Goal: Task Accomplishment & Management: Use online tool/utility

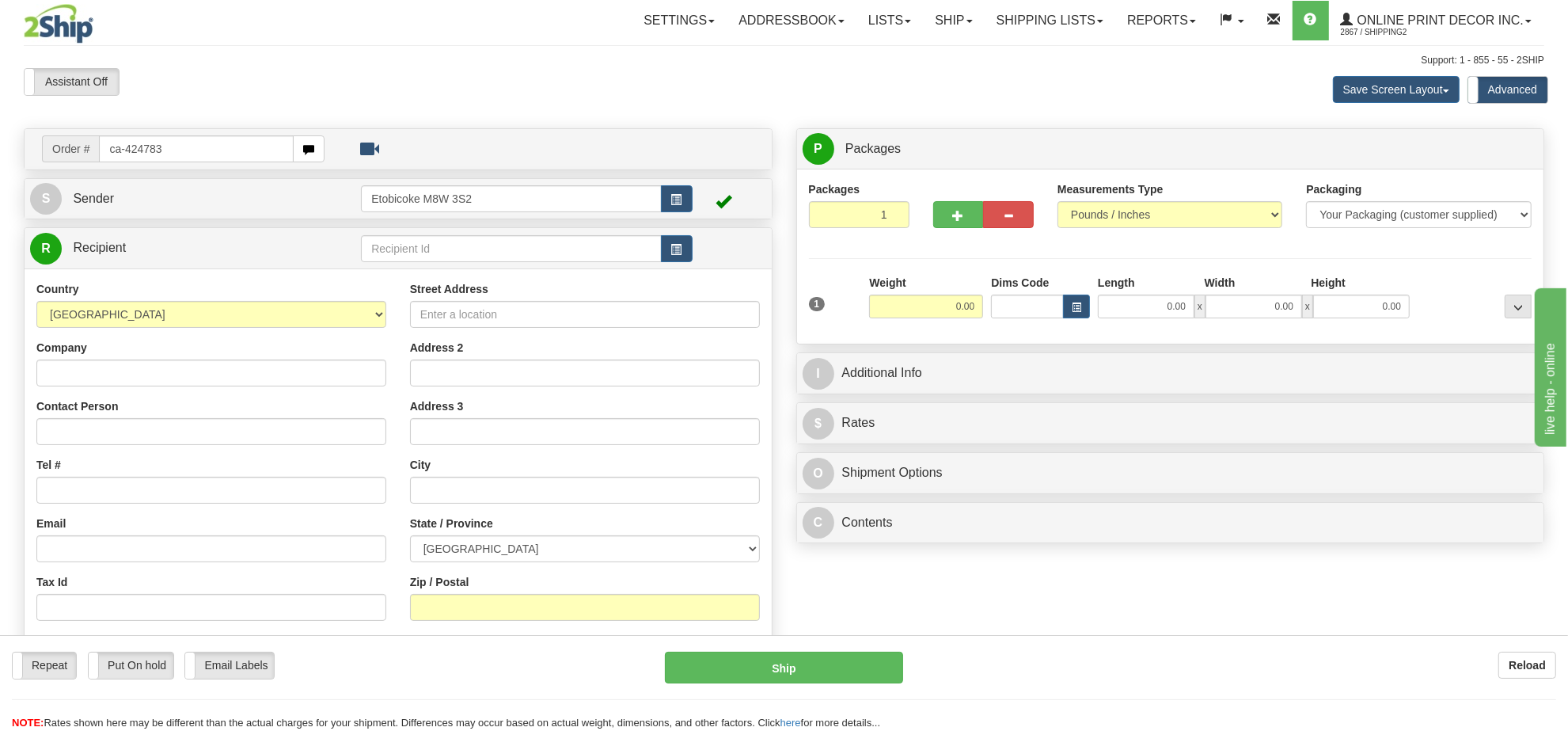
type input "ca-424783"
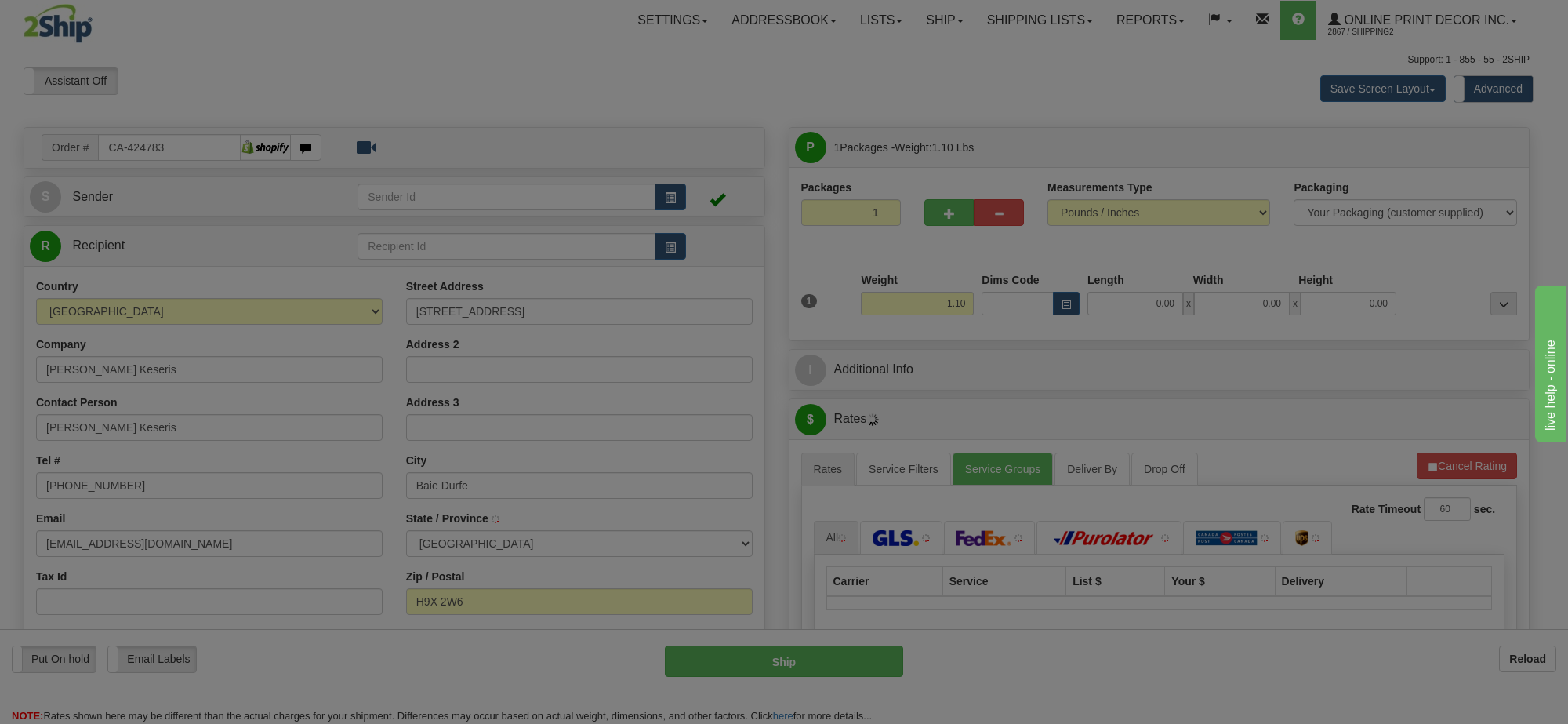
type input "BAIE-D'URFE"
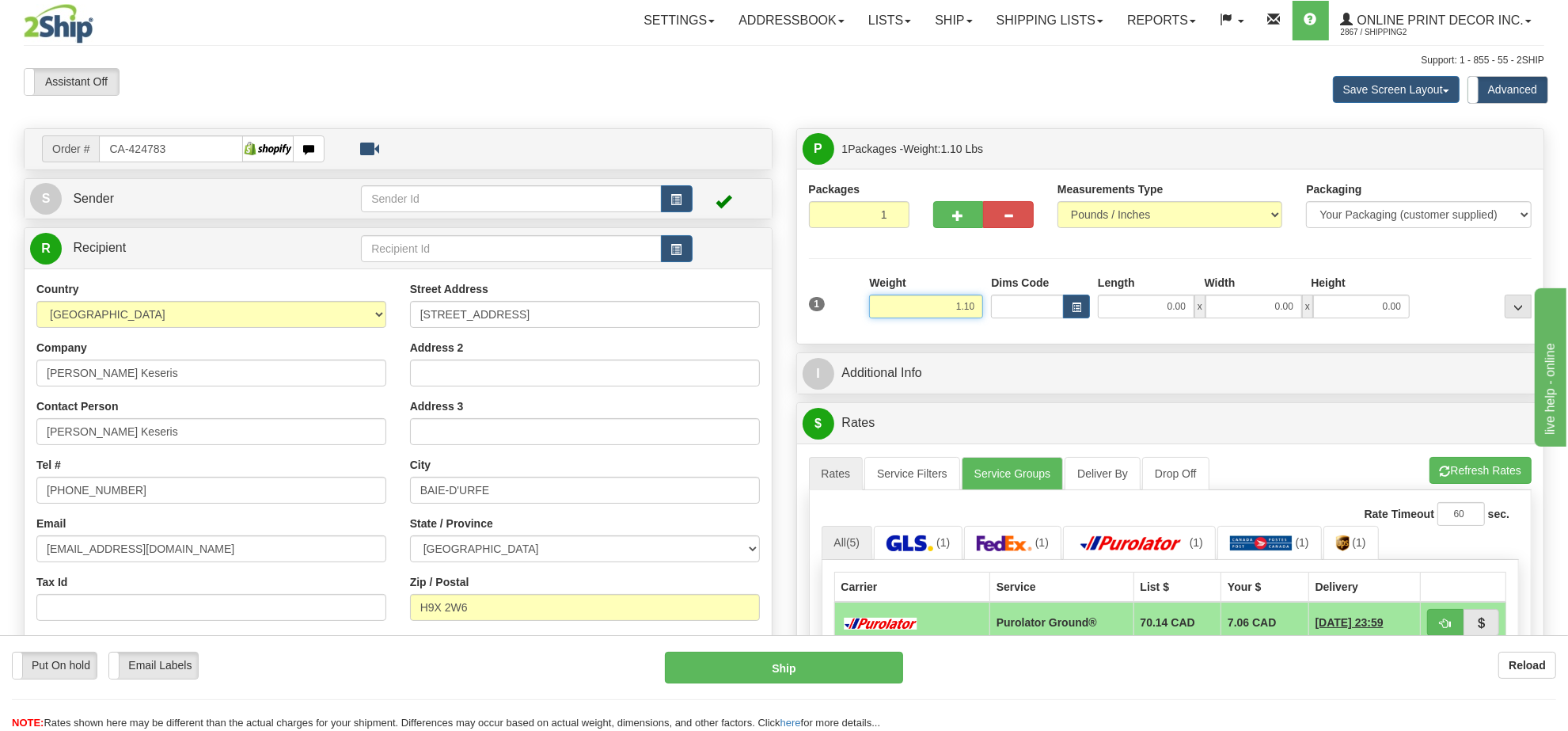
click at [958, 318] on input "1.10" at bounding box center [925, 306] width 114 height 24
type input "9.00"
click at [1083, 311] on button "button" at bounding box center [1077, 306] width 27 height 24
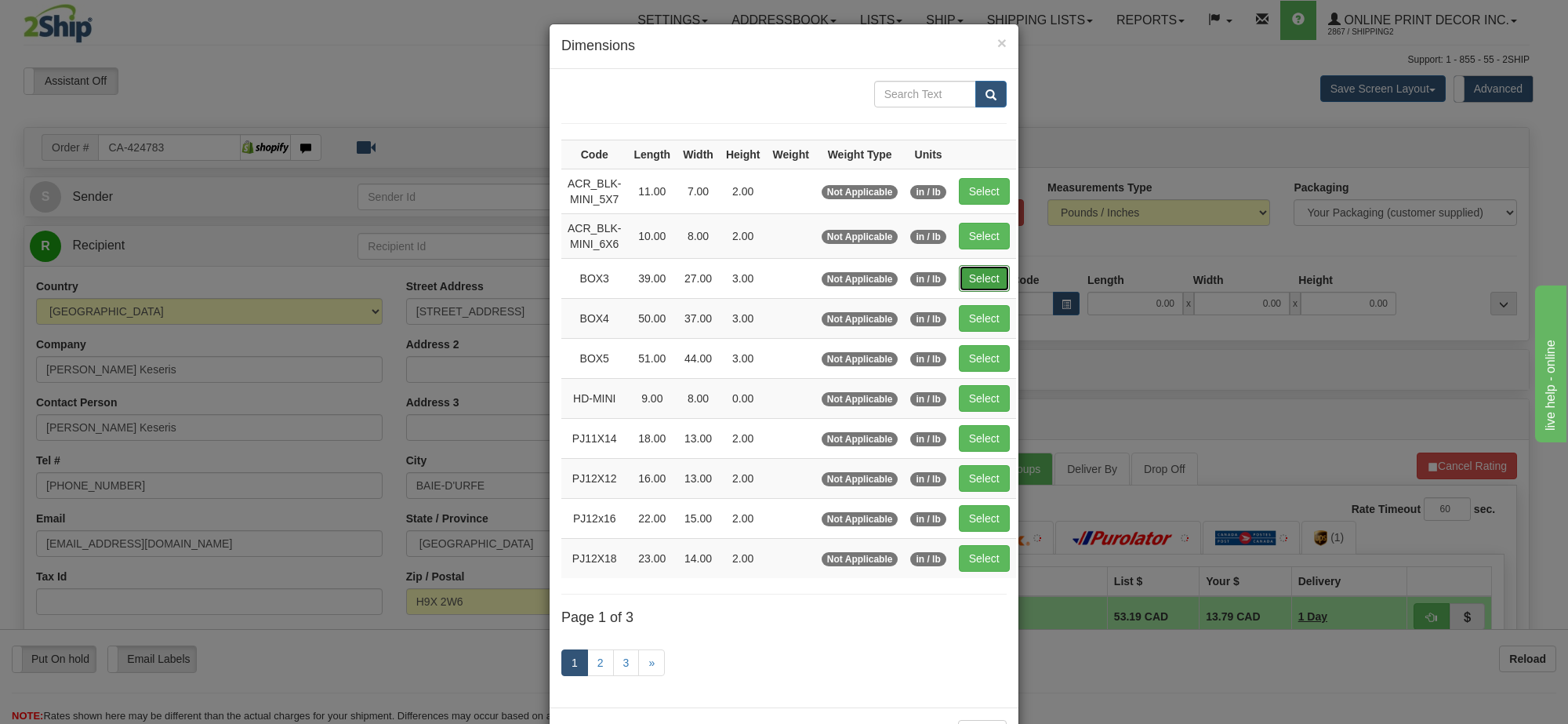
click at [992, 279] on button "Select" at bounding box center [985, 278] width 51 height 27
type input "BOX3"
type input "39.00"
type input "27.00"
type input "3.00"
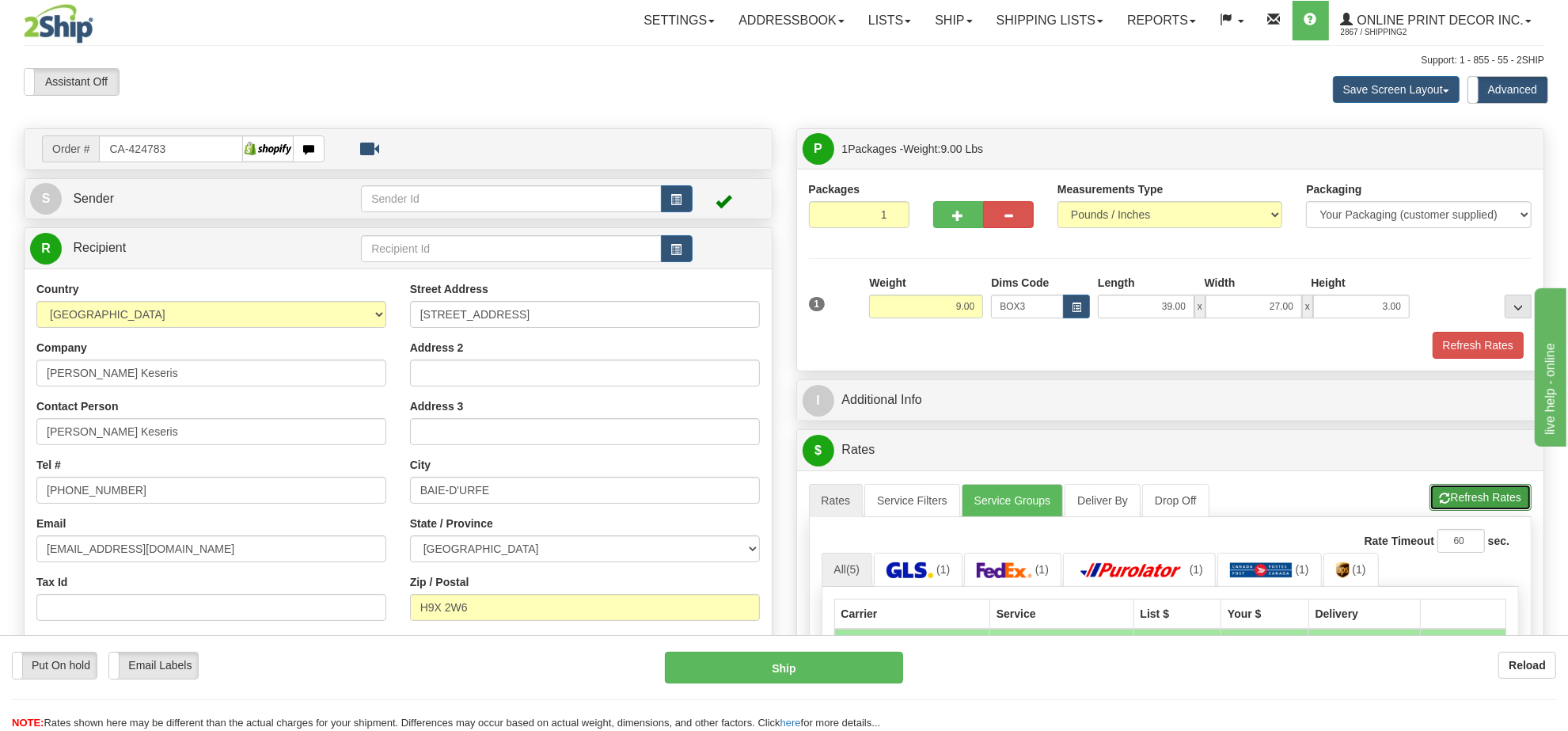
click at [1463, 501] on button "Refresh Rates" at bounding box center [1481, 497] width 102 height 27
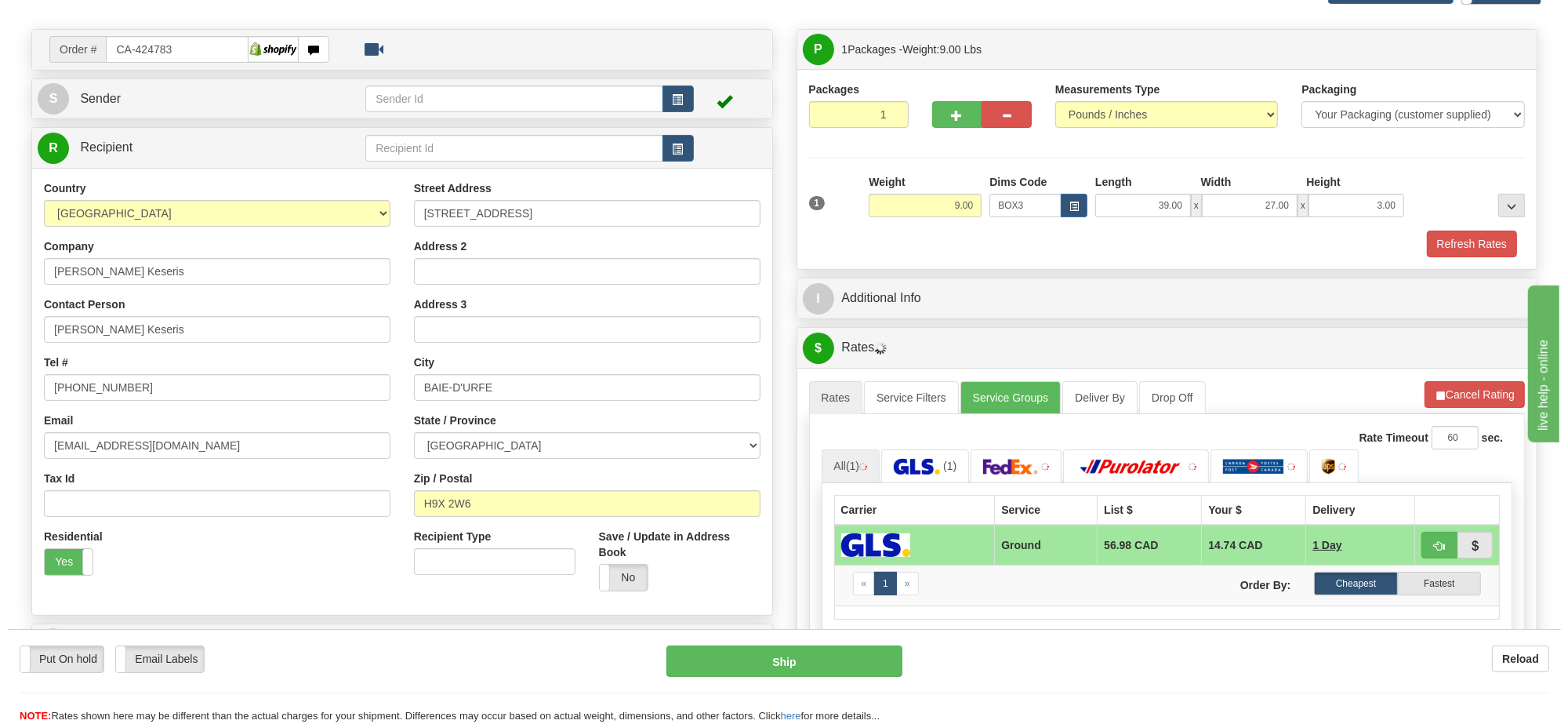
scroll to position [196, 0]
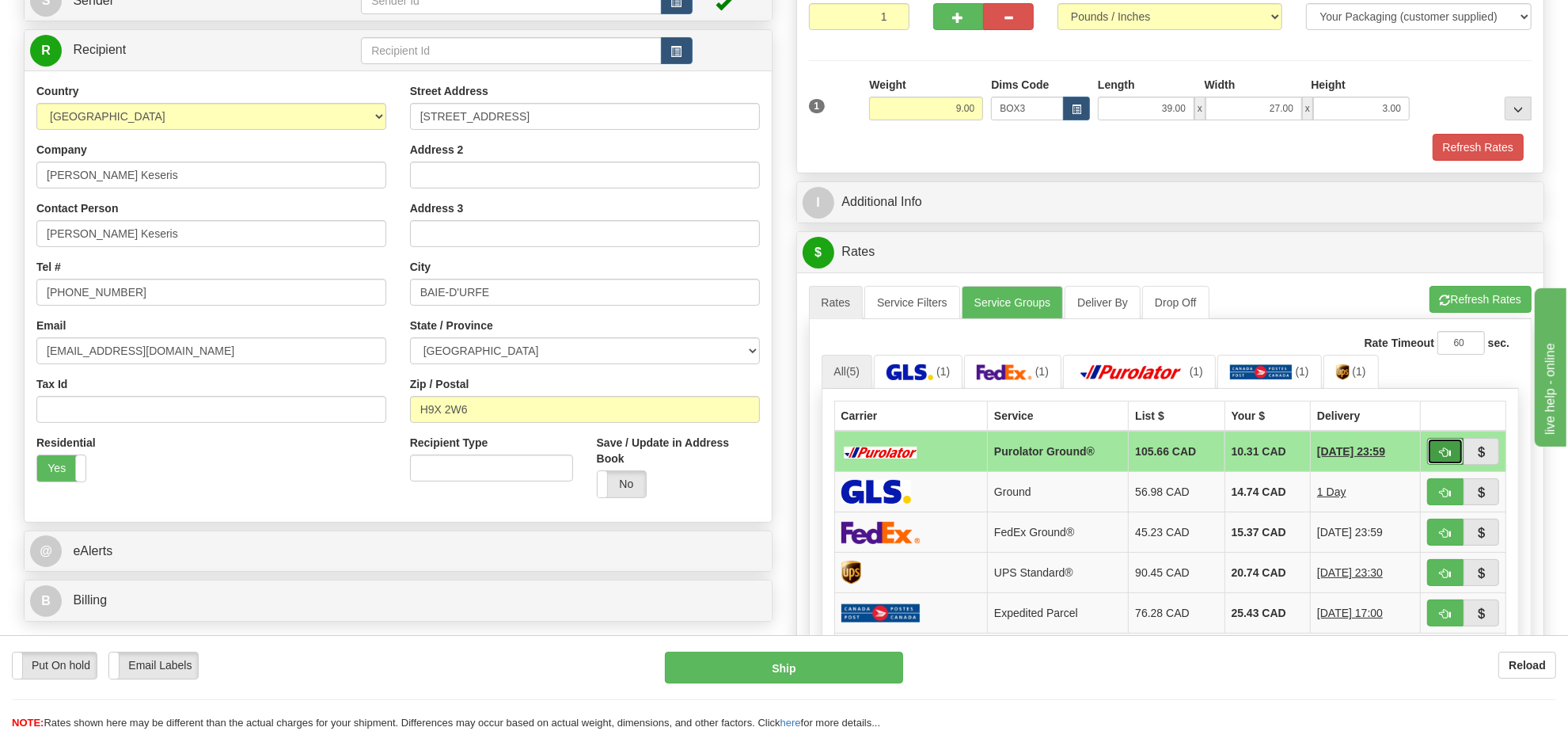
click at [1447, 458] on span "button" at bounding box center [1446, 453] width 11 height 11
type input "260"
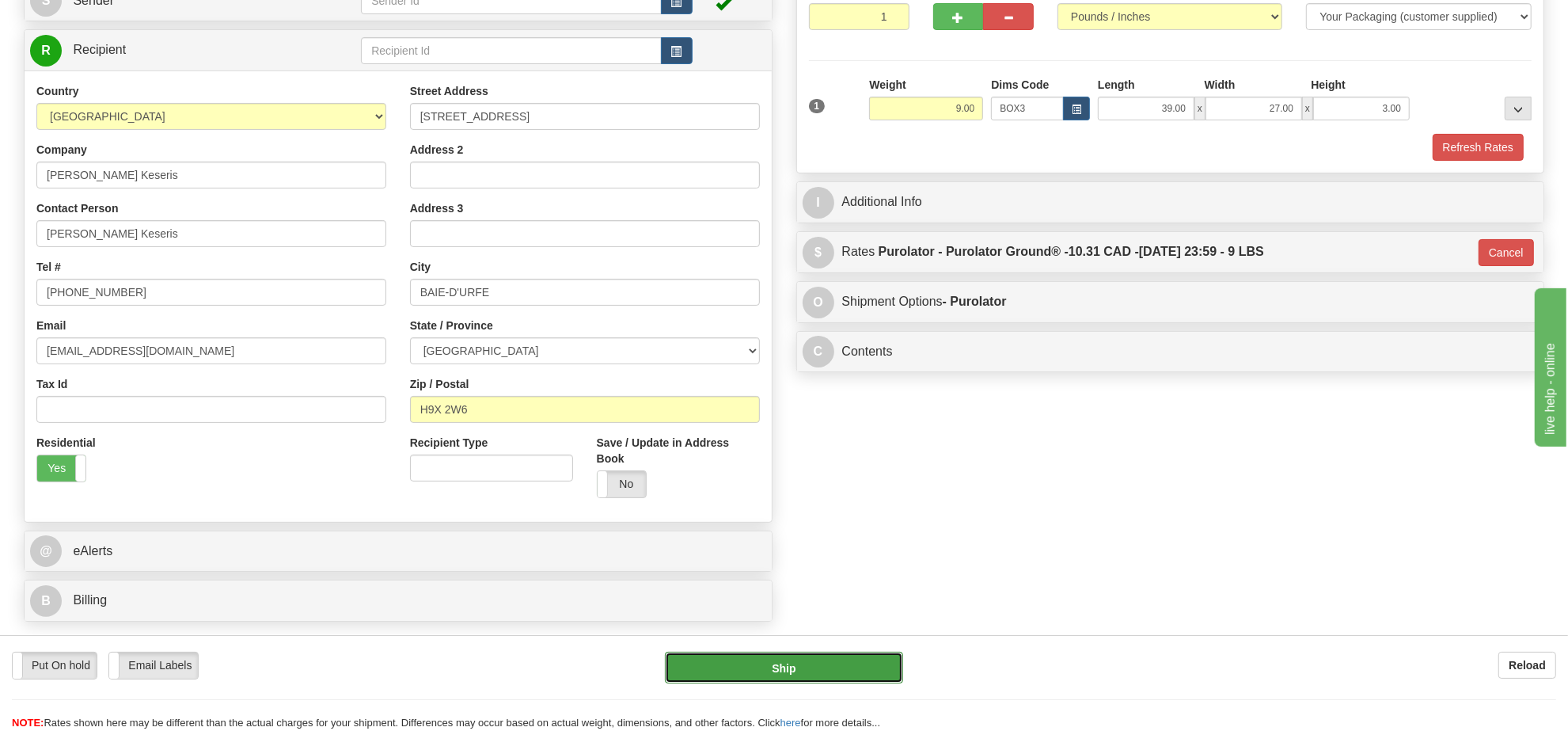
click at [788, 673] on button "Ship" at bounding box center [784, 668] width 238 height 32
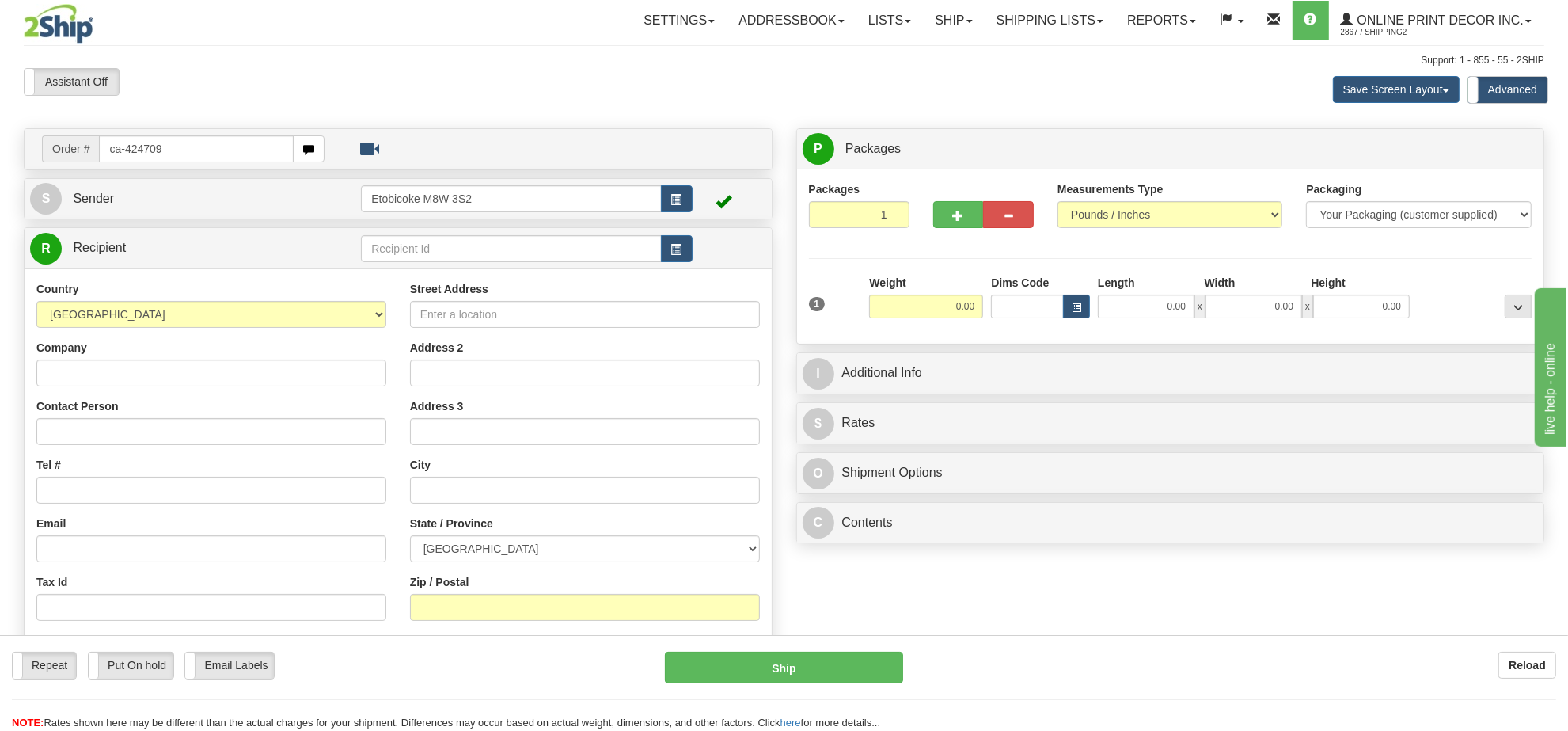
type input "ca-424709"
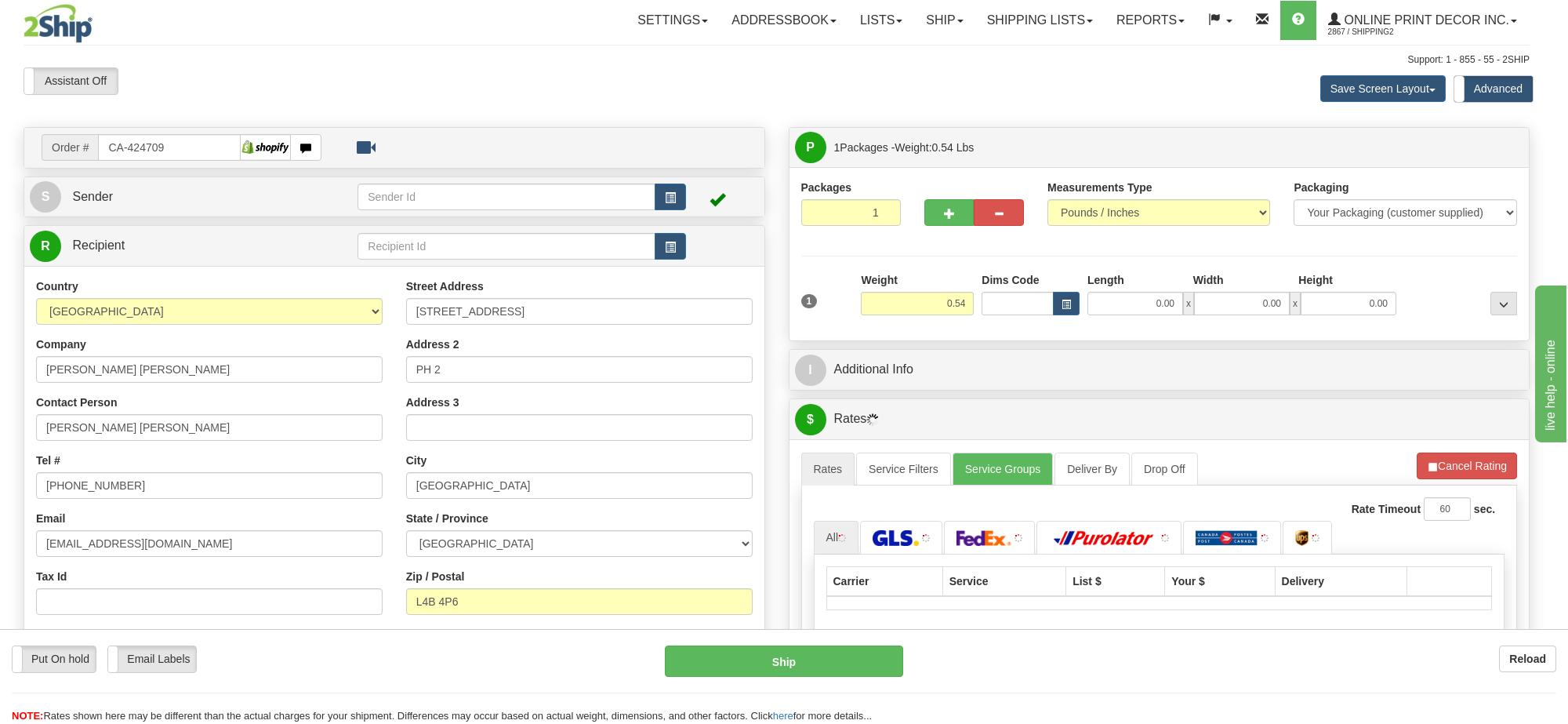
type input "RICHMOND HILL"
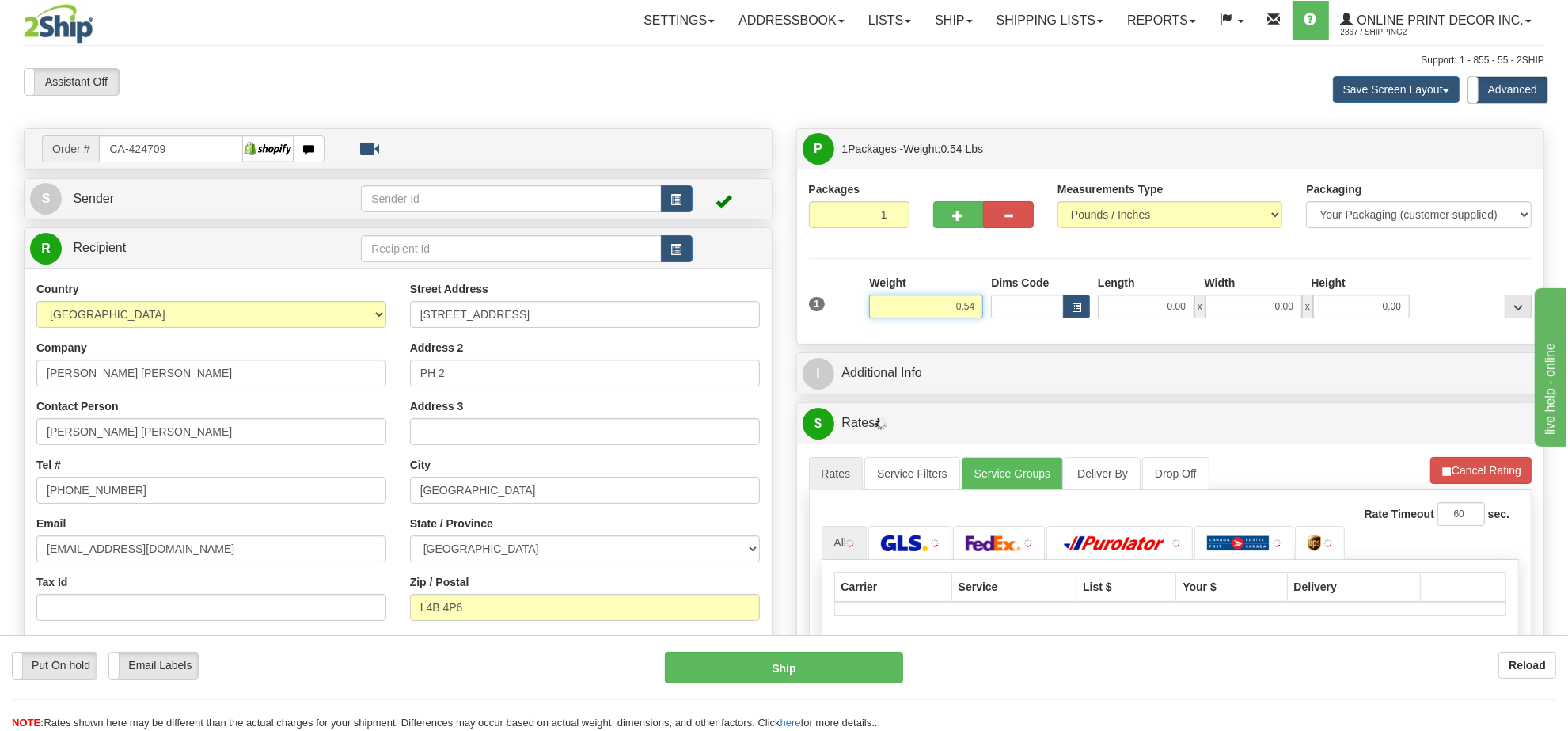
click at [932, 315] on input "0.54" at bounding box center [925, 306] width 114 height 24
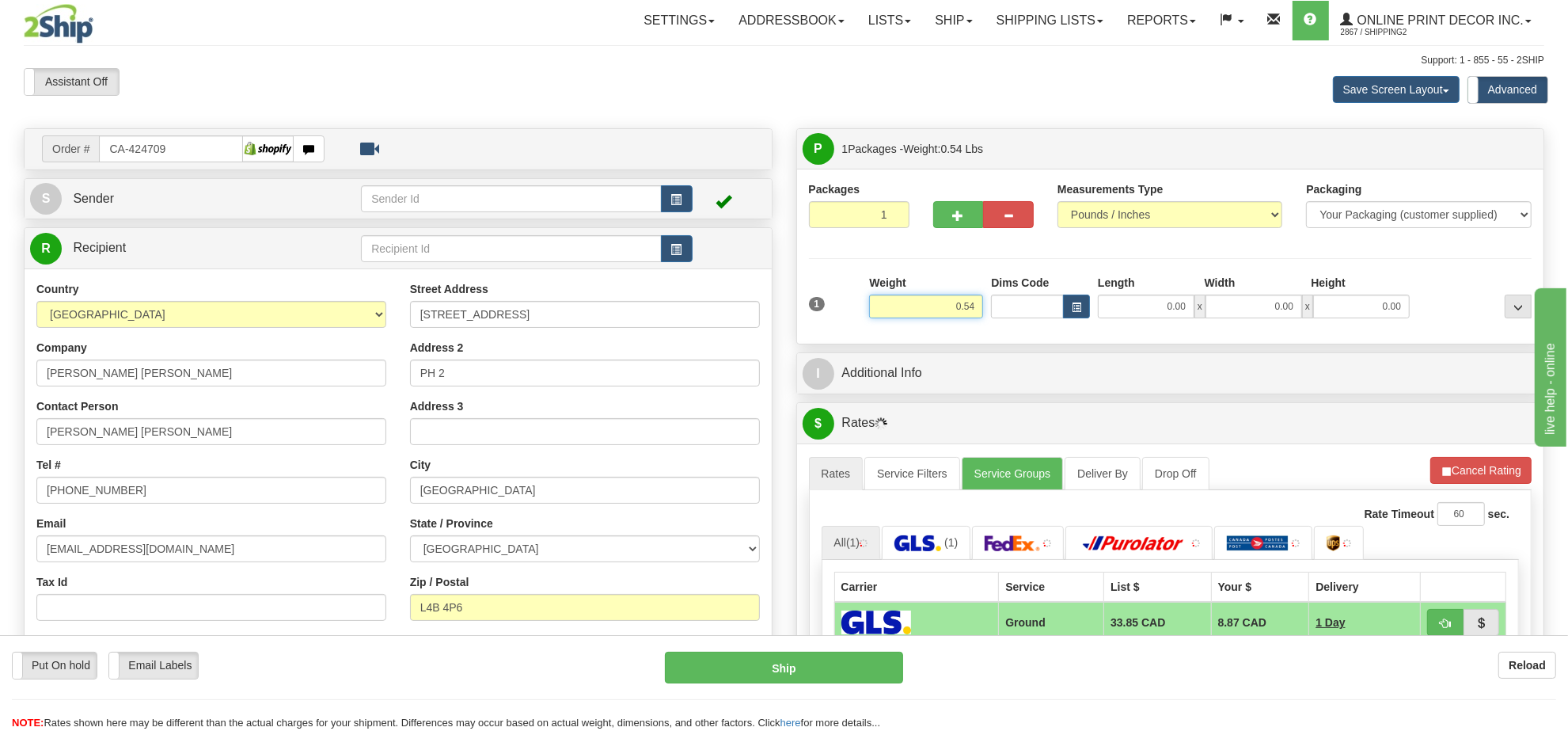
click at [935, 314] on input "0.54" at bounding box center [925, 306] width 114 height 24
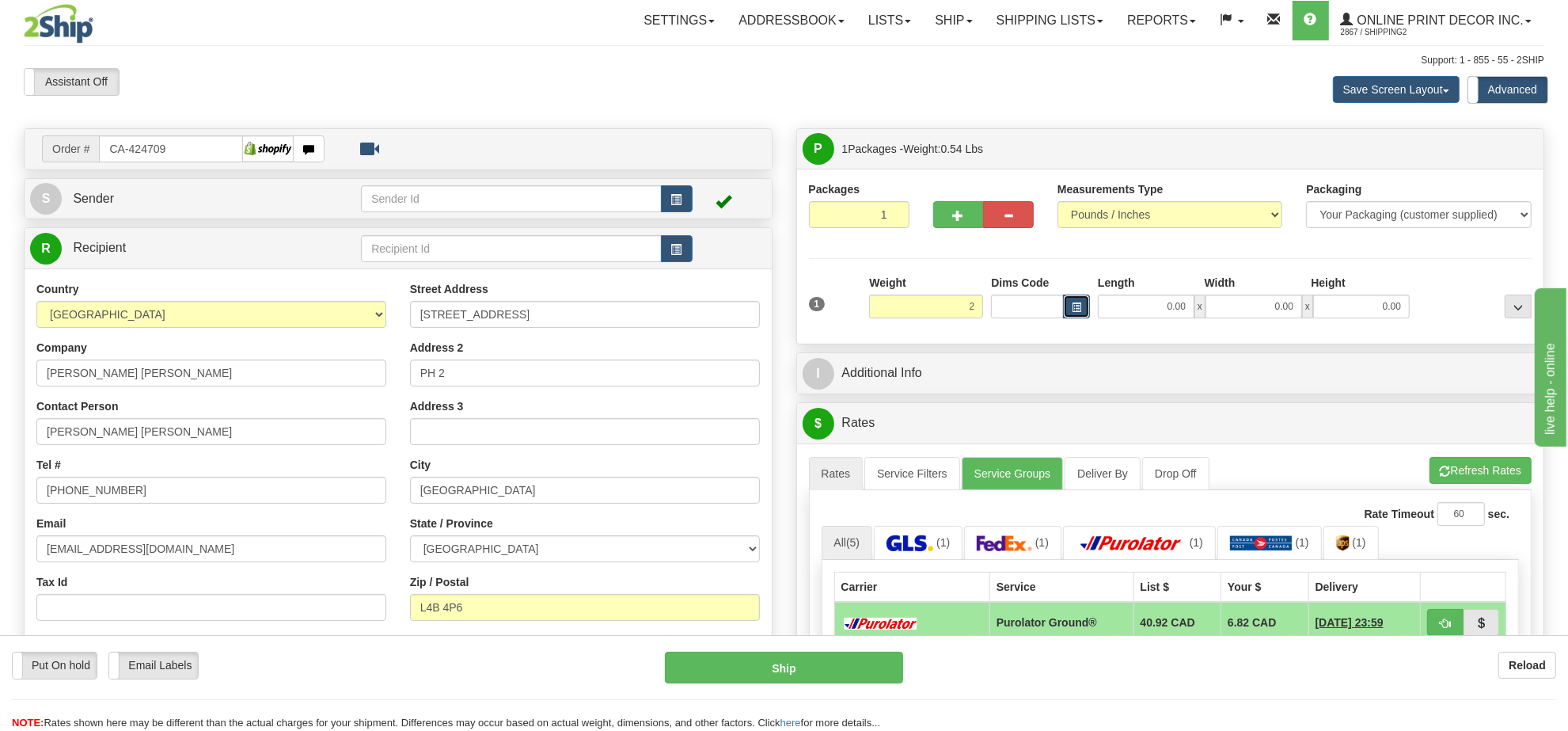
type input "2.00"
click at [1077, 307] on span "button" at bounding box center [1076, 307] width 10 height 9
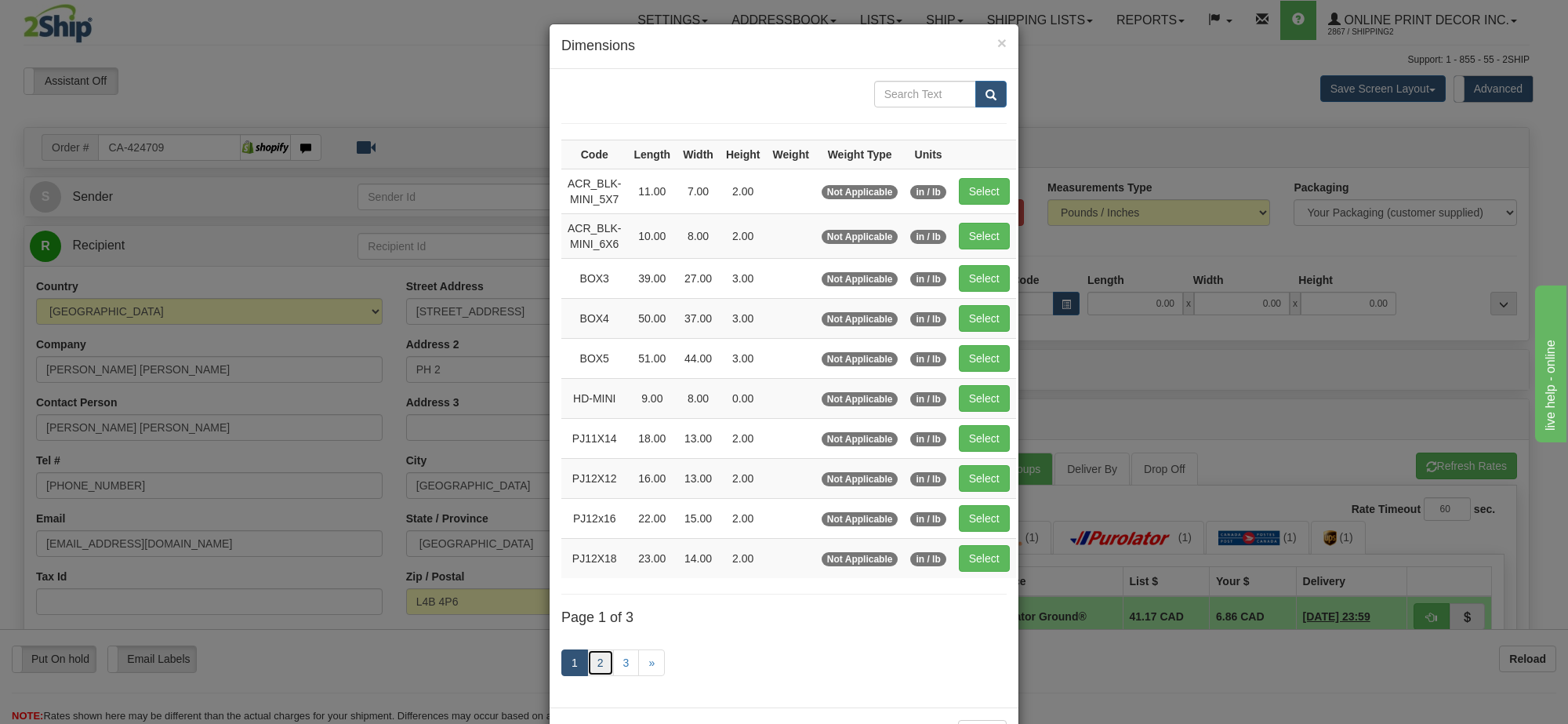
click at [595, 665] on link "2" at bounding box center [600, 662] width 27 height 27
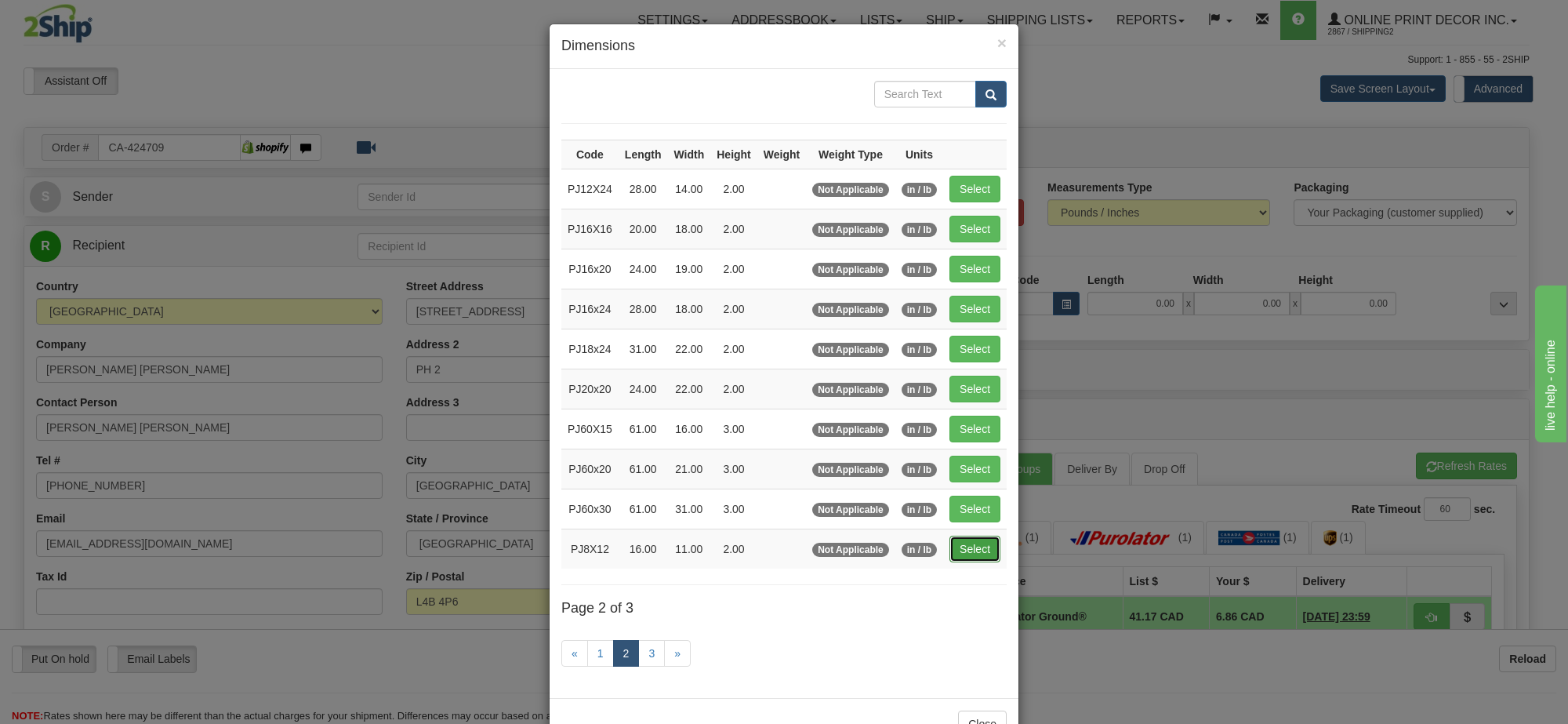
click at [974, 548] on button "Select" at bounding box center [975, 549] width 51 height 27
type input "PJ8X12"
type input "16.00"
type input "11.00"
type input "2.00"
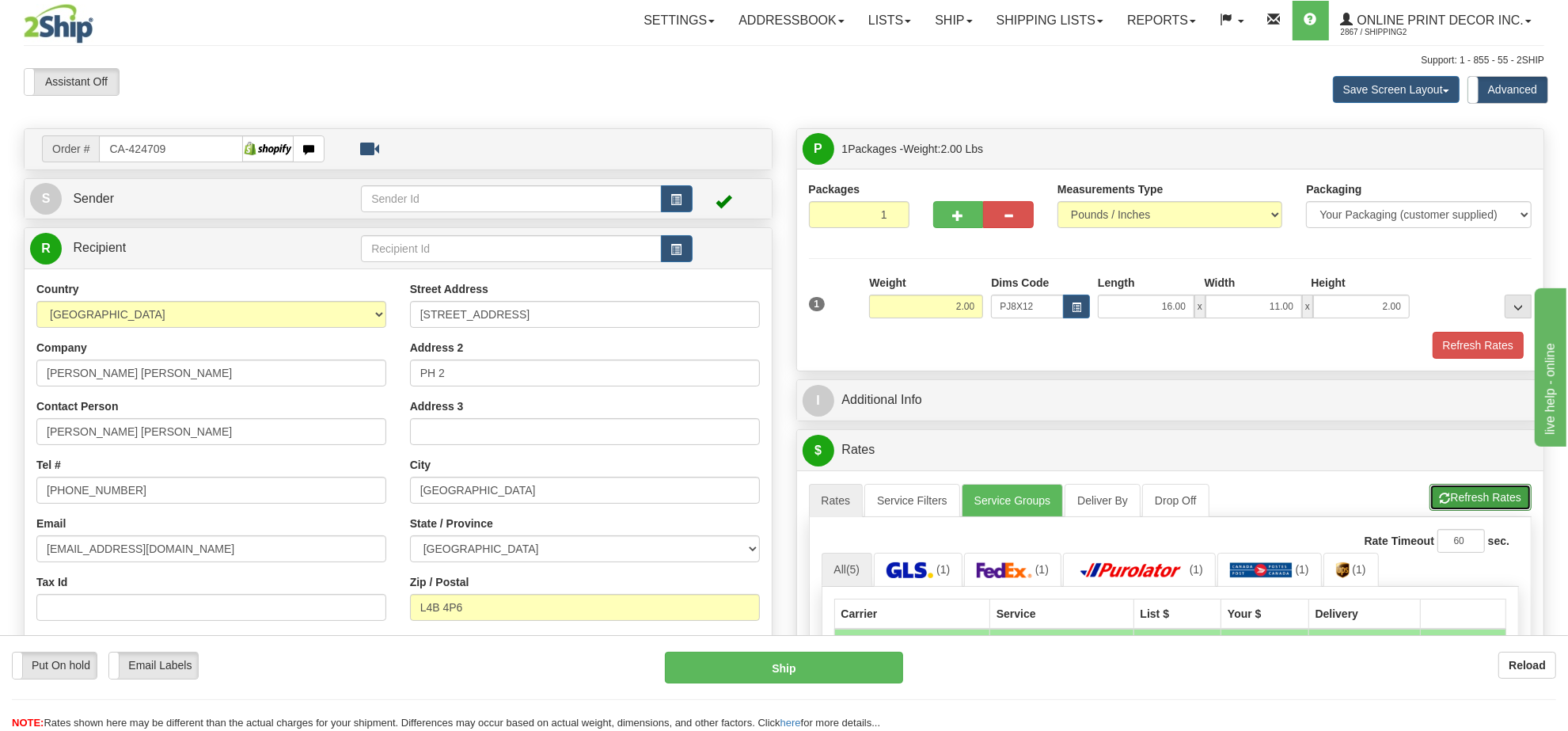
click at [1488, 503] on button "Refresh Rates" at bounding box center [1481, 497] width 102 height 27
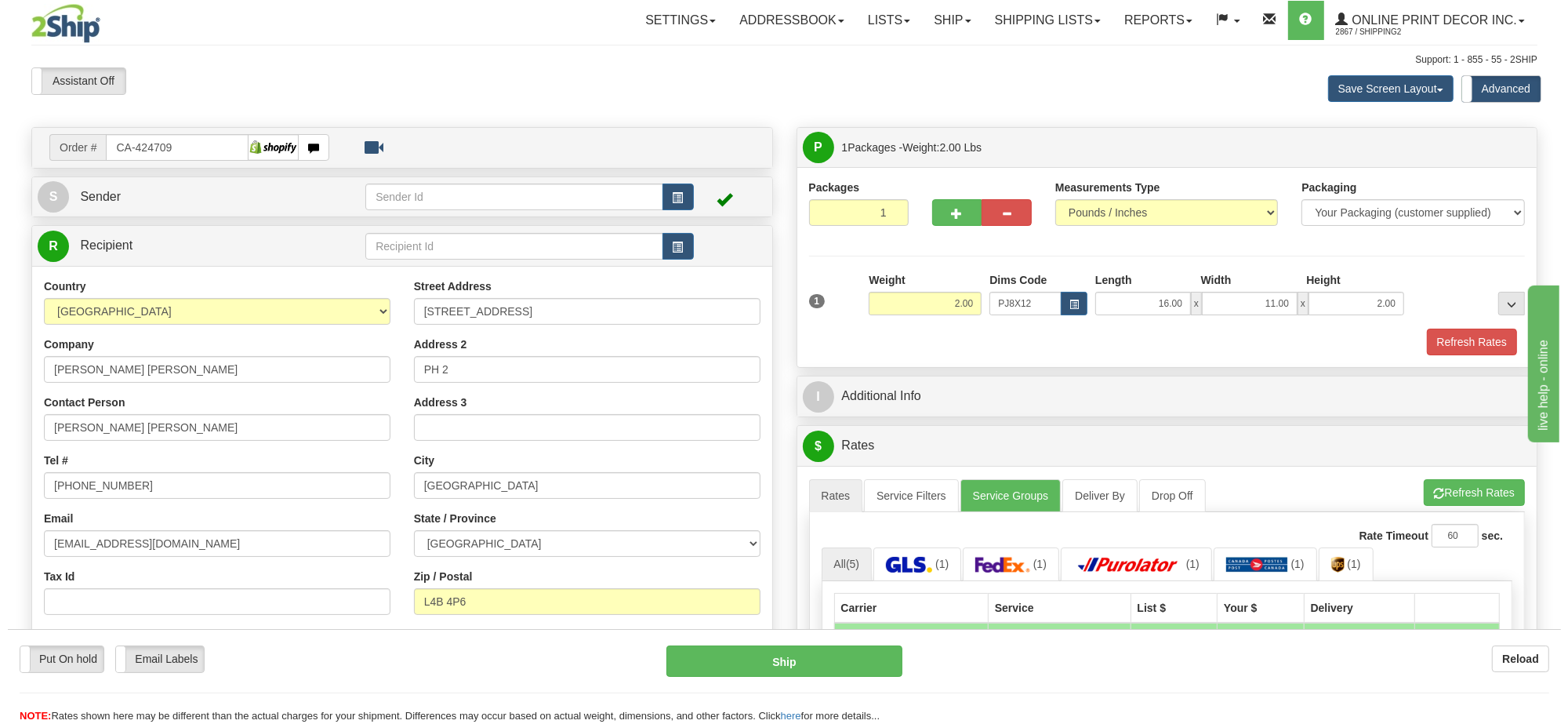
scroll to position [196, 0]
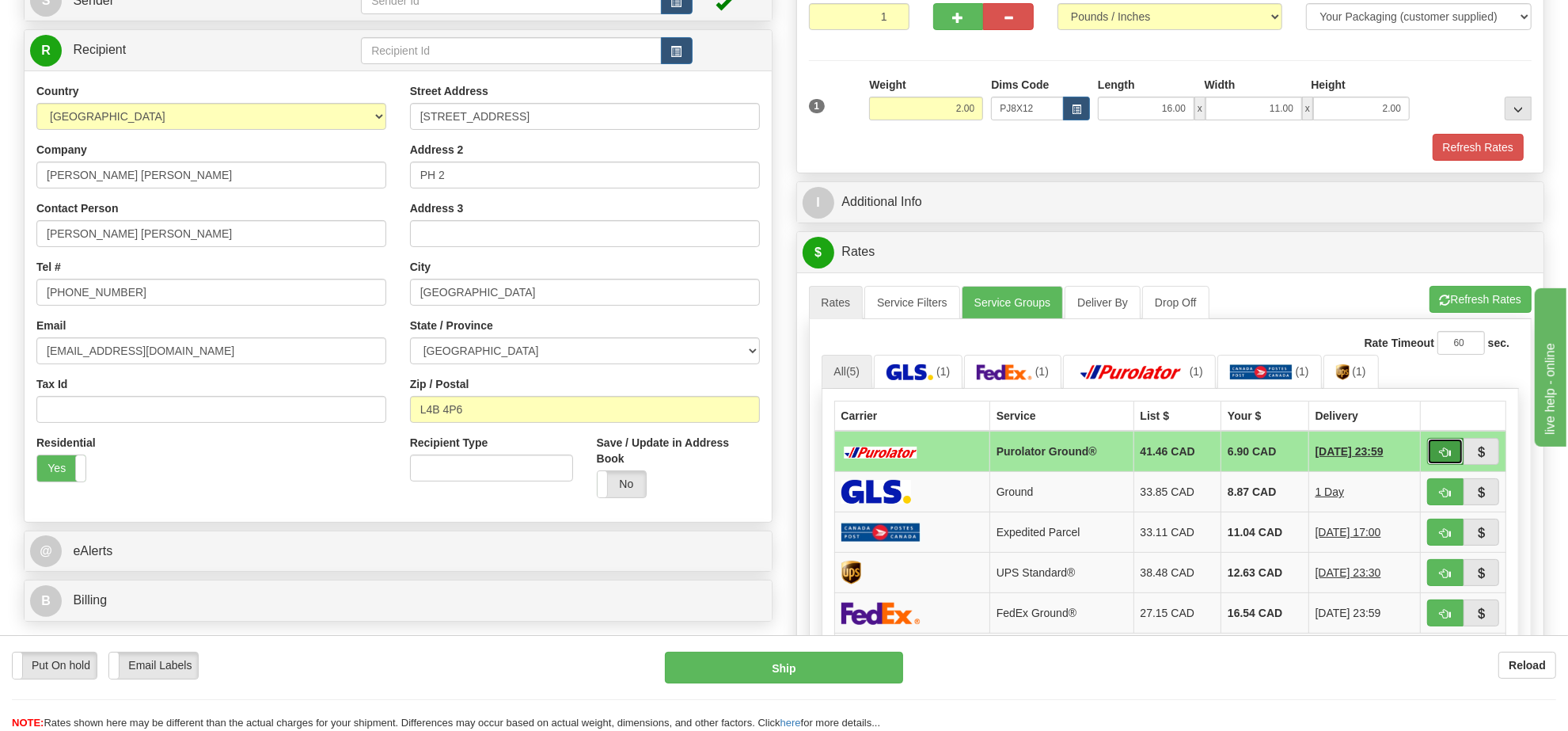
click at [1447, 458] on span "button" at bounding box center [1446, 453] width 11 height 11
type input "260"
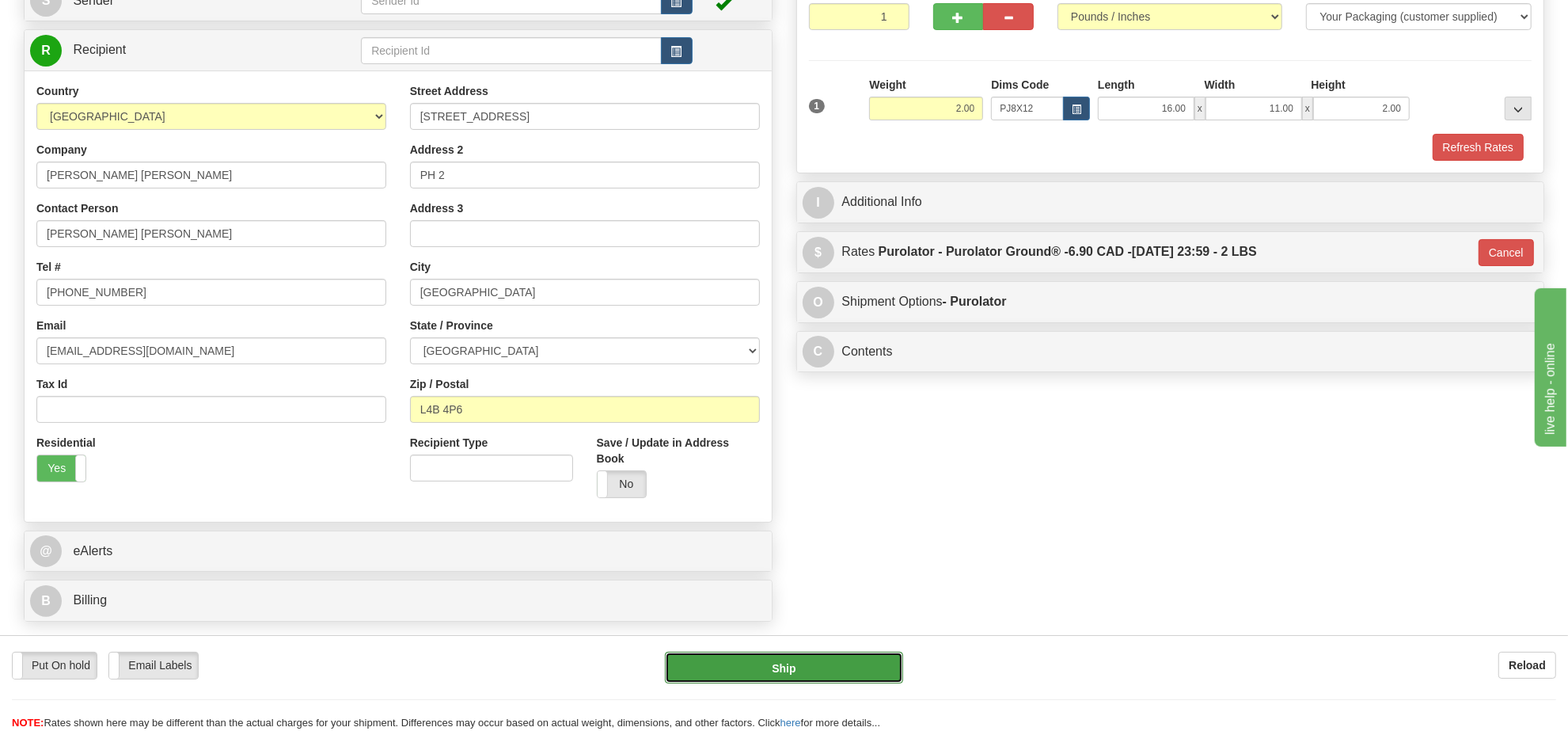
click at [851, 663] on button "Ship" at bounding box center [784, 668] width 238 height 32
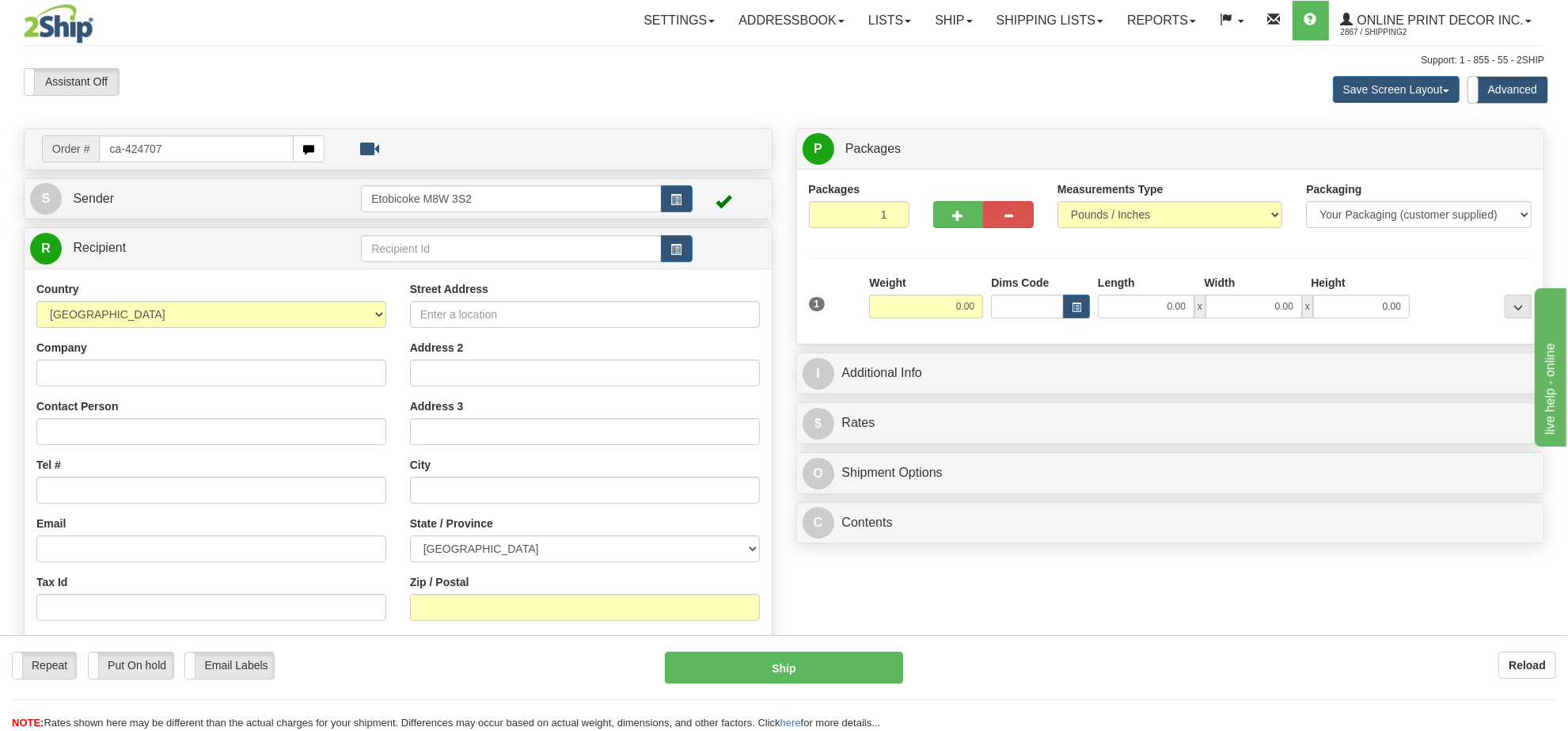
type input "ca-424707"
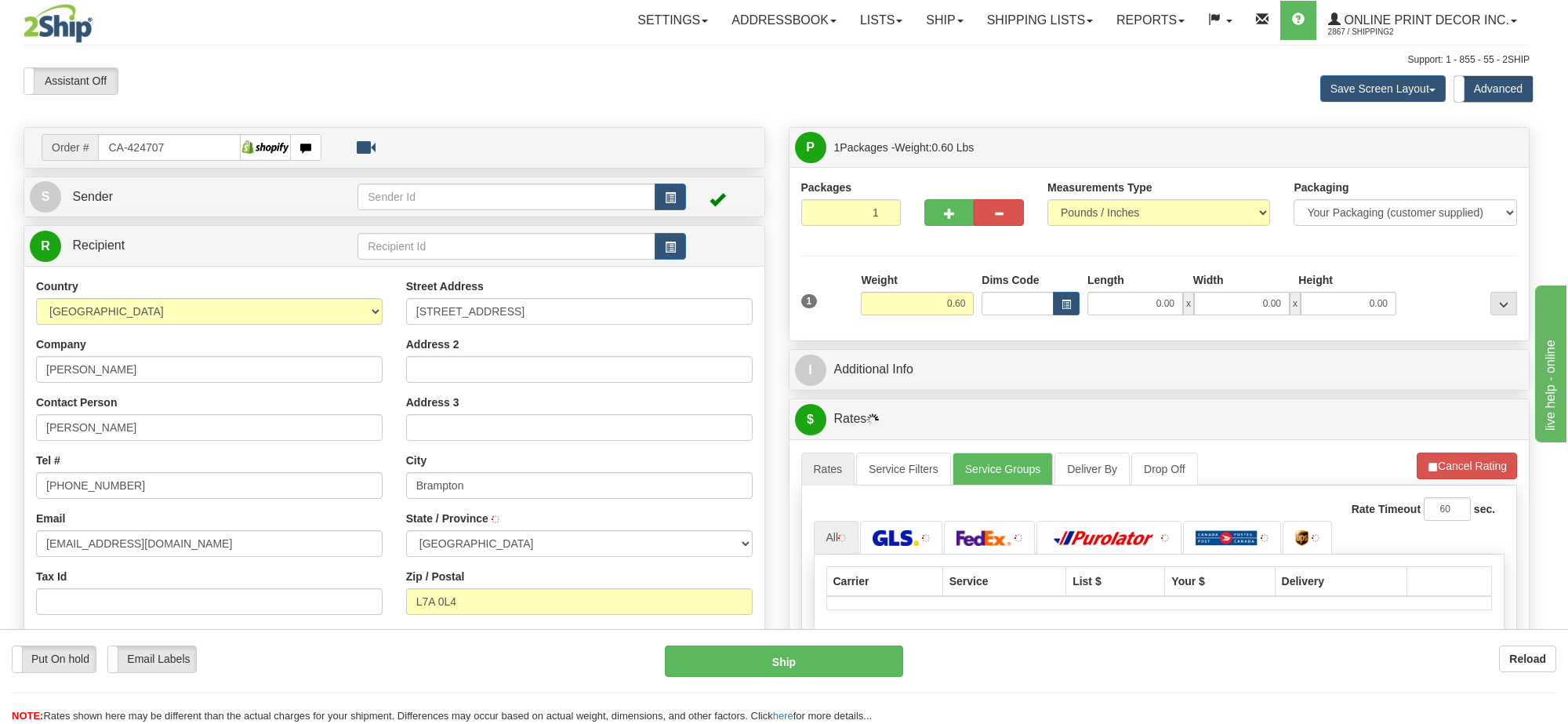
type input "BRAMPTON"
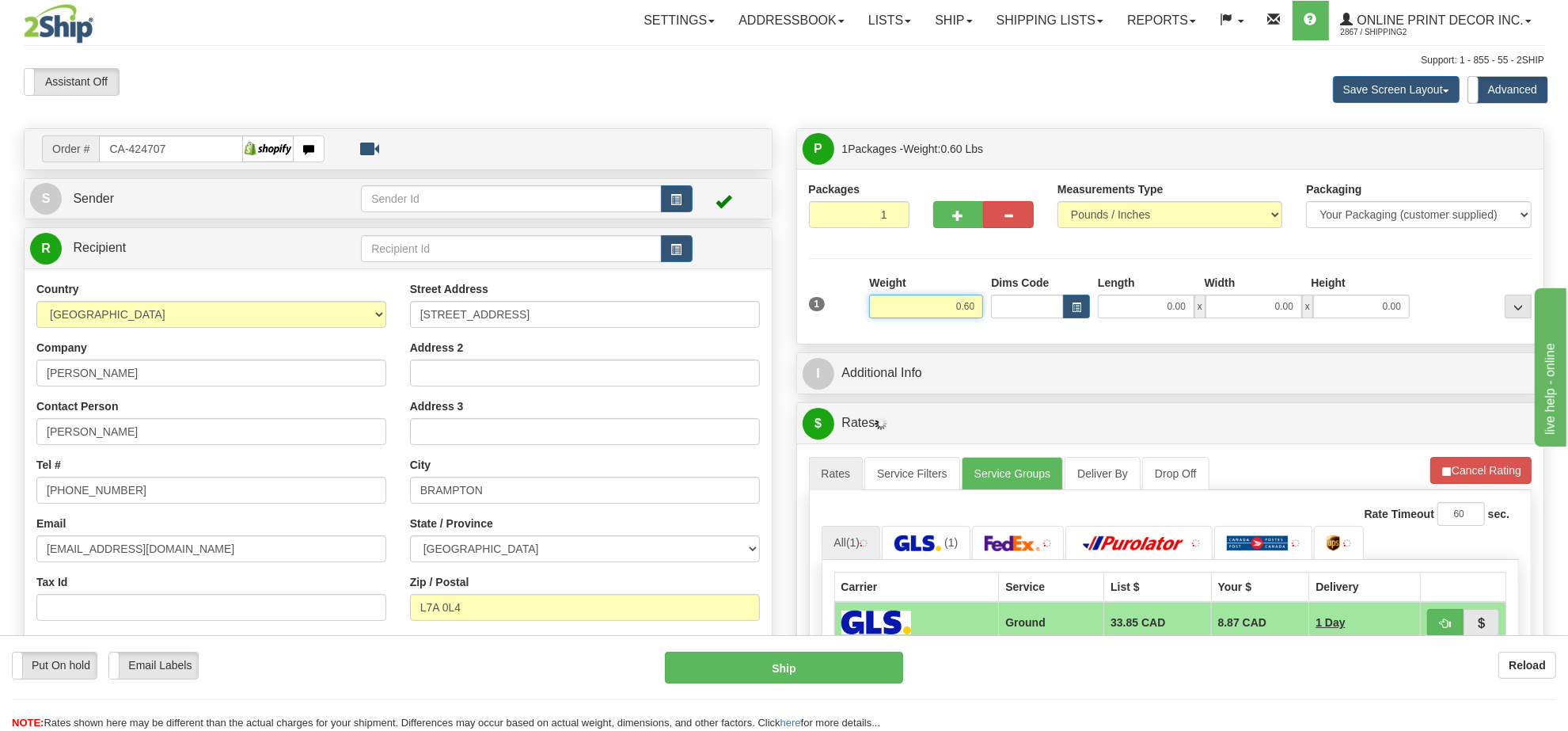
click at [947, 309] on input "0.60" at bounding box center [925, 306] width 114 height 24
click at [947, 307] on input "0.60" at bounding box center [925, 306] width 114 height 24
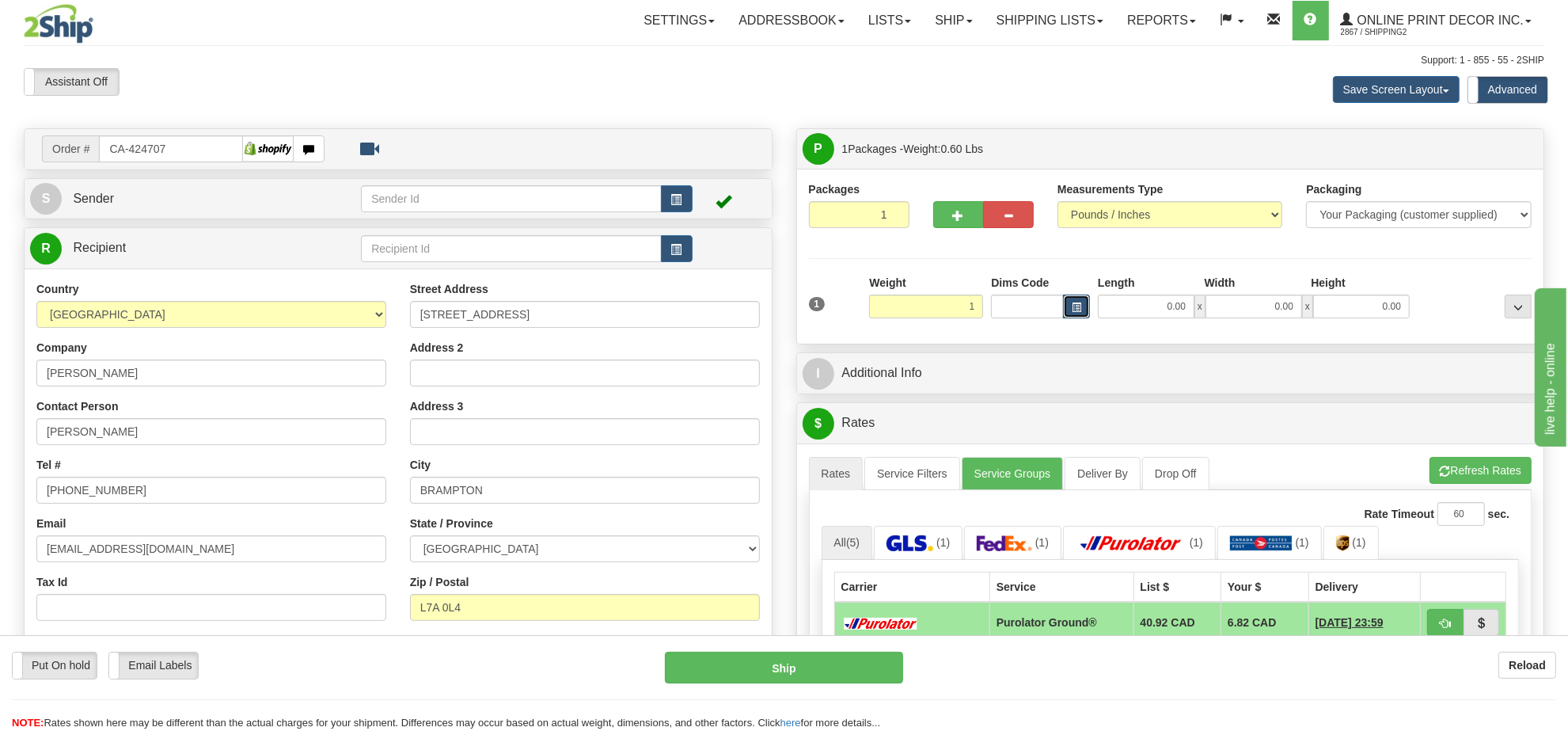
type input "1.00"
click at [1083, 314] on button "button" at bounding box center [1077, 306] width 27 height 24
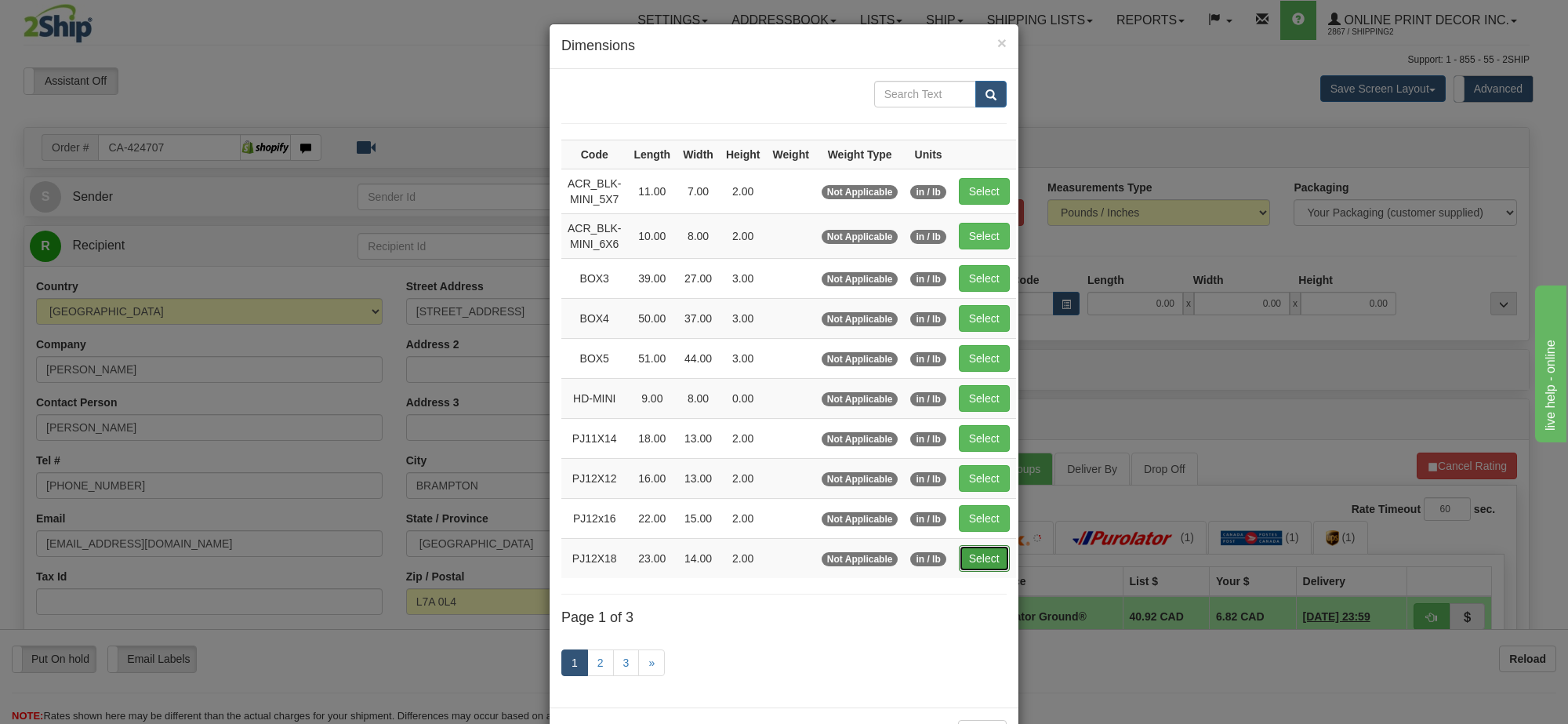
click at [1006, 564] on button "Select" at bounding box center [985, 558] width 51 height 27
type input "PJ12X18"
type input "23.00"
type input "14.00"
type input "2.00"
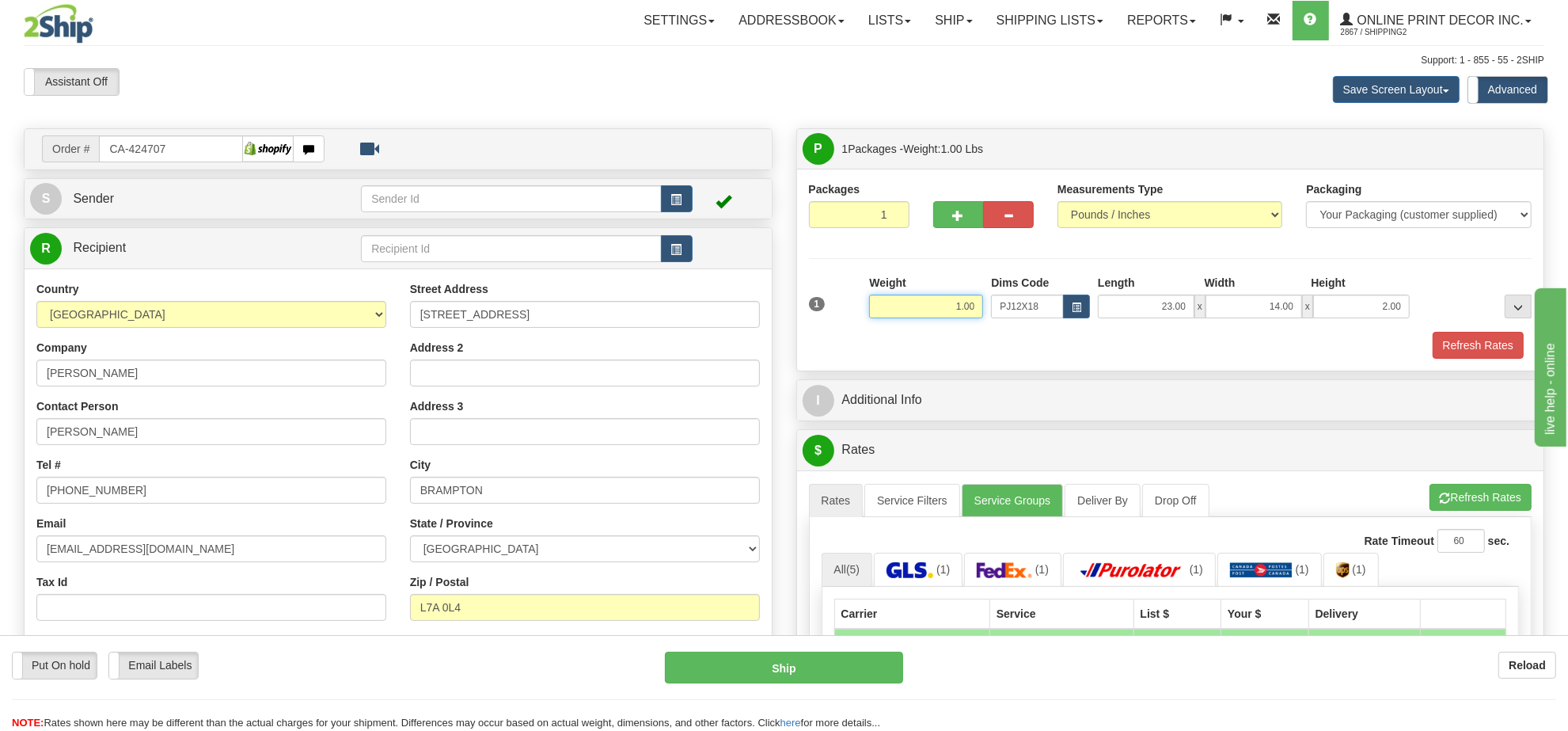
click at [943, 302] on input "1.00" at bounding box center [925, 306] width 114 height 24
click at [1454, 511] on li "Refresh Rates Cancel Rating" at bounding box center [1481, 497] width 102 height 27
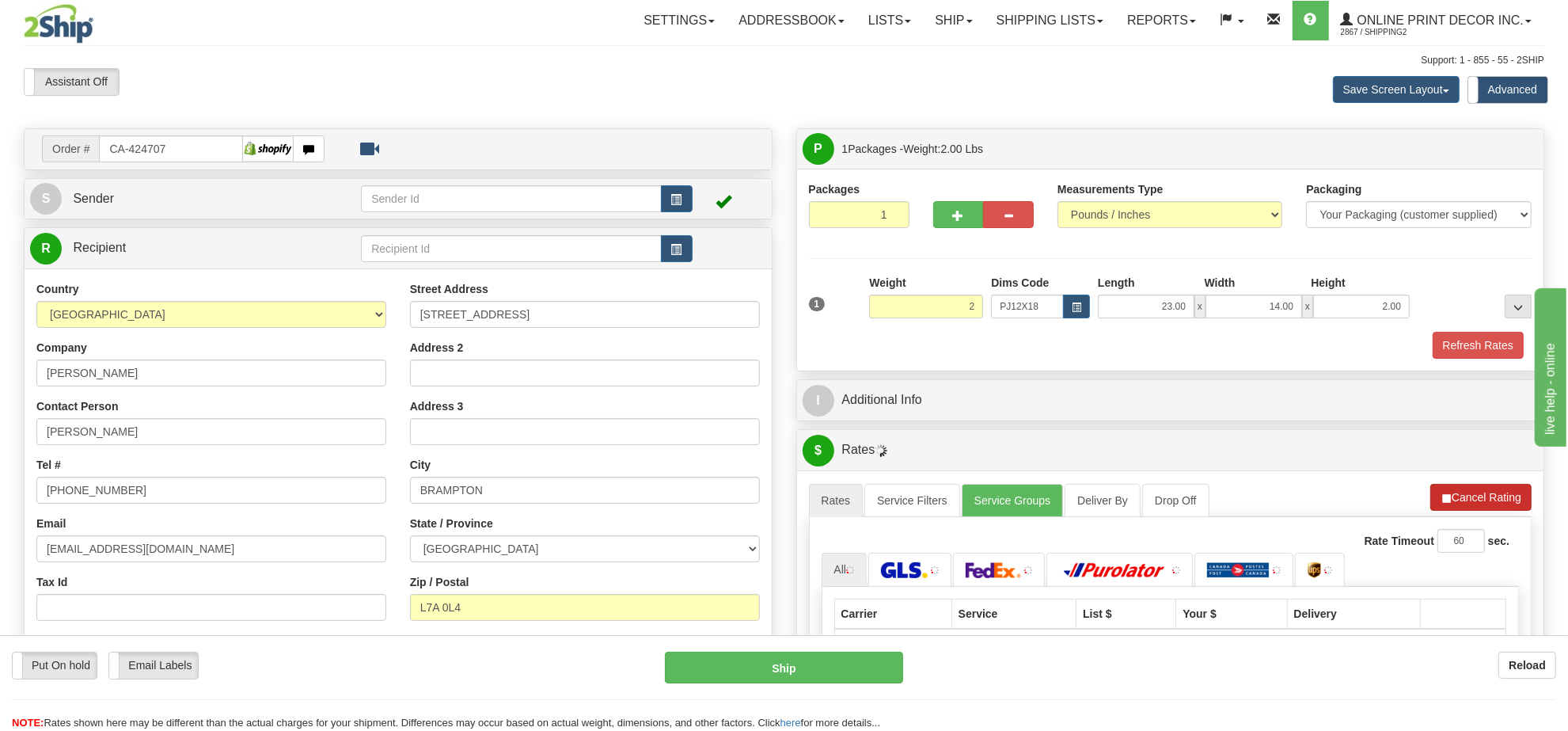
type input "2.00"
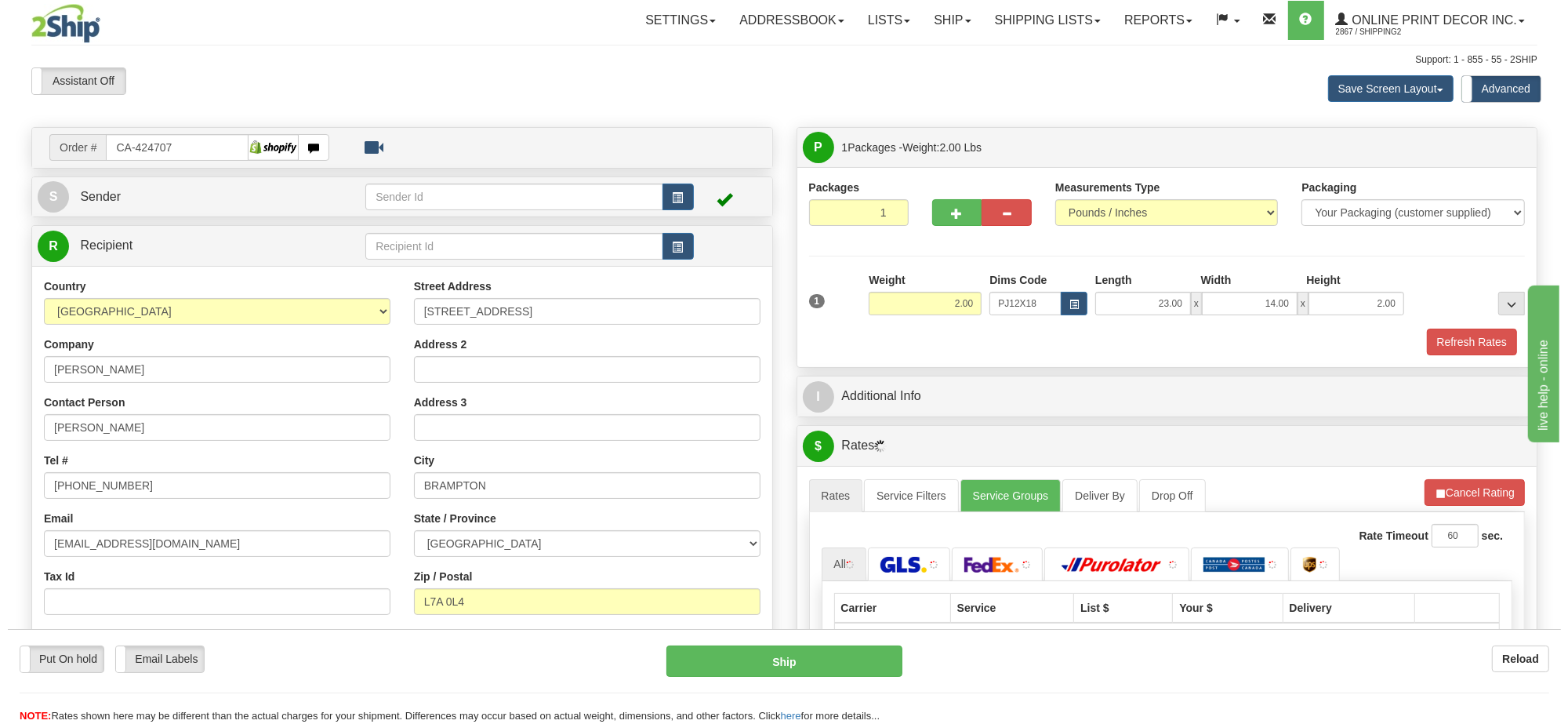
scroll to position [196, 0]
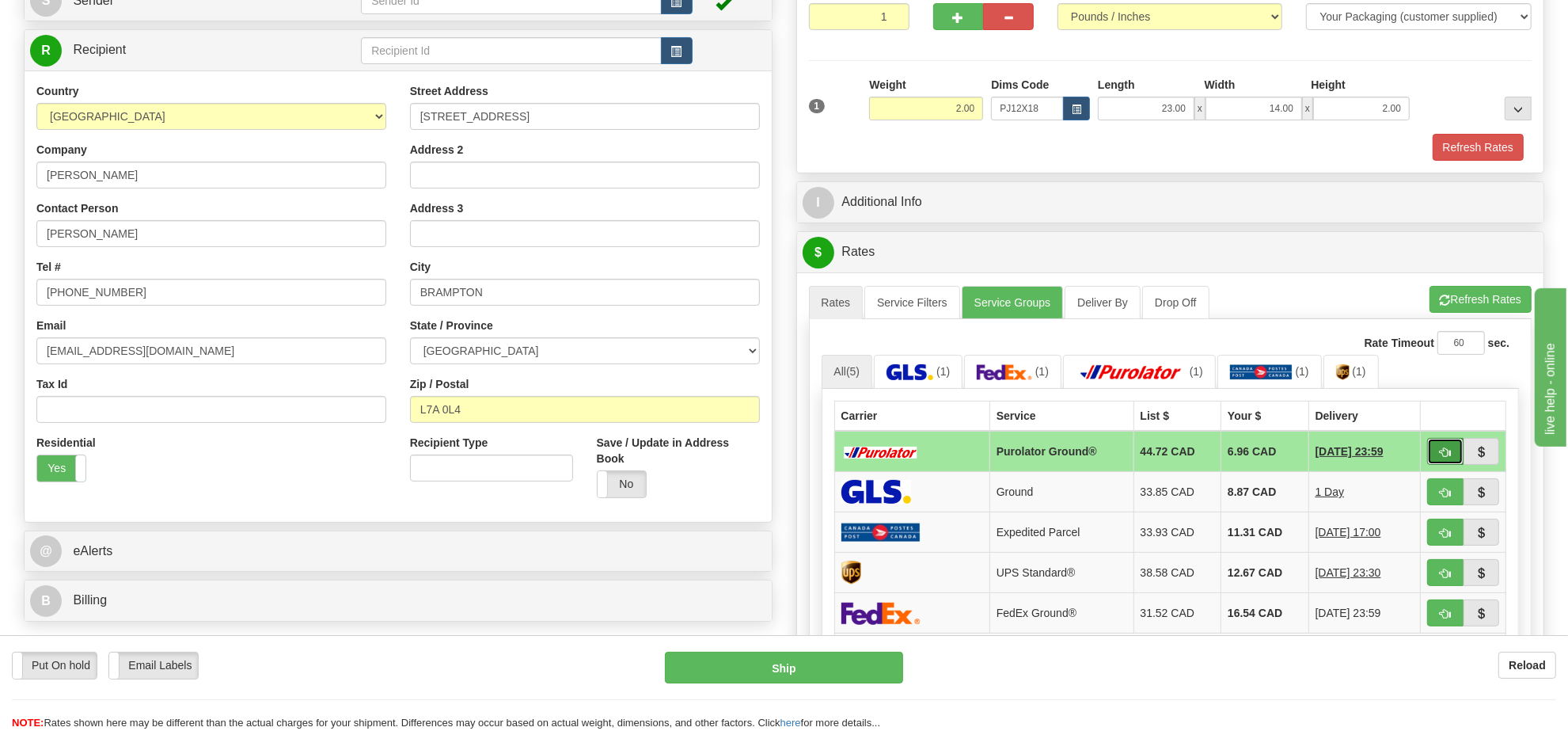
click at [1441, 457] on span "button" at bounding box center [1446, 453] width 11 height 11
type input "260"
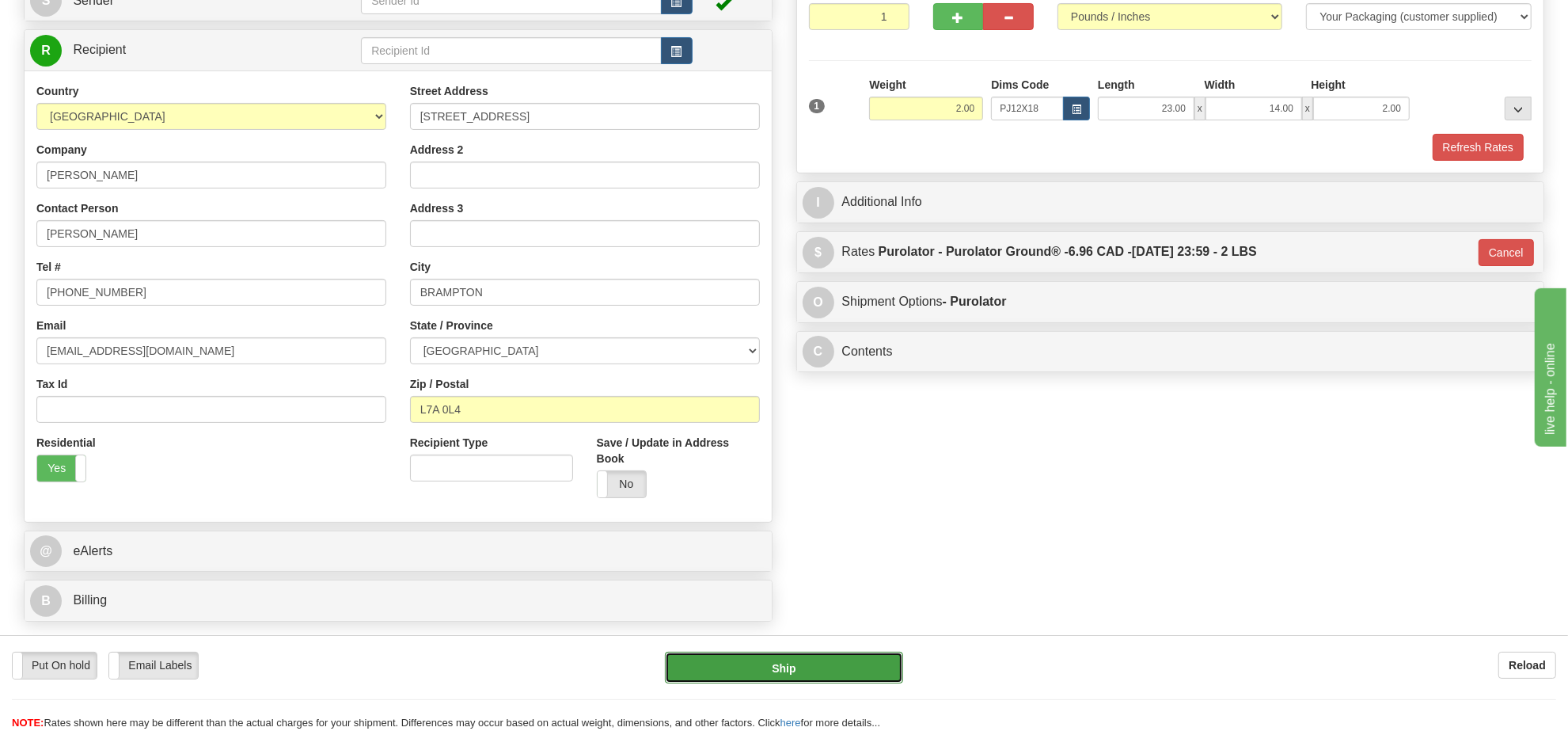
click at [805, 679] on button "Ship" at bounding box center [784, 668] width 238 height 32
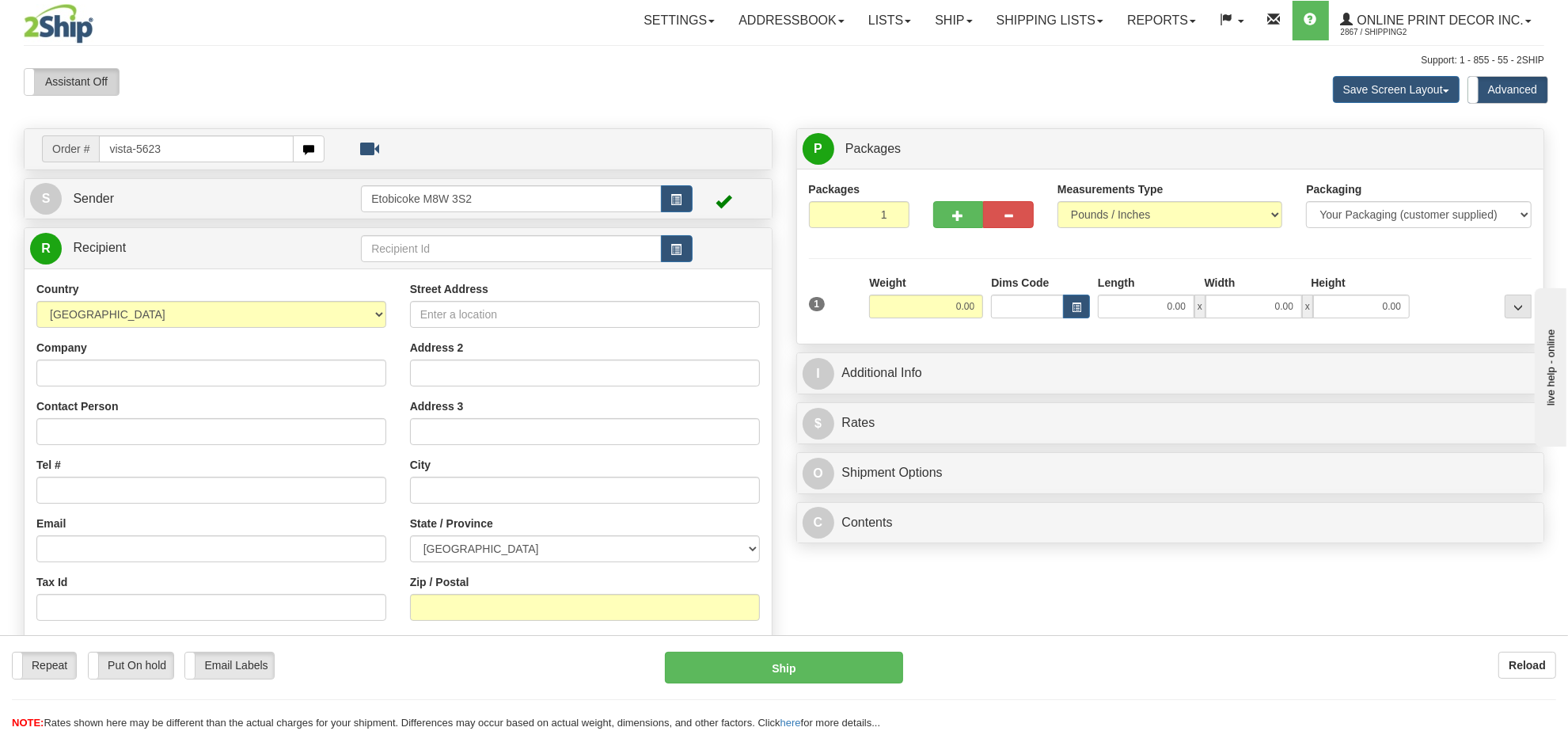
type input "vista-5623"
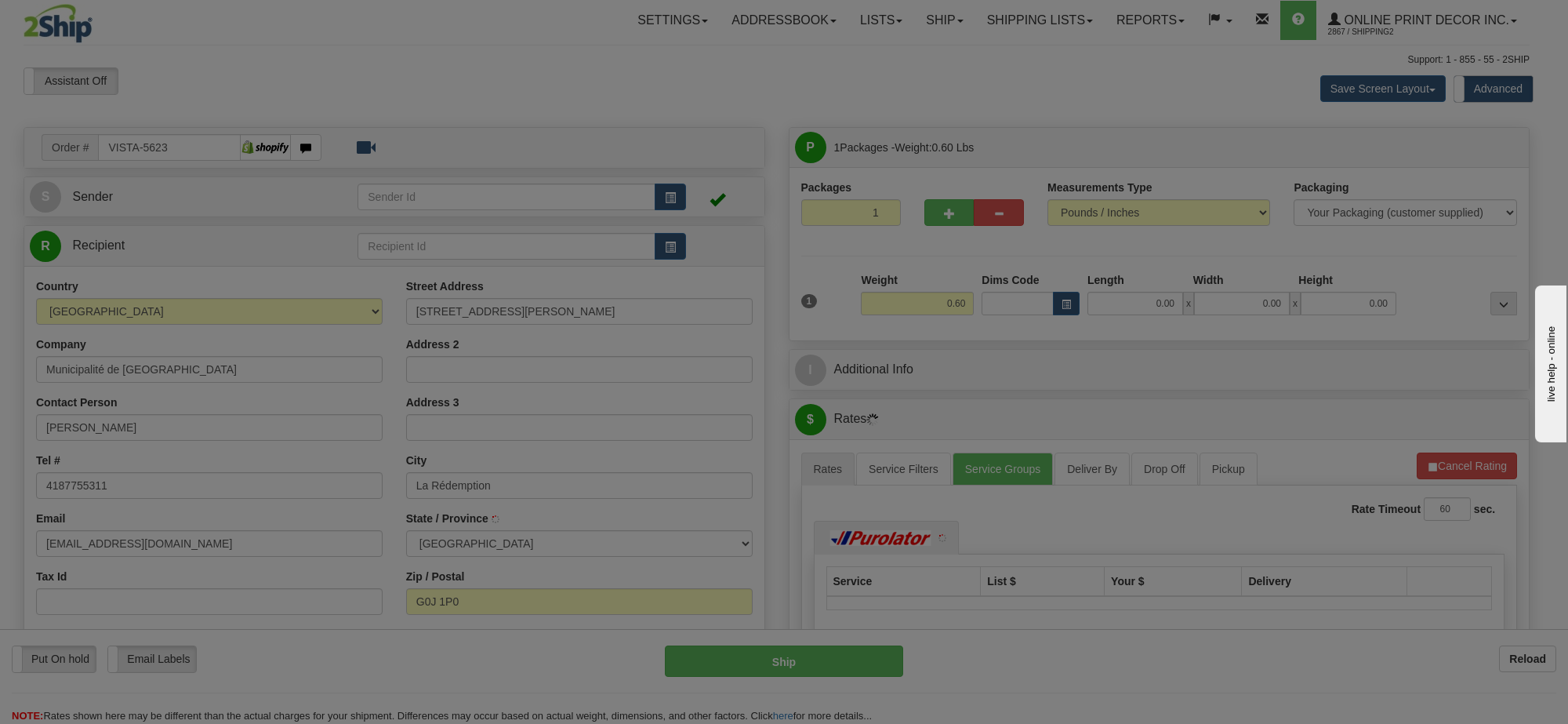
type input "LA REDEMPTION"
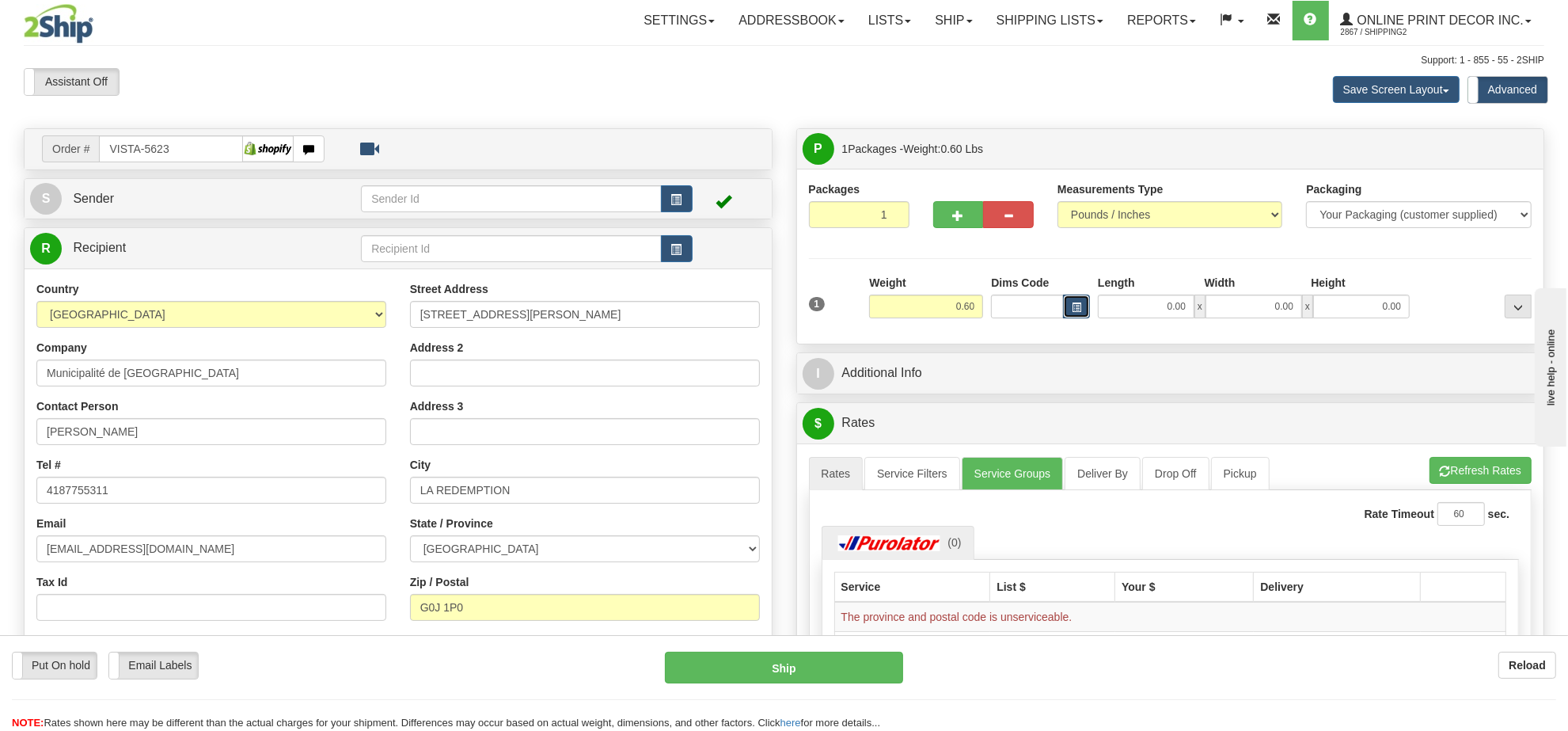
click at [1073, 299] on button "button" at bounding box center [1077, 306] width 27 height 24
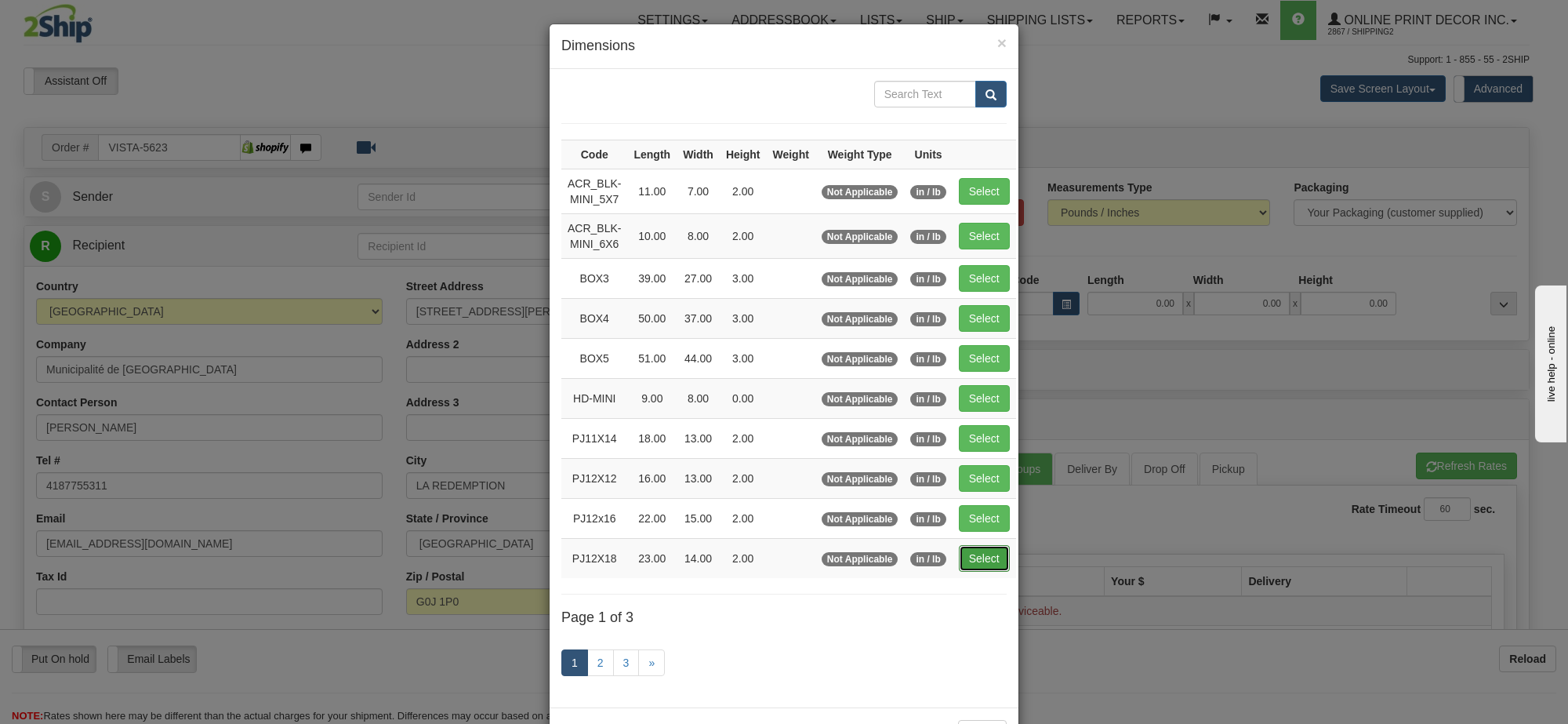
click at [975, 562] on button "Select" at bounding box center [985, 558] width 51 height 27
type input "PJ12X18"
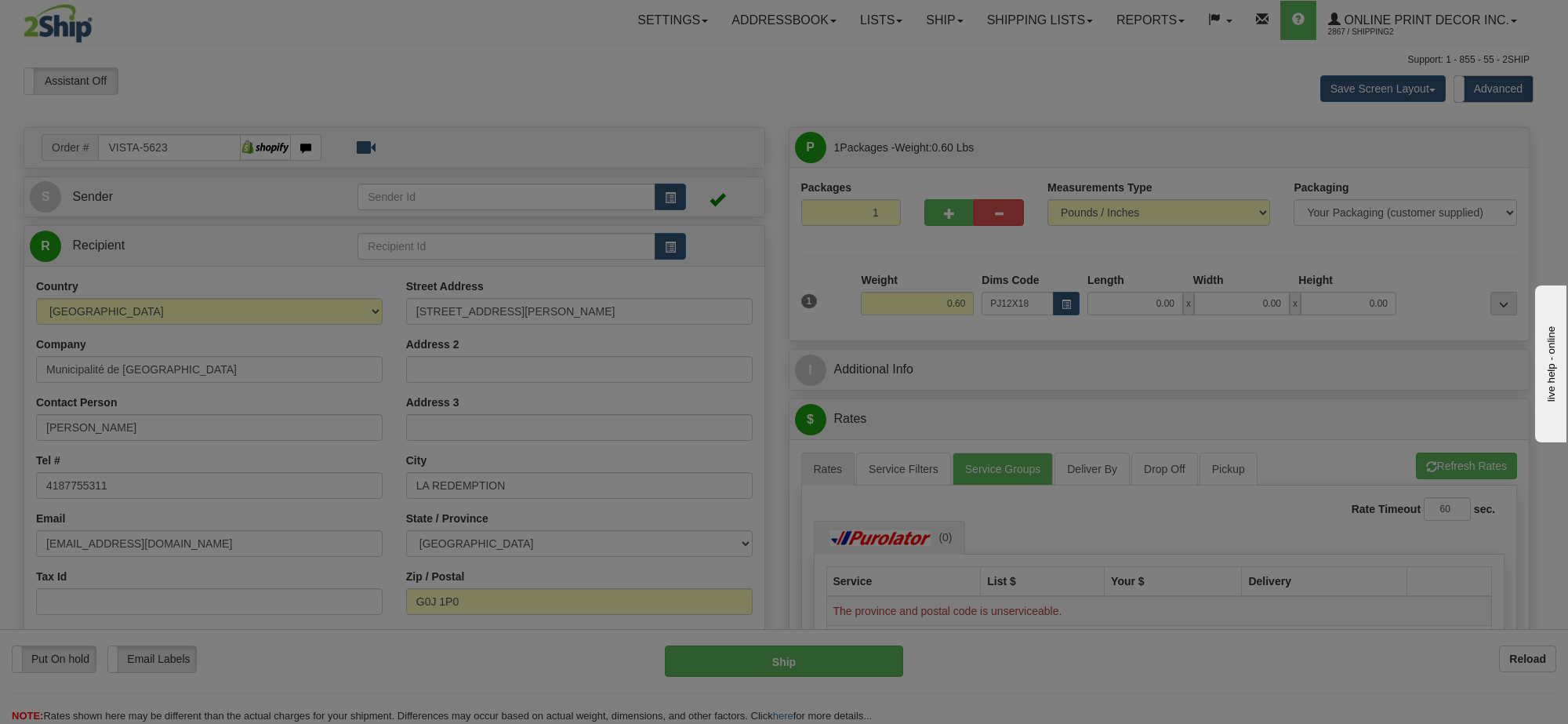
type input "23.00"
type input "14.00"
type input "2.00"
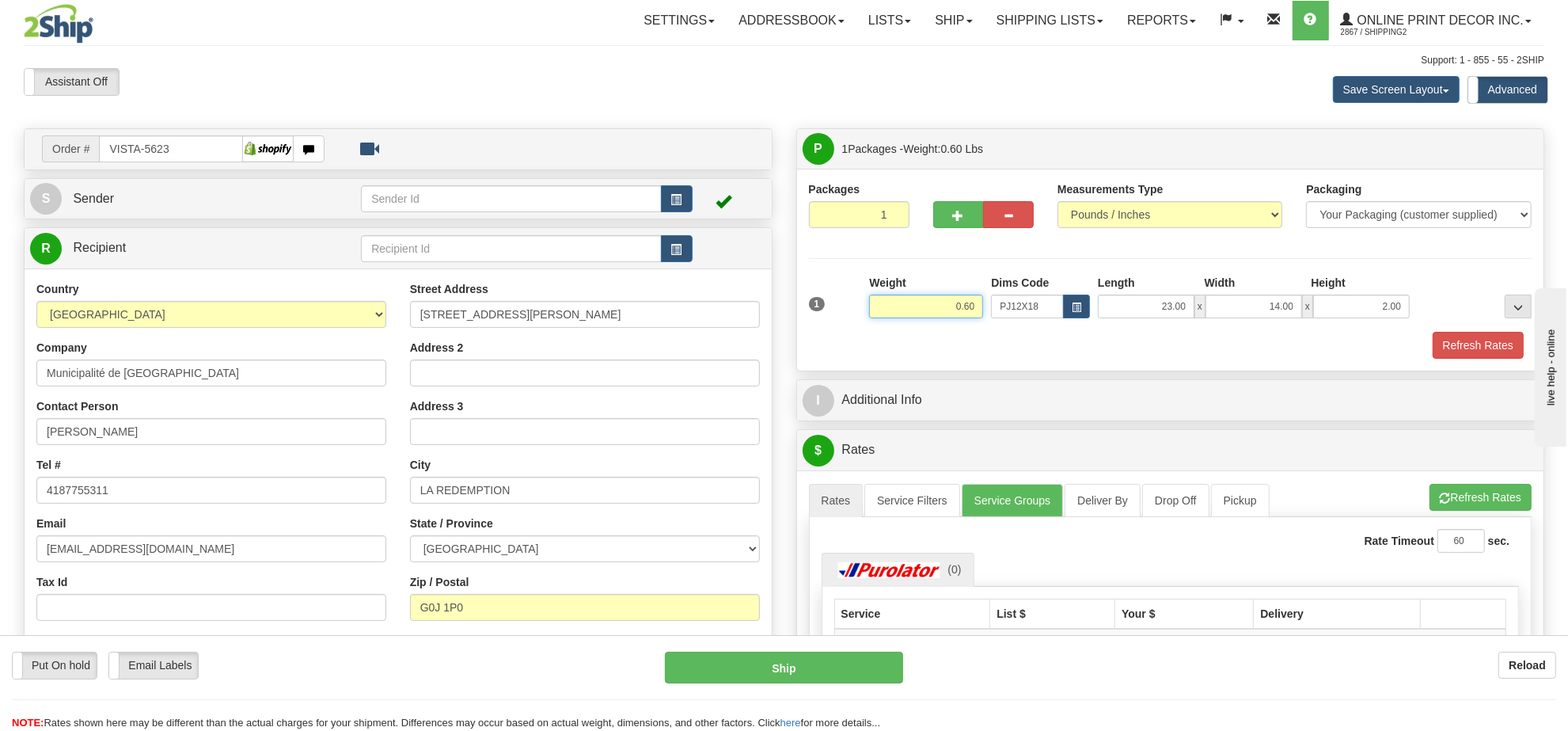
drag, startPoint x: 975, startPoint y: 307, endPoint x: 887, endPoint y: 294, distance: 89.0
click at [887, 294] on div "Weight 0.60" at bounding box center [925, 296] width 114 height 43
type input "1.20"
click at [1489, 353] on button "Refresh Rates" at bounding box center [1477, 345] width 91 height 27
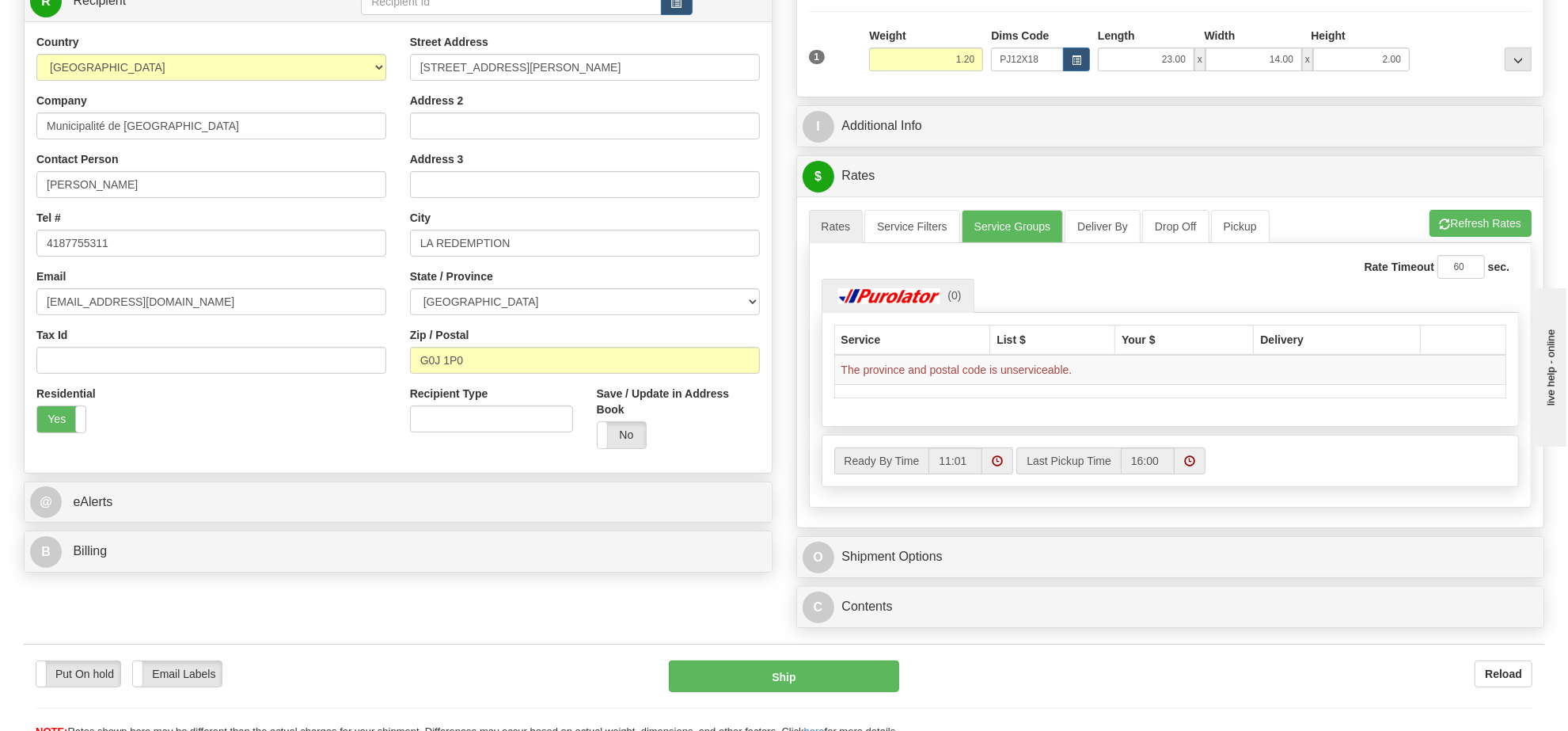
scroll to position [148, 0]
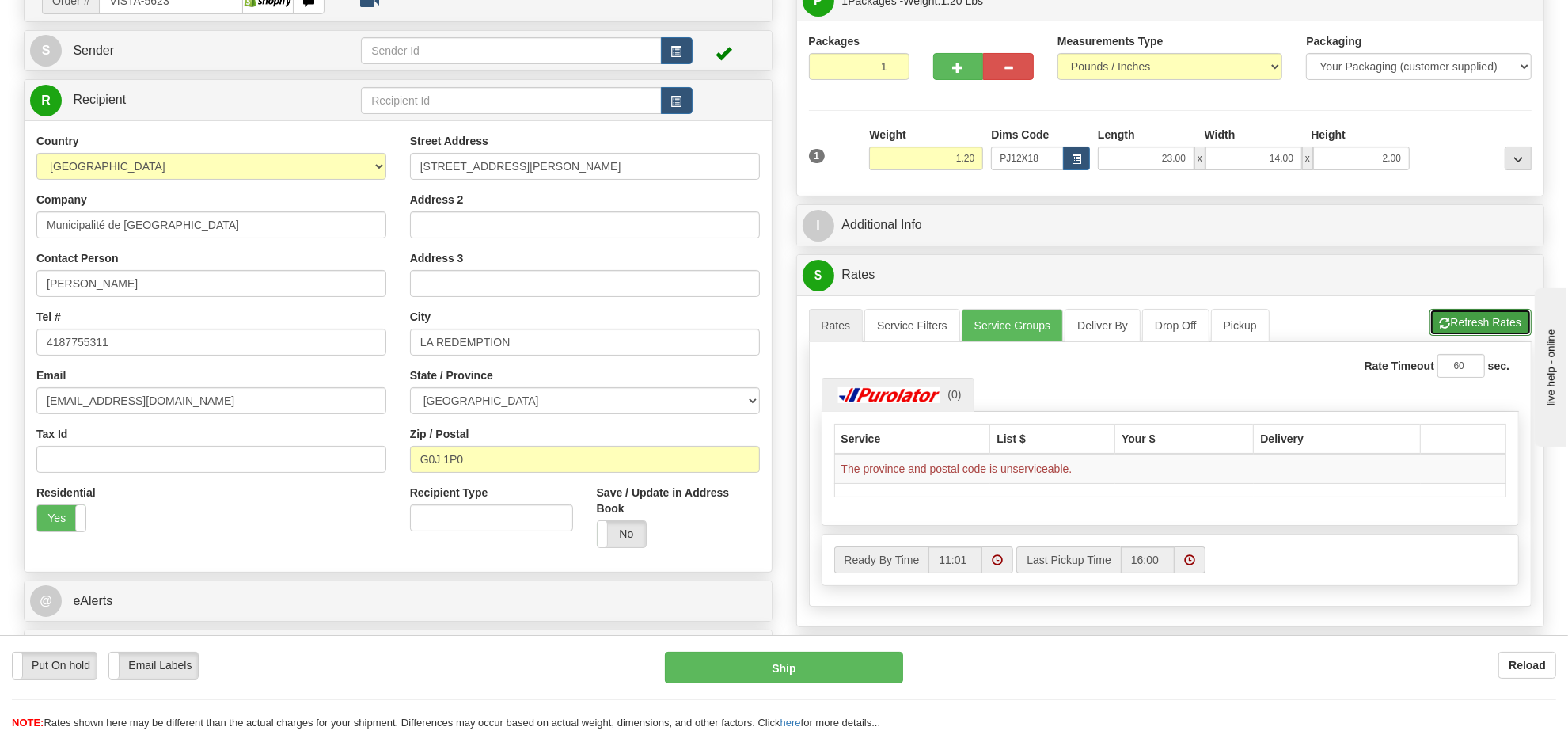
click at [1447, 321] on span "button" at bounding box center [1446, 323] width 11 height 11
click at [1494, 322] on button "Refresh Rates" at bounding box center [1481, 322] width 102 height 27
click at [1469, 323] on button "Refresh Rates" at bounding box center [1481, 322] width 102 height 27
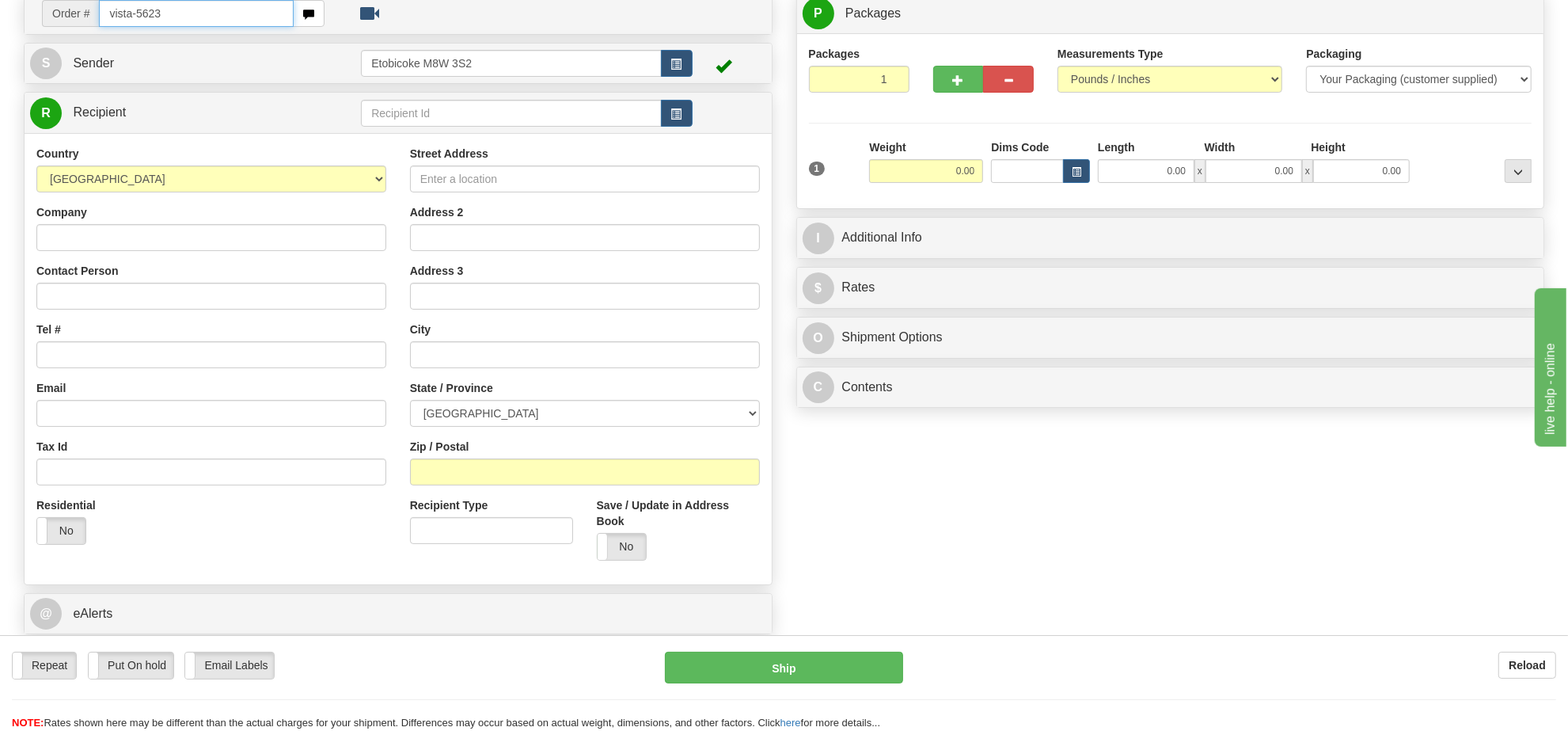
type input "vista-5623"
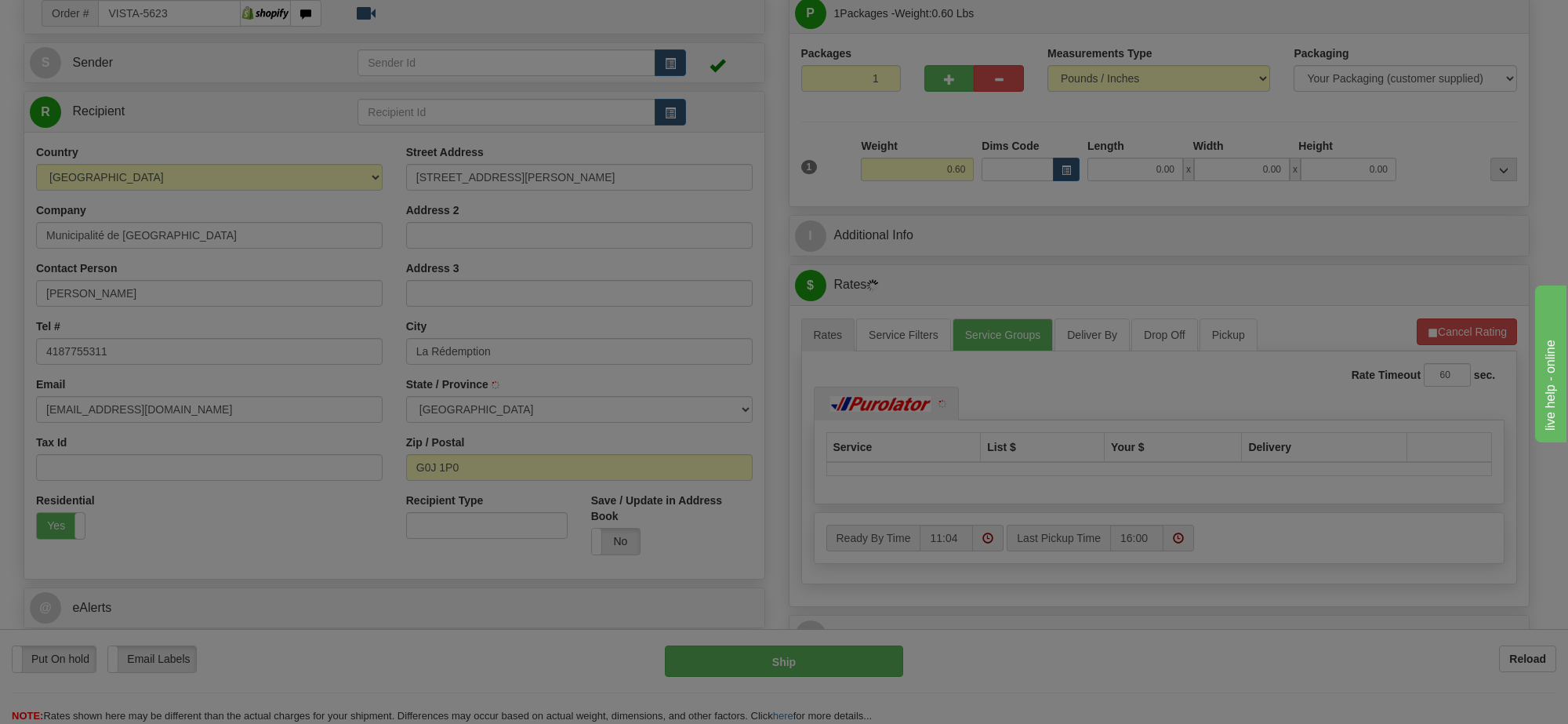
type input "LA REDEMPTION"
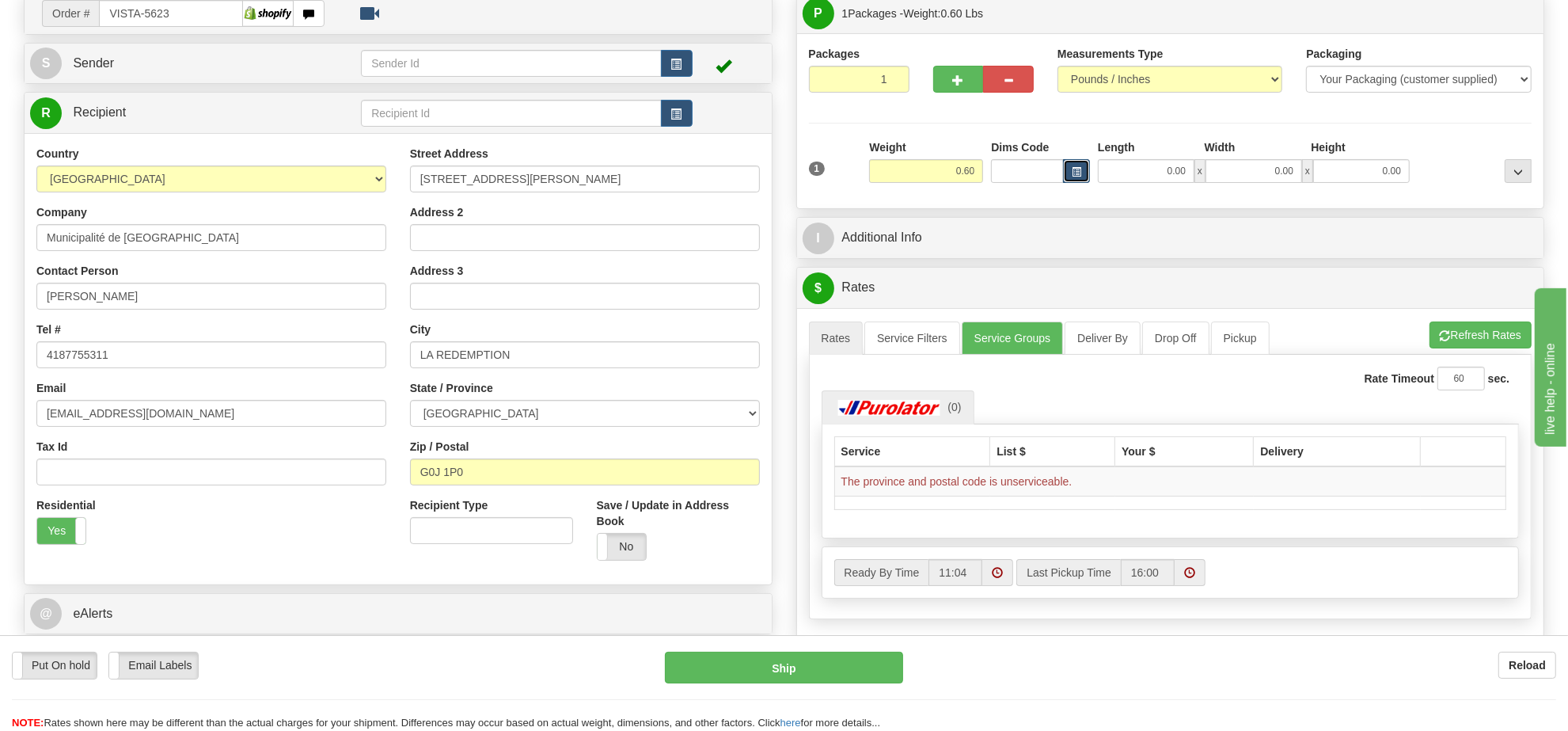
click at [1080, 176] on span "button" at bounding box center [1076, 173] width 10 height 9
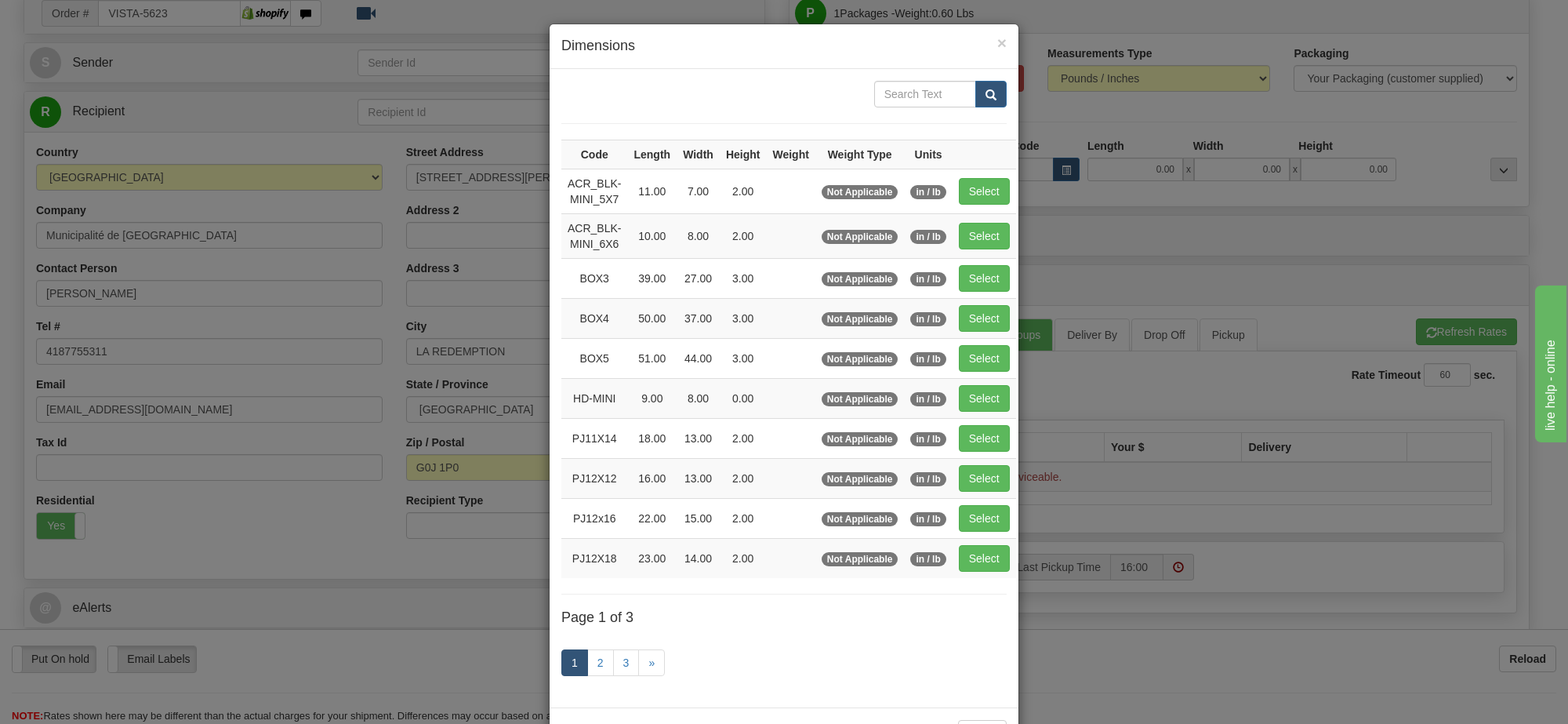
click at [1272, 229] on div "× Dimensions Code Length Width Height Weight Weight Type Units ACR_BLK-MINI_5X7…" at bounding box center [784, 362] width 1568 height 724
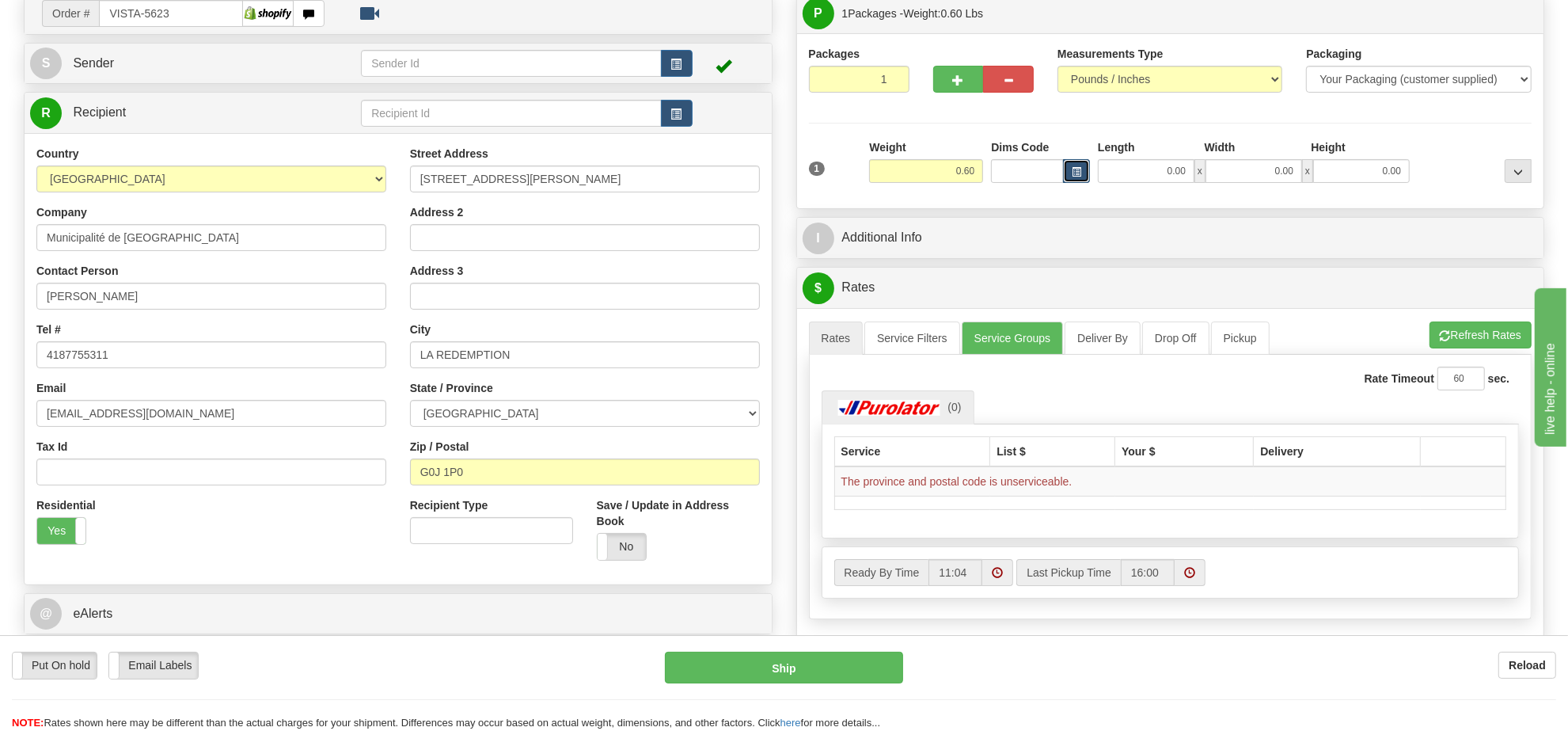
click at [1072, 164] on button "button" at bounding box center [1077, 171] width 27 height 24
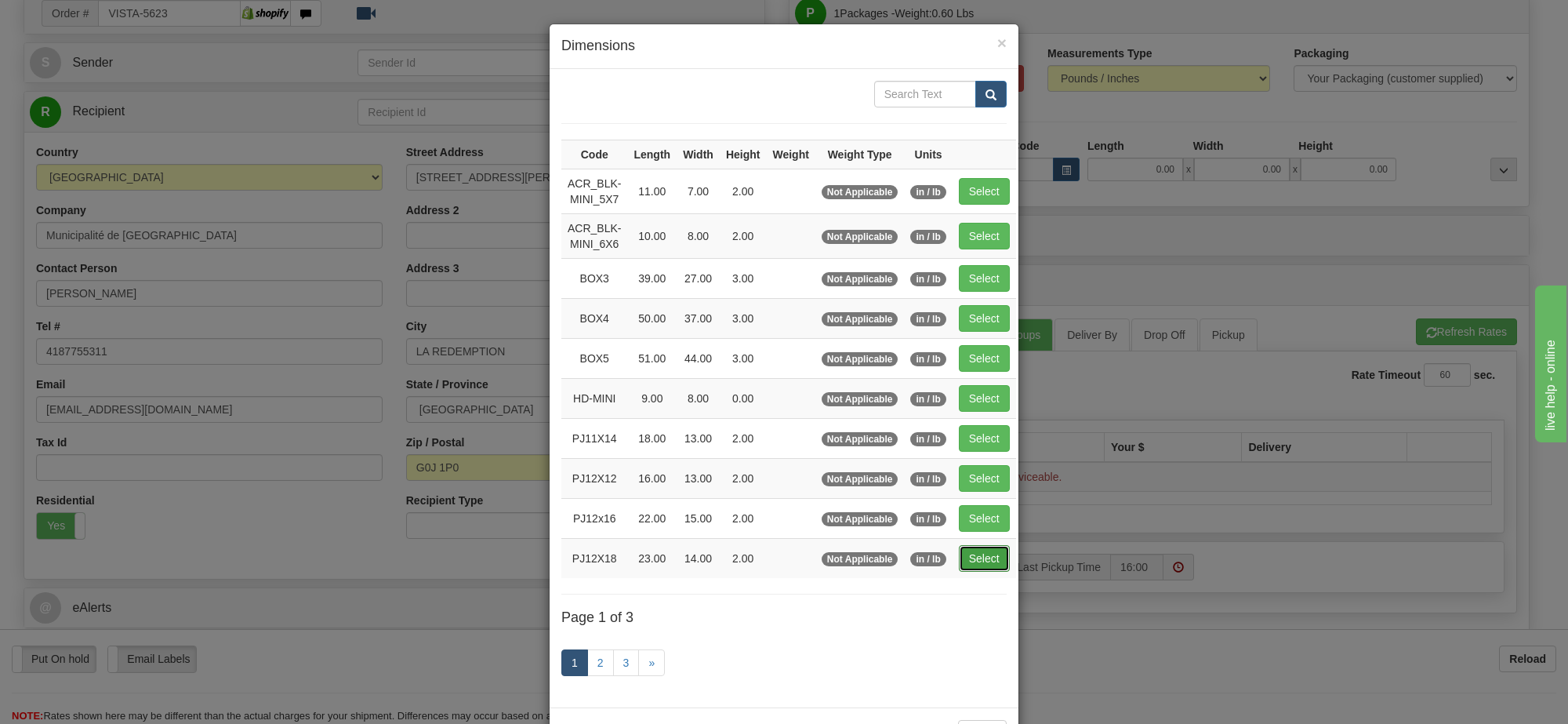
drag, startPoint x: 965, startPoint y: 567, endPoint x: 1408, endPoint y: 459, distance: 456.0
click at [976, 566] on button "Select" at bounding box center [985, 558] width 51 height 27
type input "PJ12X18"
type input "23.00"
type input "14.00"
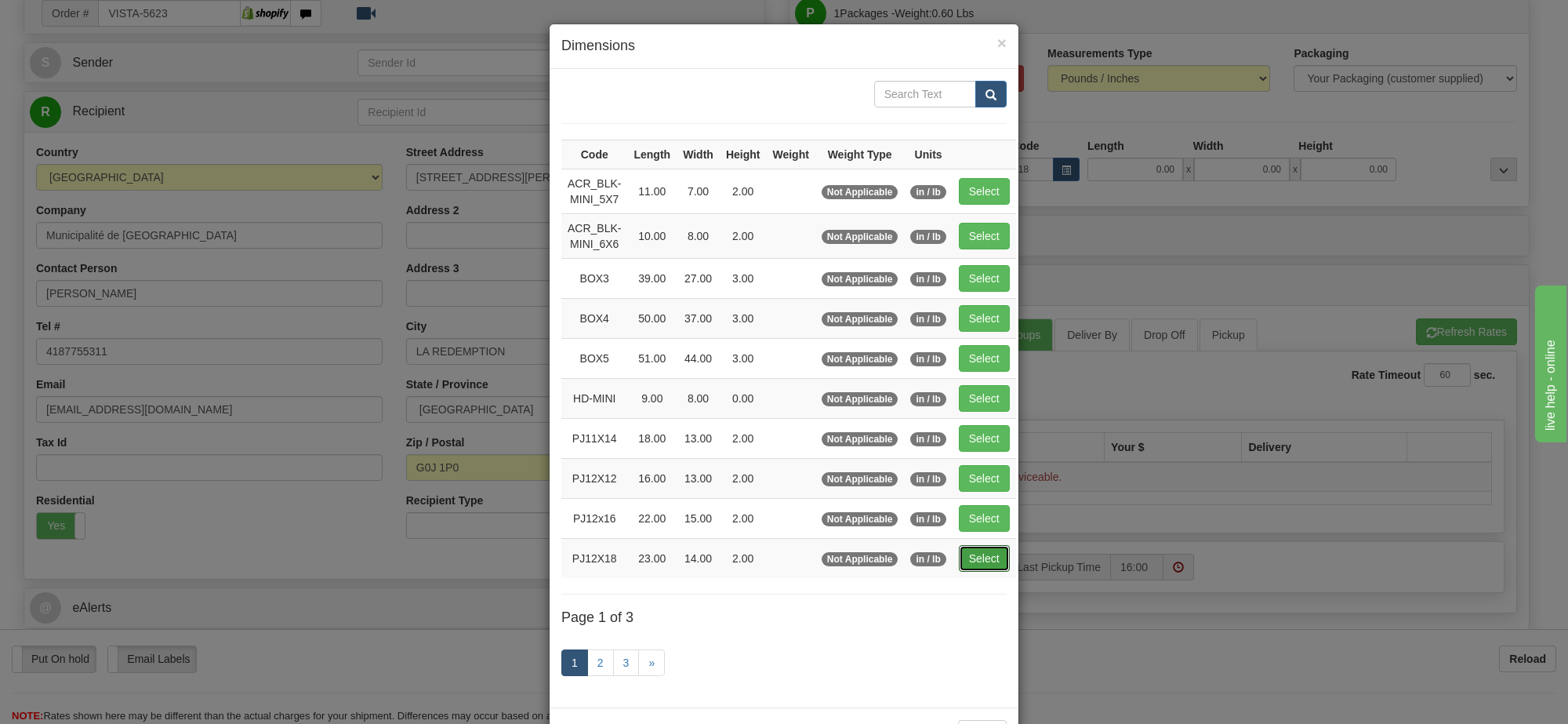
type input "2.00"
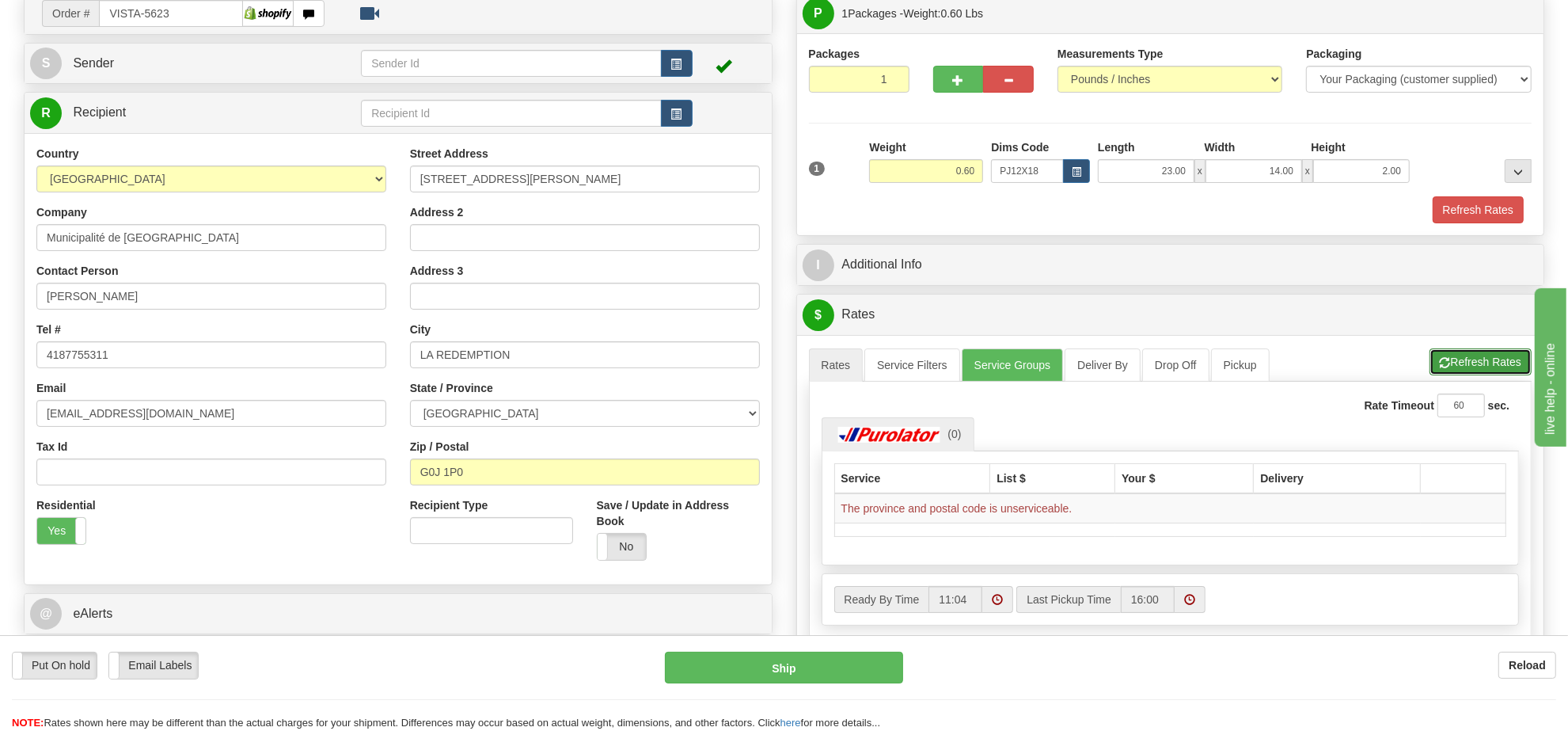
click at [1488, 368] on button "Refresh Rates" at bounding box center [1481, 362] width 102 height 27
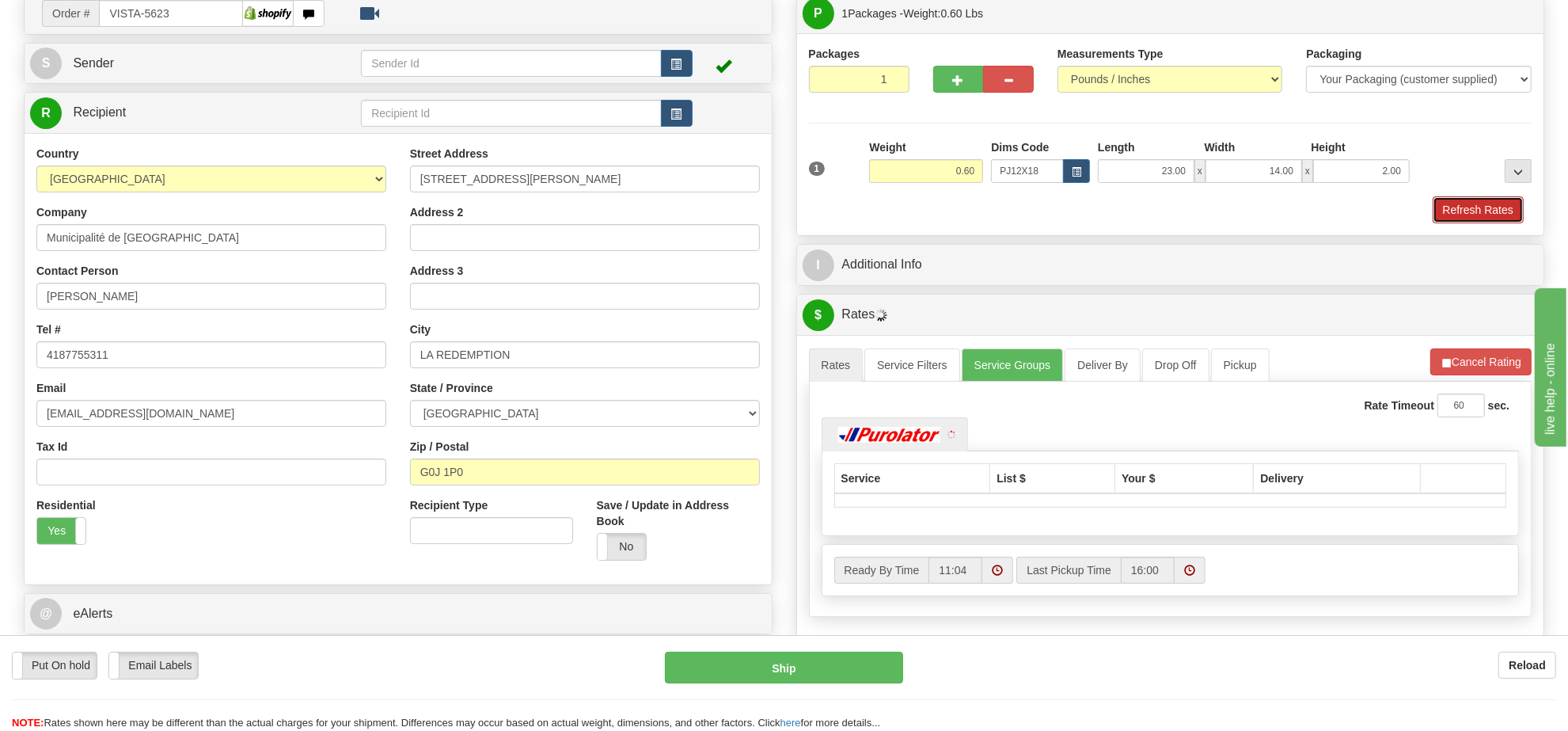
click at [1494, 212] on button "Refresh Rates" at bounding box center [1477, 210] width 91 height 27
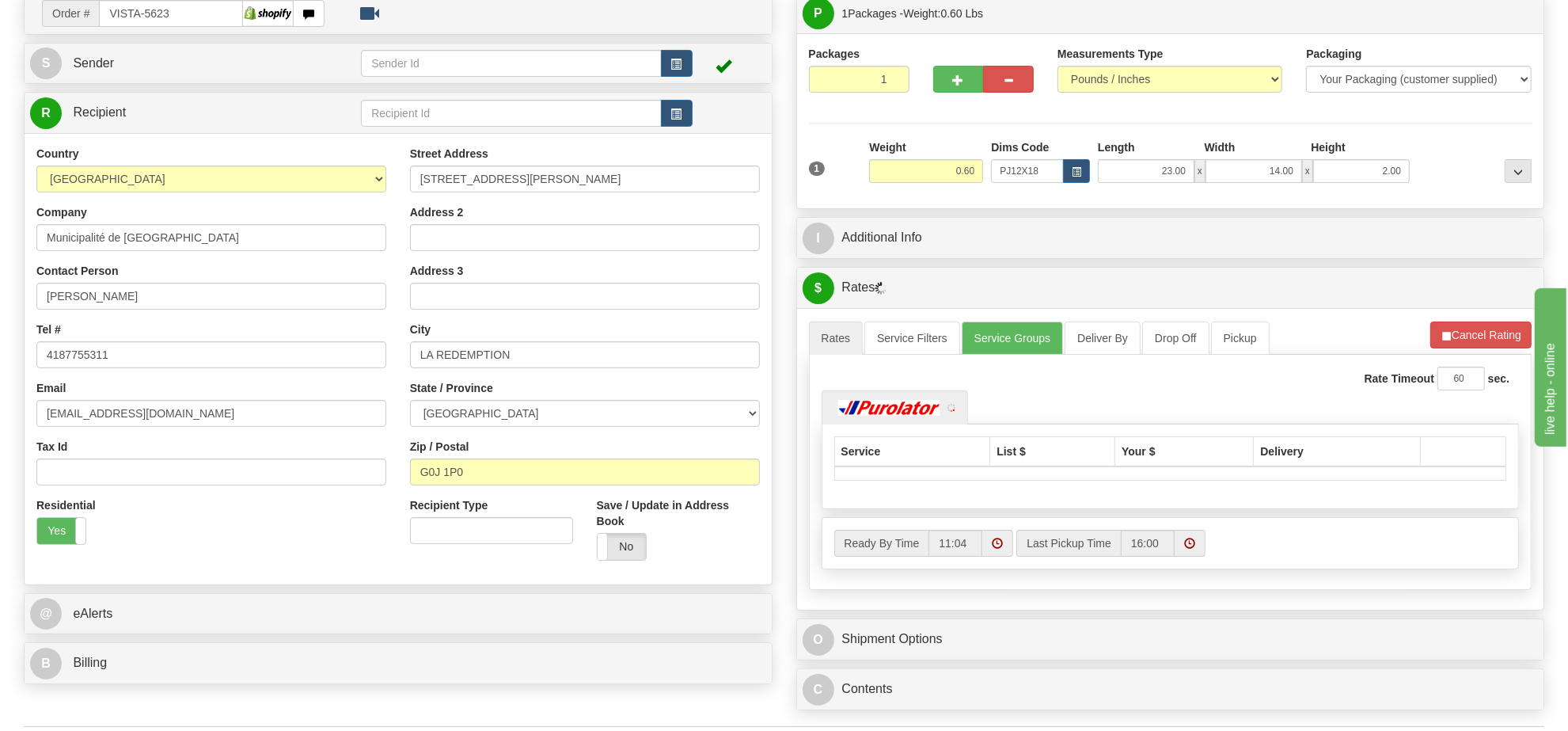
scroll to position [234, 0]
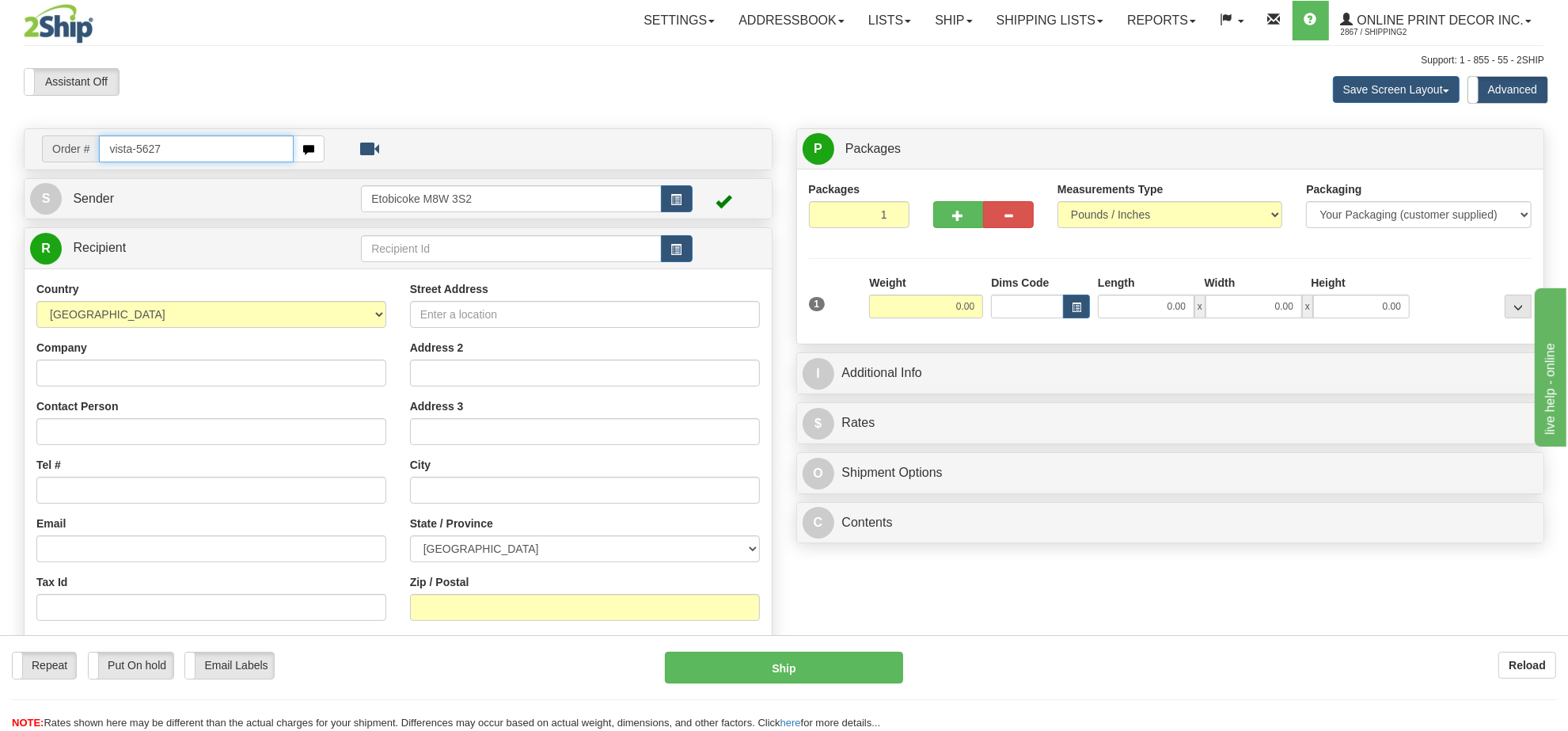
type input "vista-5627"
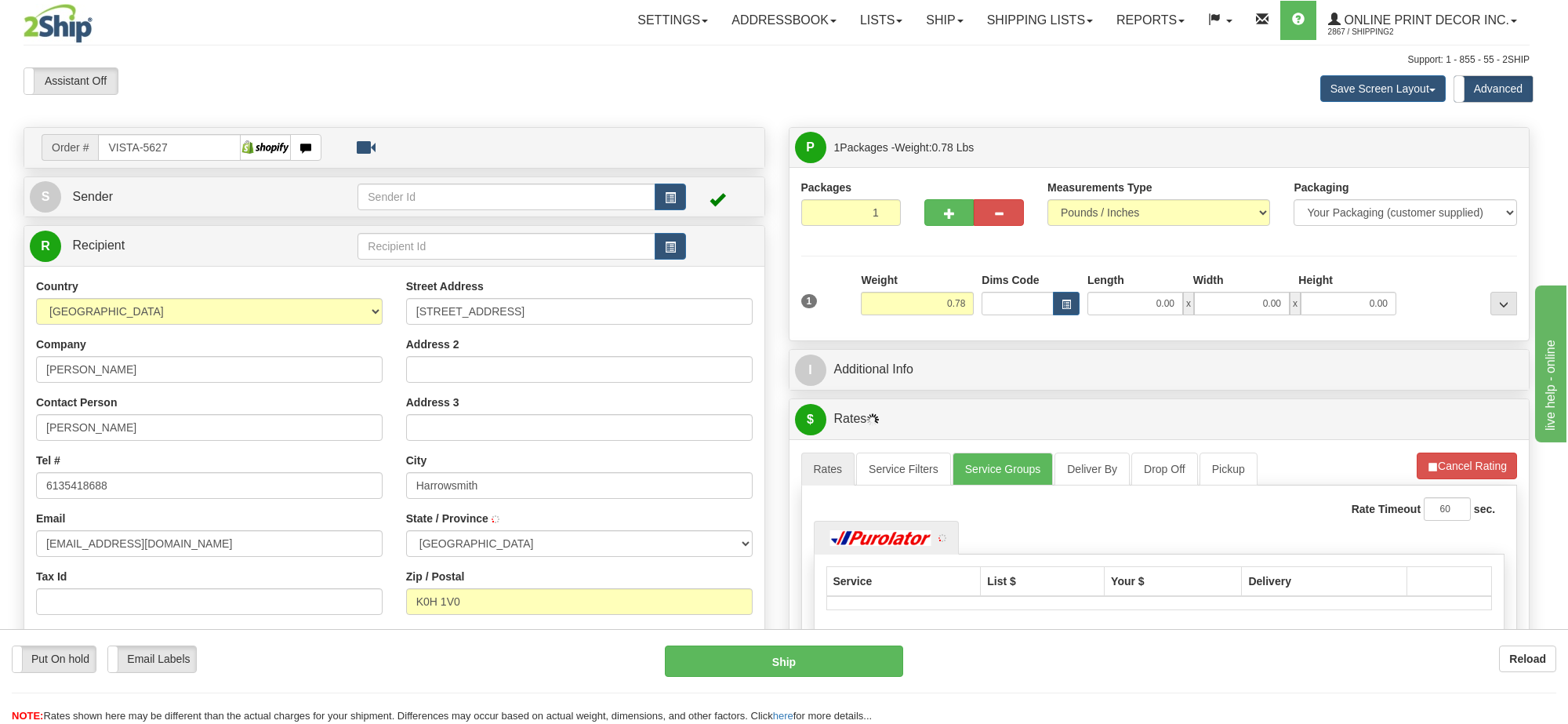
type input "HARROWSMITH"
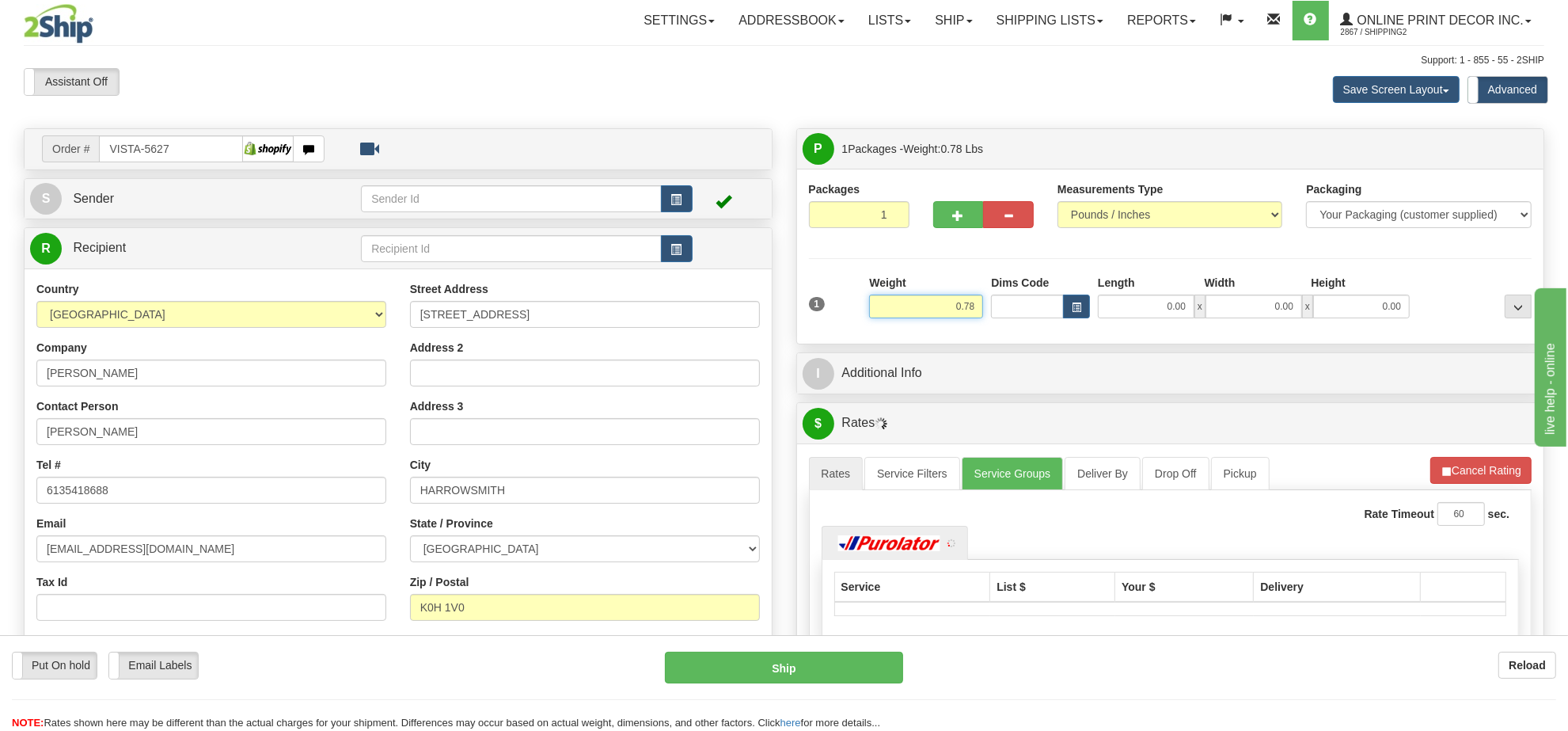
click at [961, 306] on input "0.78" at bounding box center [925, 306] width 114 height 24
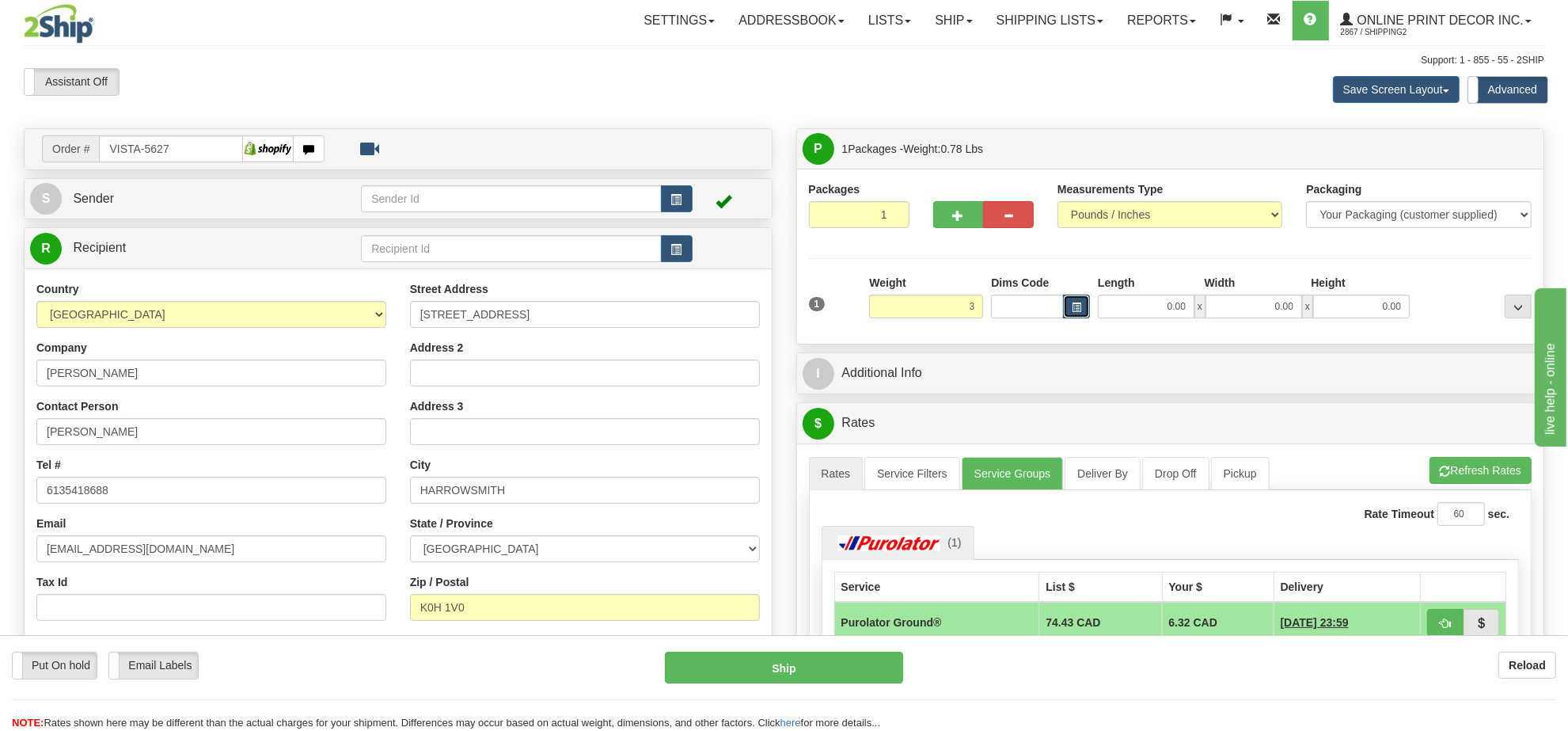
click at [1066, 311] on button "button" at bounding box center [1077, 306] width 27 height 24
type input "3.00"
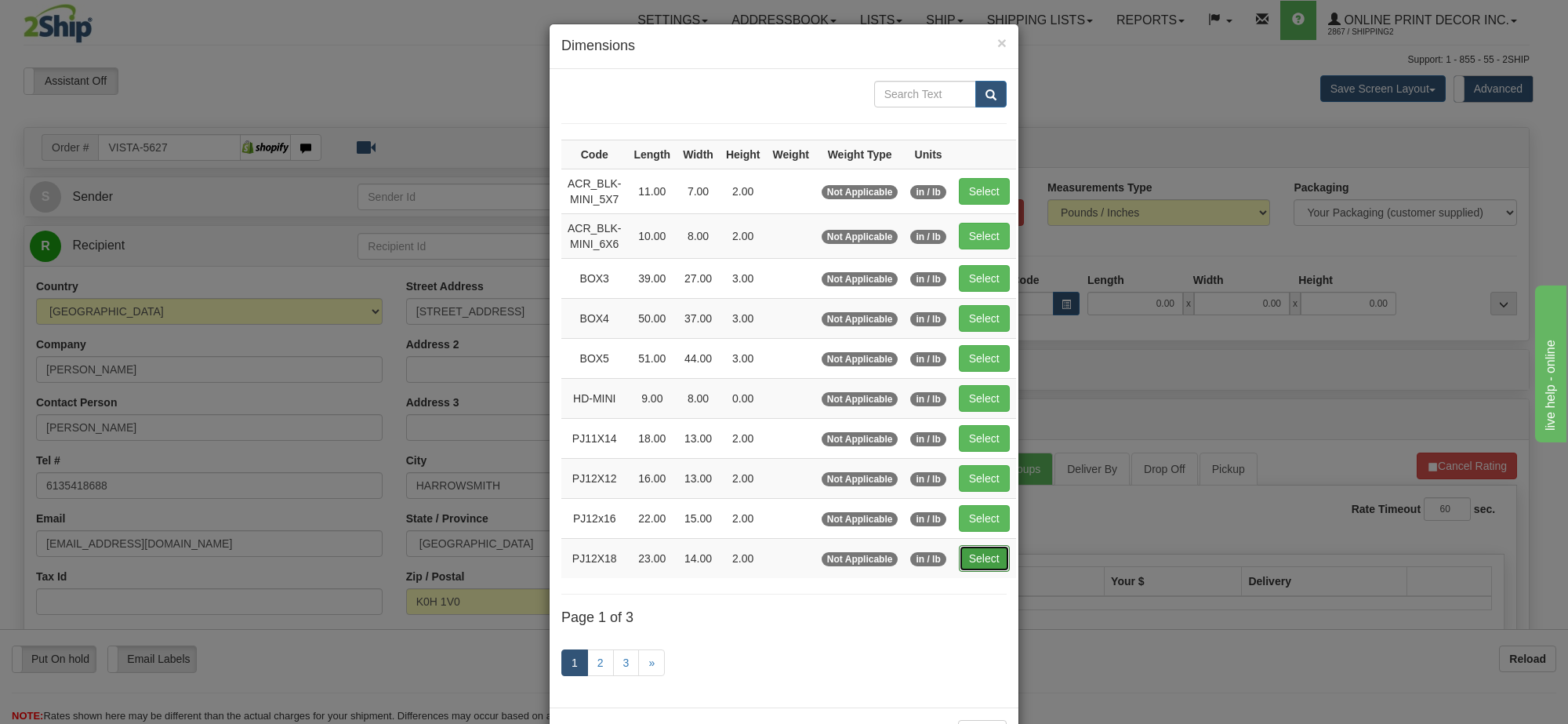
click at [968, 556] on button "Select" at bounding box center [985, 558] width 51 height 27
type input "PJ12X18"
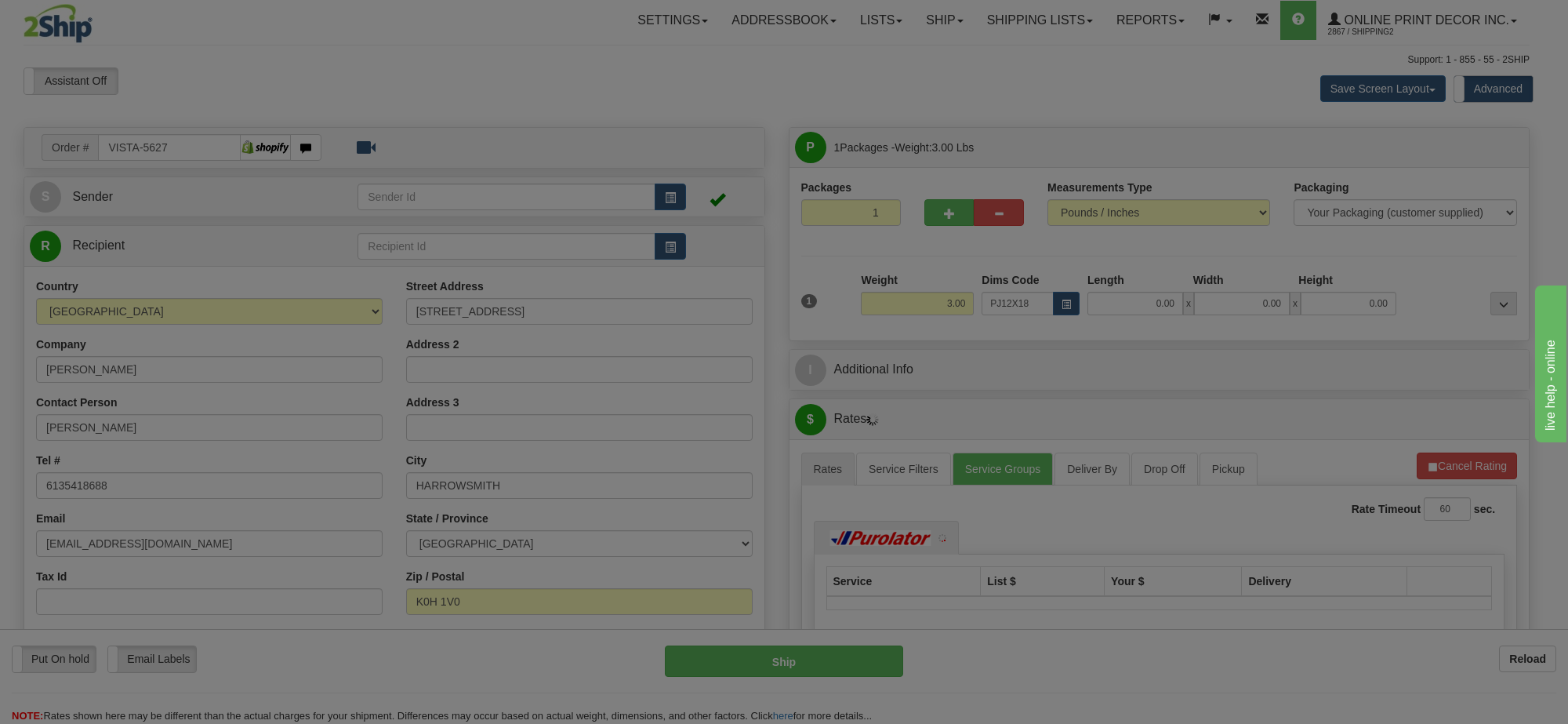
type input "23.00"
type input "14.00"
type input "2.00"
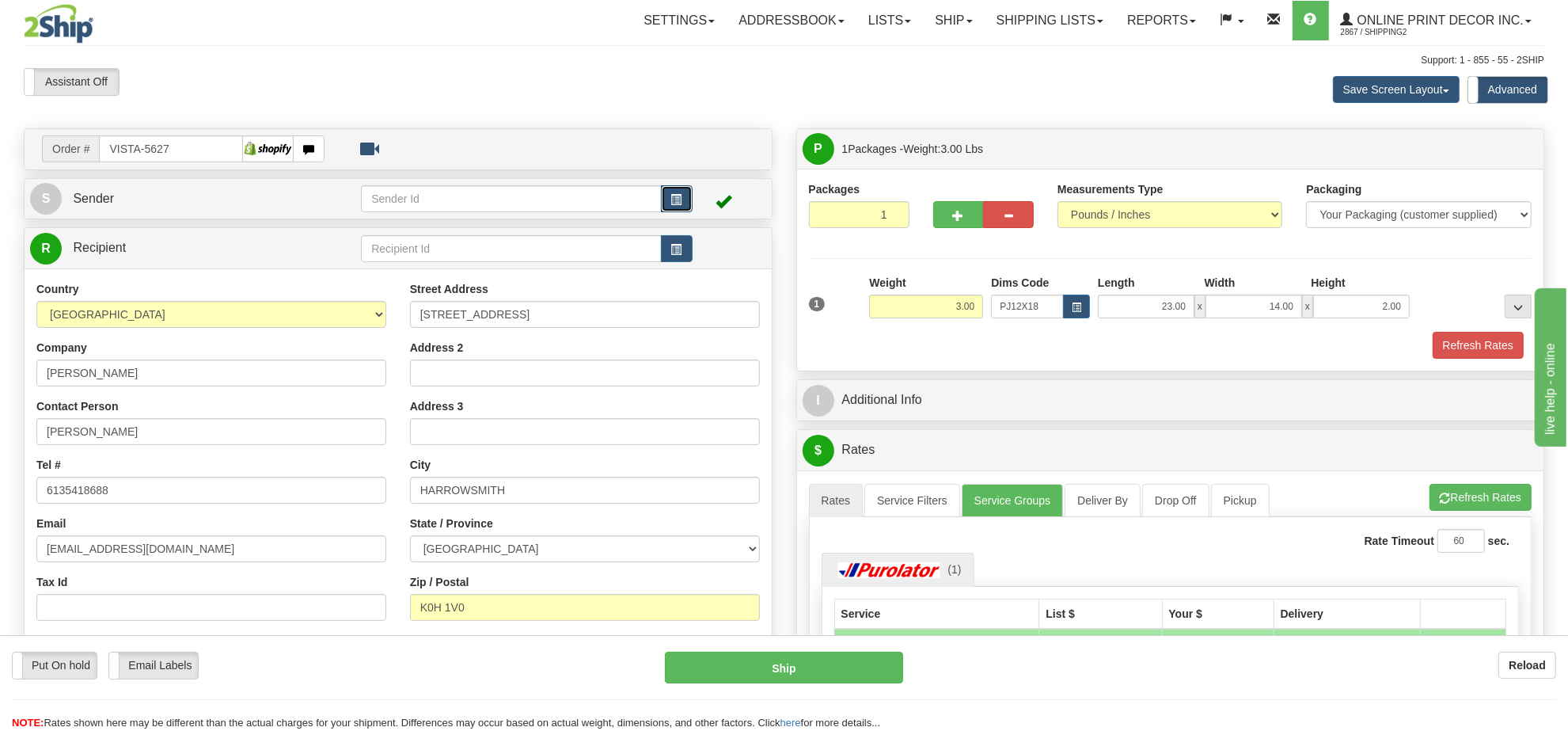
click at [681, 210] on button "button" at bounding box center [677, 198] width 32 height 27
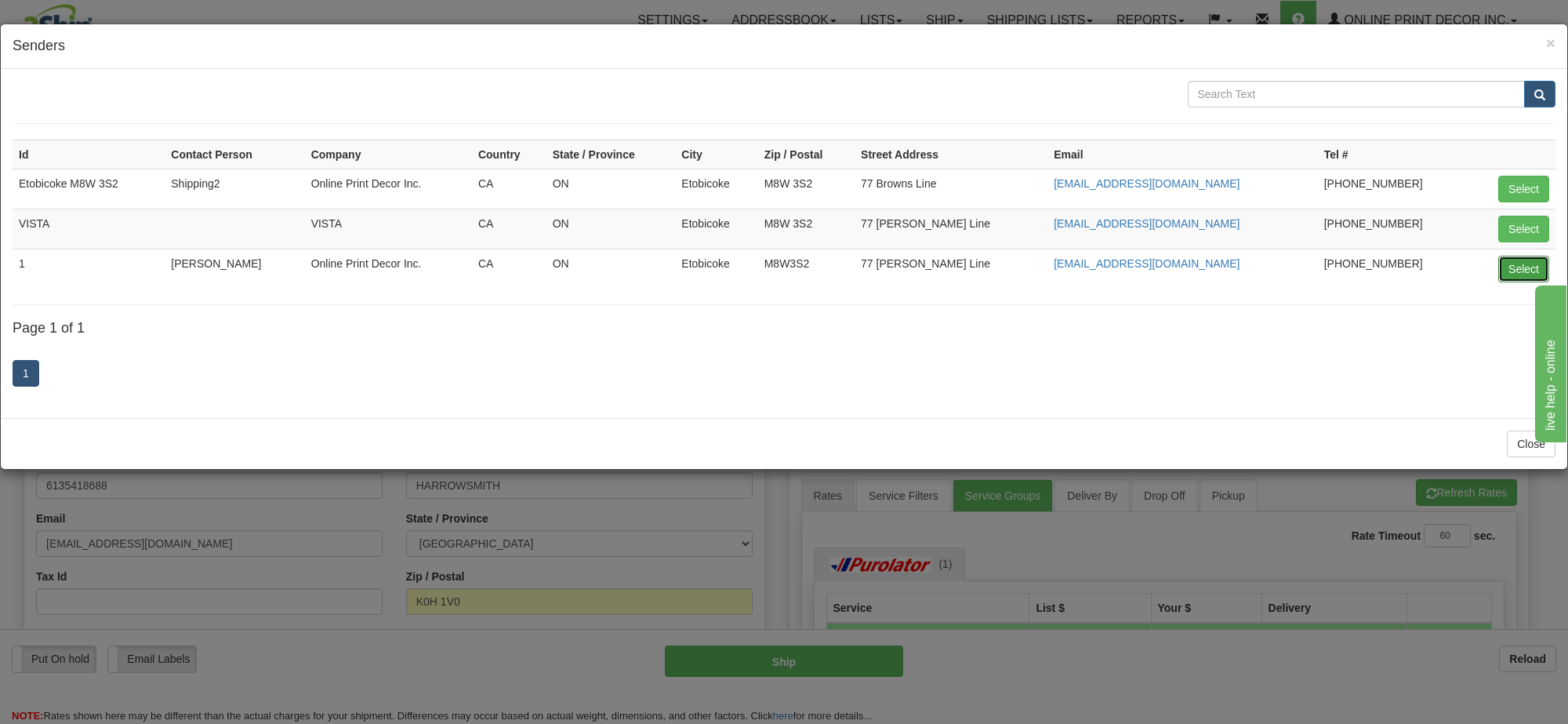
click at [1511, 281] on button "Select" at bounding box center [1524, 269] width 51 height 27
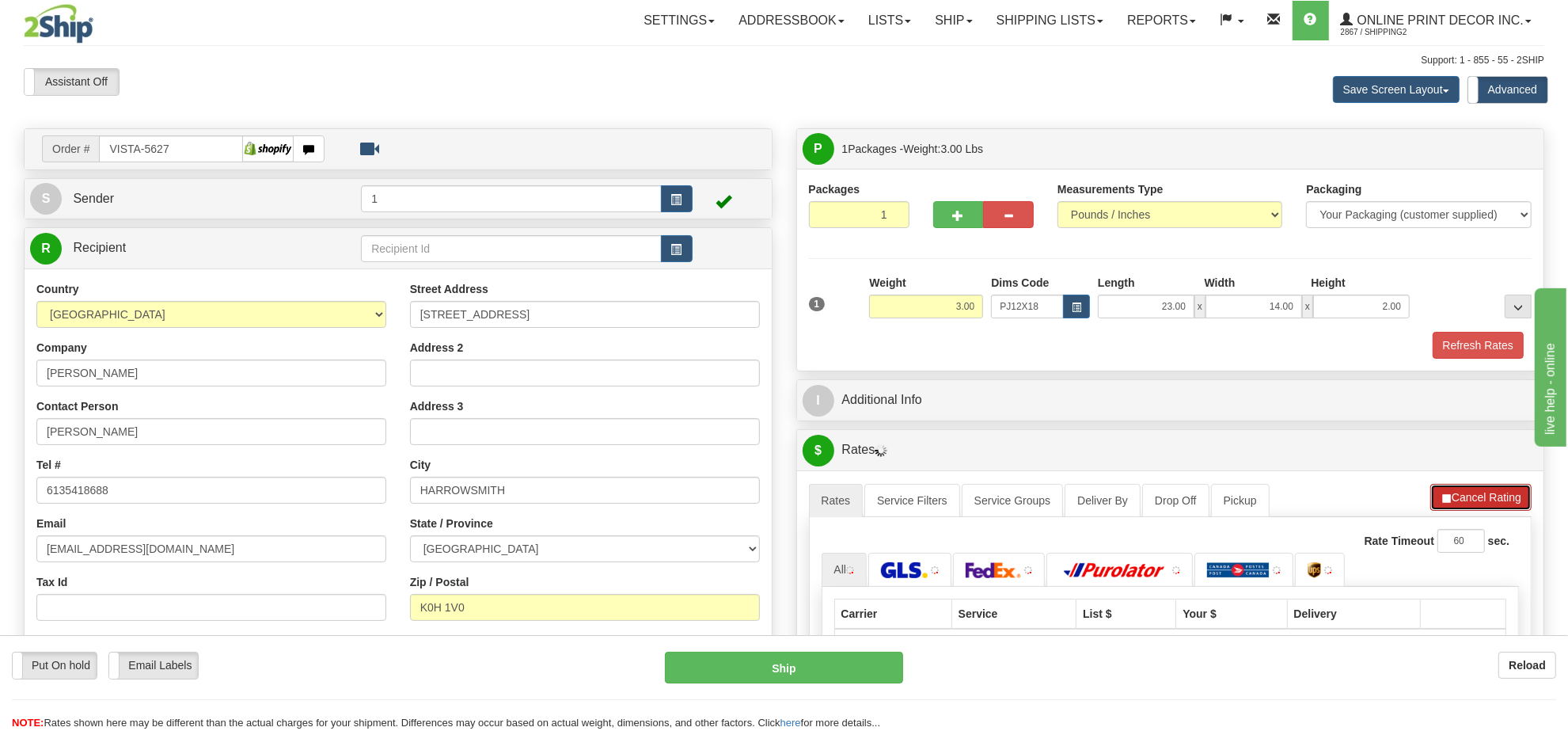
click at [1464, 511] on button "Cancel Rating" at bounding box center [1481, 497] width 101 height 27
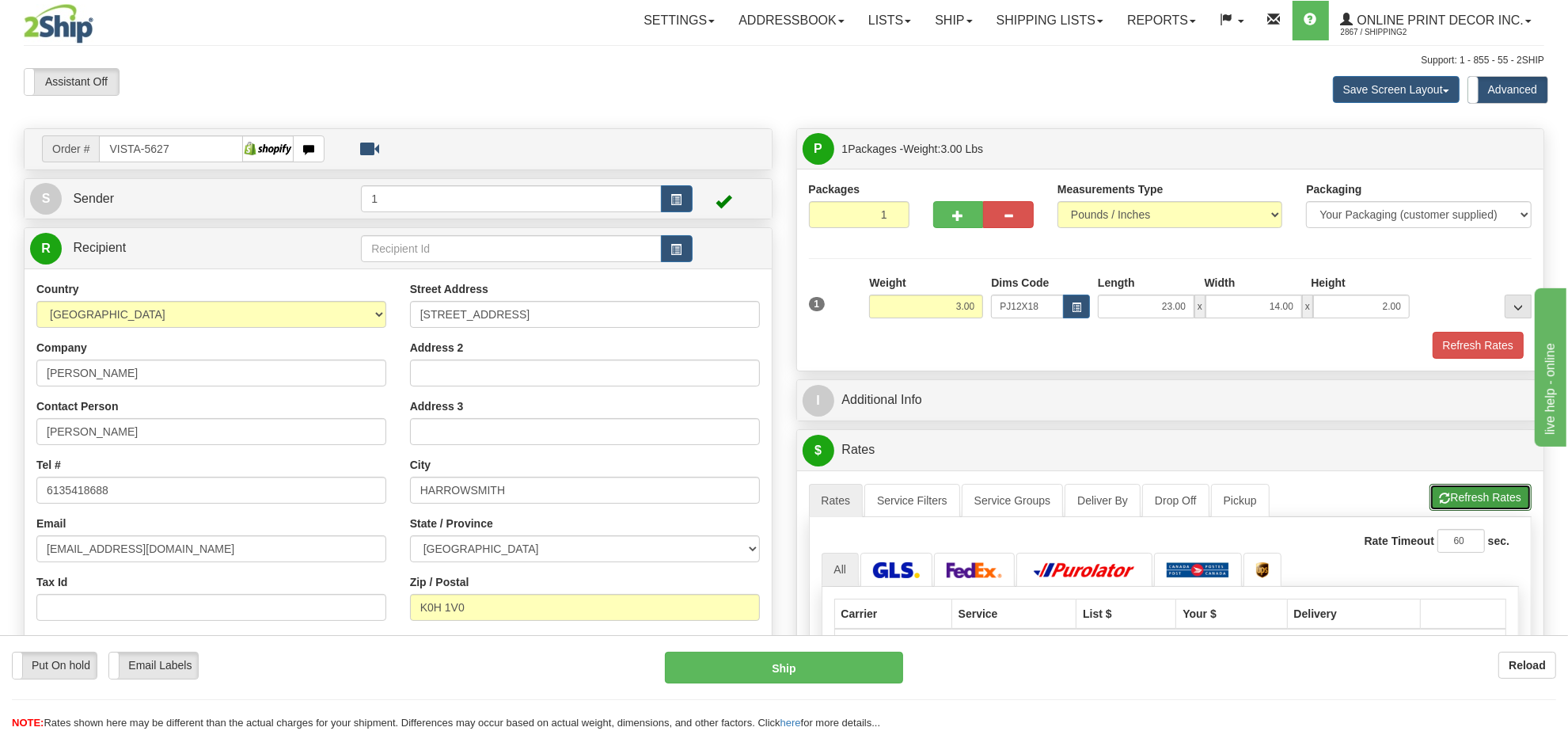
click at [1464, 511] on button "Refresh Rates" at bounding box center [1481, 497] width 102 height 27
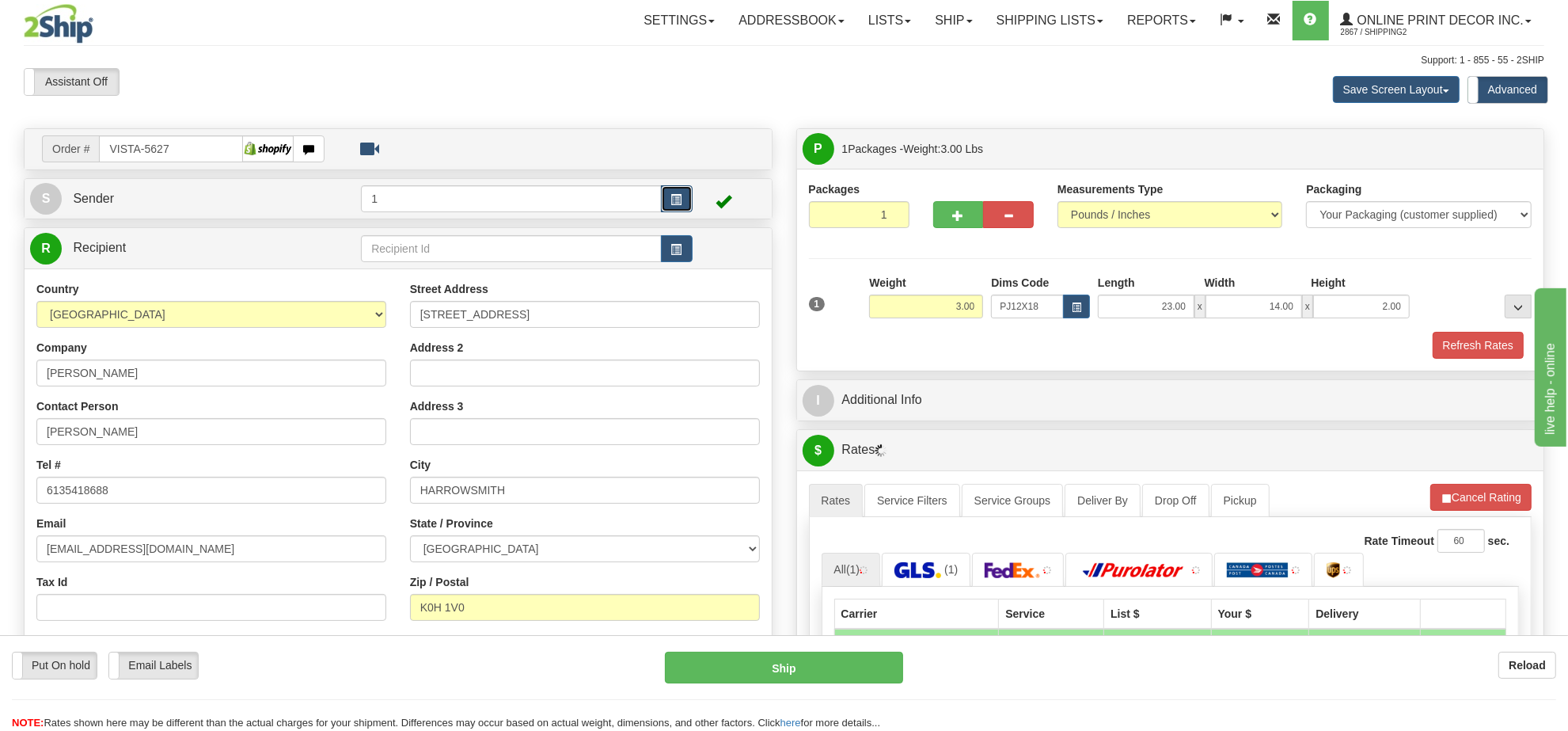
click at [687, 196] on button "button" at bounding box center [677, 198] width 32 height 27
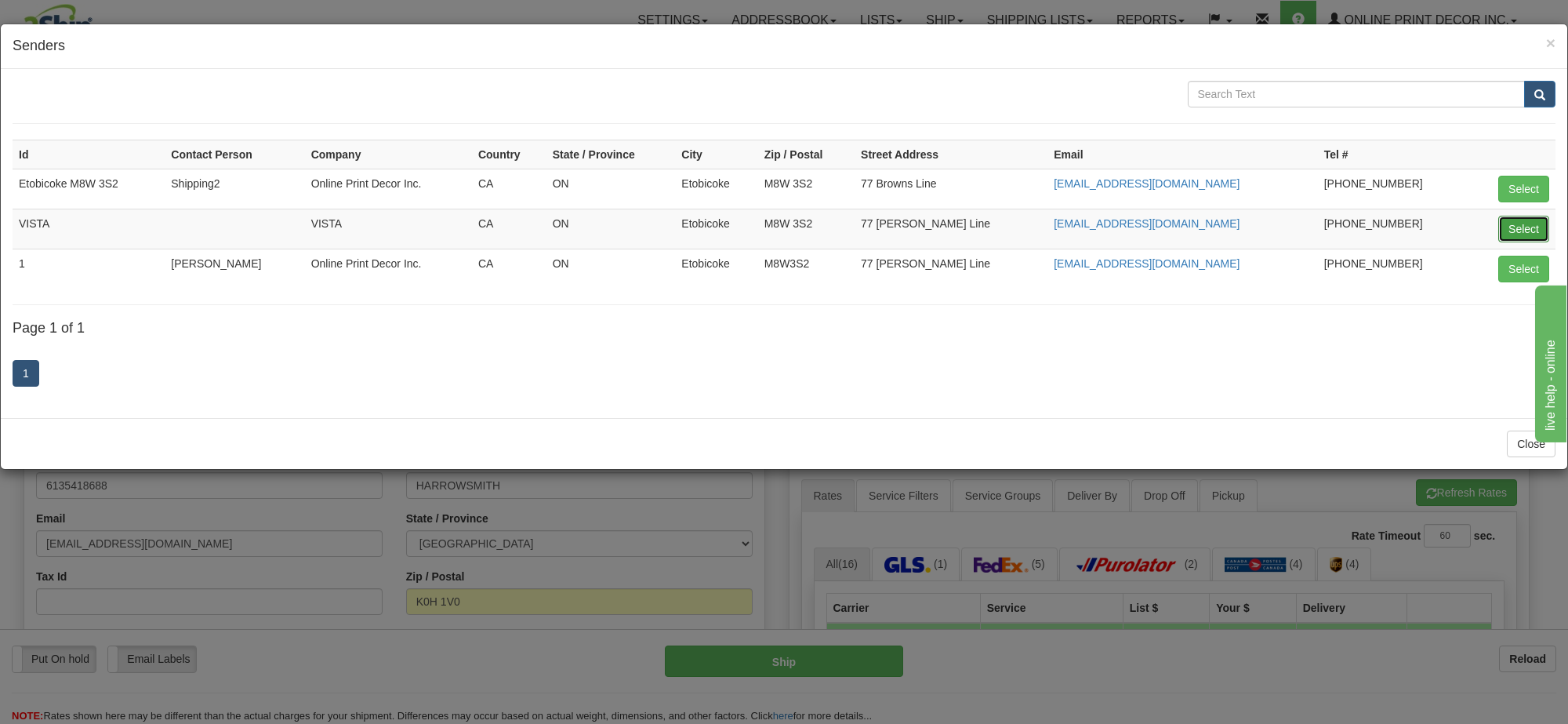
click at [1510, 234] on button "Select" at bounding box center [1524, 229] width 51 height 27
type input "VISTA"
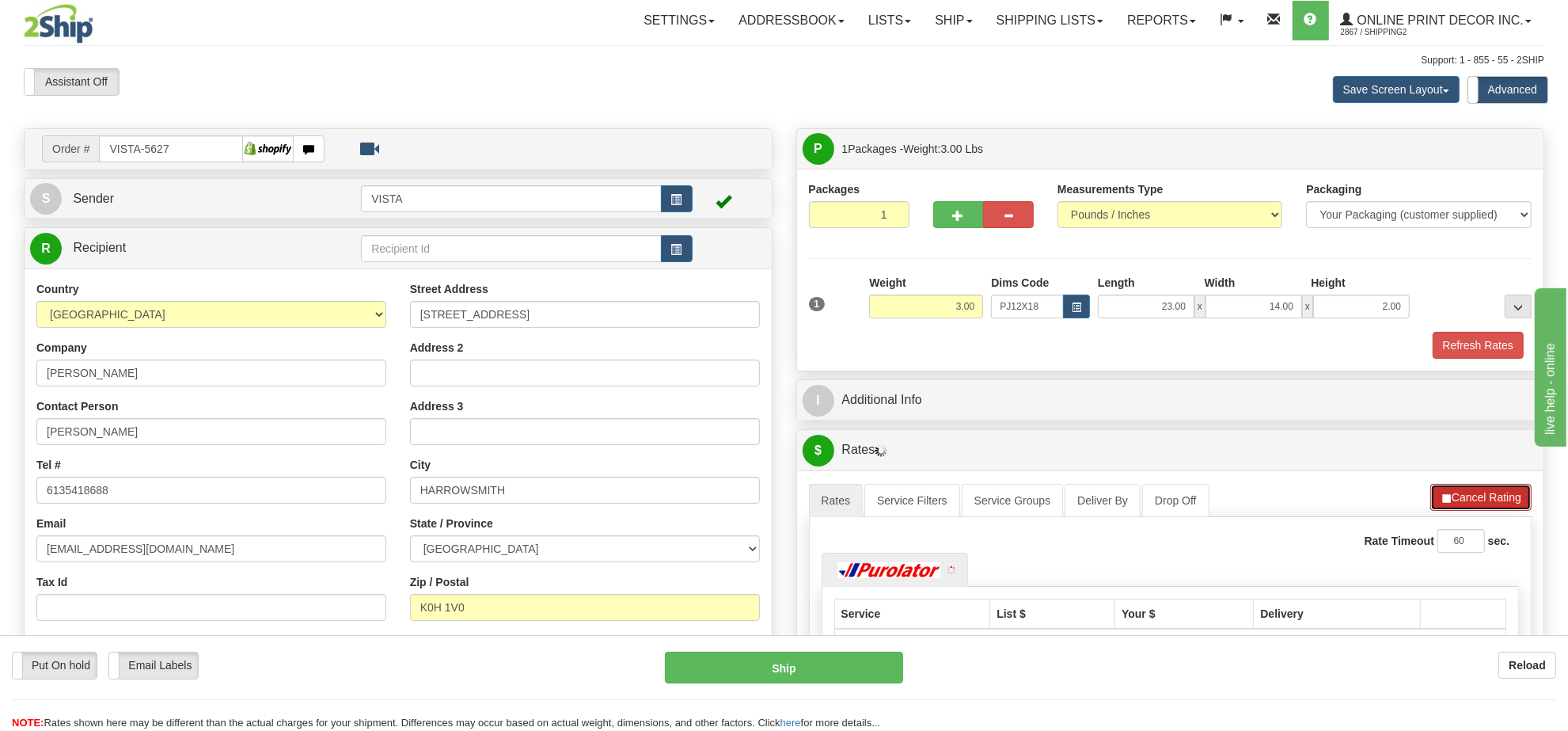
click at [1447, 498] on span "button" at bounding box center [1446, 498] width 11 height 11
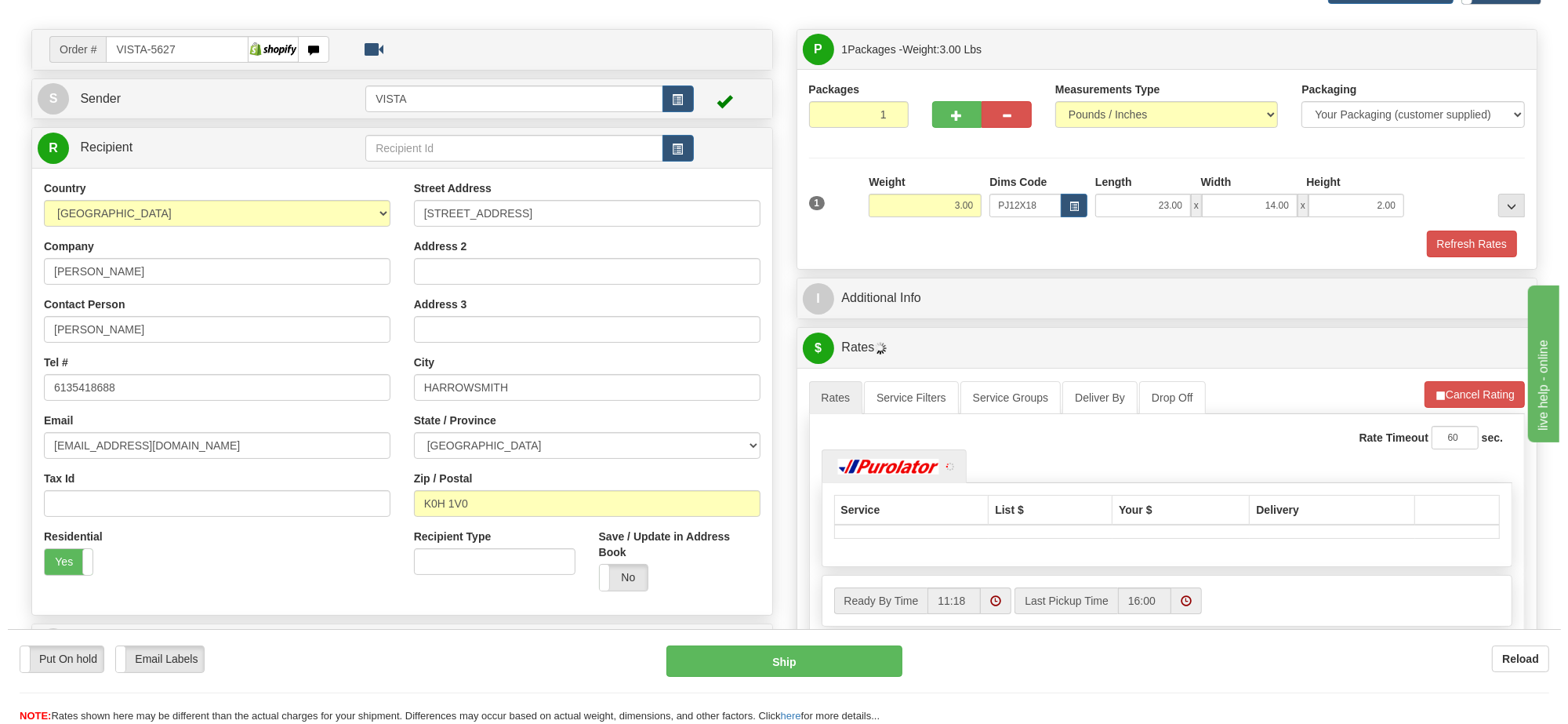
scroll to position [196, 0]
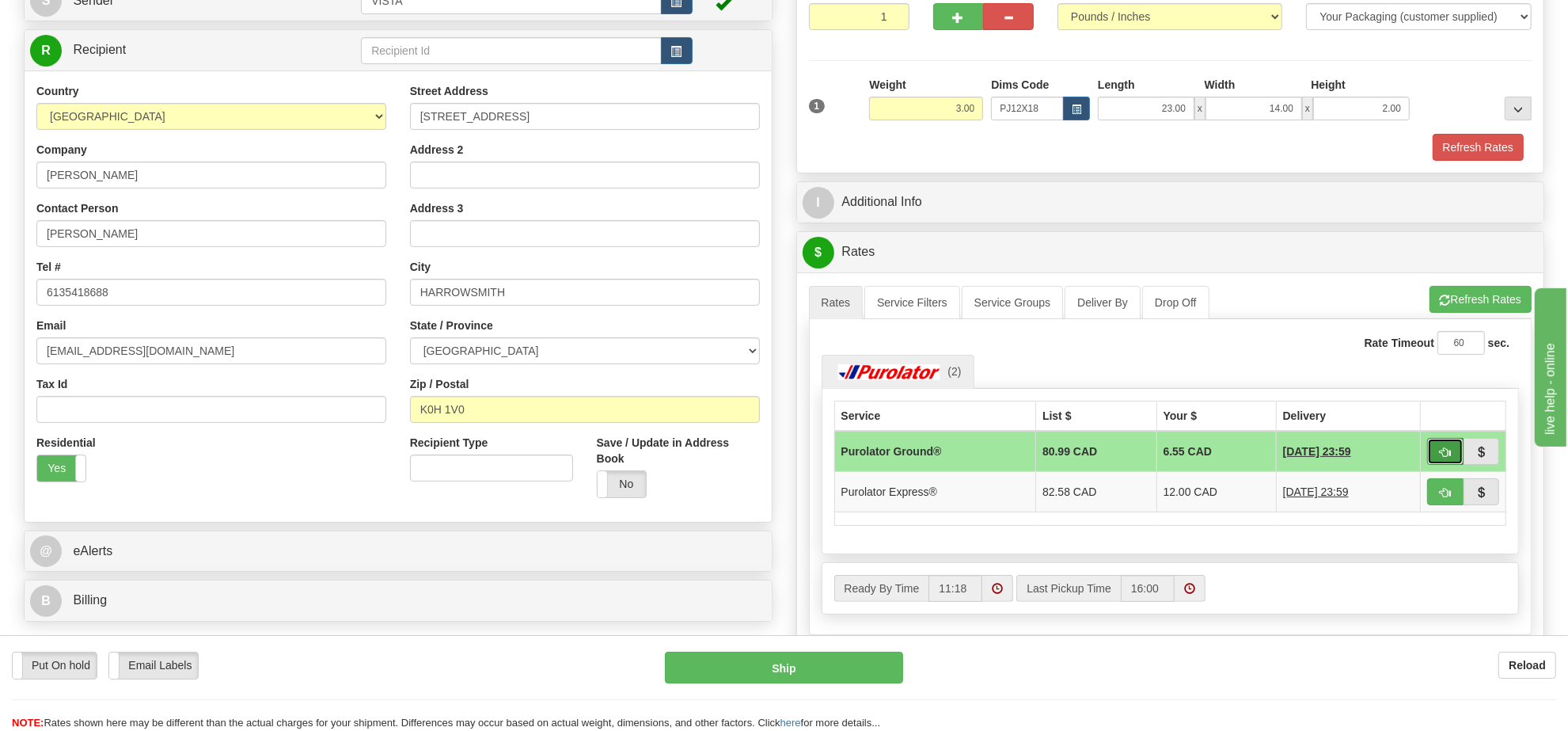
click at [1440, 458] on span "button" at bounding box center [1446, 453] width 11 height 11
type input "260"
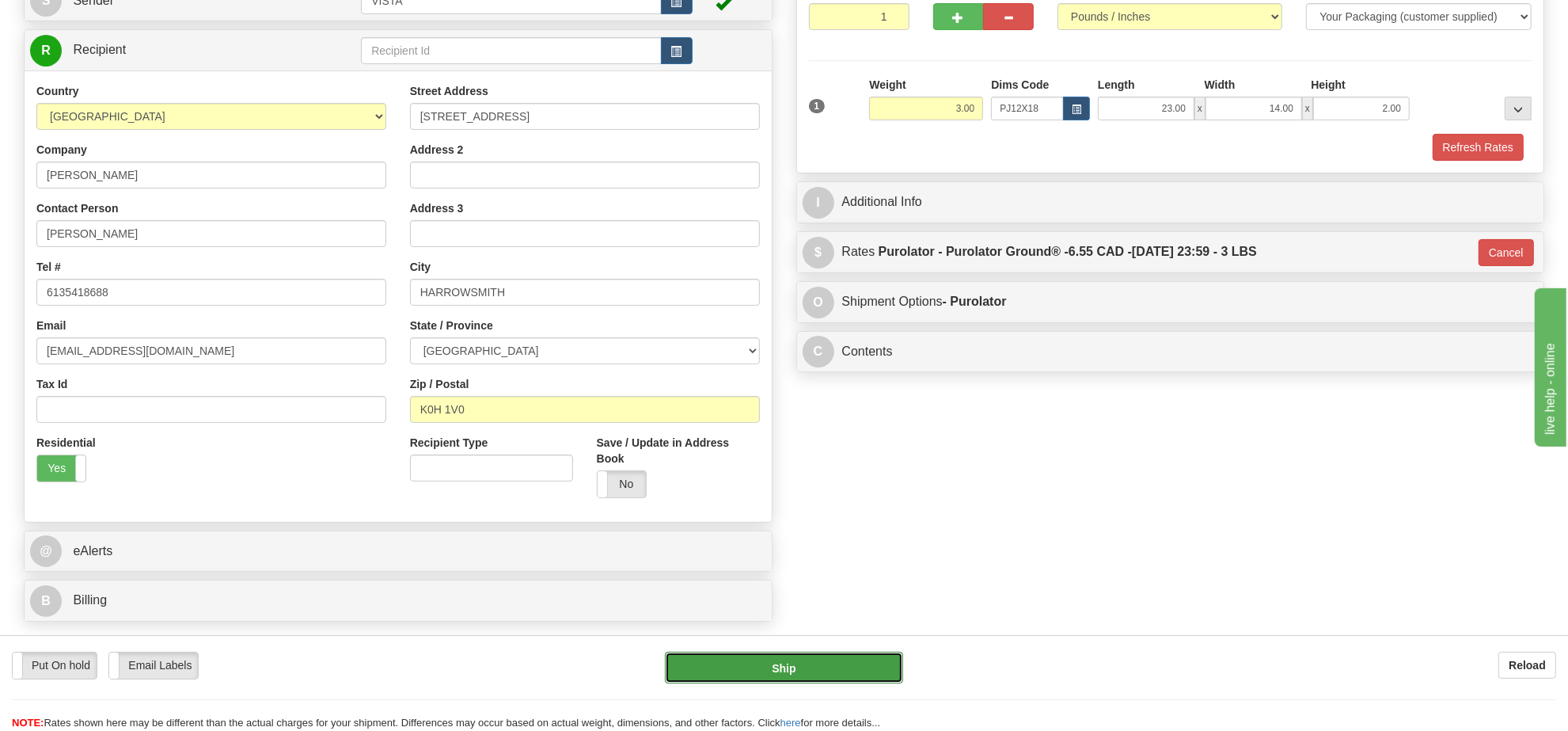
click at [829, 655] on button "Ship" at bounding box center [784, 668] width 238 height 32
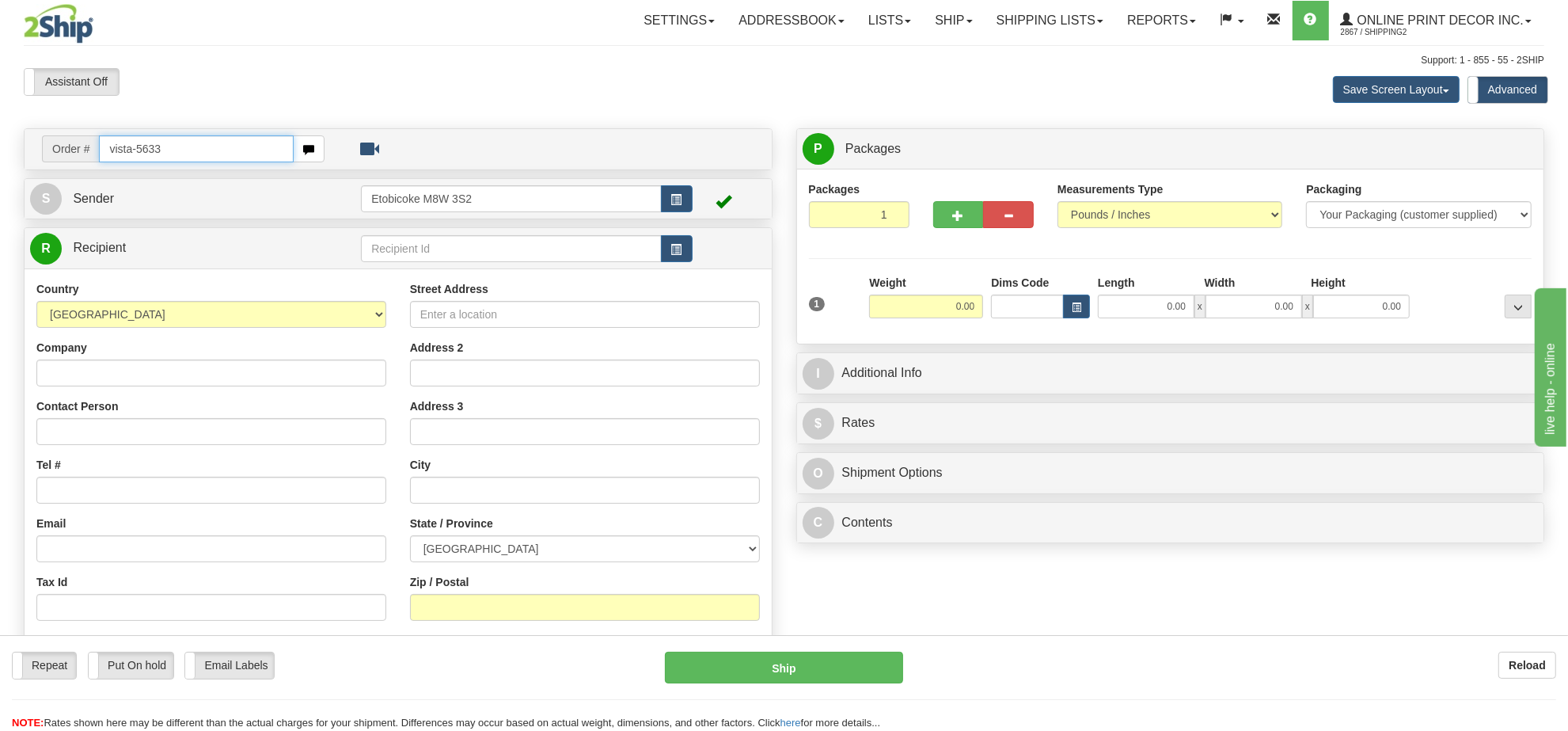
type input "vista-5633"
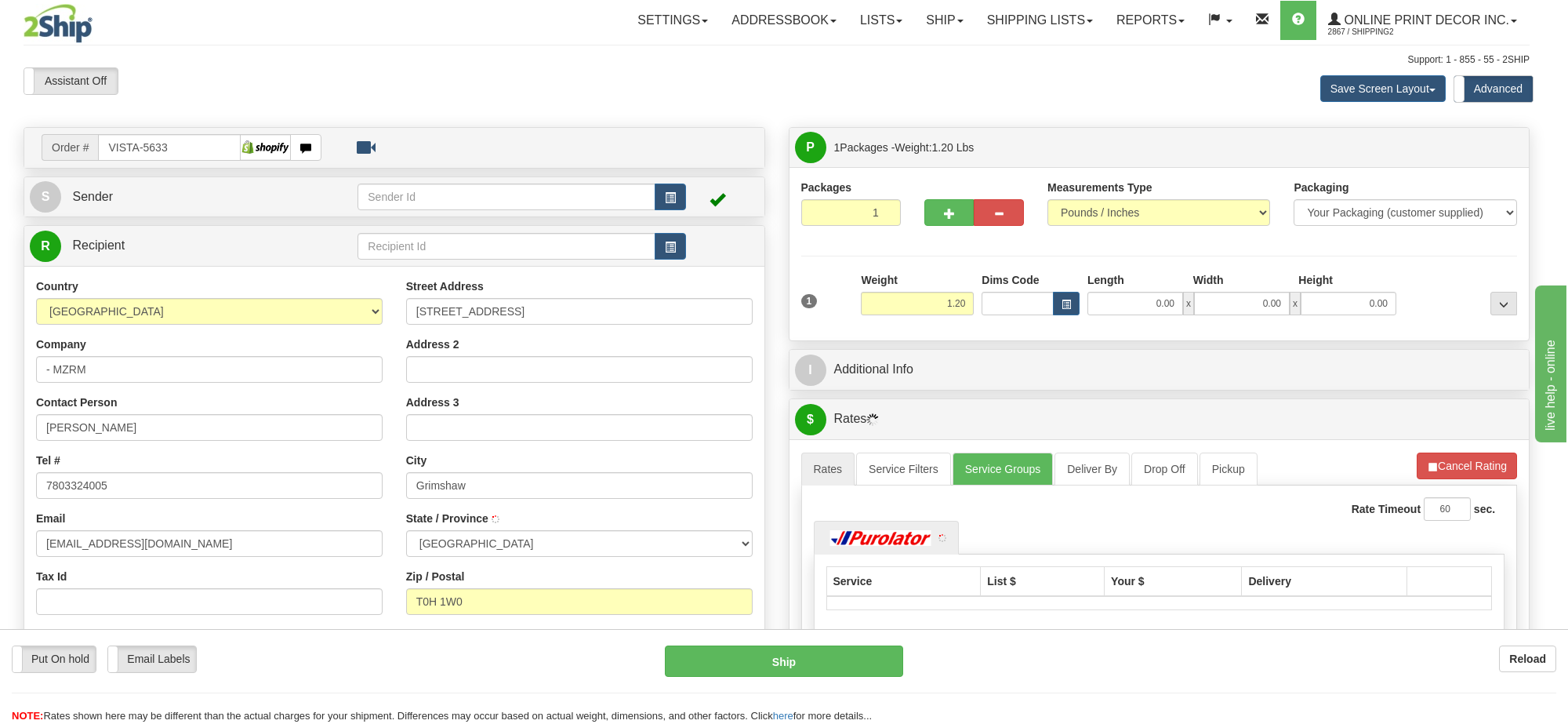
type input "GRIMSHAW"
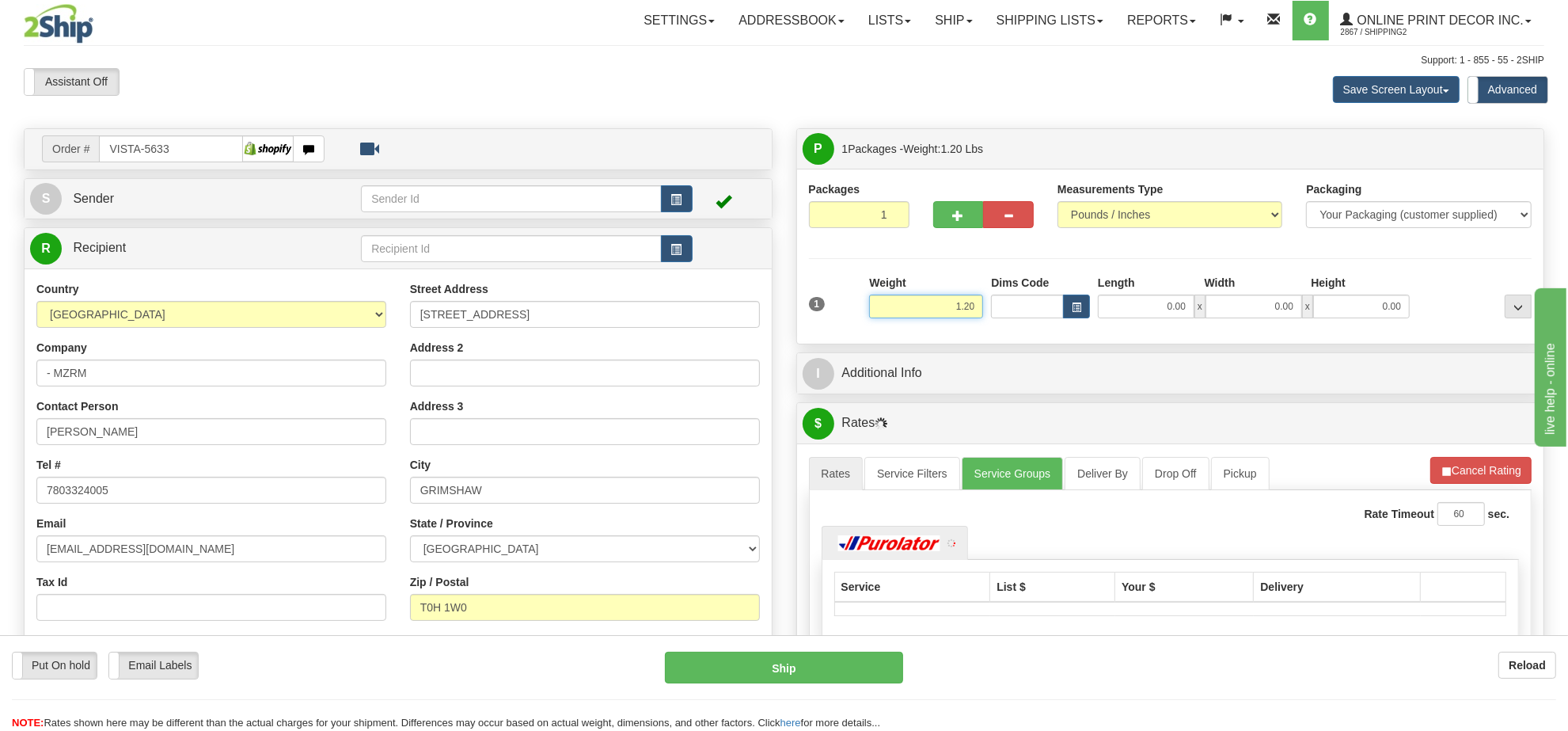
click at [943, 311] on input "1.20" at bounding box center [925, 306] width 114 height 24
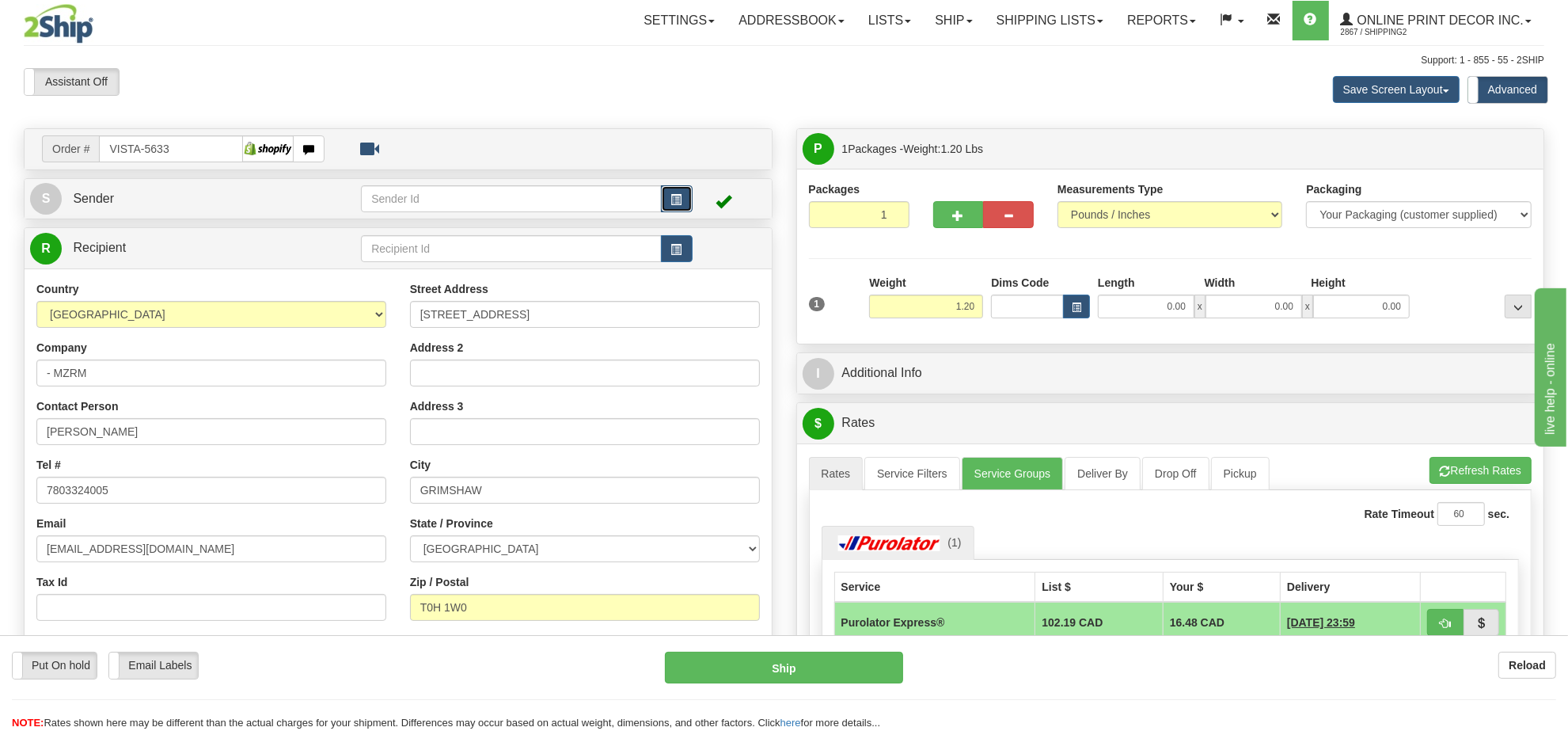
click at [674, 199] on span "button" at bounding box center [676, 200] width 11 height 11
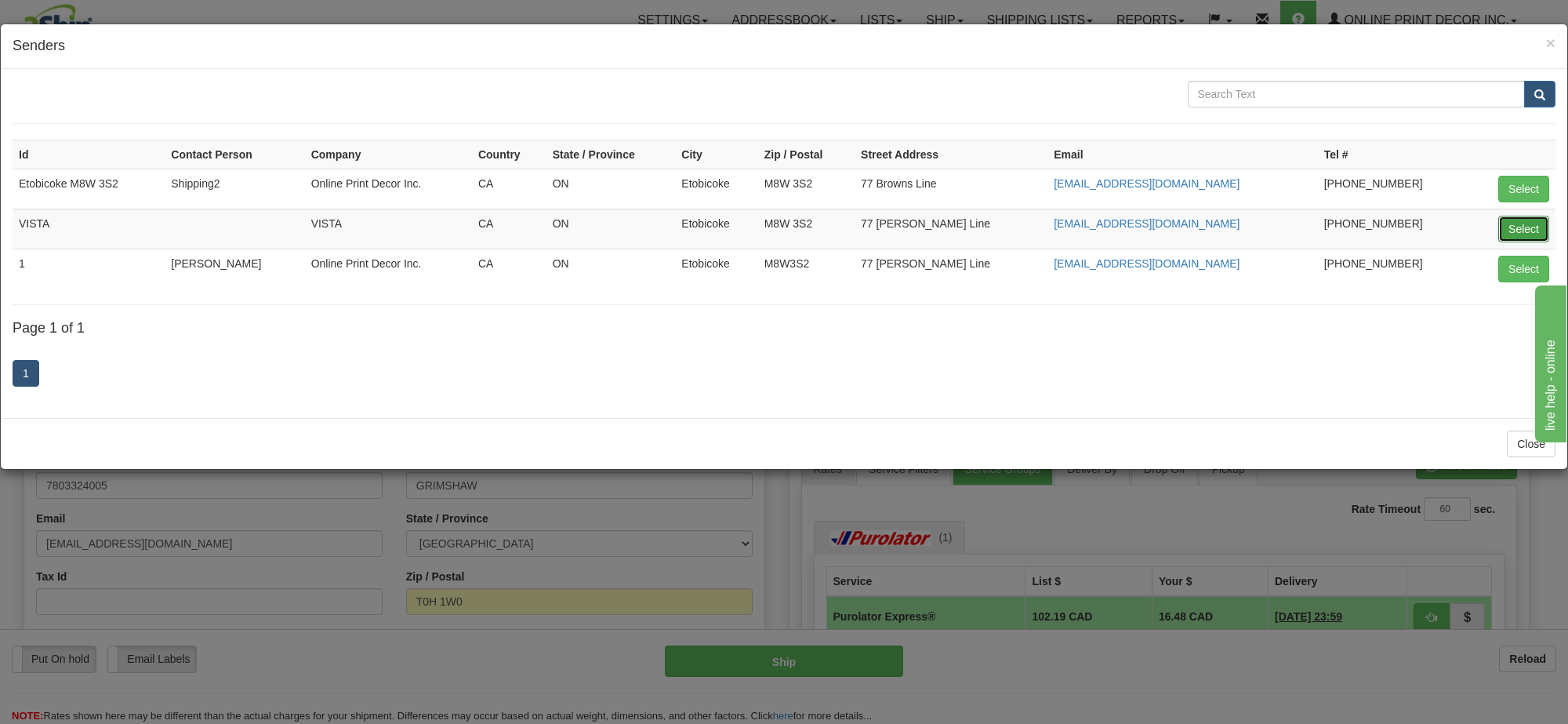
click at [1538, 237] on button "Select" at bounding box center [1524, 229] width 51 height 27
type input "VISTA"
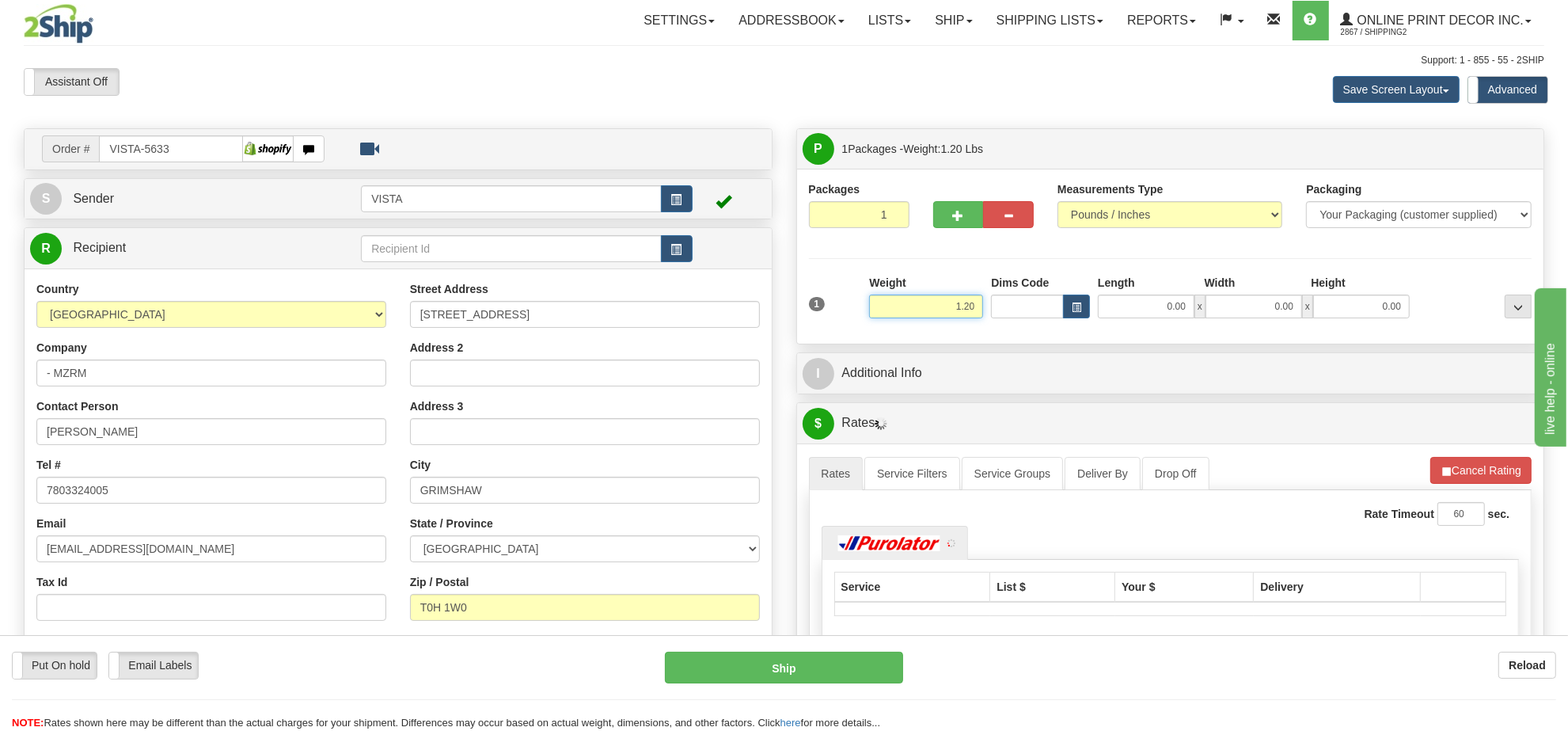
click at [961, 303] on input "1.20" at bounding box center [925, 306] width 114 height 24
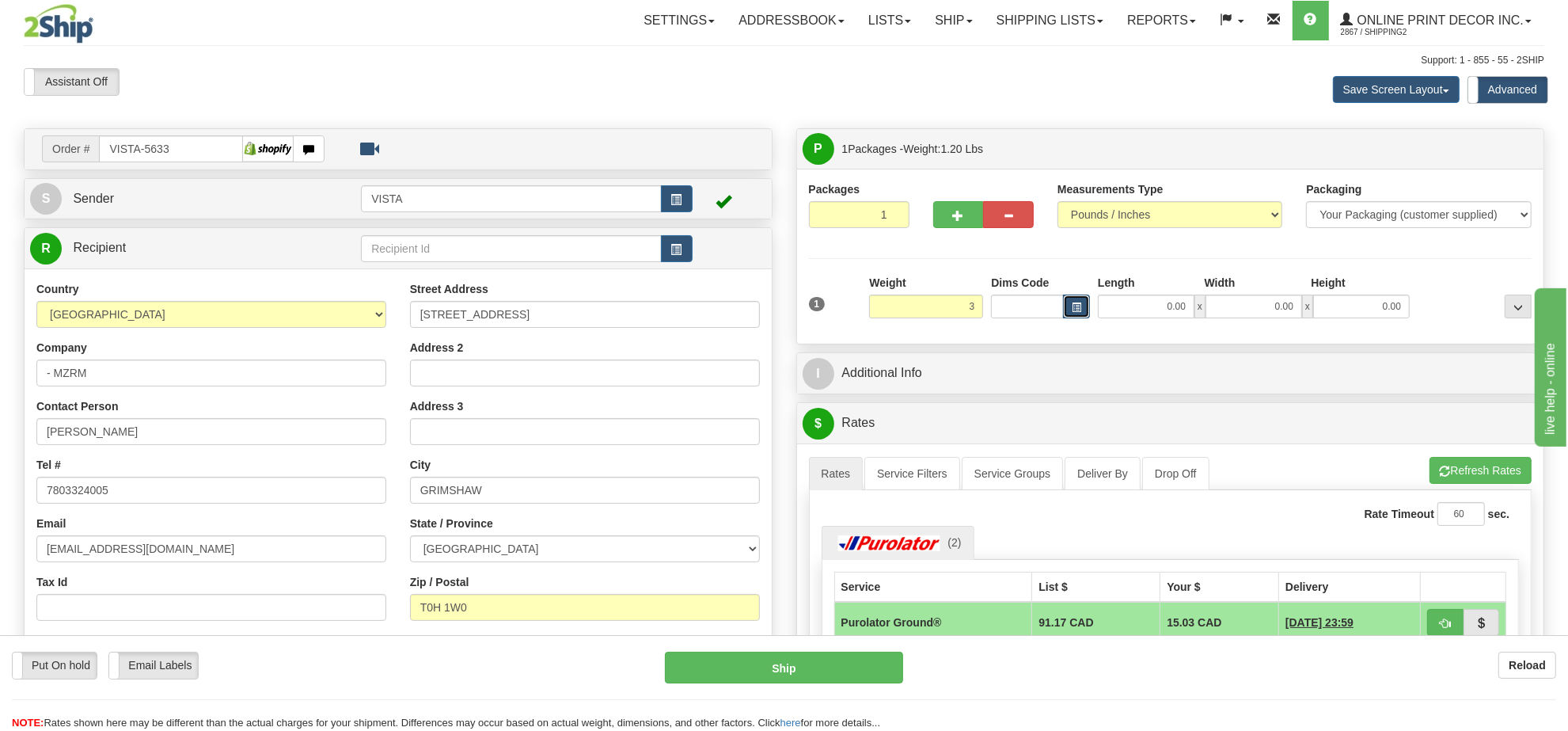
type input "3.00"
click at [1075, 306] on span "button" at bounding box center [1076, 307] width 10 height 9
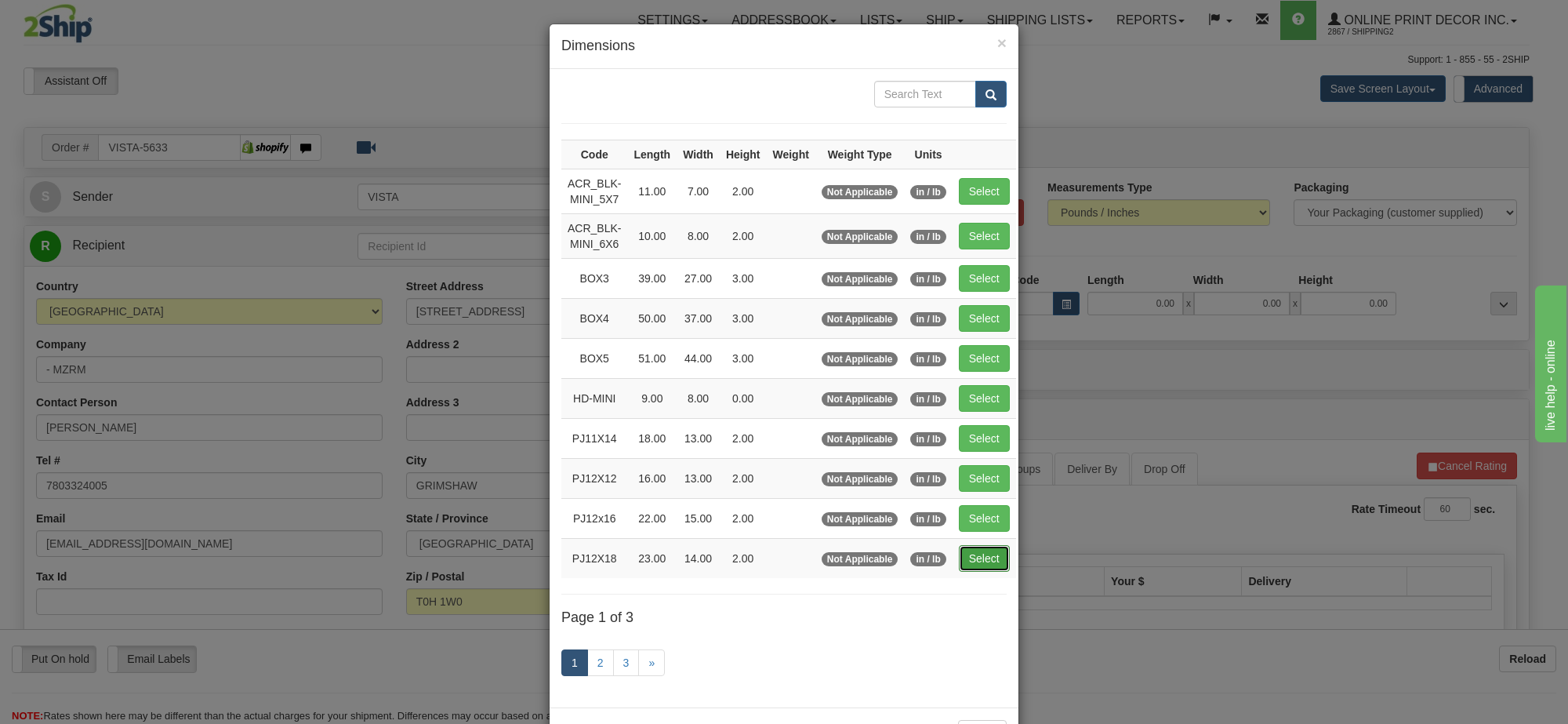
click at [999, 566] on button "Select" at bounding box center [985, 558] width 51 height 27
type input "PJ12X18"
type input "23.00"
type input "14.00"
type input "2.00"
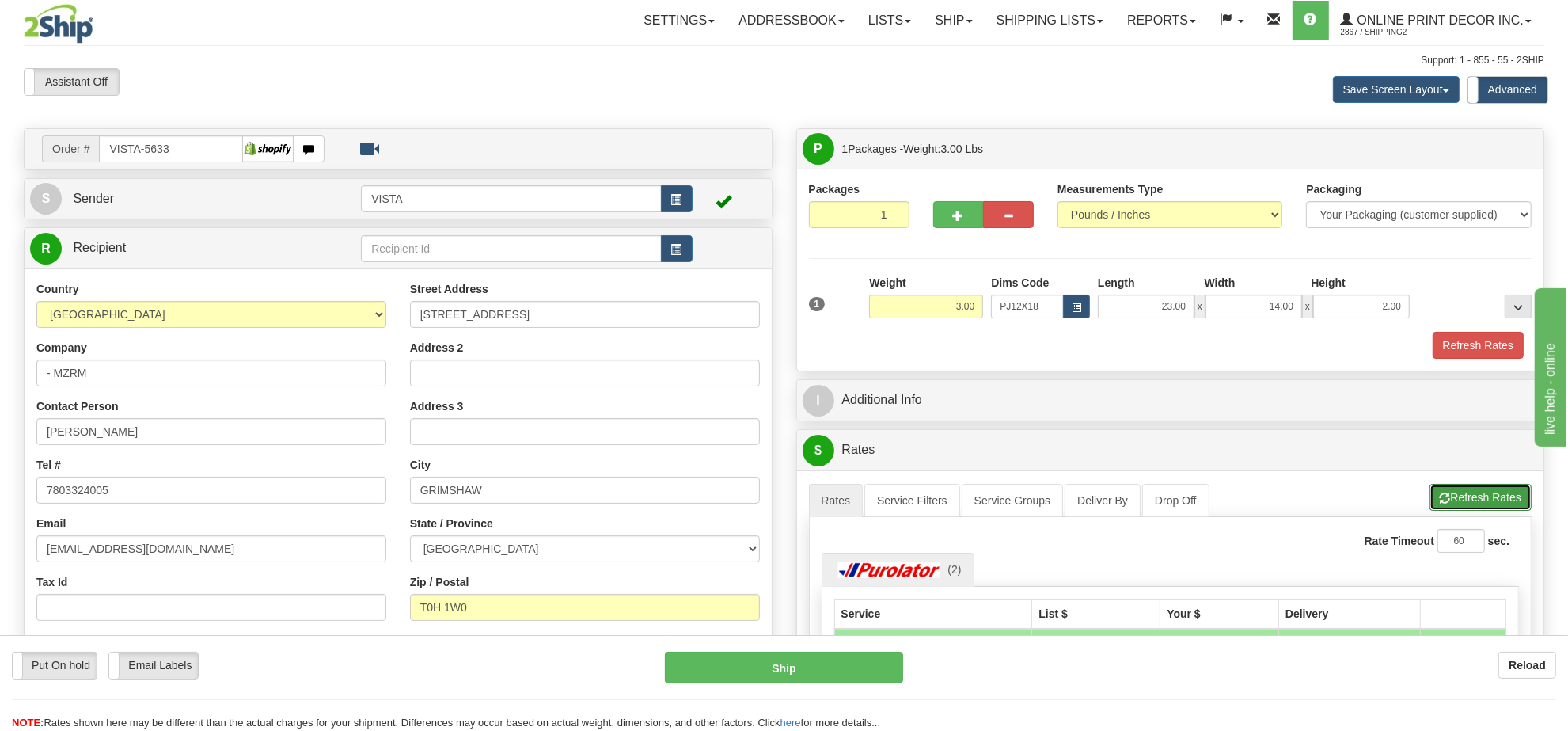
click at [1476, 496] on button "Refresh Rates" at bounding box center [1481, 497] width 102 height 27
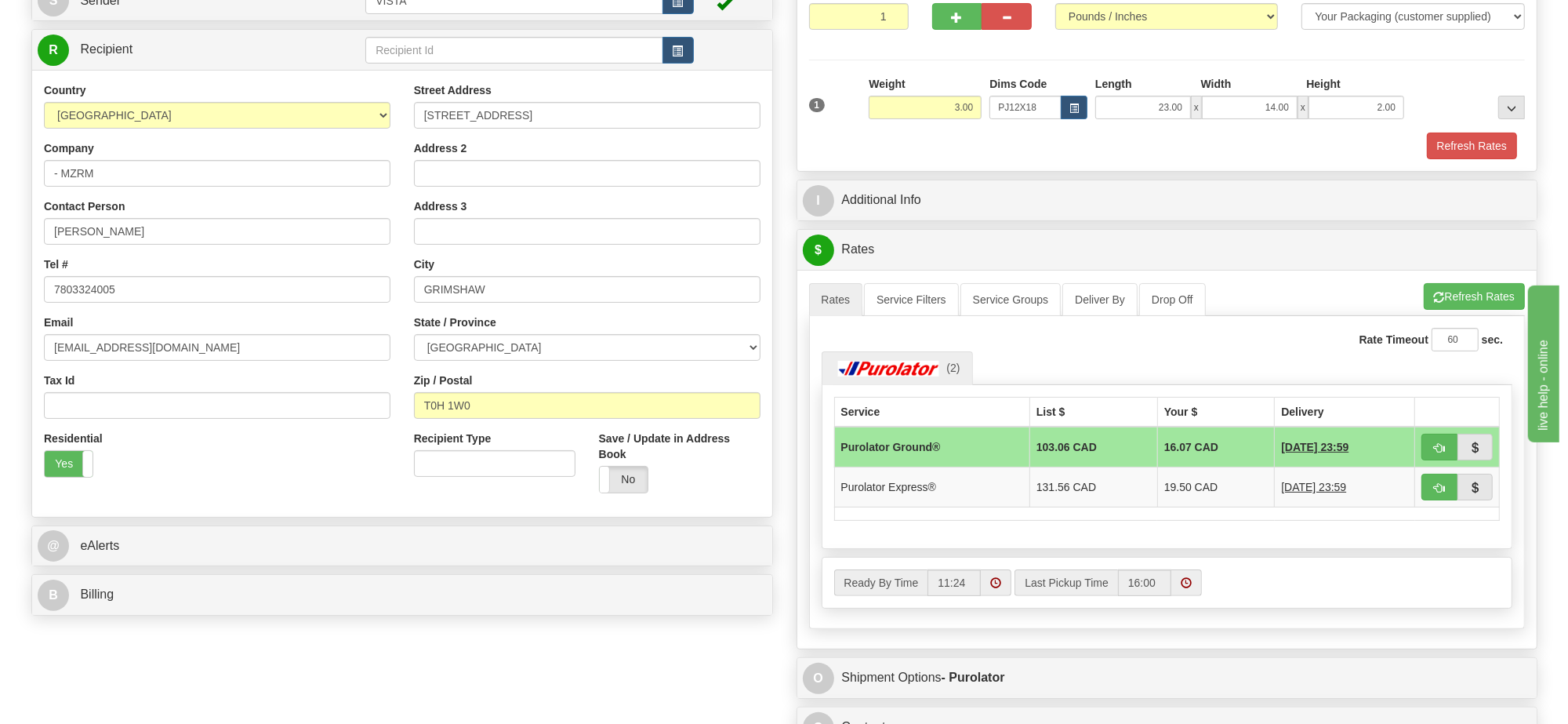
scroll to position [294, 0]
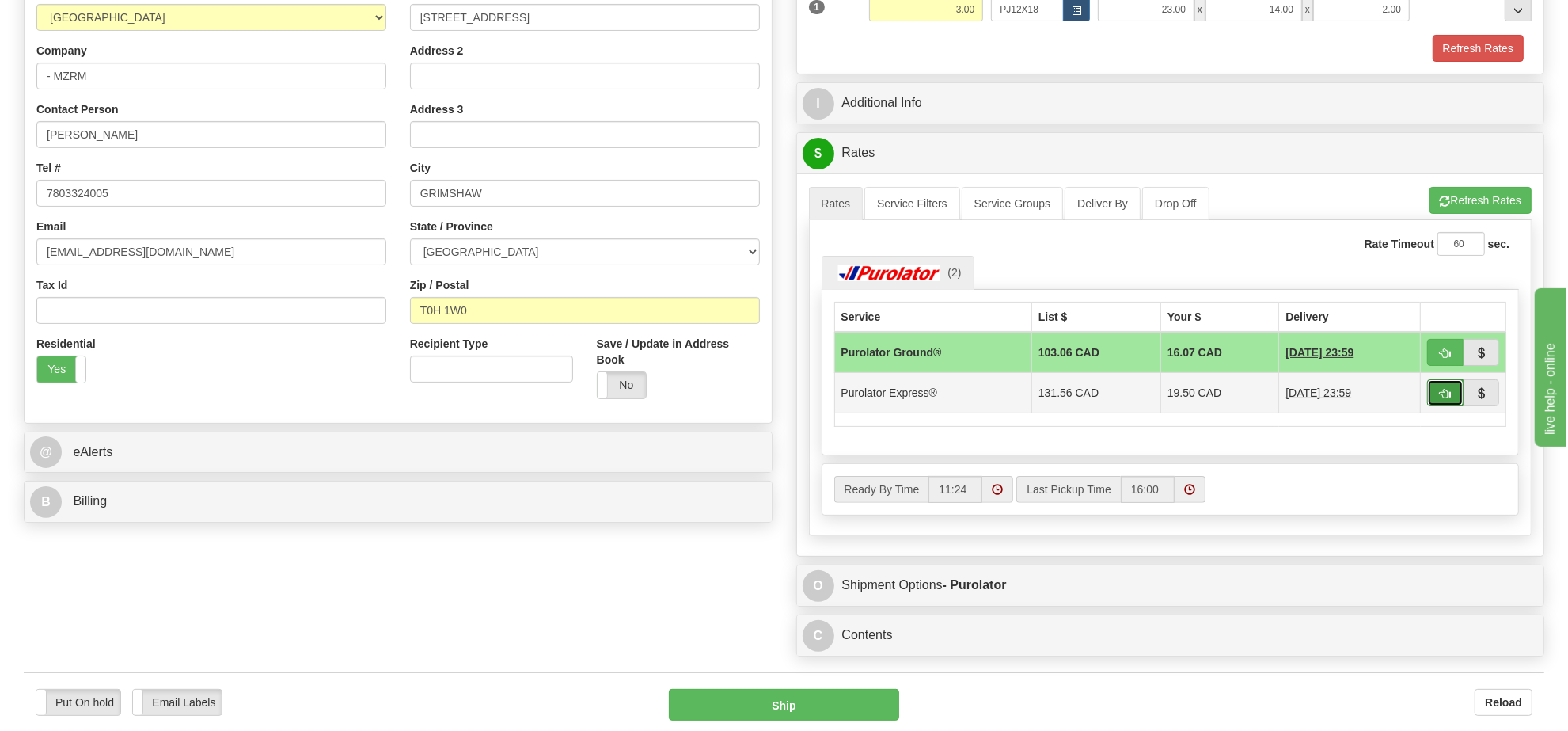
click at [1440, 398] on span "button" at bounding box center [1446, 394] width 11 height 11
type input "202"
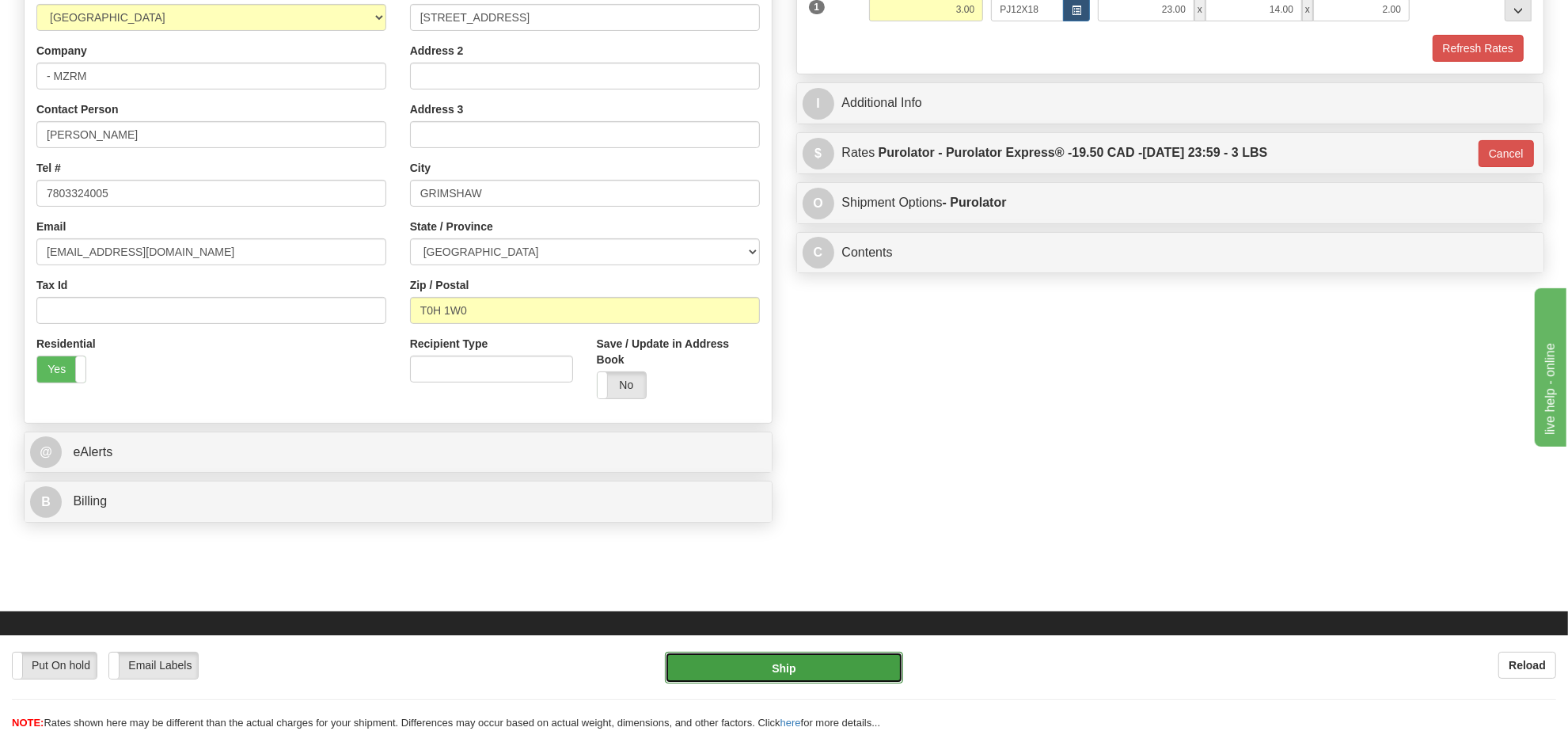
click at [799, 665] on button "Ship" at bounding box center [784, 668] width 238 height 32
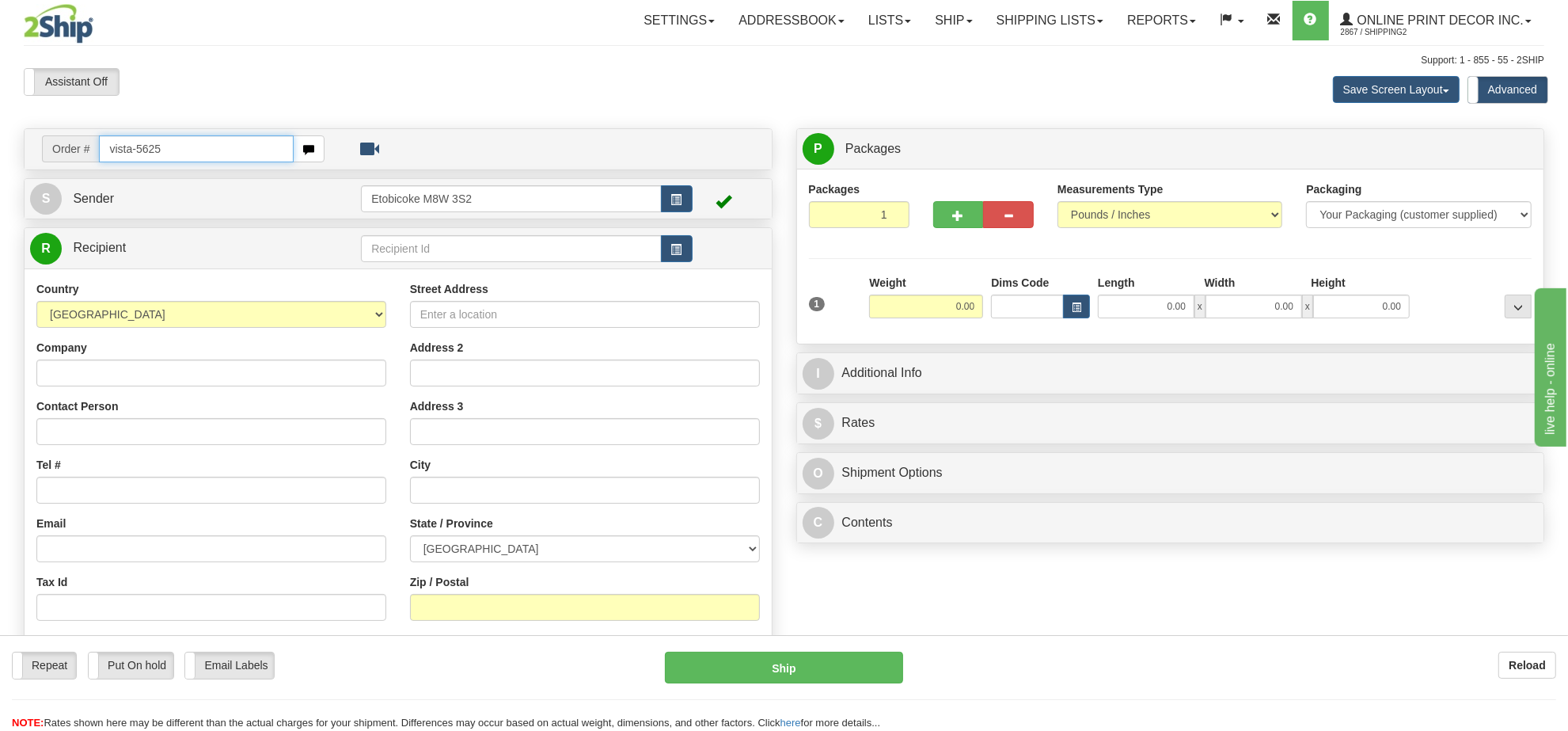
type input "vista-5625"
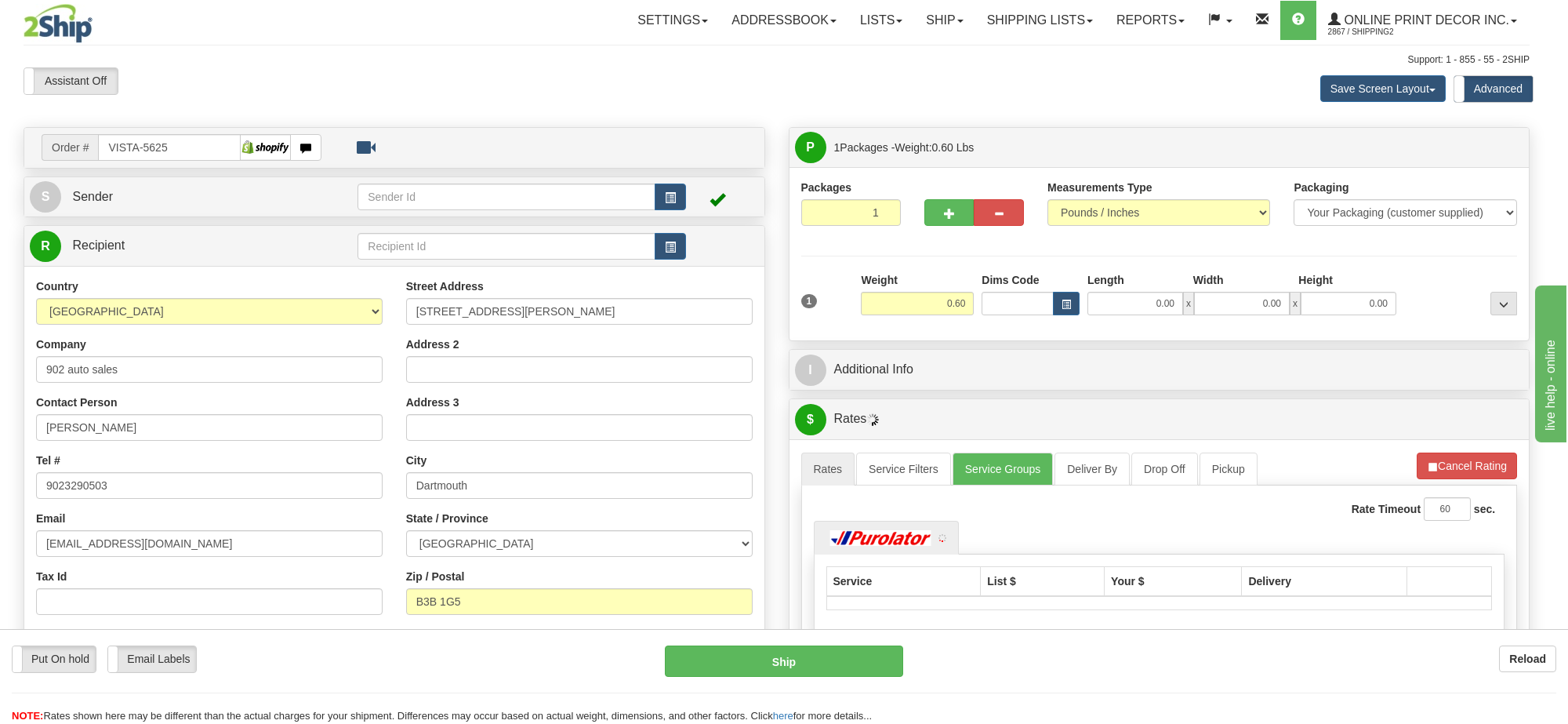
type input "[GEOGRAPHIC_DATA]"
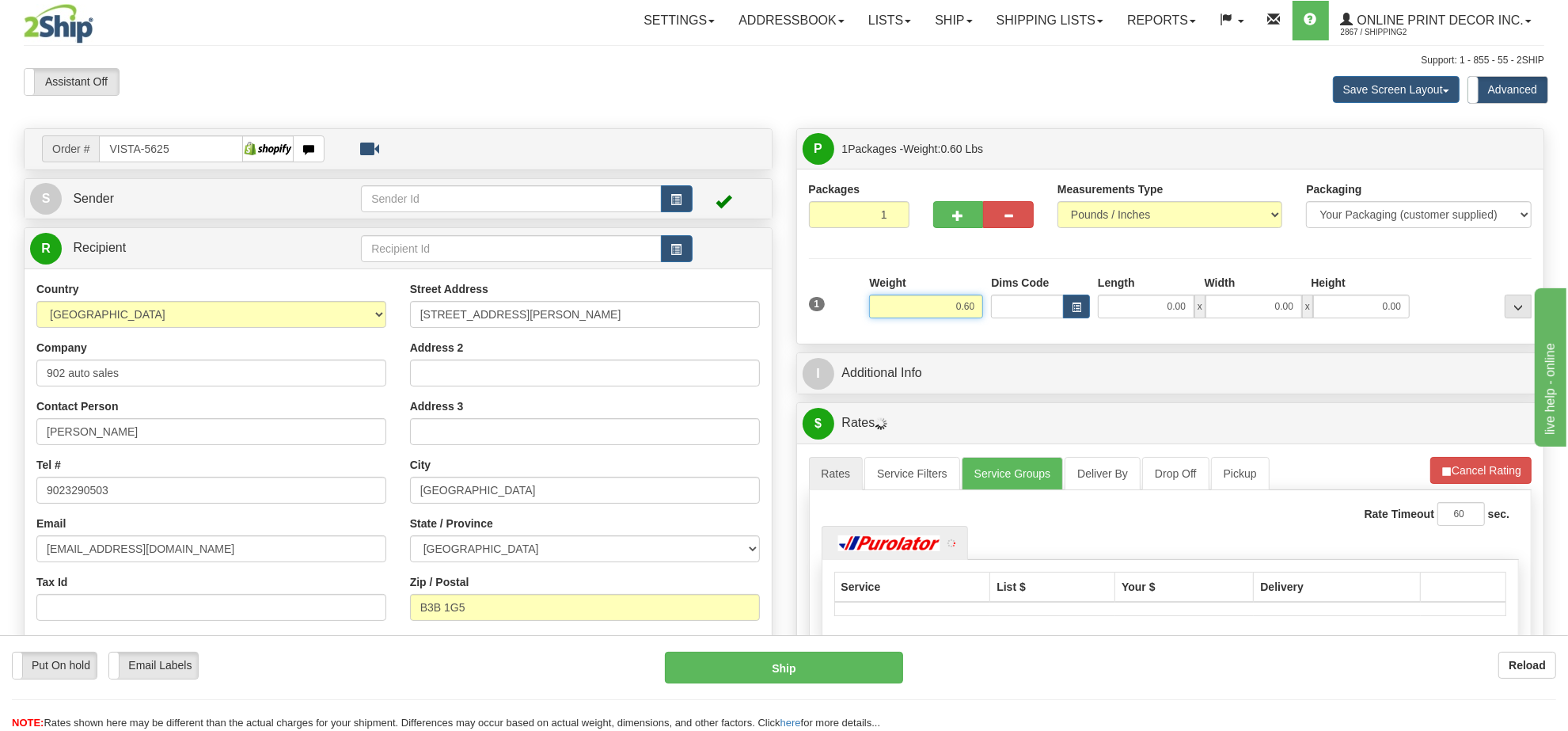
click at [959, 299] on input "0.60" at bounding box center [925, 306] width 114 height 24
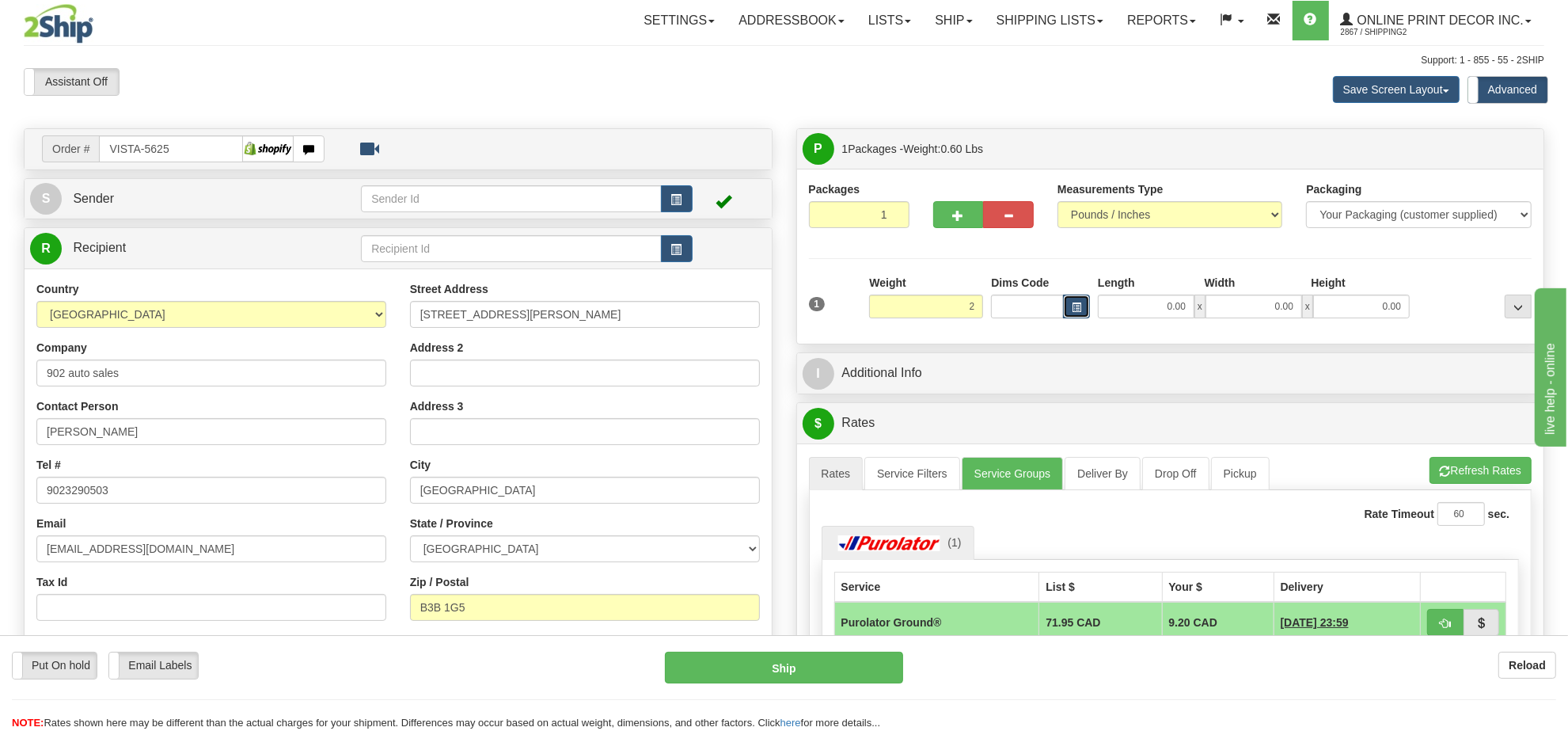
type input "2.00"
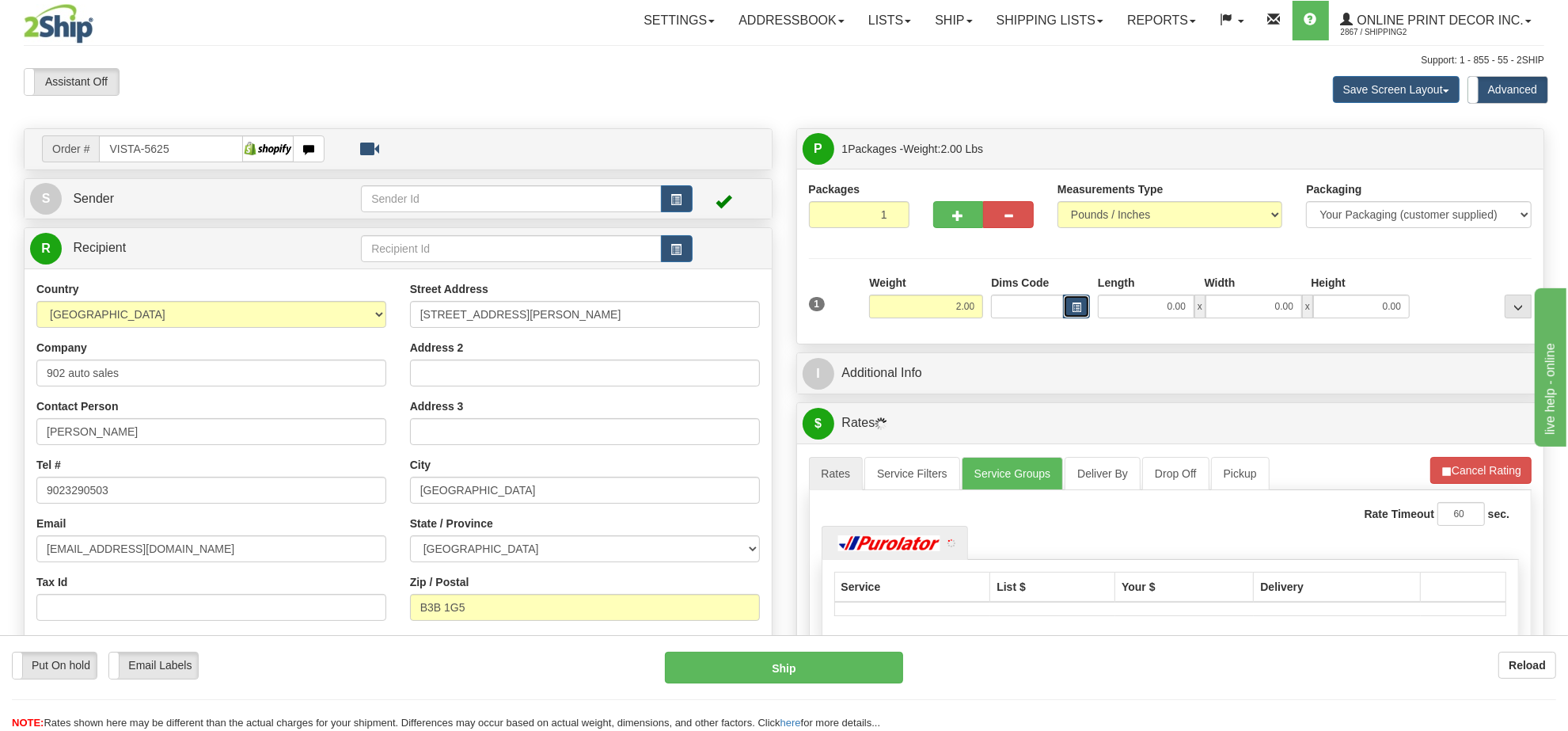
click at [1071, 303] on span "button" at bounding box center [1076, 307] width 10 height 9
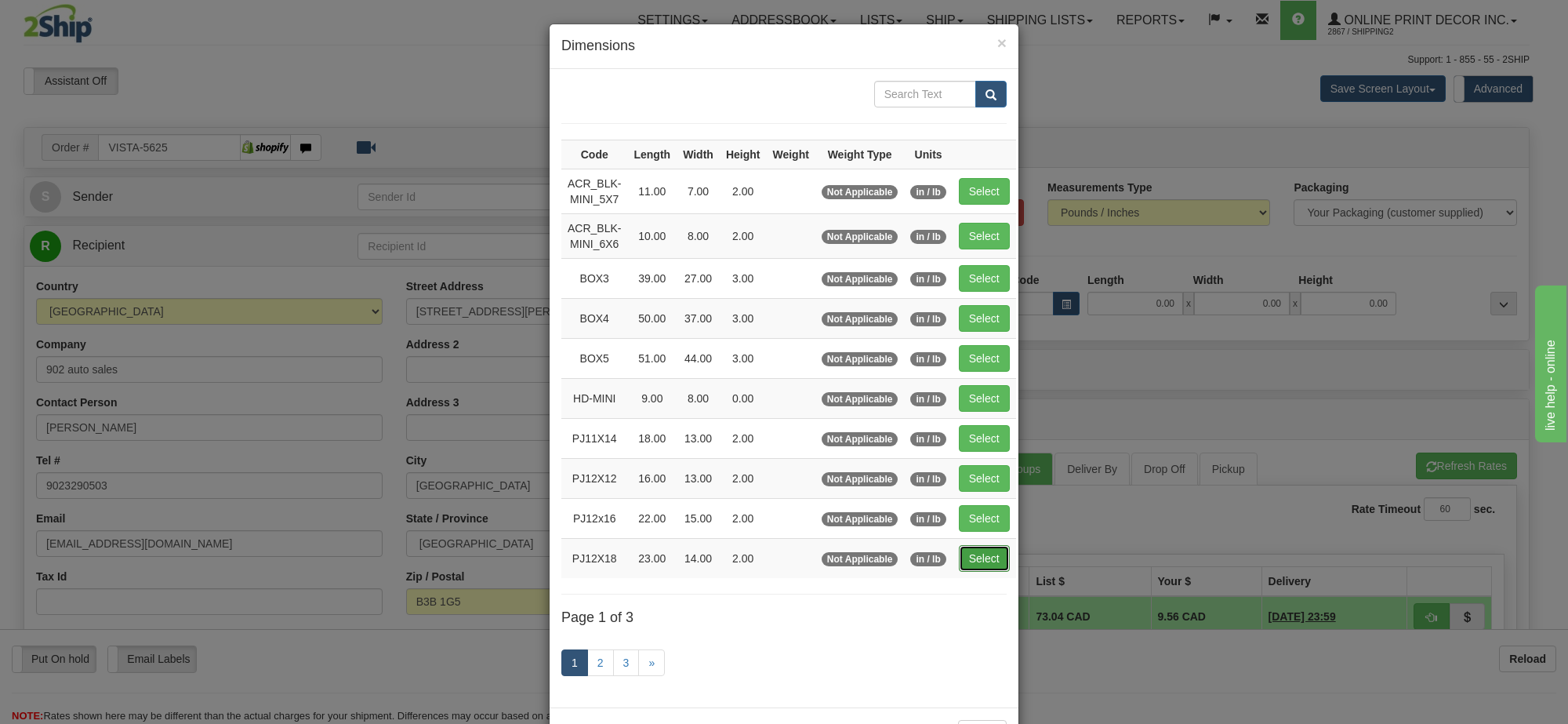
click at [967, 563] on button "Select" at bounding box center [985, 558] width 51 height 27
type input "PJ12X18"
type input "23.00"
type input "14.00"
type input "2.00"
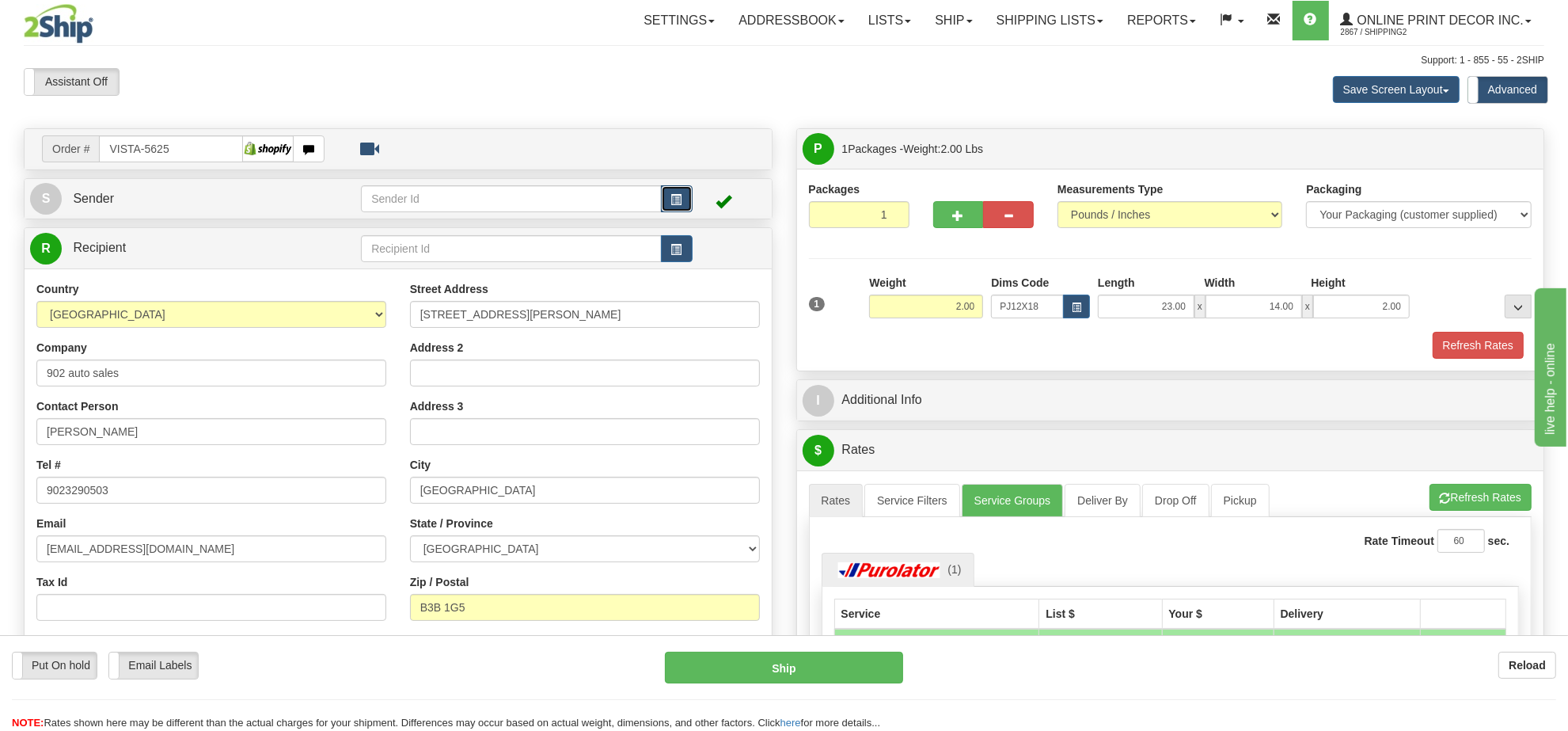
click at [679, 198] on span "button" at bounding box center [676, 200] width 11 height 11
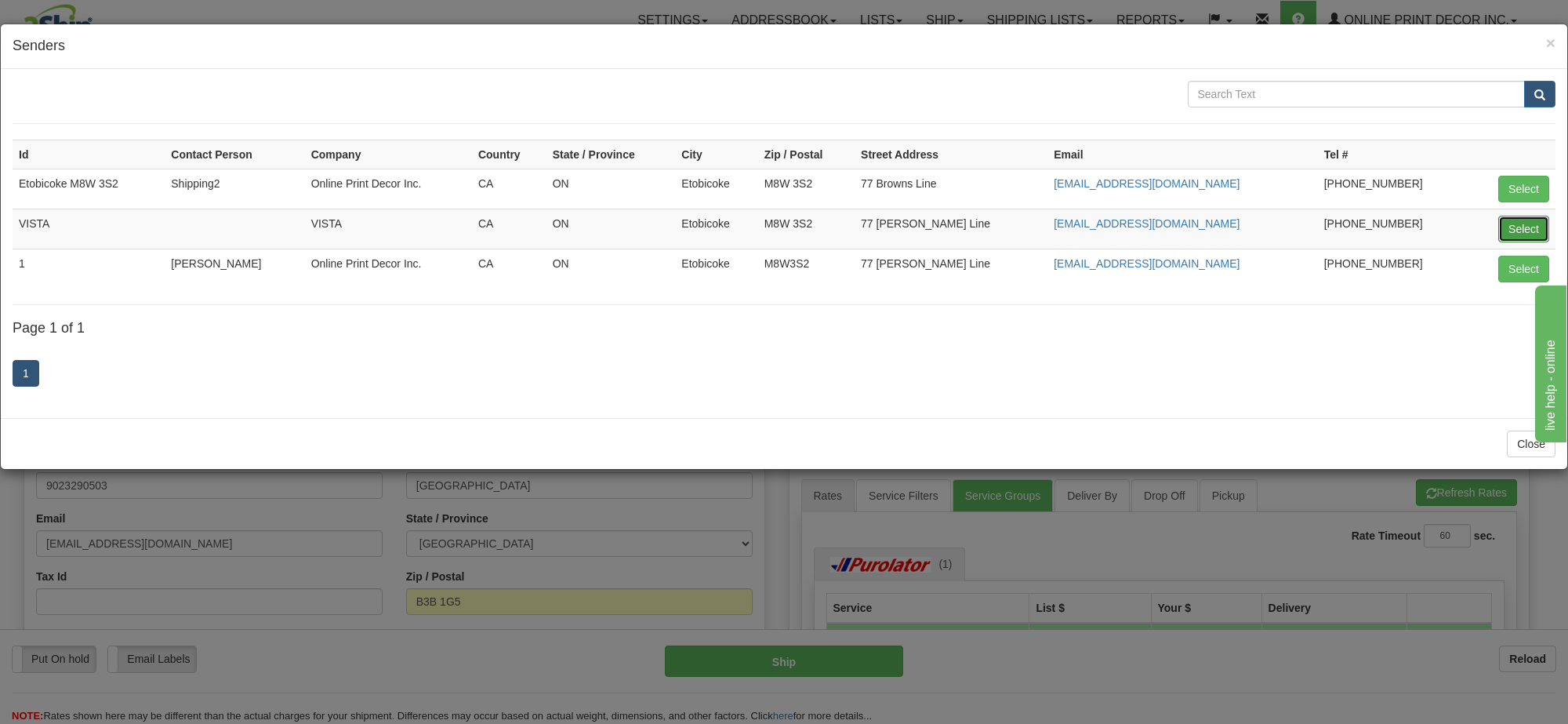
click at [1515, 225] on button "Select" at bounding box center [1524, 229] width 51 height 27
type input "VISTA"
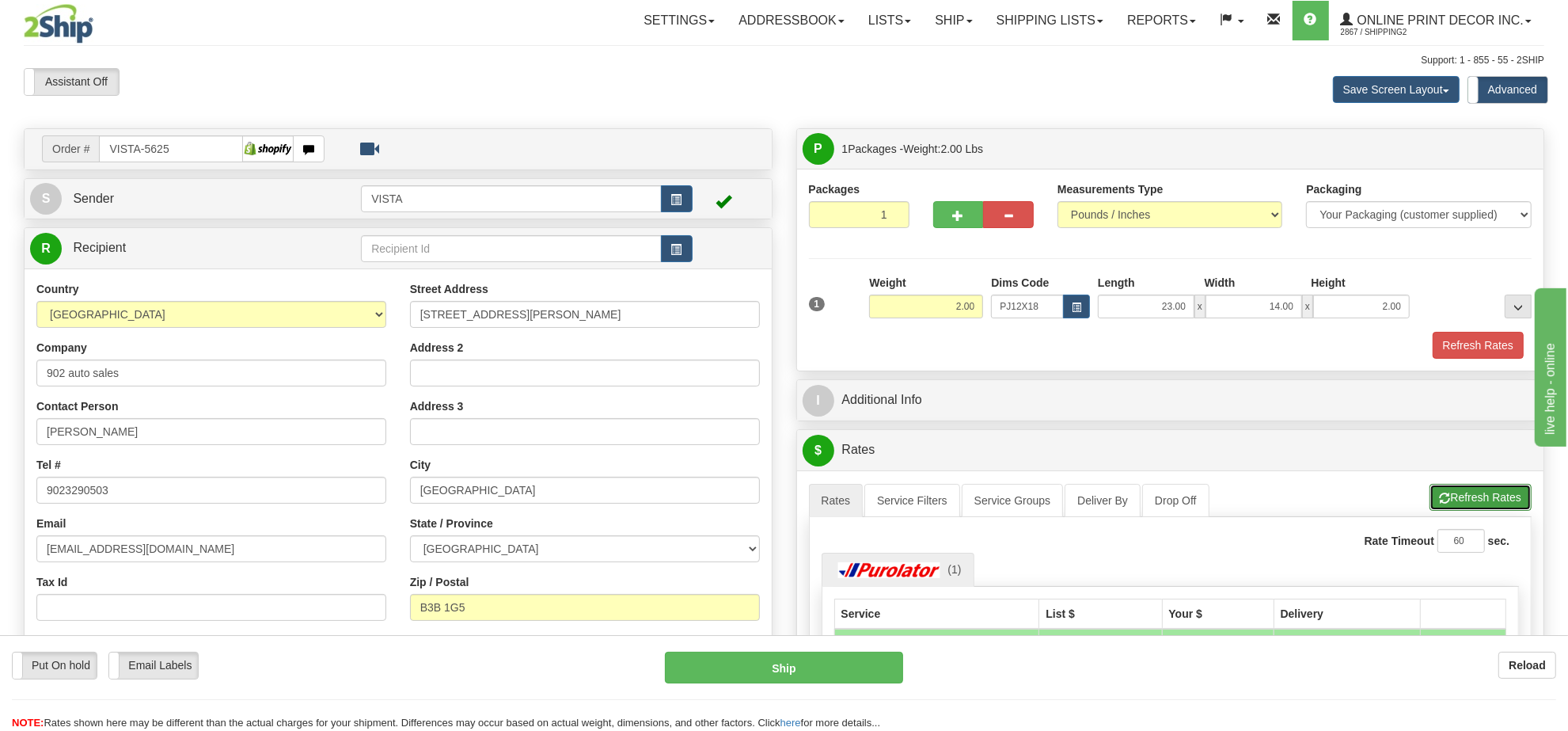
click at [1488, 505] on button "Refresh Rates" at bounding box center [1481, 497] width 102 height 27
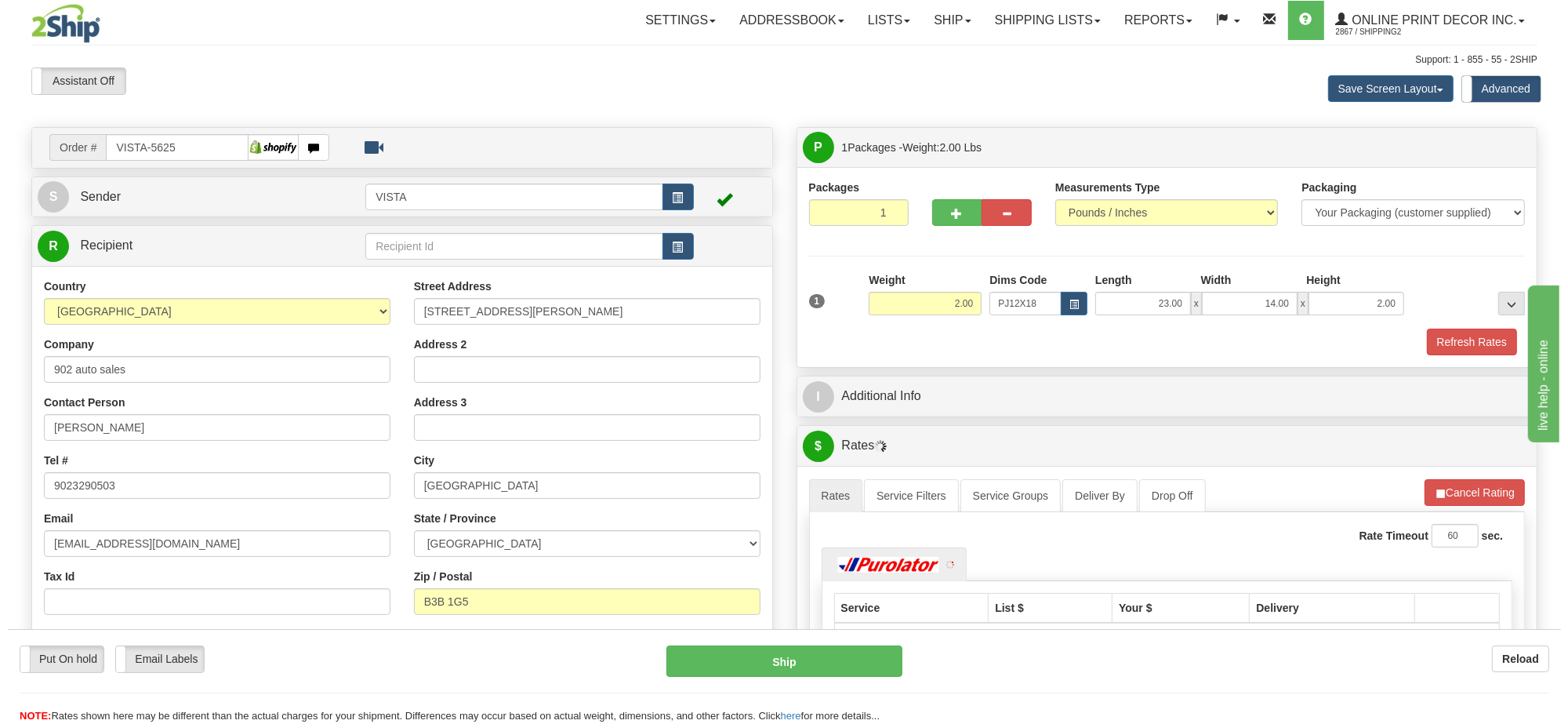
scroll to position [196, 0]
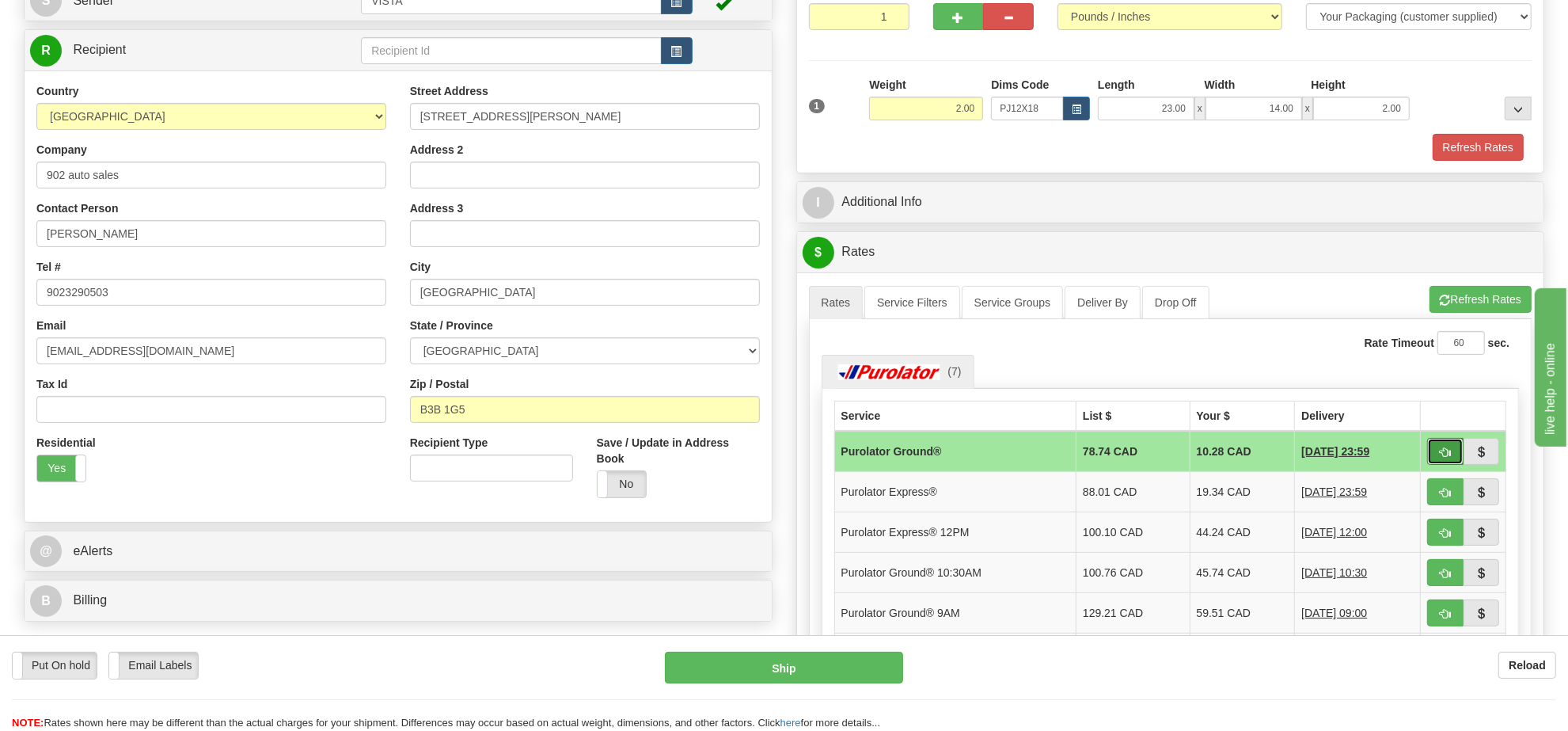
click at [1445, 449] on button "button" at bounding box center [1445, 451] width 36 height 27
type input "260"
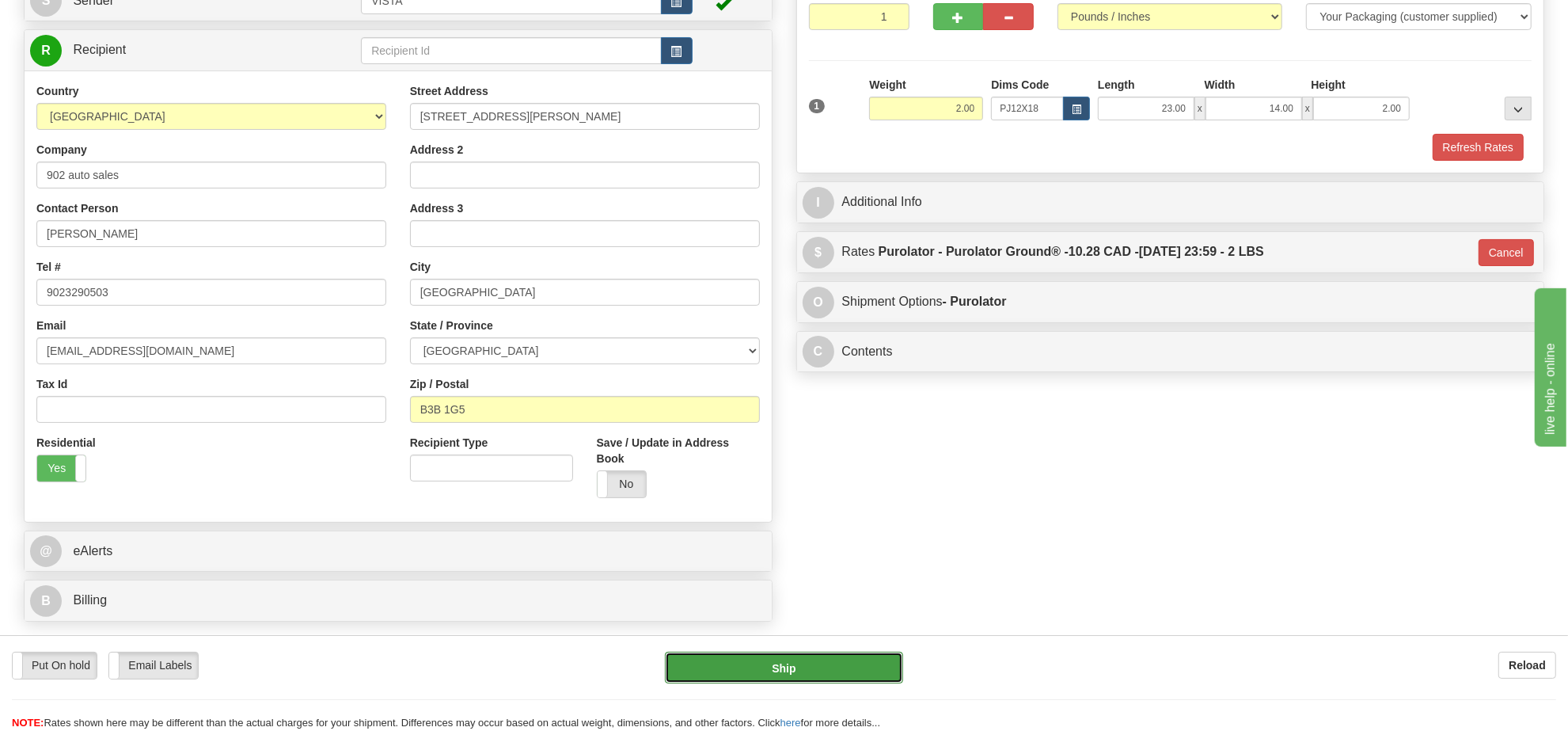
click at [851, 665] on button "Ship" at bounding box center [784, 668] width 238 height 32
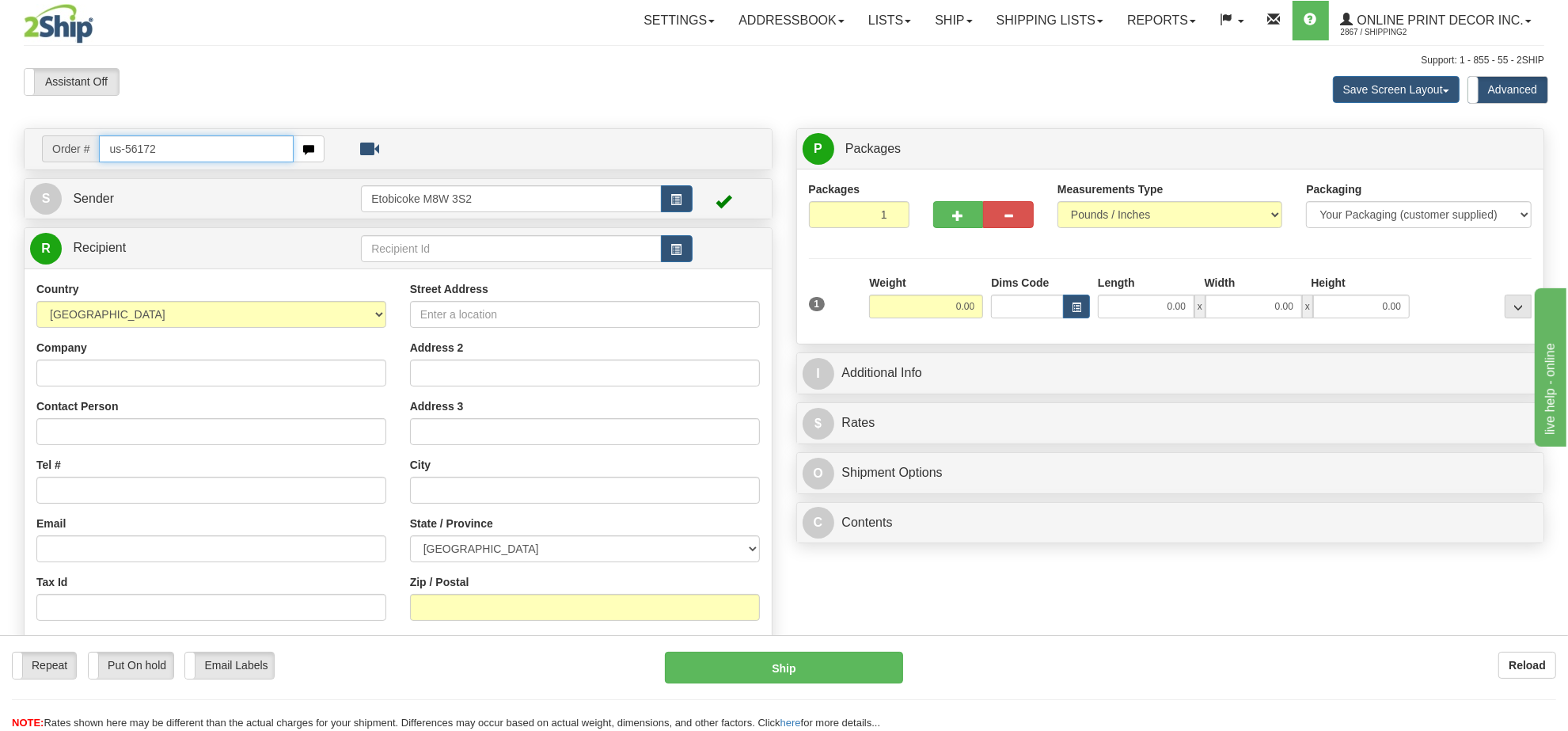
type input "us-56172"
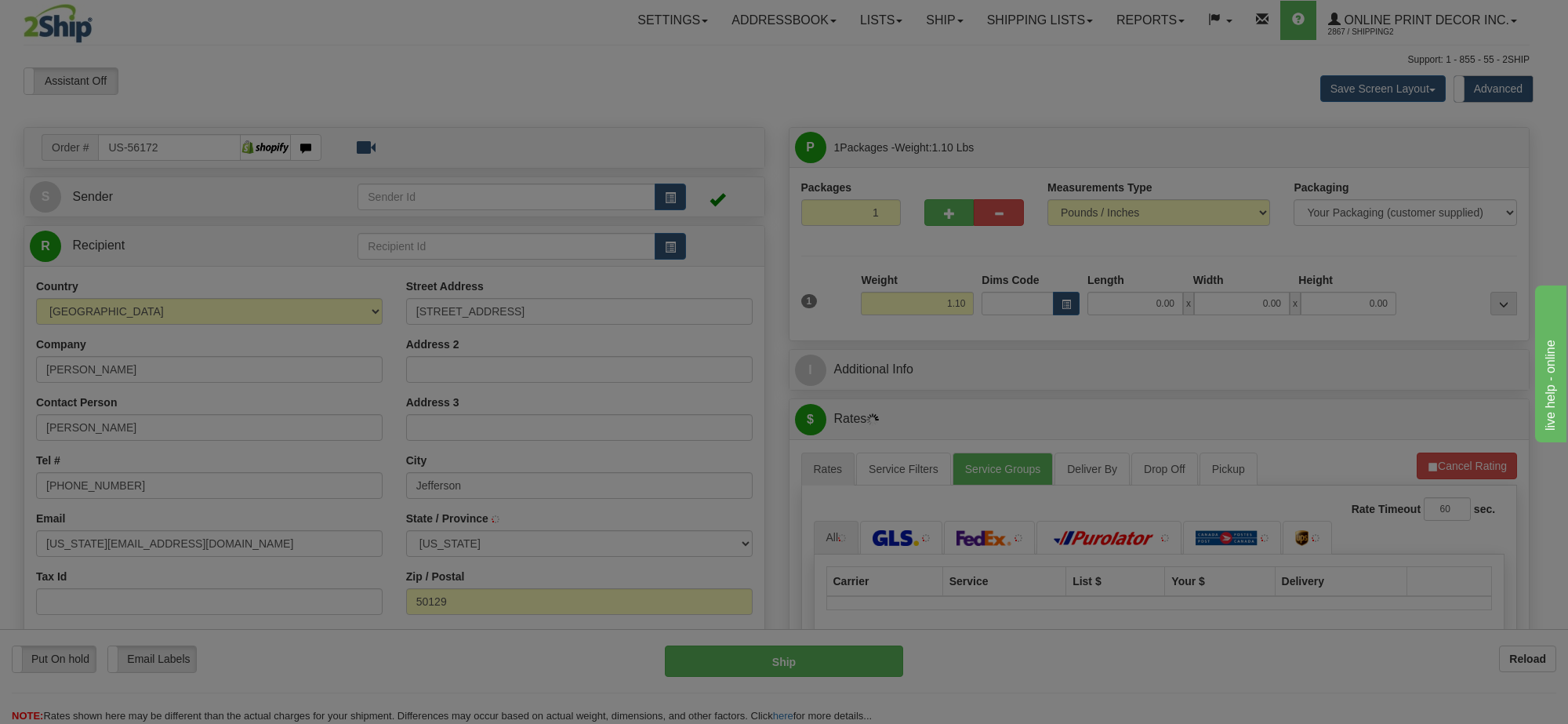
type input "JEFFERSON"
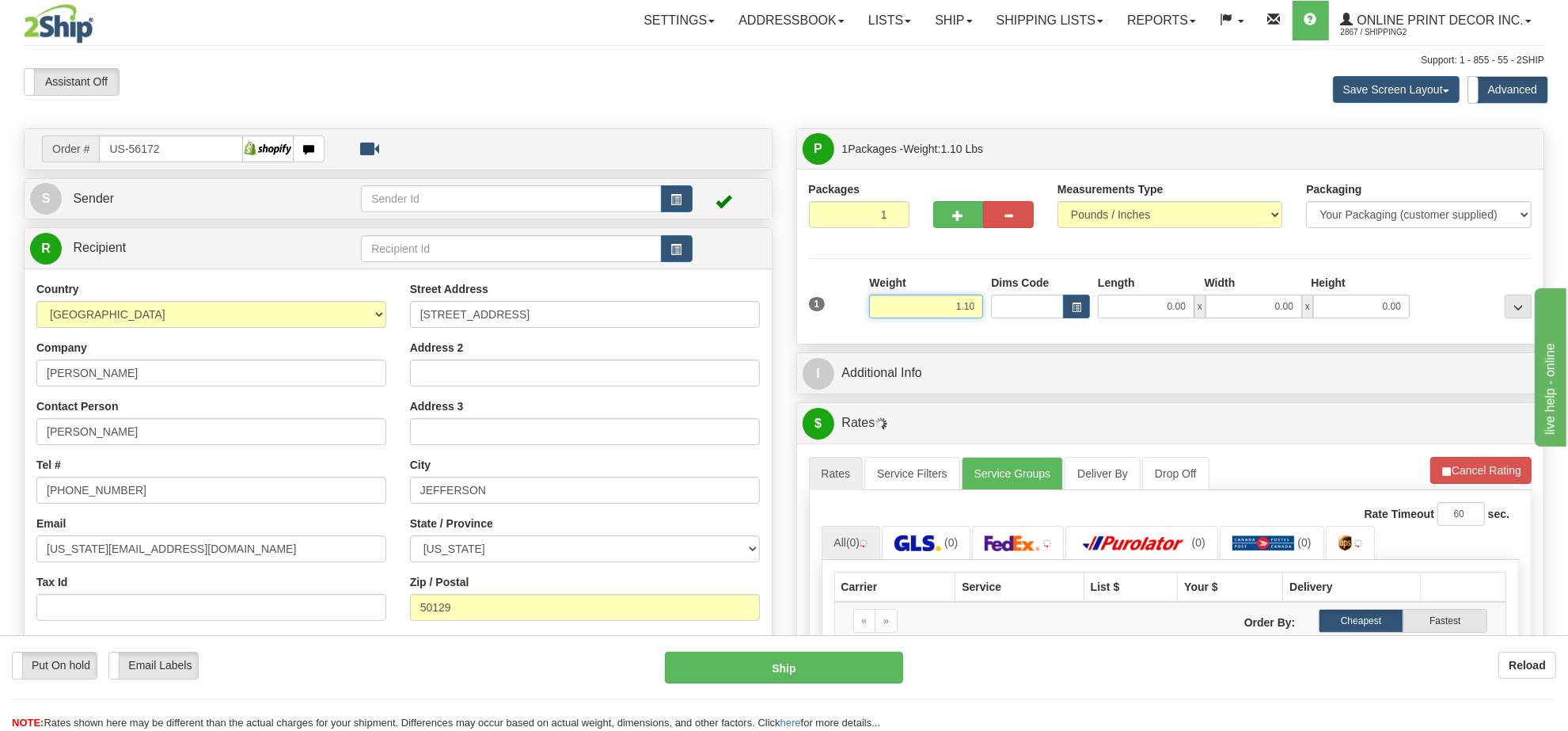
click at [952, 302] on input "1.10" at bounding box center [925, 306] width 114 height 24
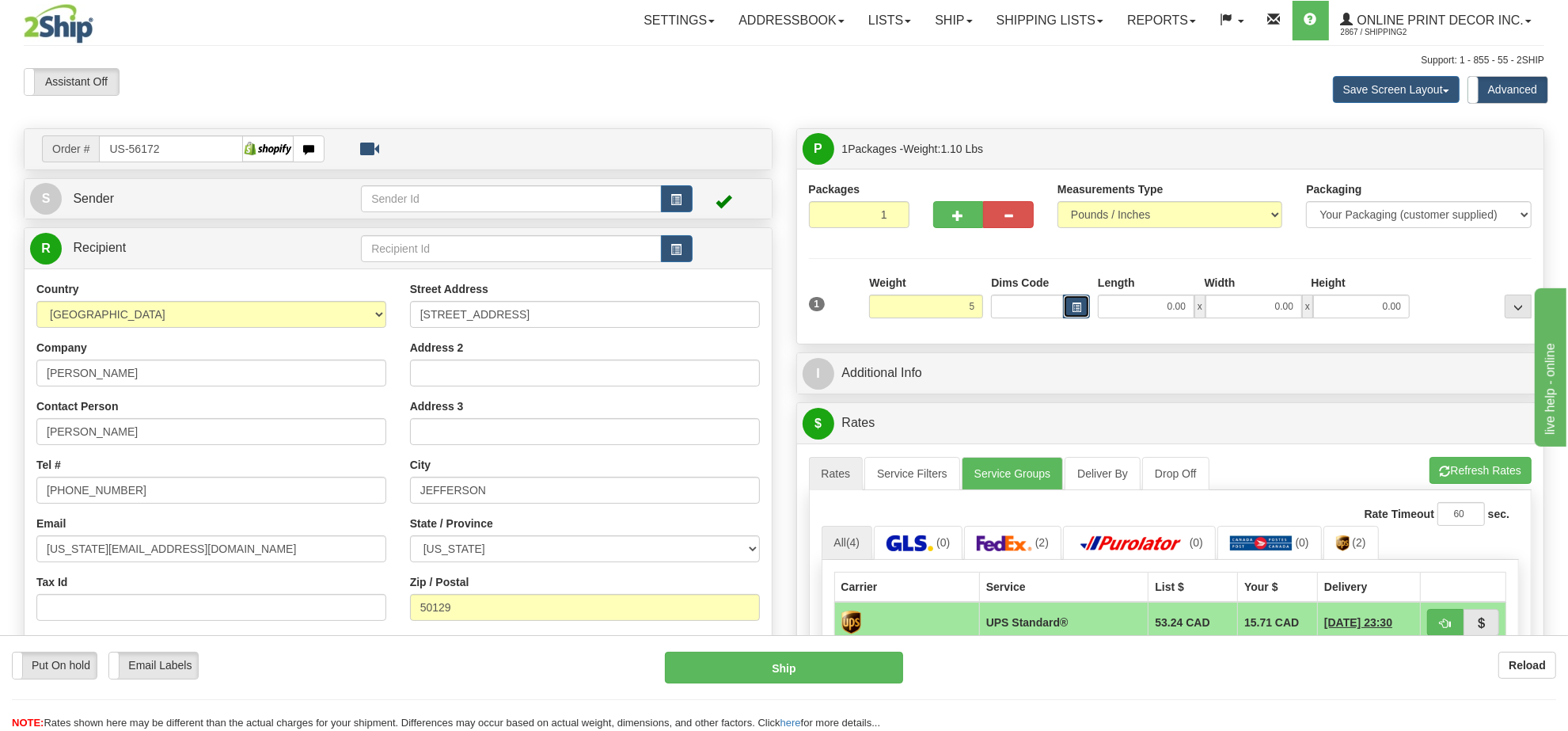
type input "5.00"
click at [1082, 310] on button "button" at bounding box center [1077, 306] width 27 height 24
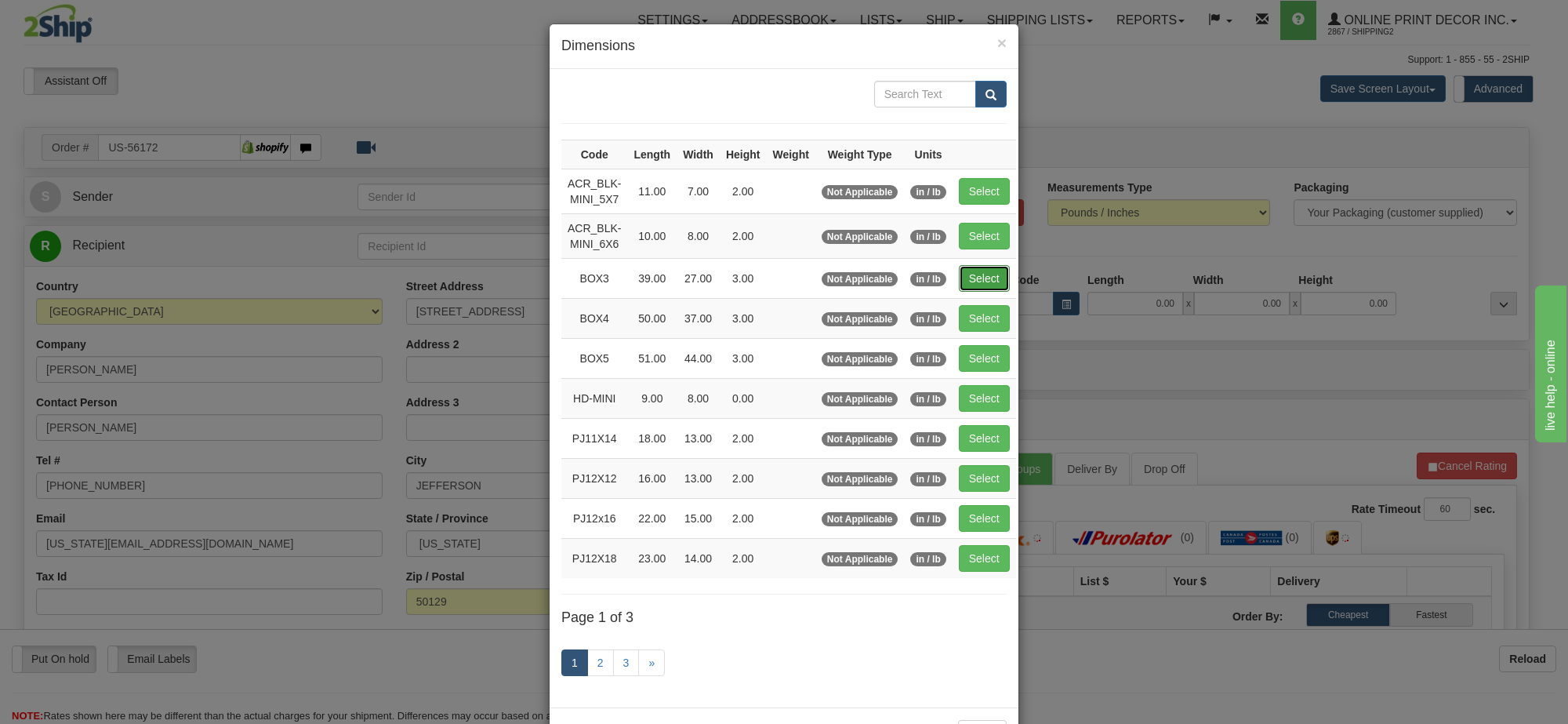
click at [983, 278] on button "Select" at bounding box center [985, 278] width 51 height 27
type input "BOX3"
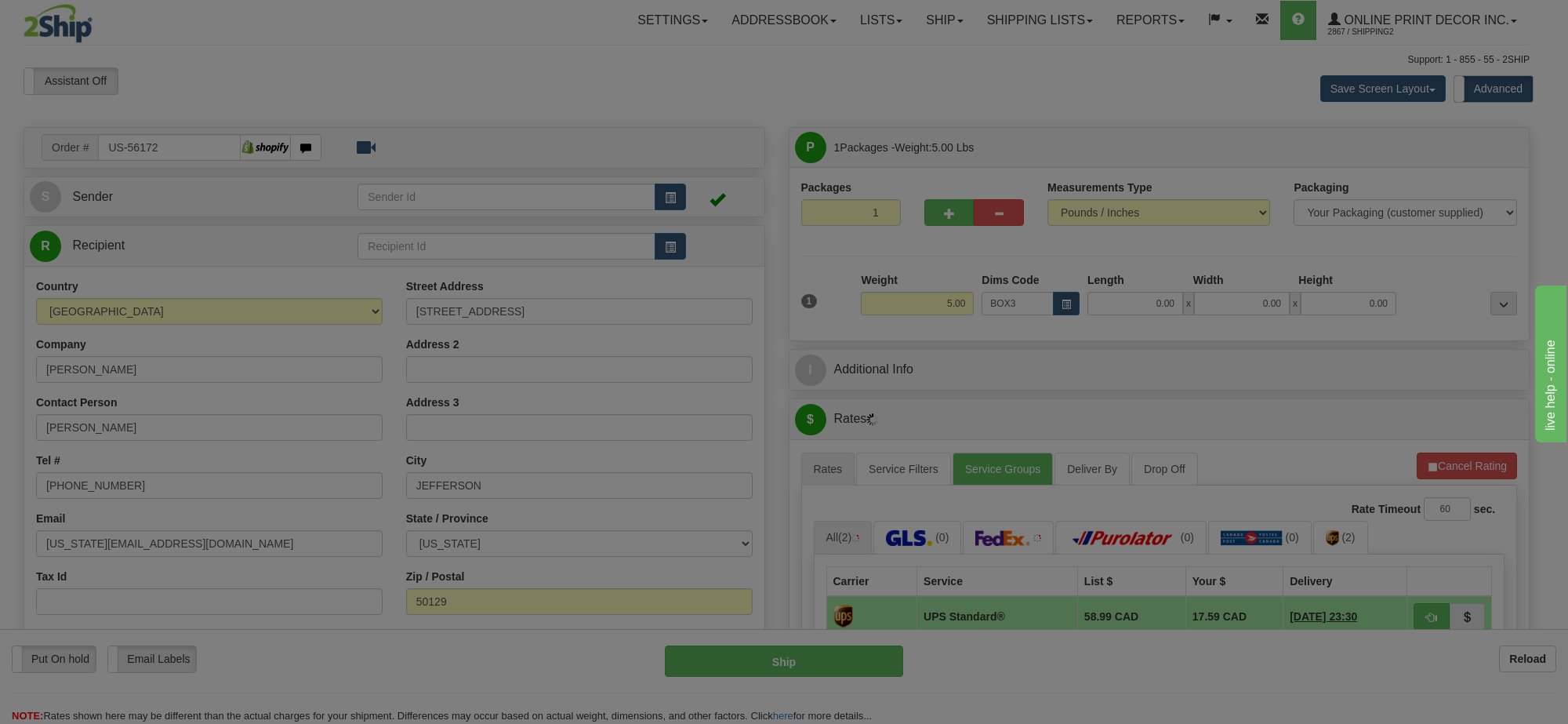
type input "39.00"
type input "27.00"
type input "3.00"
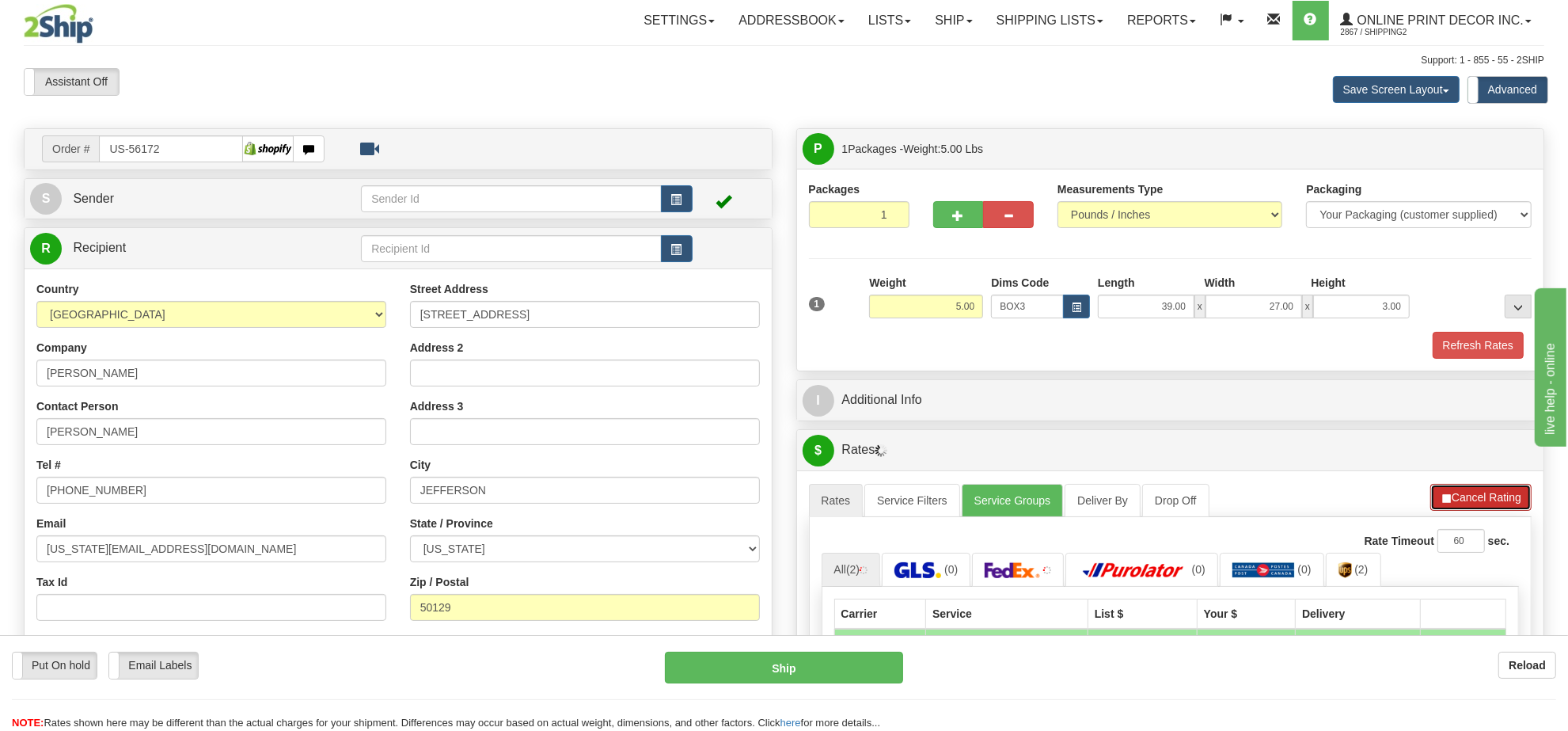
click at [1498, 511] on button "Cancel Rating" at bounding box center [1481, 497] width 101 height 27
click at [1495, 511] on button "Refresh Rates" at bounding box center [1481, 497] width 102 height 27
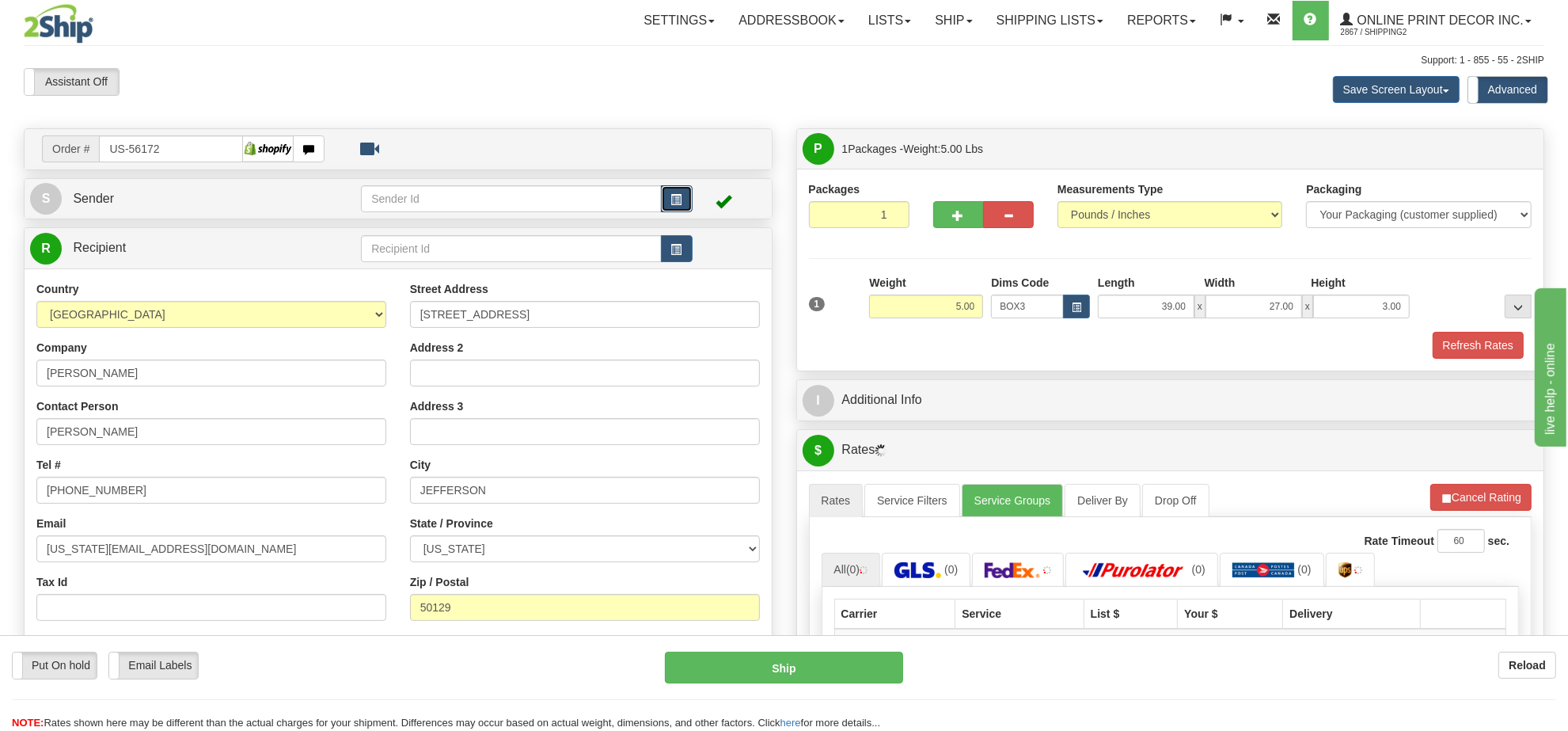
click at [675, 204] on span "button" at bounding box center [676, 200] width 11 height 11
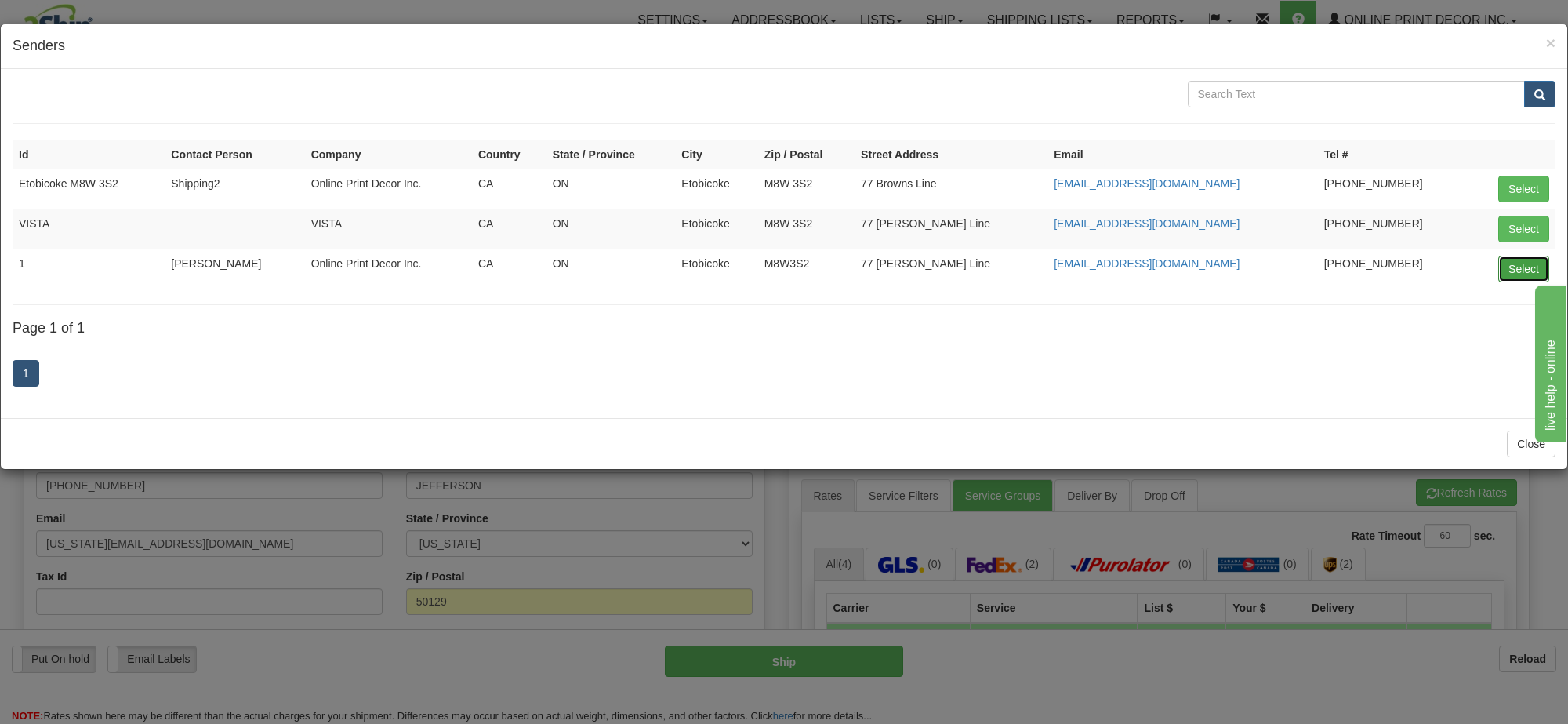
click at [1517, 276] on button "Select" at bounding box center [1524, 269] width 51 height 27
type input "1"
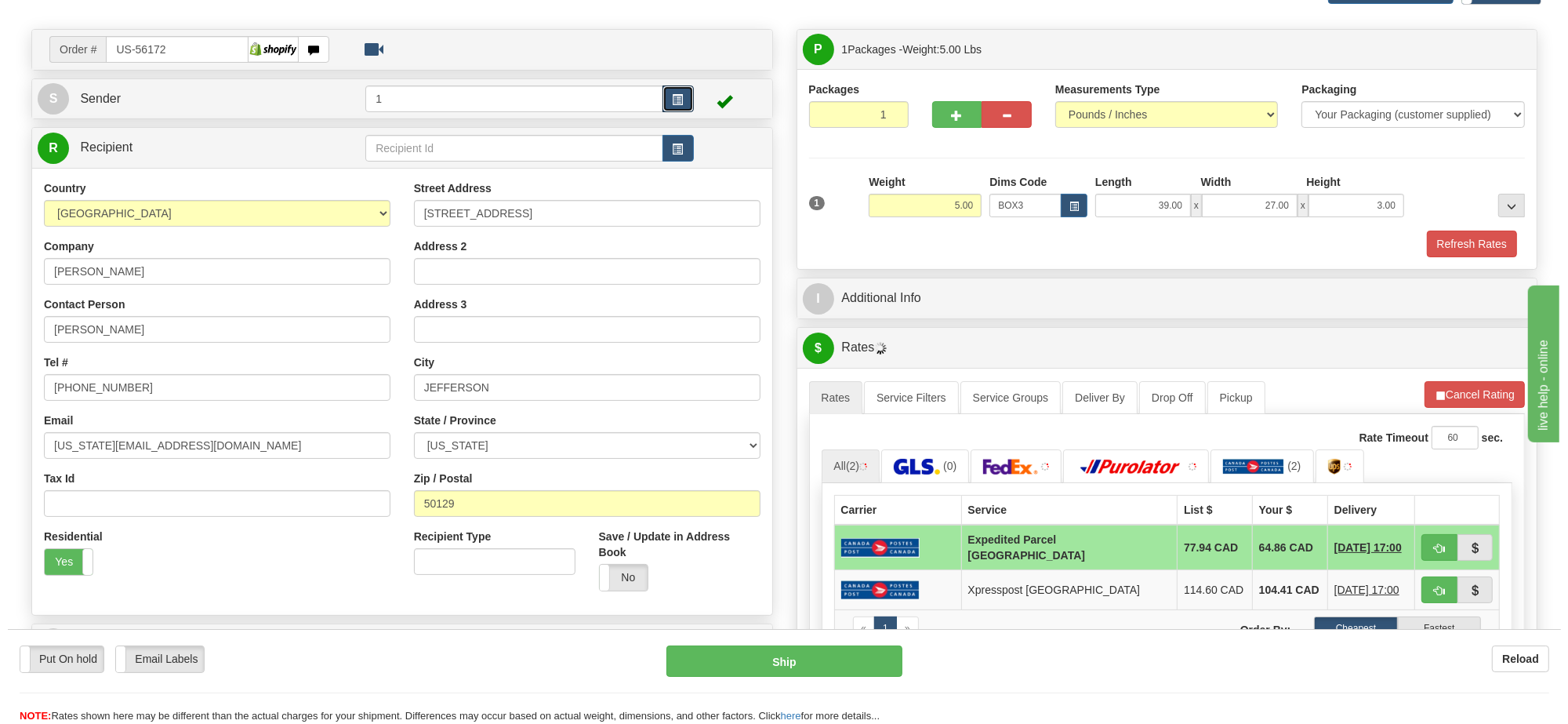
scroll to position [196, 0]
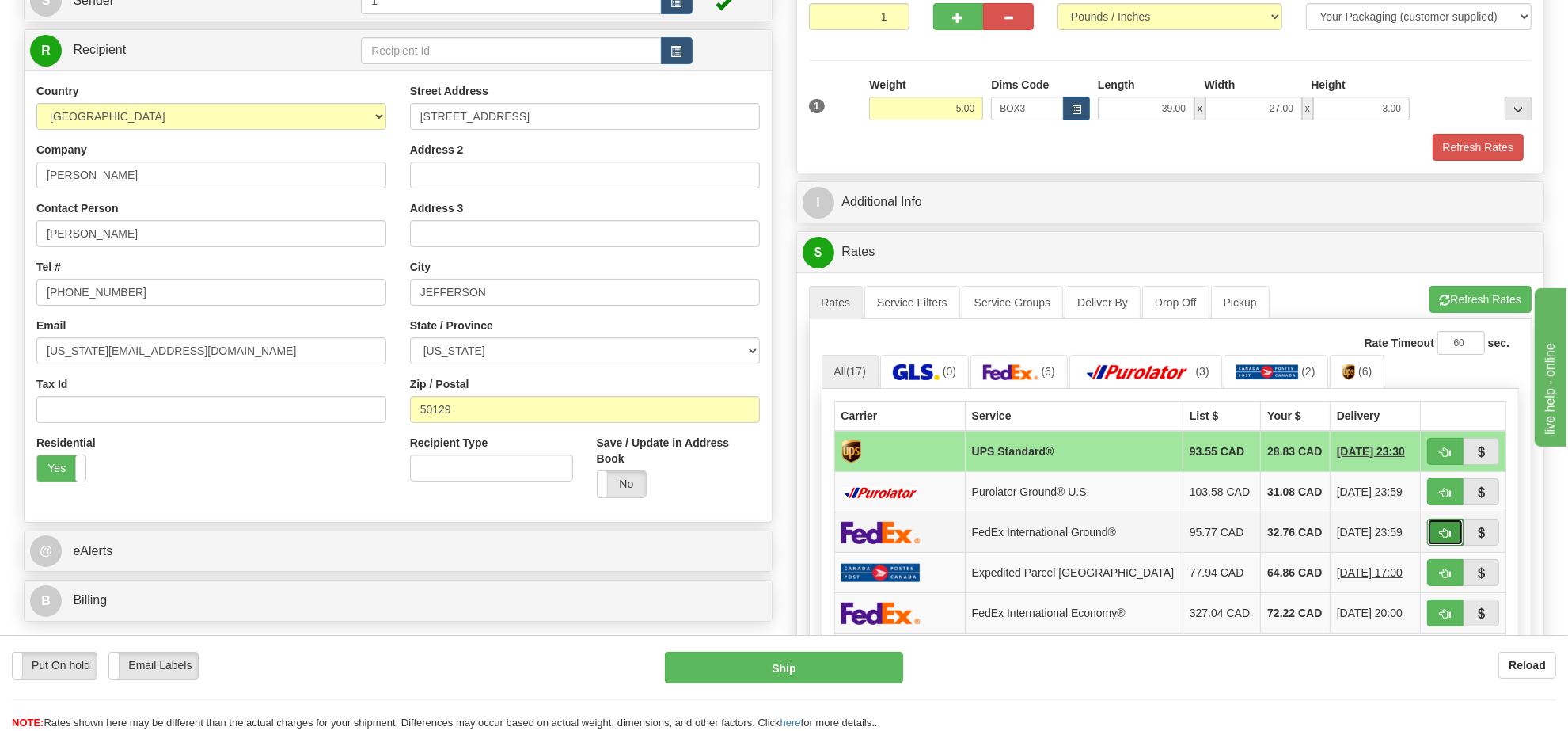
click at [1442, 538] on span "button" at bounding box center [1446, 534] width 11 height 11
type input "92"
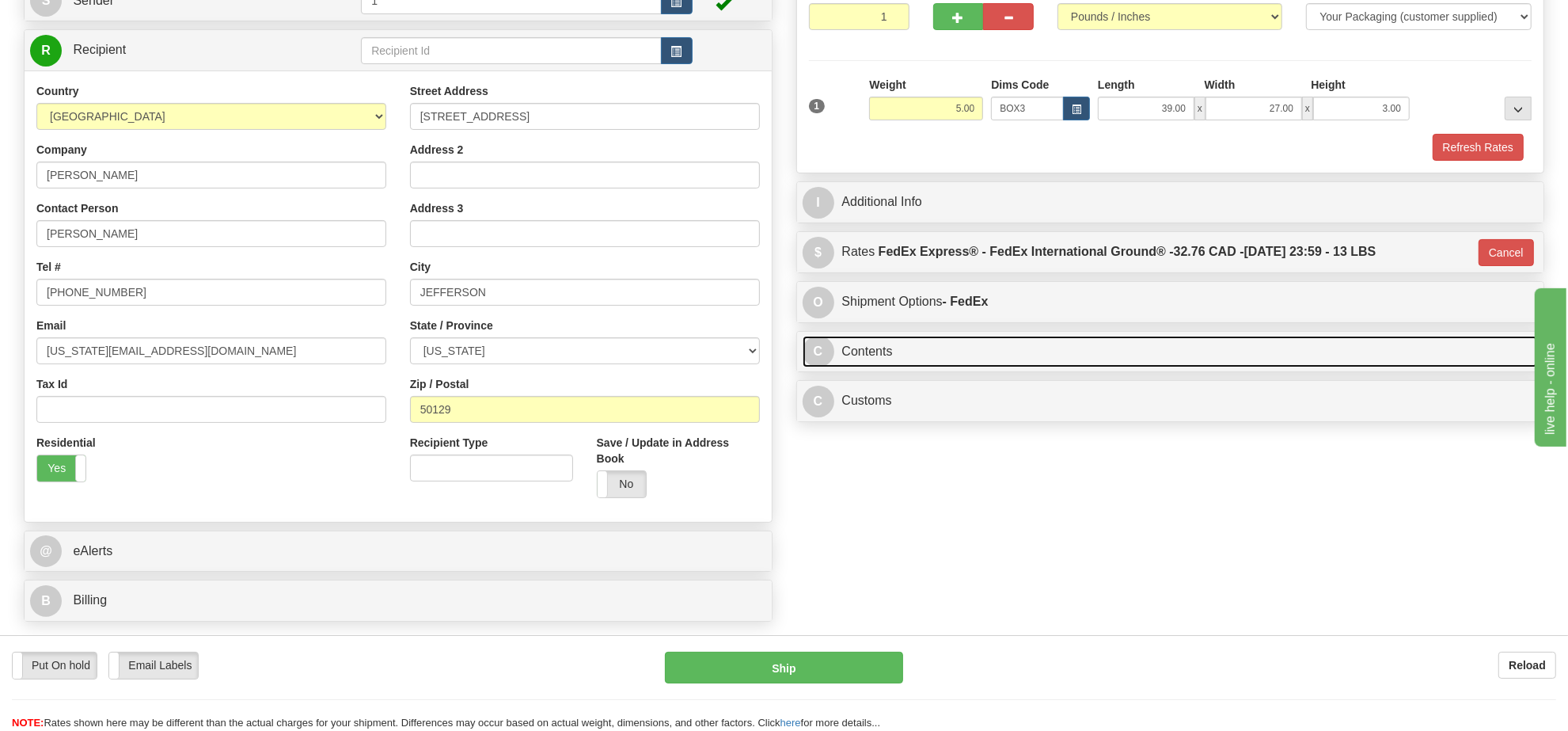
click at [1111, 351] on link "C Contents" at bounding box center [1171, 351] width 736 height 33
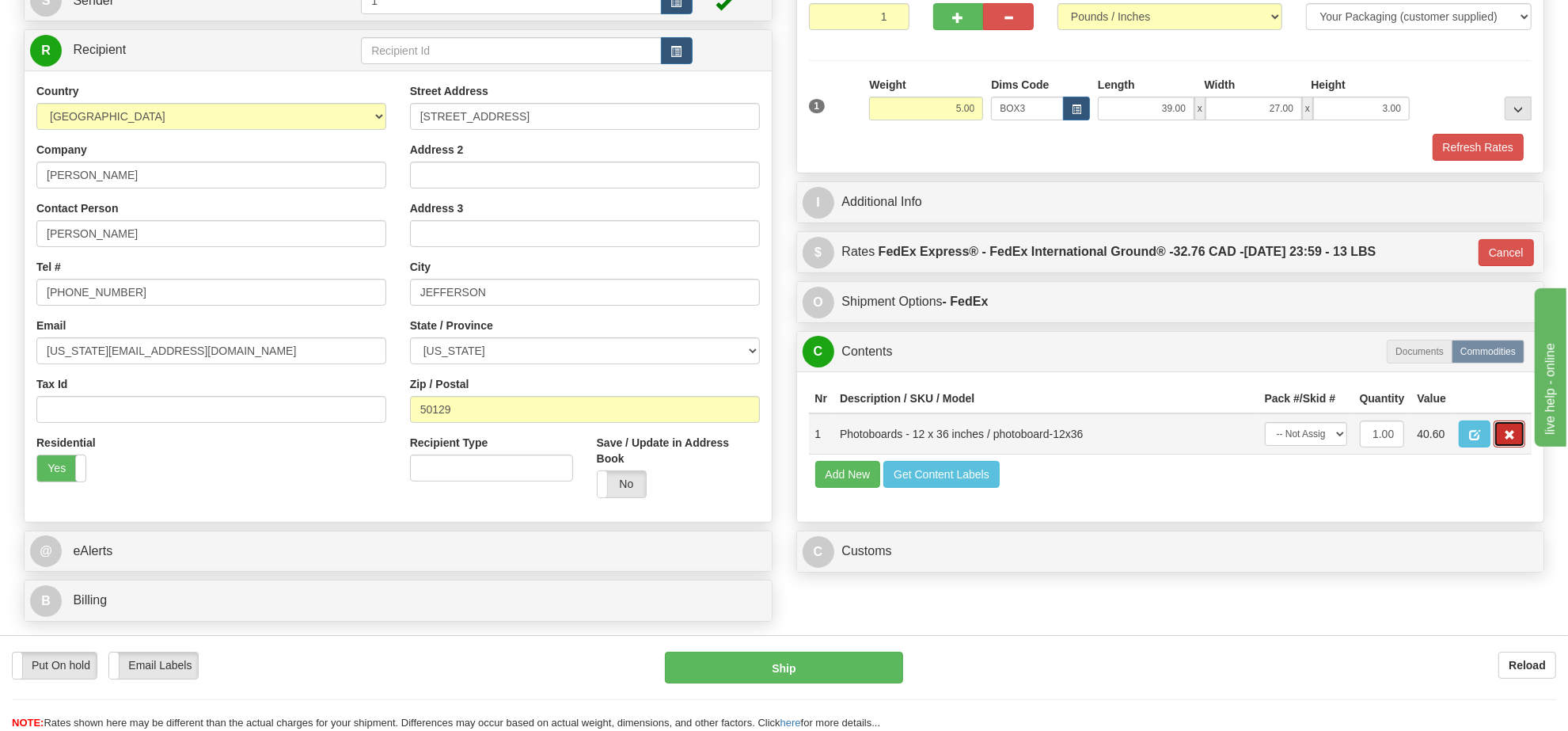
click at [1508, 440] on span "button" at bounding box center [1509, 435] width 11 height 11
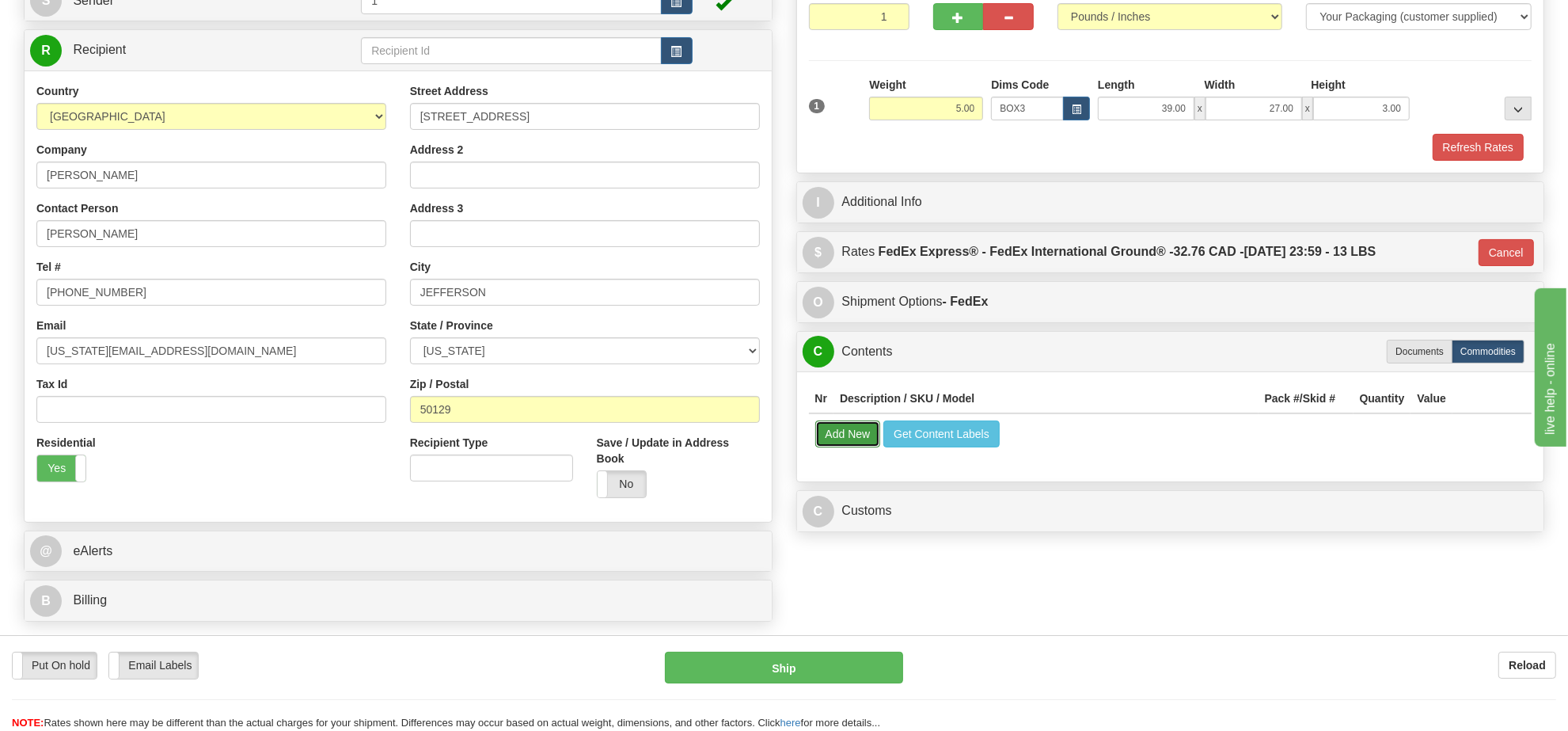
click at [833, 440] on button "Add New" at bounding box center [848, 433] width 66 height 27
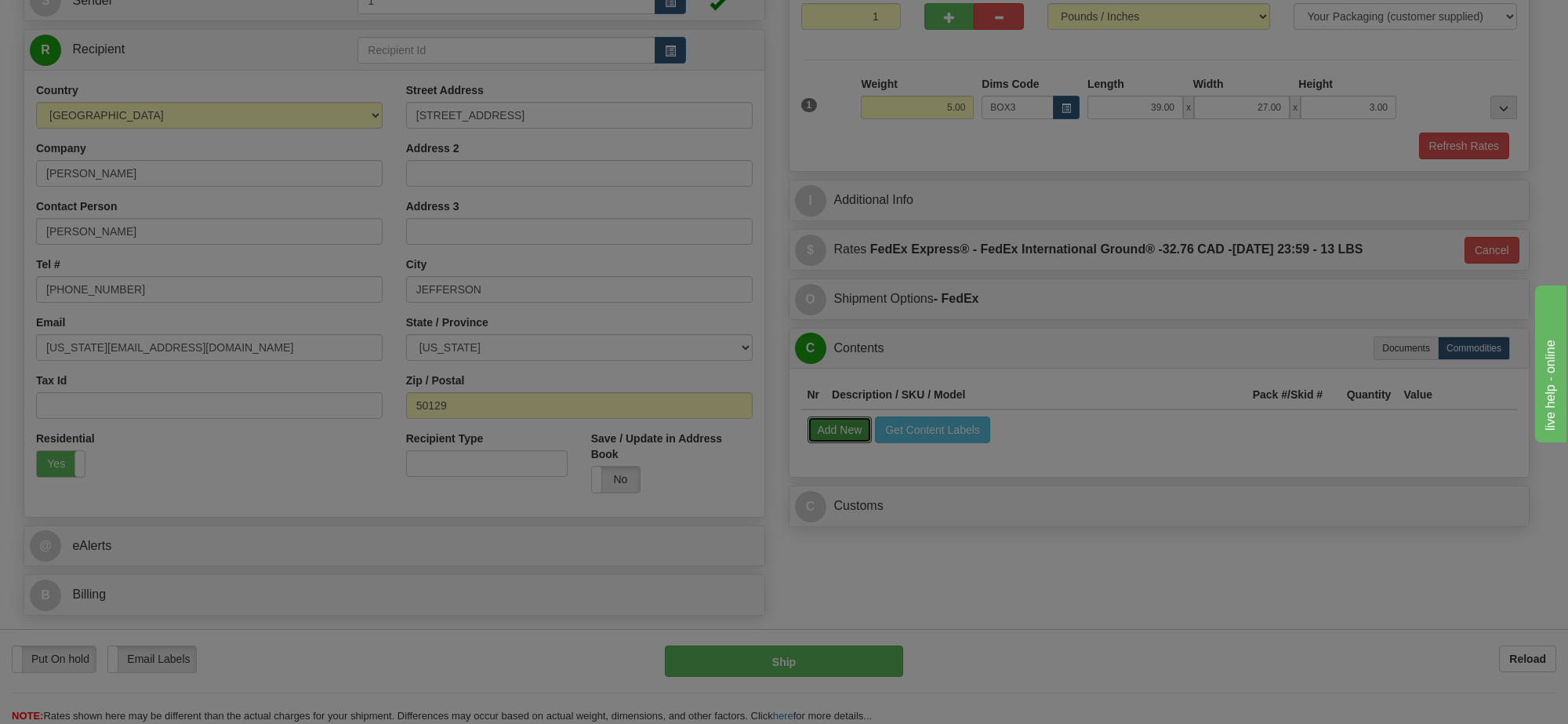
select select
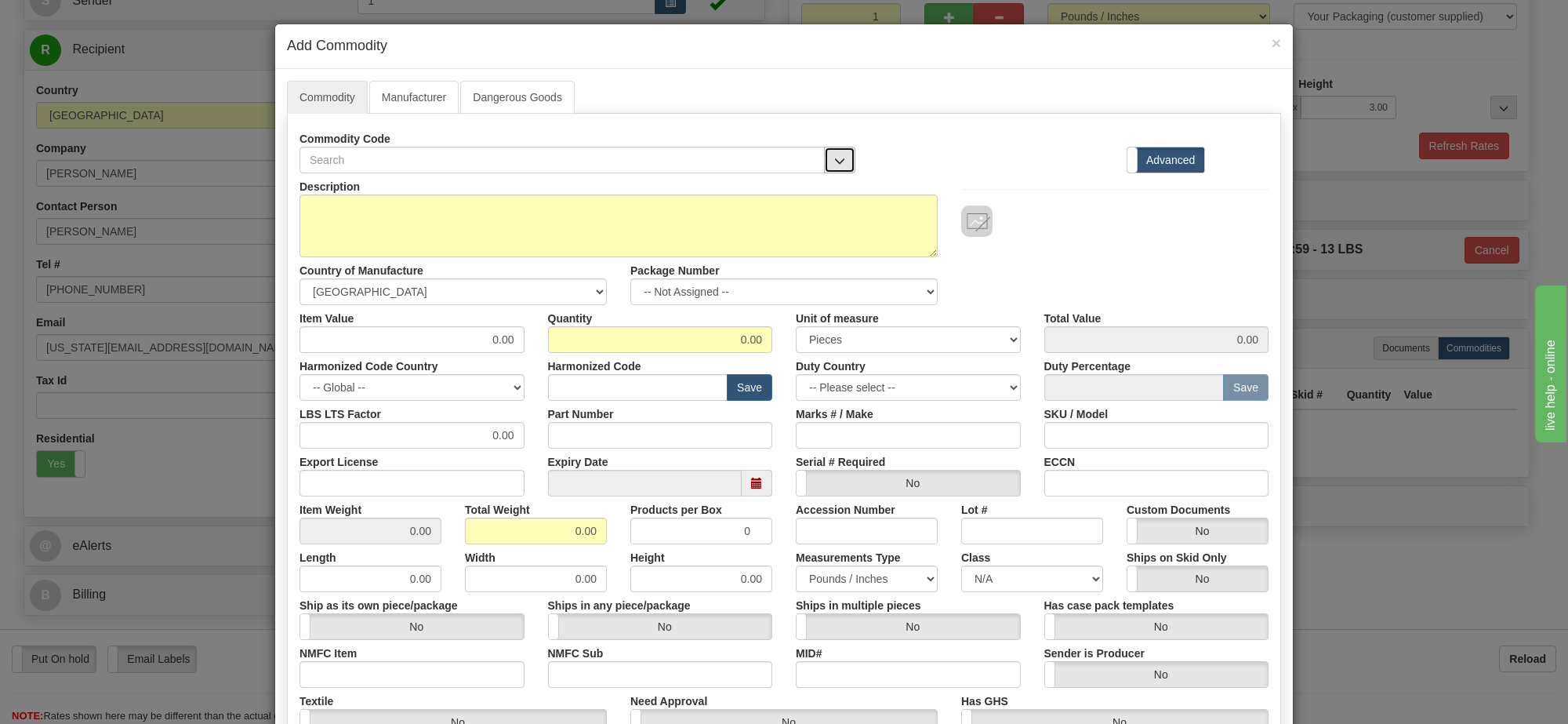
click at [835, 165] on span "button" at bounding box center [840, 161] width 11 height 10
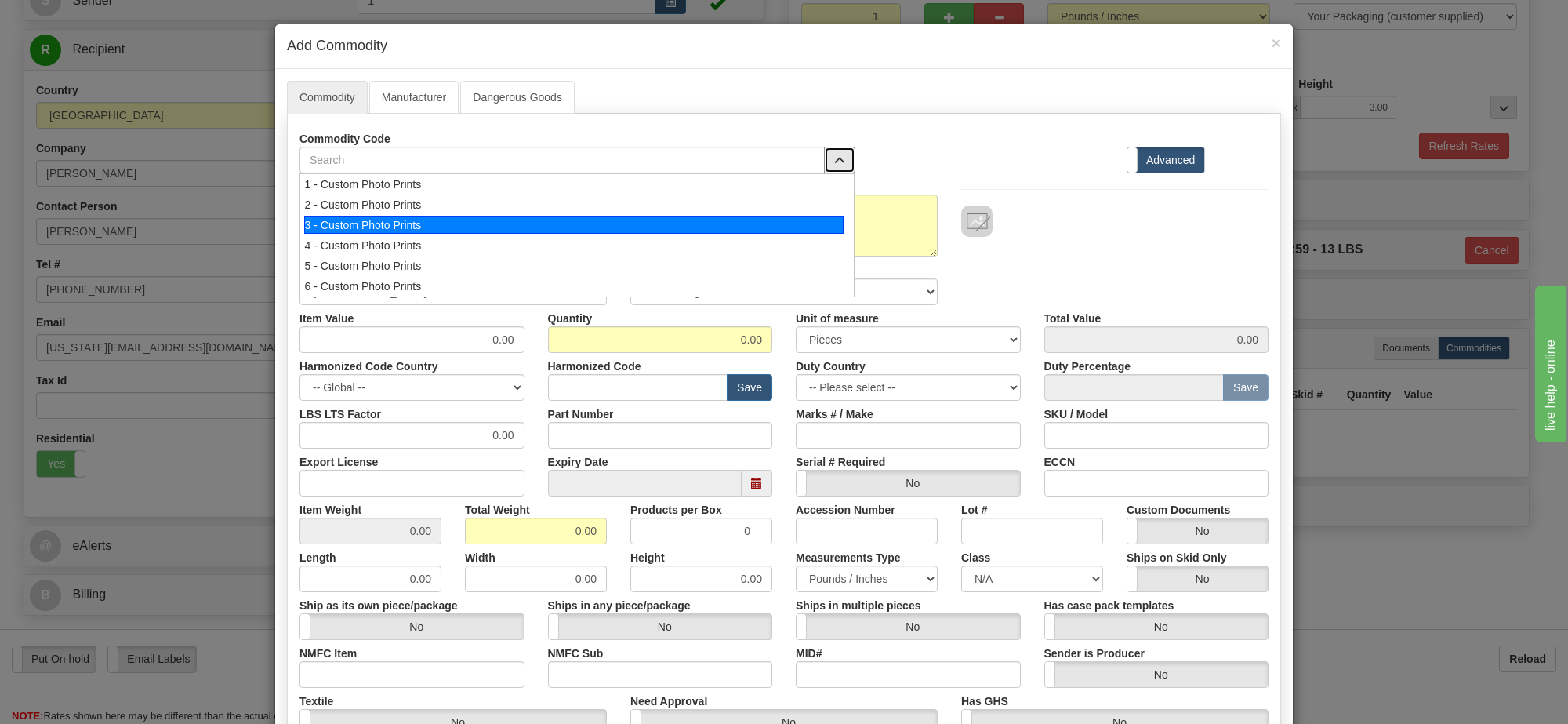
click at [801, 231] on div "3 - Custom Photo Prints" at bounding box center [575, 225] width 541 height 17
select select "1"
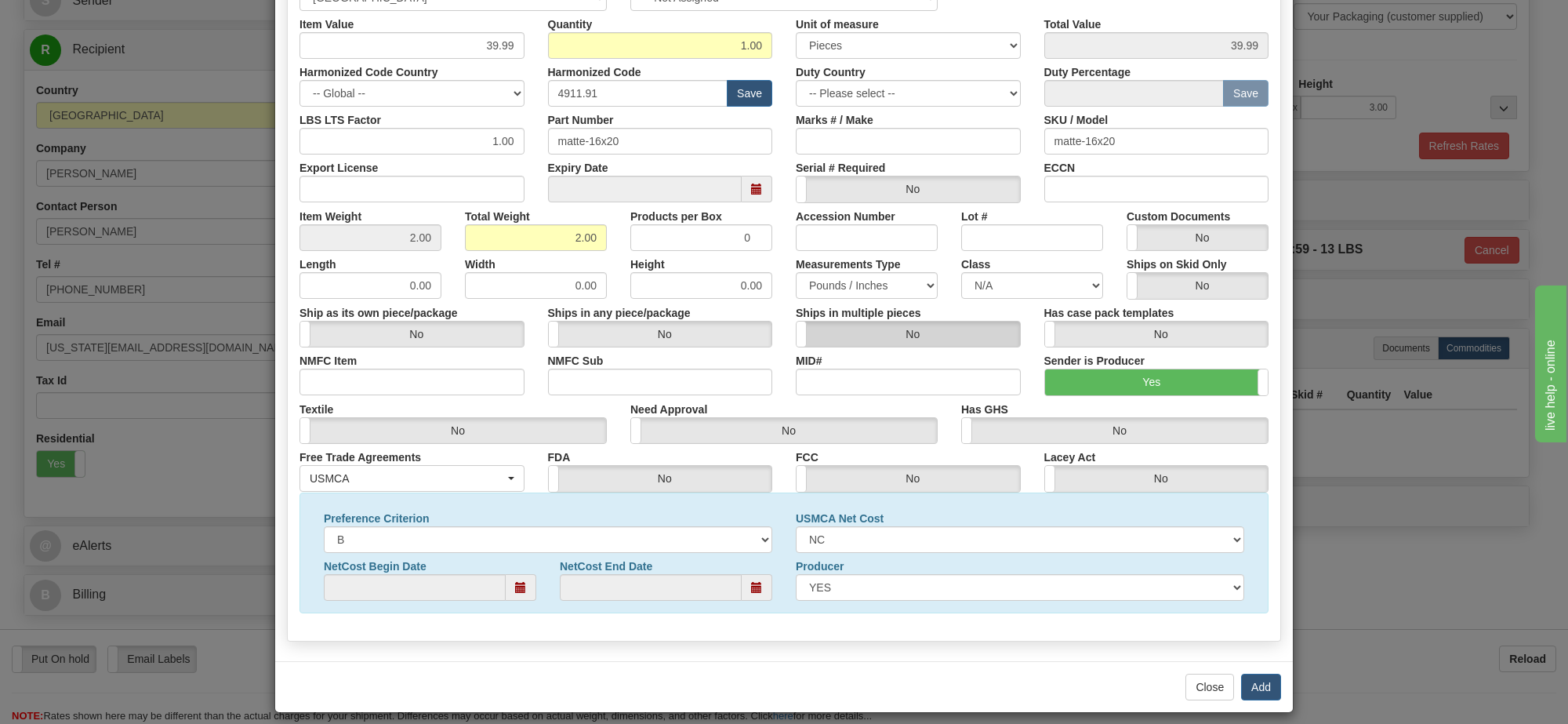
scroll to position [308, 0]
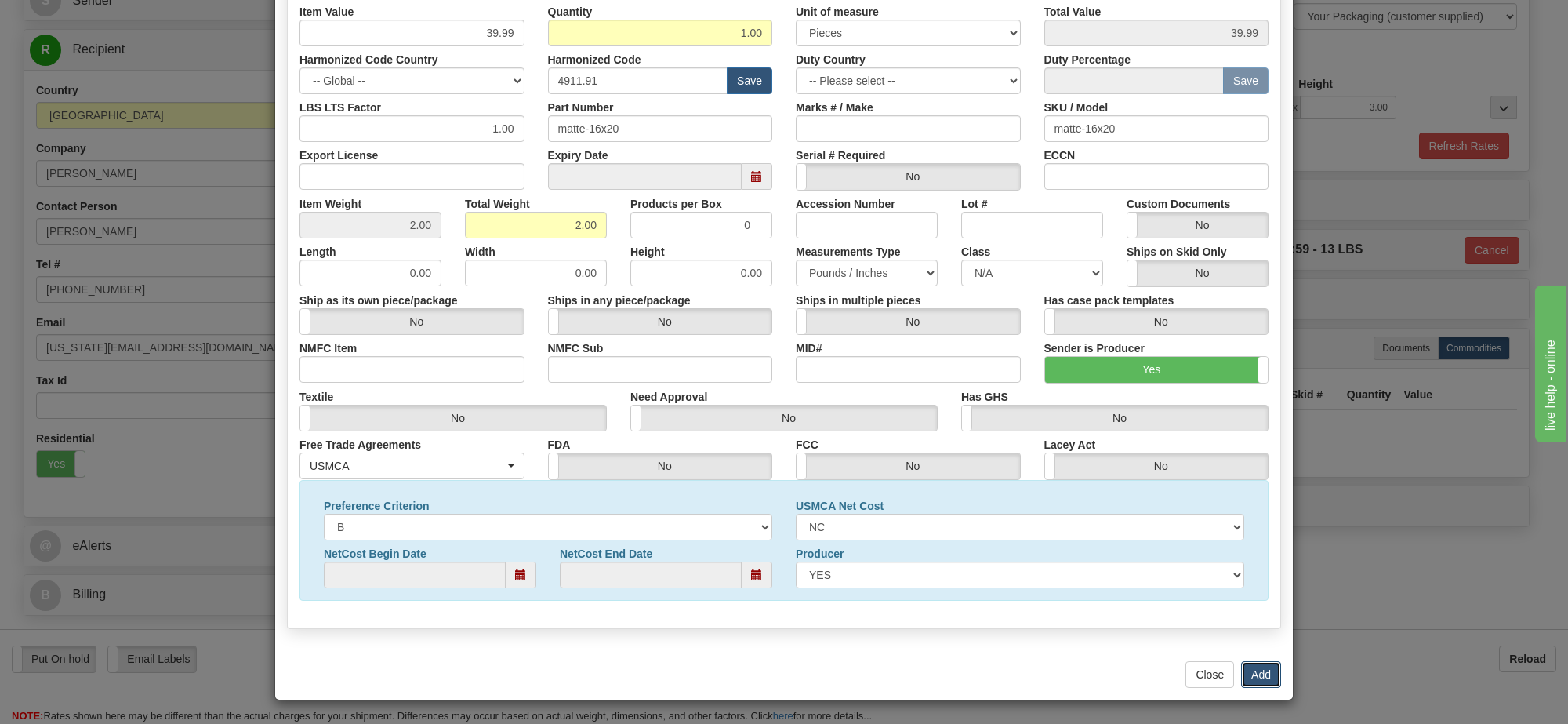
click at [1259, 680] on button "Add" at bounding box center [1261, 674] width 40 height 27
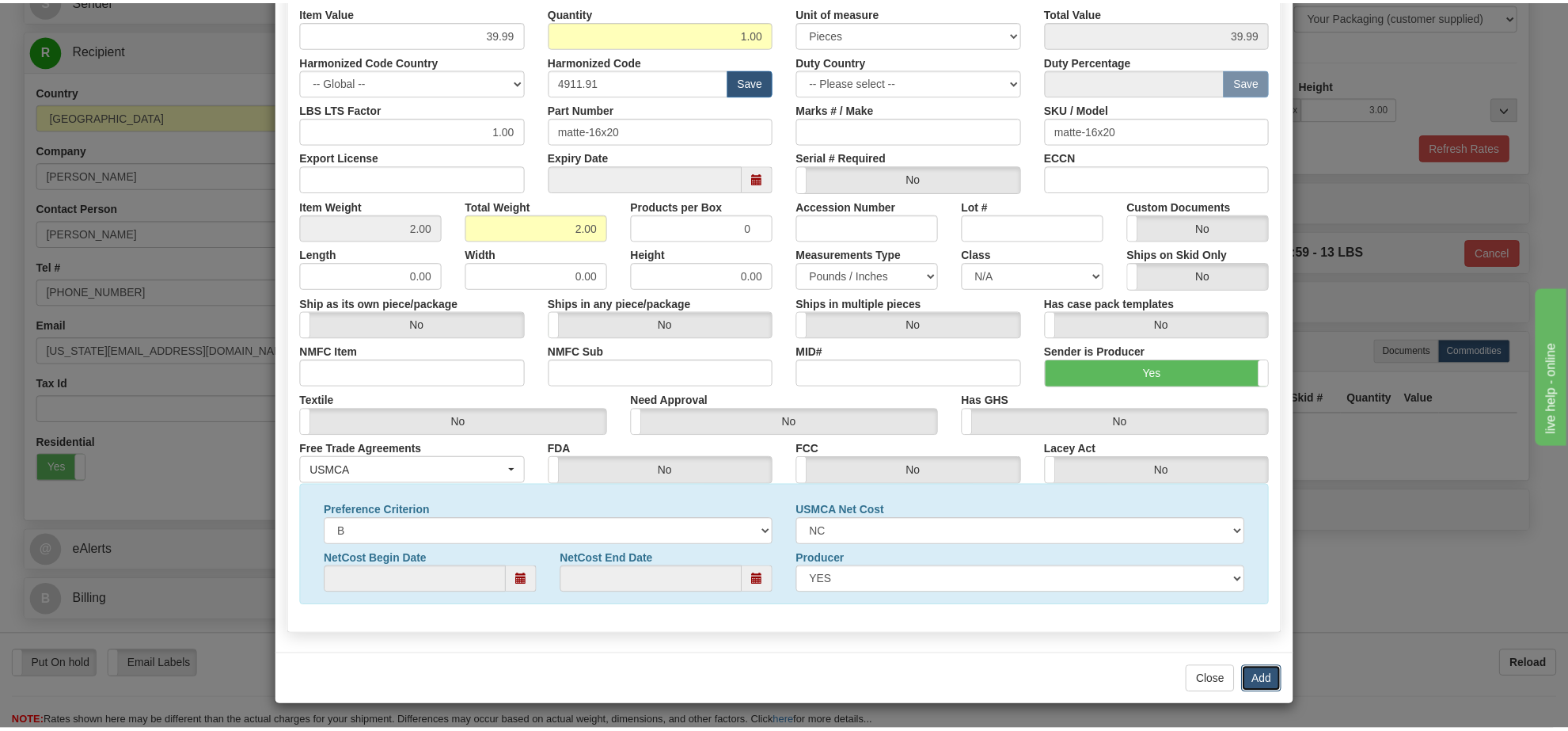
scroll to position [0, 0]
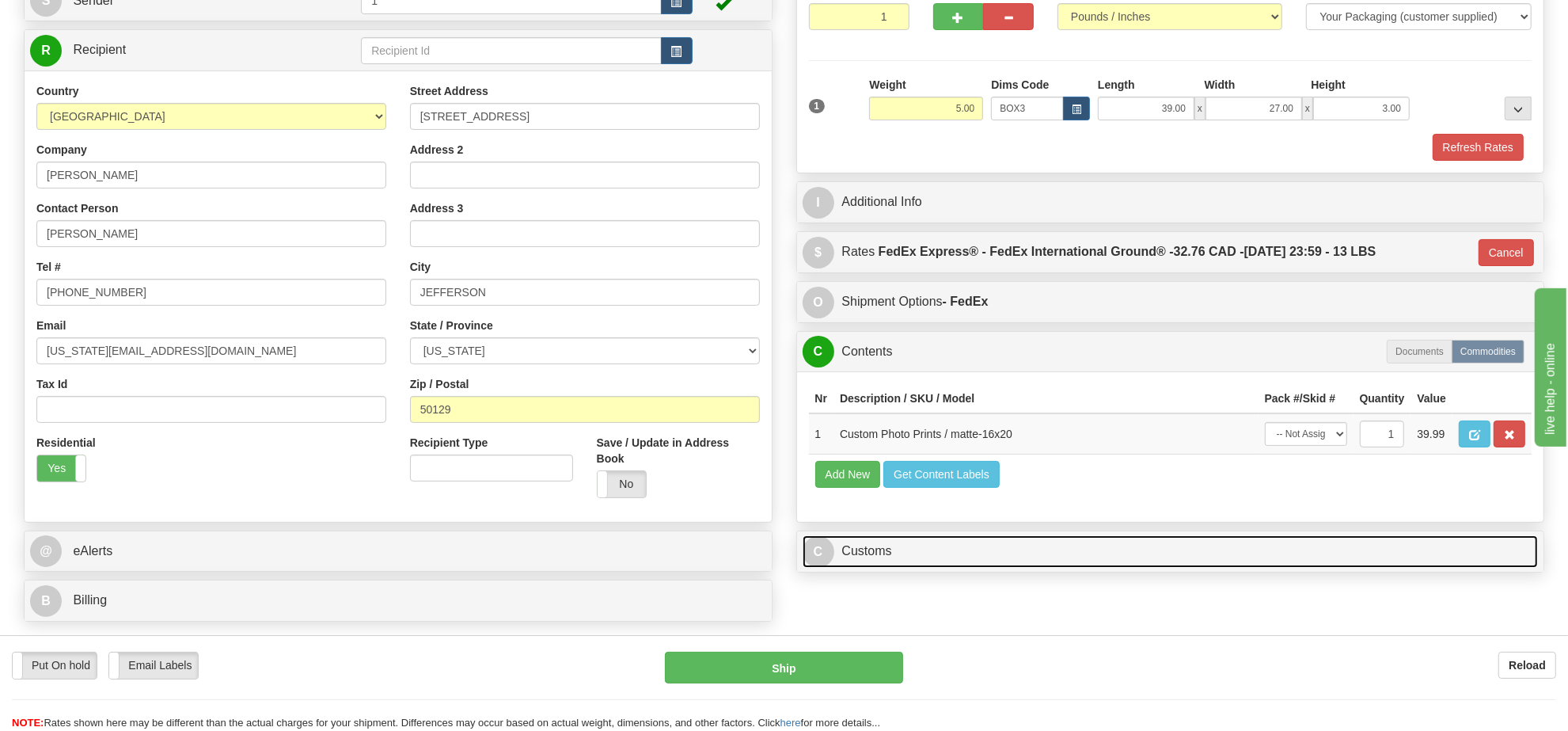
click at [876, 568] on link "C Customs" at bounding box center [1171, 551] width 736 height 33
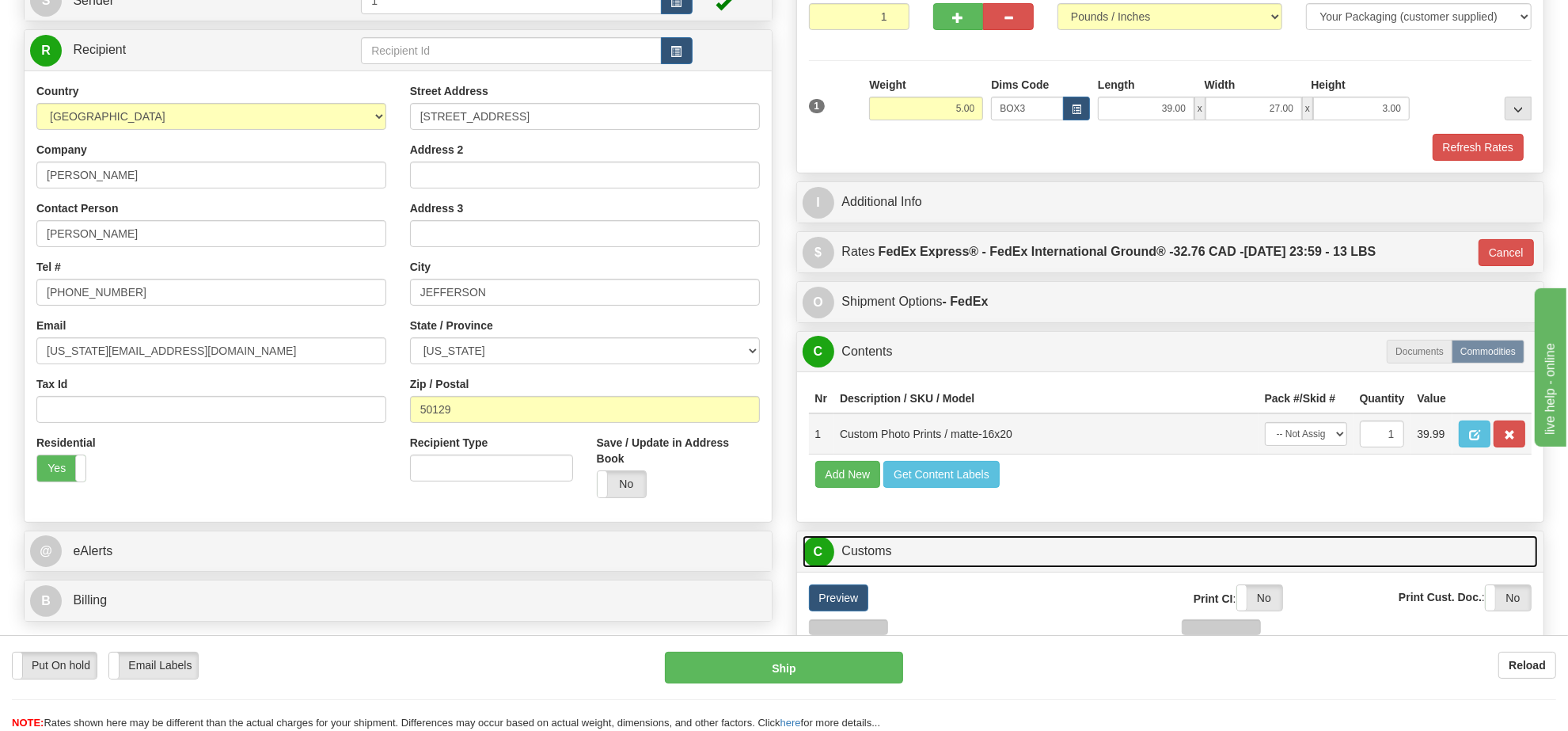
scroll to position [396, 0]
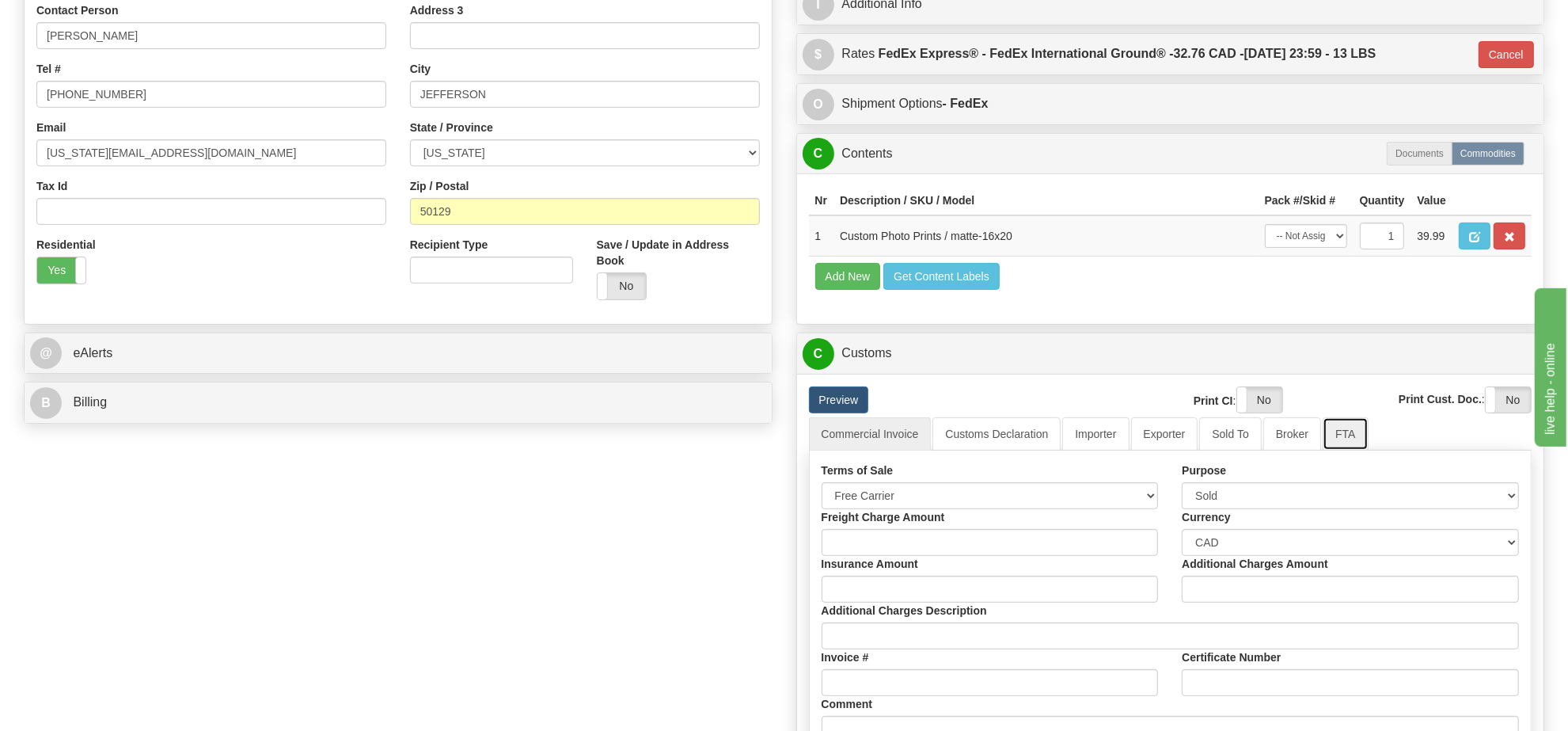
click at [1334, 451] on link "FTA" at bounding box center [1344, 434] width 45 height 33
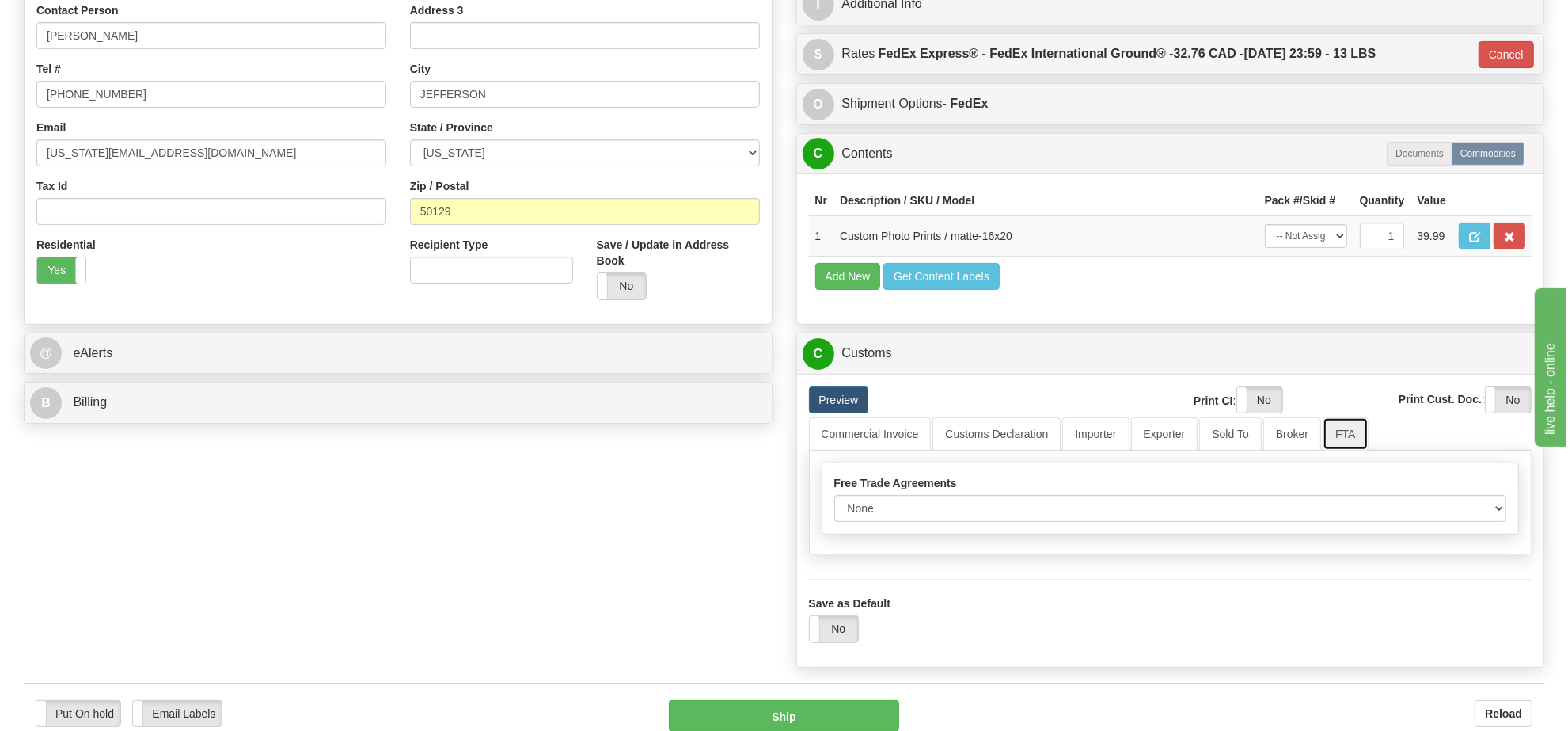
scroll to position [495, 0]
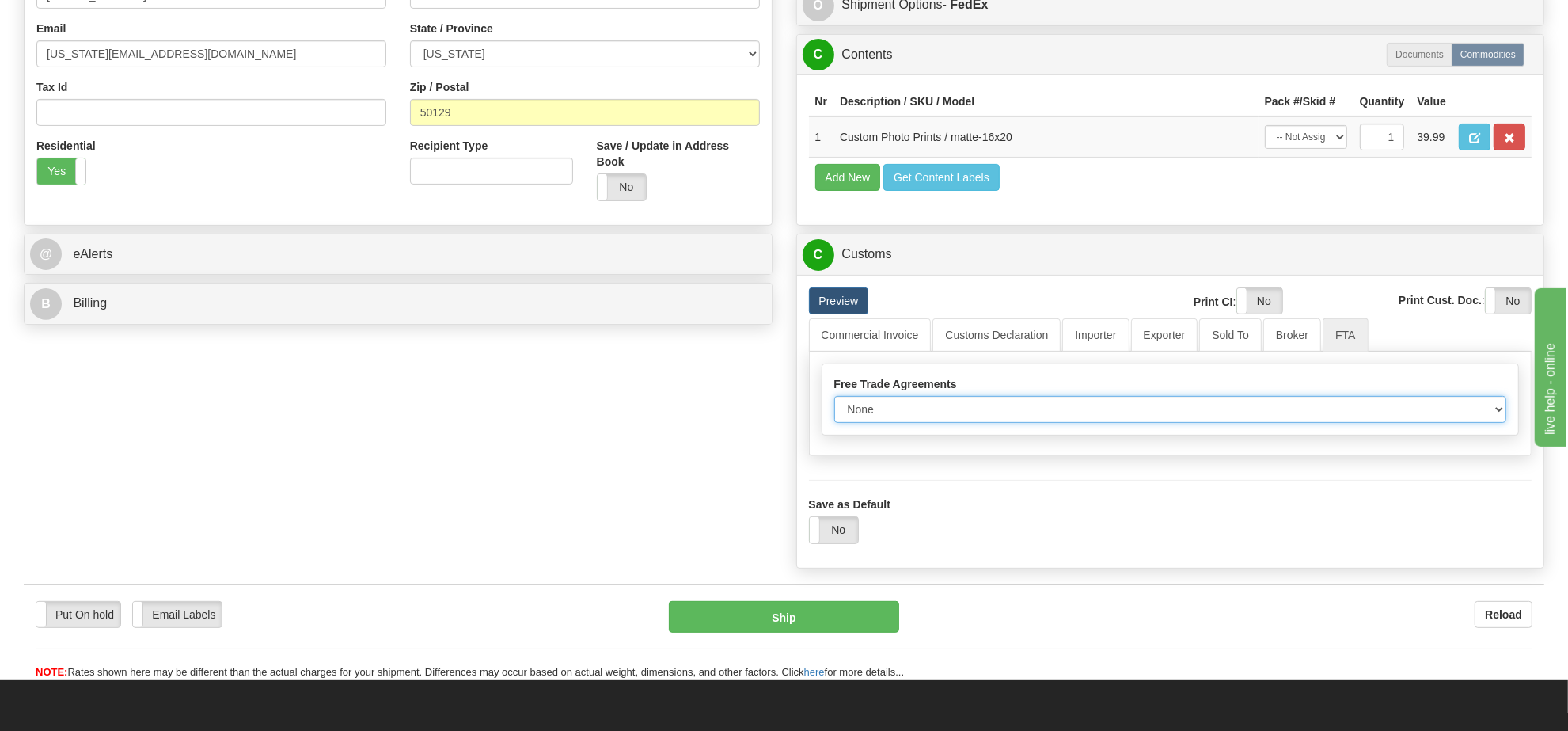
click at [939, 423] on select "None Other USMCA CETA CUKTCA" at bounding box center [1171, 410] width 673 height 27
select select "1"
click at [835, 423] on select "None Other USMCA CETA CUKTCA" at bounding box center [1171, 410] width 673 height 27
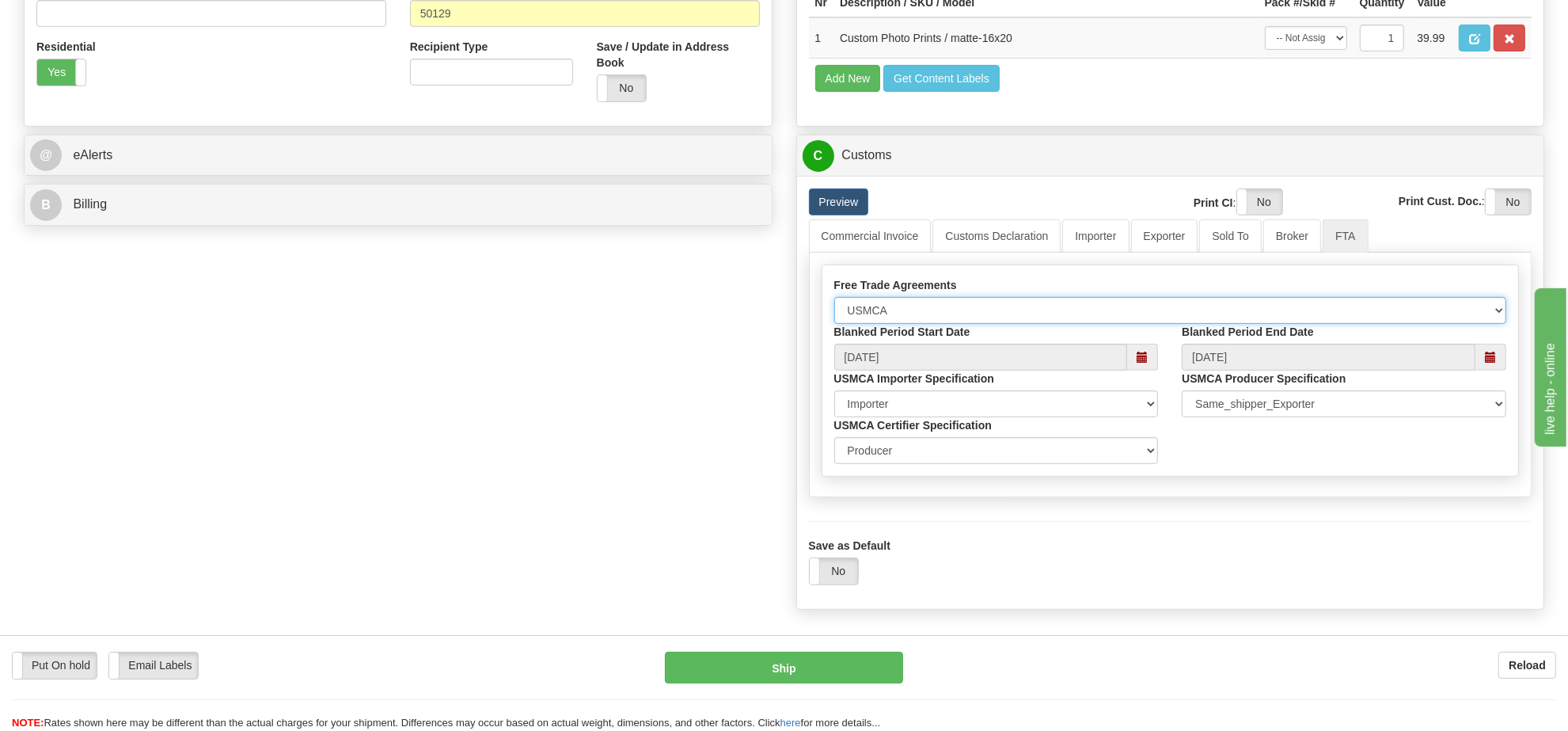
scroll to position [693, 0]
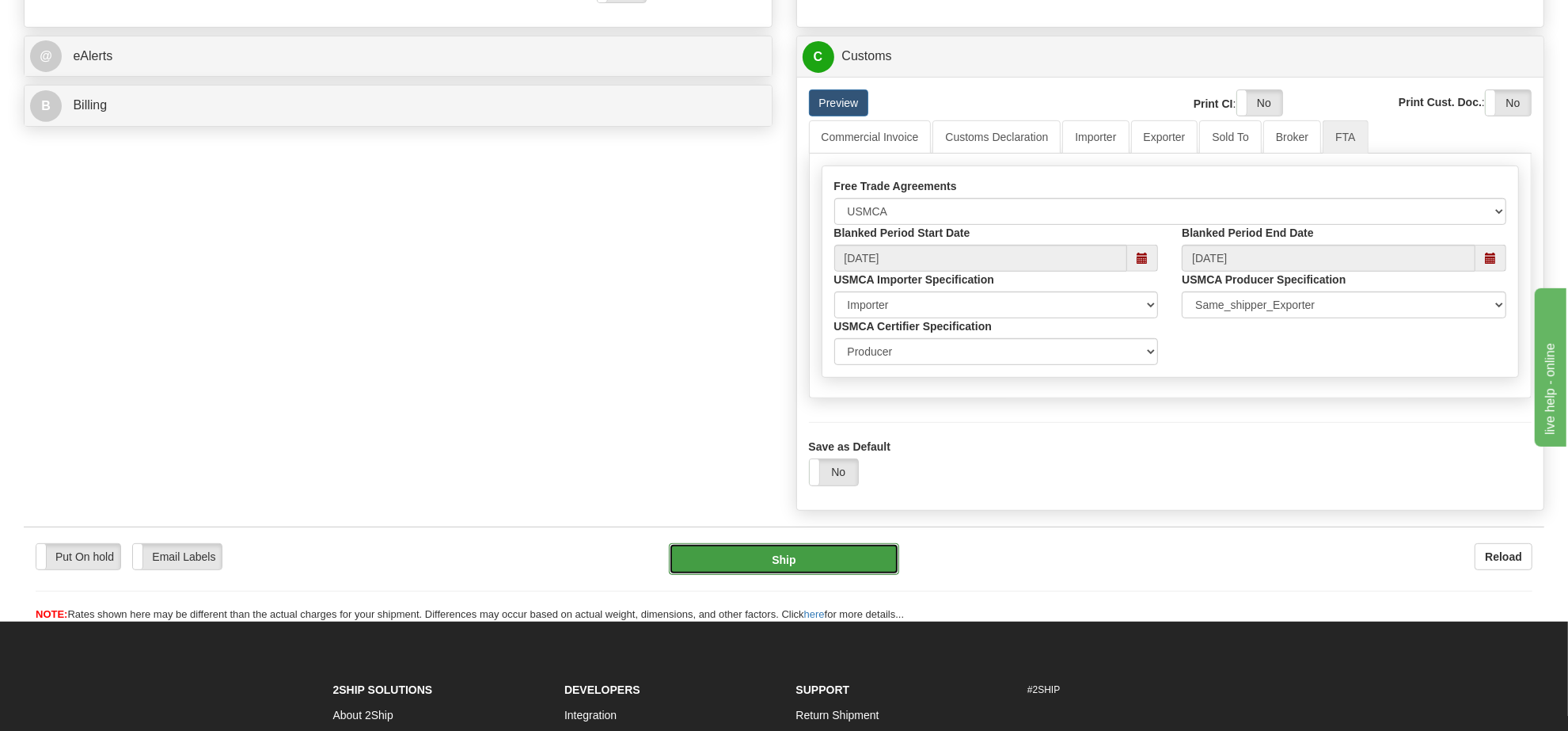
click at [789, 575] on button "Ship" at bounding box center [784, 559] width 230 height 32
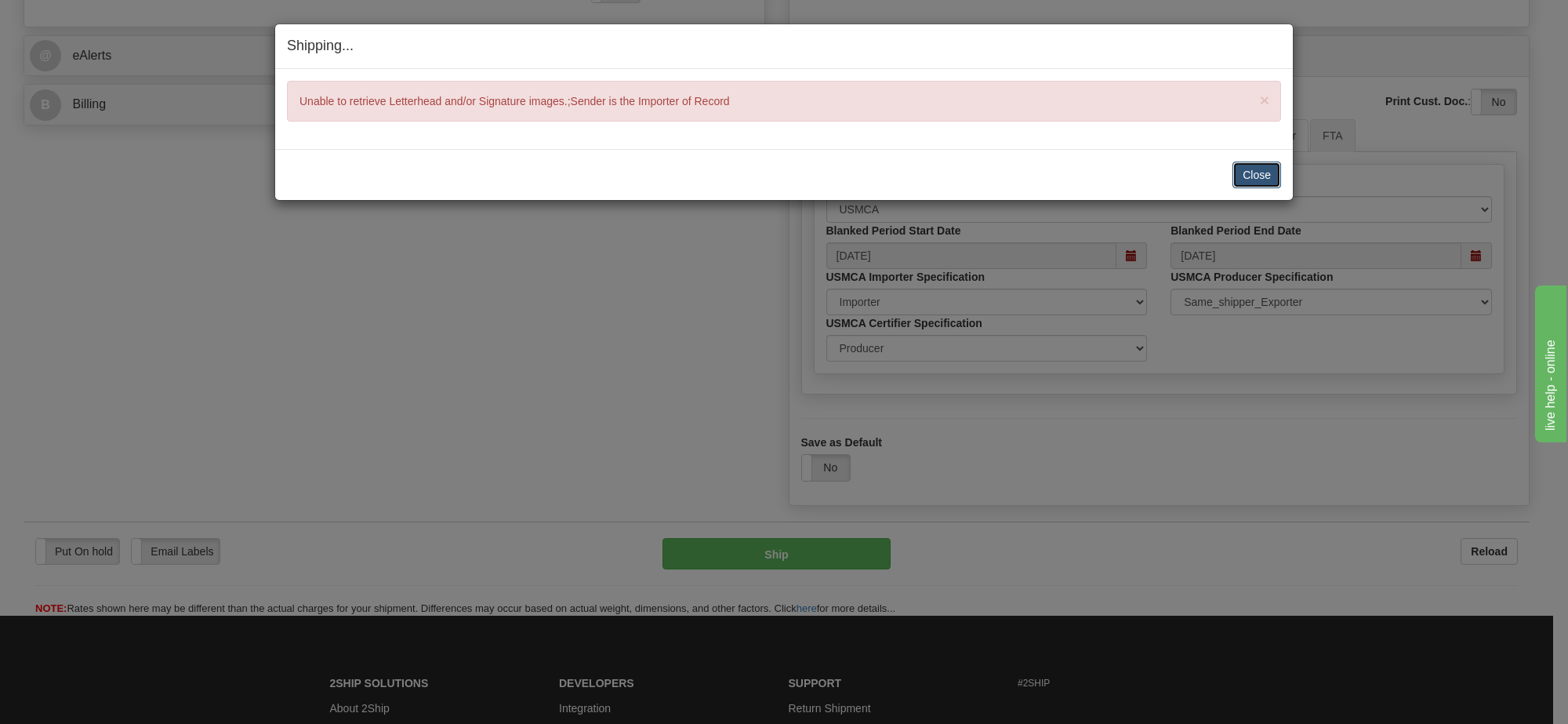
click at [1264, 175] on button "Close" at bounding box center [1257, 174] width 49 height 27
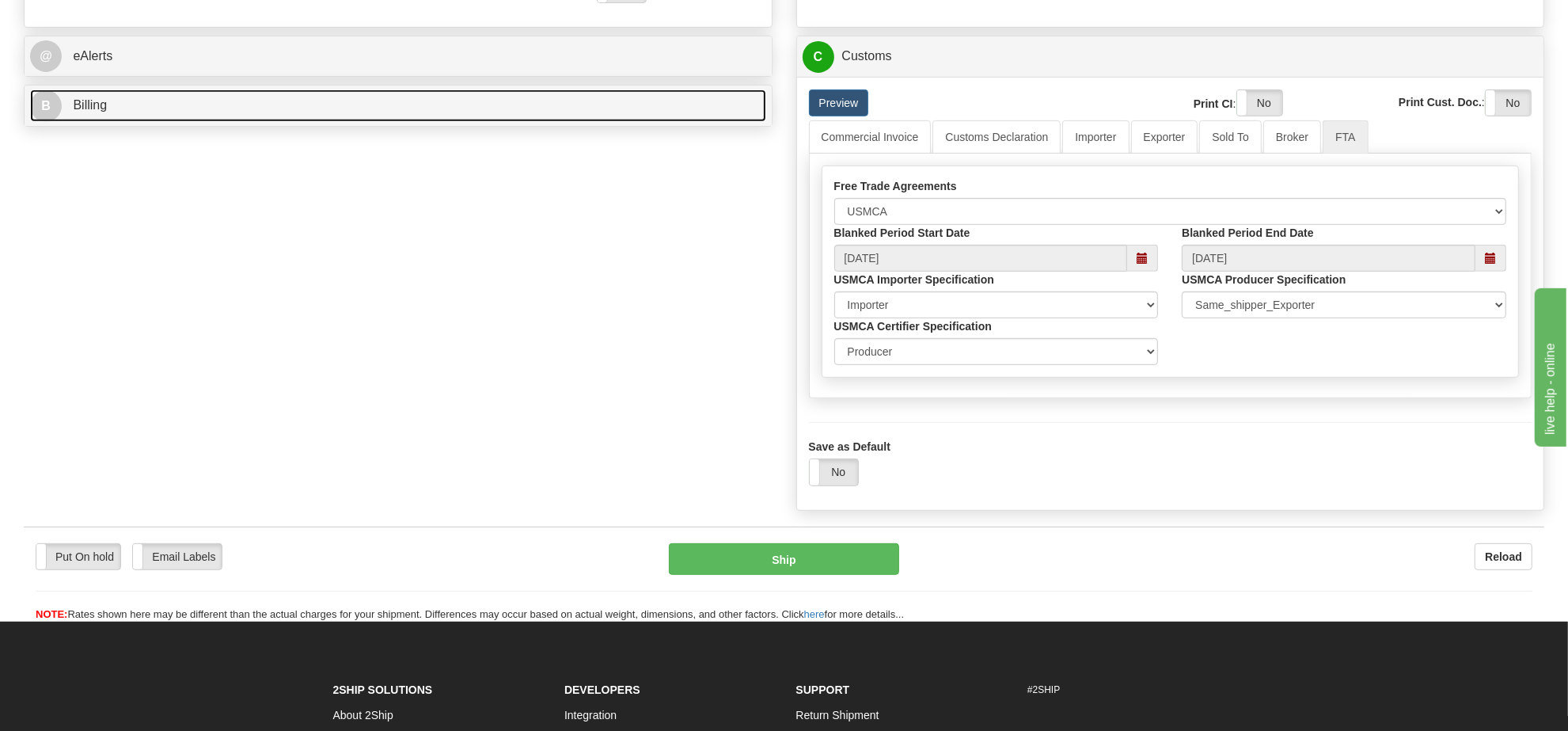
click at [490, 121] on link "B Billing" at bounding box center [398, 106] width 736 height 33
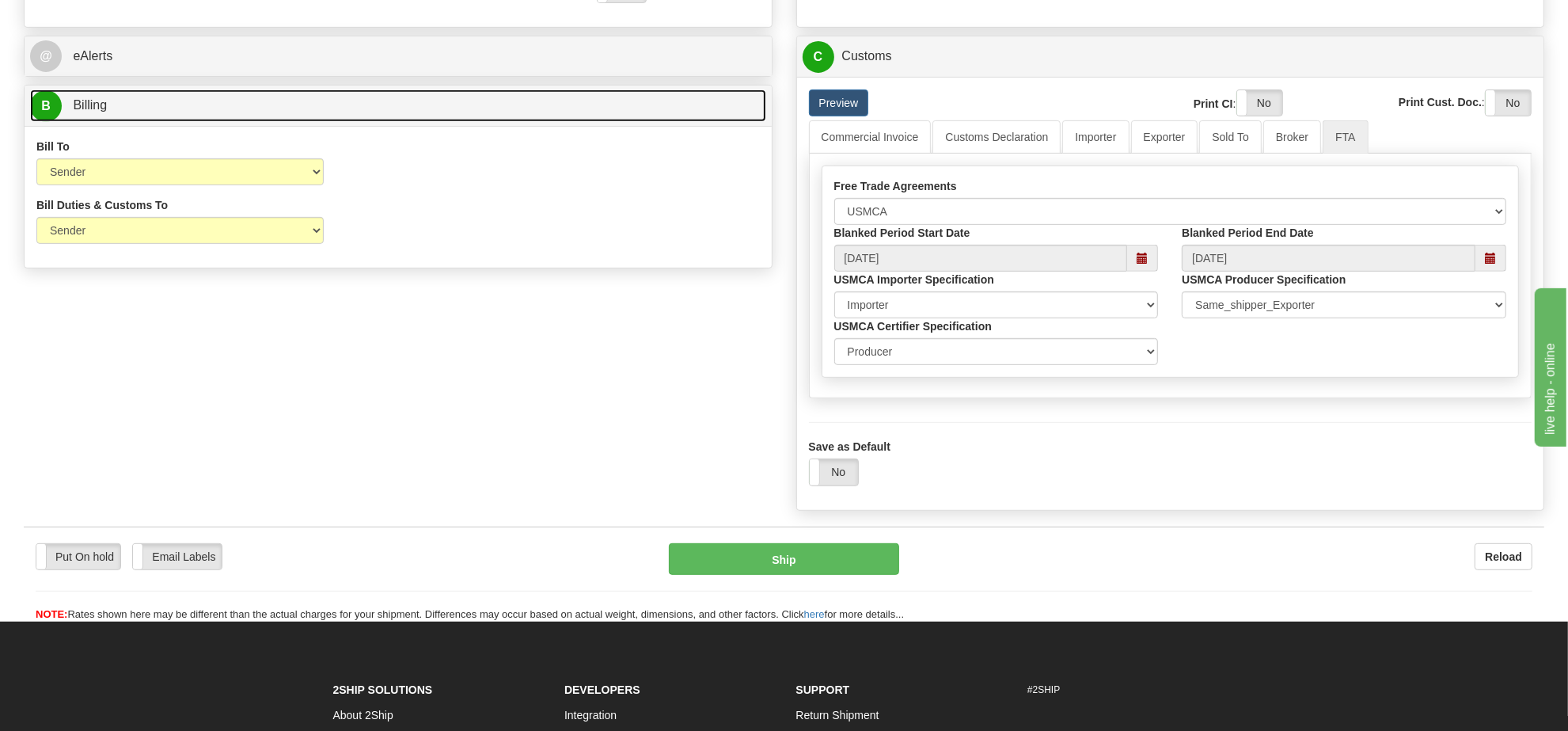
click at [490, 116] on link "B Billing" at bounding box center [398, 106] width 736 height 33
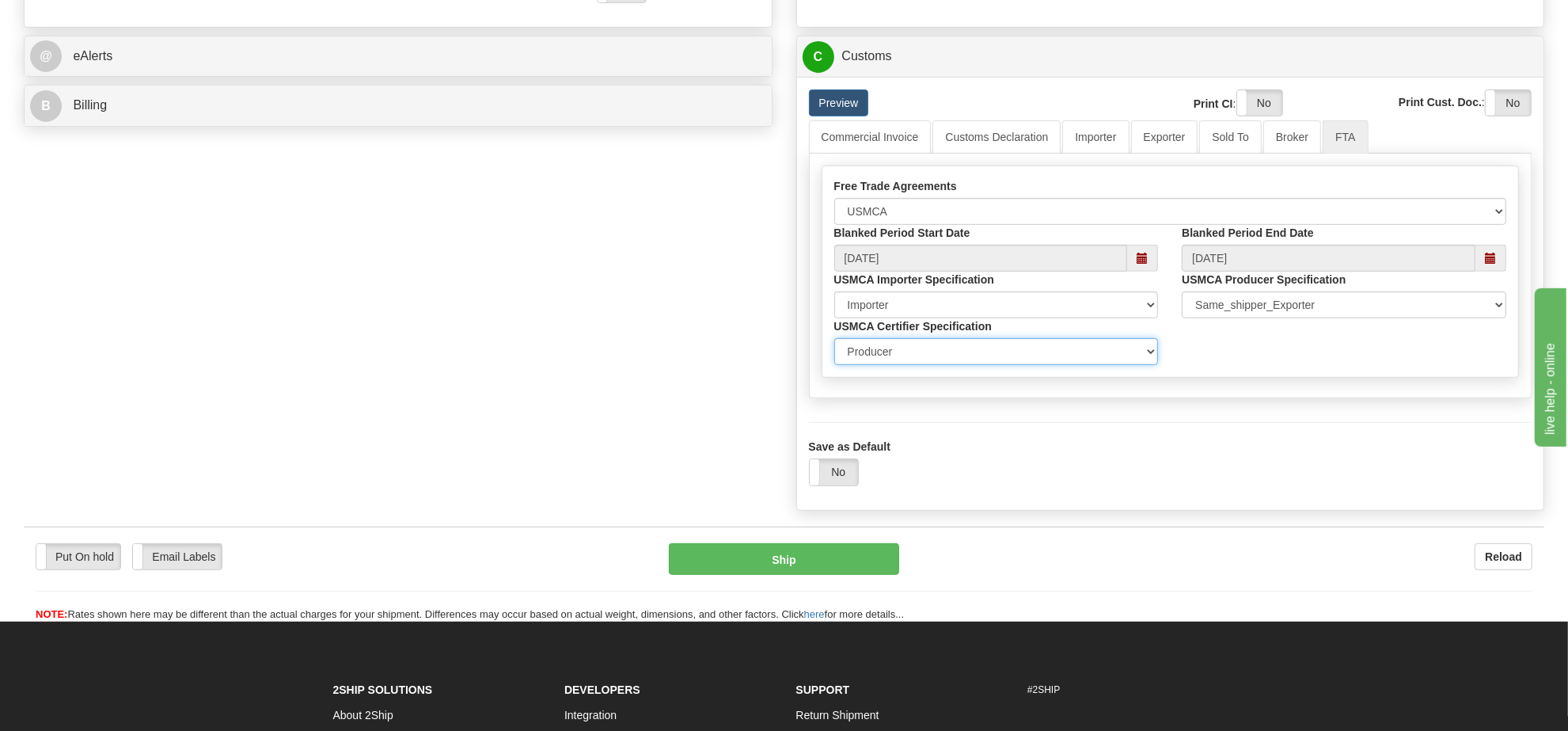
click at [923, 366] on select "Exporter Importer Producer" at bounding box center [997, 351] width 325 height 27
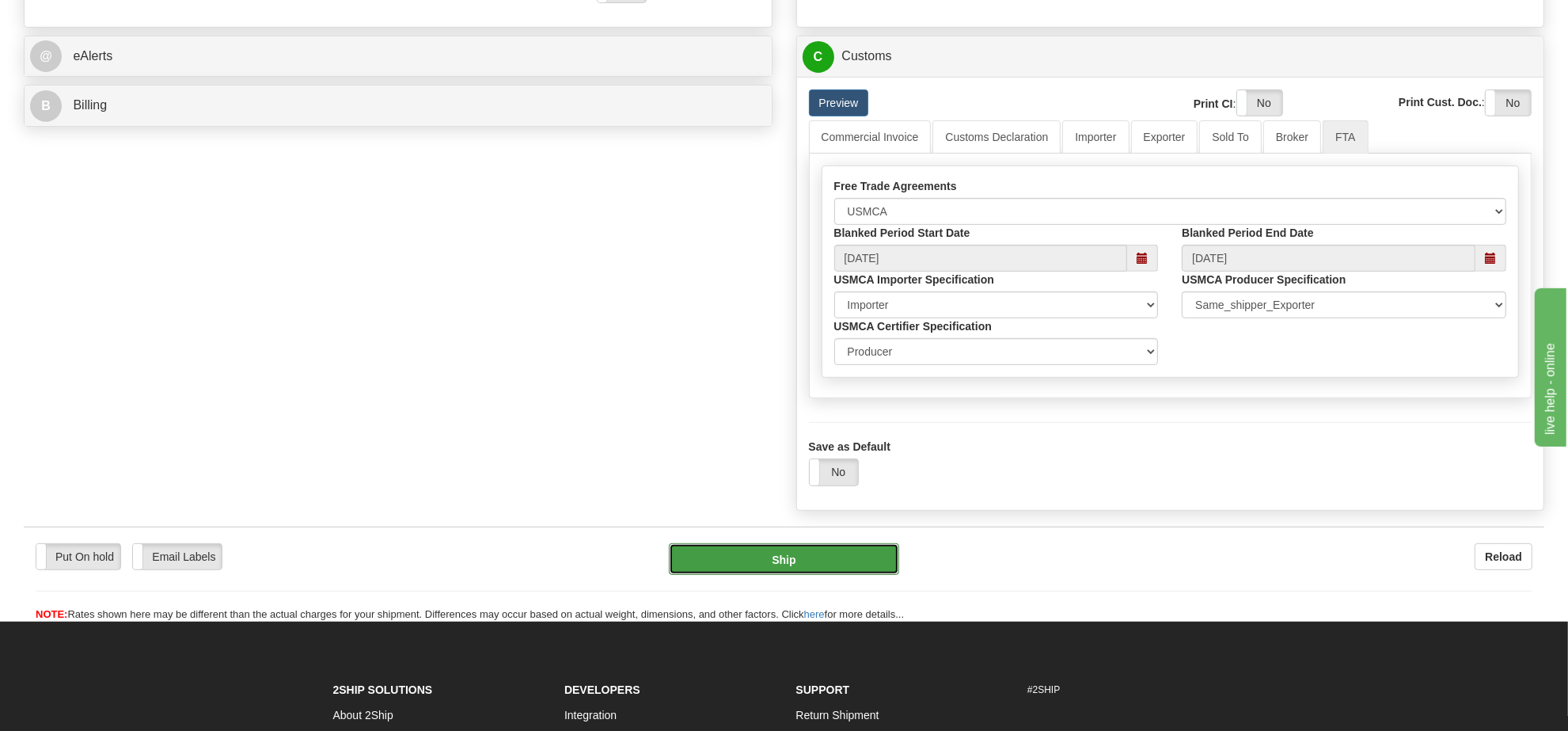
click at [773, 575] on button "Ship" at bounding box center [784, 559] width 230 height 32
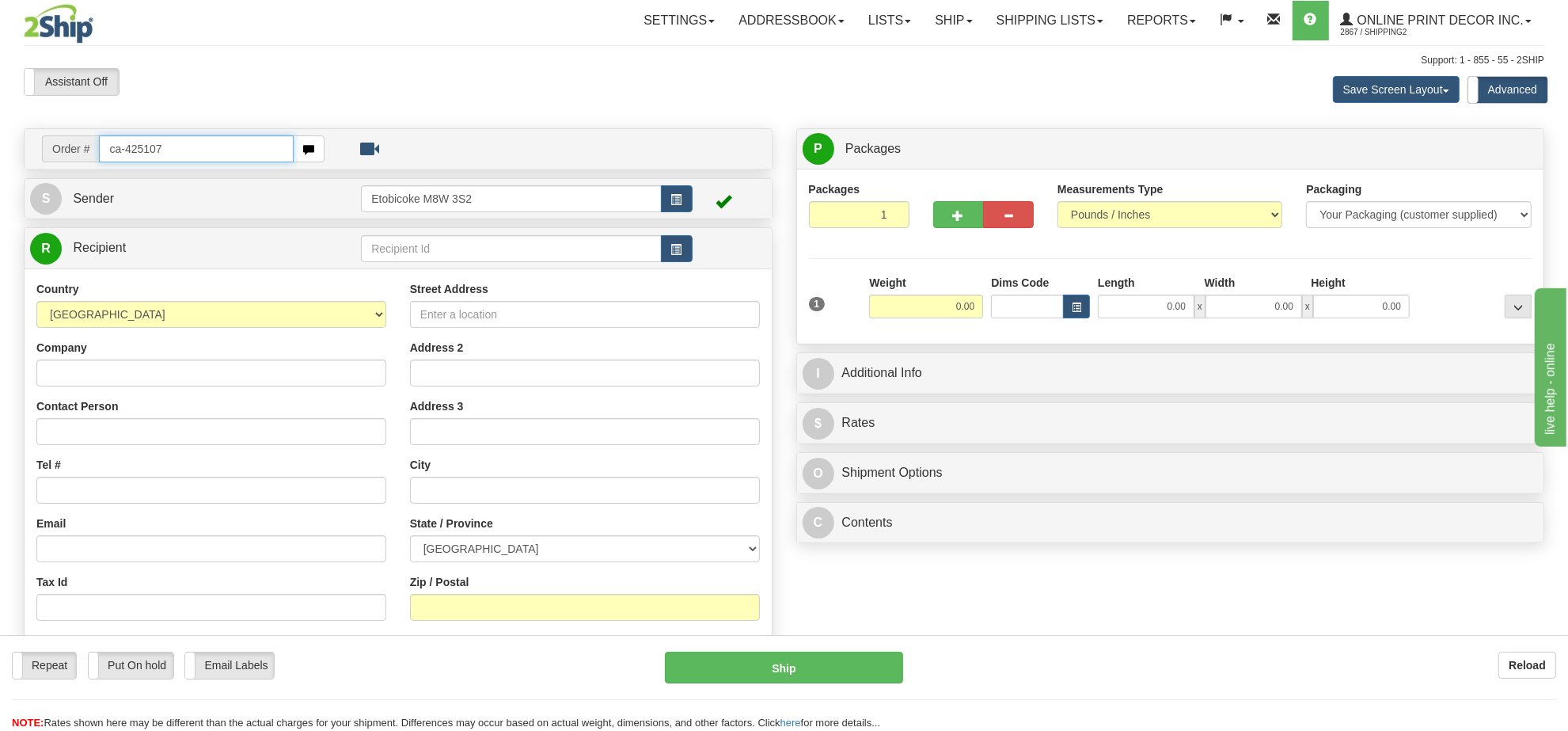
type input "ca-425107"
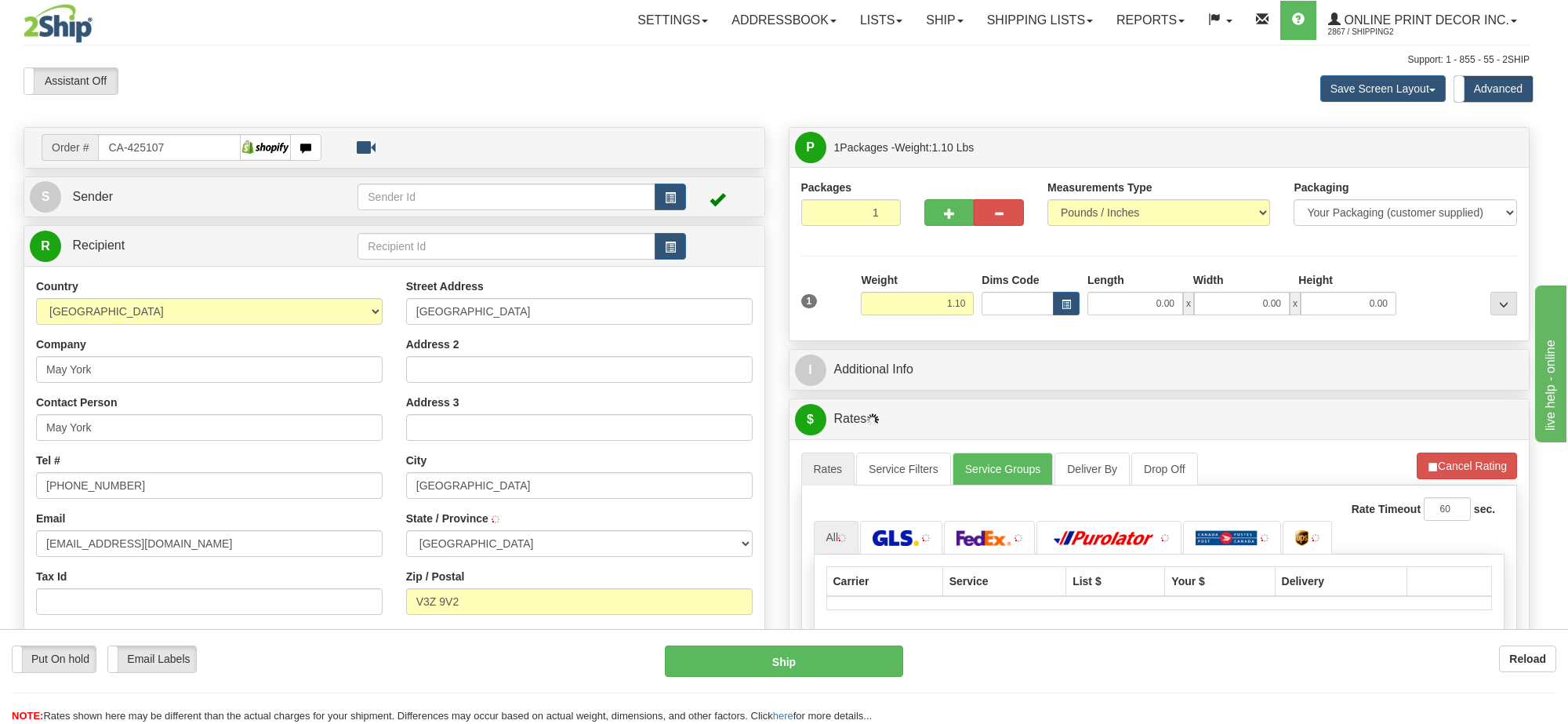
type input "SURREY"
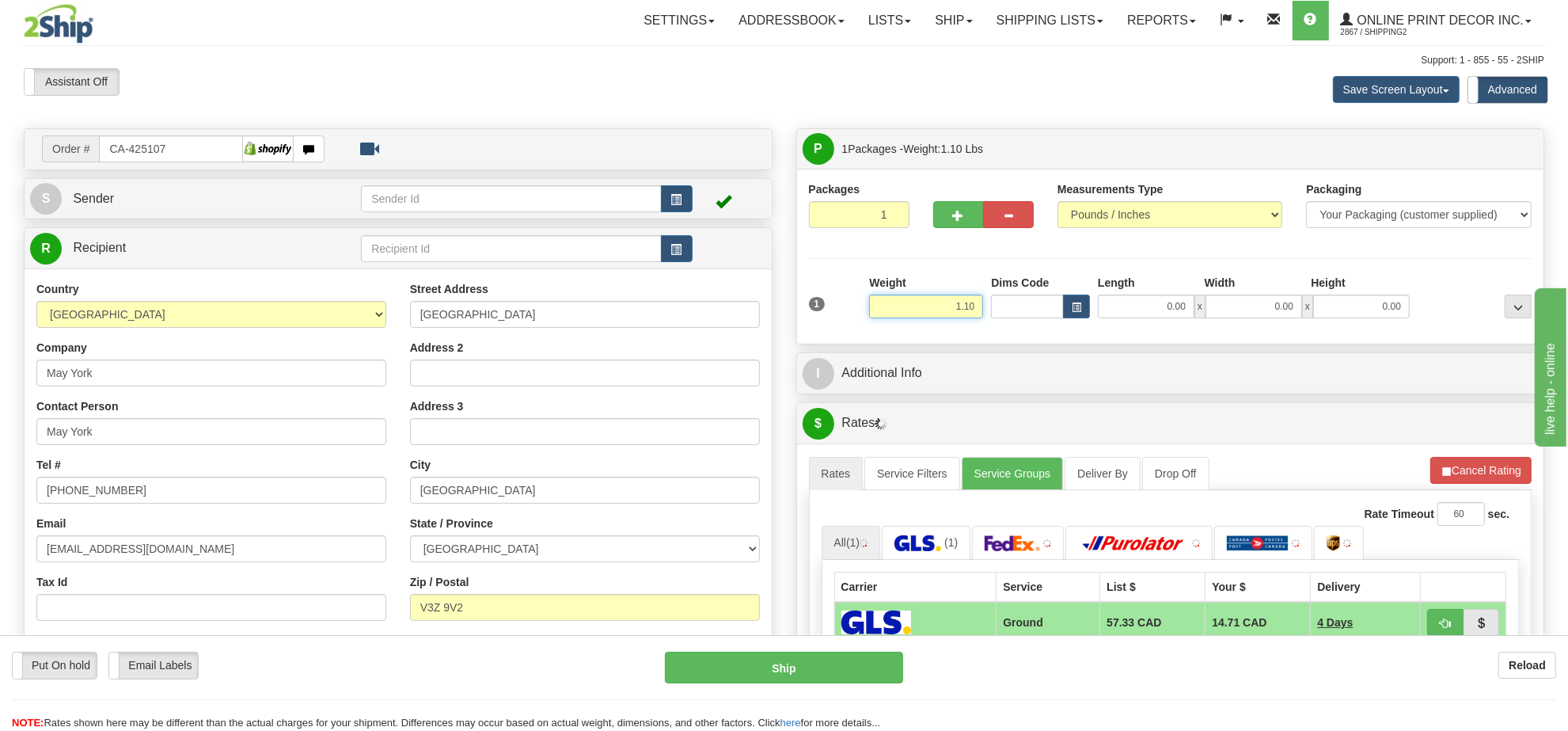
click at [947, 311] on input "1.10" at bounding box center [925, 306] width 114 height 24
click at [1064, 311] on button "button" at bounding box center [1077, 306] width 27 height 24
type input "2.00"
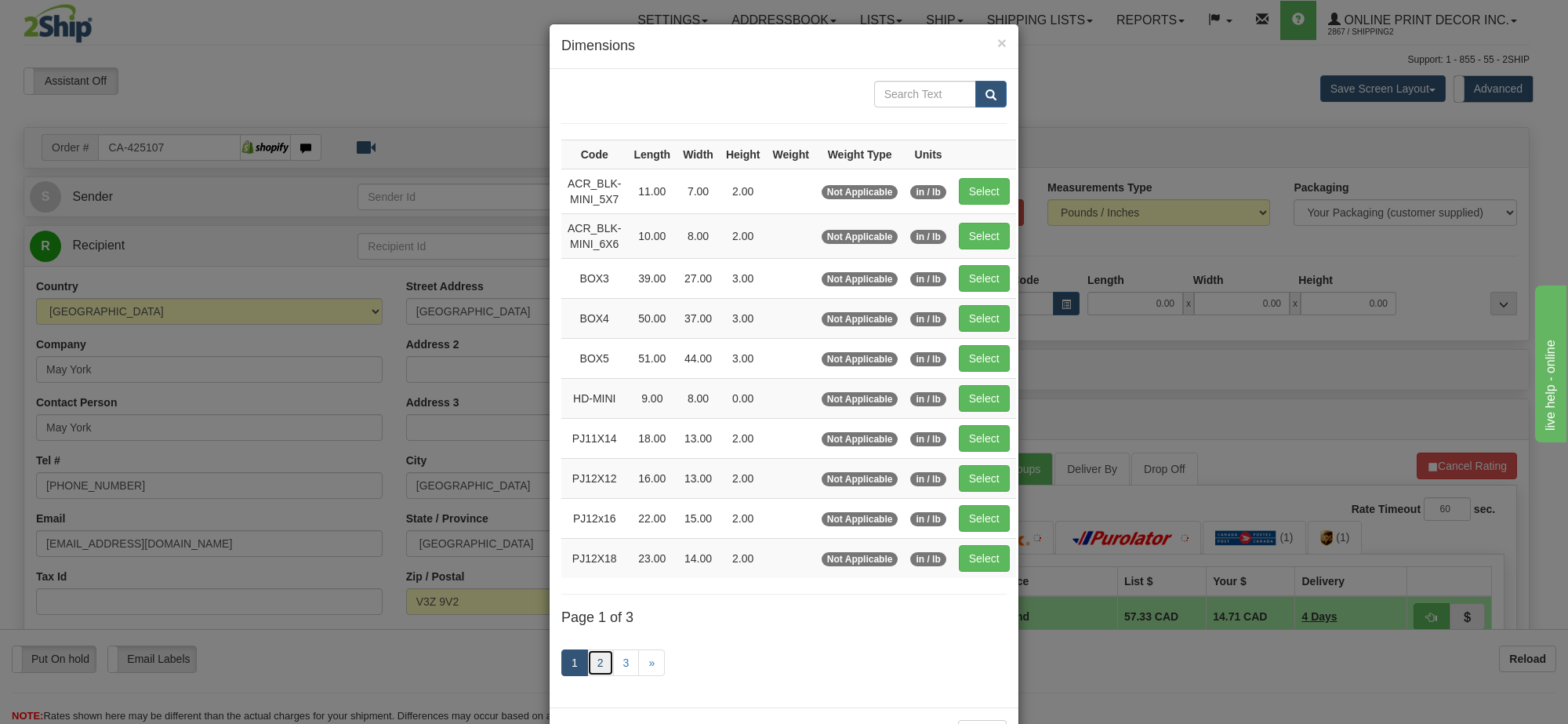
click at [596, 666] on link "2" at bounding box center [600, 662] width 27 height 27
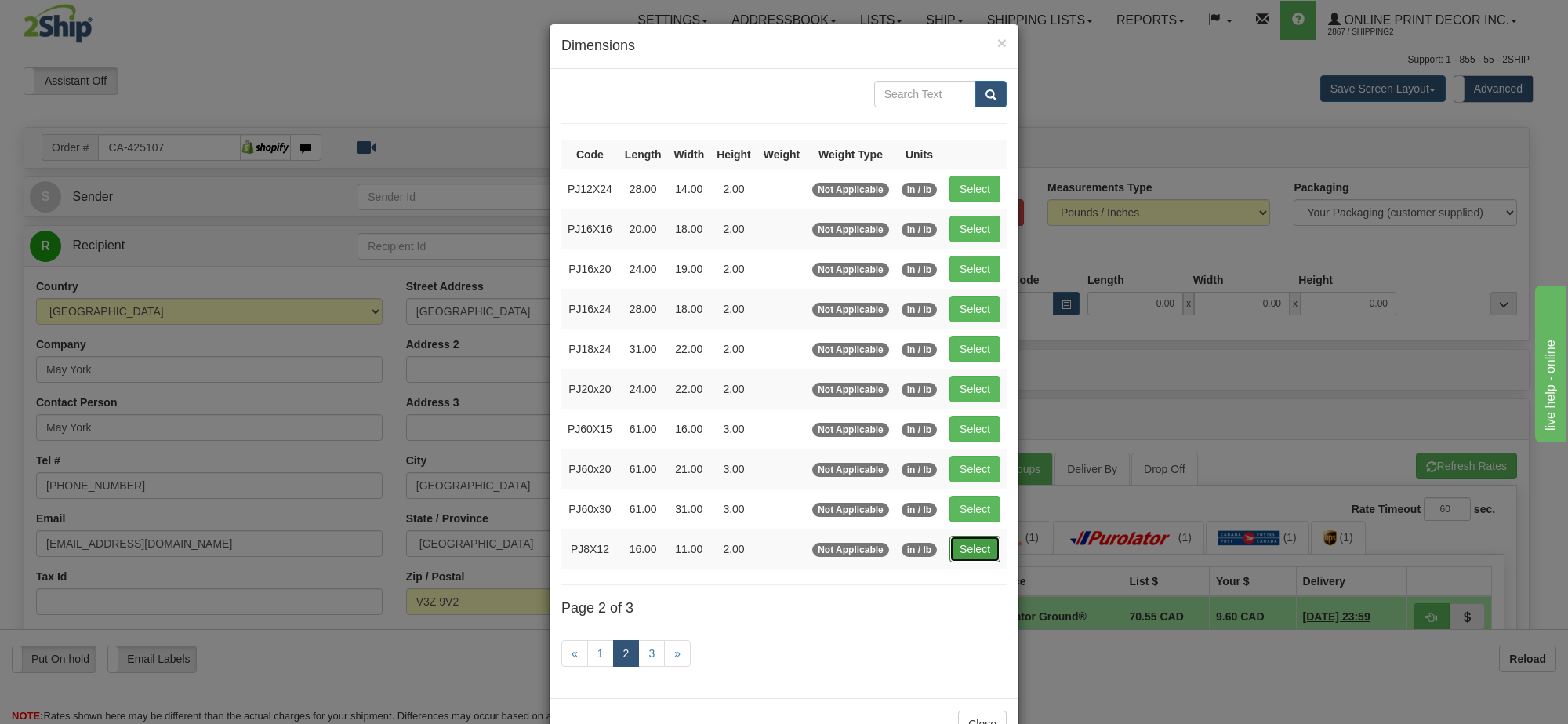
click at [959, 555] on button "Select" at bounding box center [975, 549] width 51 height 27
type input "PJ8X12"
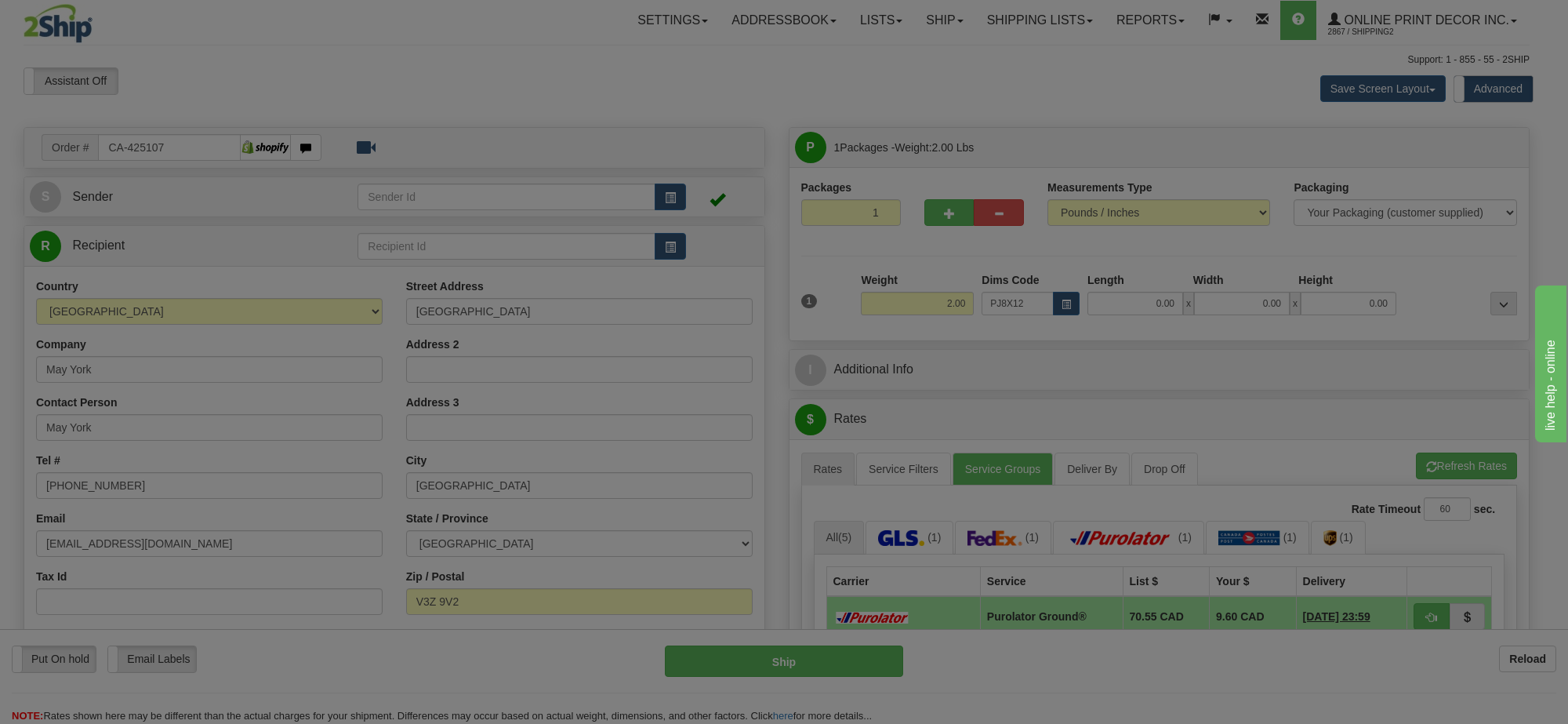
type input "16.00"
type input "11.00"
type input "2.00"
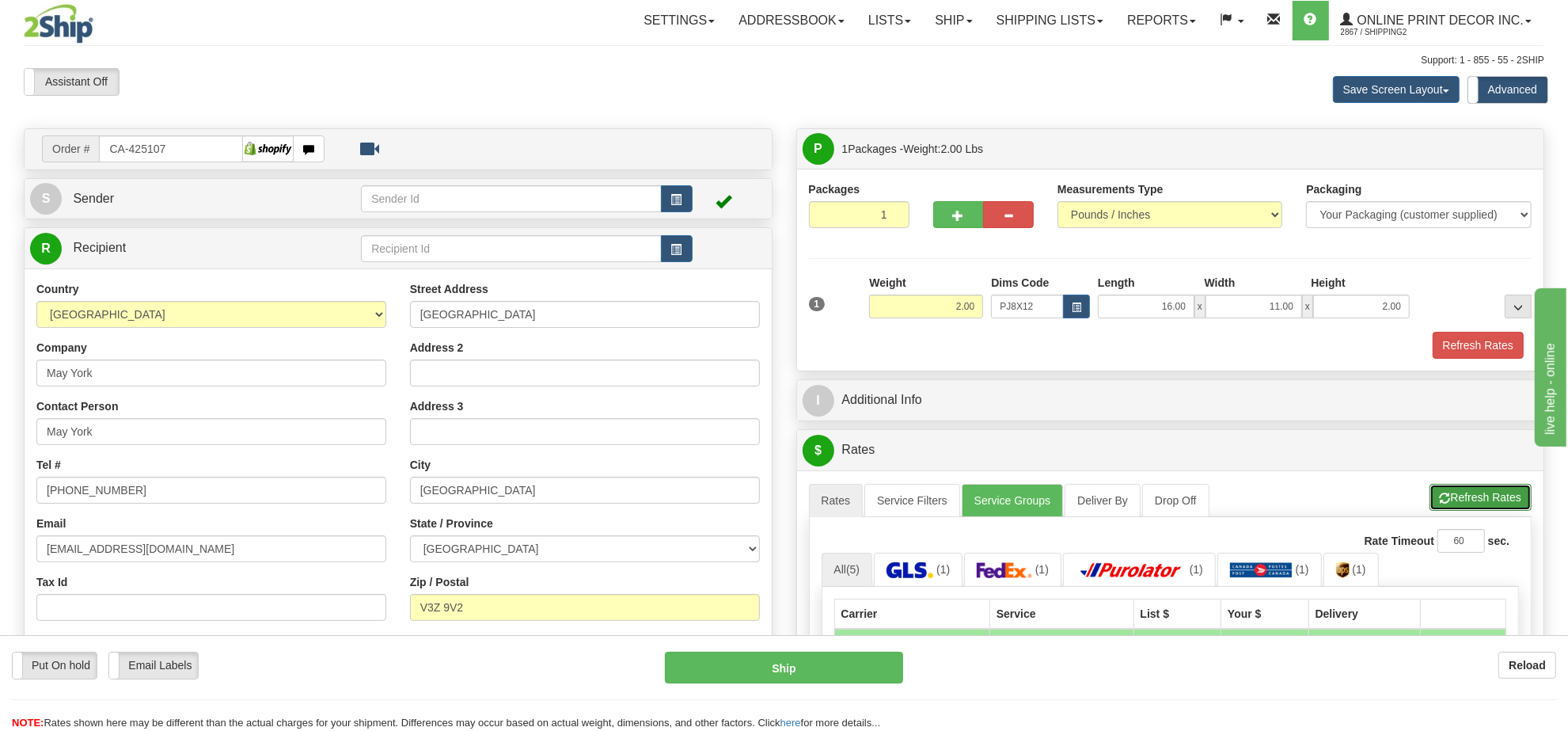
drag, startPoint x: 1492, startPoint y: 496, endPoint x: 1142, endPoint y: 35, distance: 578.8
click at [1490, 496] on button "Refresh Rates" at bounding box center [1481, 497] width 102 height 27
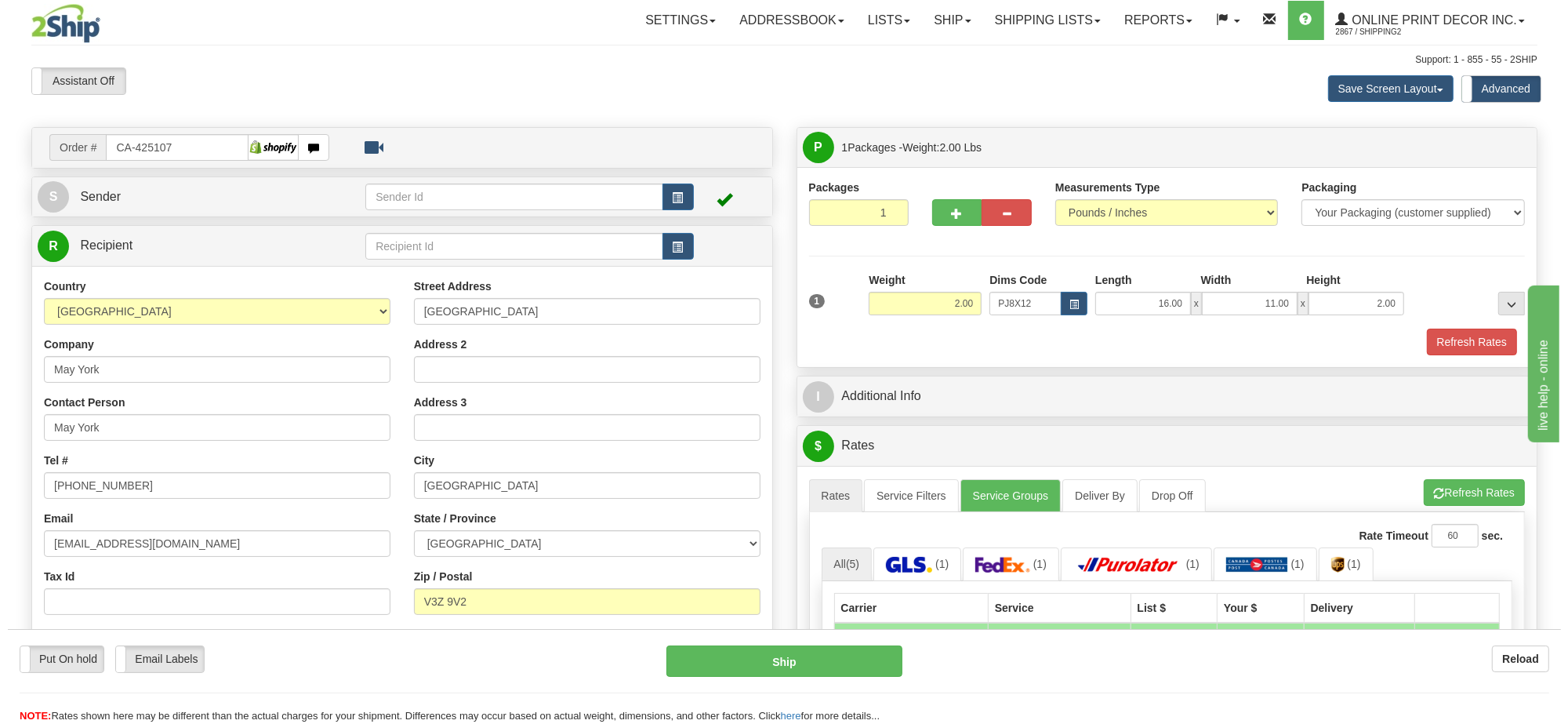
scroll to position [196, 0]
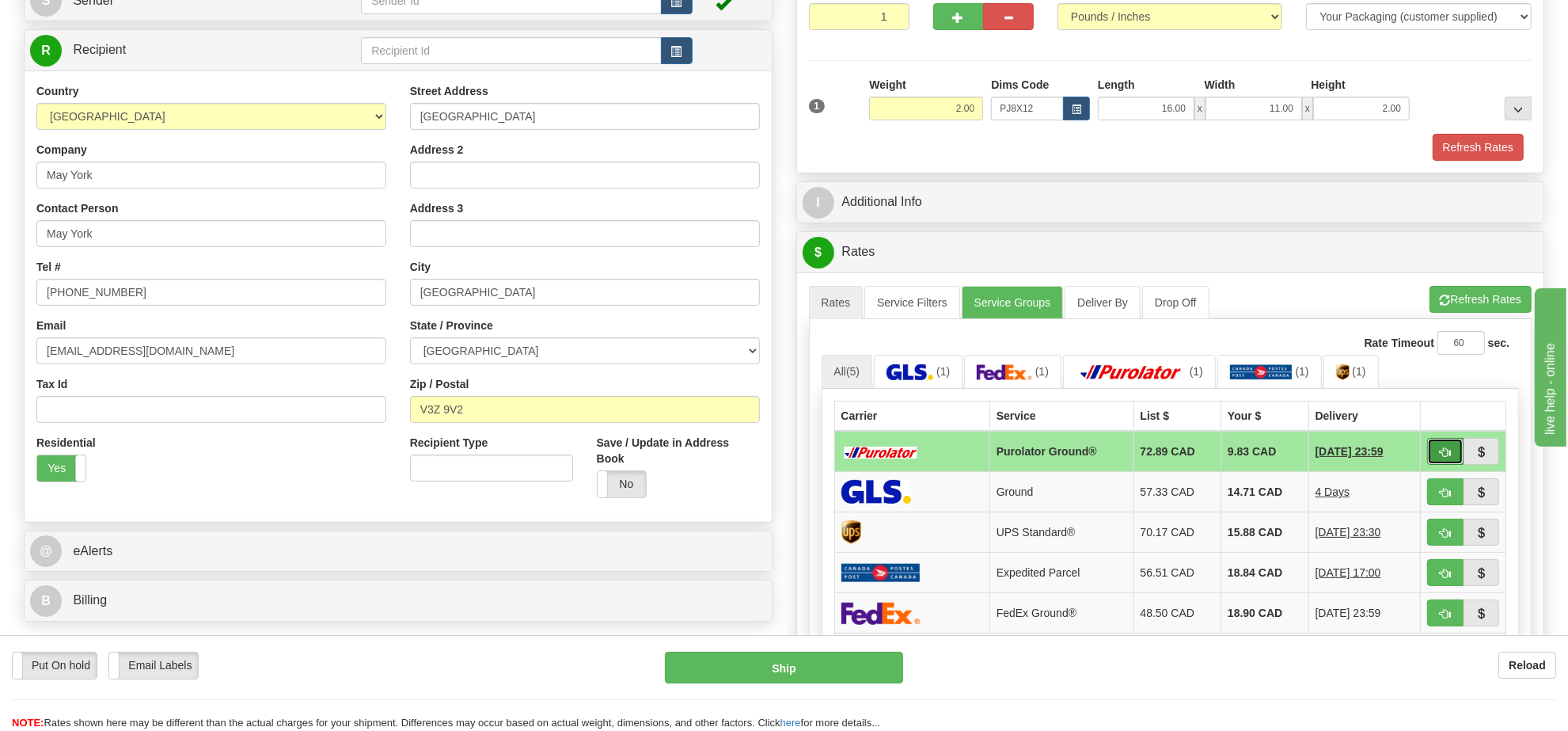
click at [1449, 458] on span "button" at bounding box center [1446, 453] width 11 height 11
type input "260"
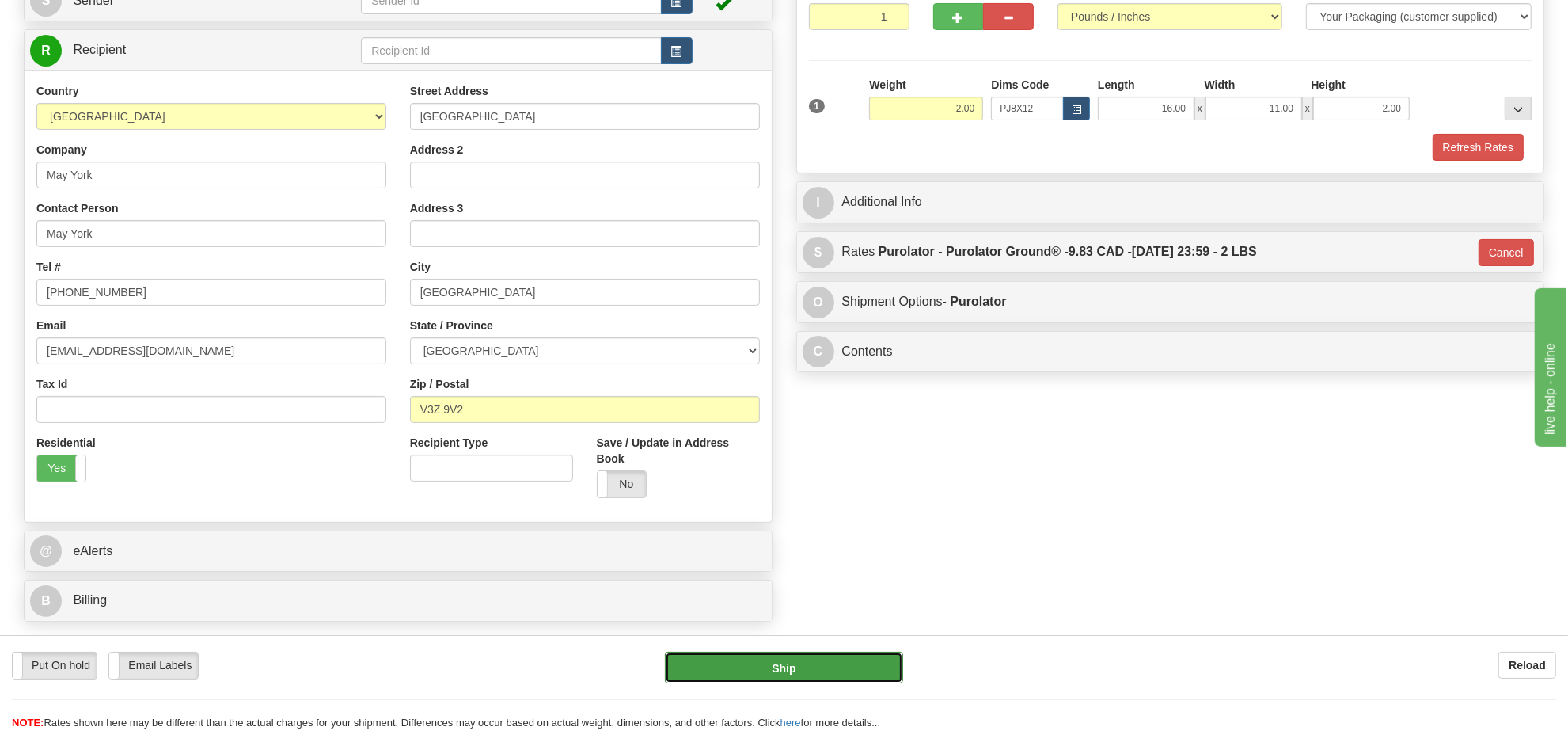
click at [804, 660] on button "Ship" at bounding box center [784, 668] width 238 height 32
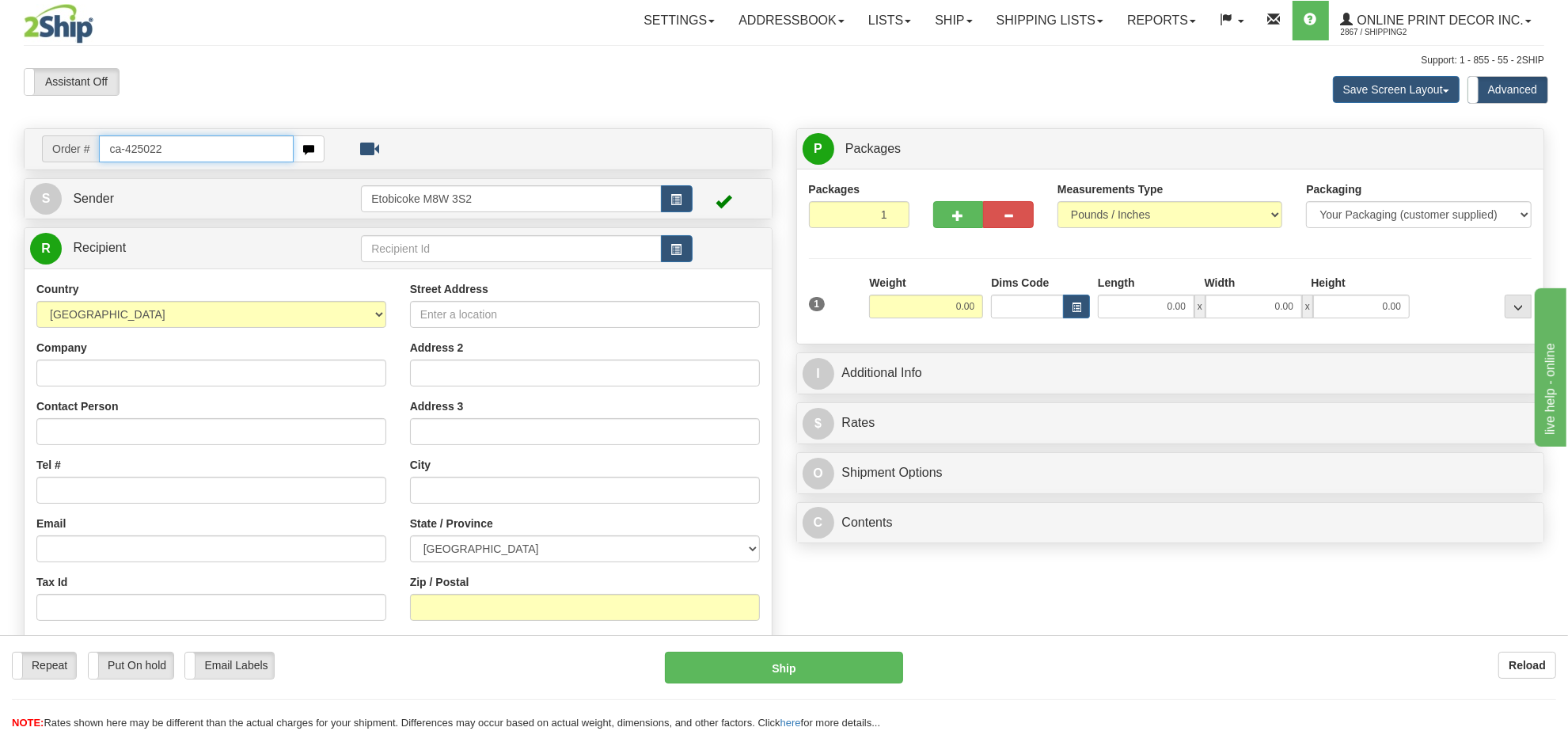
type input "ca-425022"
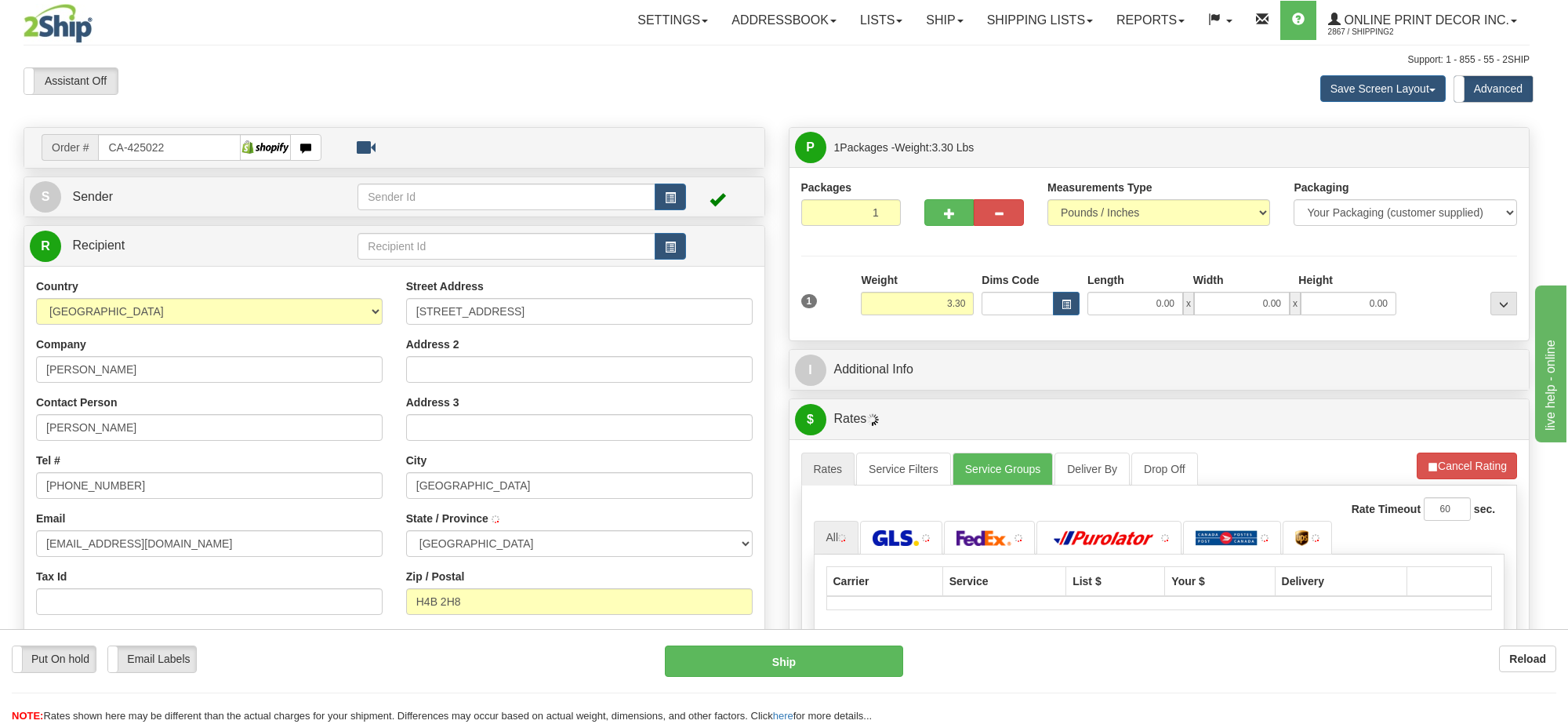
type input "[GEOGRAPHIC_DATA]"
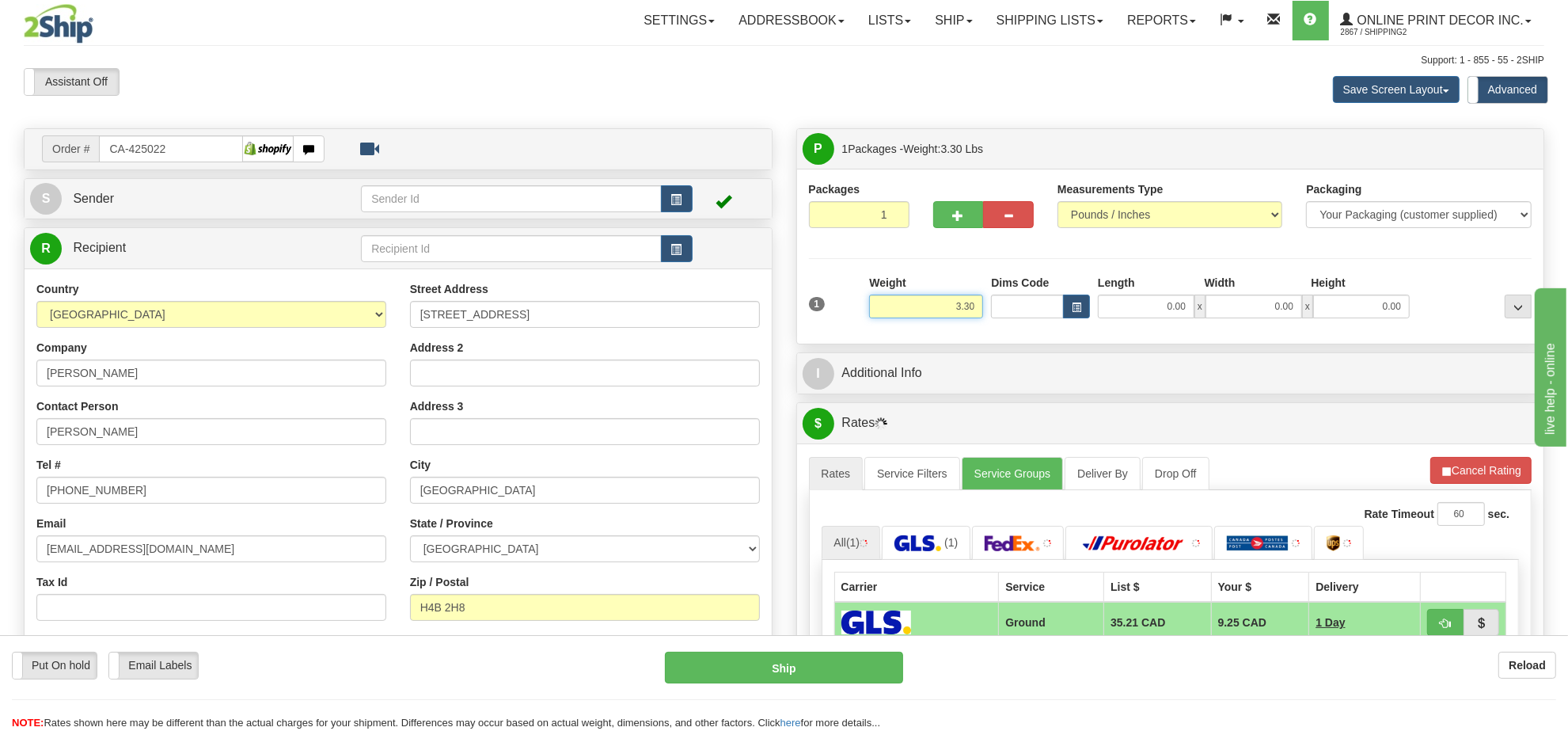
click at [964, 305] on input "3.30" at bounding box center [925, 306] width 114 height 24
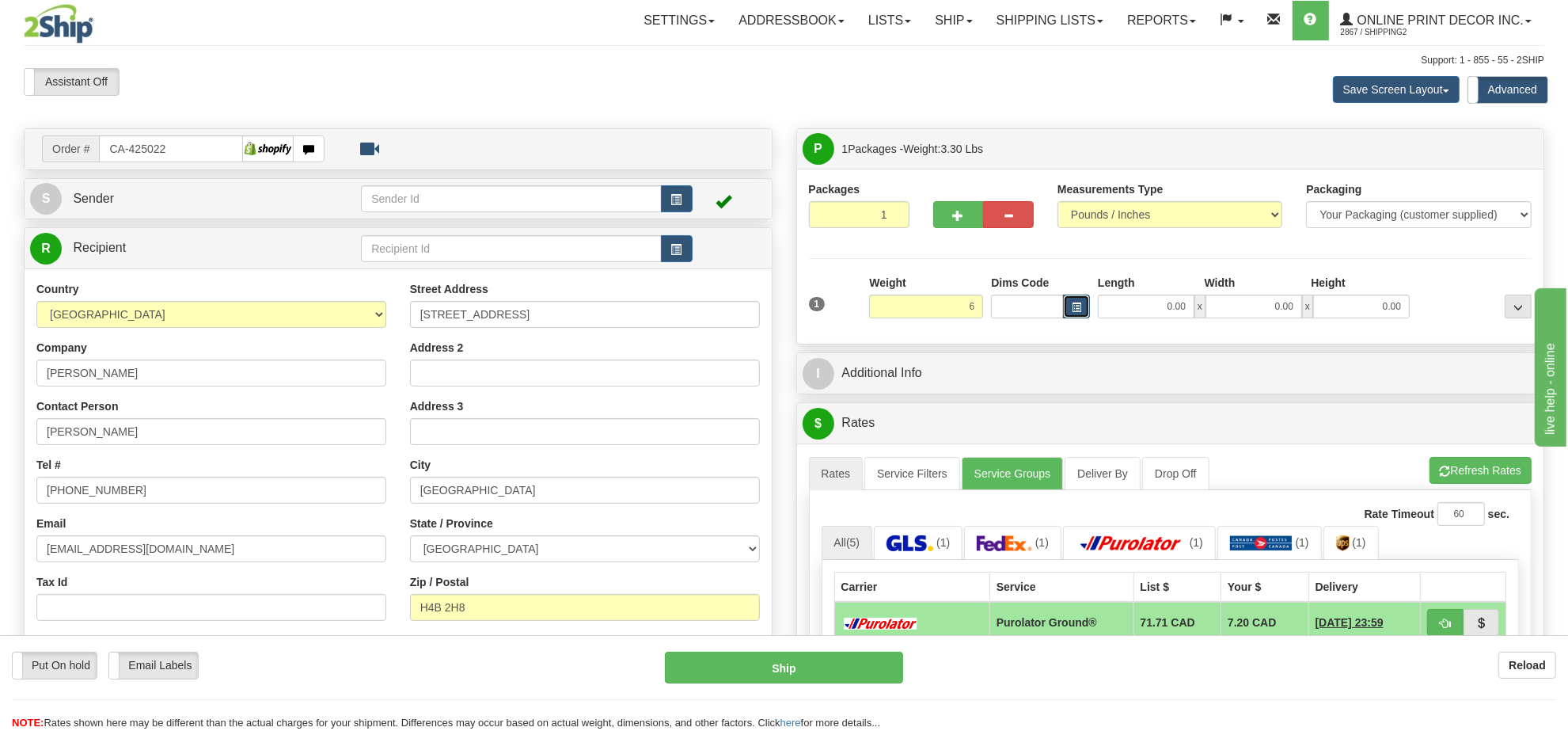
click at [1086, 301] on button "button" at bounding box center [1077, 306] width 27 height 24
type input "6.00"
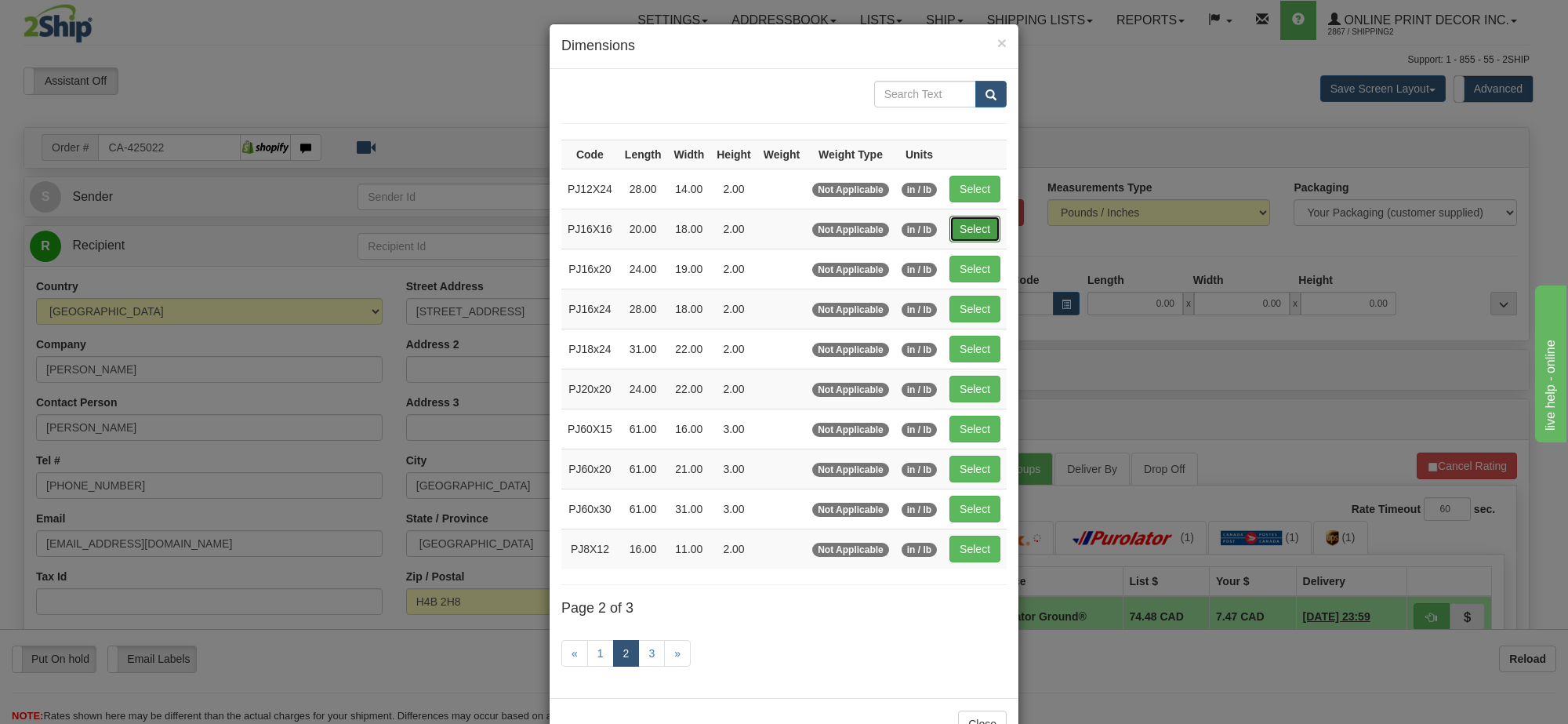
drag, startPoint x: 977, startPoint y: 223, endPoint x: 1094, endPoint y: 251, distance: 120.3
click at [977, 222] on button "Select" at bounding box center [975, 229] width 51 height 27
type input "PJ16X16"
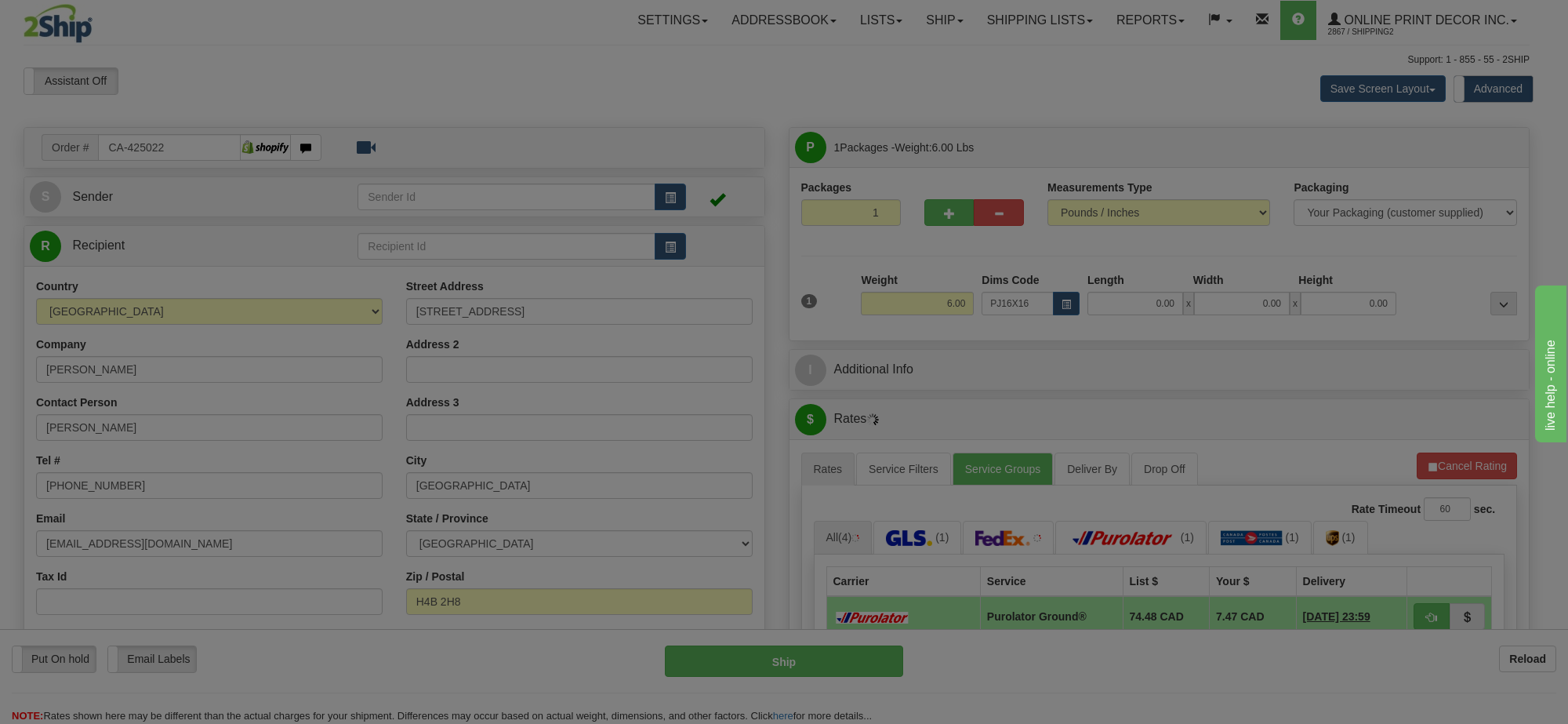
type input "20.00"
type input "18.00"
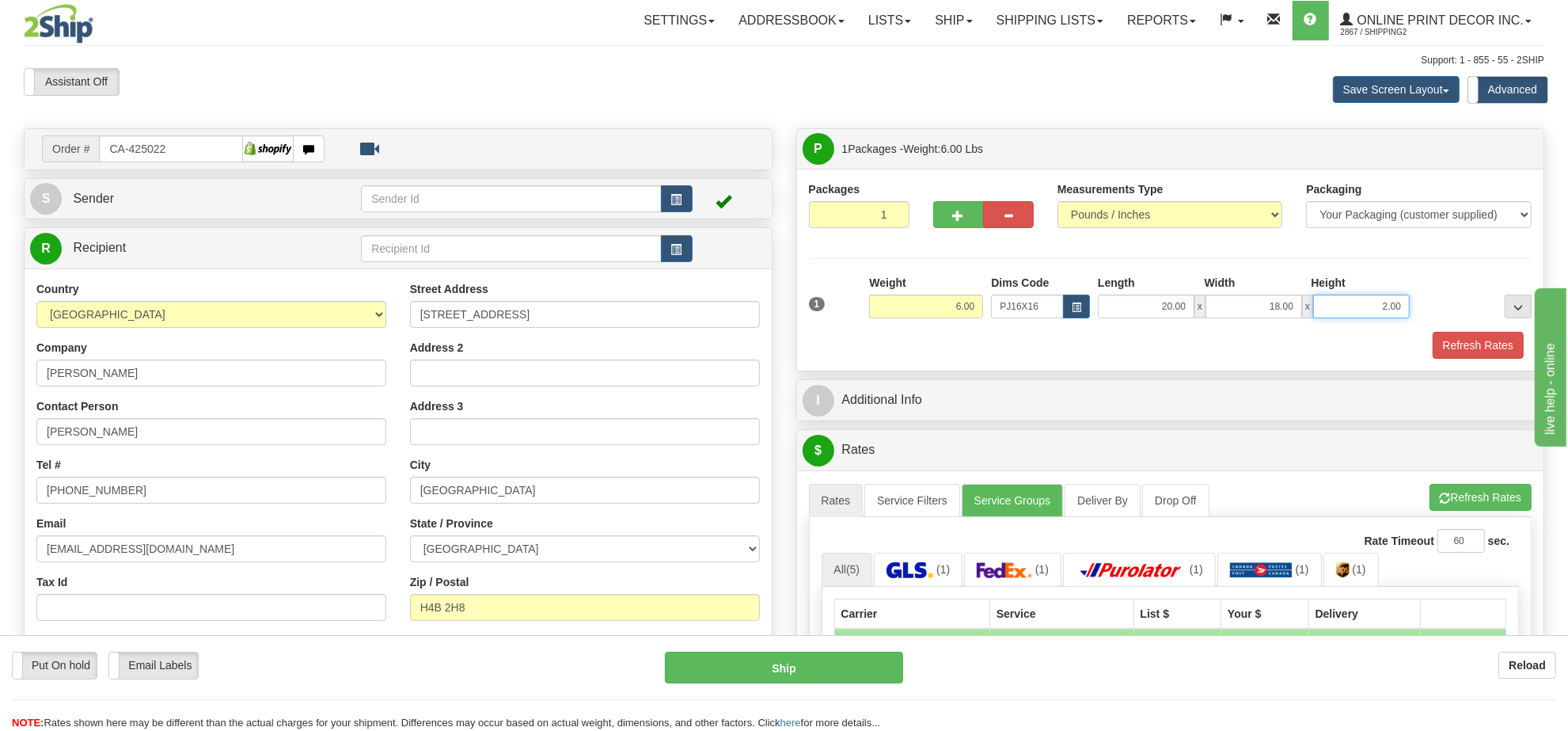
click at [1378, 318] on input "2.00" at bounding box center [1362, 306] width 97 height 24
type input "6.00"
drag, startPoint x: 1496, startPoint y: 513, endPoint x: 1463, endPoint y: 507, distance: 33.5
click at [1493, 511] on button "Refresh Rates" at bounding box center [1481, 497] width 102 height 27
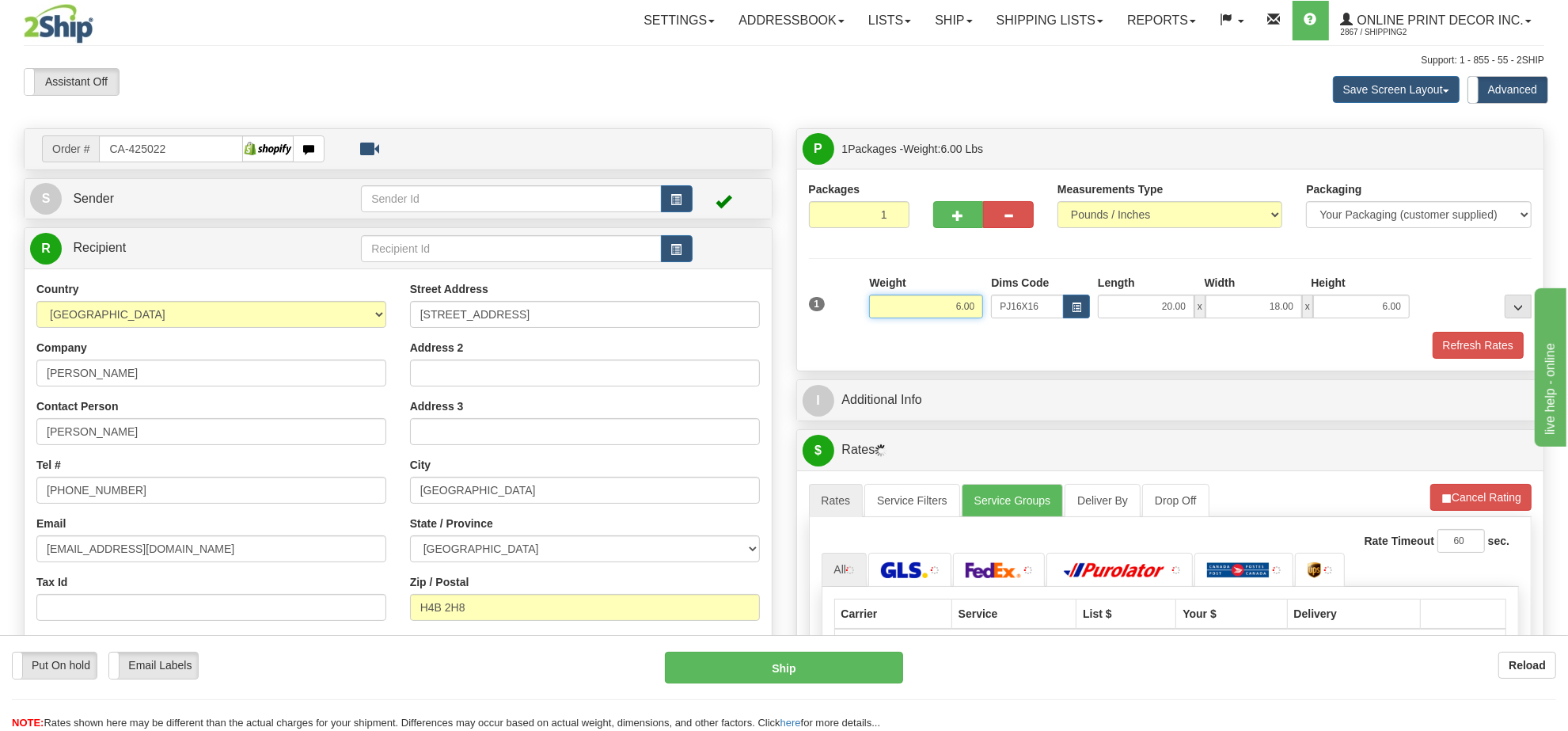
click at [924, 317] on input "6.00" at bounding box center [925, 306] width 114 height 24
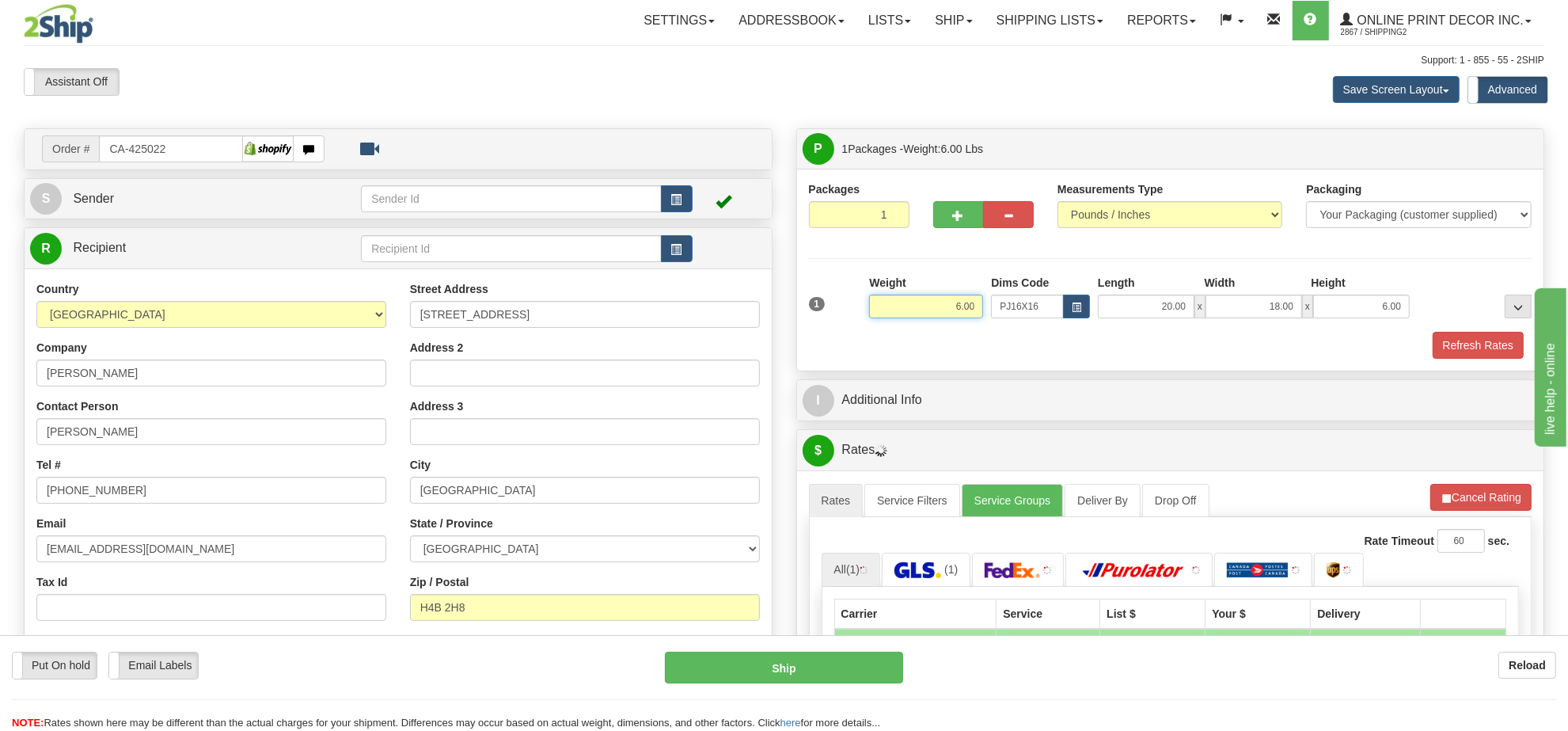
click at [924, 317] on input "6.00" at bounding box center [925, 306] width 114 height 24
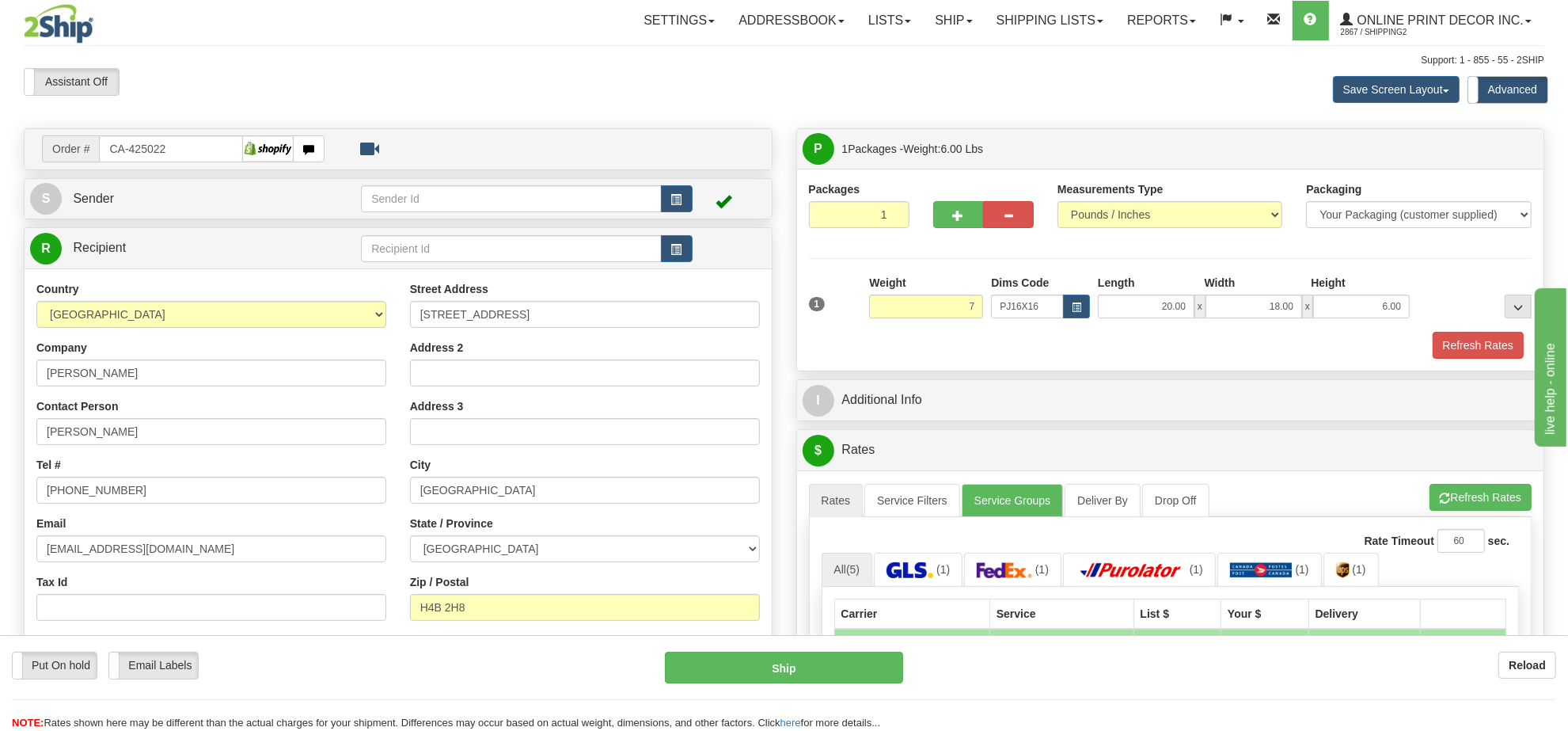
type input "7.00"
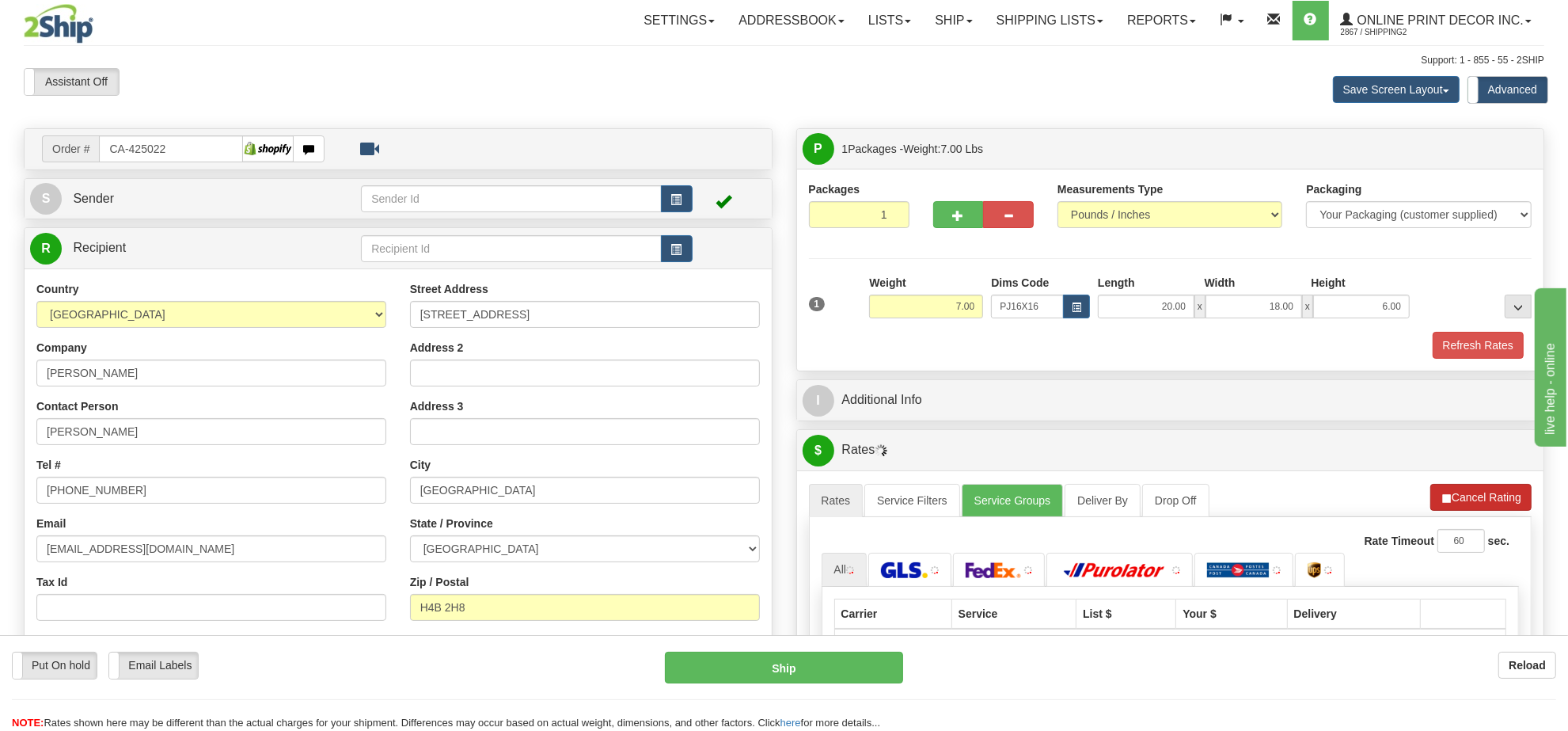
click at [1461, 511] on li "Refresh Rates Cancel Rating" at bounding box center [1481, 497] width 101 height 27
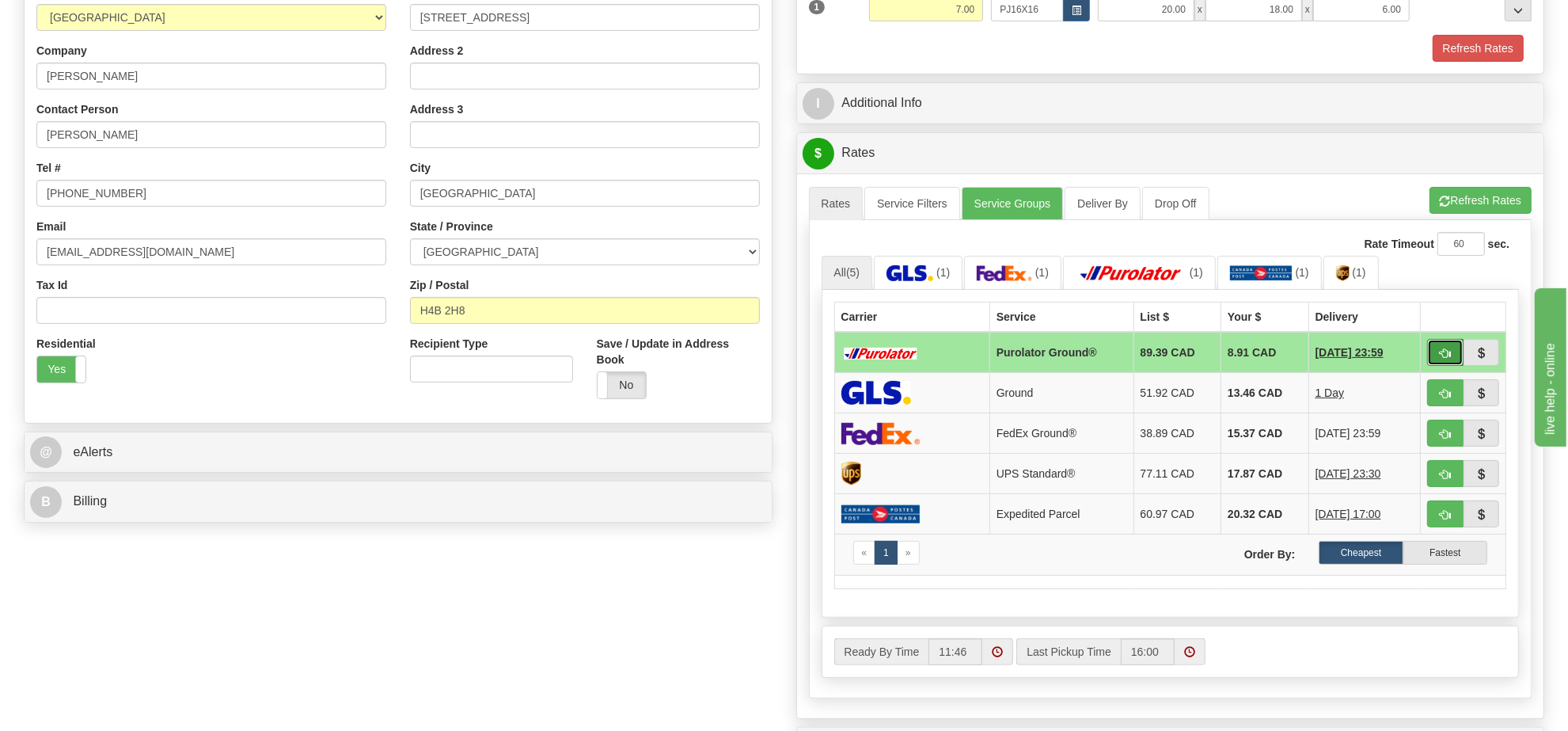
click at [1434, 360] on button "button" at bounding box center [1445, 352] width 36 height 27
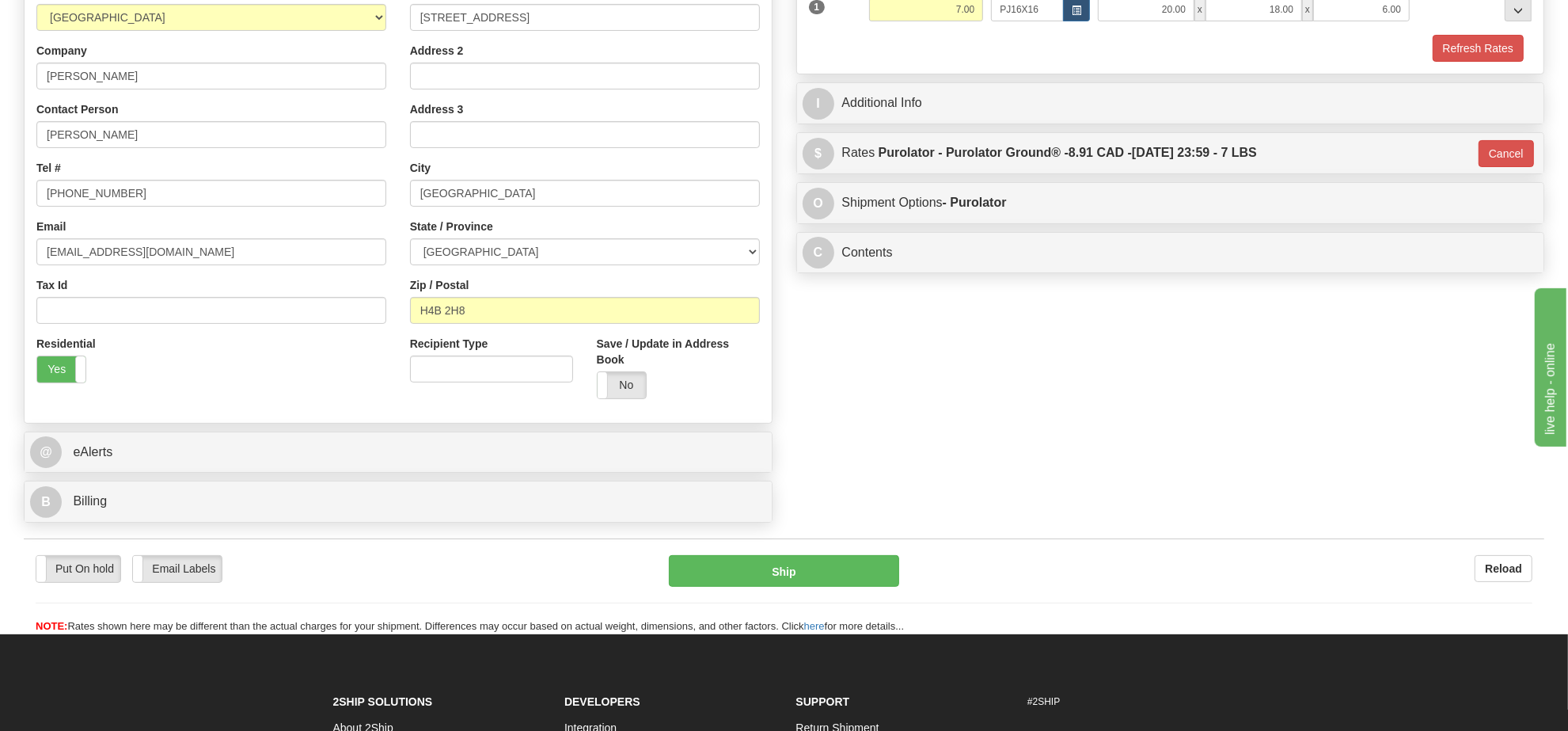
type input "260"
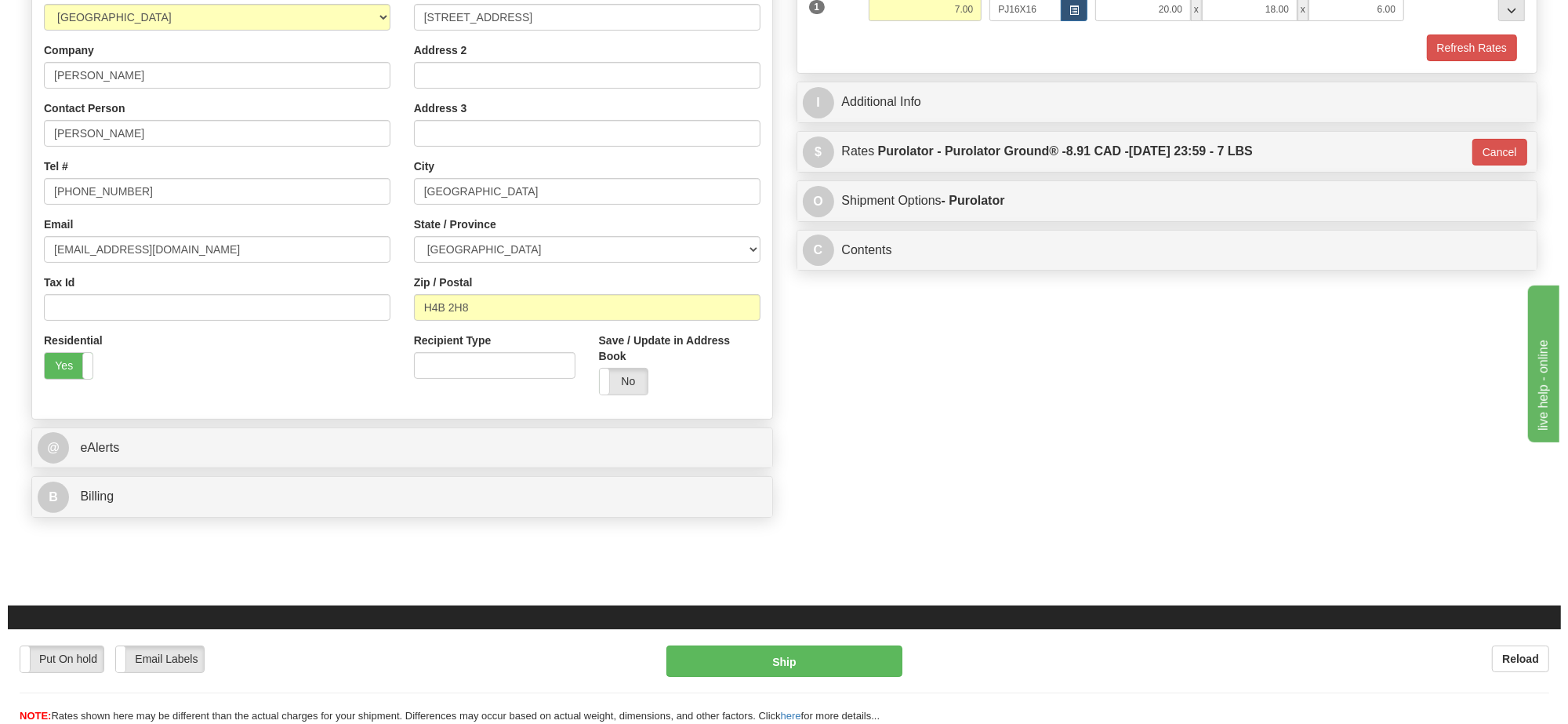
scroll to position [0, 0]
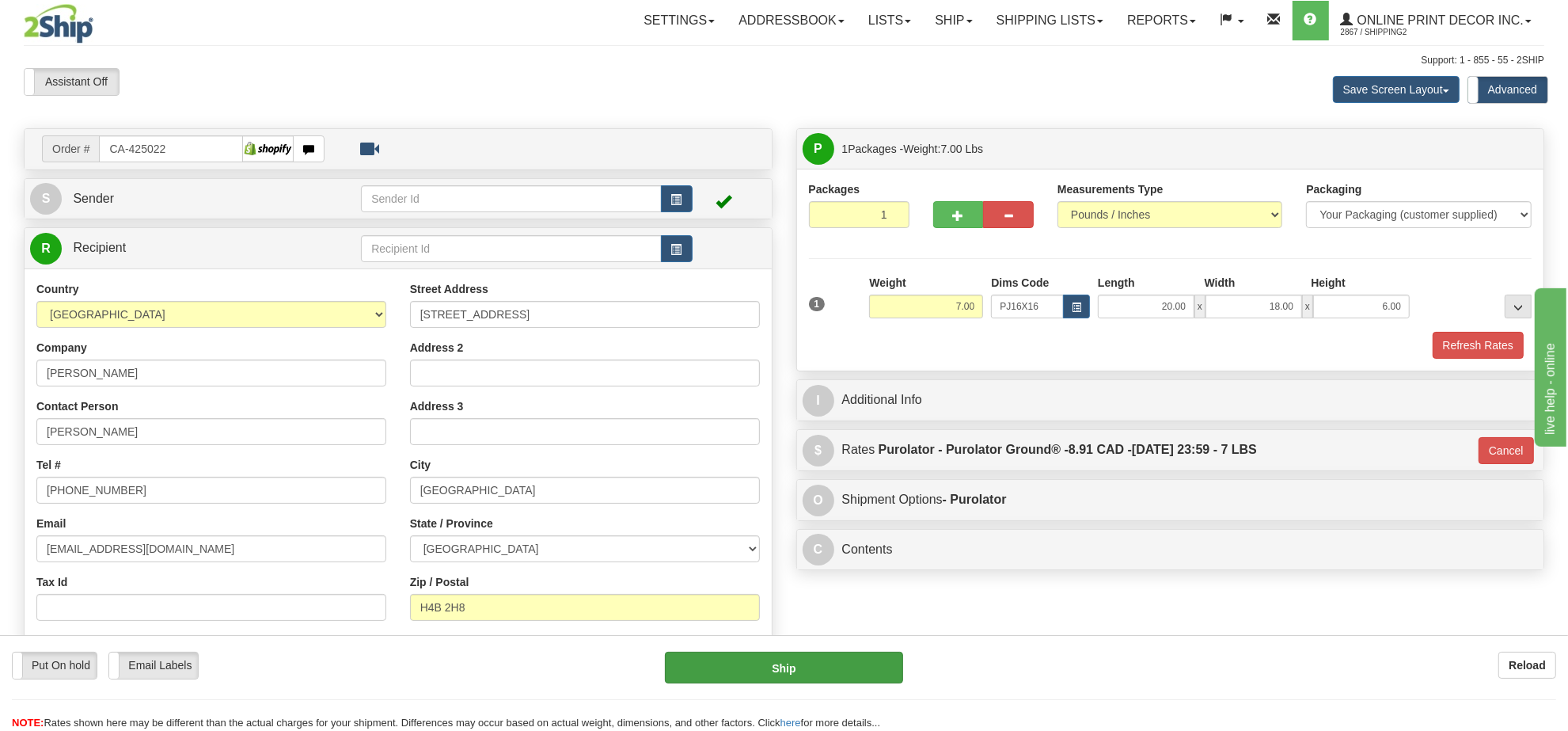
drag, startPoint x: 789, startPoint y: 685, endPoint x: 797, endPoint y: 655, distance: 31.0
click at [790, 681] on div "Put On hold Put On hold Email Labels Email Labels Edit Reload Ship" at bounding box center [784, 691] width 1568 height 79
click at [805, 668] on button "Ship" at bounding box center [784, 668] width 238 height 32
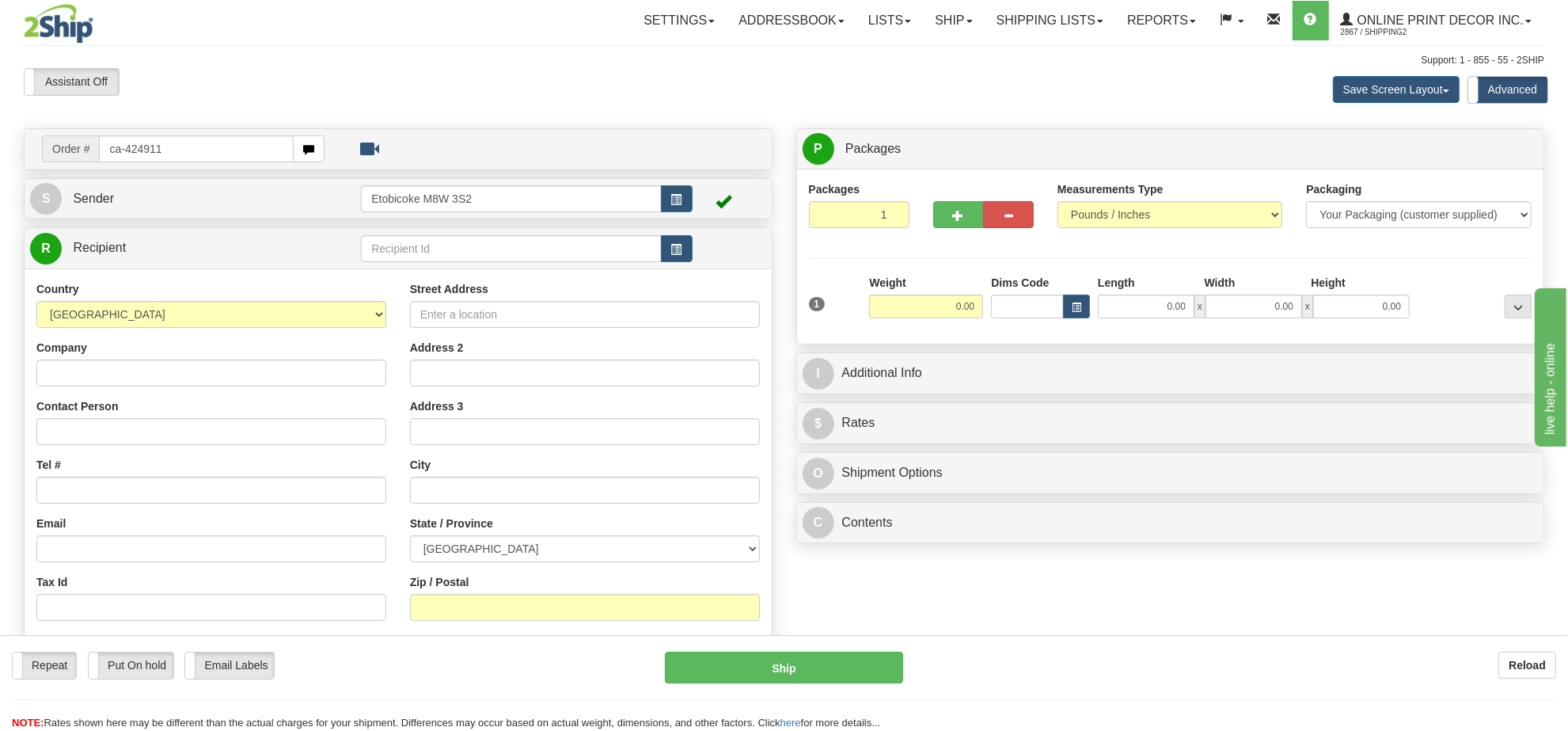
type input "ca-424911"
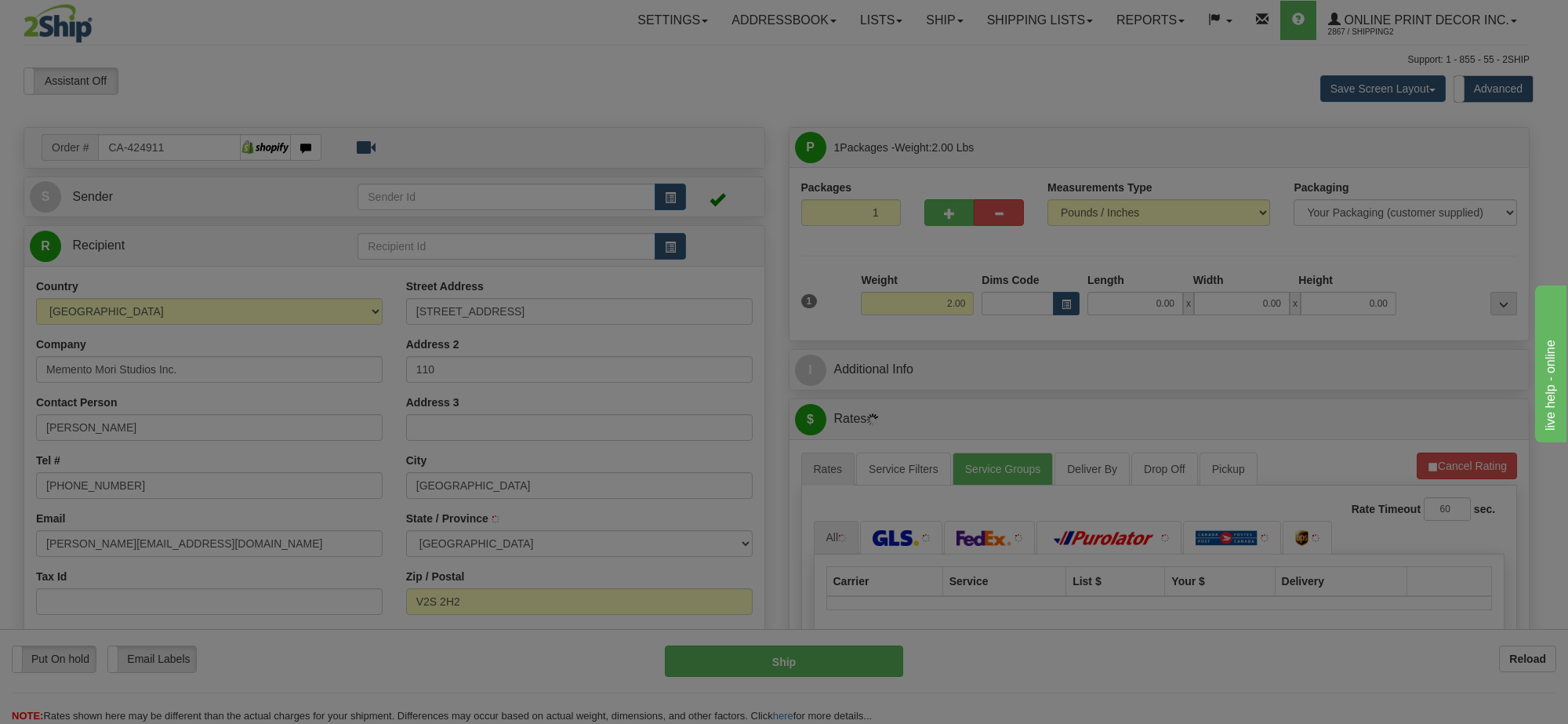
type input "ABBOTSFORD"
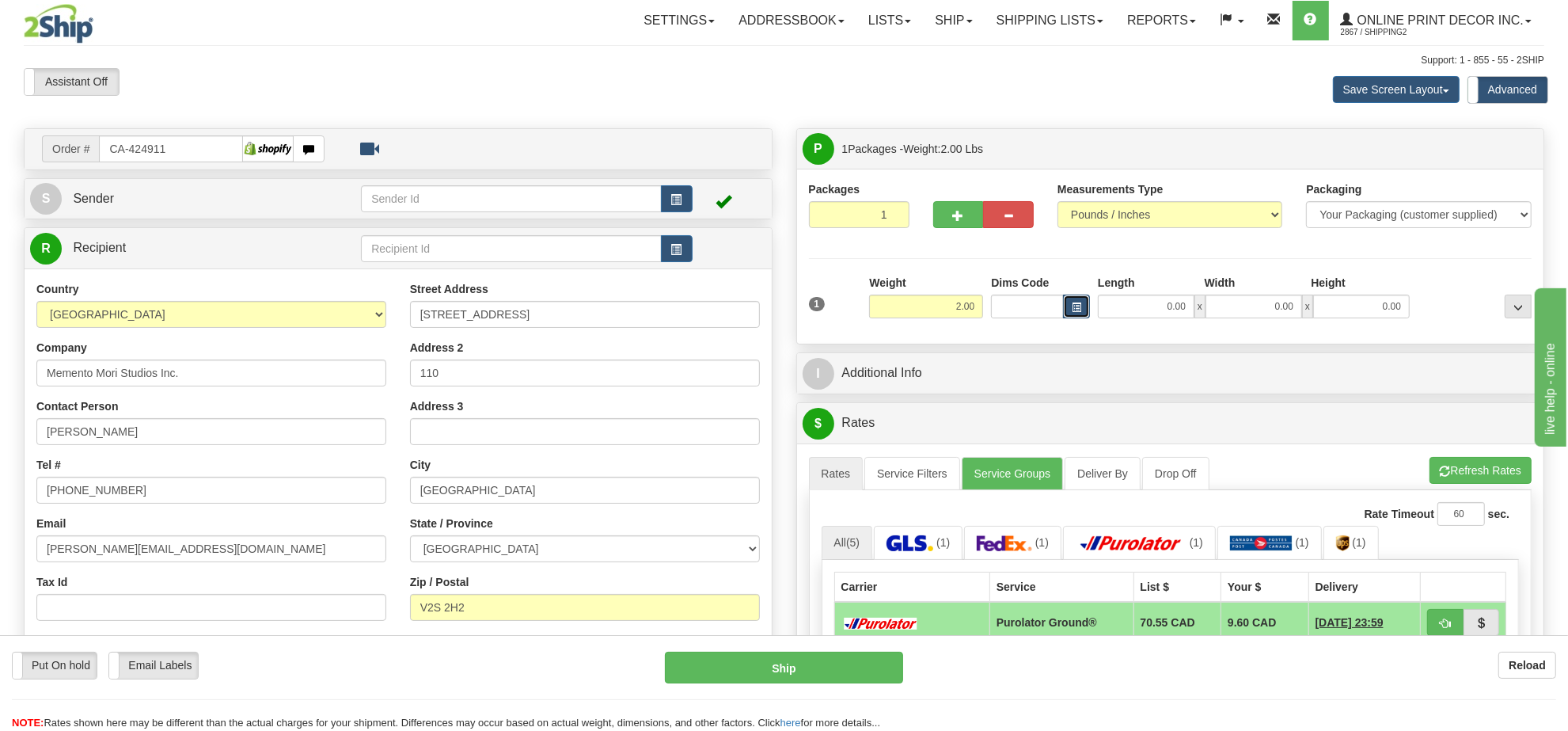
click at [1086, 310] on button "button" at bounding box center [1077, 306] width 27 height 24
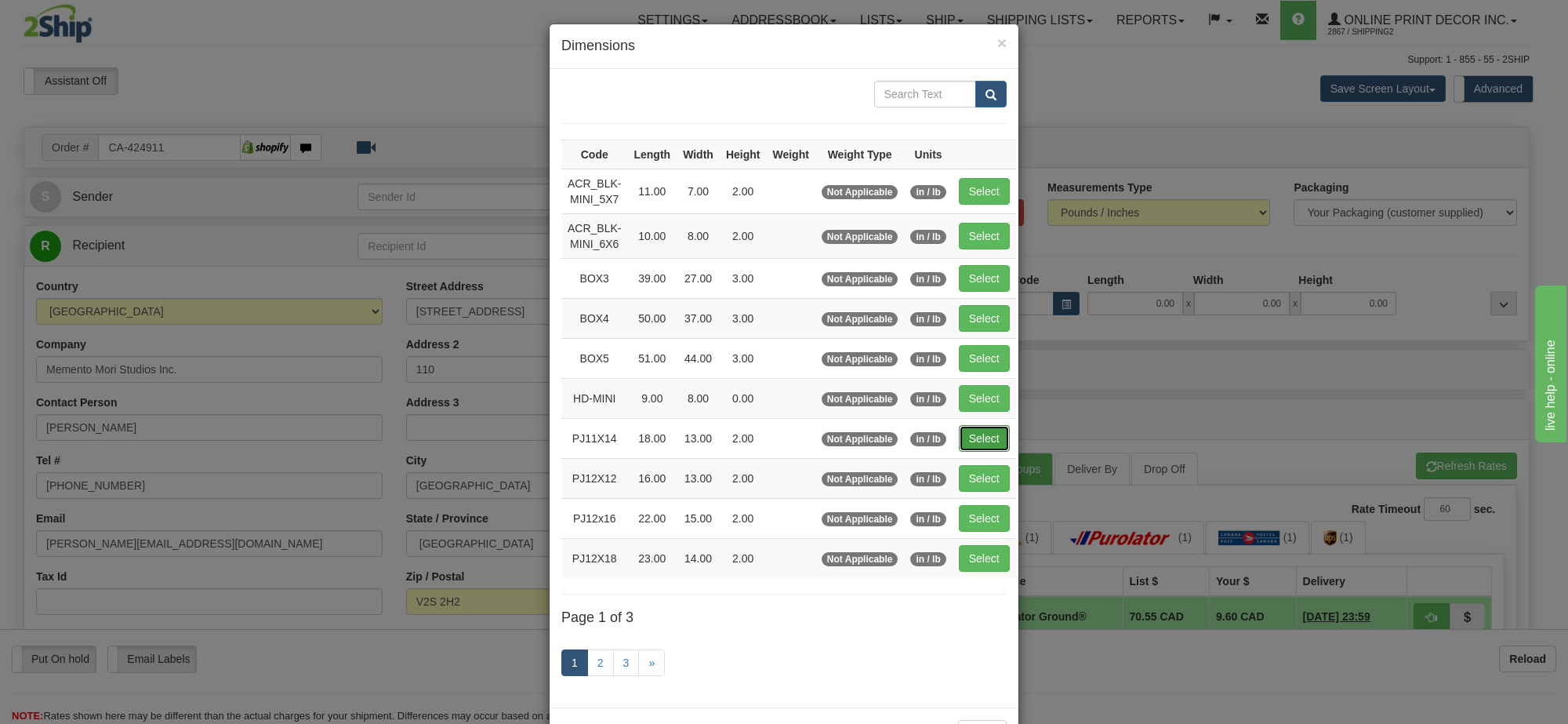
click at [985, 443] on button "Select" at bounding box center [985, 438] width 51 height 27
type input "PJ11X14"
type input "18.00"
type input "13.00"
type input "2.00"
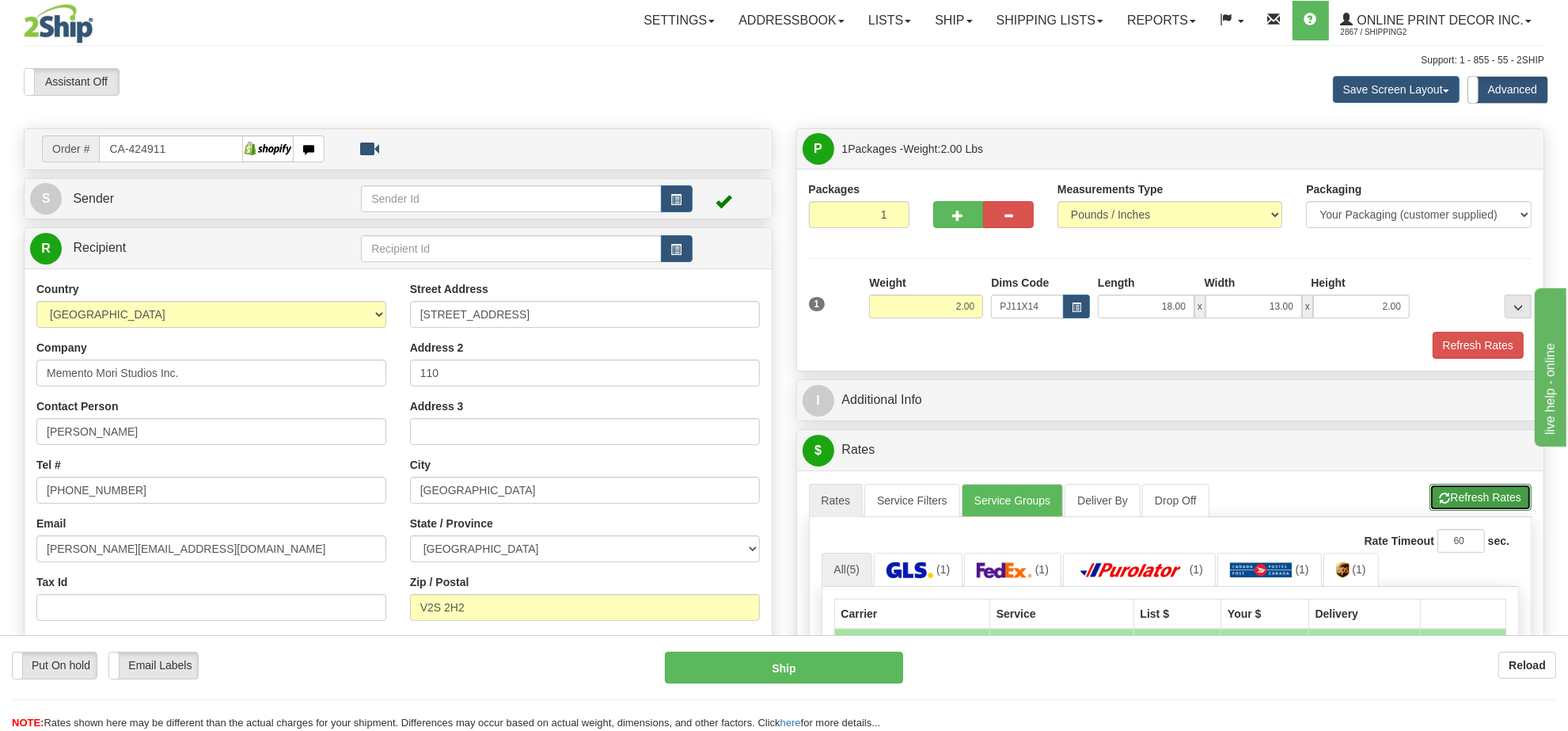
click at [1470, 505] on button "Refresh Rates" at bounding box center [1481, 497] width 102 height 27
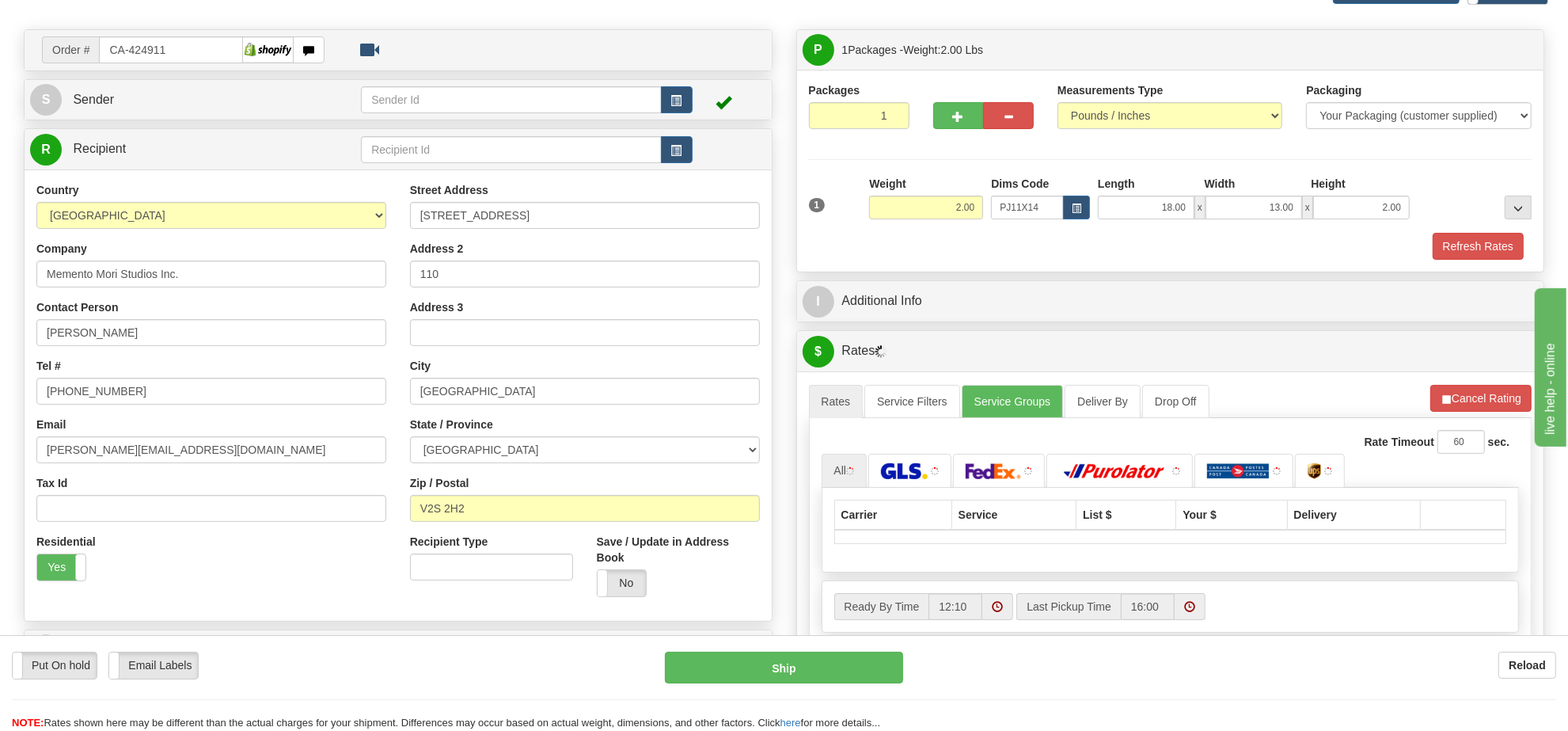
scroll to position [198, 0]
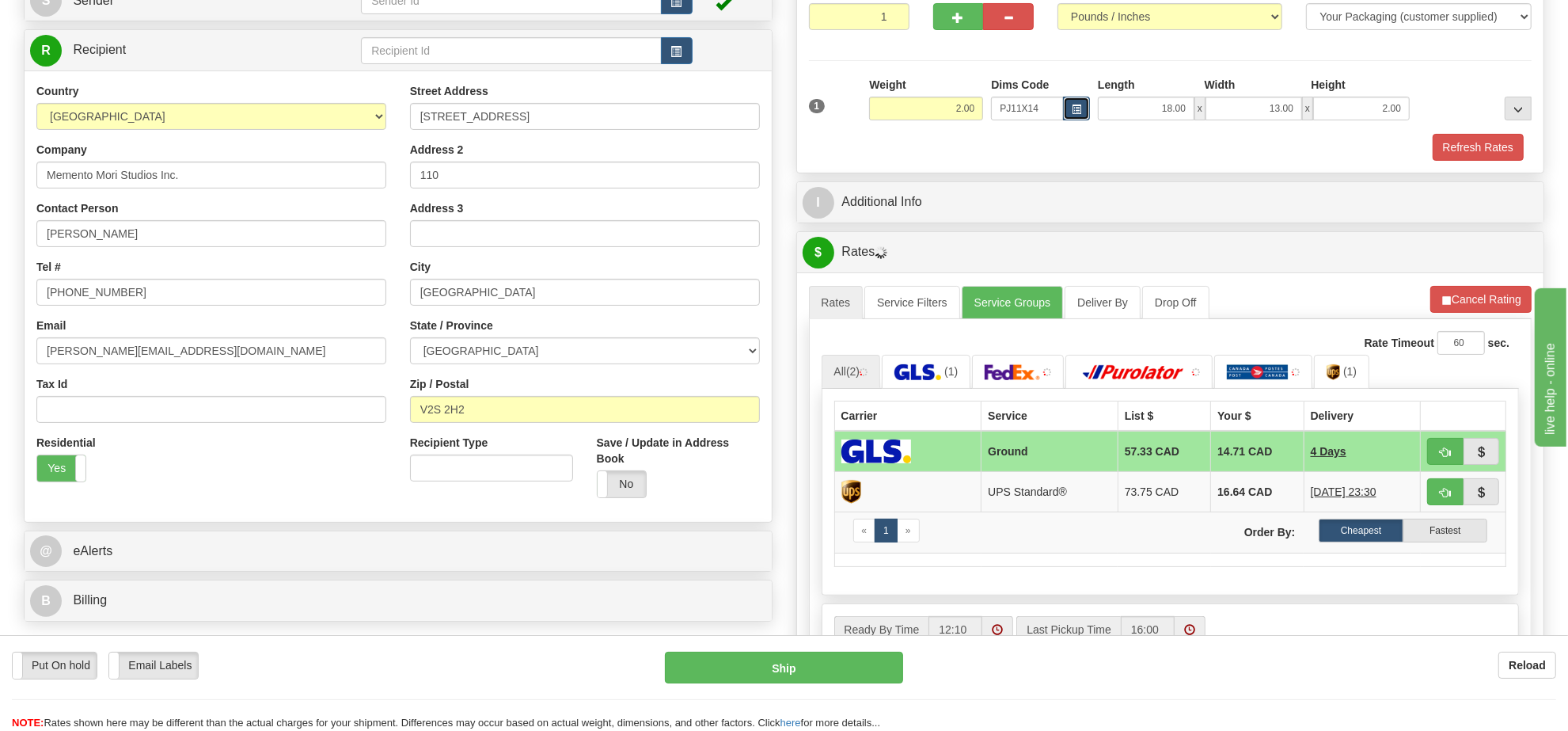
click at [1078, 109] on span "button" at bounding box center [1076, 110] width 10 height 9
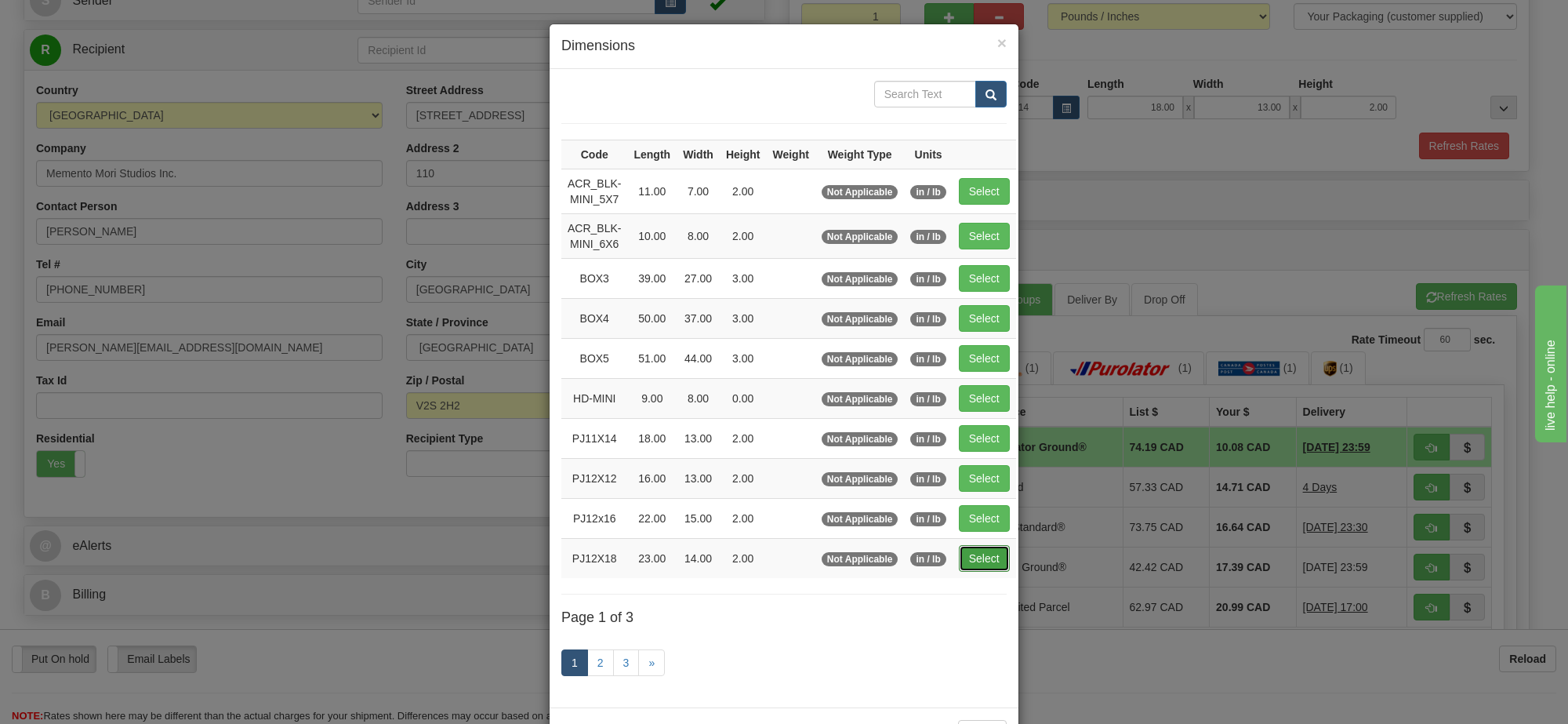
click at [967, 556] on button "Select" at bounding box center [985, 558] width 51 height 27
type input "PJ12X18"
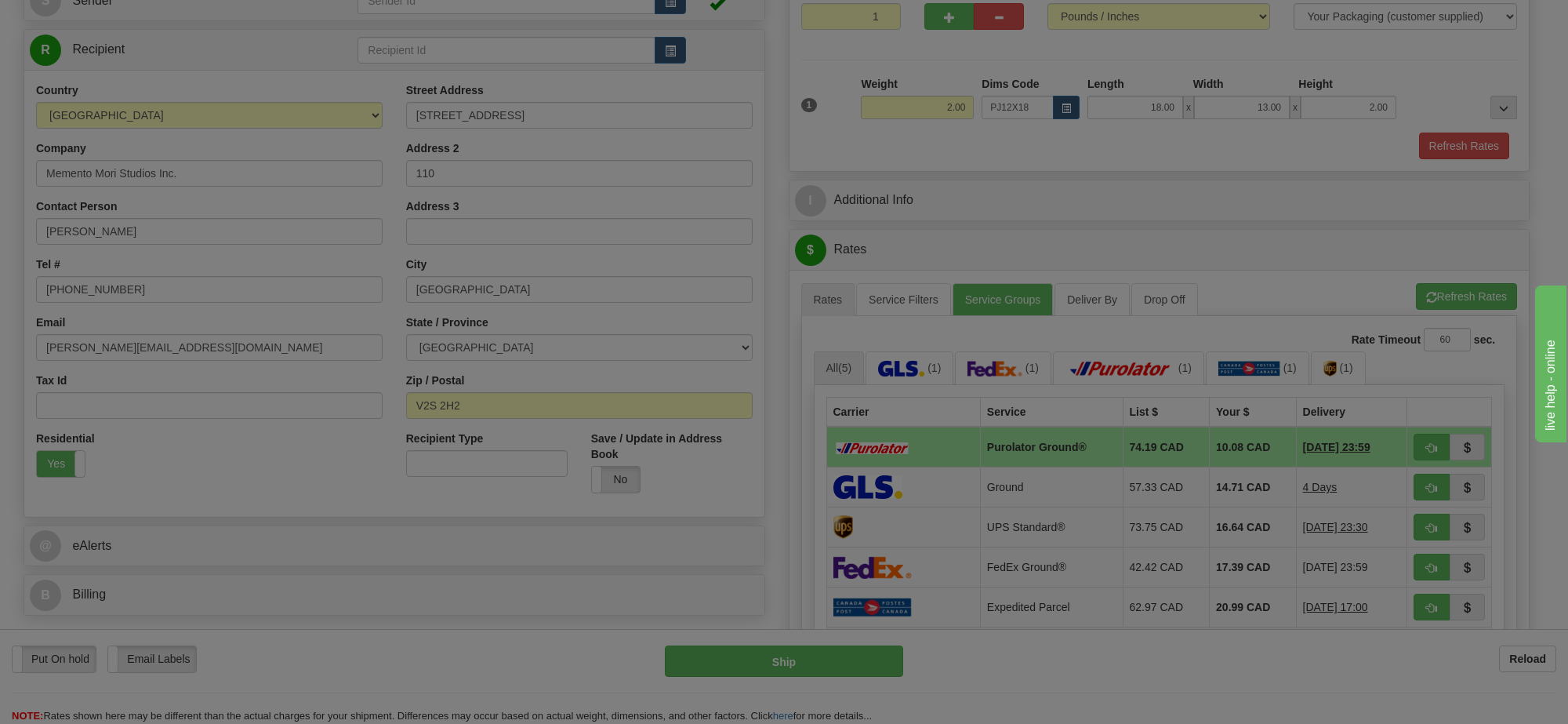
type input "23.00"
type input "14.00"
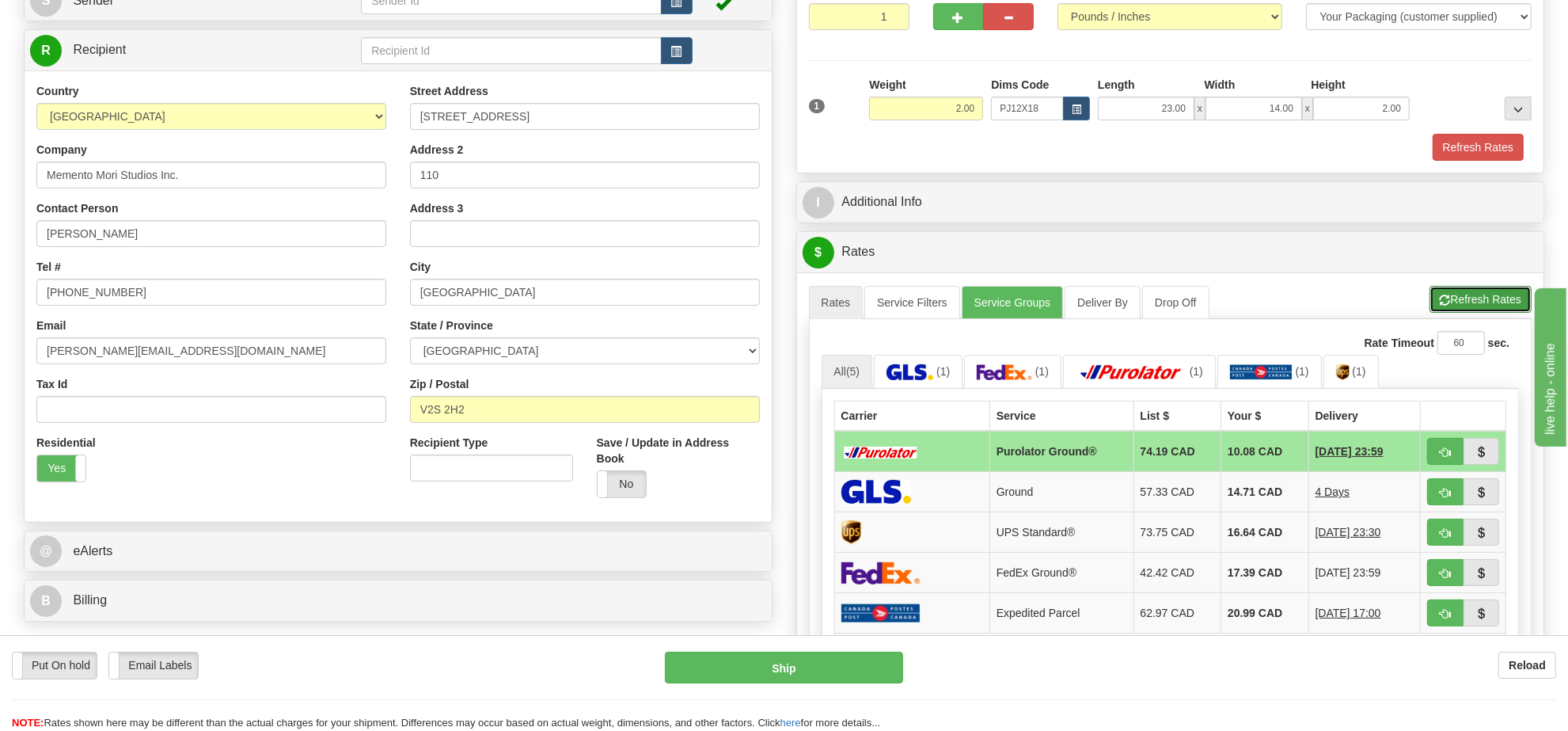
click at [1498, 311] on button "Refresh Rates" at bounding box center [1481, 299] width 102 height 27
click at [1447, 458] on span "button" at bounding box center [1446, 453] width 11 height 11
type input "260"
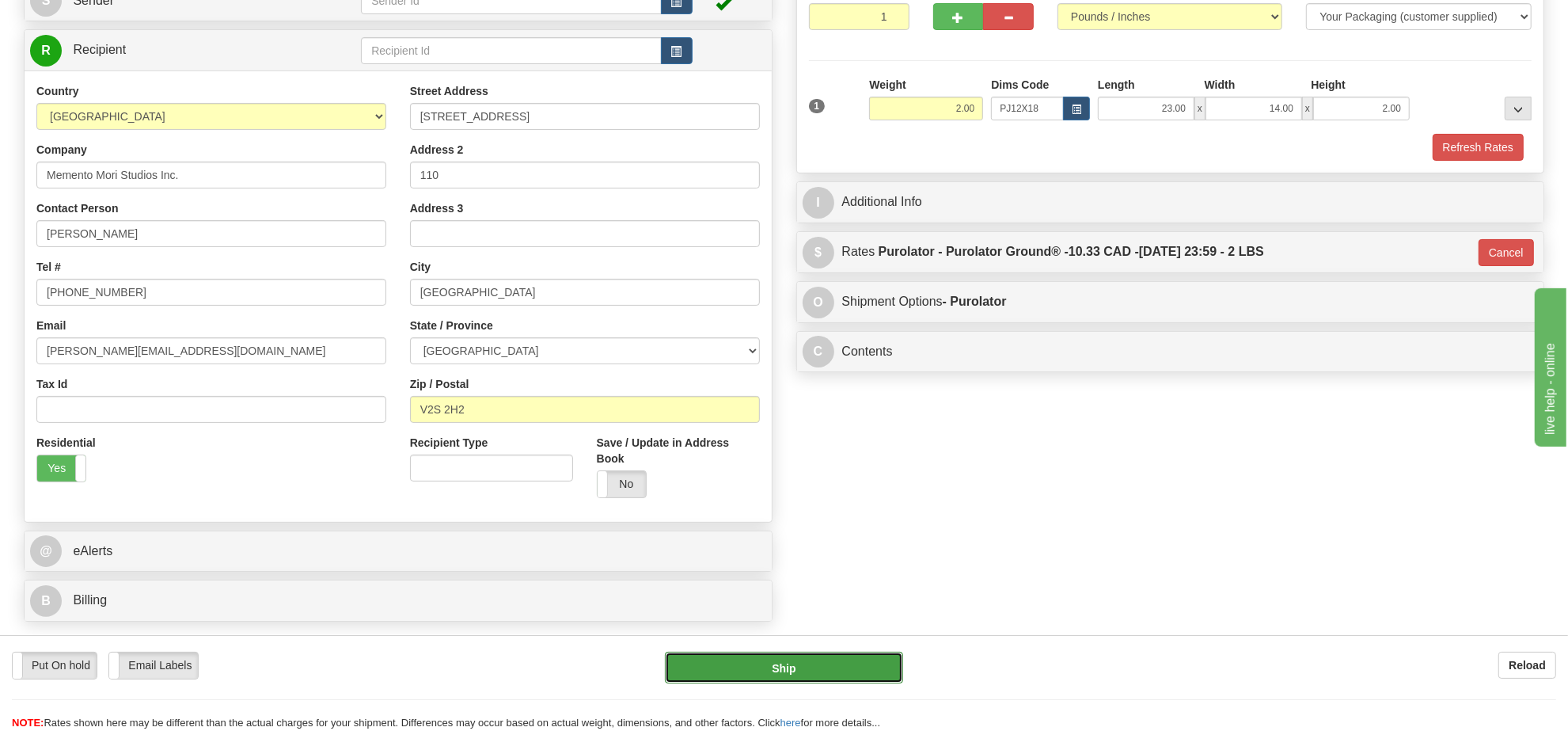
click at [851, 660] on button "Ship" at bounding box center [784, 668] width 238 height 32
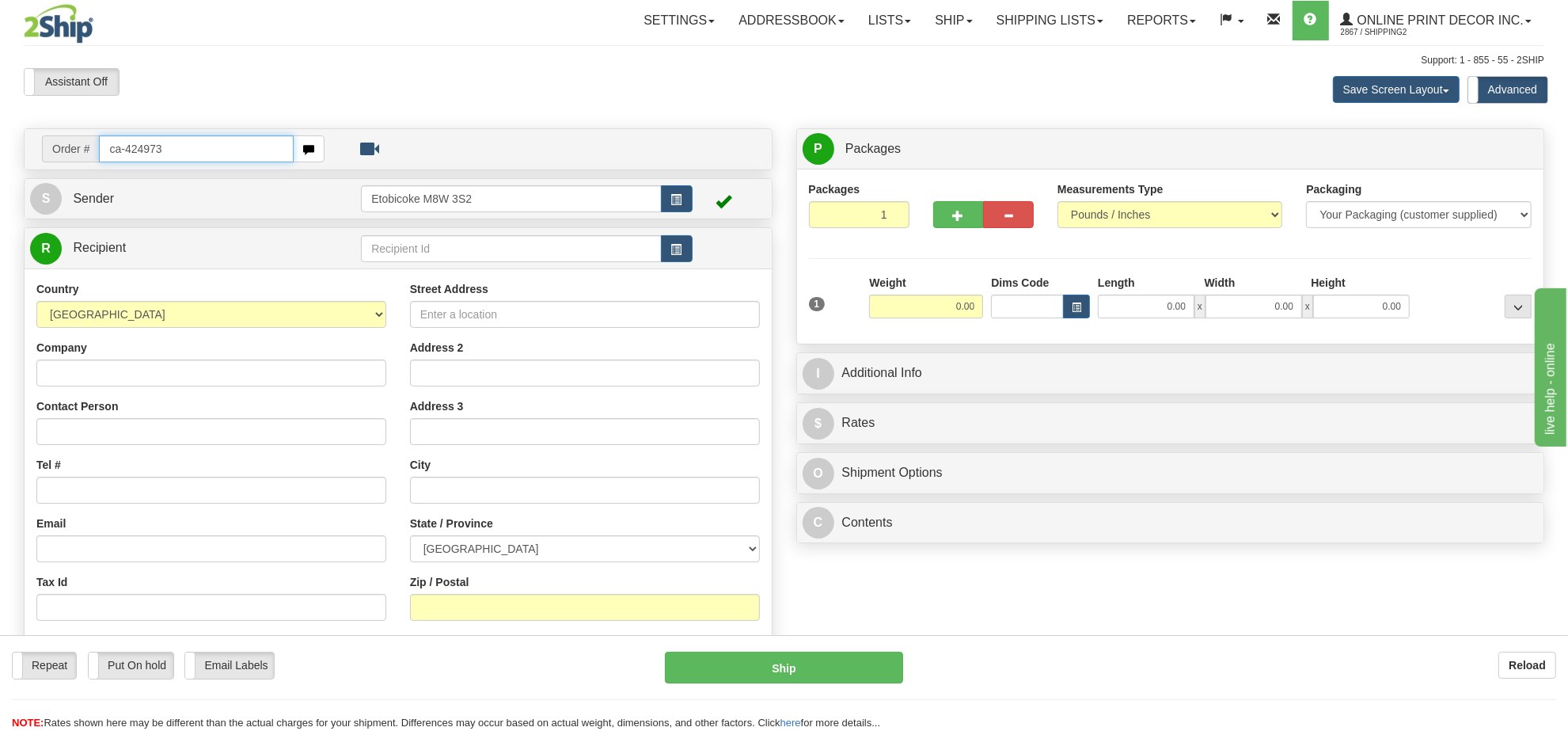
type input "ca-424973"
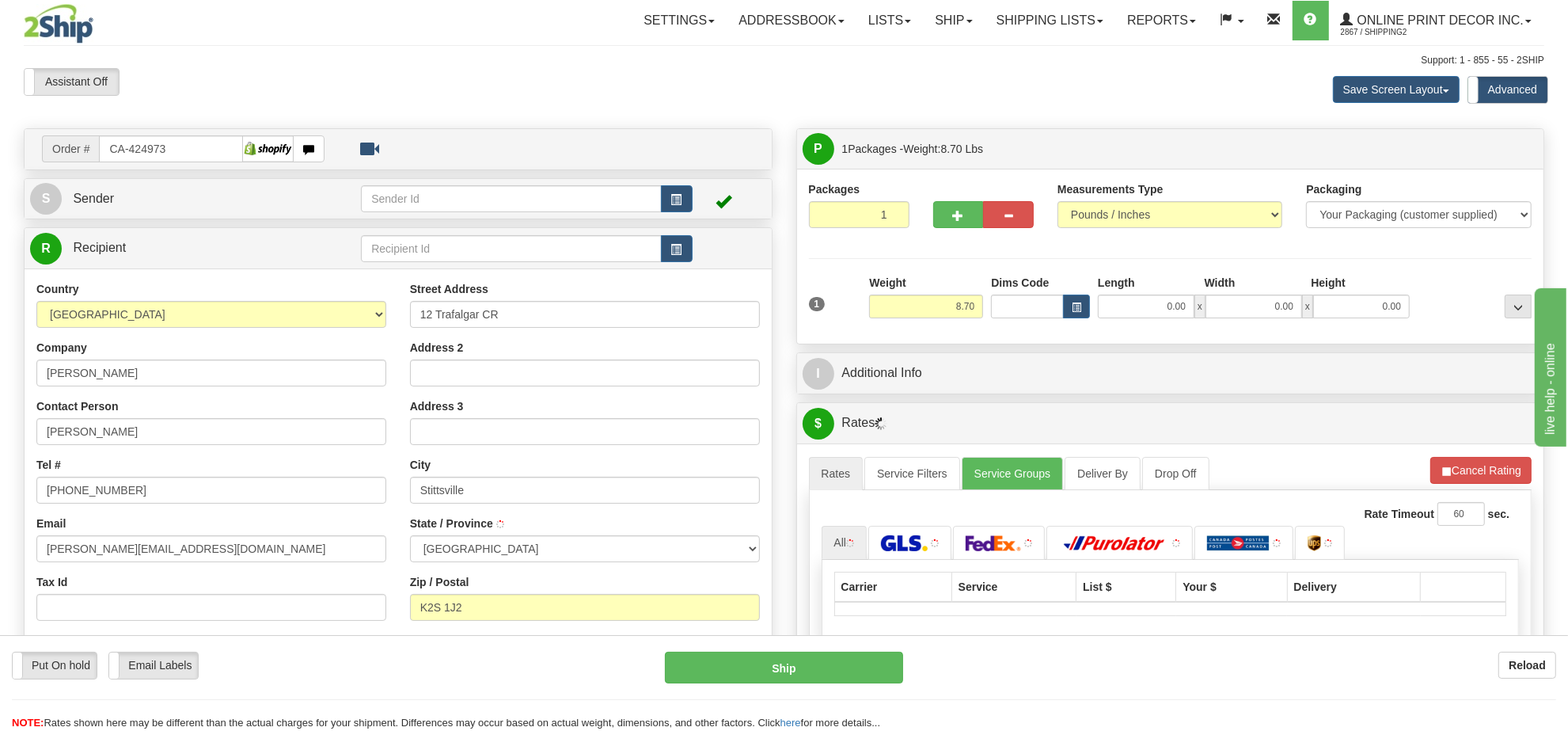
type input "[GEOGRAPHIC_DATA]"
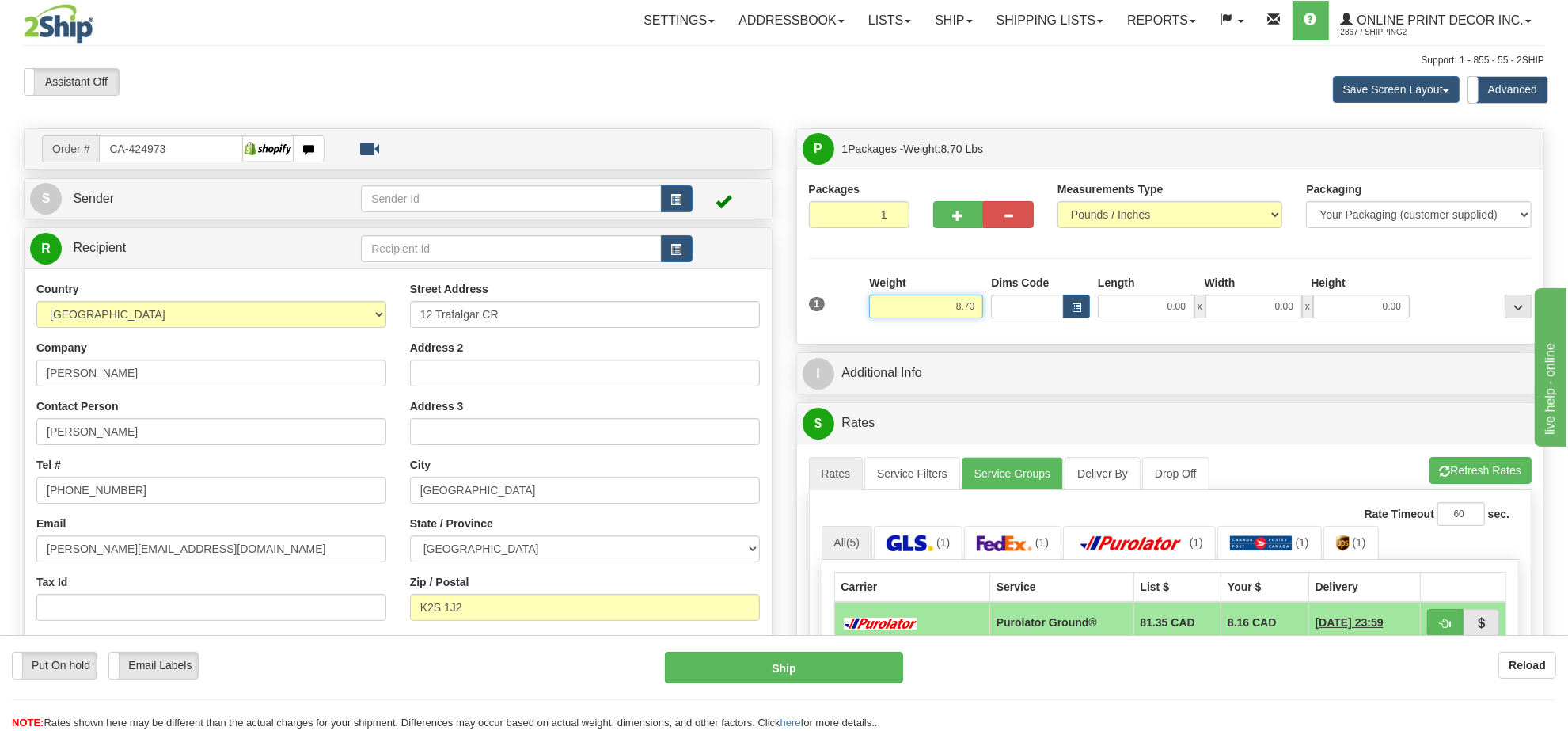
click at [928, 301] on input "8.70" at bounding box center [925, 306] width 114 height 24
click at [1075, 310] on span "button" at bounding box center [1076, 307] width 10 height 9
type input "12.00"
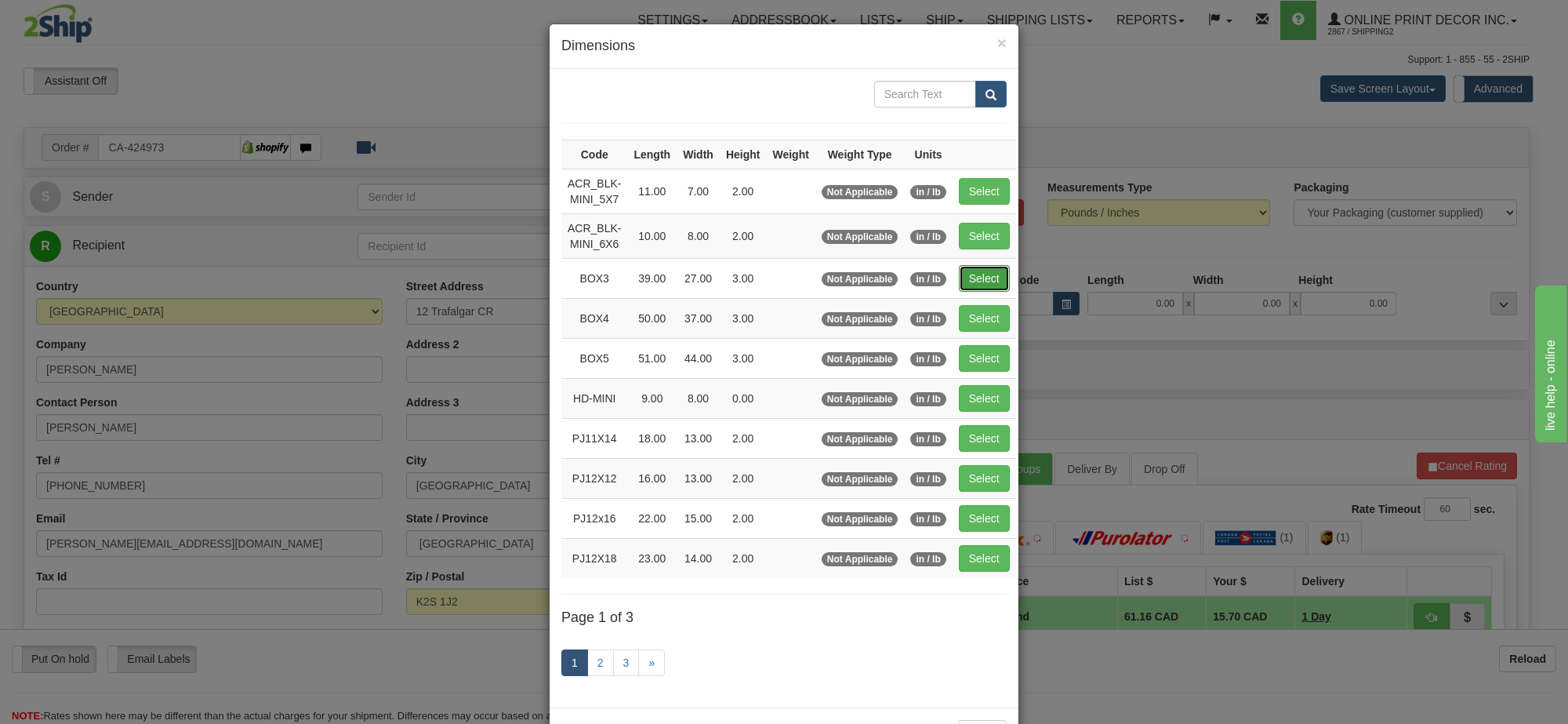
click at [985, 275] on button "Select" at bounding box center [985, 278] width 51 height 27
type input "BOX3"
type input "39.00"
type input "27.00"
type input "3.00"
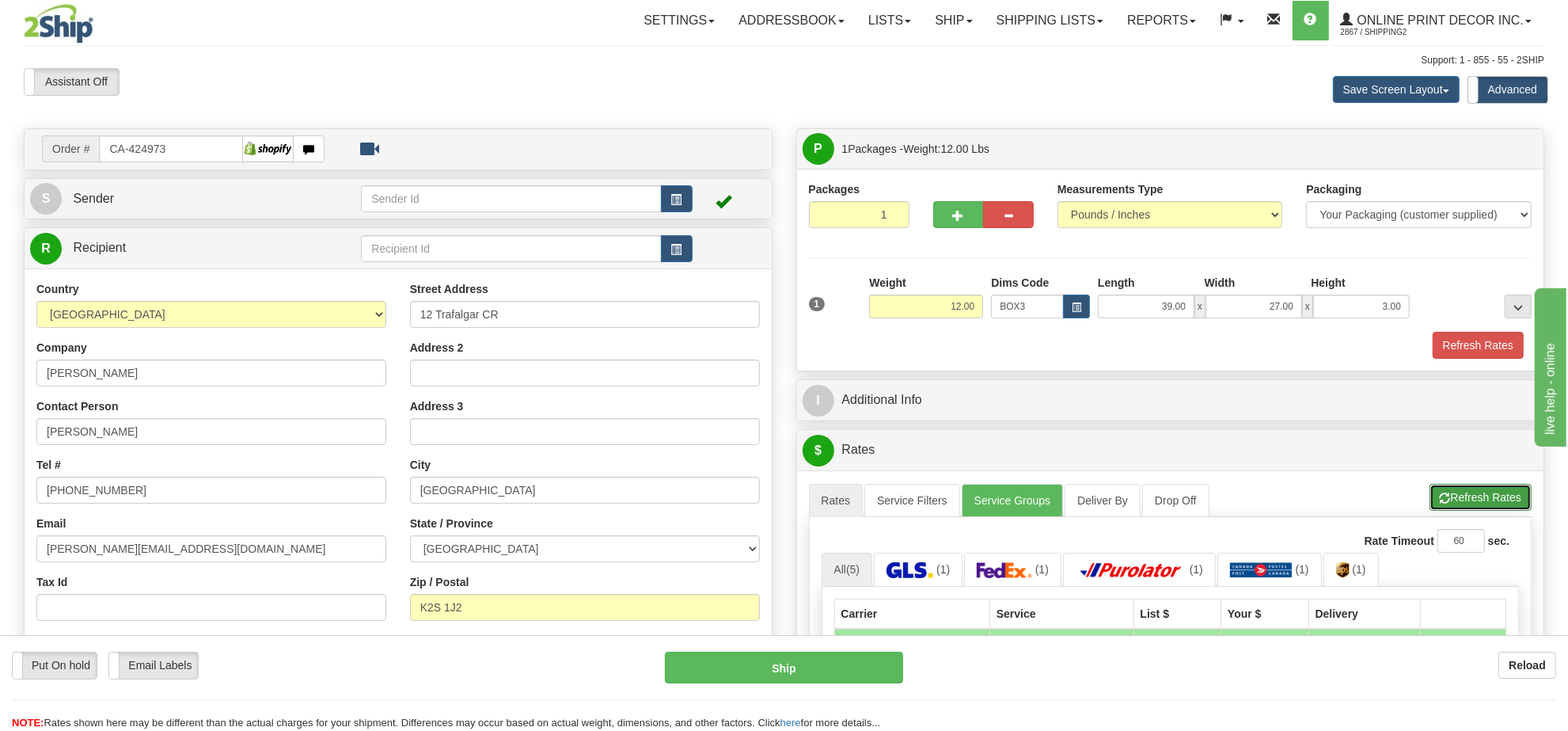
click at [1461, 492] on button "Refresh Rates" at bounding box center [1481, 497] width 102 height 27
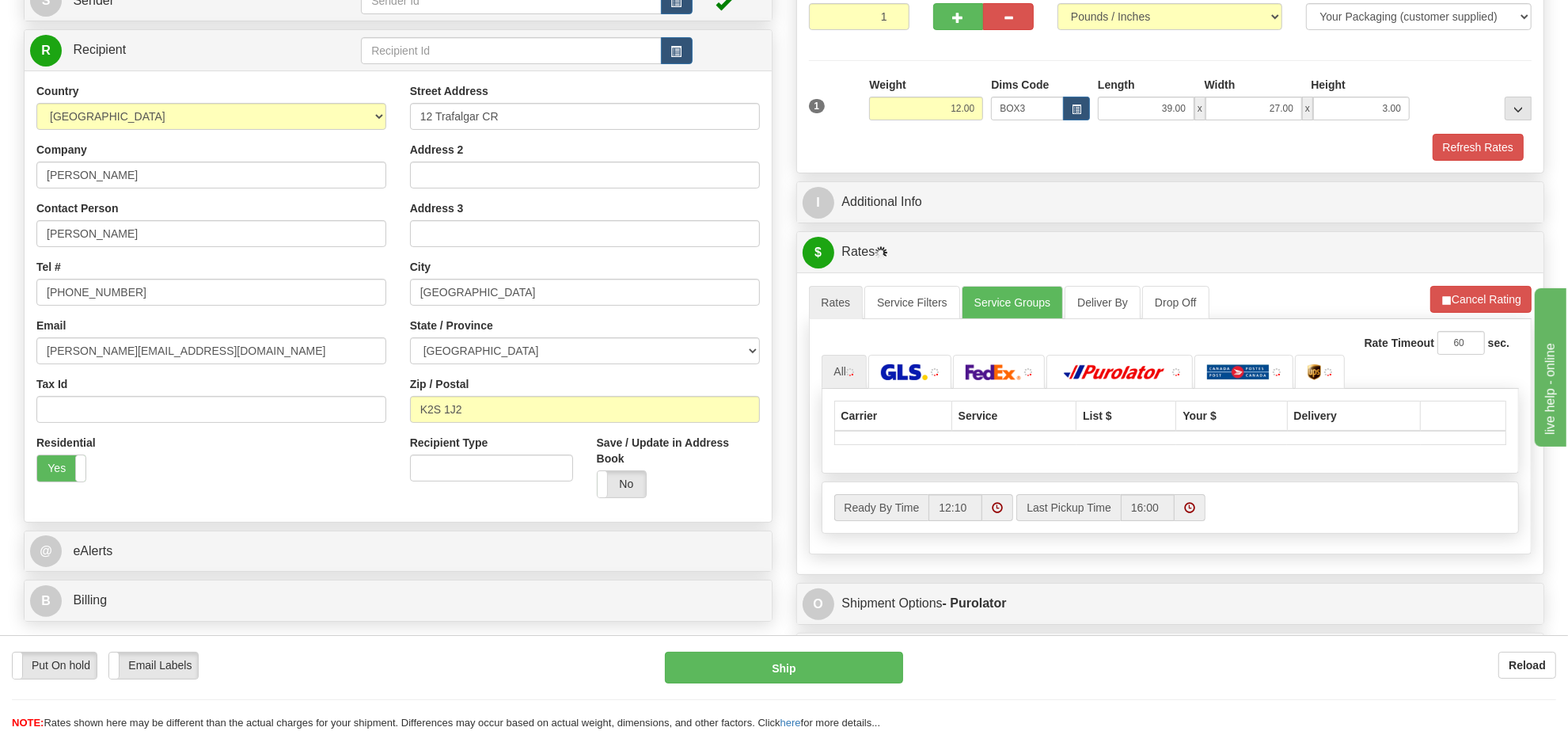
scroll to position [297, 0]
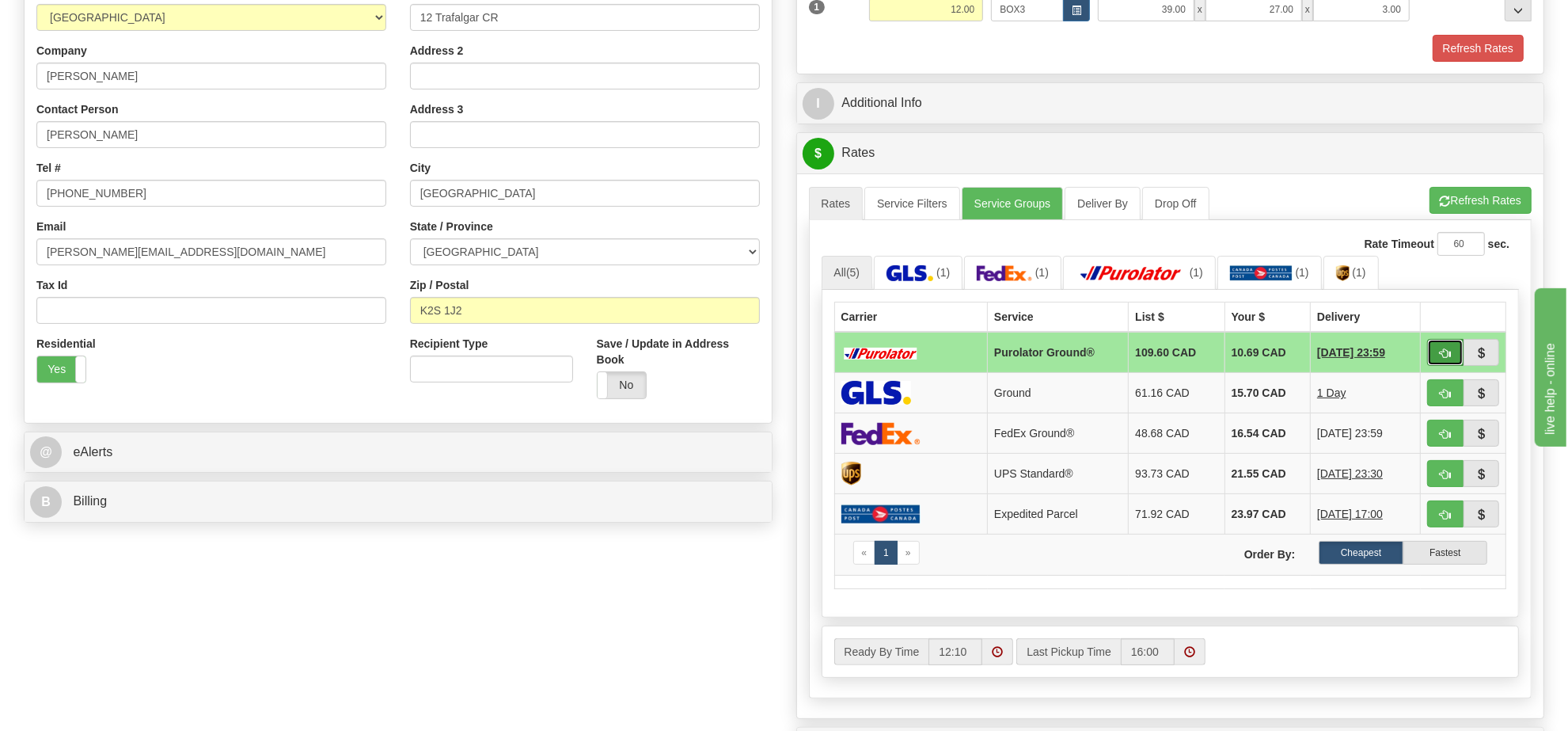
click at [1437, 358] on button "button" at bounding box center [1445, 352] width 36 height 27
type input "260"
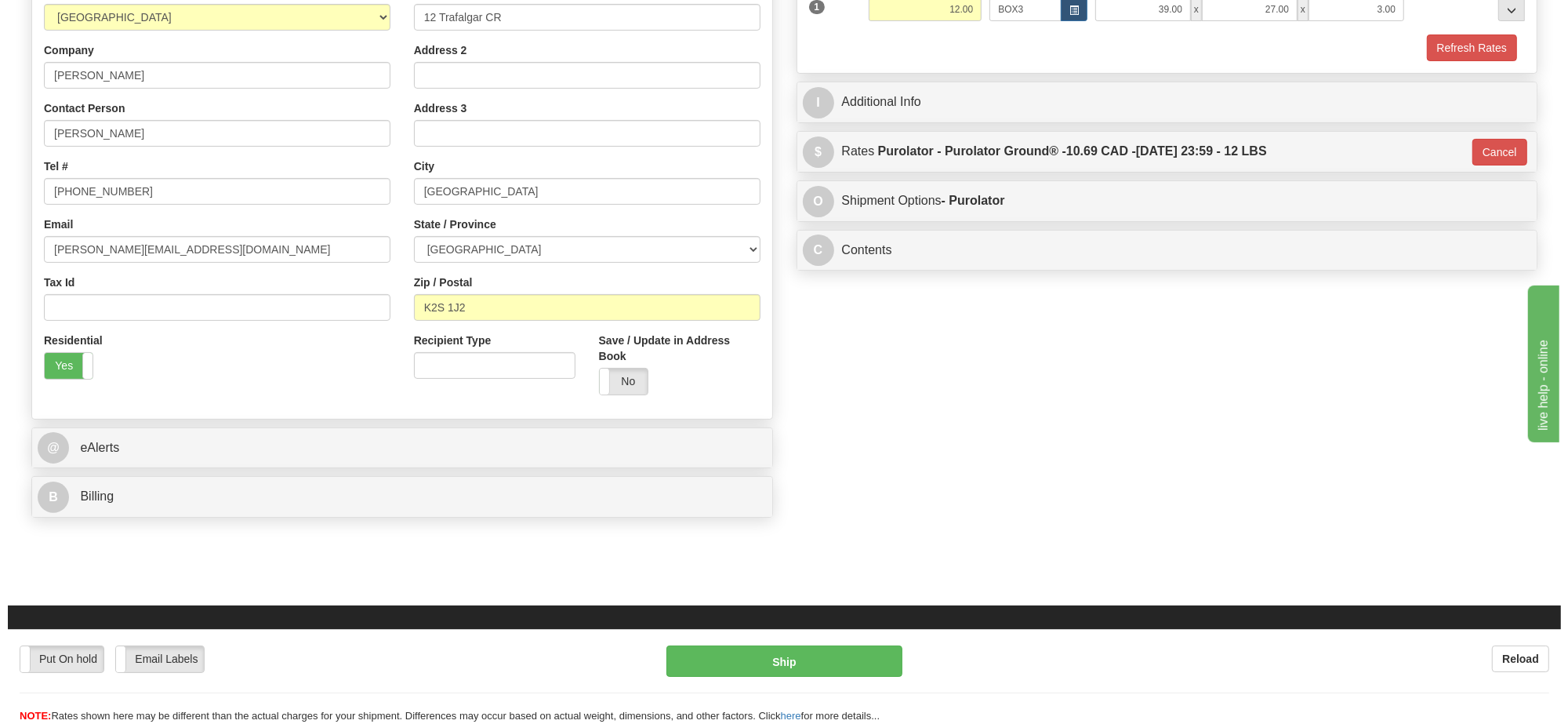
scroll to position [98, 0]
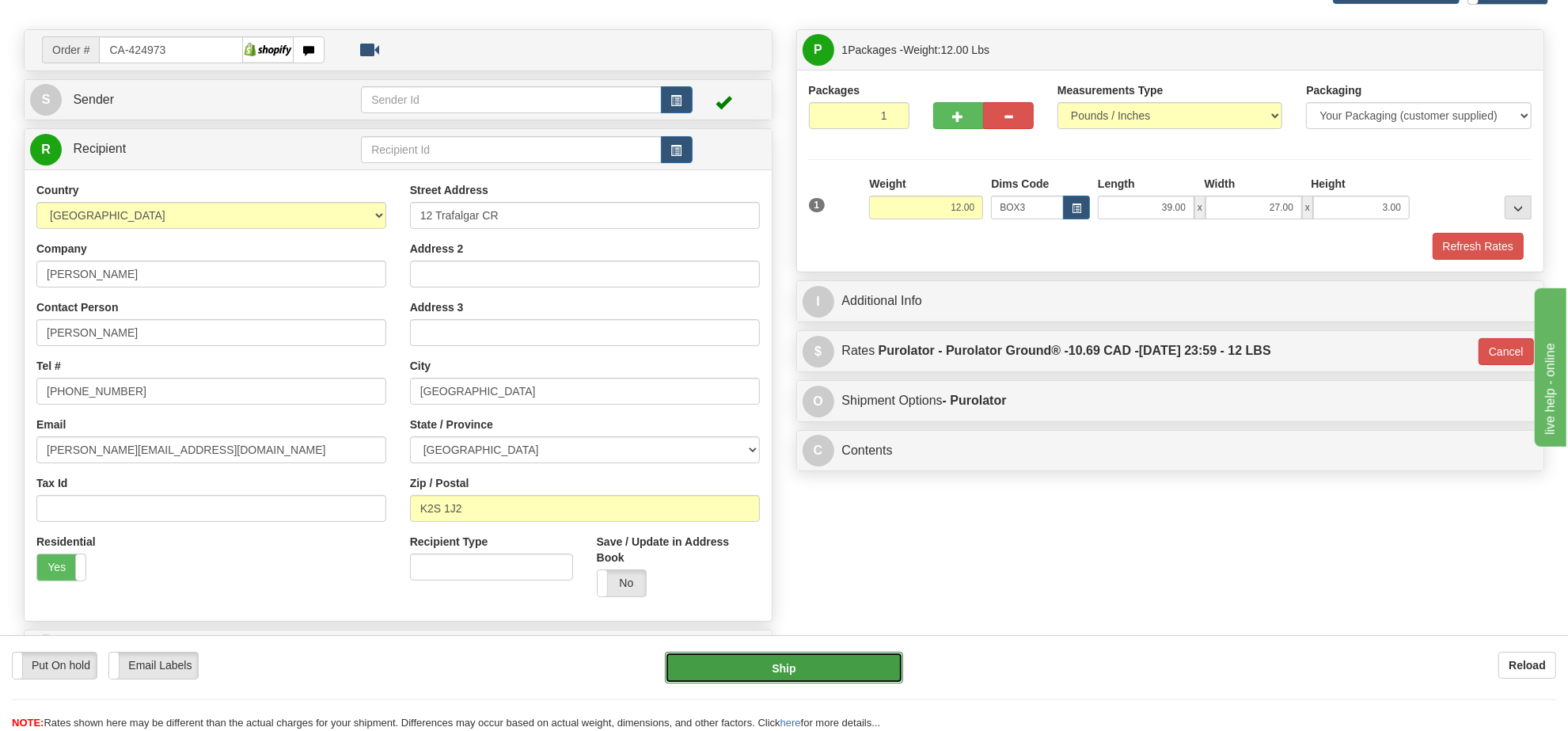
click at [770, 668] on button "Ship" at bounding box center [784, 668] width 238 height 32
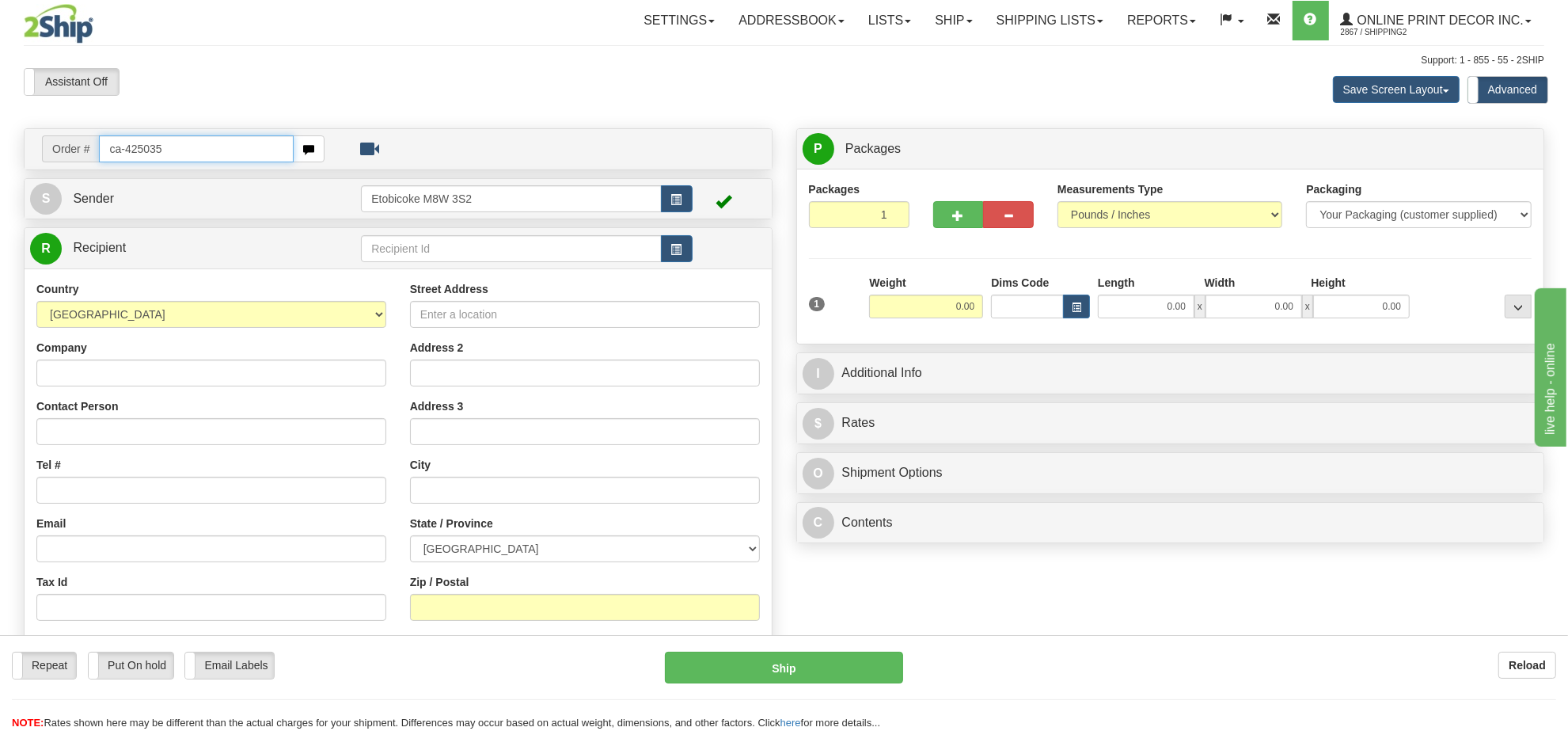
type input "ca-425035"
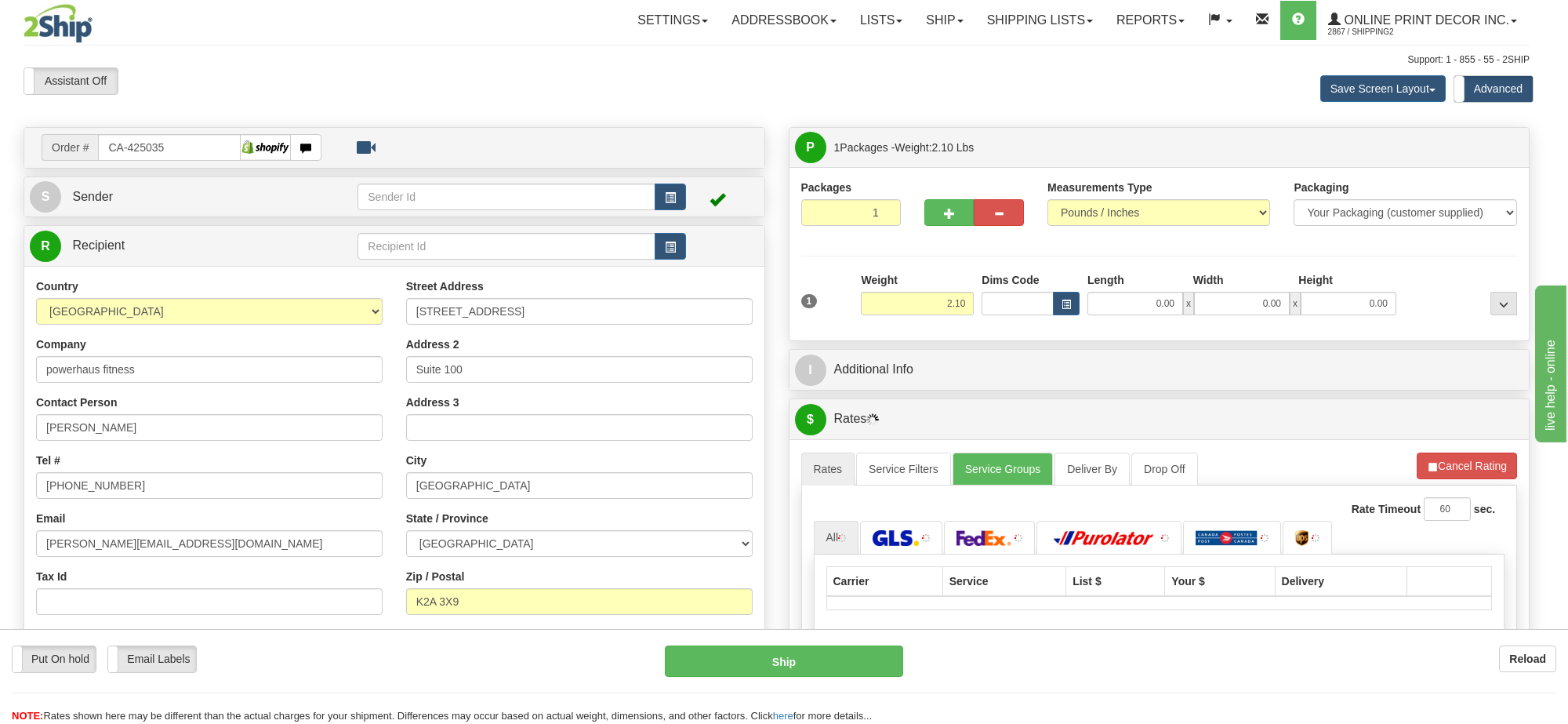
type input "[GEOGRAPHIC_DATA]"
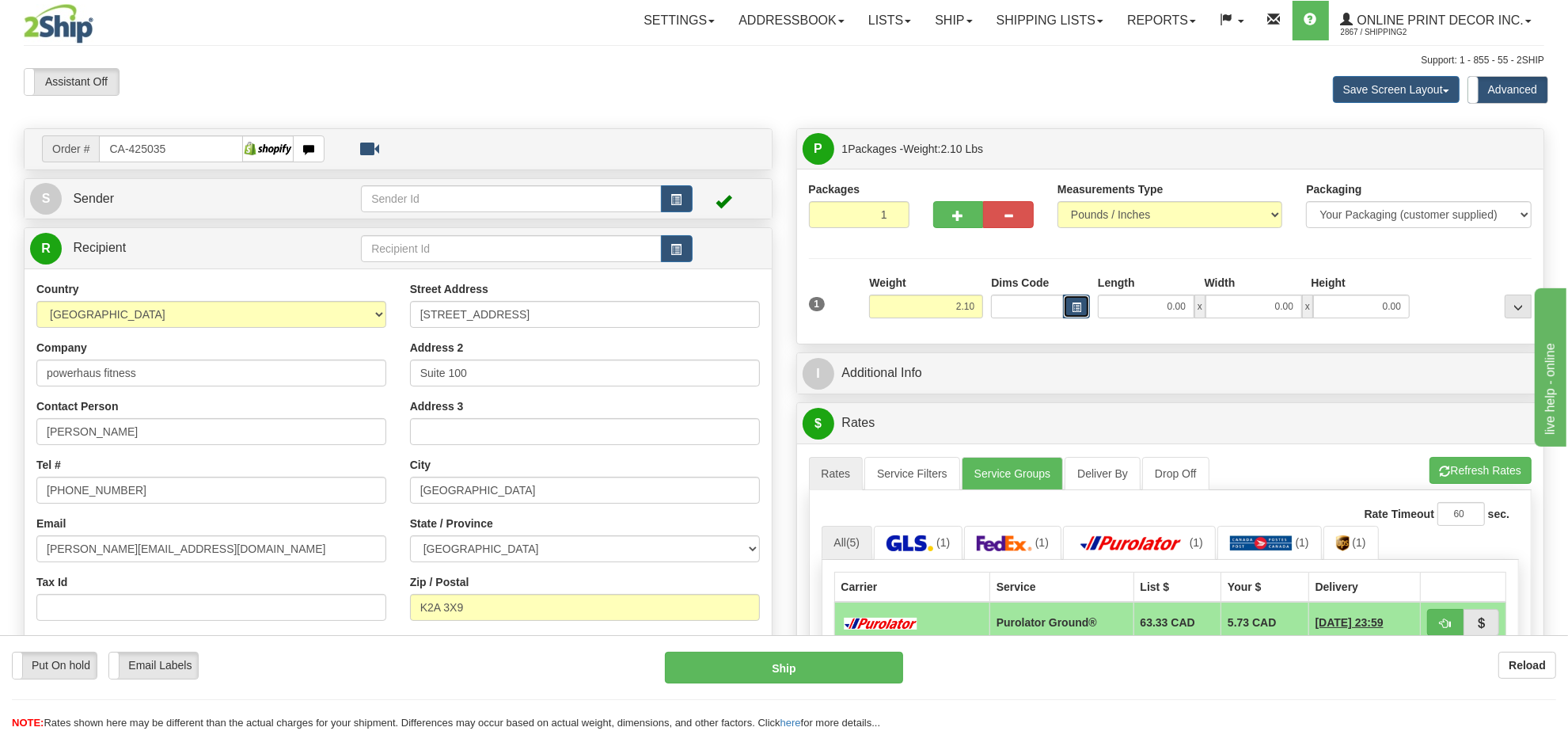
click at [1071, 311] on span "button" at bounding box center [1076, 307] width 10 height 9
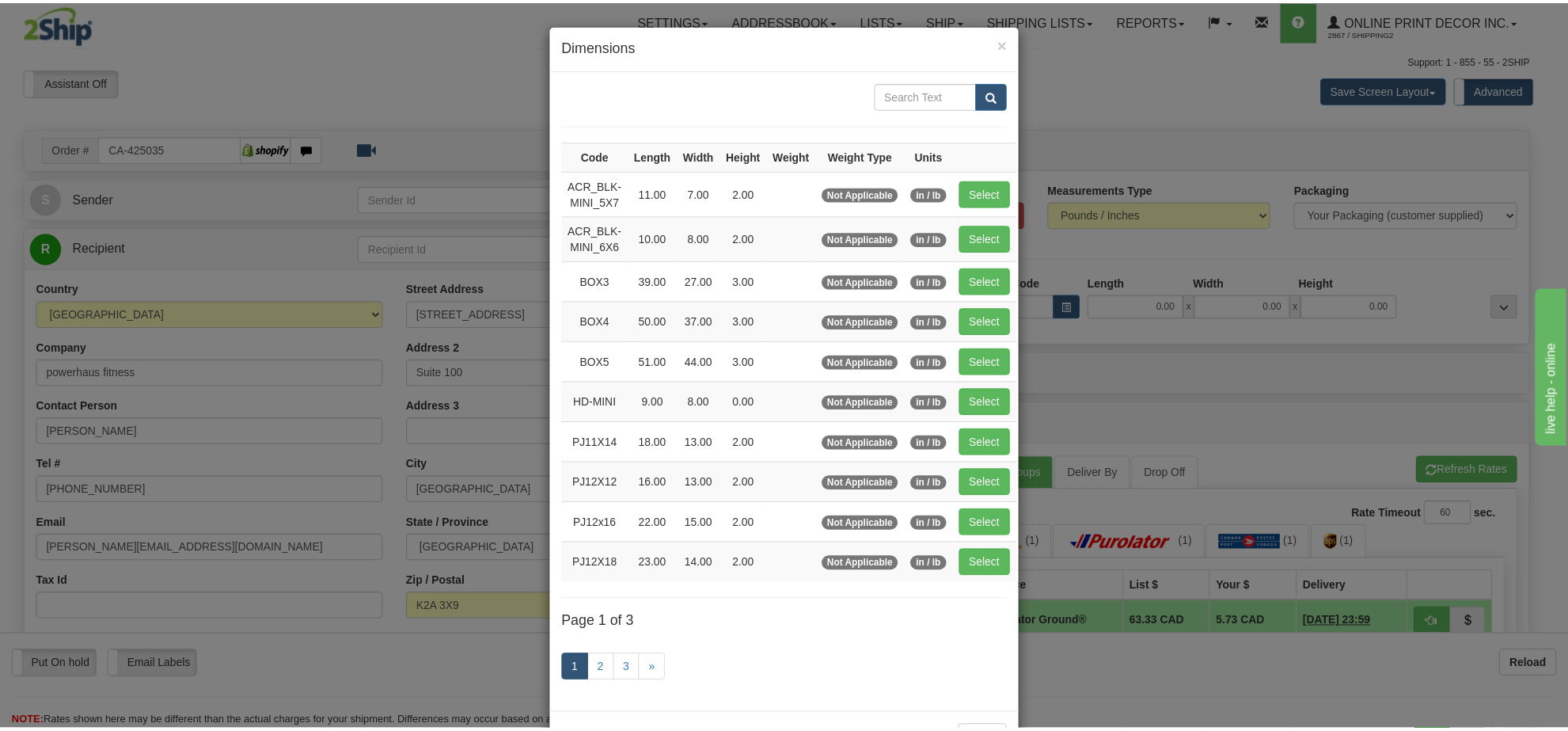
scroll to position [66, 0]
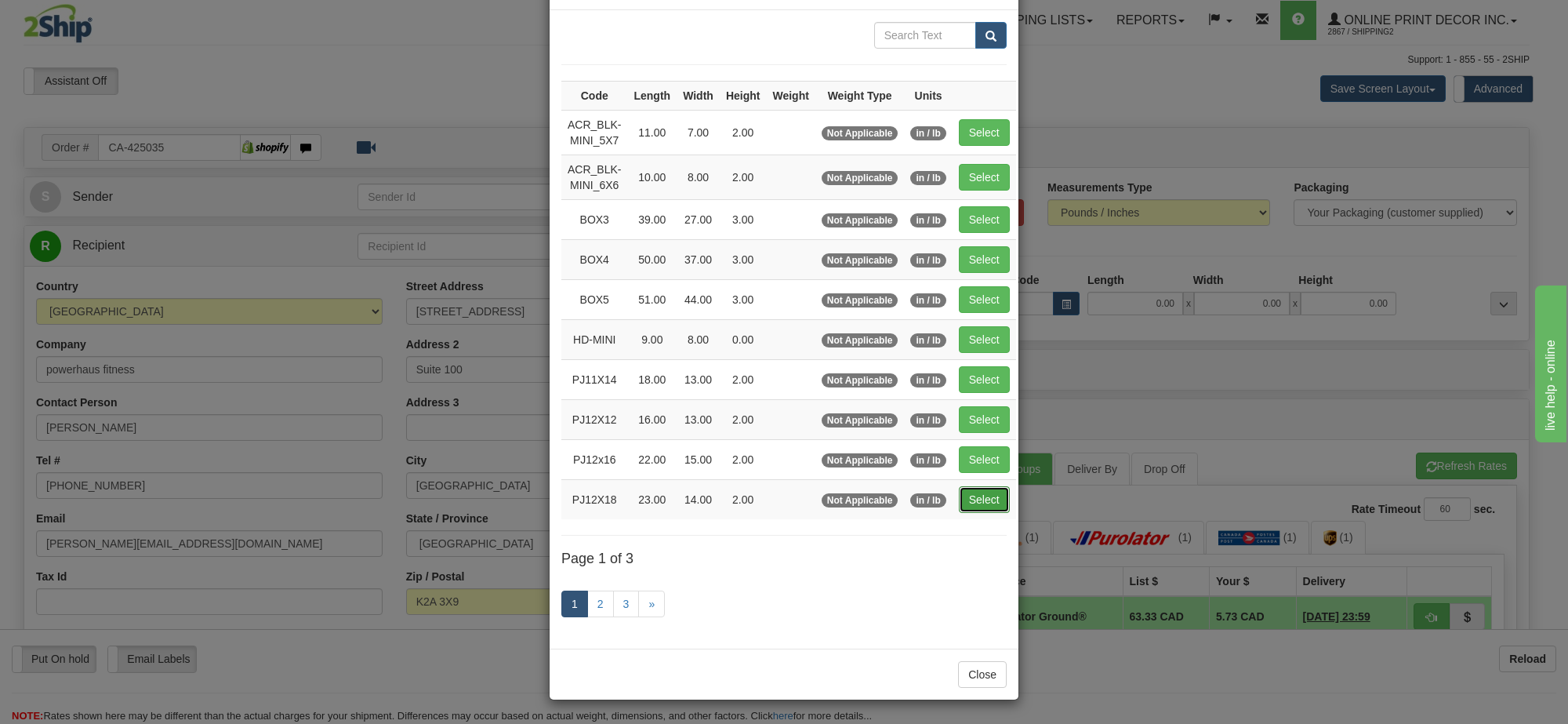
click at [977, 495] on button "Select" at bounding box center [985, 499] width 51 height 27
type input "PJ12X18"
type input "23.00"
type input "14.00"
type input "2.00"
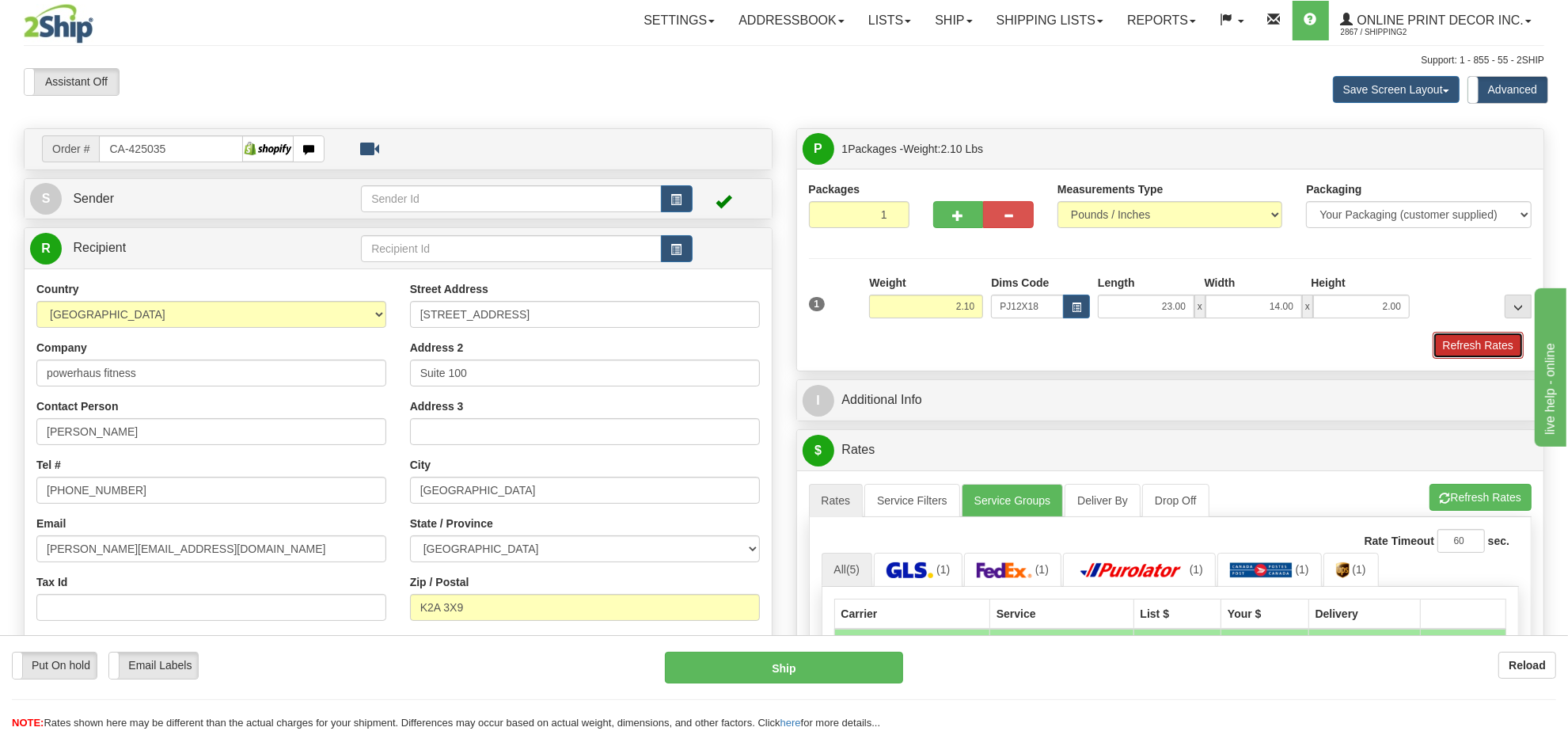
click at [1459, 342] on button "Refresh Rates" at bounding box center [1477, 345] width 91 height 27
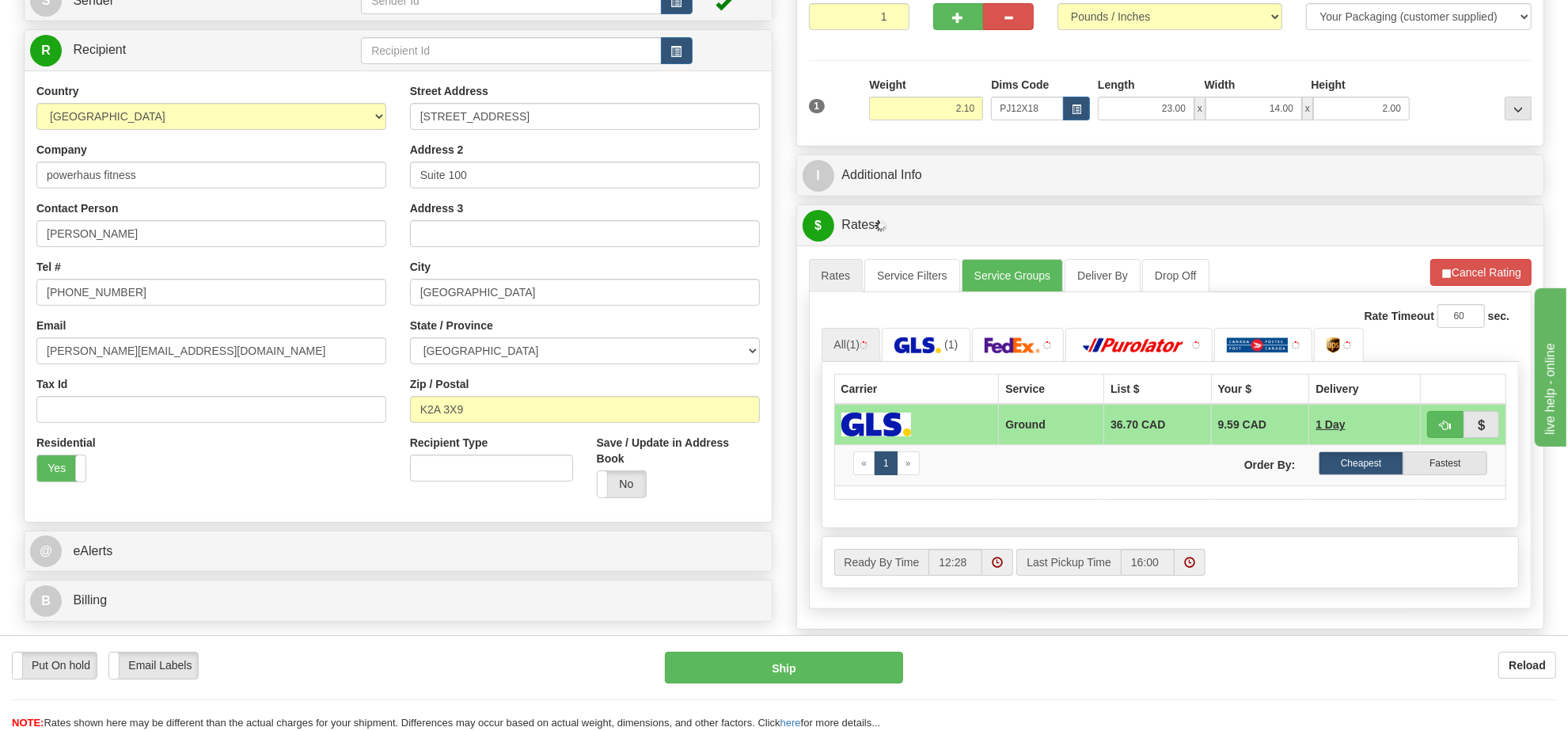
scroll to position [297, 0]
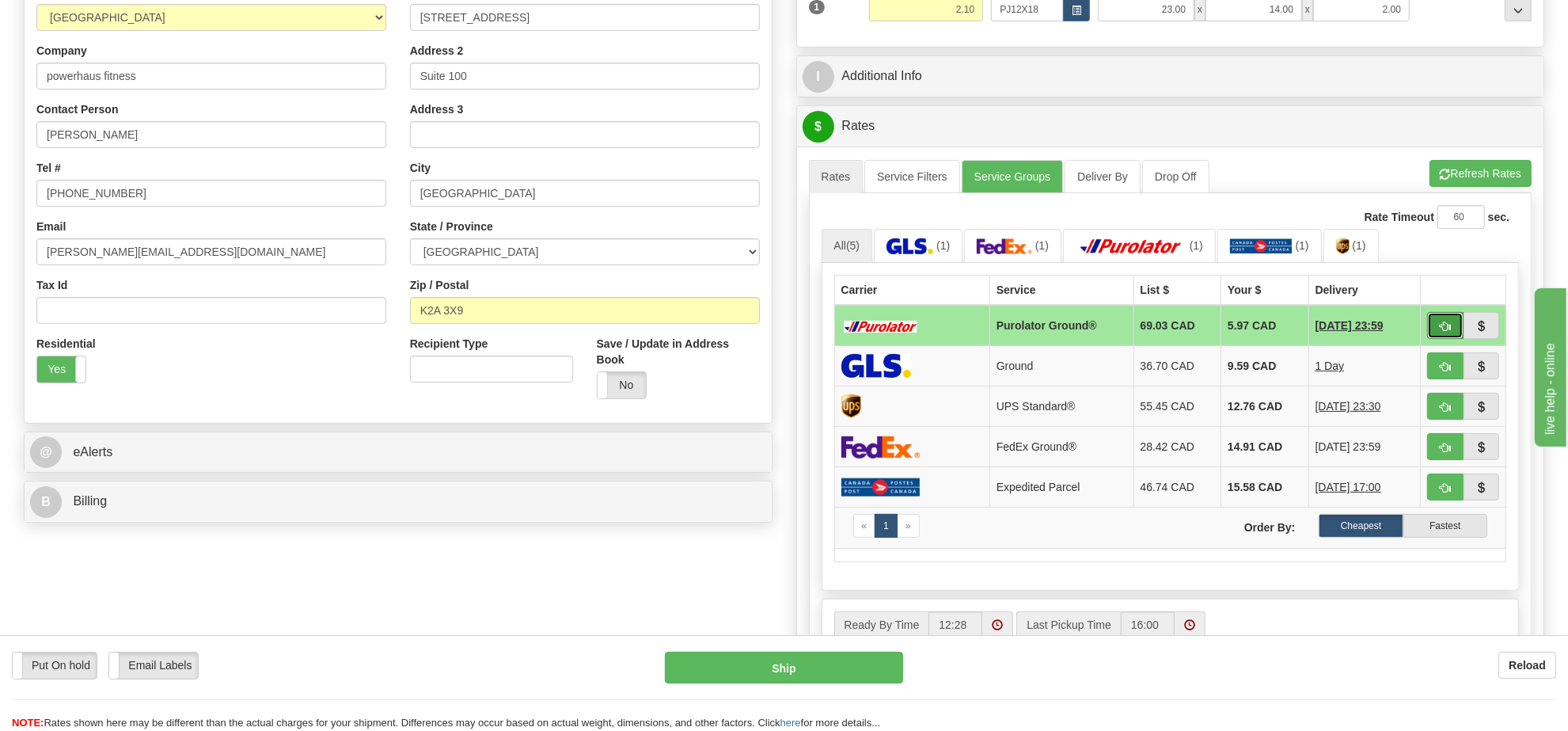
click at [1446, 329] on span "button" at bounding box center [1446, 327] width 11 height 11
type input "260"
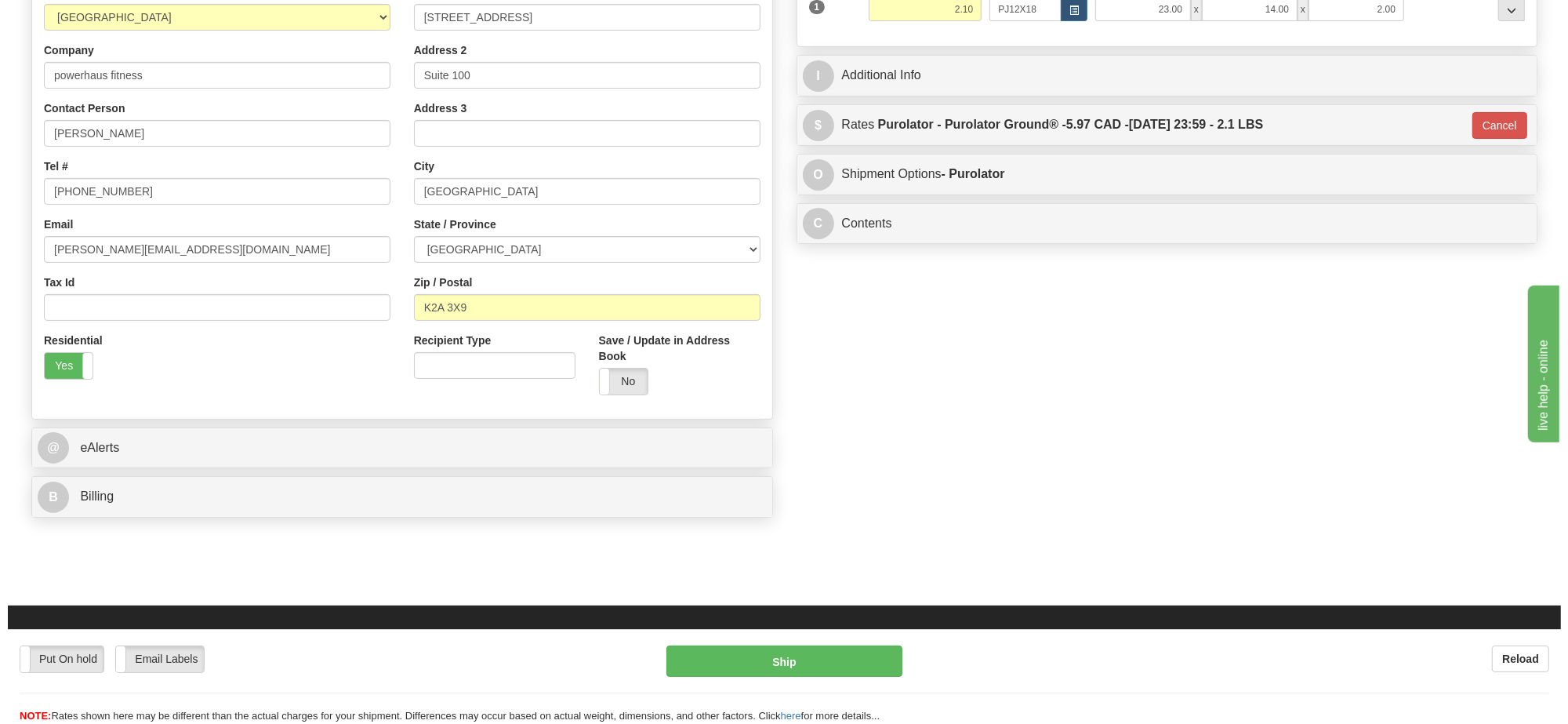
scroll to position [98, 0]
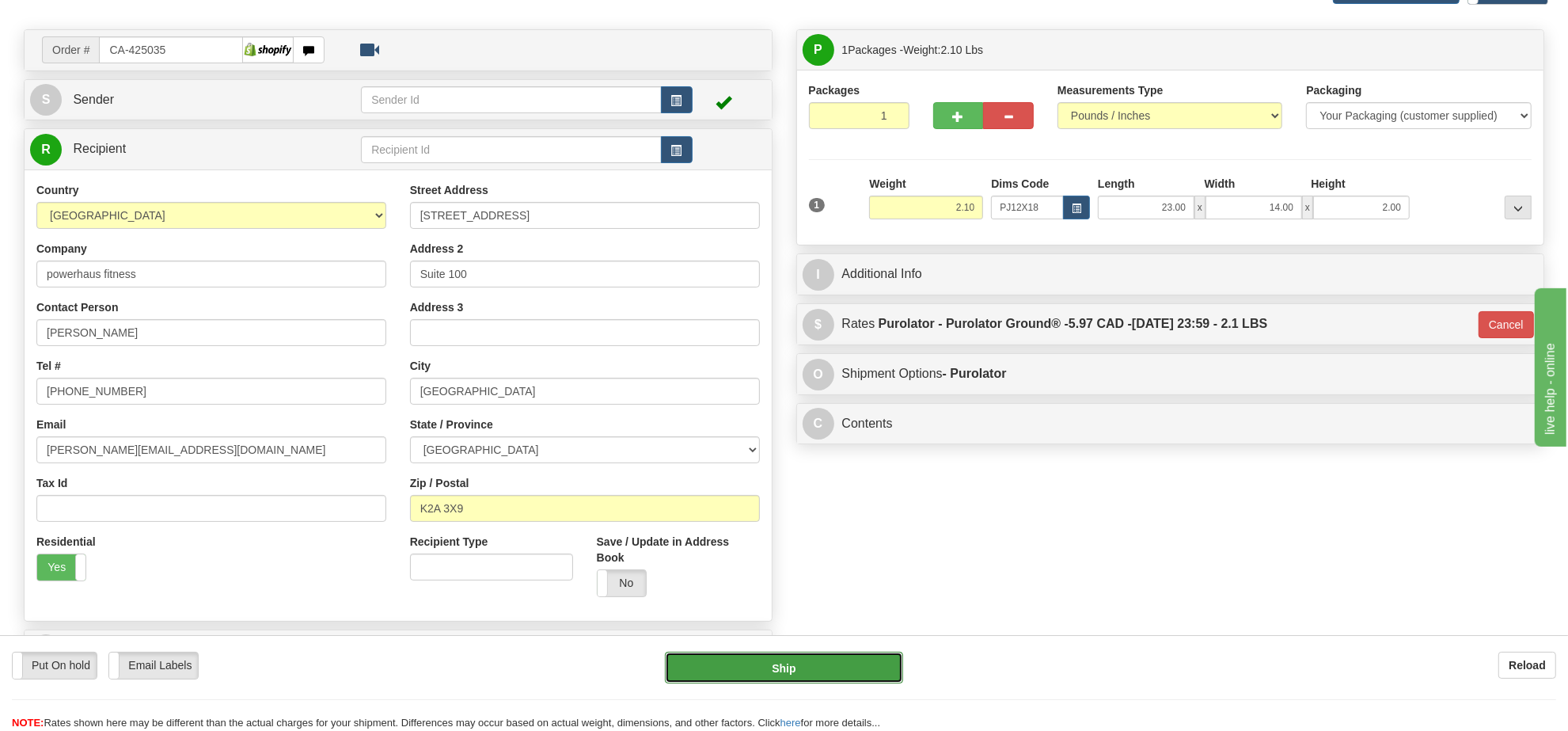
click at [805, 671] on button "Ship" at bounding box center [784, 668] width 238 height 32
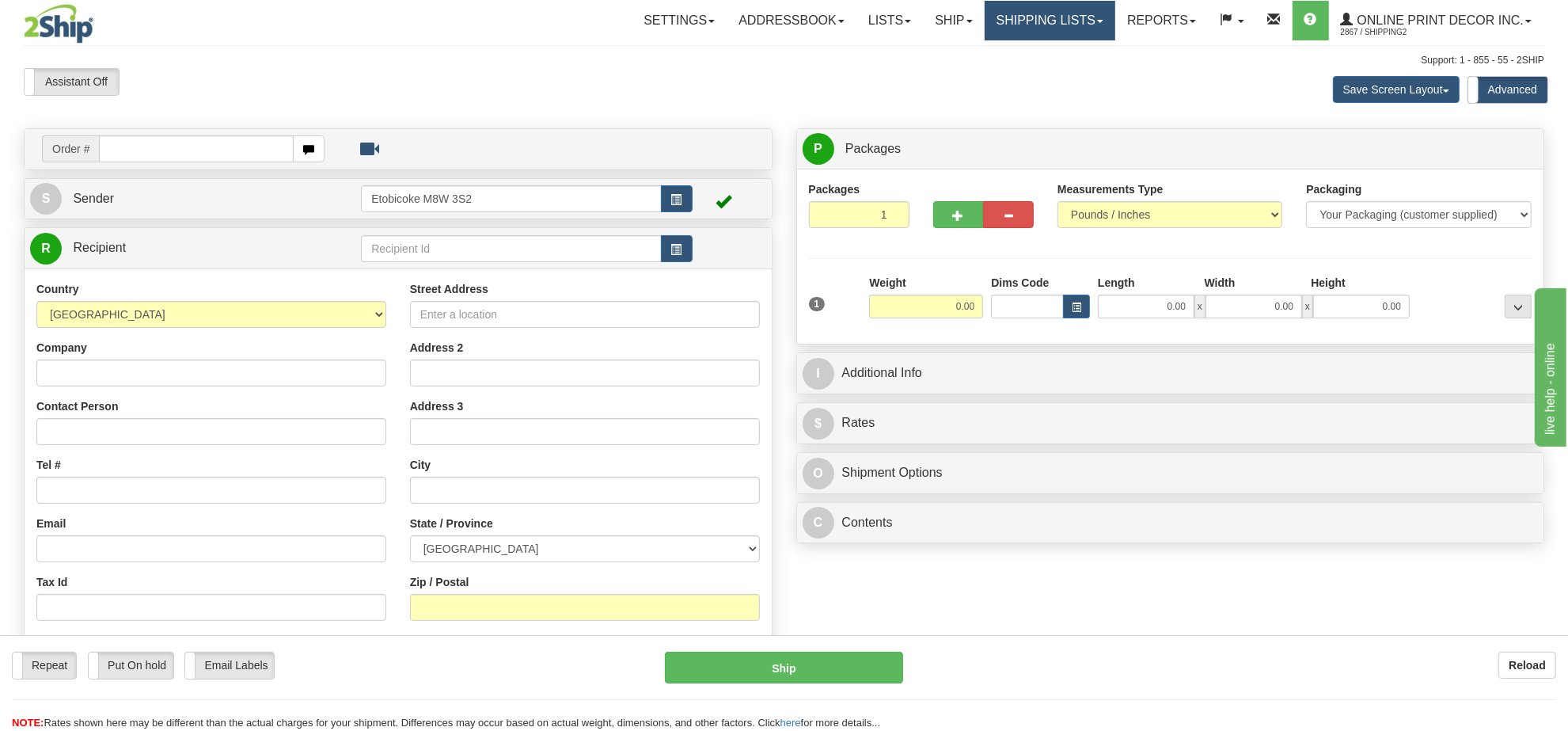
click at [1009, 9] on link "Shipping lists" at bounding box center [1050, 20] width 130 height 40
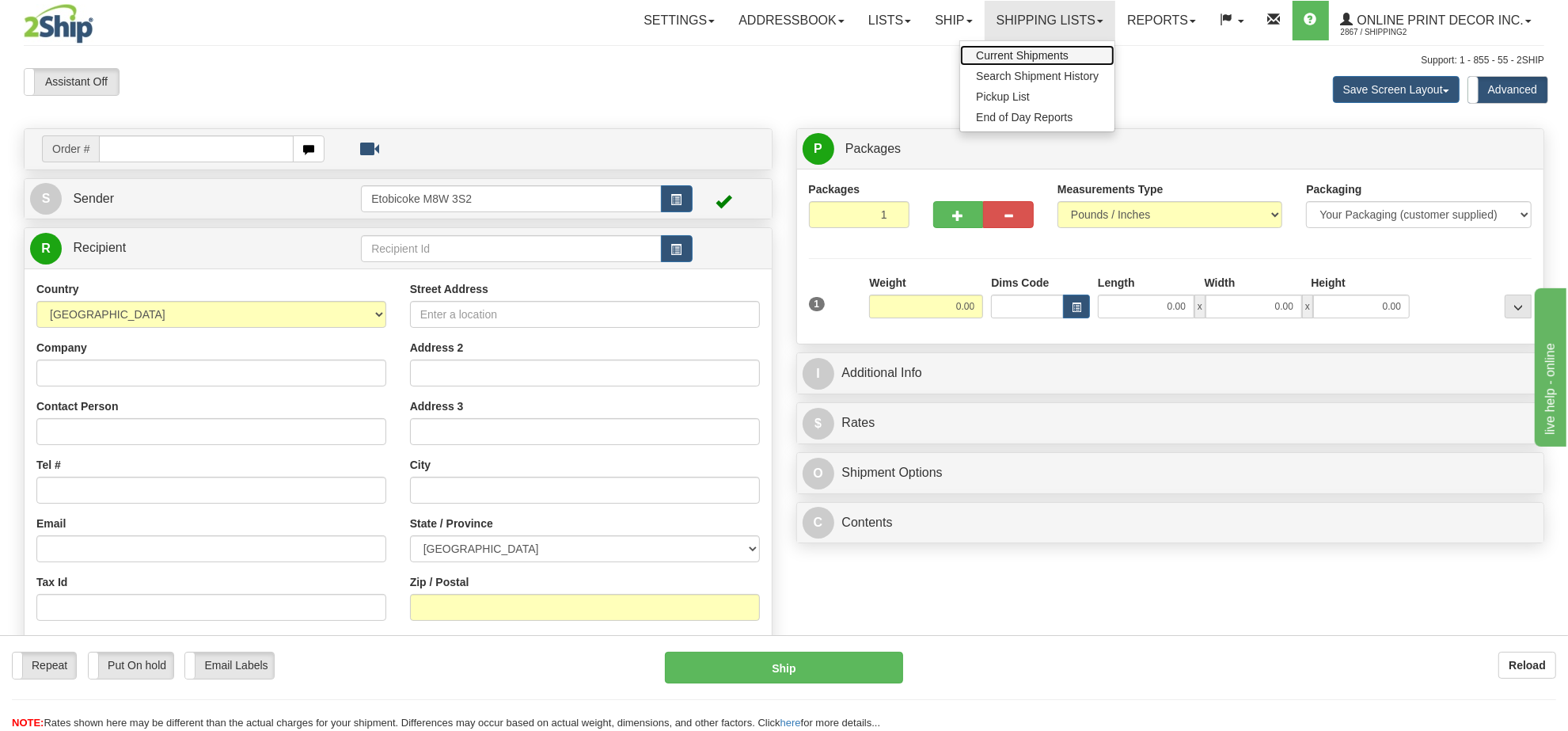
click at [1011, 57] on span "Current Shipments" at bounding box center [1022, 55] width 92 height 12
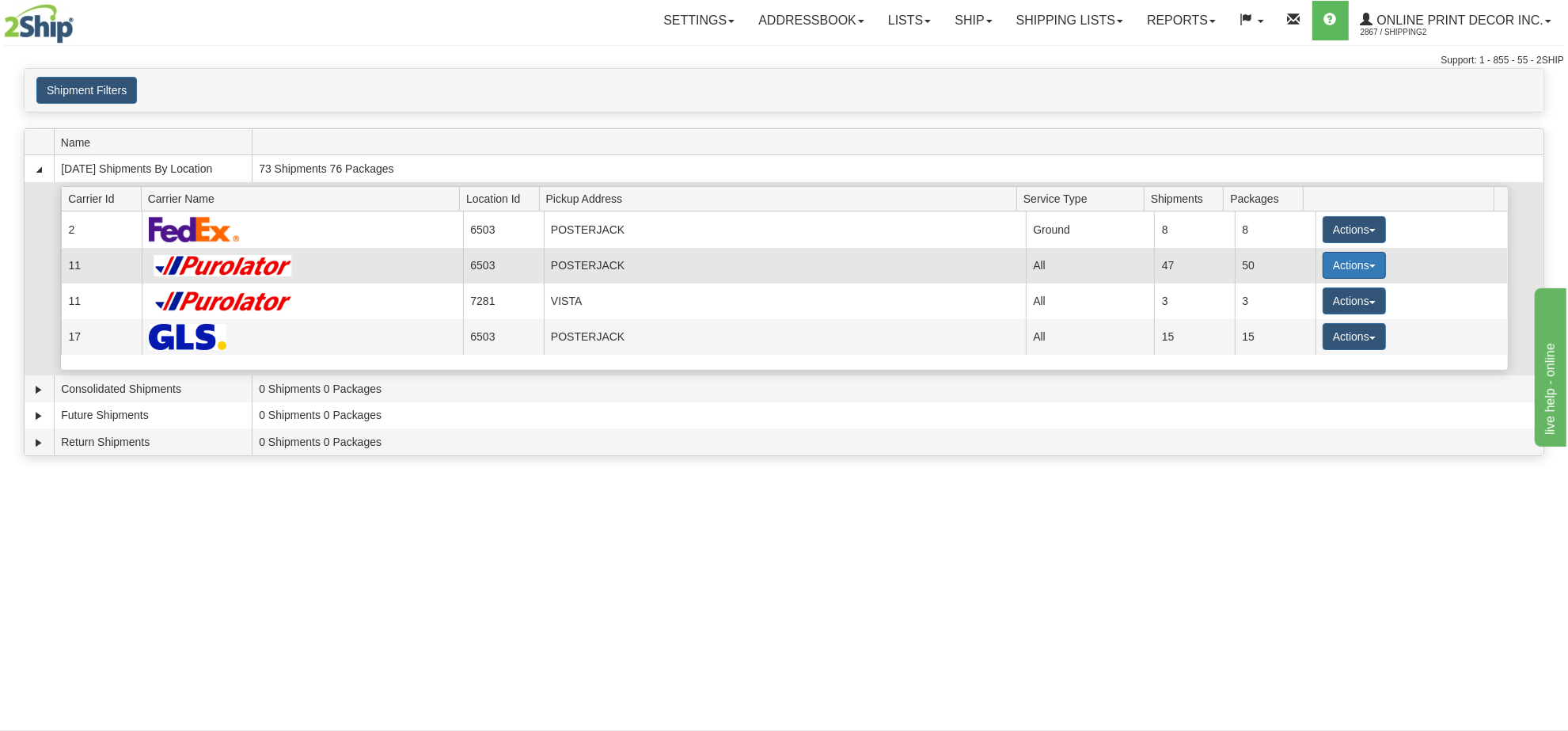
click at [1348, 257] on button "Actions" at bounding box center [1354, 265] width 63 height 27
click at [1303, 299] on span "Details" at bounding box center [1296, 294] width 43 height 11
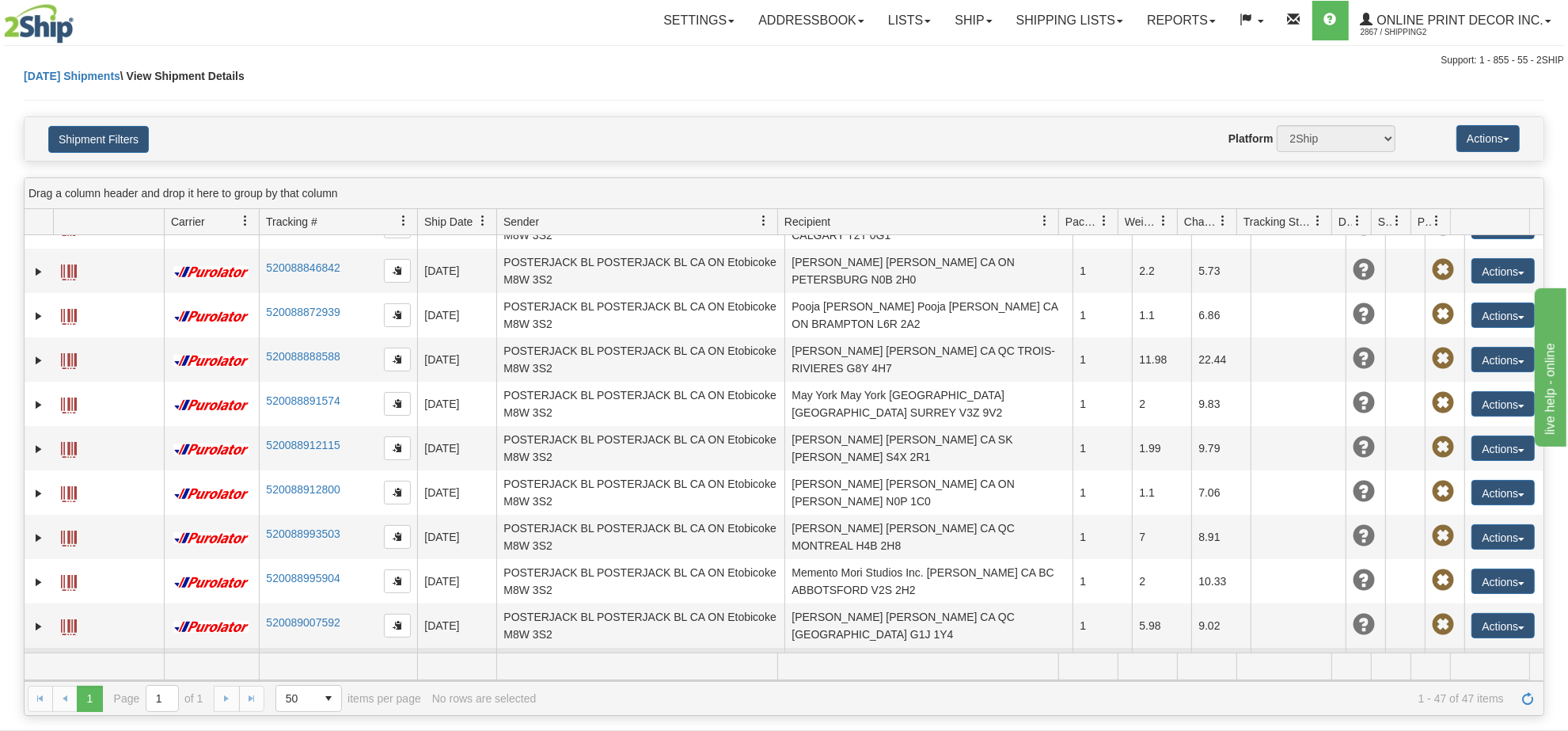
scroll to position [1665, 0]
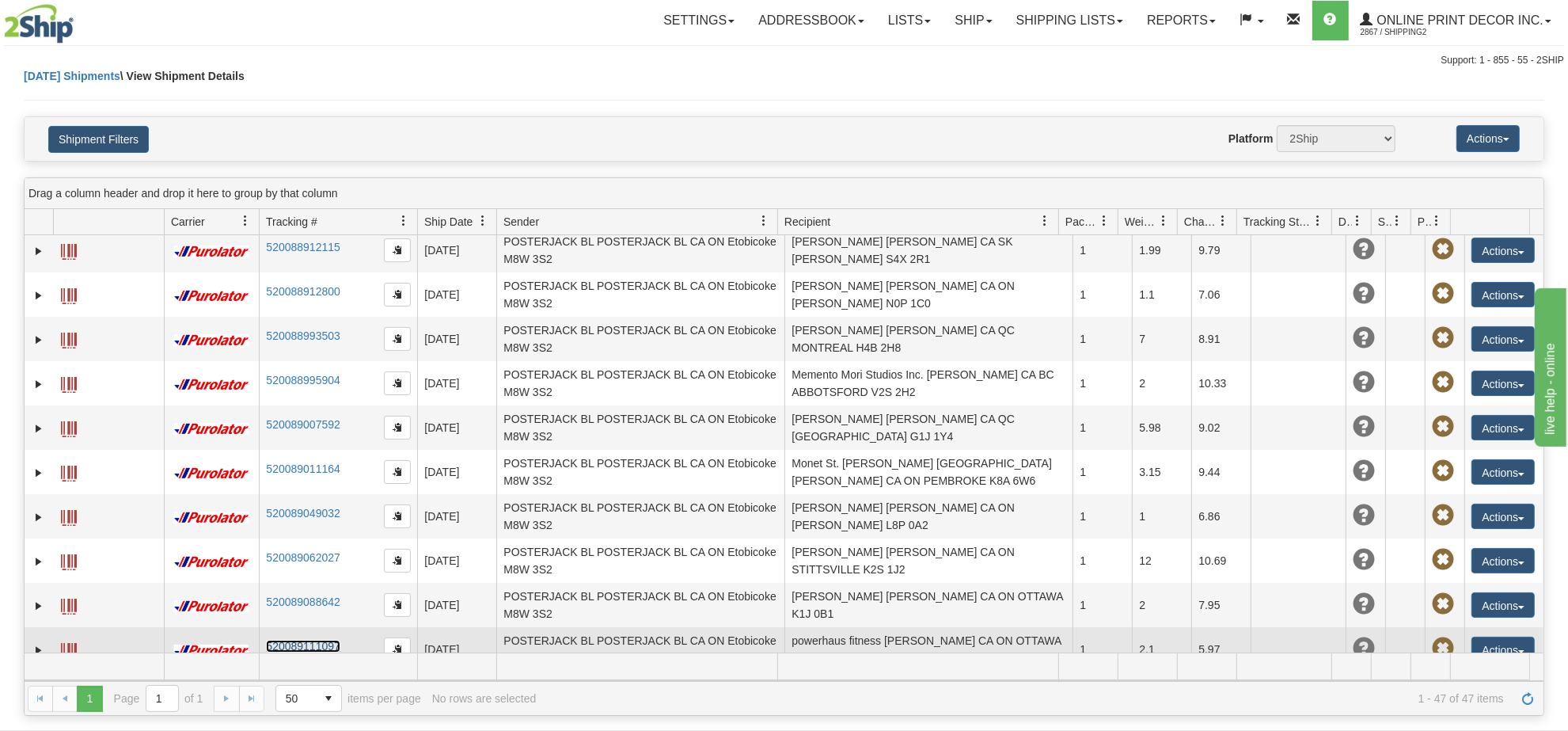
click at [313, 640] on link "520089111097" at bounding box center [303, 646] width 74 height 12
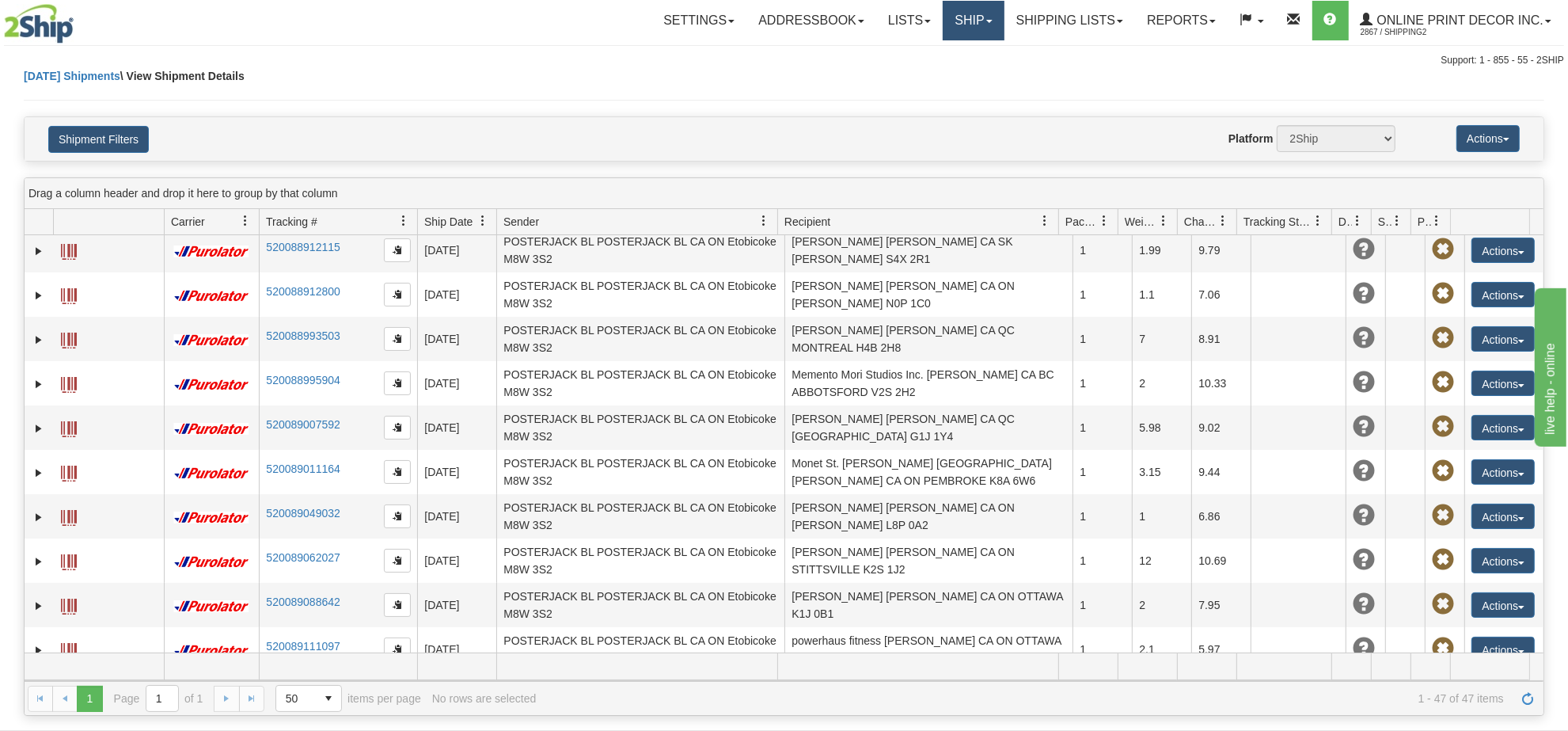
click at [972, 18] on link "Ship" at bounding box center [973, 20] width 61 height 40
click at [919, 46] on link "Ship Screen" at bounding box center [931, 55] width 144 height 20
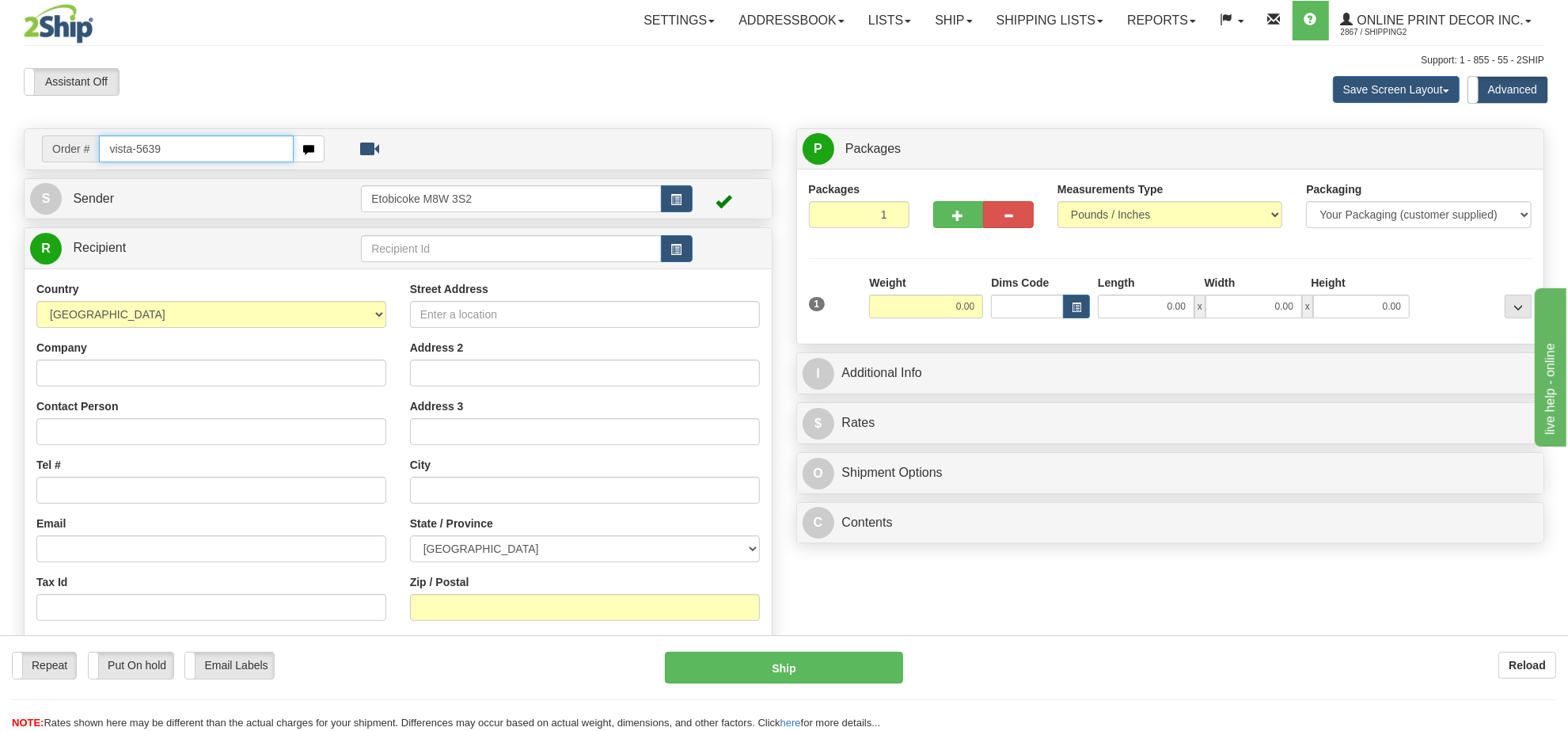
type input "vista-5639"
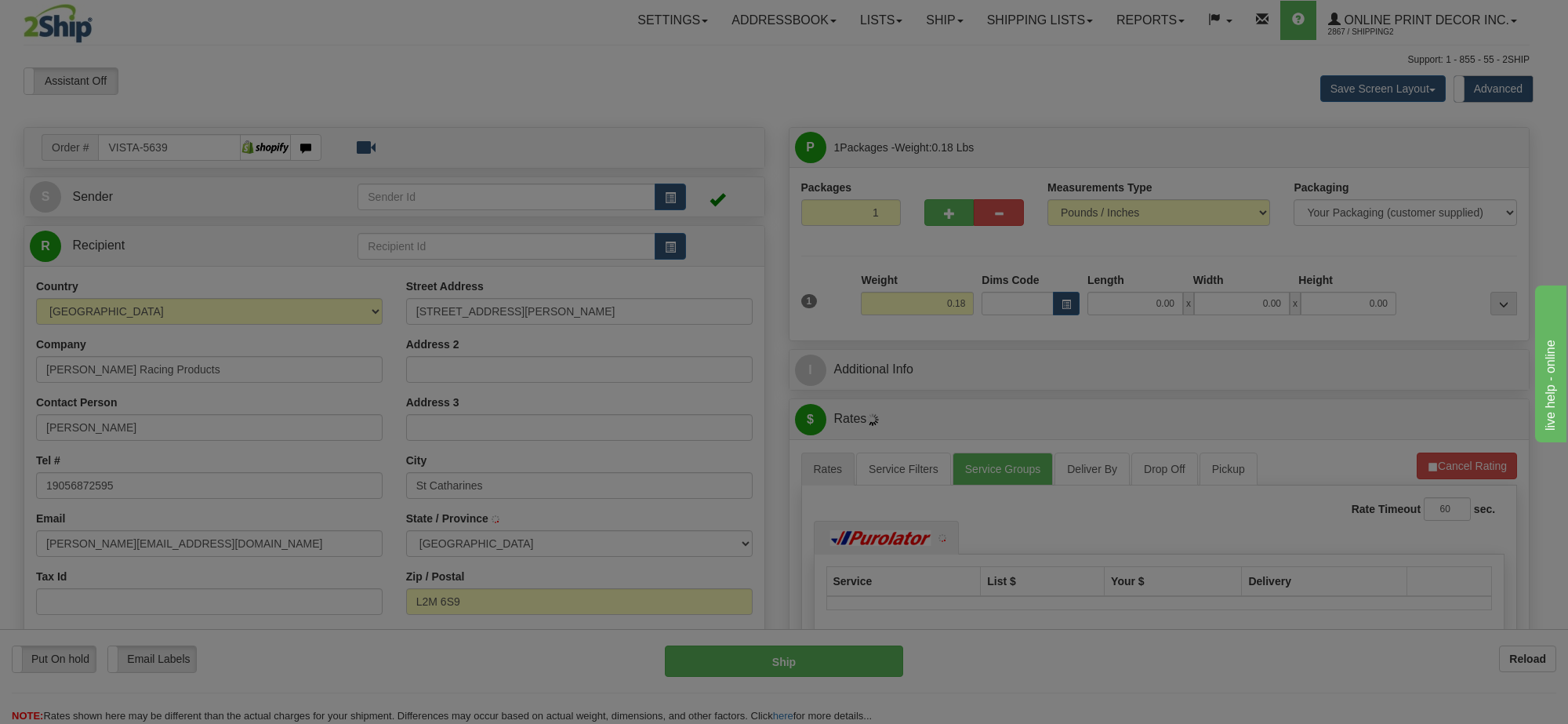
type input "ST CATHARINES"
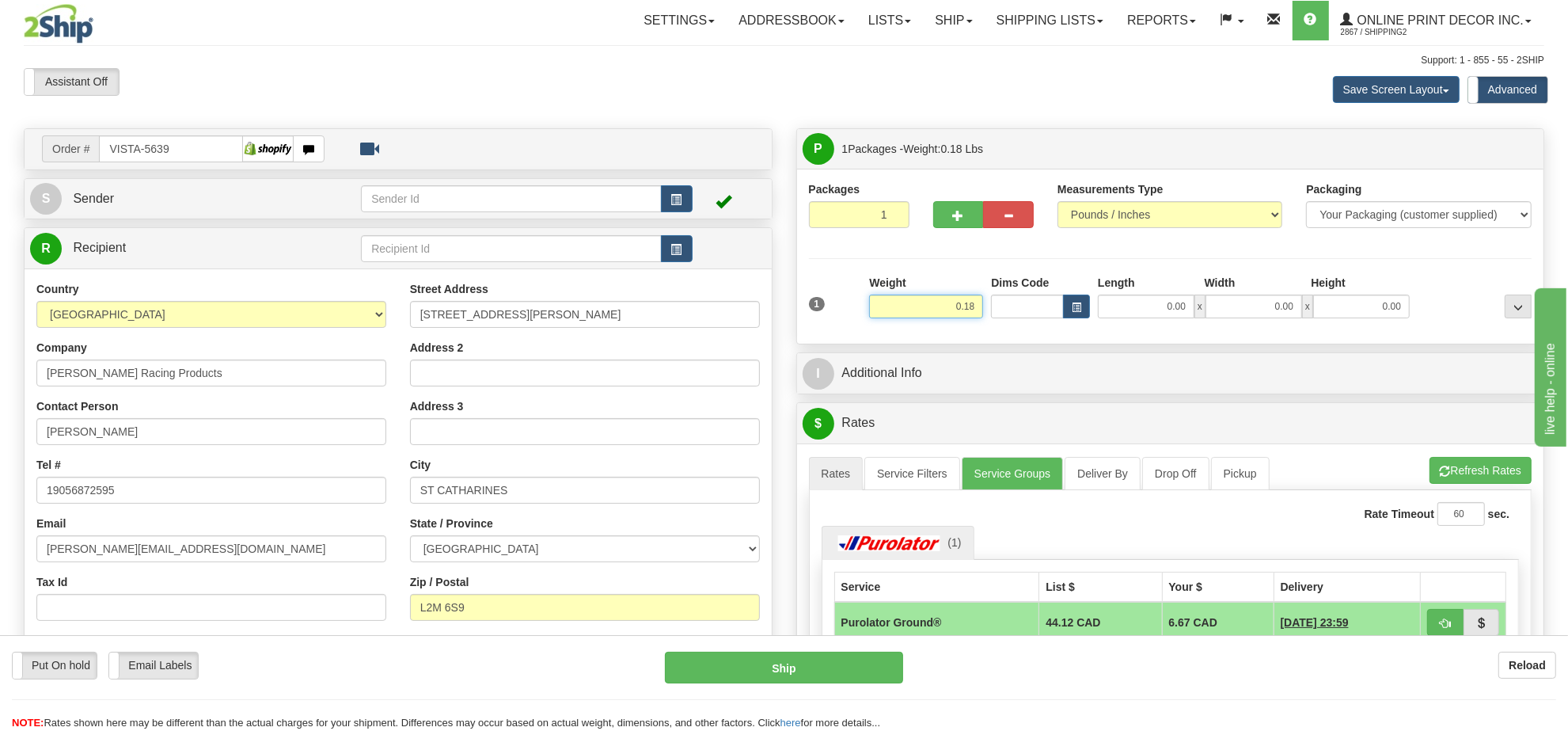
click at [976, 302] on input "0.18" at bounding box center [925, 306] width 114 height 24
type input "2.00"
click at [663, 192] on button "button" at bounding box center [677, 198] width 32 height 27
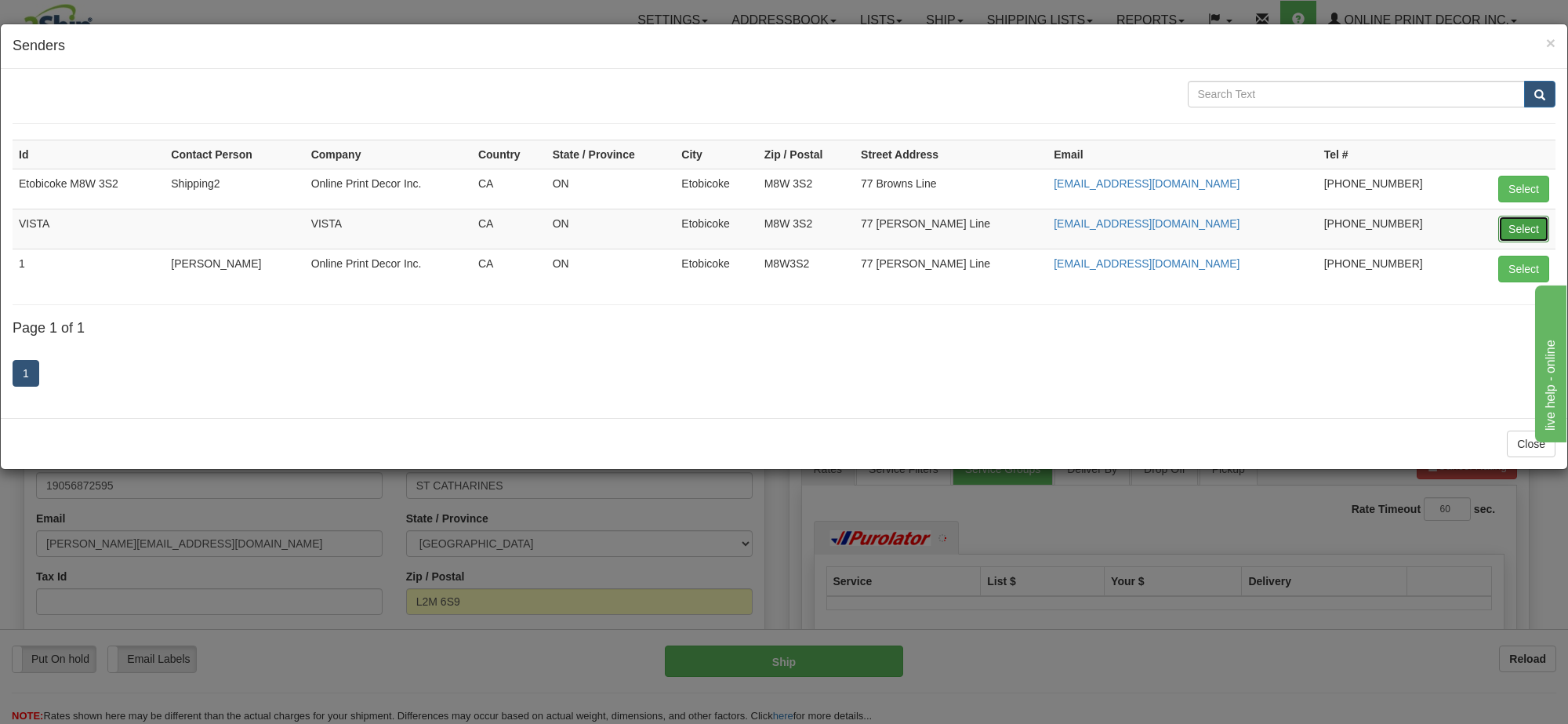
click at [1511, 229] on button "Select" at bounding box center [1524, 229] width 51 height 27
type input "VISTA"
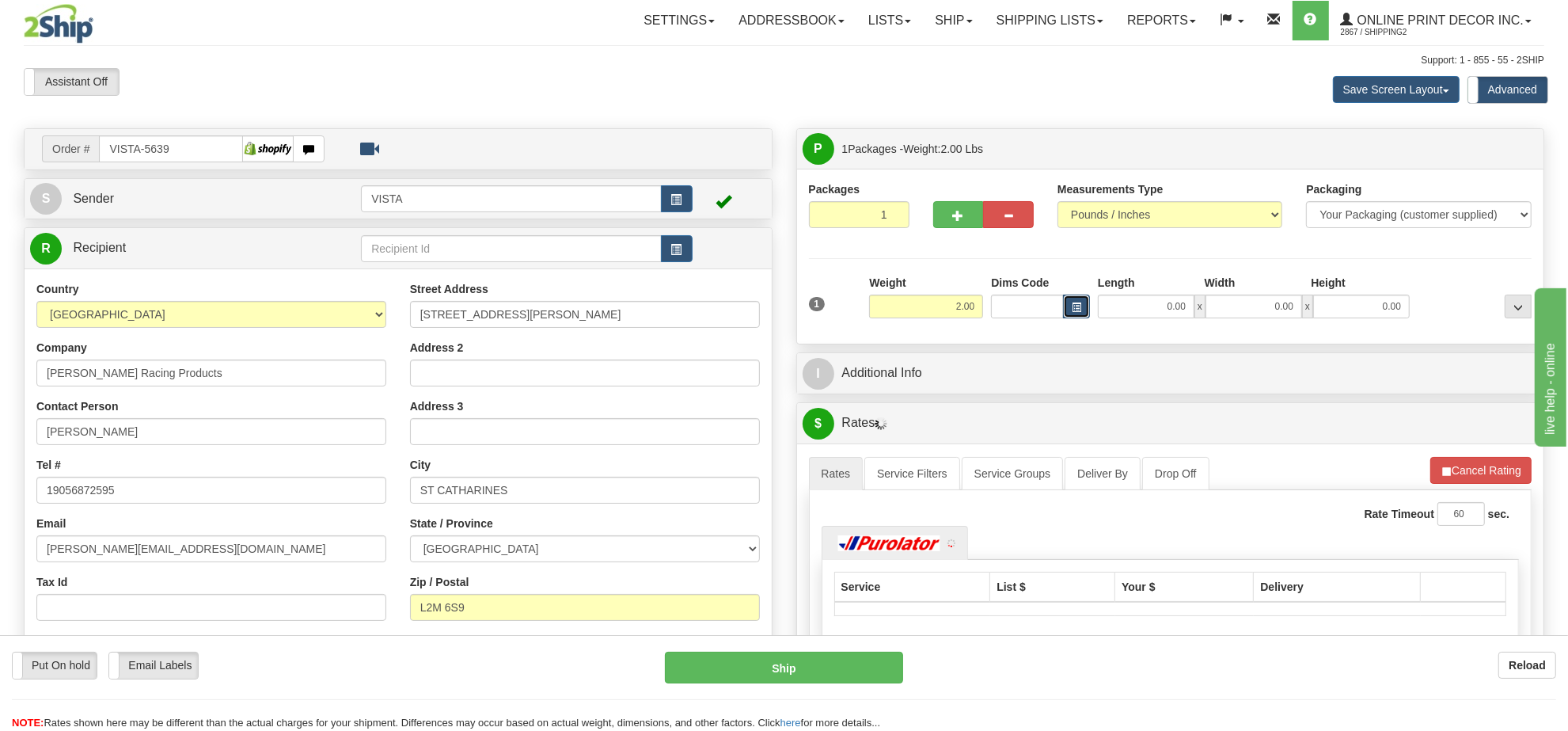
click at [1086, 313] on button "button" at bounding box center [1077, 306] width 27 height 24
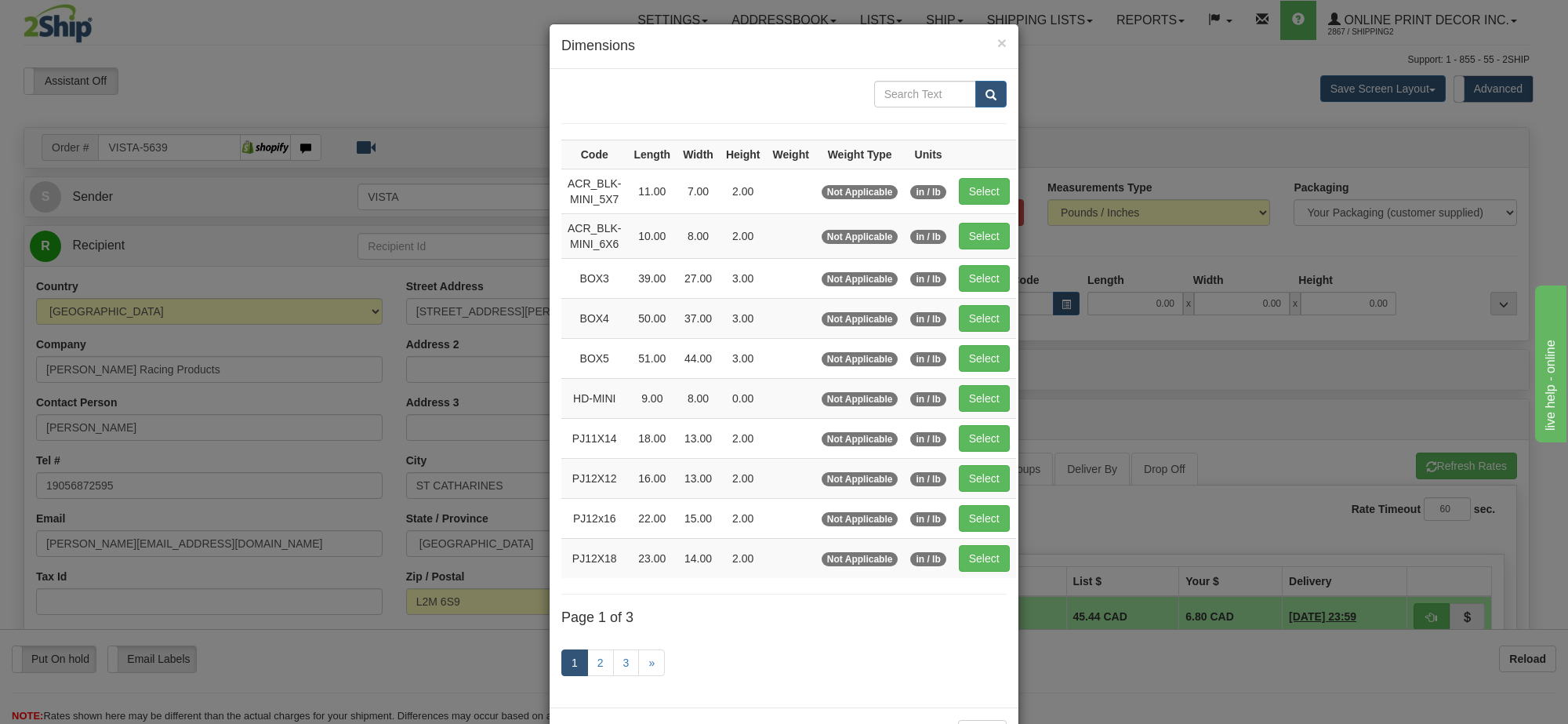
click at [579, 675] on link "1" at bounding box center [575, 662] width 27 height 27
click at [595, 669] on link "2" at bounding box center [600, 662] width 27 height 27
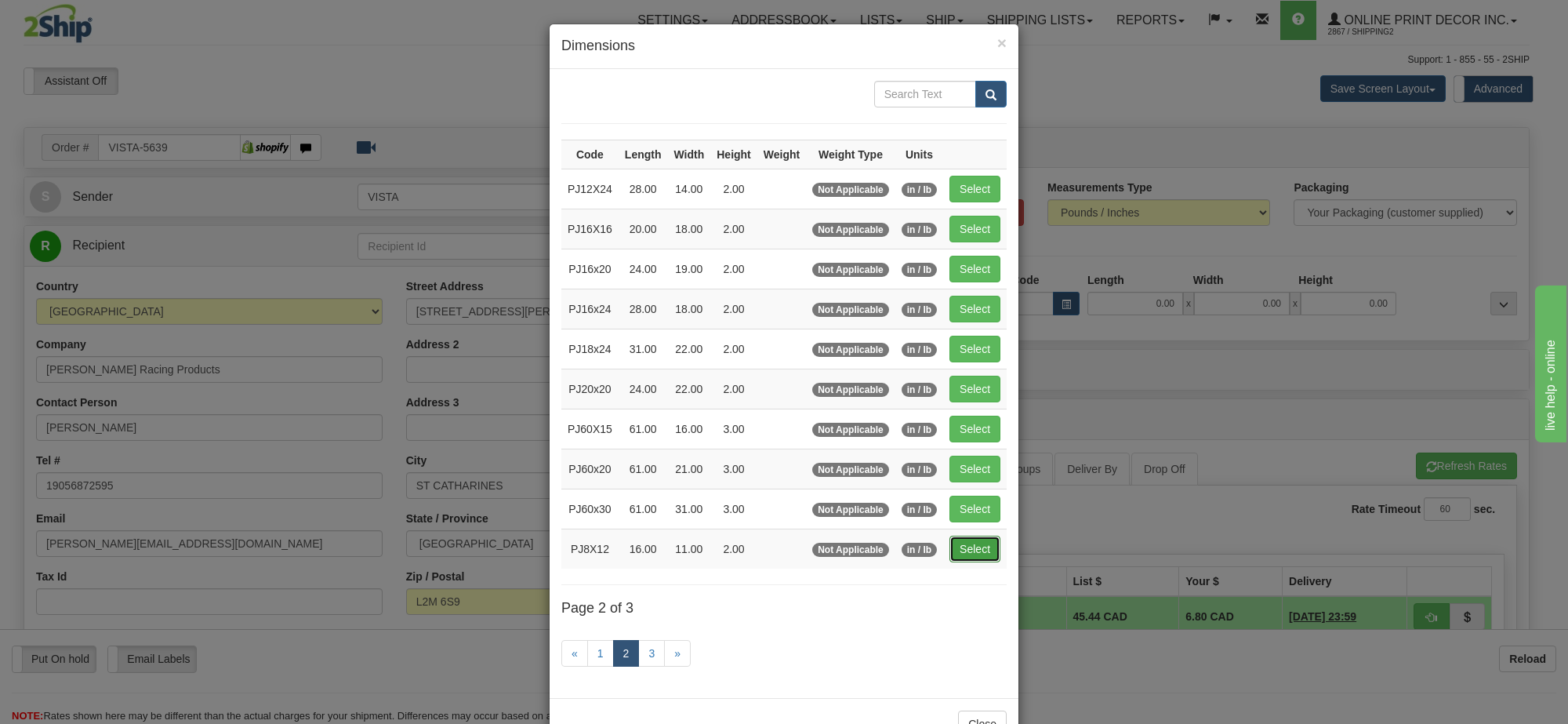
click at [985, 562] on button "Select" at bounding box center [975, 549] width 51 height 27
type input "PJ8X12"
type input "16.00"
type input "11.00"
type input "2.00"
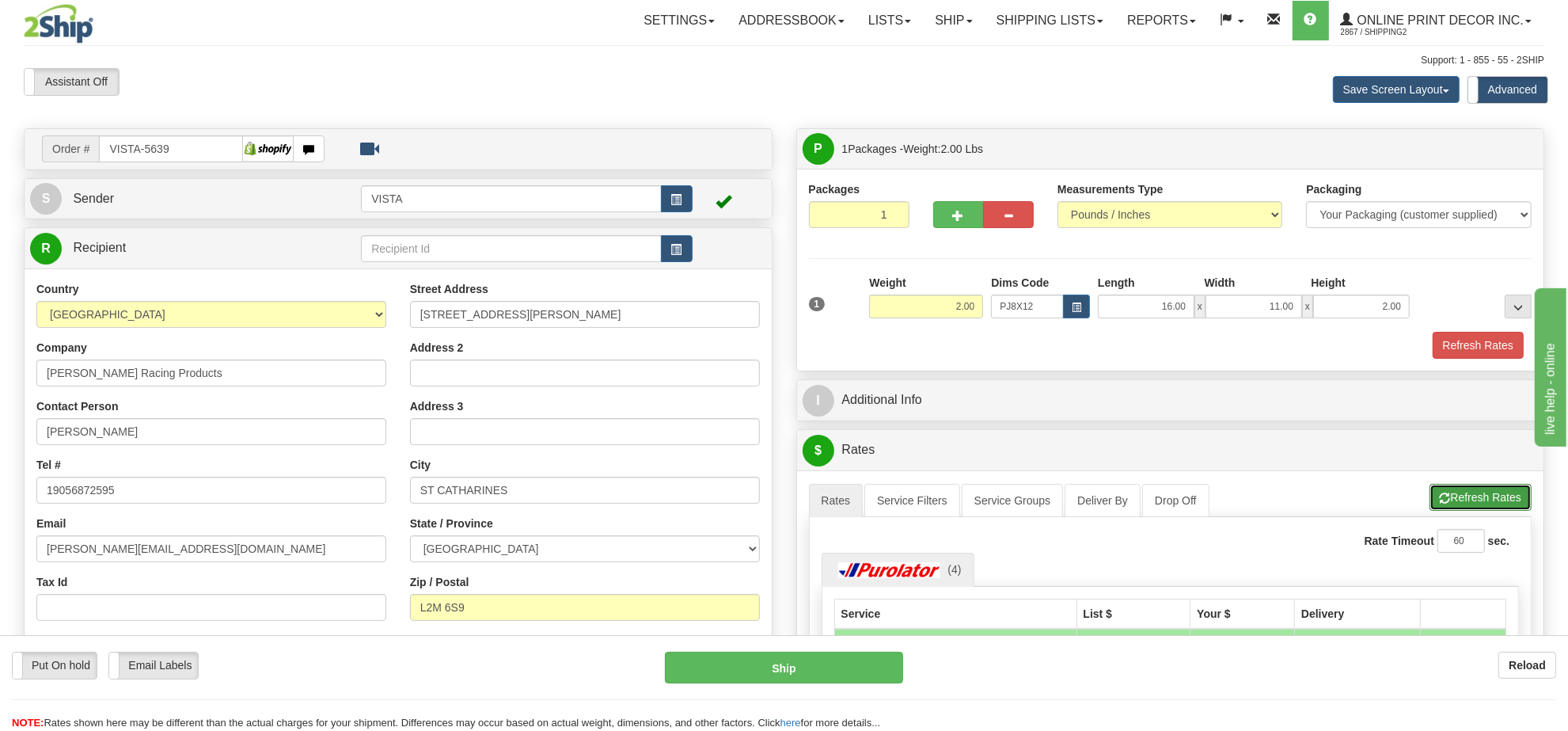
click at [1475, 490] on button "Refresh Rates" at bounding box center [1481, 497] width 102 height 27
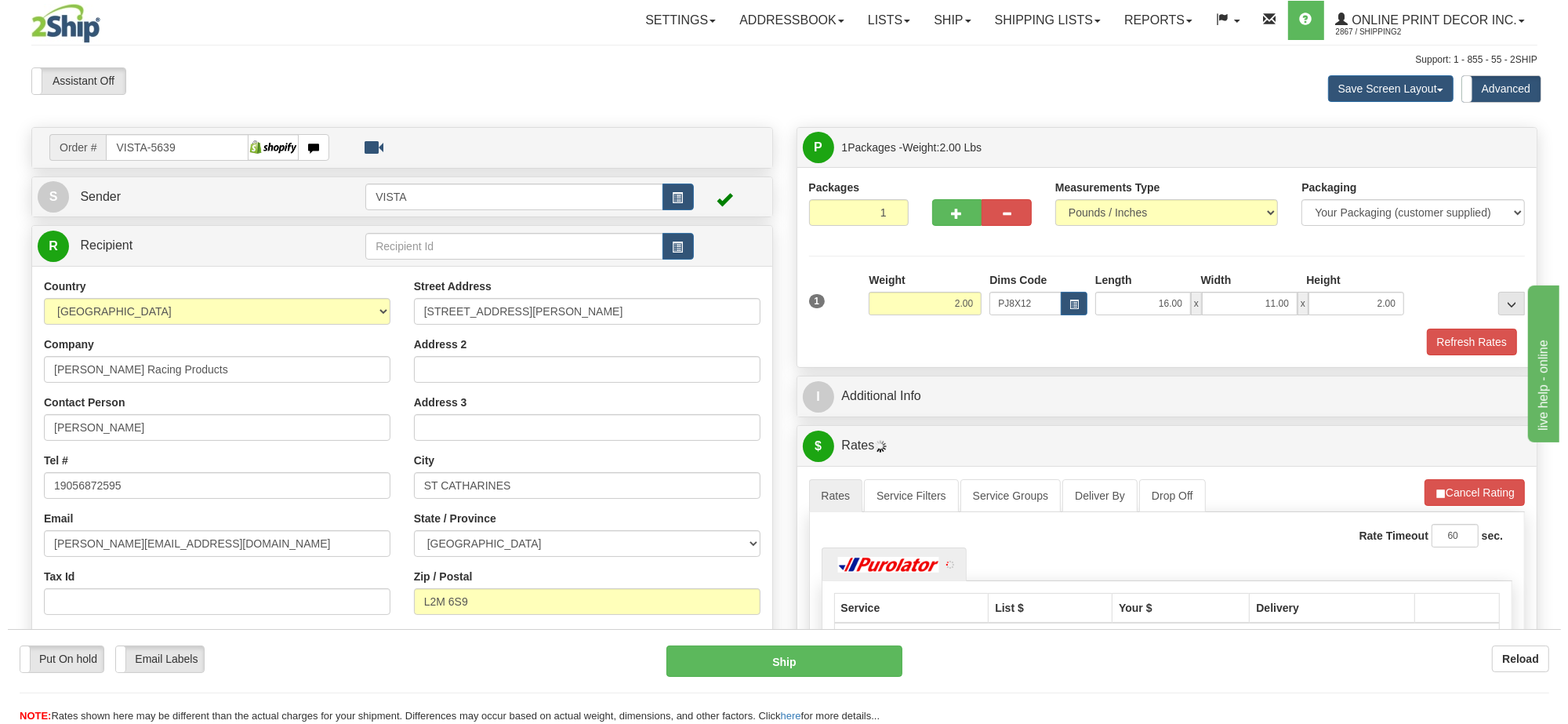
scroll to position [98, 0]
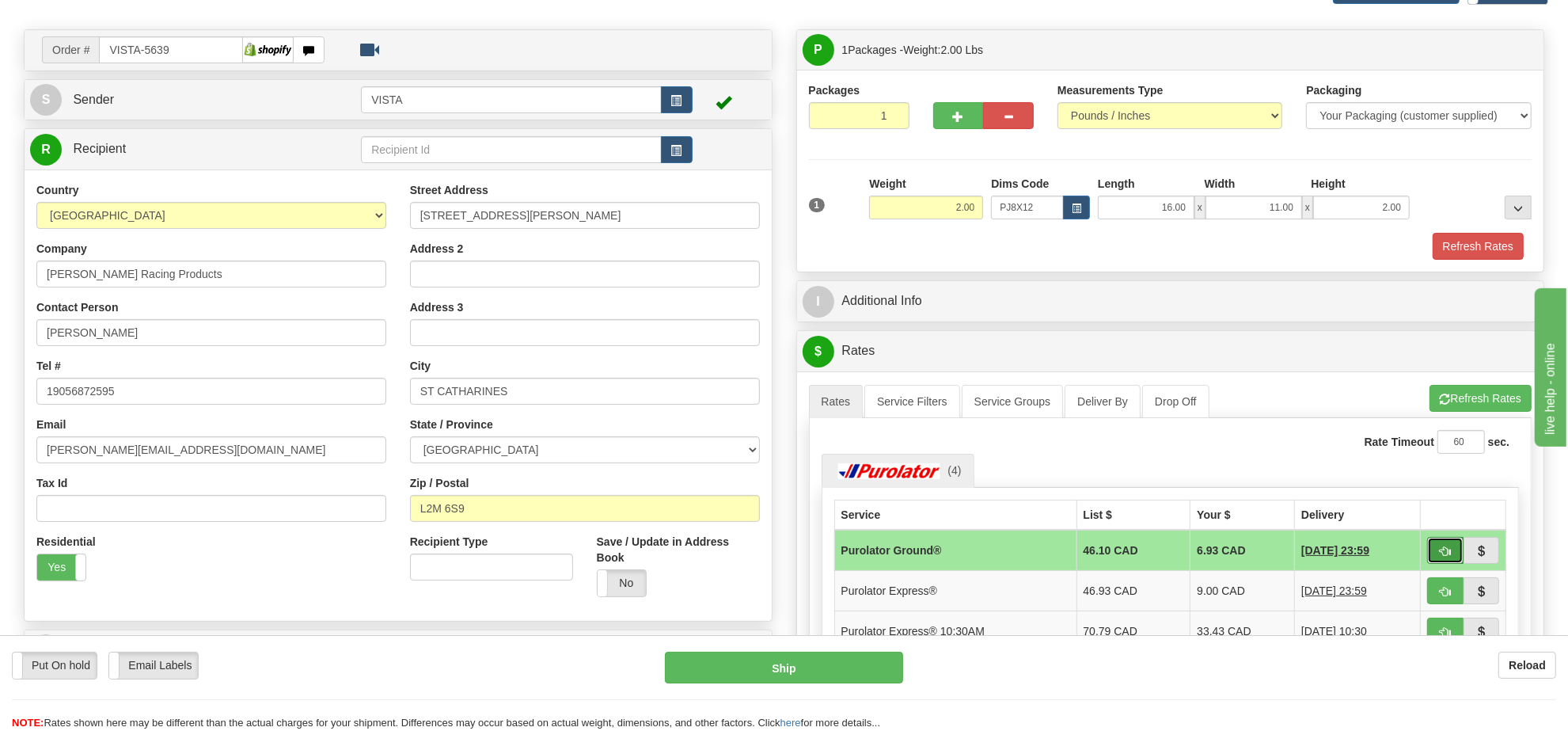
click at [1432, 553] on button "button" at bounding box center [1445, 550] width 36 height 27
type input "260"
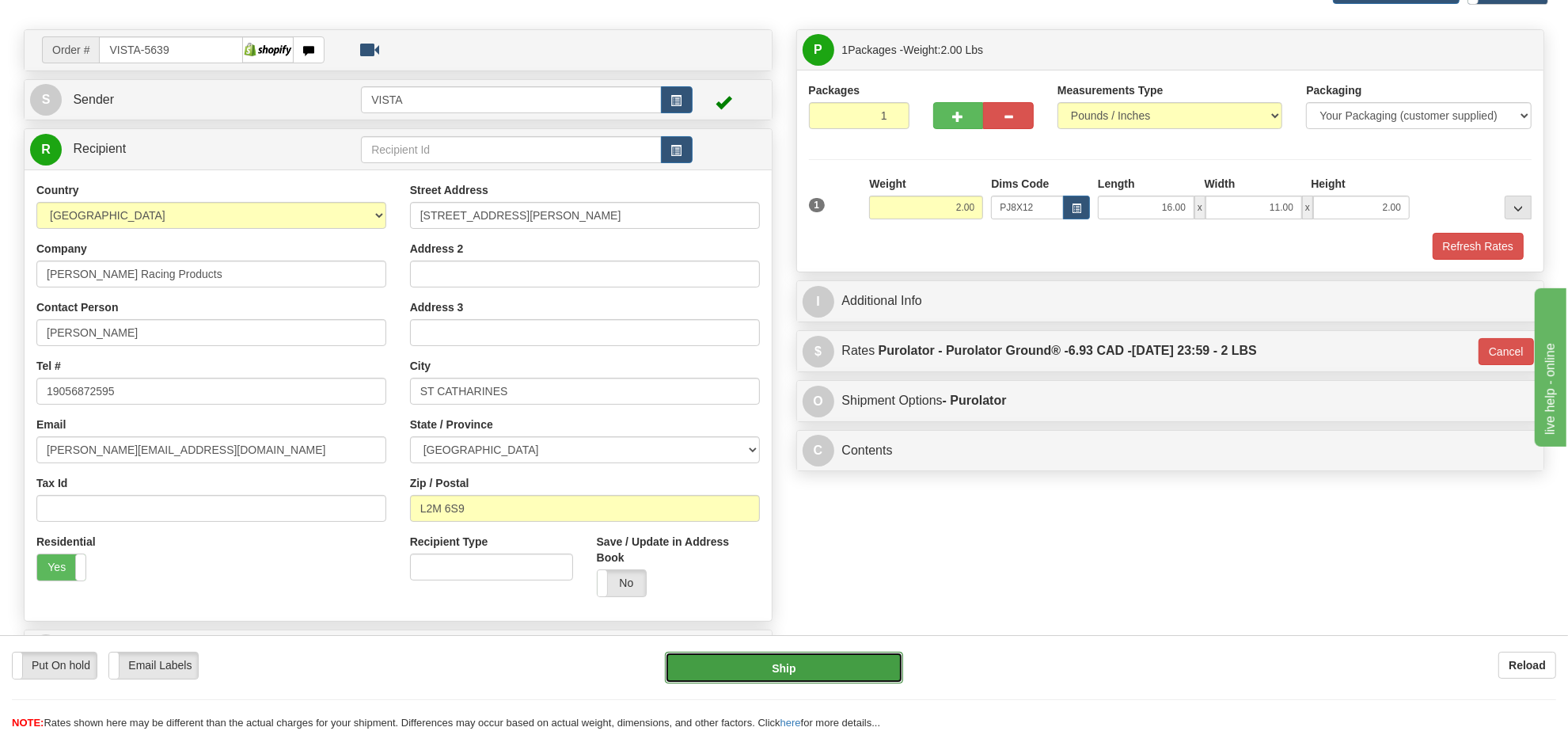
click at [824, 675] on button "Ship" at bounding box center [784, 668] width 238 height 32
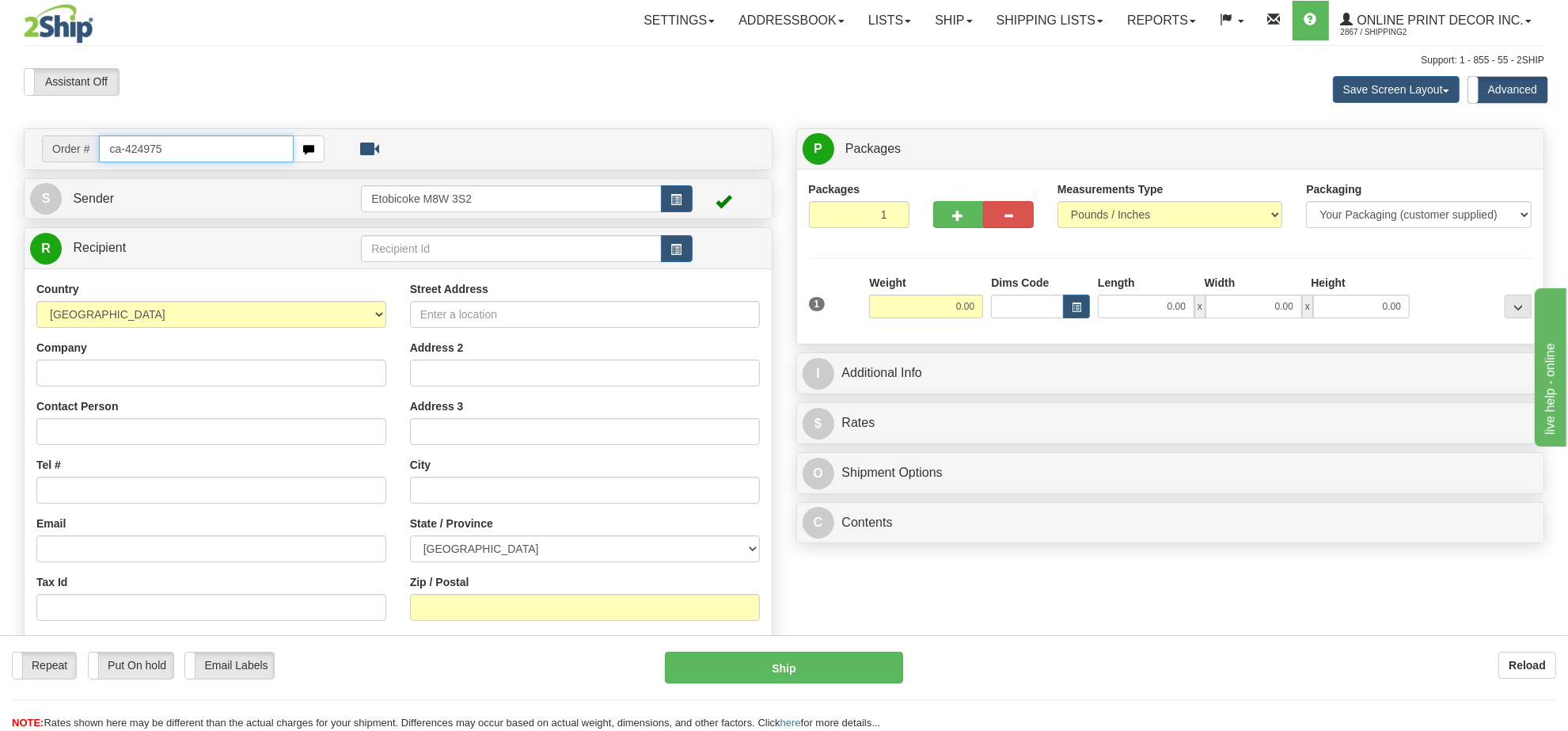
type input "ca-424975"
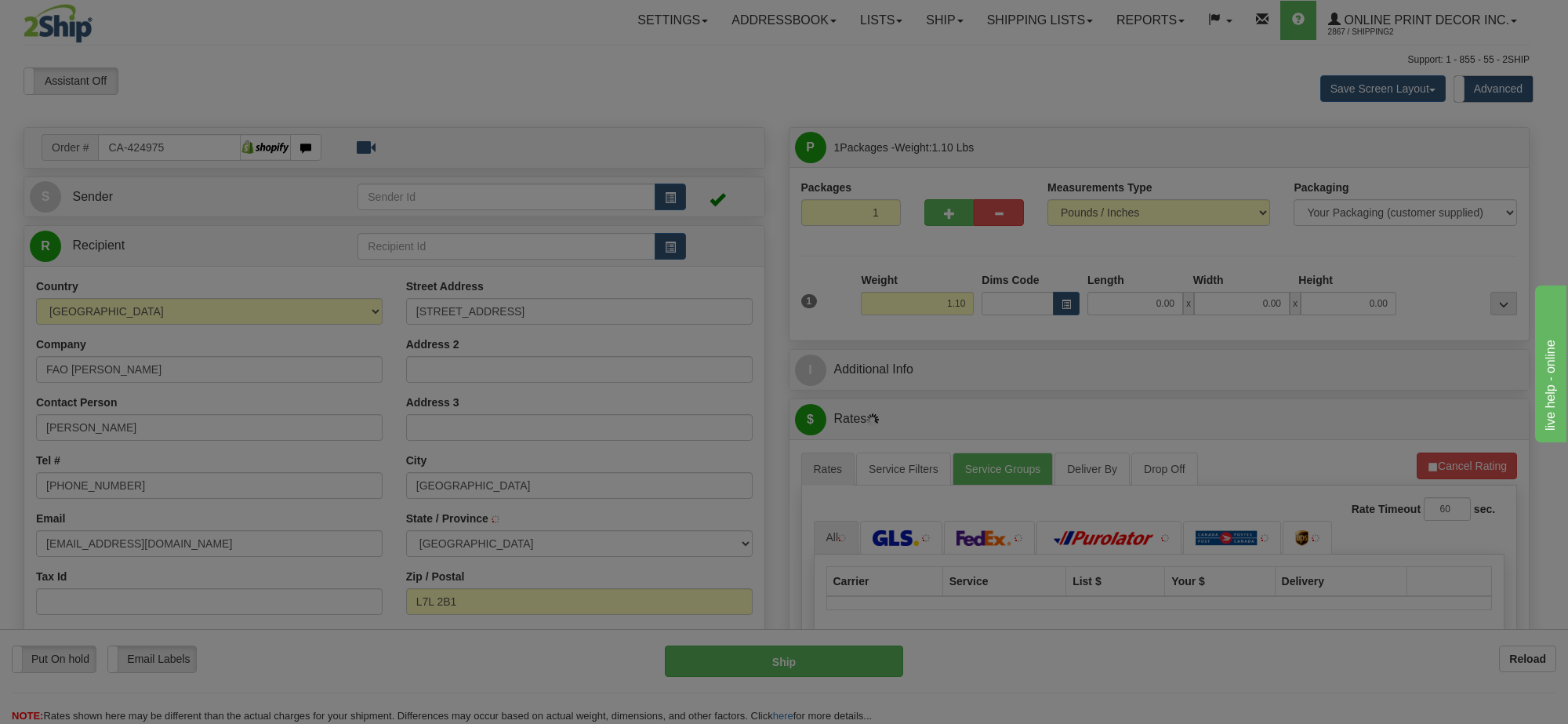
type input "BURLINGTON"
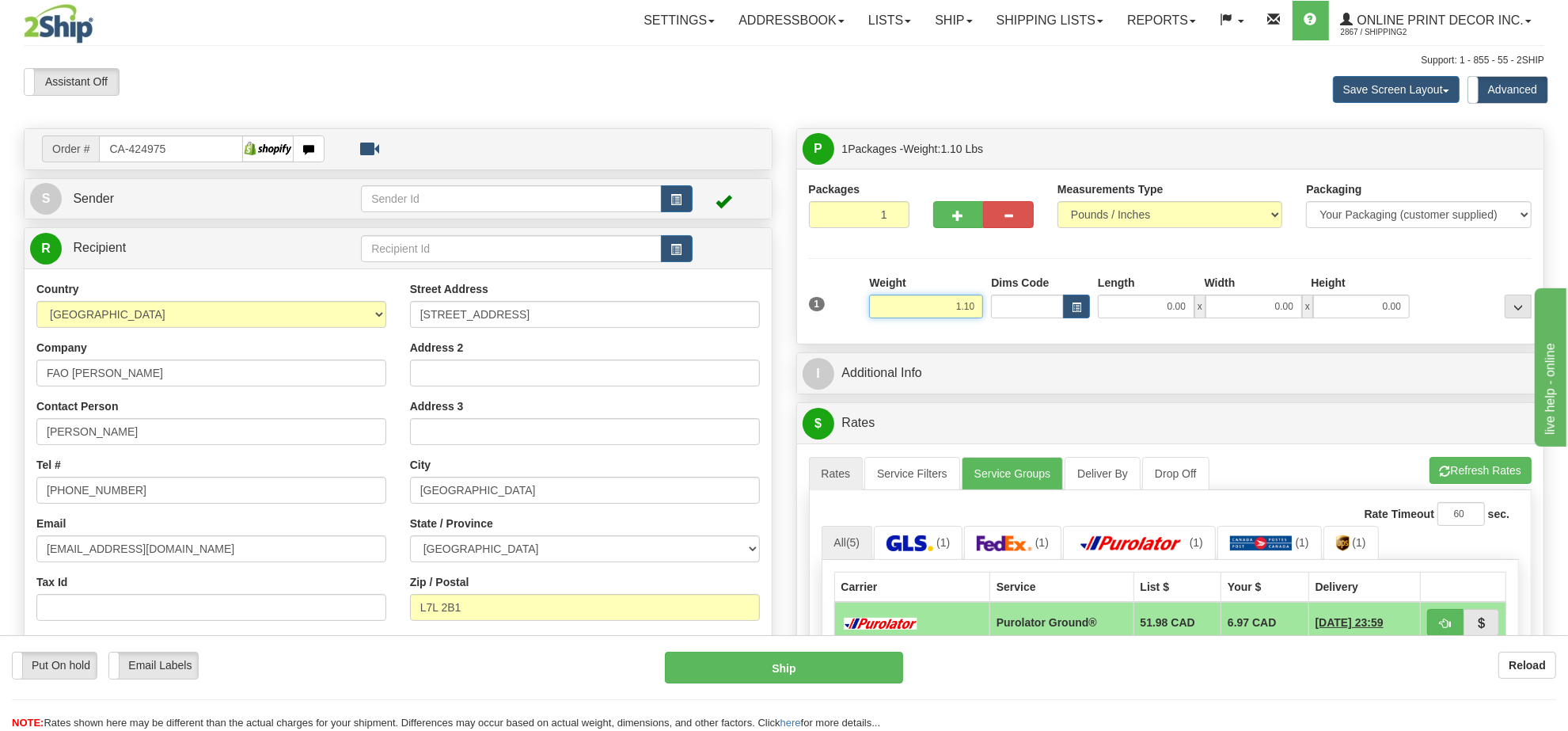
click at [956, 311] on input "1.10" at bounding box center [925, 306] width 114 height 24
type input "2.00"
click at [1078, 311] on span "button" at bounding box center [1076, 307] width 10 height 9
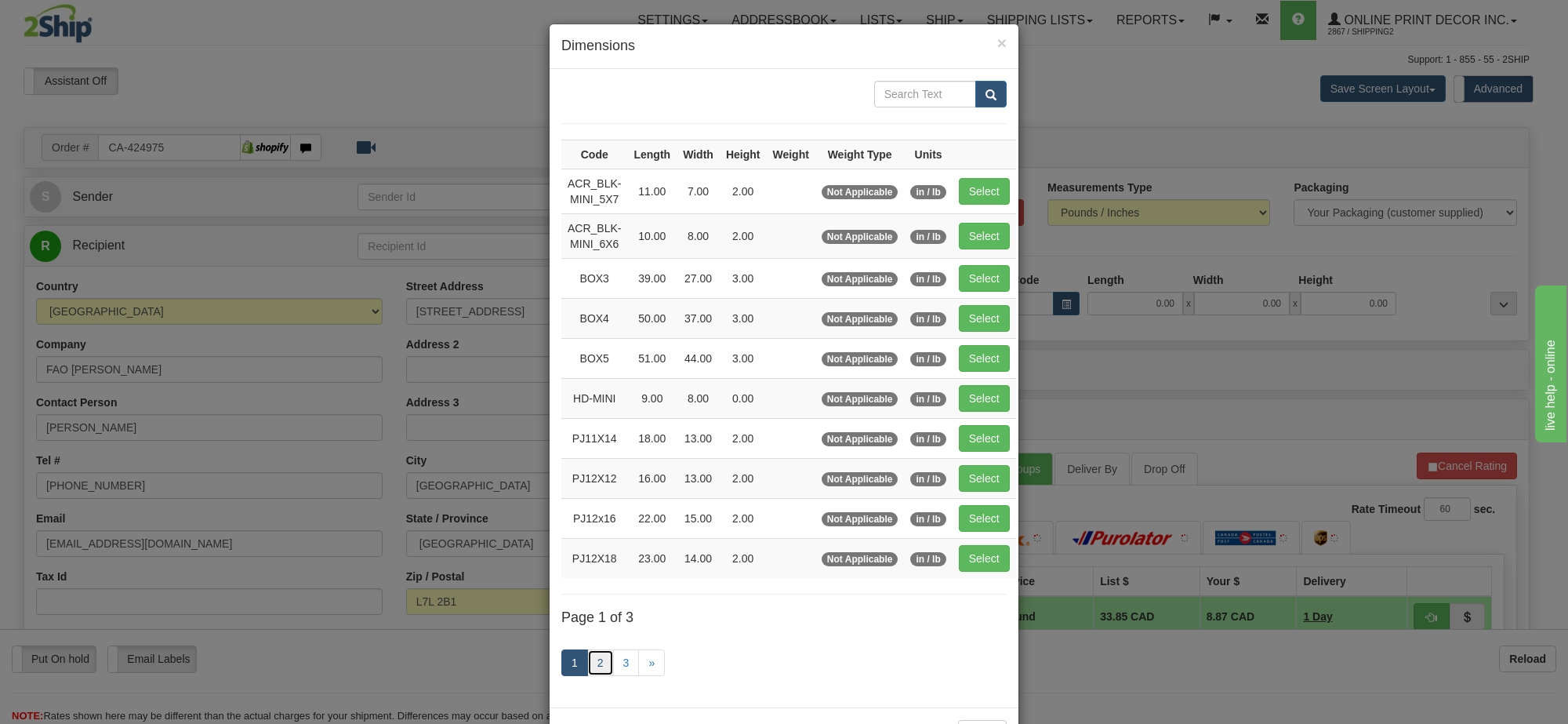
click at [592, 664] on link "2" at bounding box center [600, 662] width 27 height 27
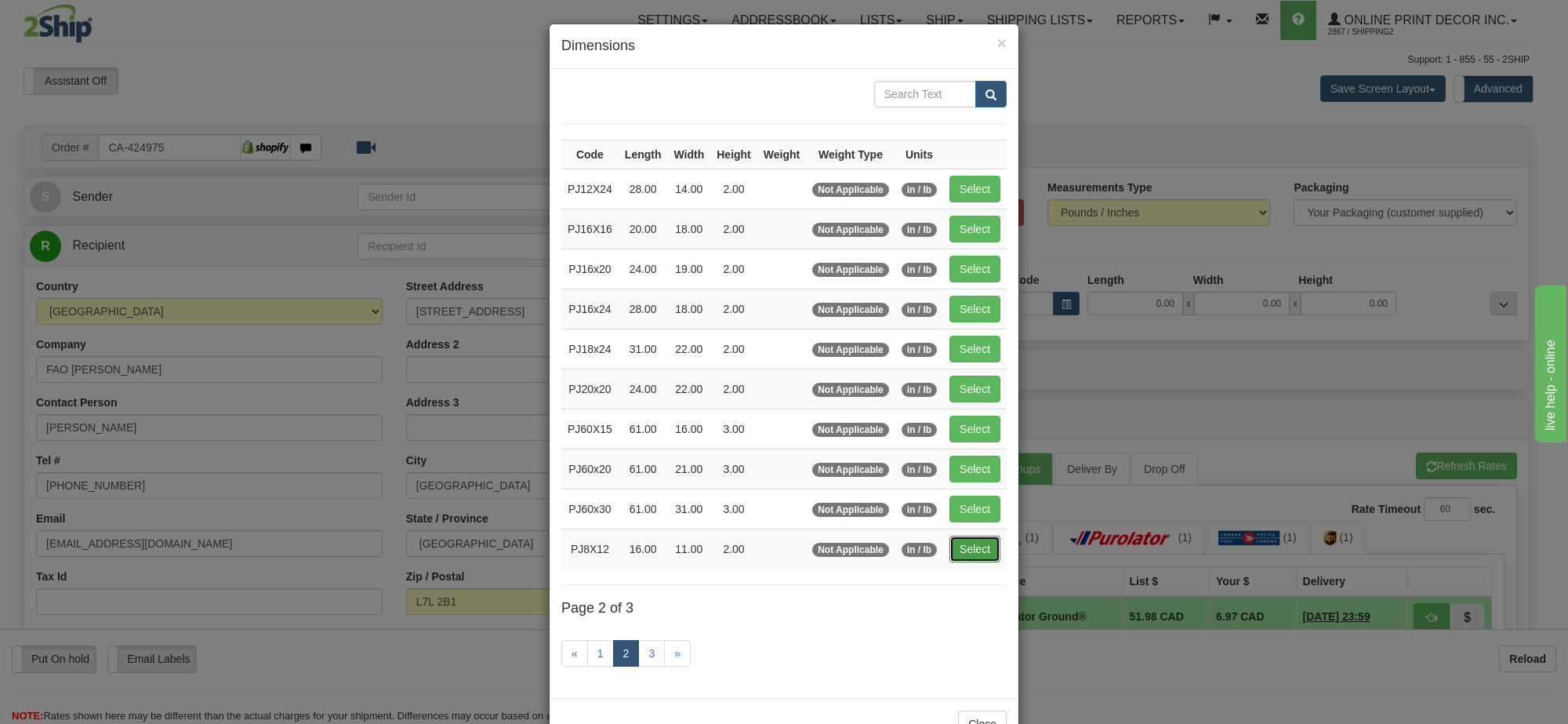
click at [975, 563] on button "Select" at bounding box center [975, 549] width 51 height 27
type input "PJ8X12"
type input "16.00"
type input "11.00"
type input "2.00"
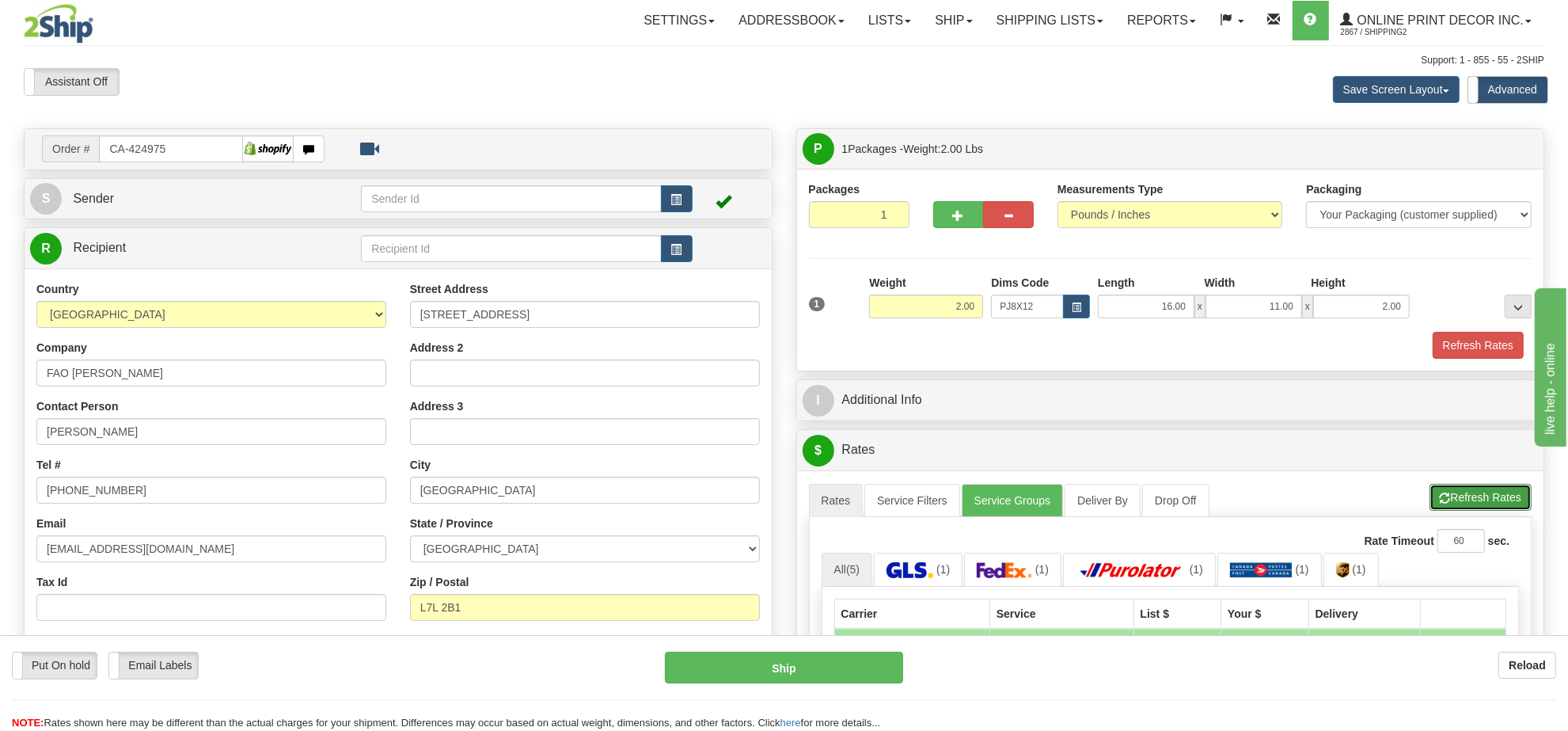
click at [1467, 492] on button "Refresh Rates" at bounding box center [1481, 497] width 102 height 27
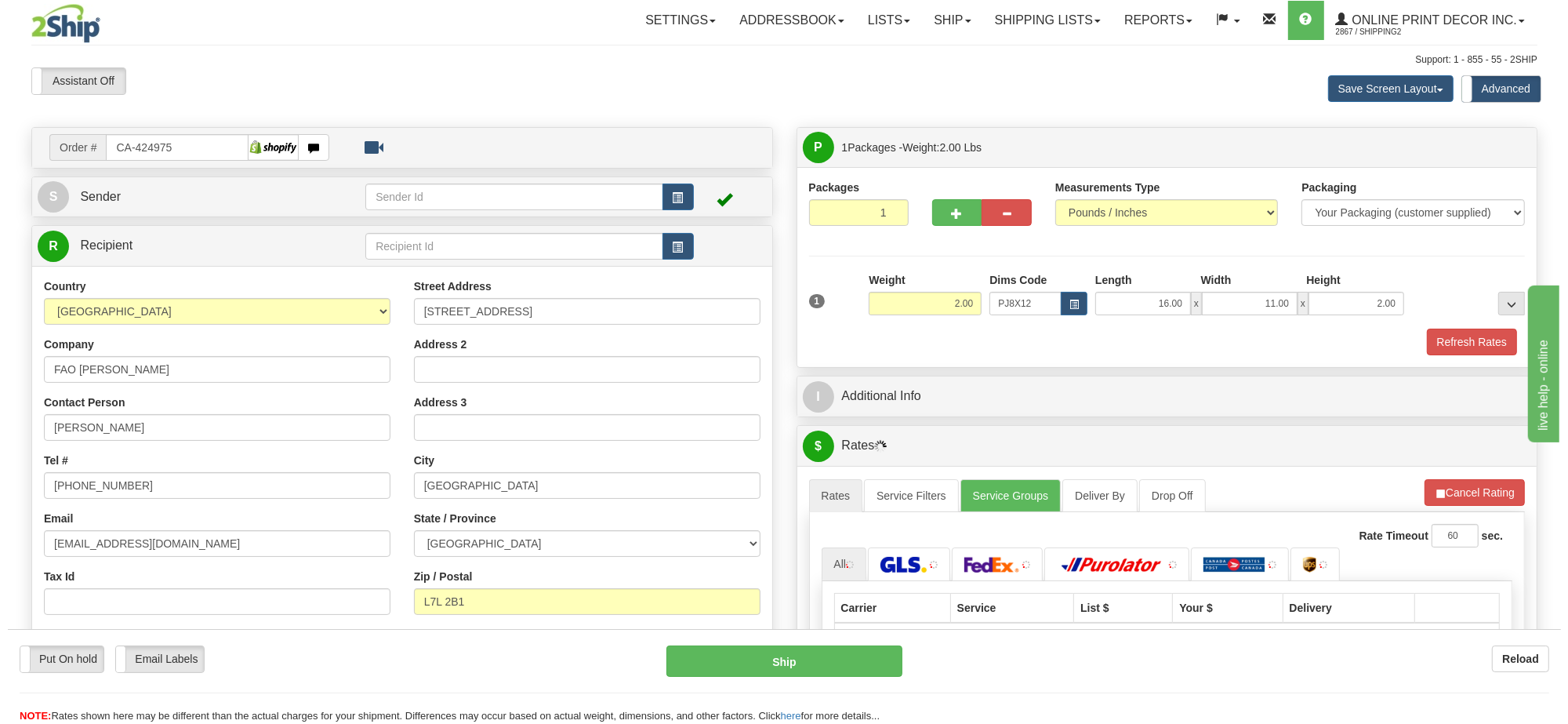
scroll to position [196, 0]
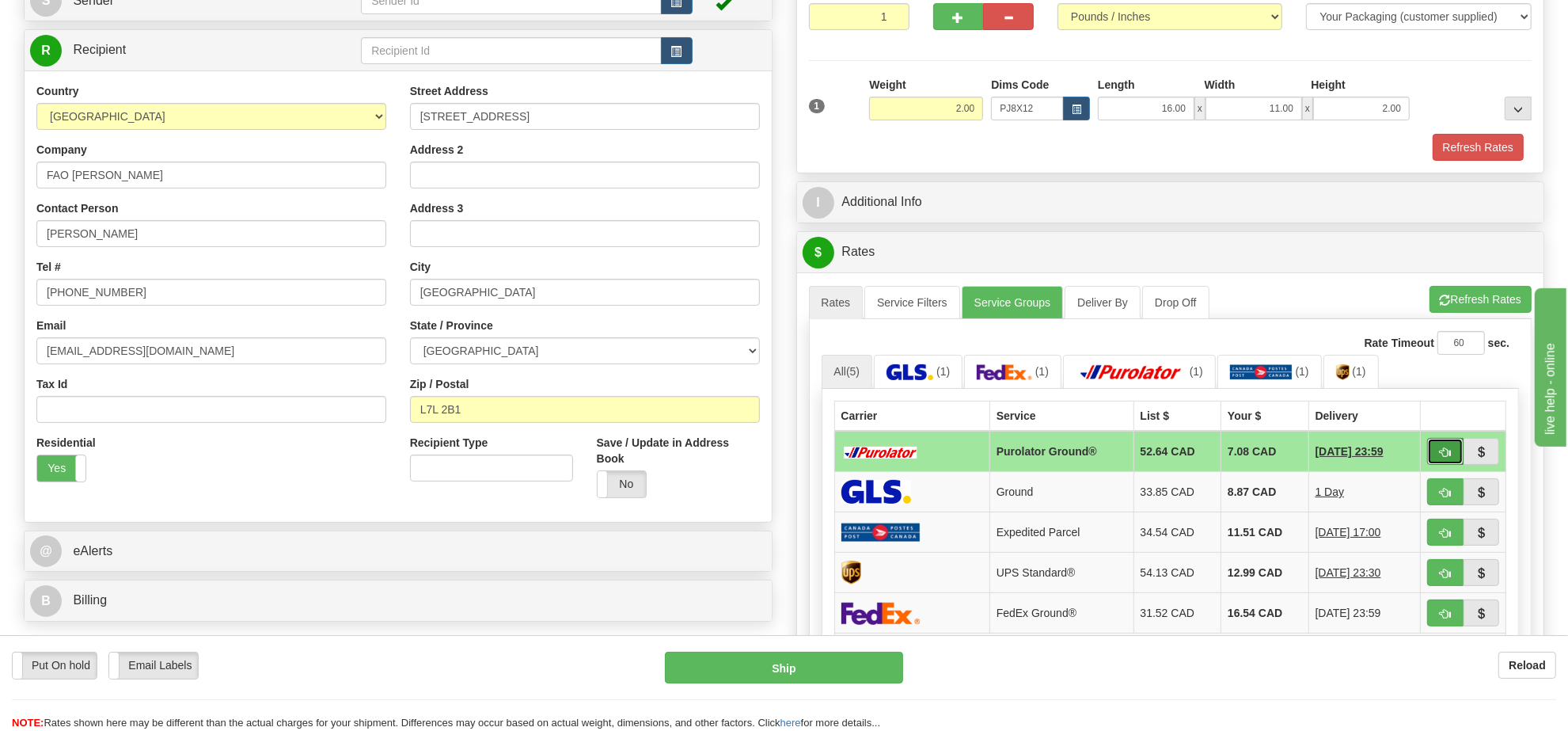
drag, startPoint x: 1433, startPoint y: 441, endPoint x: 1440, endPoint y: 454, distance: 14.8
click at [1440, 454] on span "button" at bounding box center [1446, 453] width 11 height 11
type input "260"
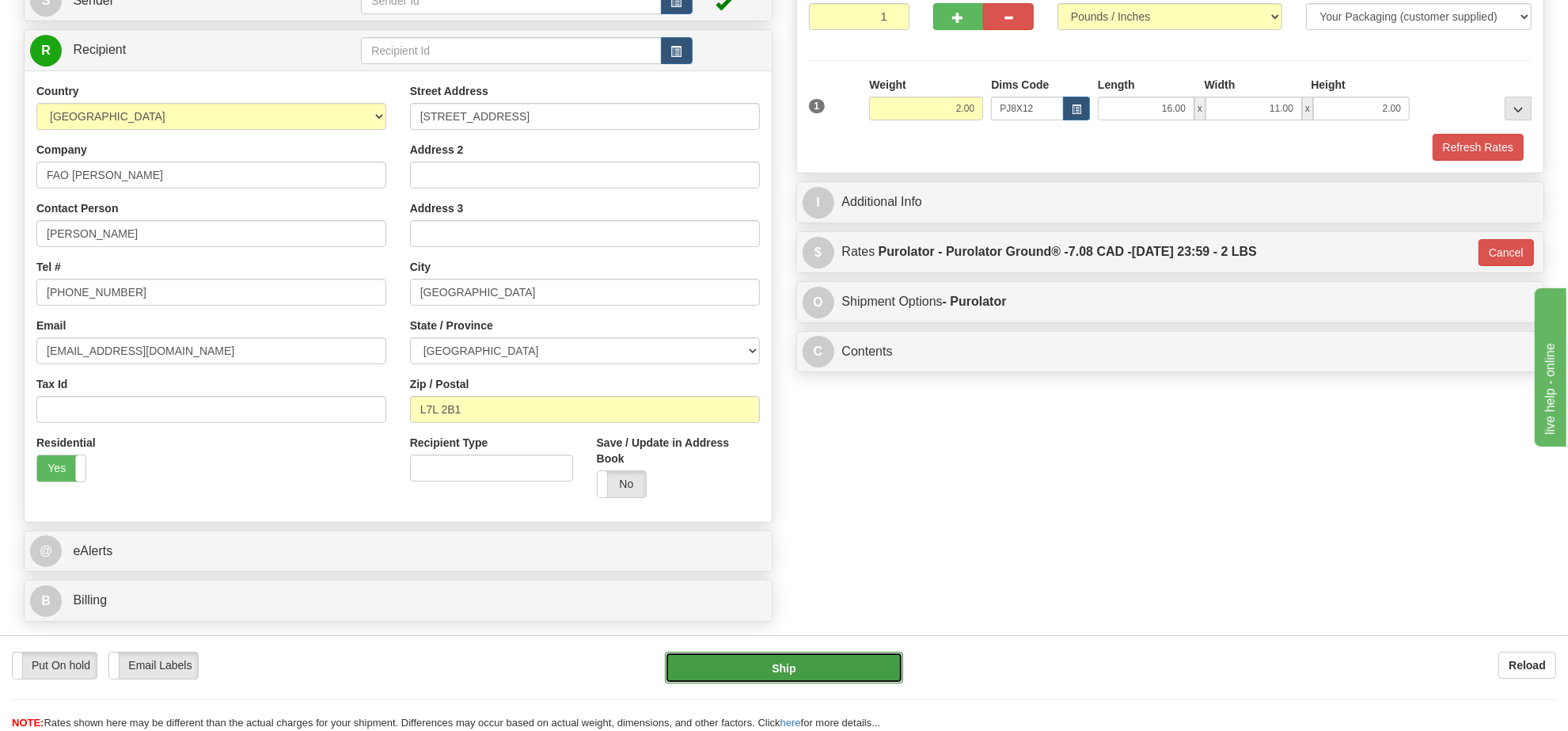
click at [872, 681] on button "Ship" at bounding box center [784, 668] width 238 height 32
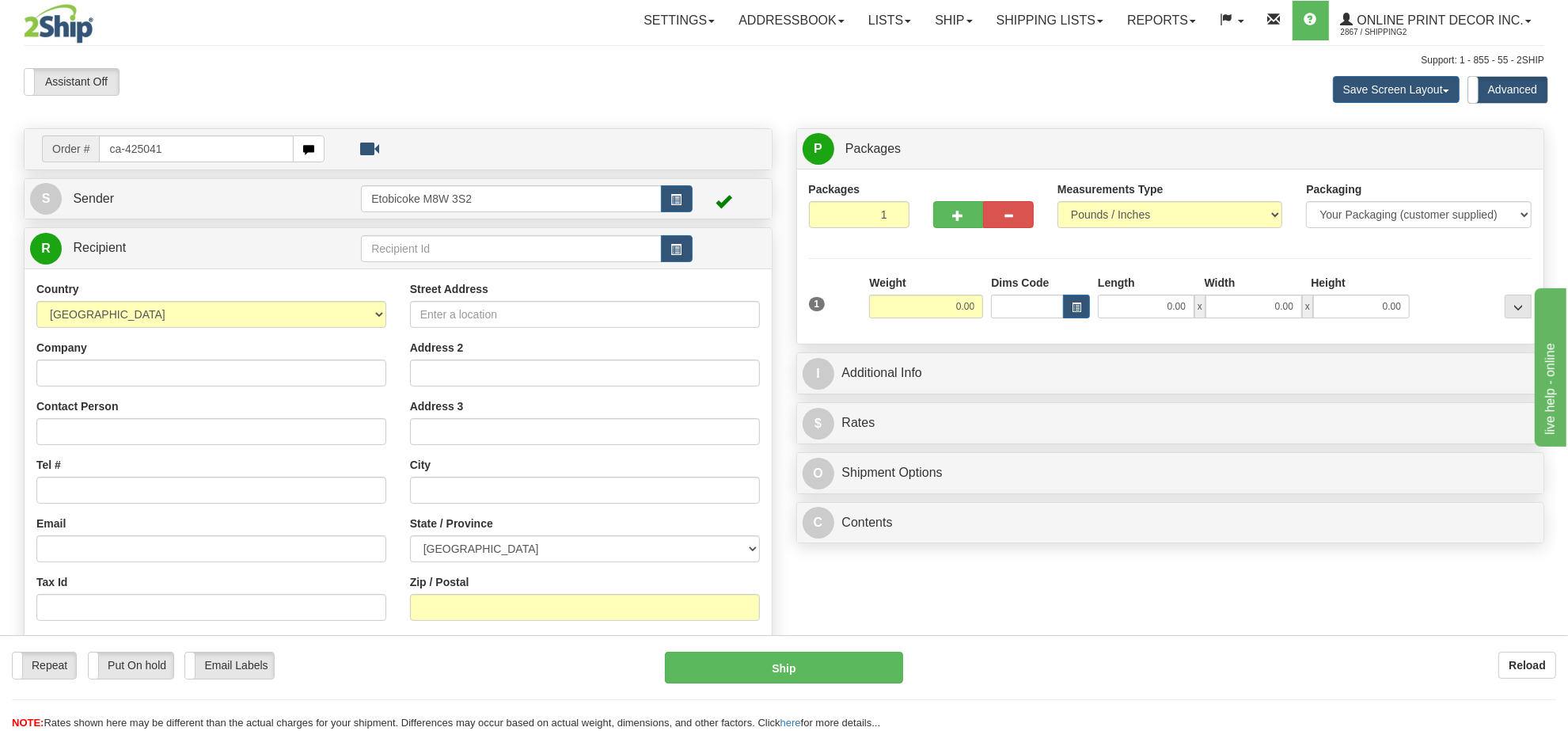
type input "ca-425041"
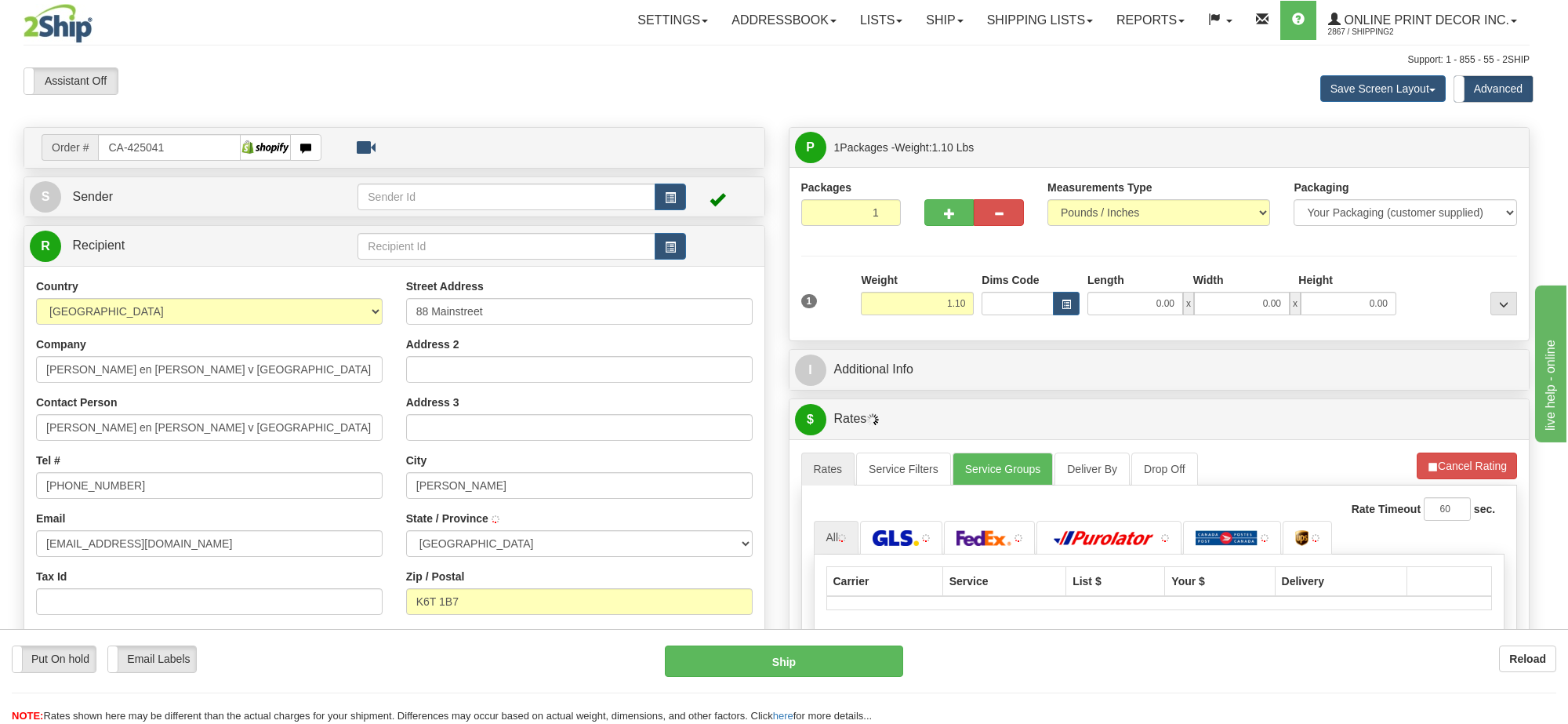
type input "[PERSON_NAME]"
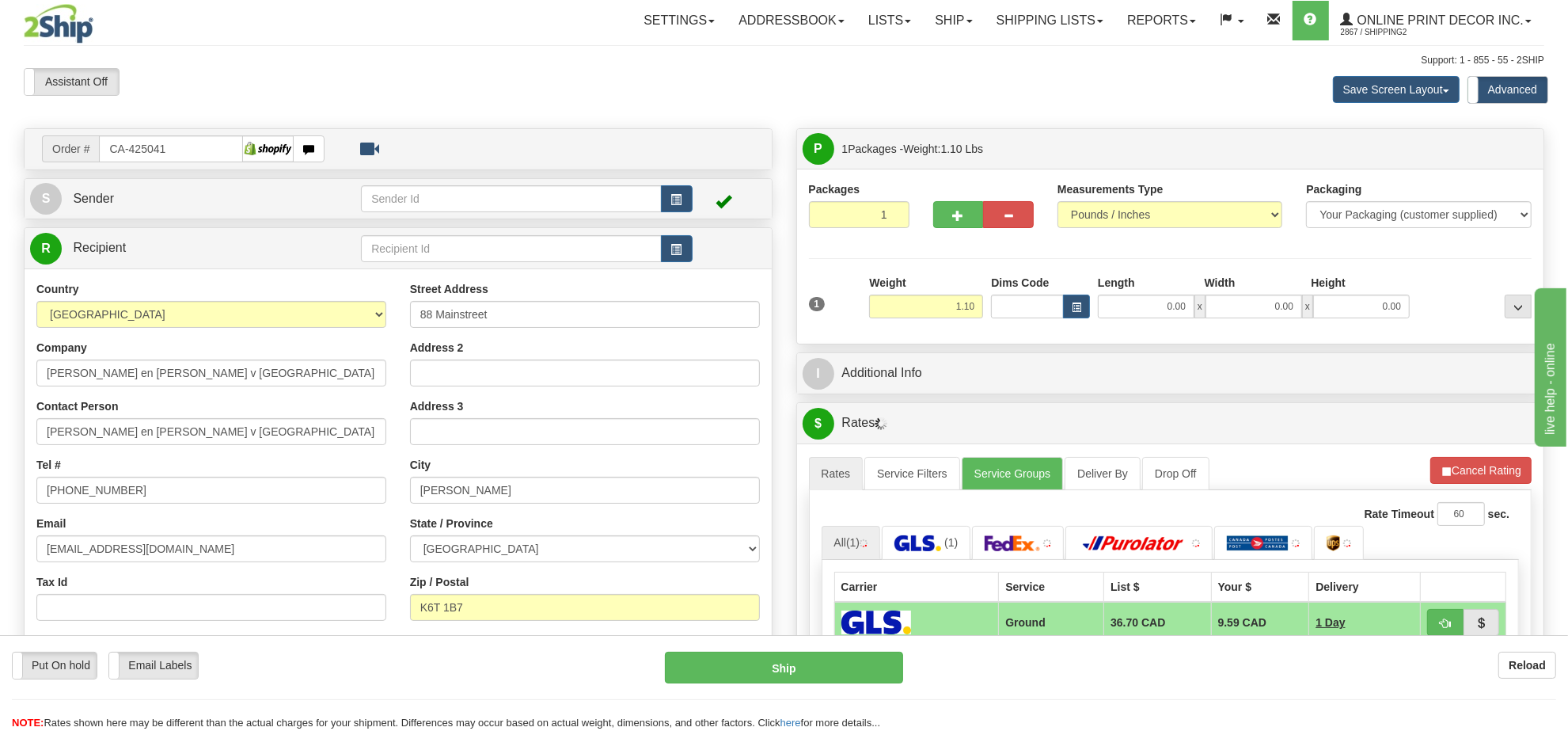
click at [935, 289] on div "Weight 1.10" at bounding box center [925, 296] width 114 height 43
click at [946, 318] on input "1.10" at bounding box center [925, 306] width 114 height 24
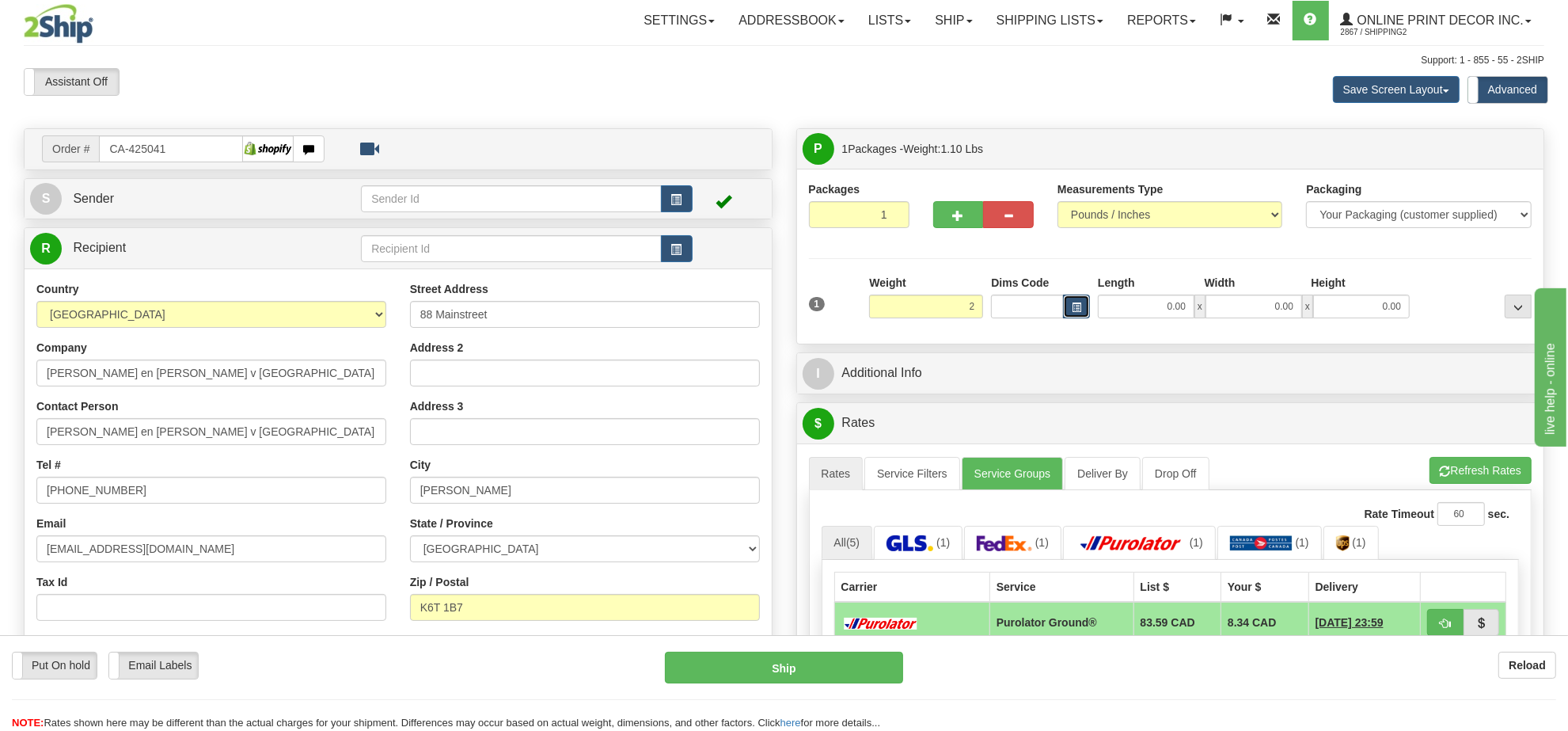
type input "2.00"
click at [1072, 301] on button "button" at bounding box center [1077, 306] width 27 height 24
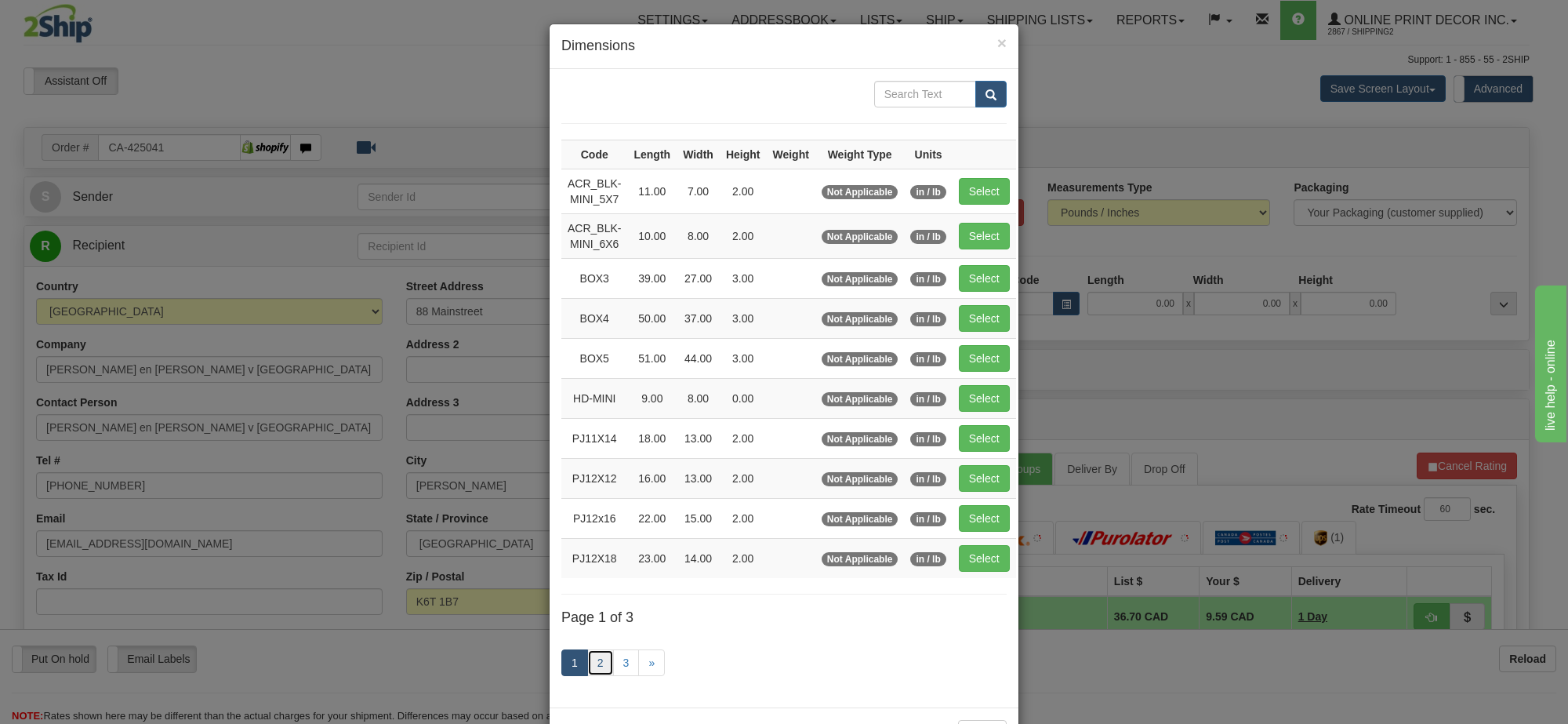
click at [600, 668] on link "2" at bounding box center [600, 662] width 27 height 27
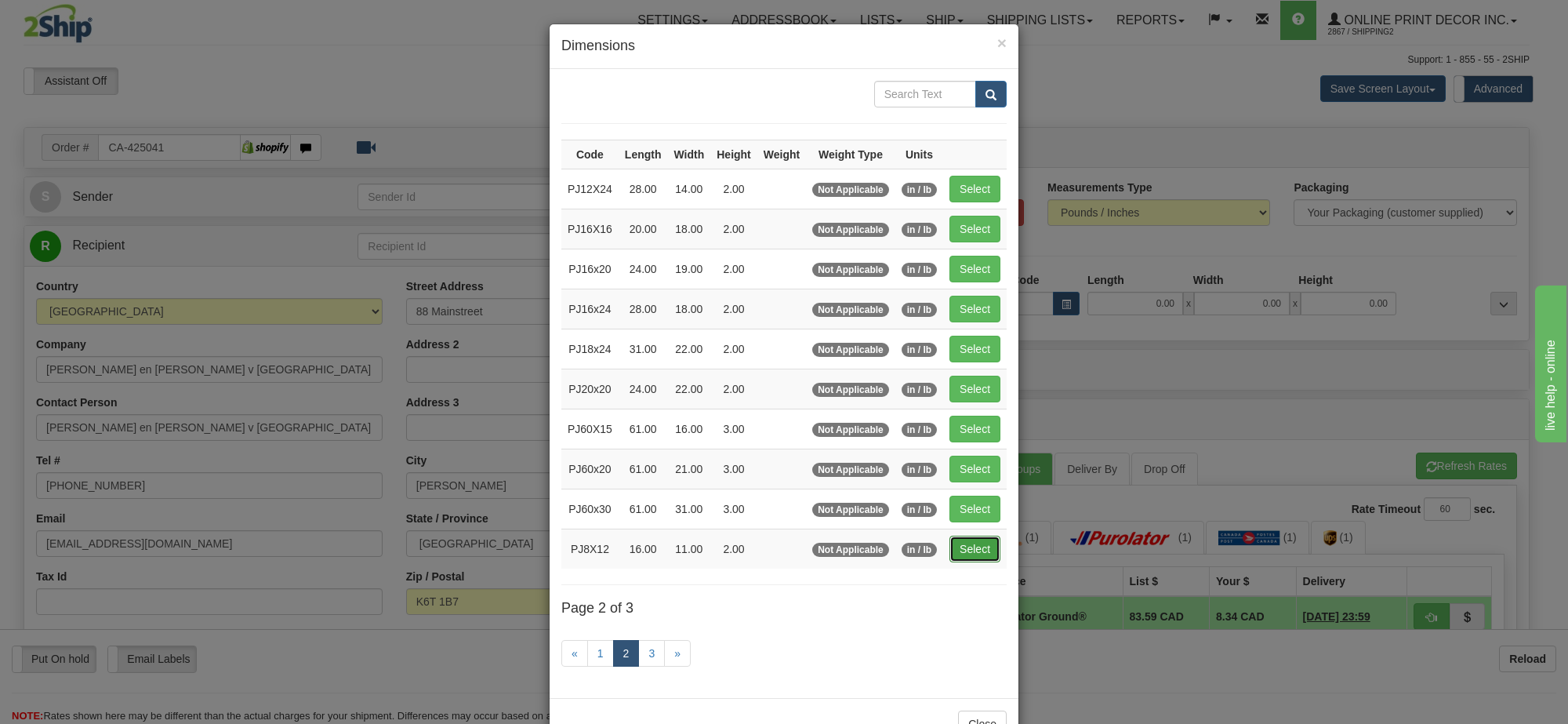
click at [970, 563] on button "Select" at bounding box center [975, 549] width 51 height 27
type input "PJ8X12"
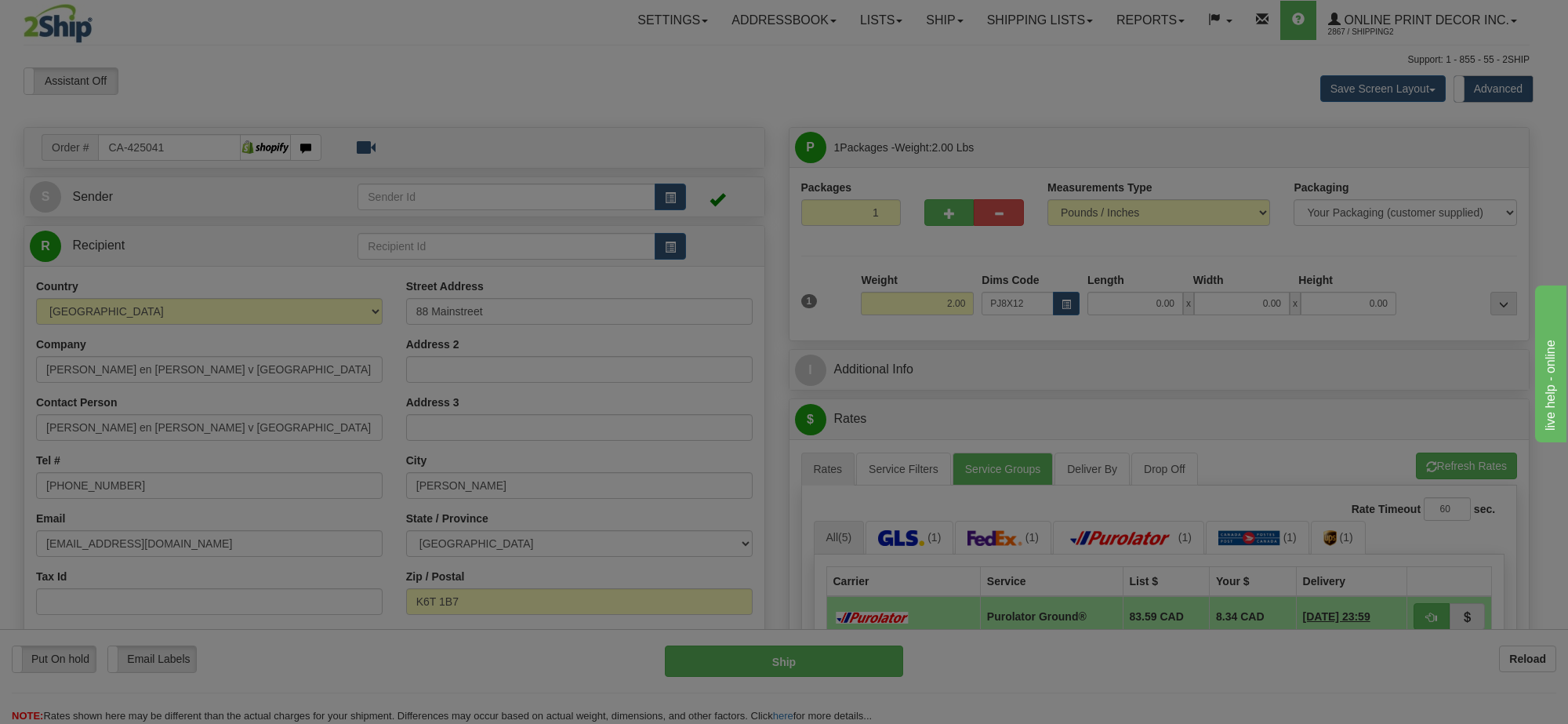
type input "16.00"
type input "11.00"
type input "2.00"
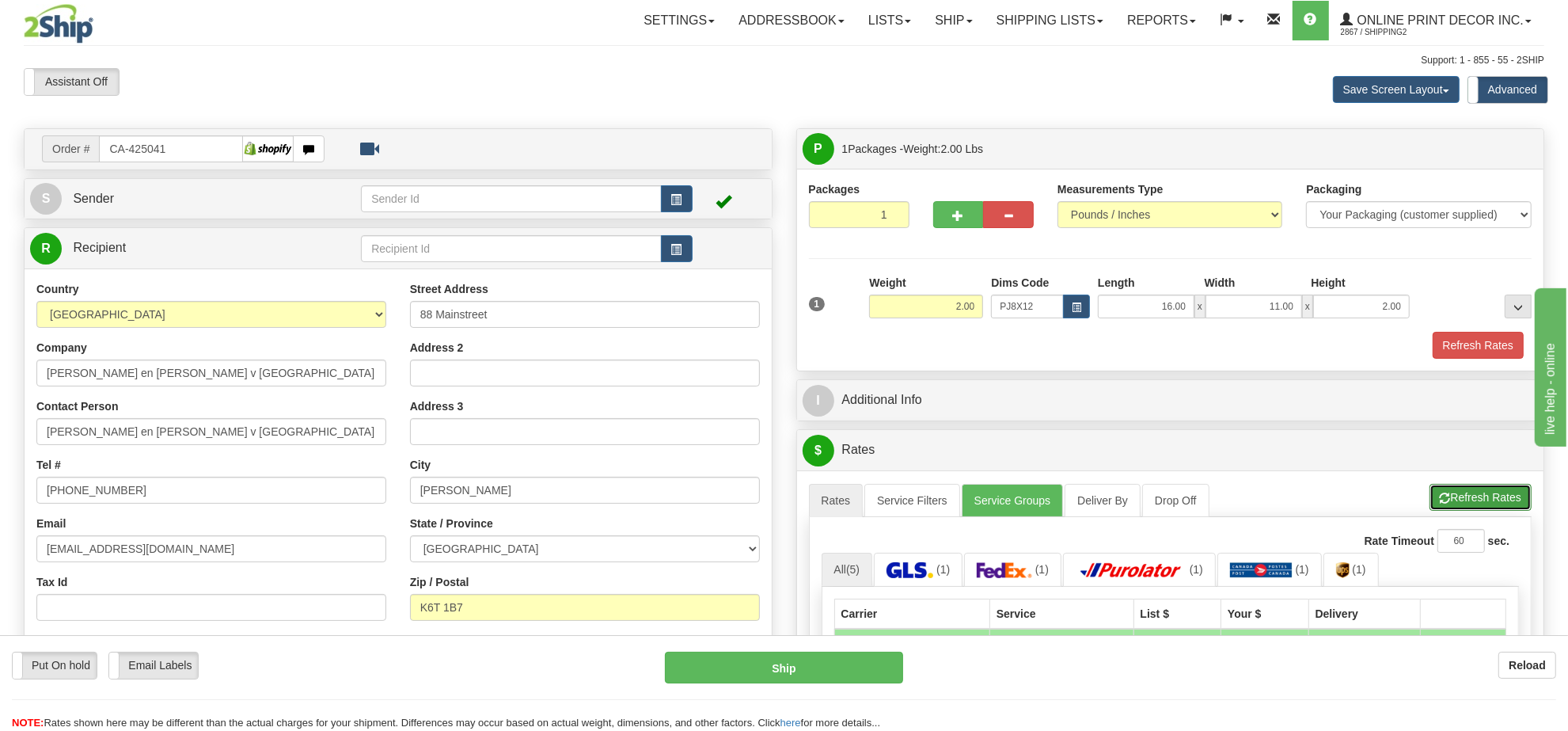
click at [1505, 503] on button "Refresh Rates" at bounding box center [1481, 497] width 102 height 27
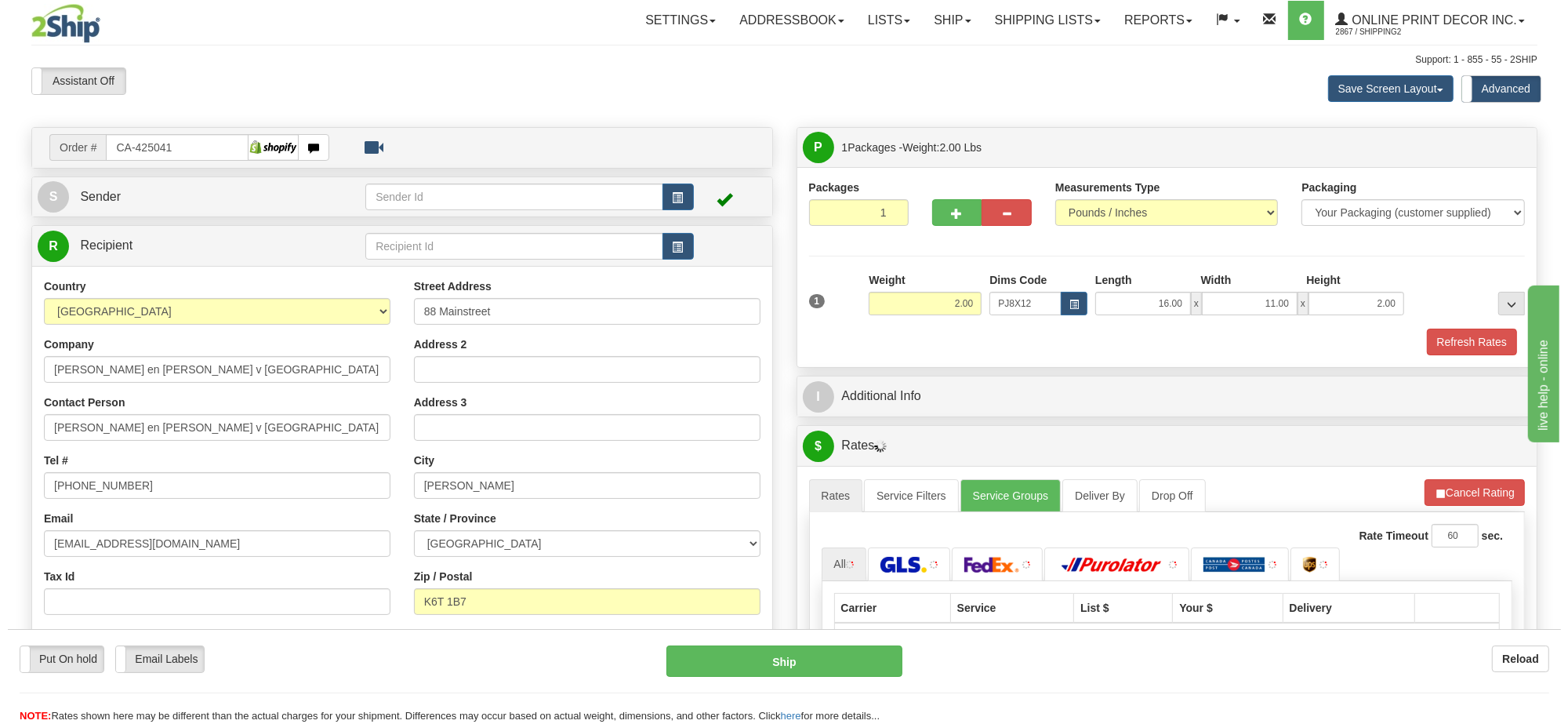
scroll to position [196, 0]
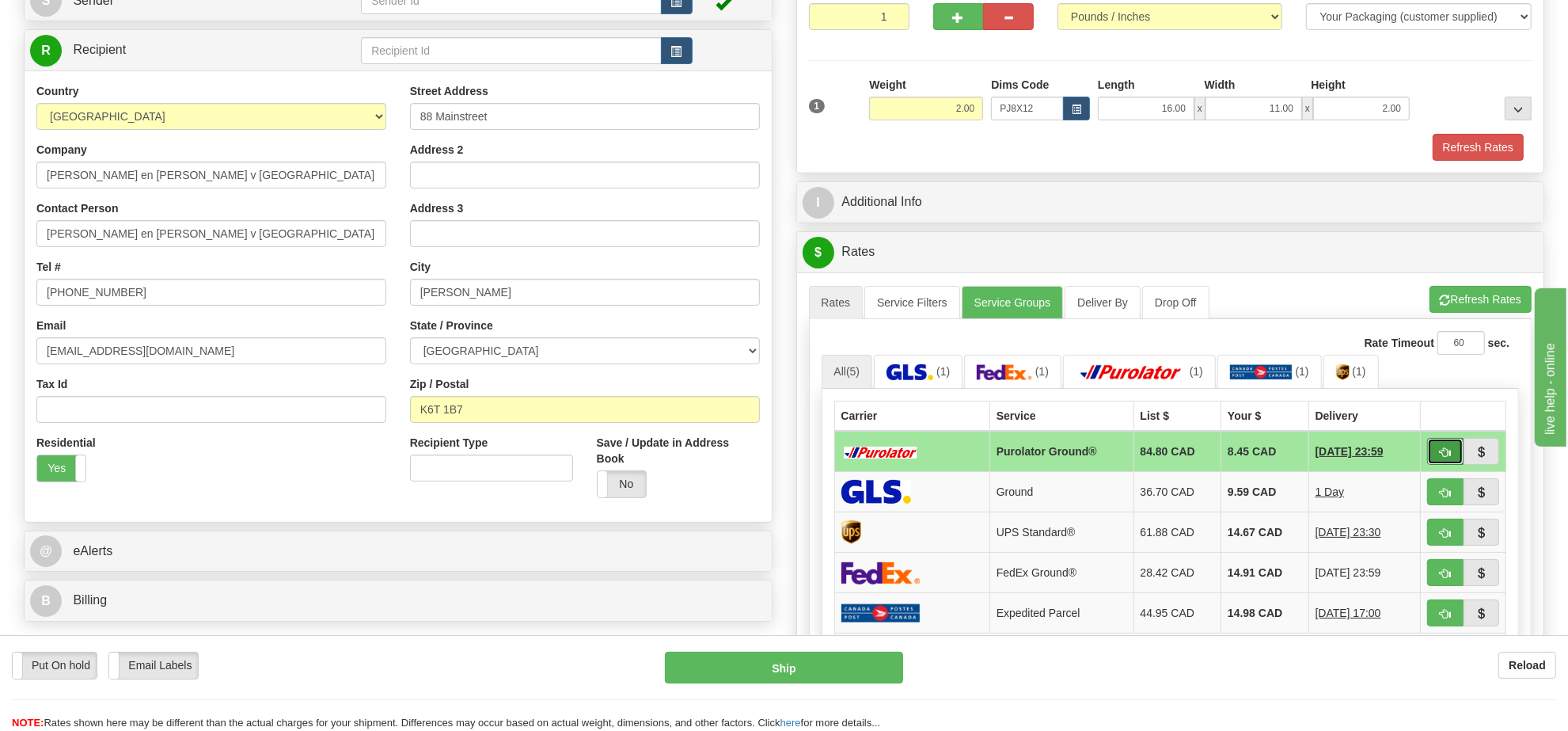
click at [1445, 458] on span "button" at bounding box center [1446, 453] width 11 height 11
type input "260"
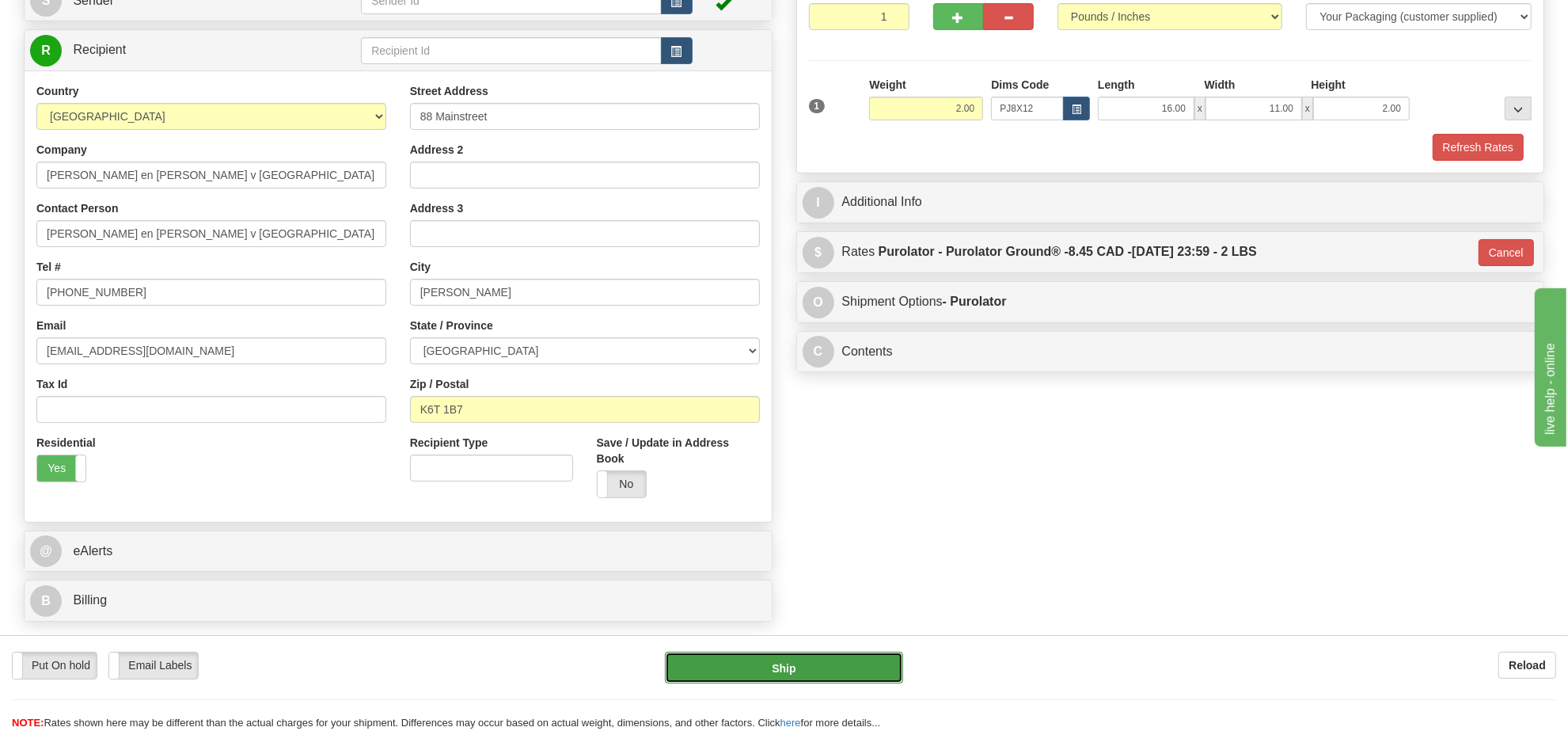
click at [864, 663] on button "Ship" at bounding box center [784, 668] width 238 height 32
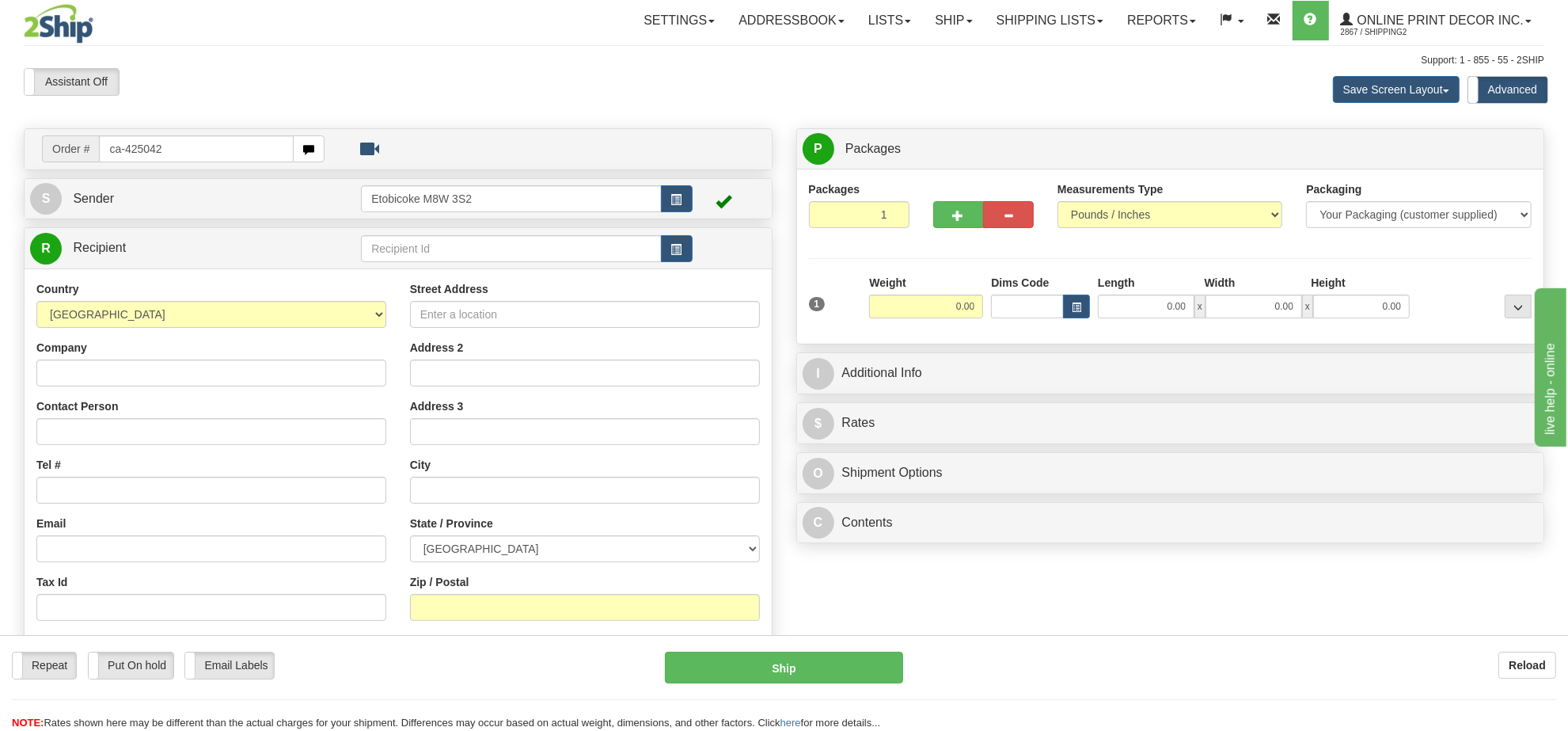
type input "ca-425042"
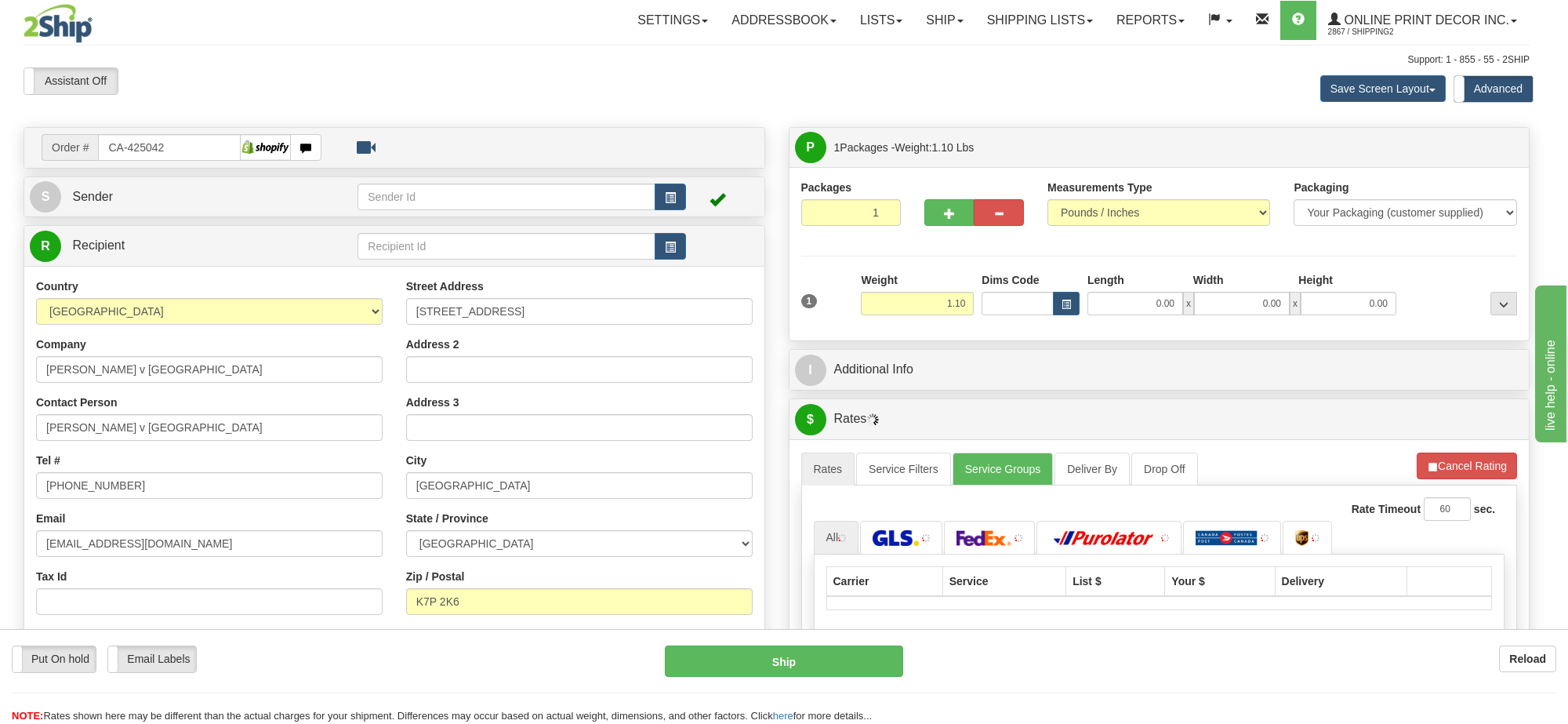
type input "KINGSTON"
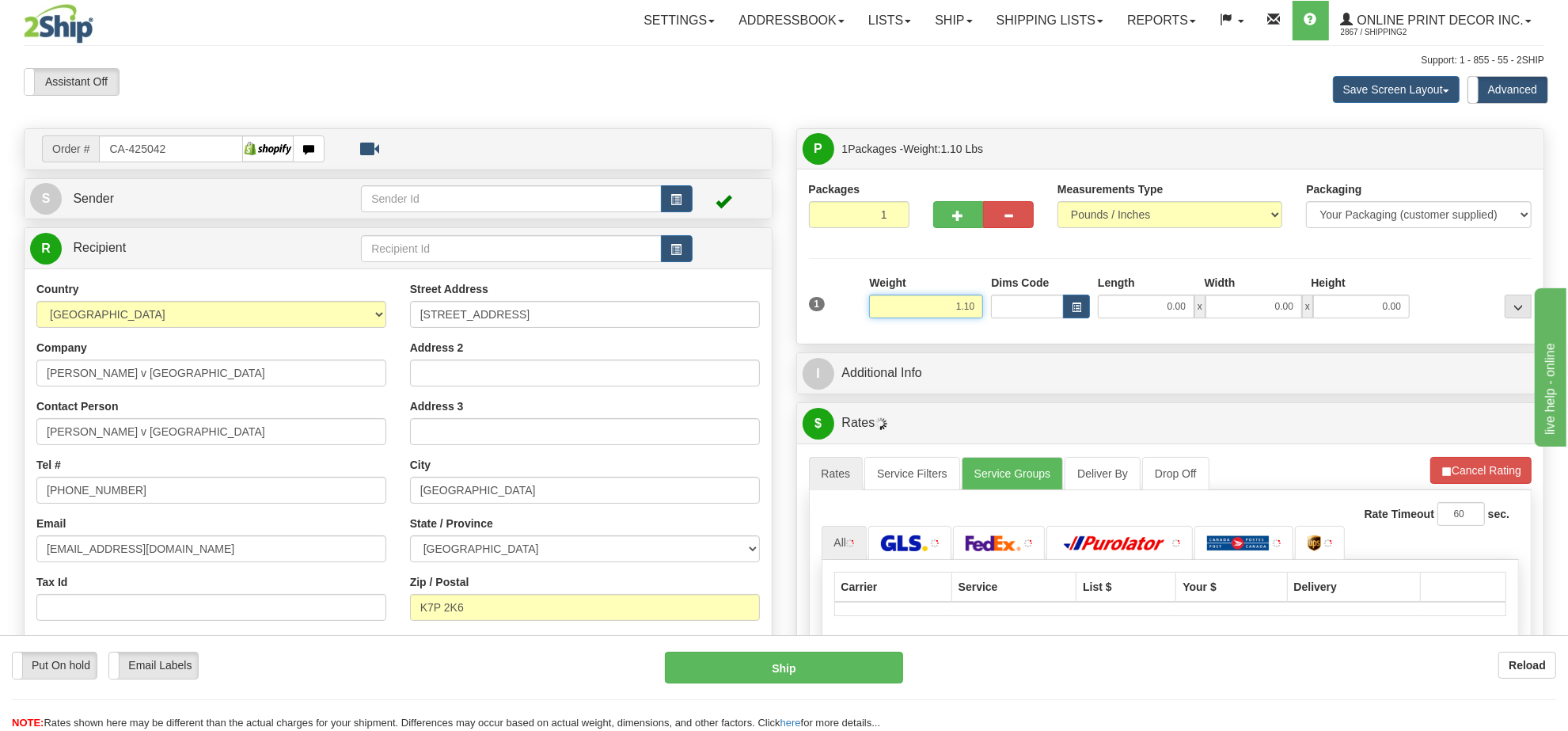
click at [954, 310] on input "1.10" at bounding box center [925, 306] width 114 height 24
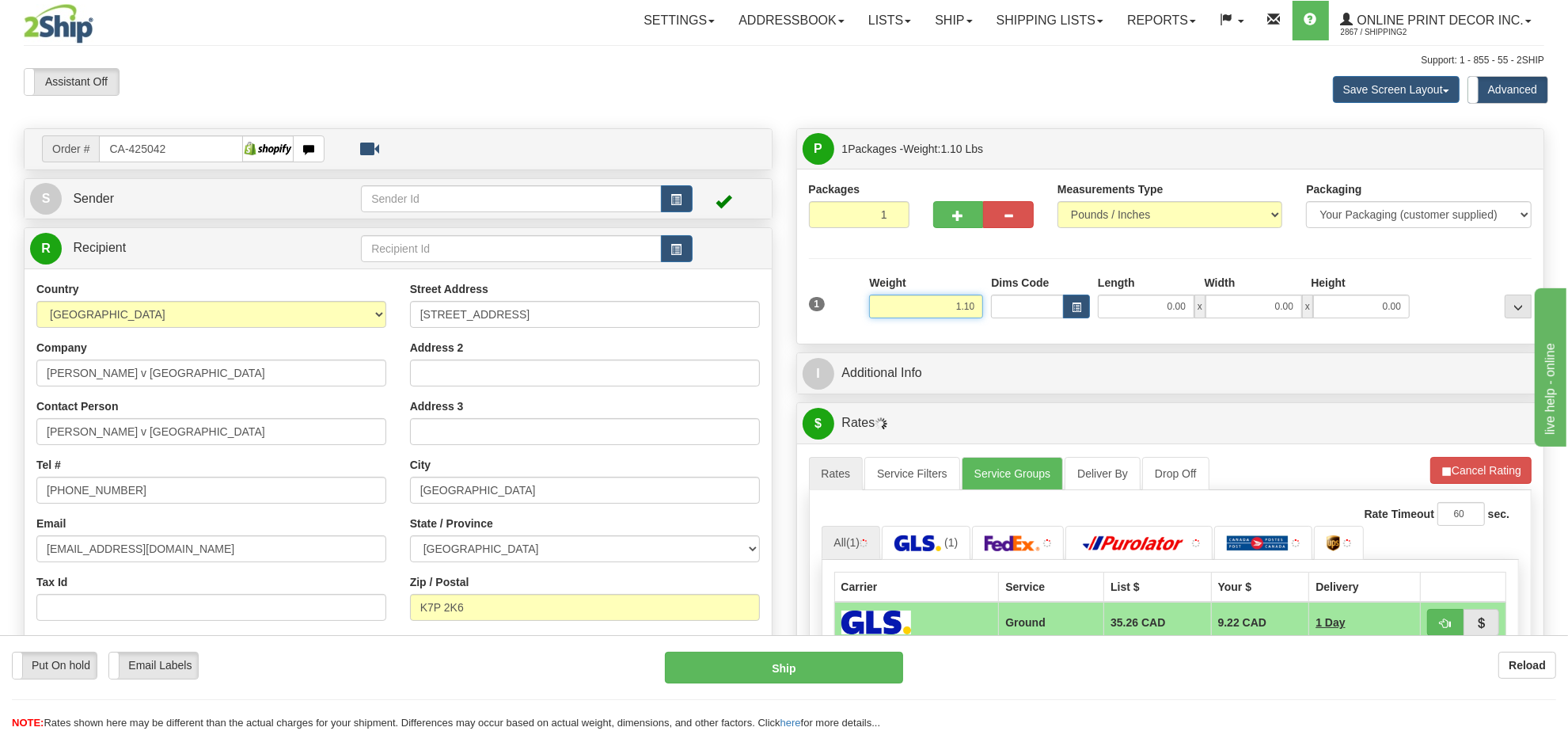
click at [954, 310] on input "1.10" at bounding box center [925, 306] width 114 height 24
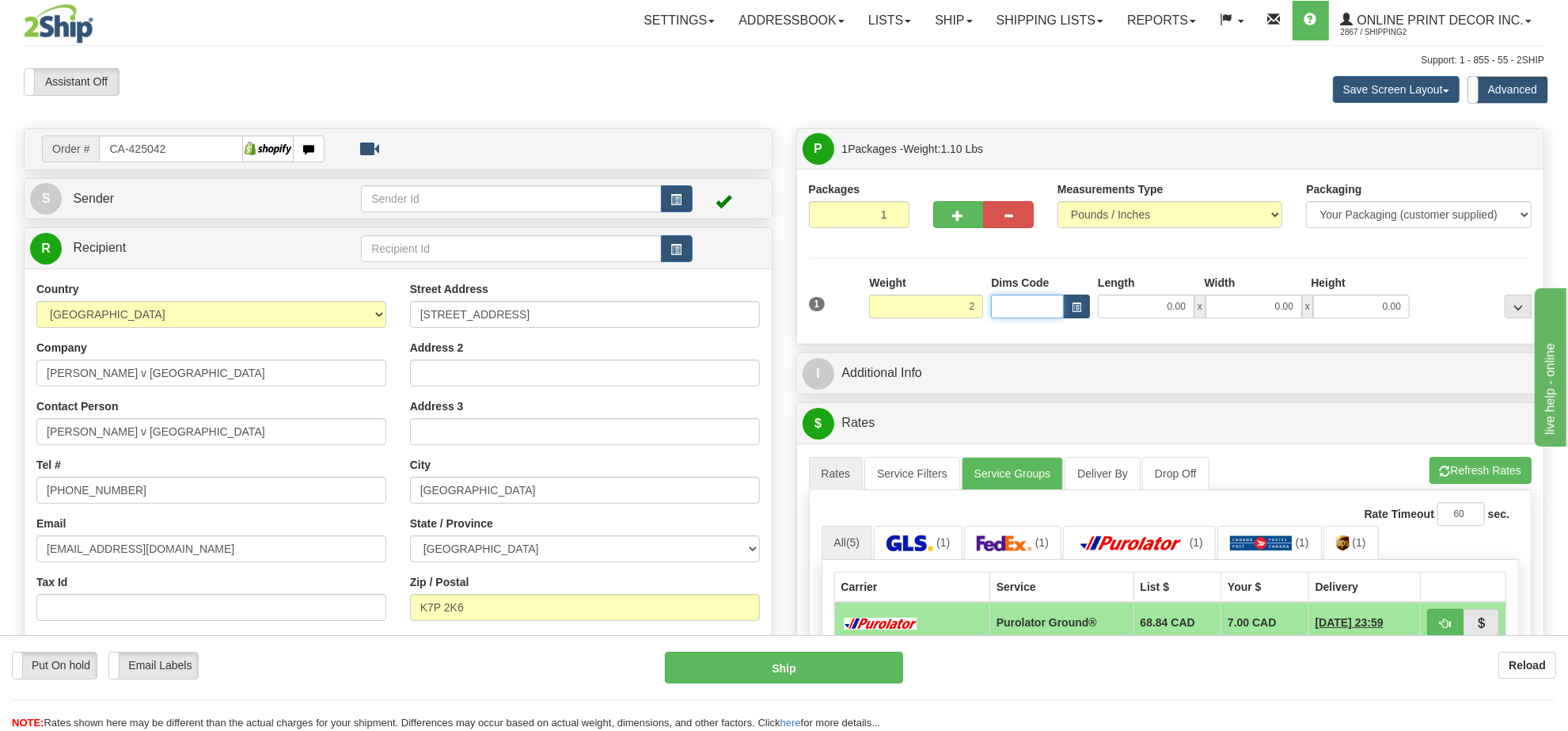
type input "2.00"
drag, startPoint x: 1053, startPoint y: 314, endPoint x: 1086, endPoint y: 314, distance: 33.0
click at [1053, 314] on input "Dims Code" at bounding box center [1027, 306] width 73 height 24
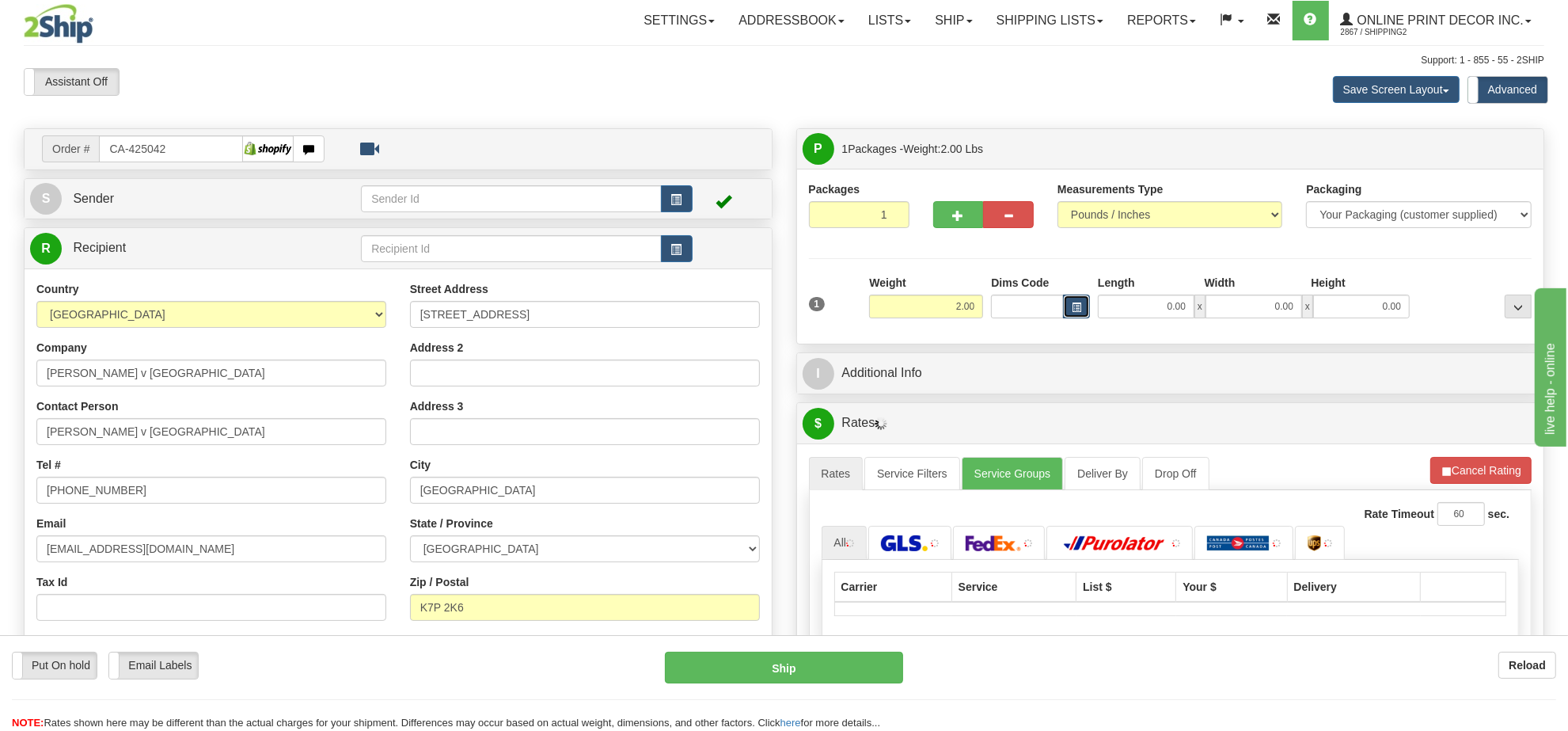
click at [1085, 314] on button "button" at bounding box center [1077, 306] width 27 height 24
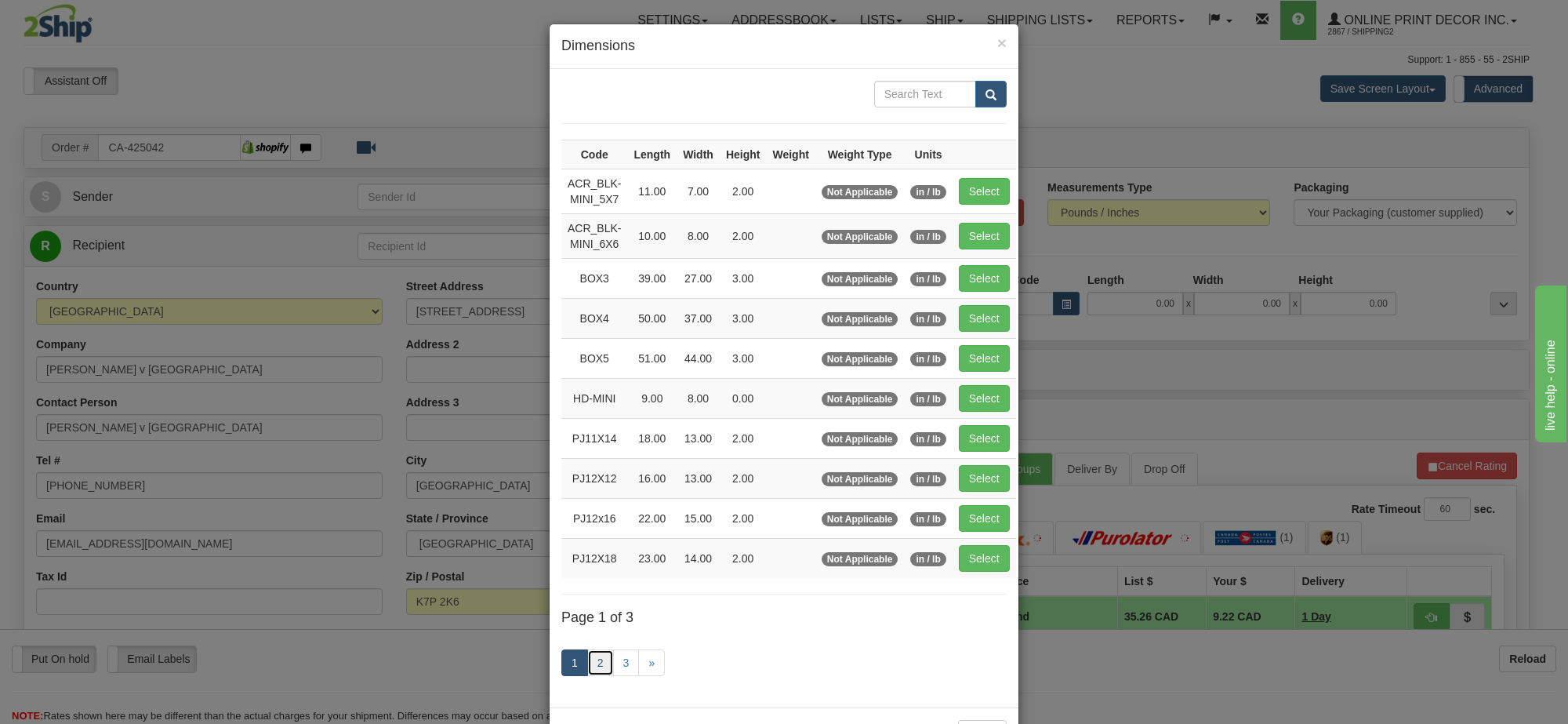
click at [593, 675] on link "2" at bounding box center [600, 662] width 27 height 27
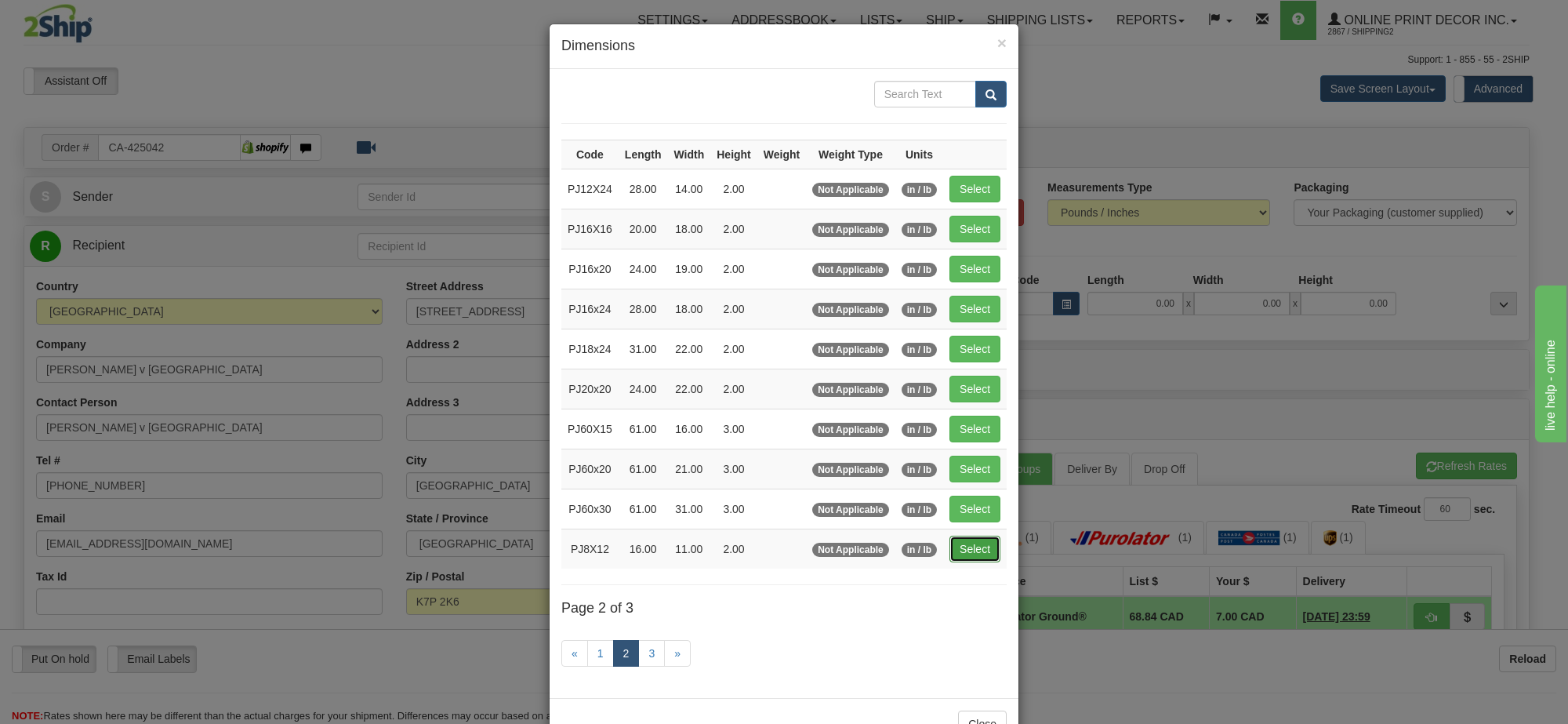
click at [977, 550] on button "Select" at bounding box center [975, 549] width 51 height 27
type input "PJ8X12"
type input "16.00"
type input "11.00"
type input "2.00"
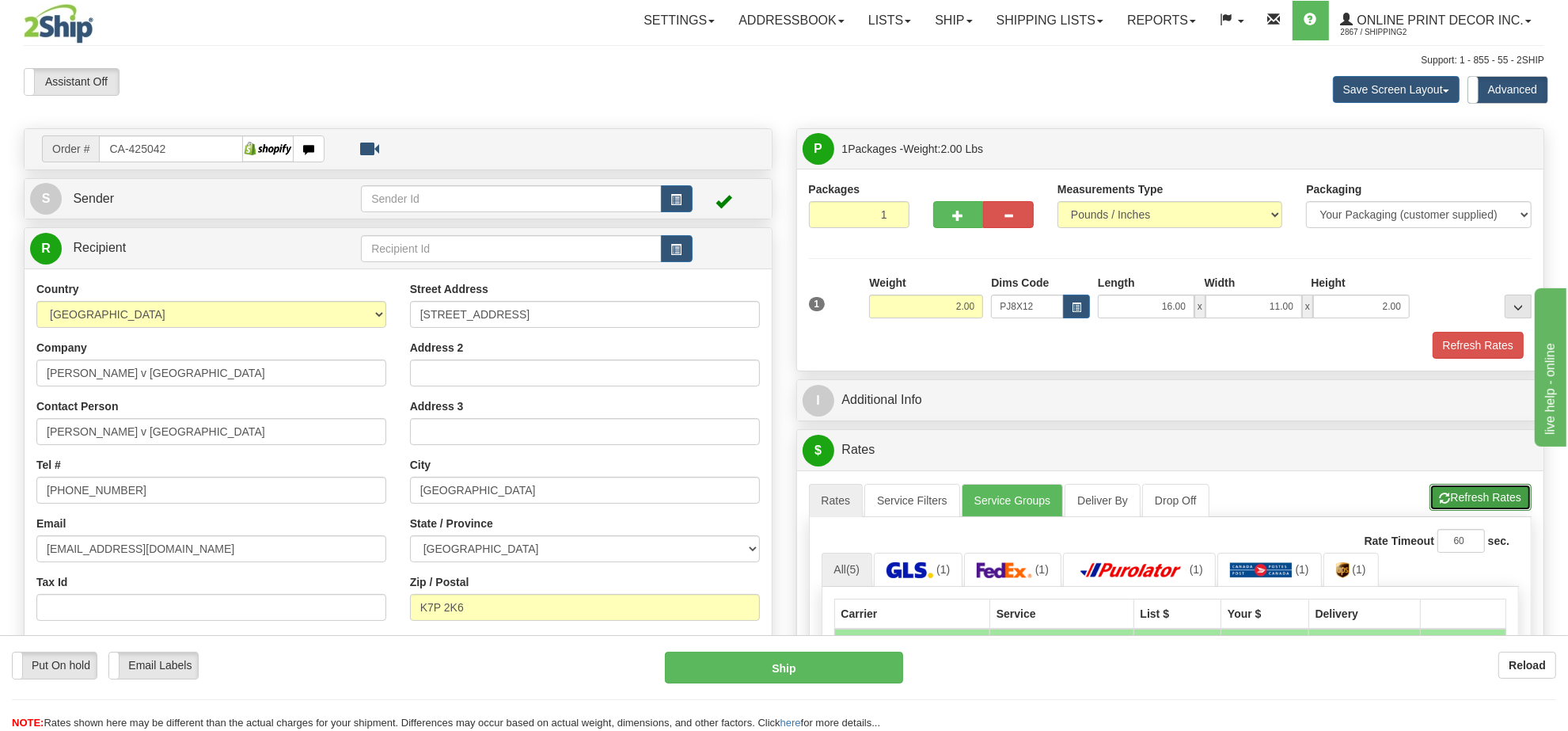
click at [1488, 504] on button "Refresh Rates" at bounding box center [1481, 497] width 102 height 27
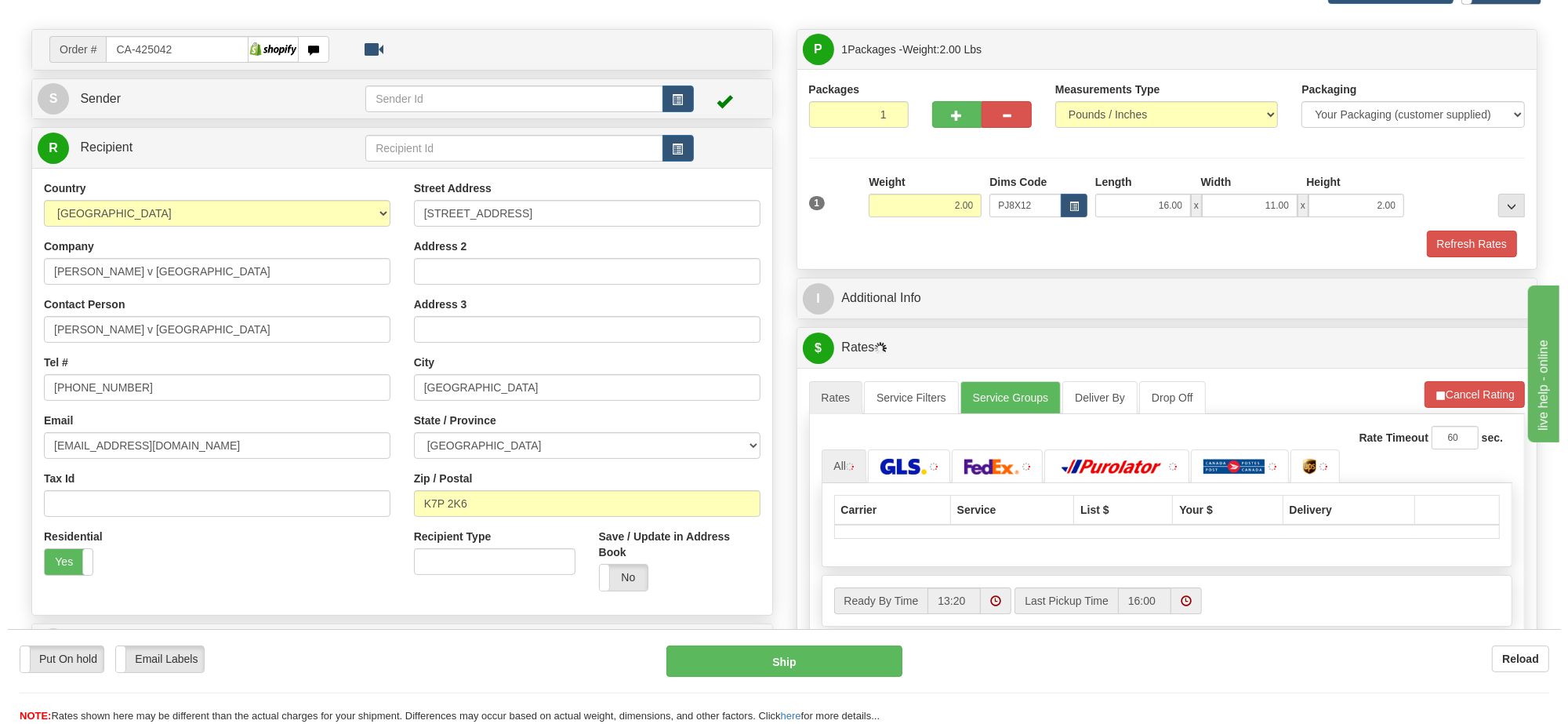
scroll to position [196, 0]
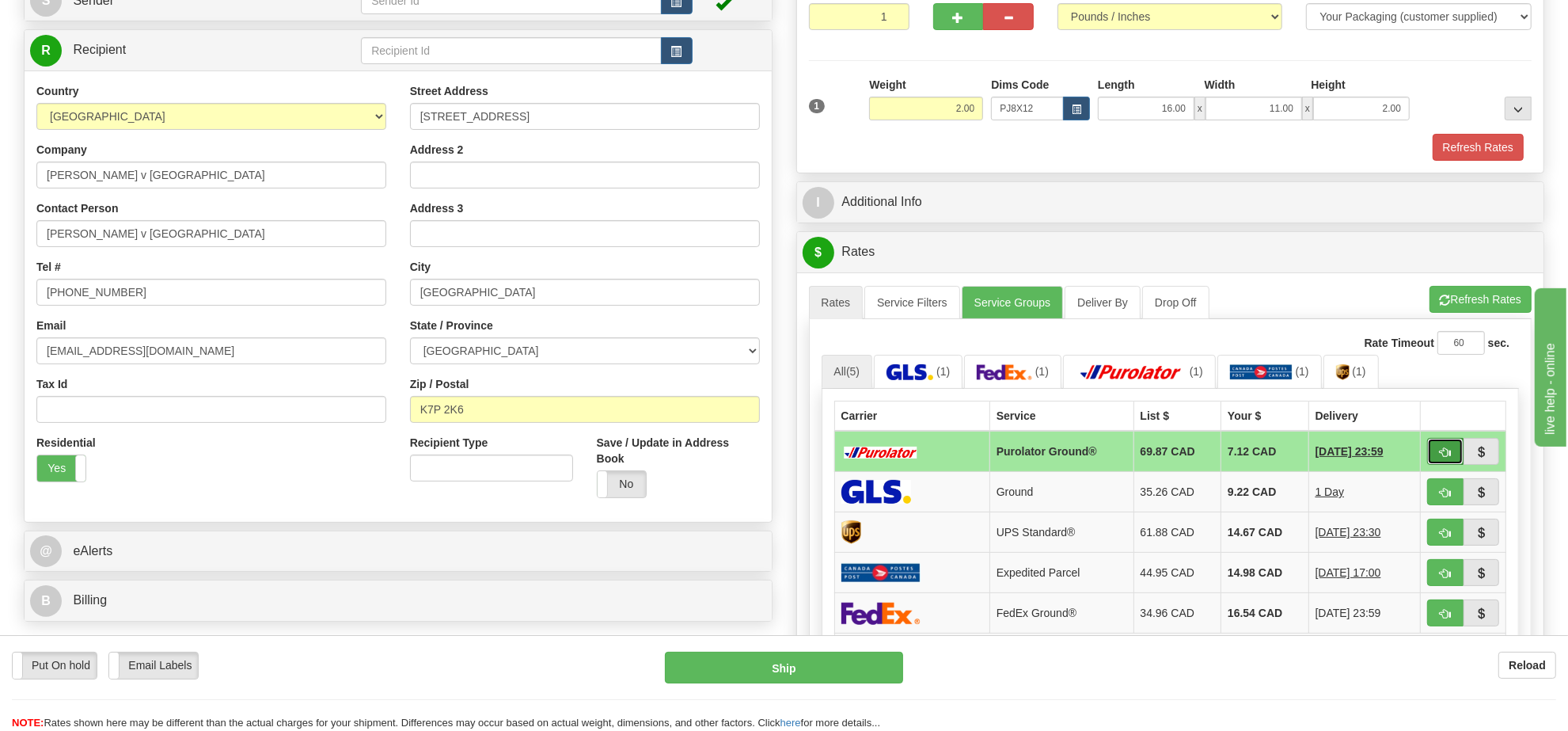
click at [1440, 458] on span "button" at bounding box center [1446, 453] width 11 height 11
type input "260"
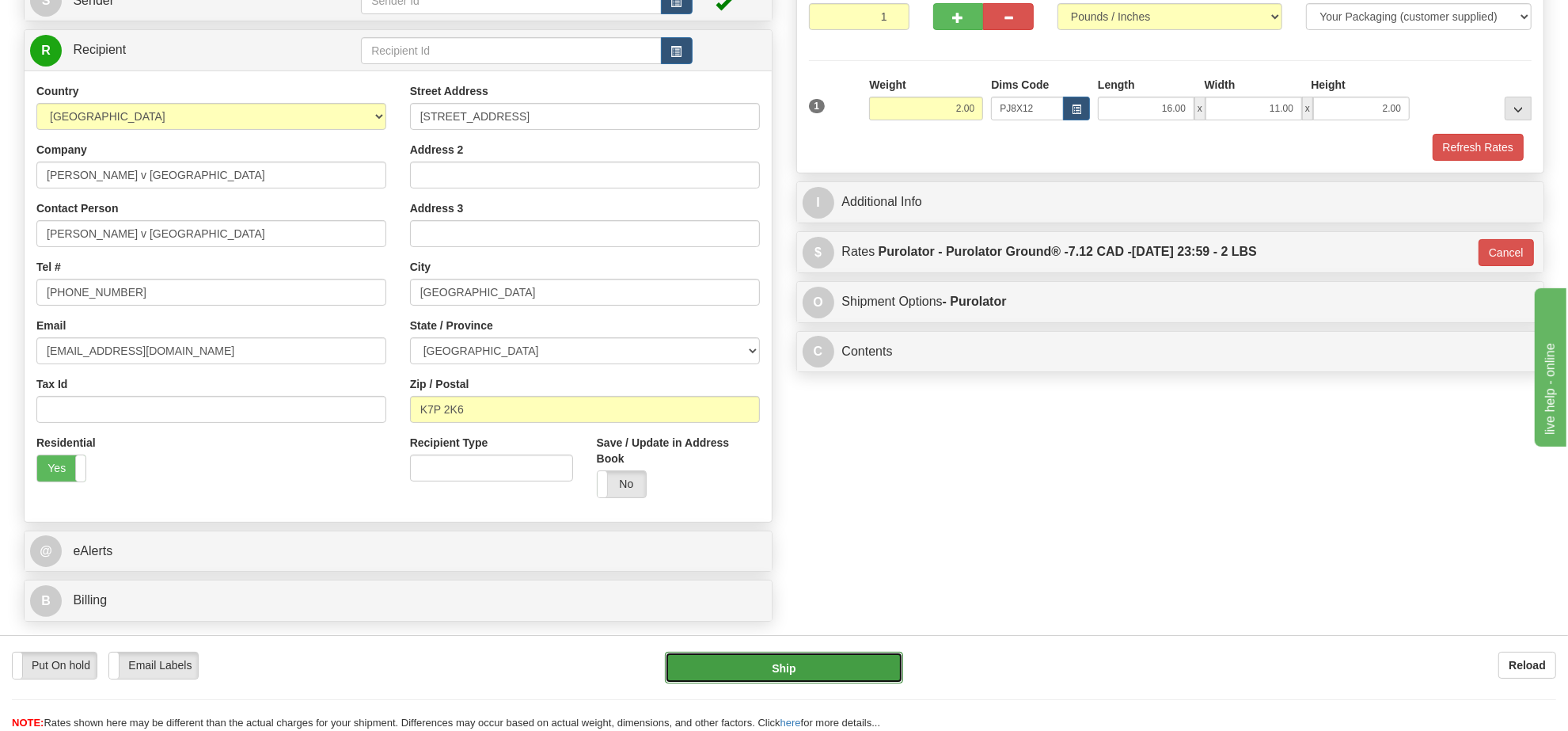
click at [777, 660] on button "Ship" at bounding box center [784, 668] width 238 height 32
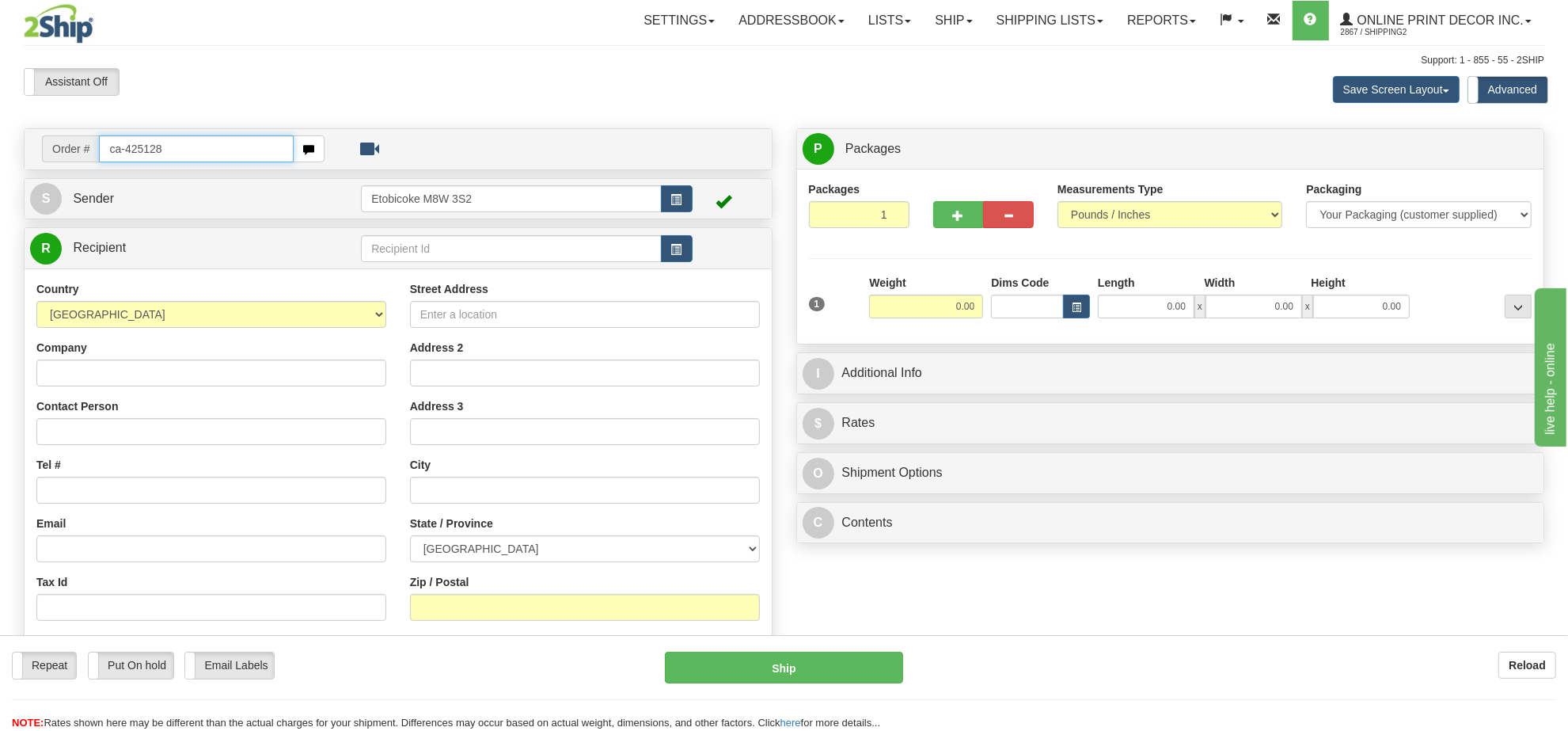
type input "ca-425128"
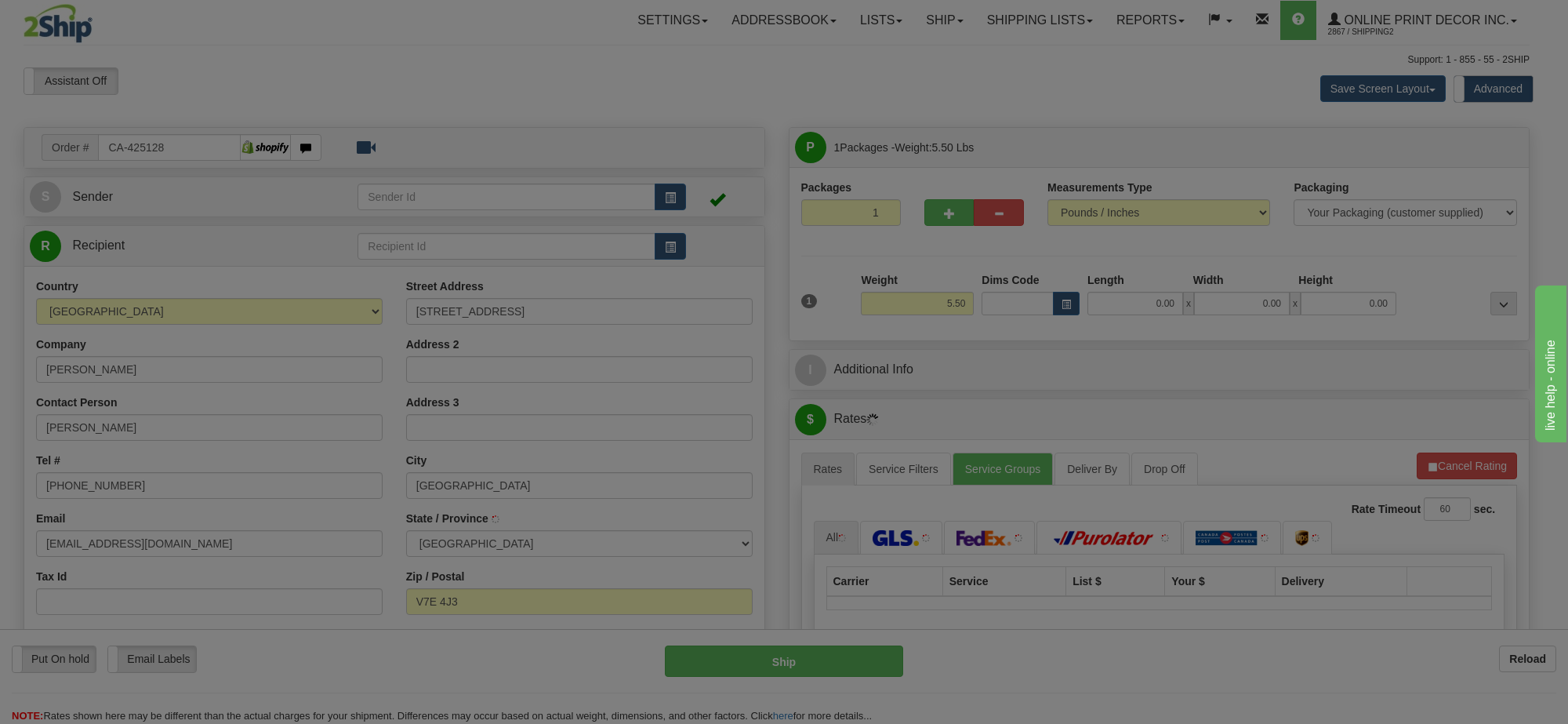
type input "[GEOGRAPHIC_DATA]"
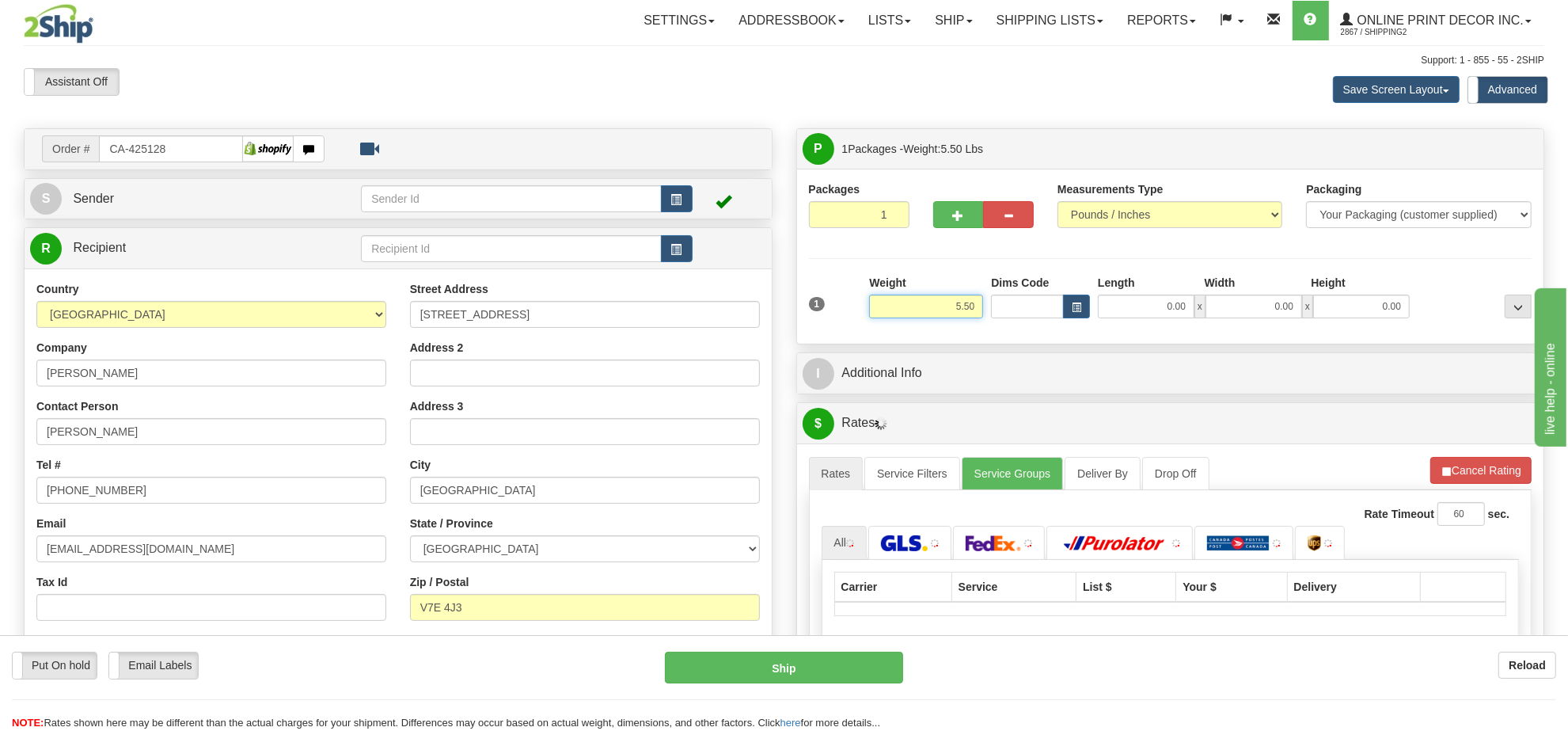
click at [955, 310] on input "5.50" at bounding box center [925, 306] width 114 height 24
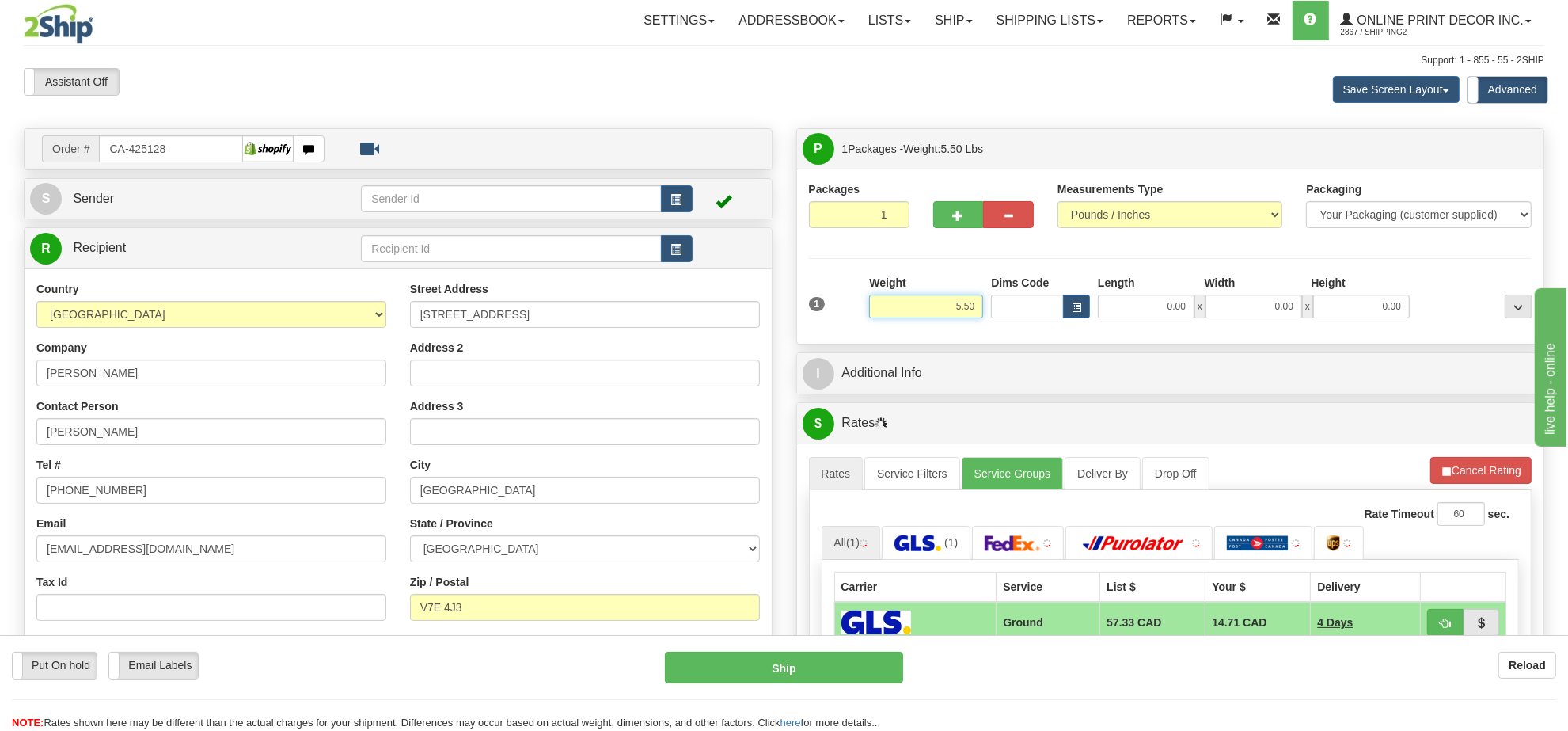
click at [955, 310] on input "5.50" at bounding box center [925, 306] width 114 height 24
type input "7.00"
click at [1080, 302] on button "button" at bounding box center [1077, 306] width 27 height 24
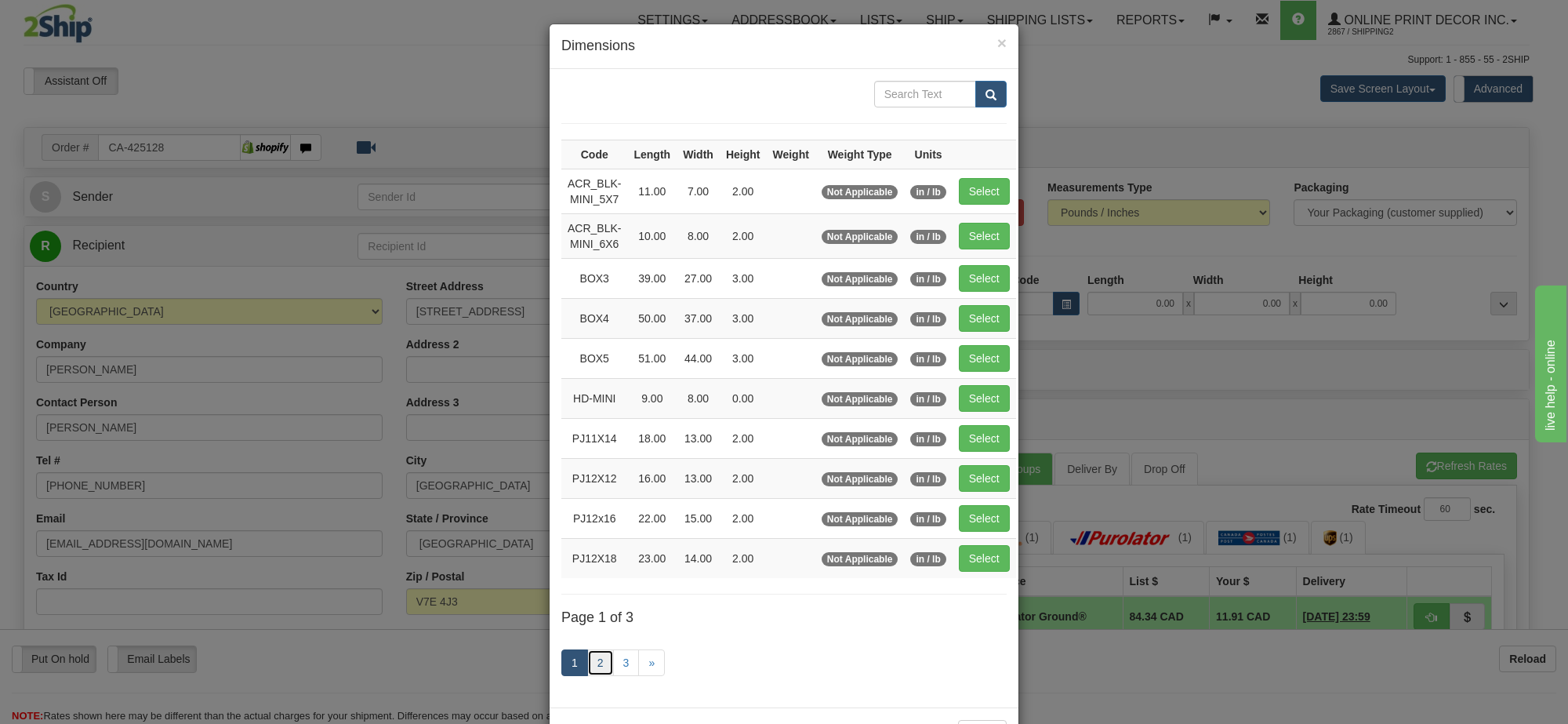
click at [604, 673] on link "2" at bounding box center [600, 662] width 27 height 27
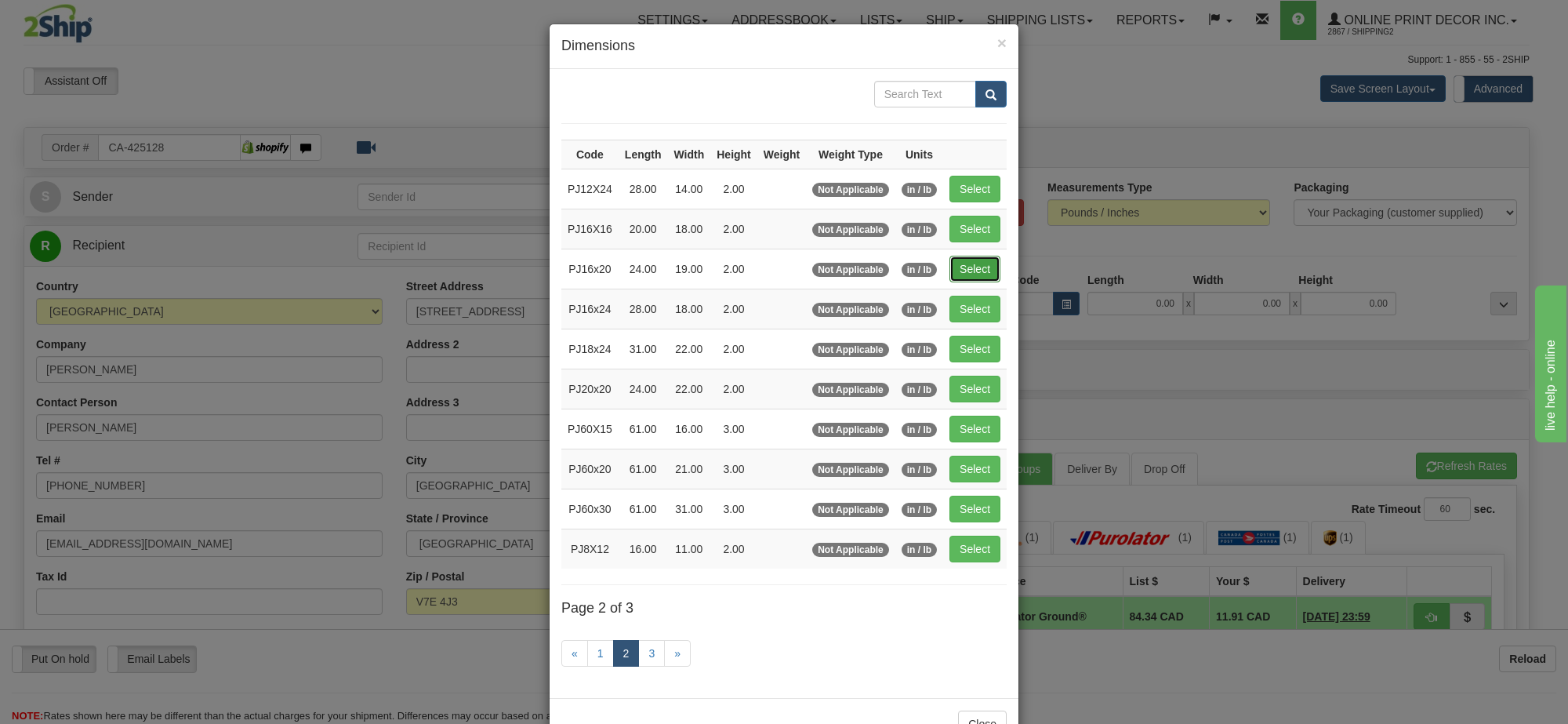
click at [962, 268] on button "Select" at bounding box center [975, 269] width 51 height 27
type input "PJ16x20"
type input "24.00"
type input "19.00"
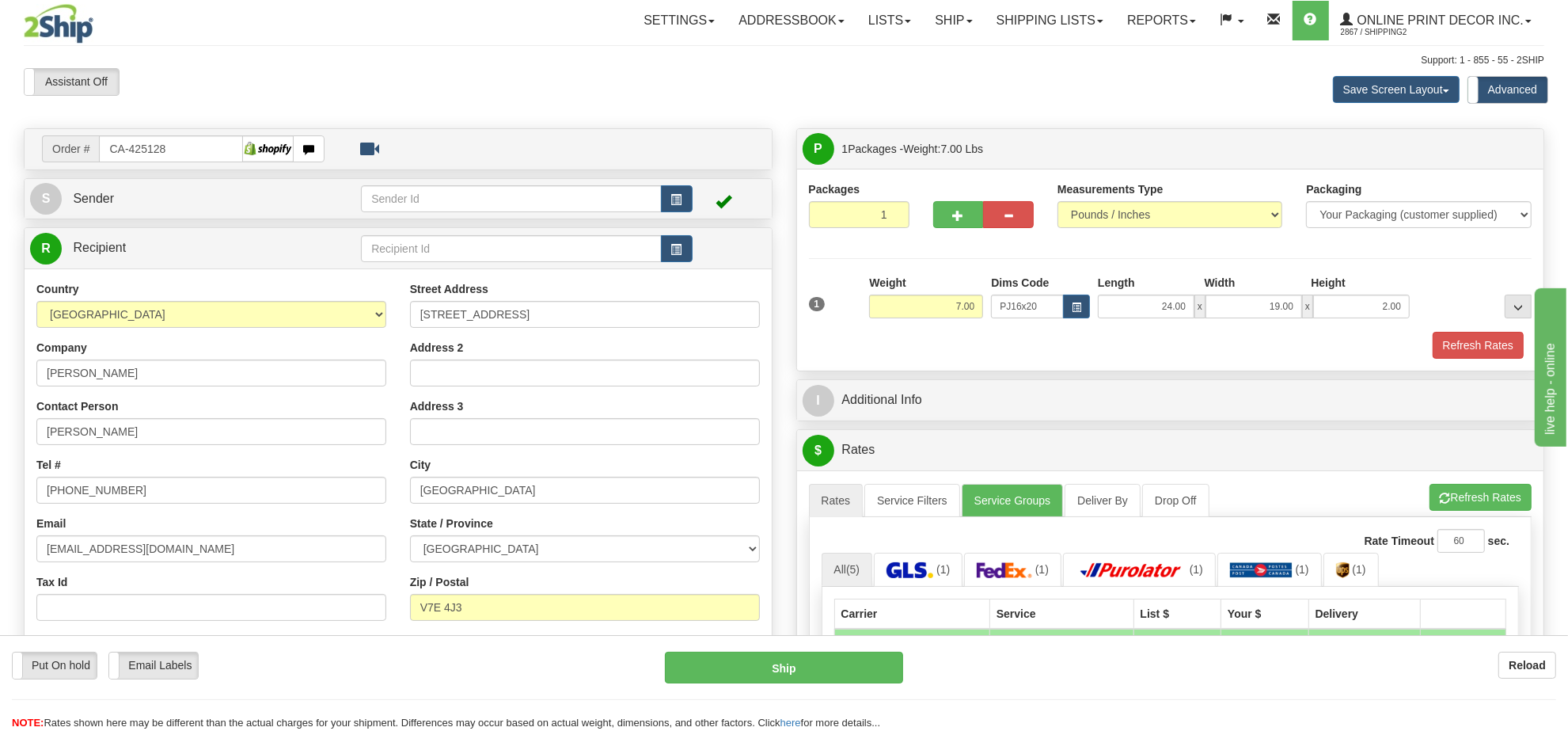
click at [1367, 321] on div "1 Weight 7.00 Dims Code x x" at bounding box center [1170, 303] width 732 height 56
click at [1368, 317] on input "2.00" at bounding box center [1362, 306] width 97 height 24
type input "4.00"
click at [1469, 511] on button "Refresh Rates" at bounding box center [1481, 497] width 102 height 27
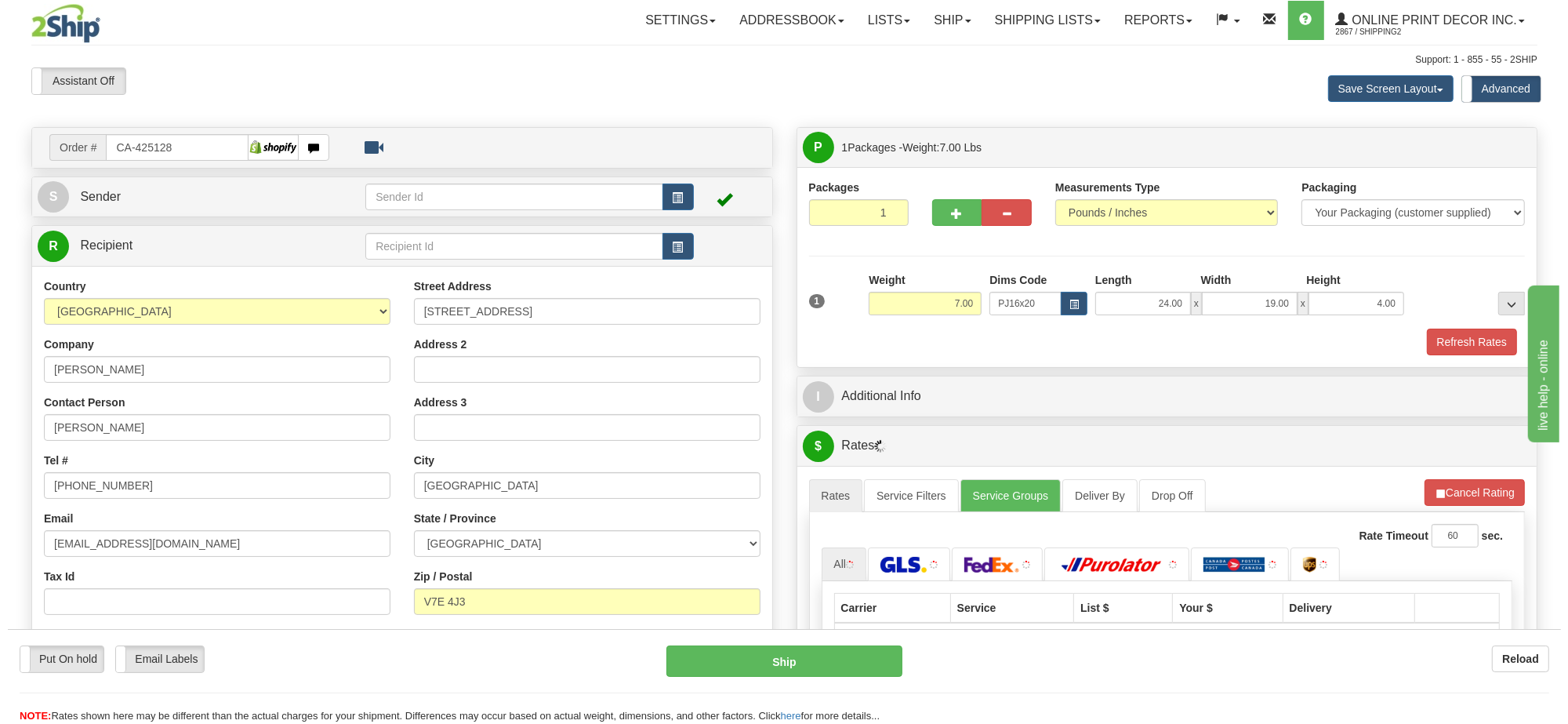
scroll to position [196, 0]
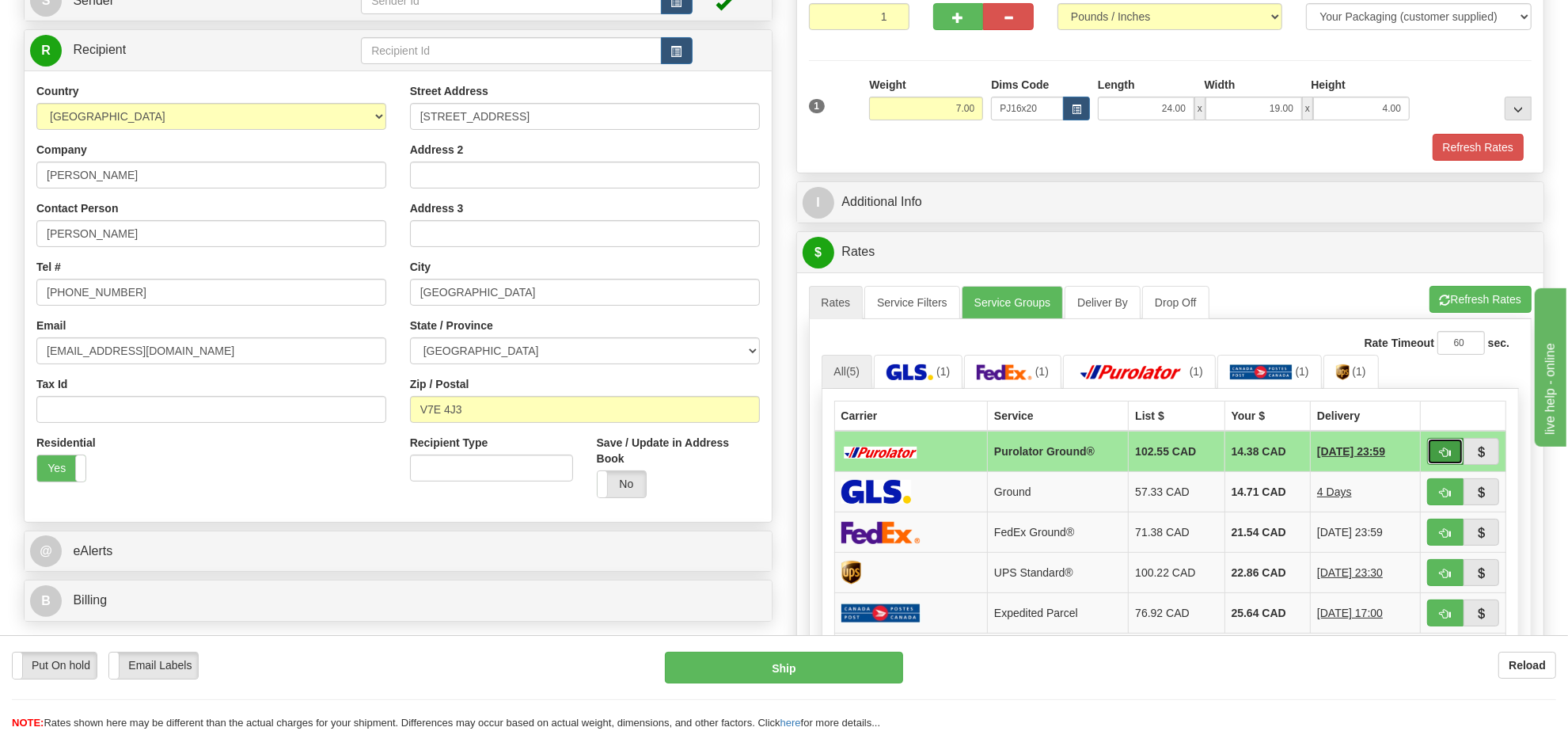
click at [1448, 455] on span "button" at bounding box center [1446, 453] width 11 height 11
type input "260"
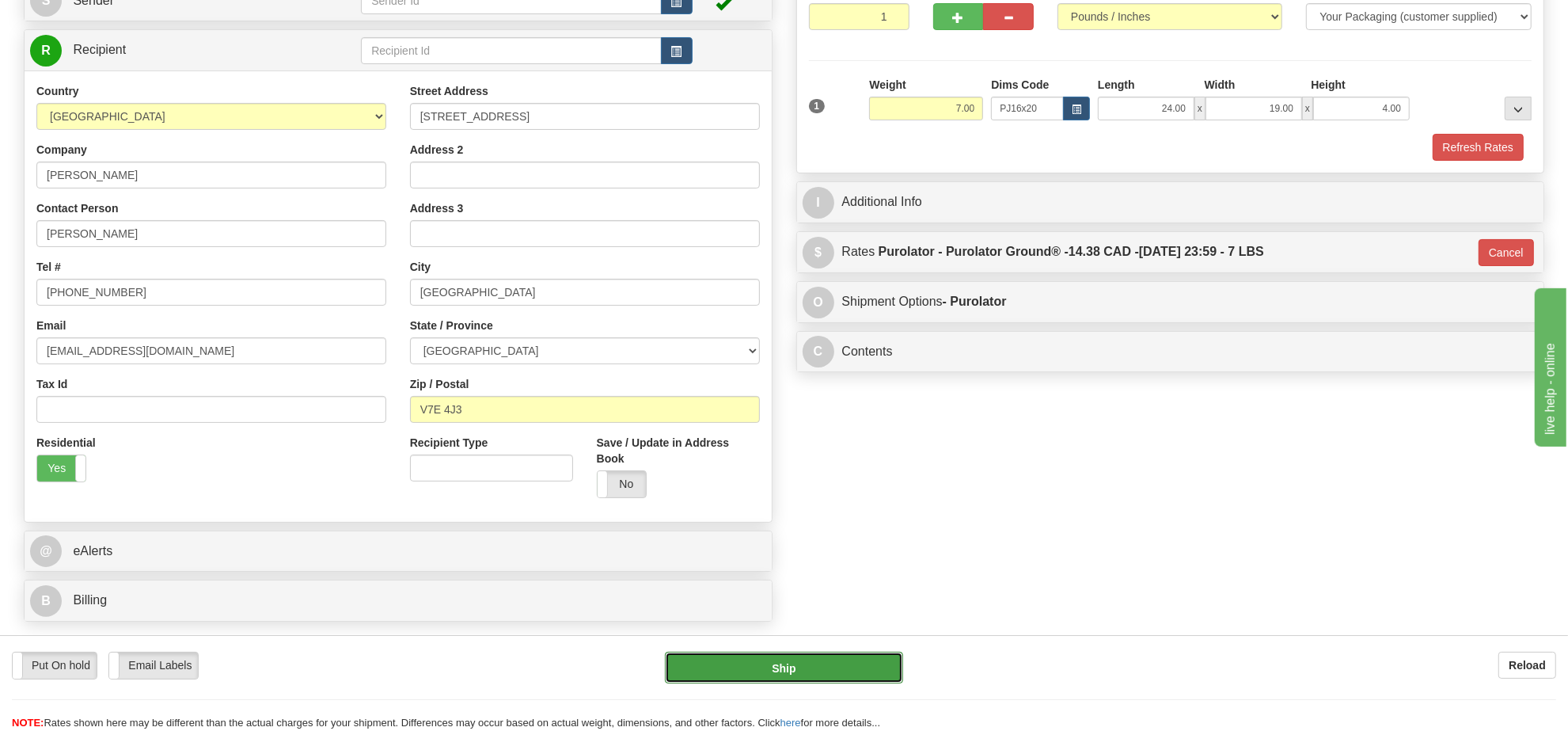
click at [823, 660] on button "Ship" at bounding box center [784, 668] width 238 height 32
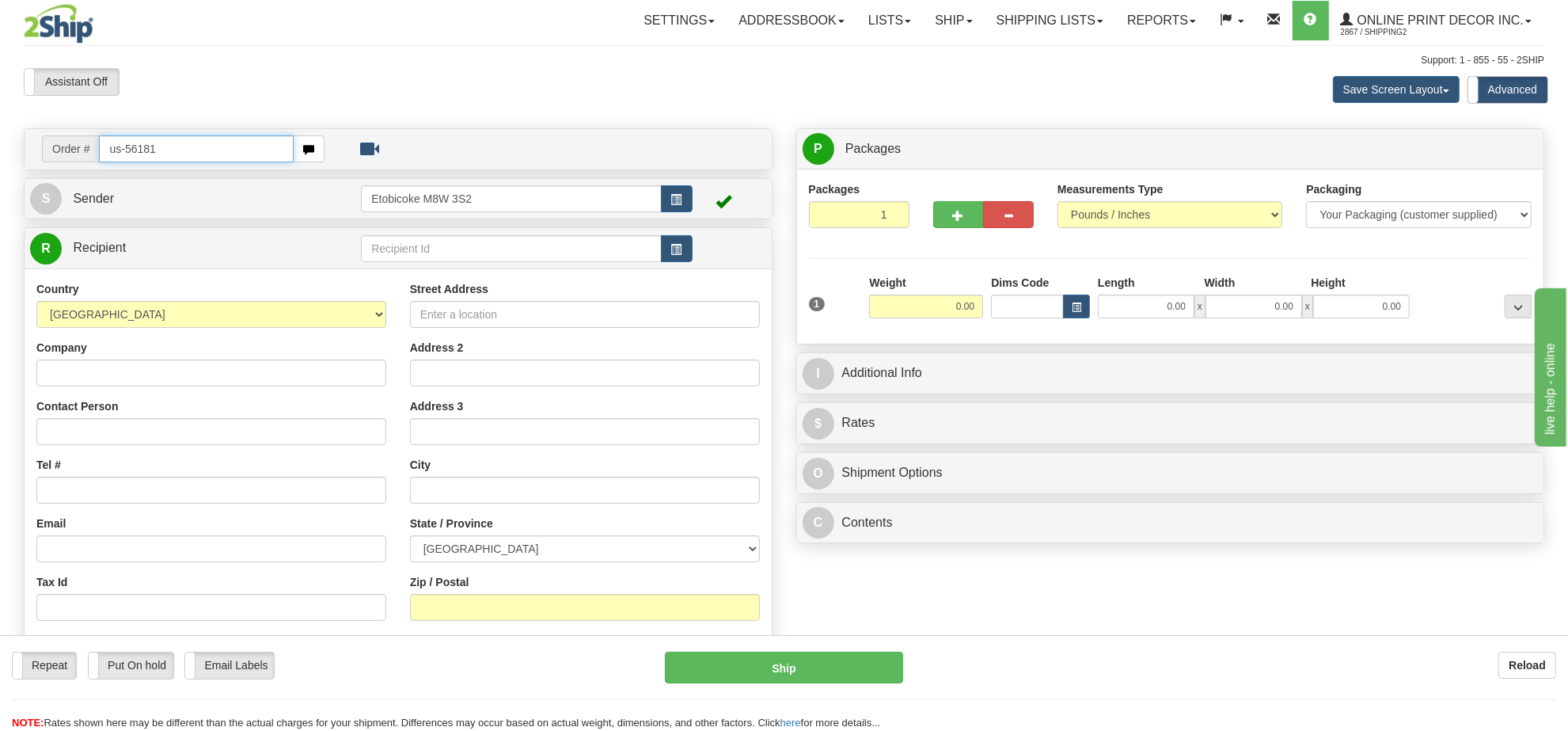
type input "us-56181"
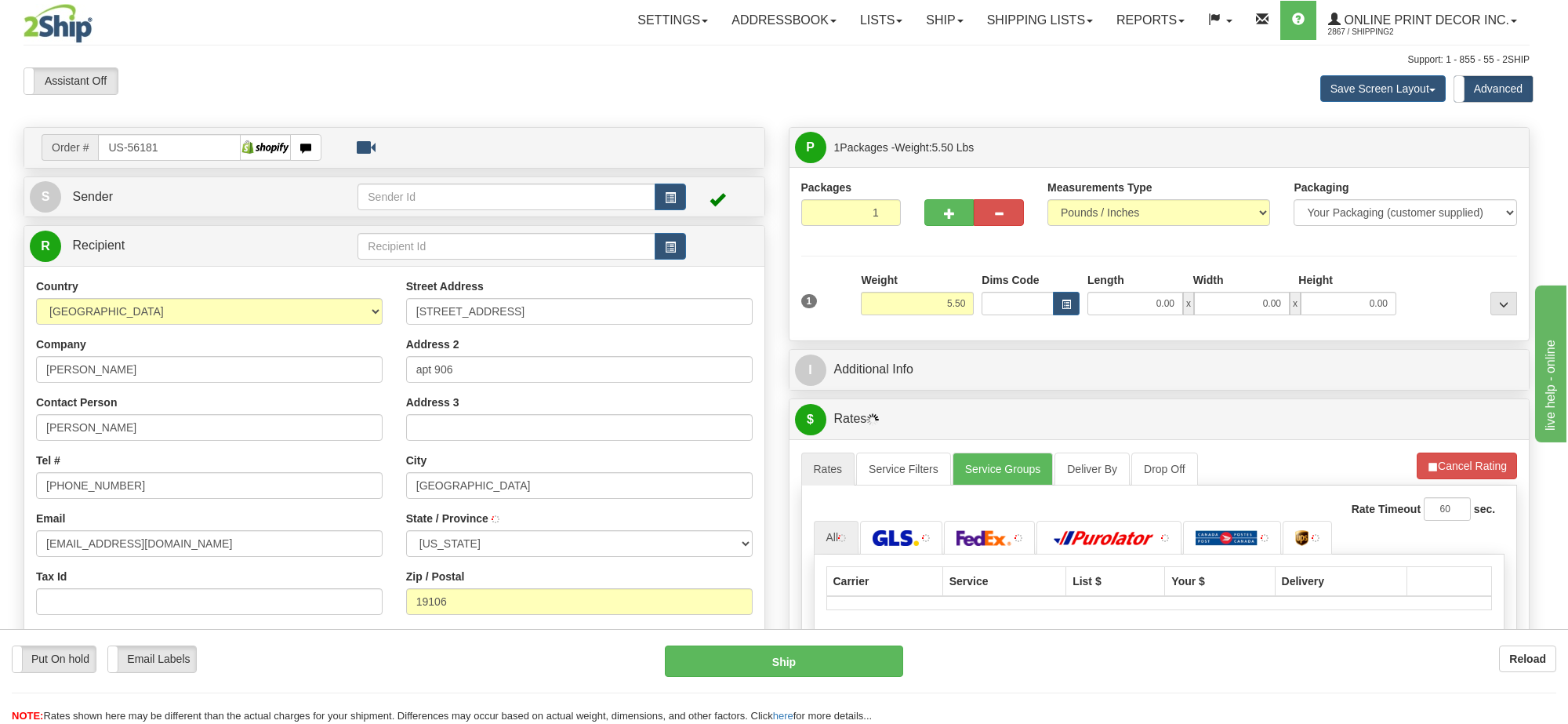
type input "PHILADELPHIA"
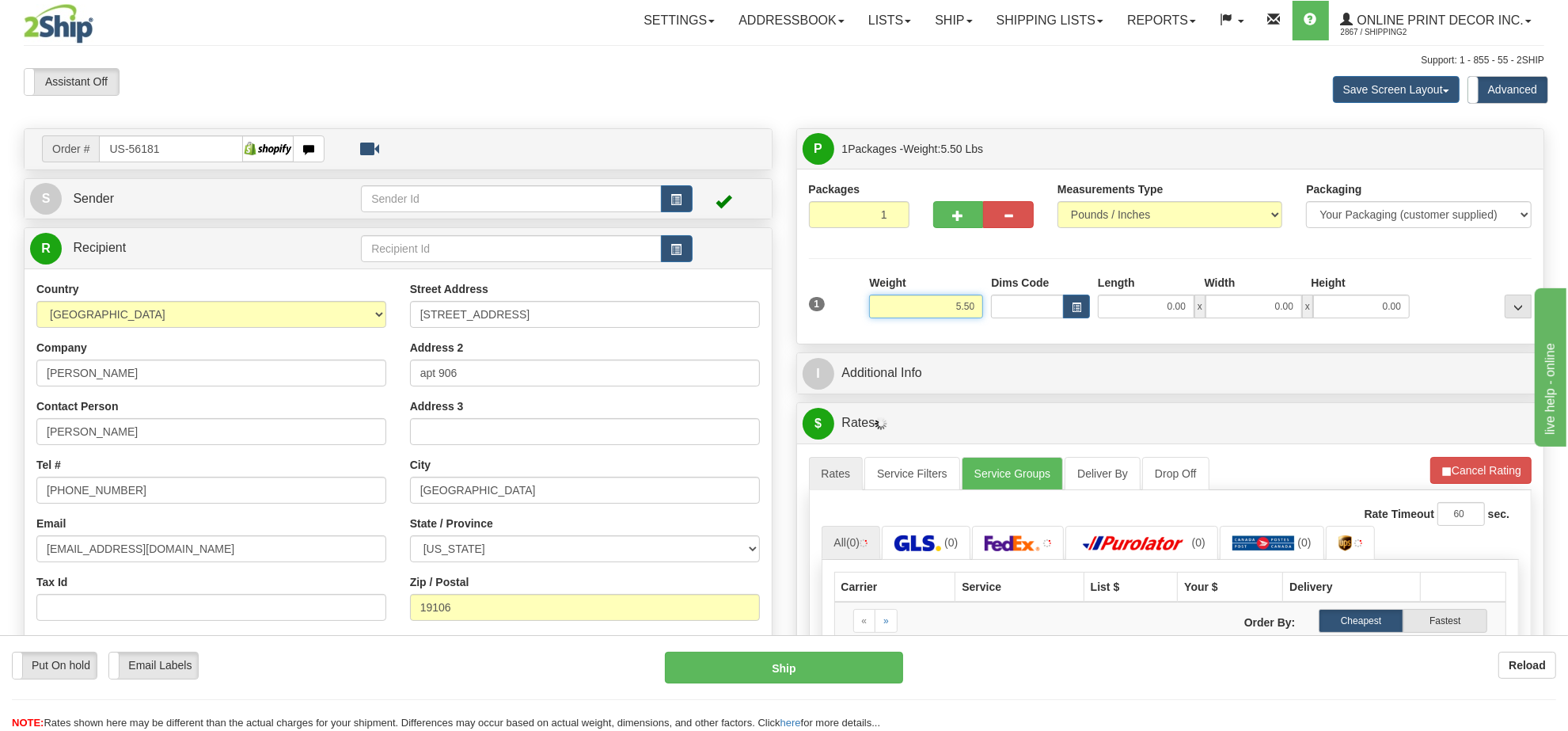
click at [948, 311] on input "5.50" at bounding box center [925, 306] width 114 height 24
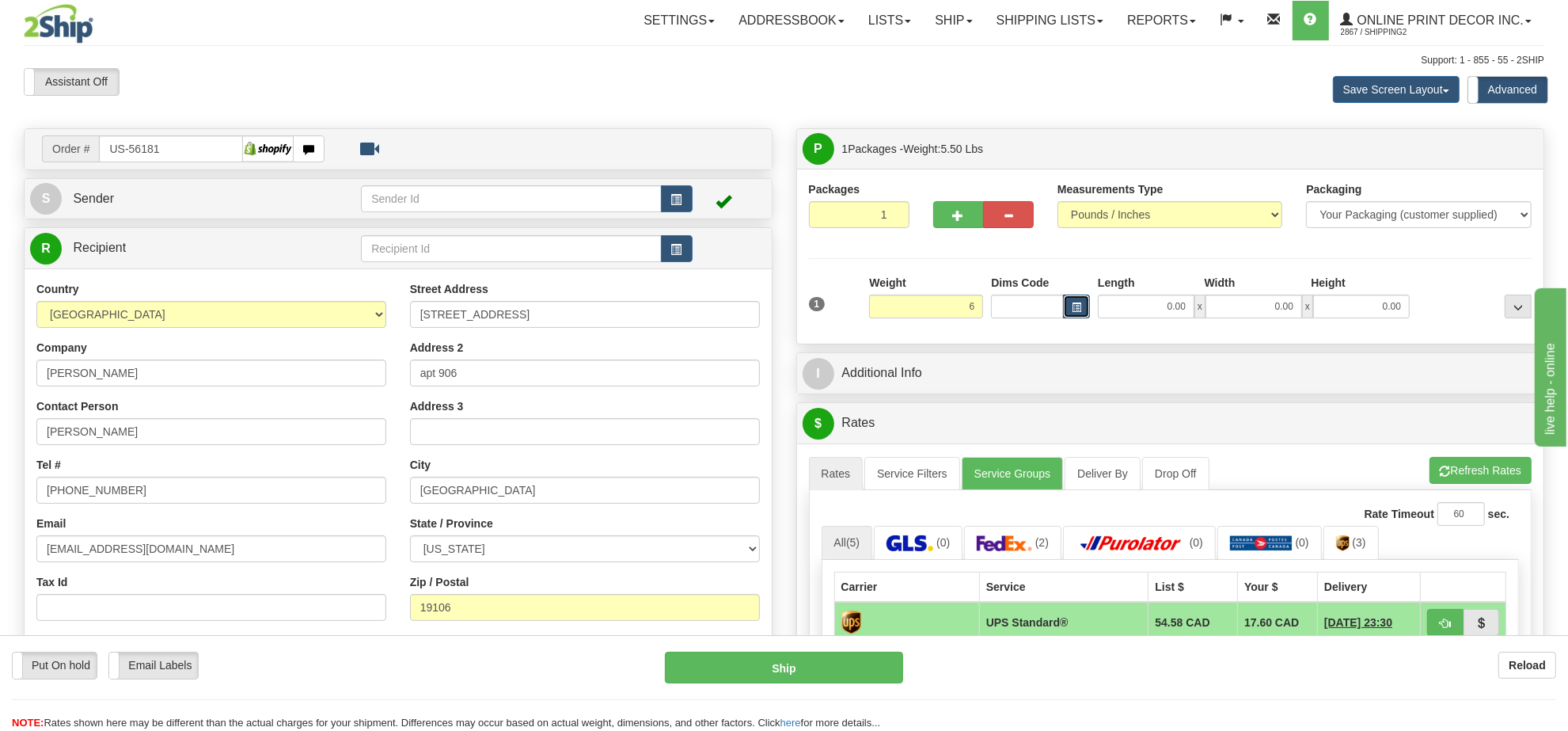
click at [1071, 307] on span "button" at bounding box center [1076, 307] width 10 height 9
type input "6.00"
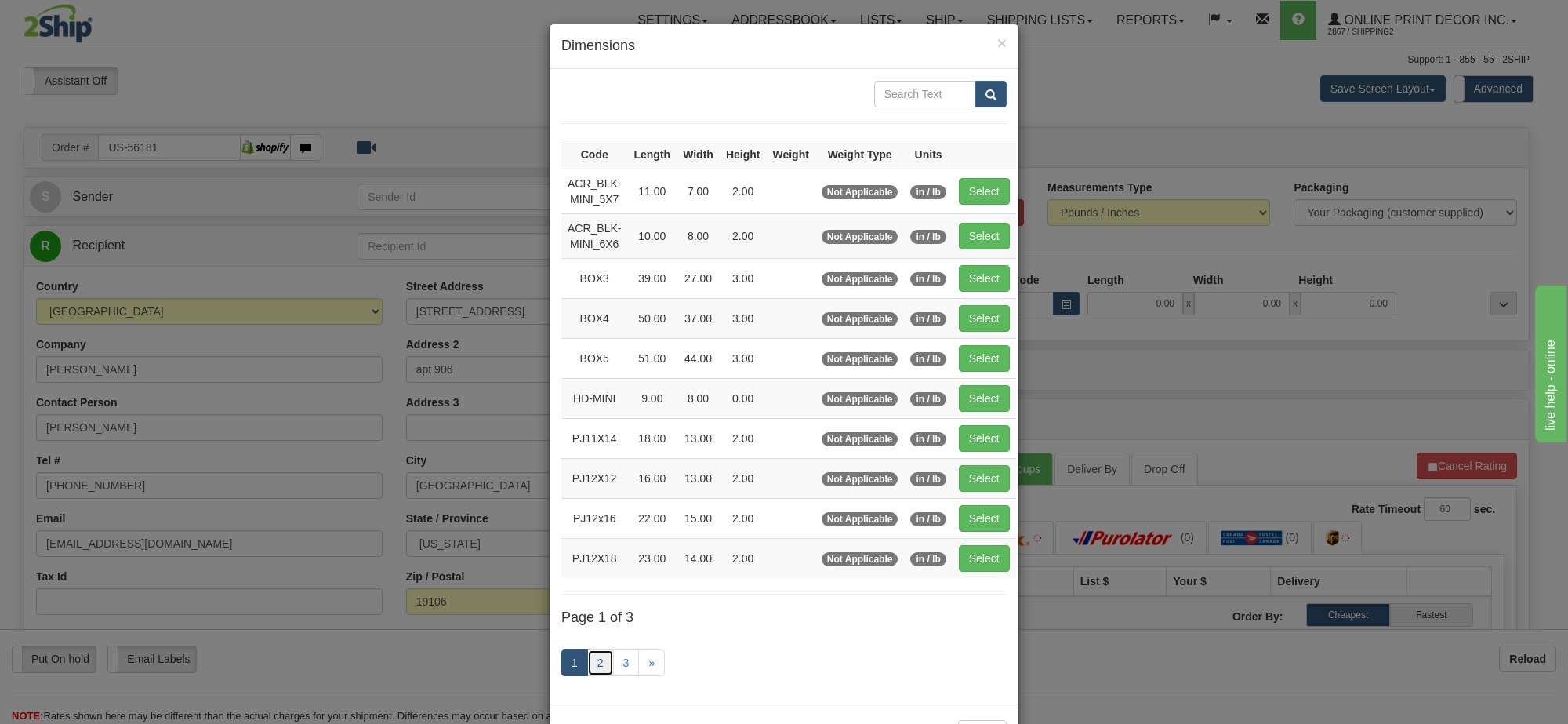
click at [595, 671] on link "2" at bounding box center [600, 662] width 27 height 27
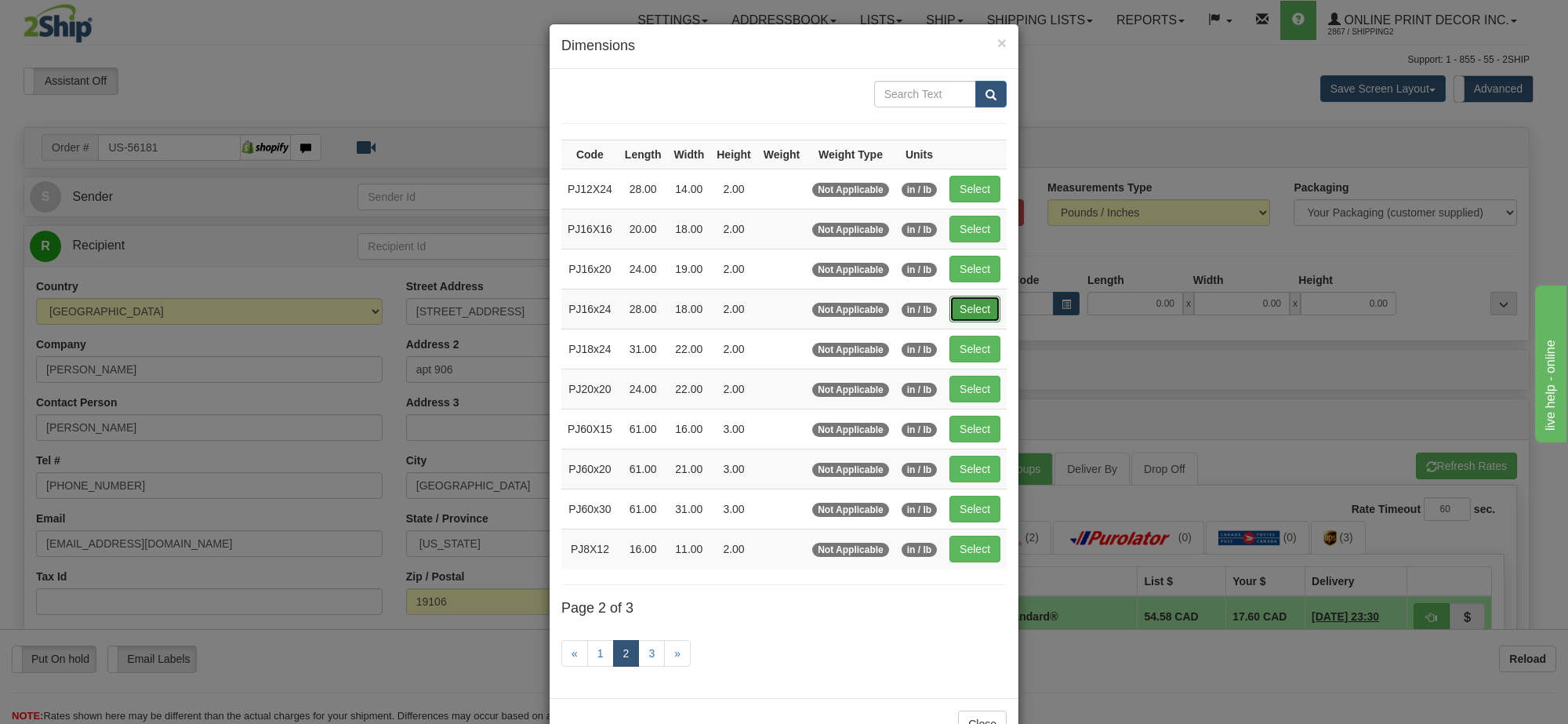
click at [967, 311] on button "Select" at bounding box center [975, 309] width 51 height 27
type input "PJ16x24"
type input "28.00"
type input "18.00"
type input "2.00"
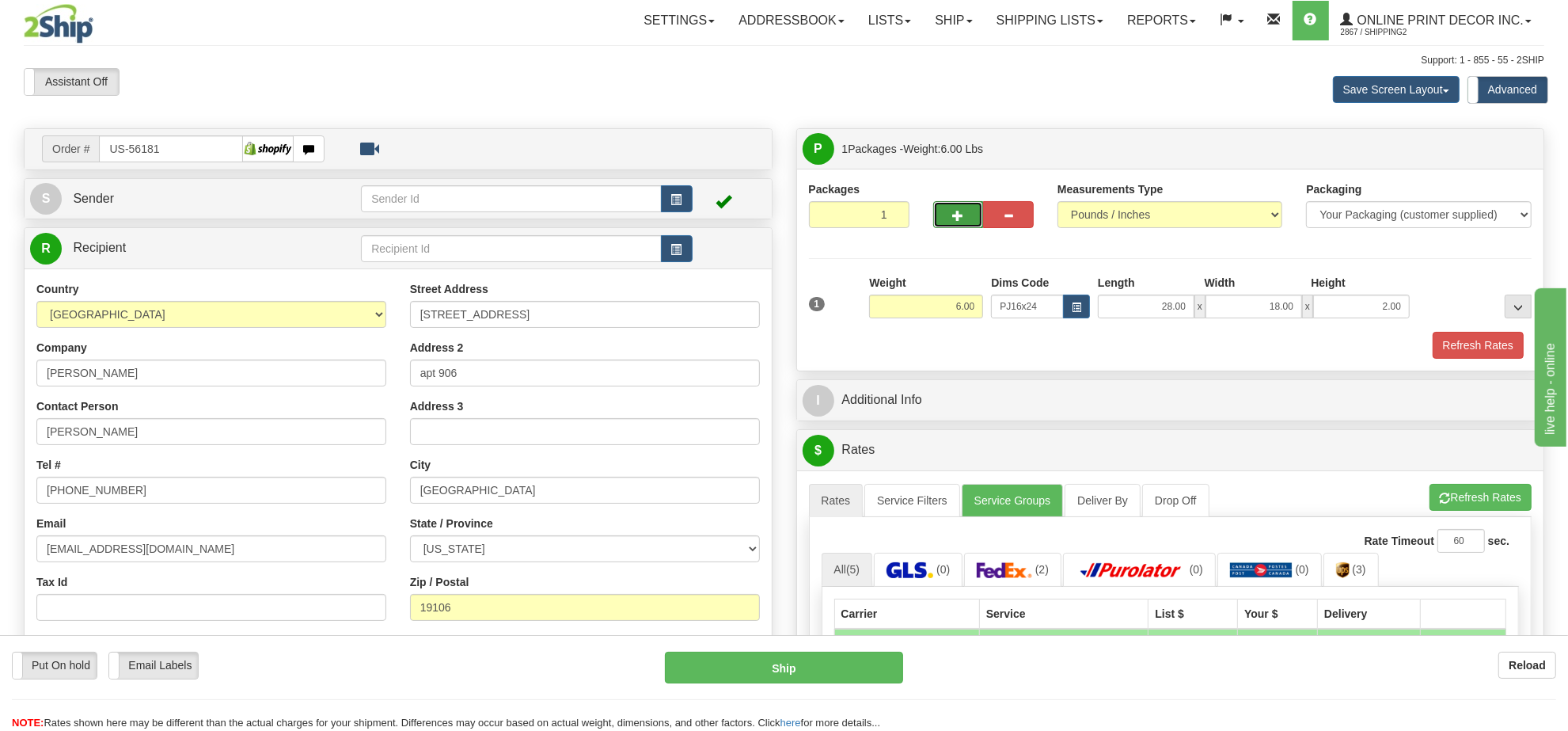
click at [956, 212] on span "button" at bounding box center [959, 216] width 11 height 11
radio input "true"
type input "2"
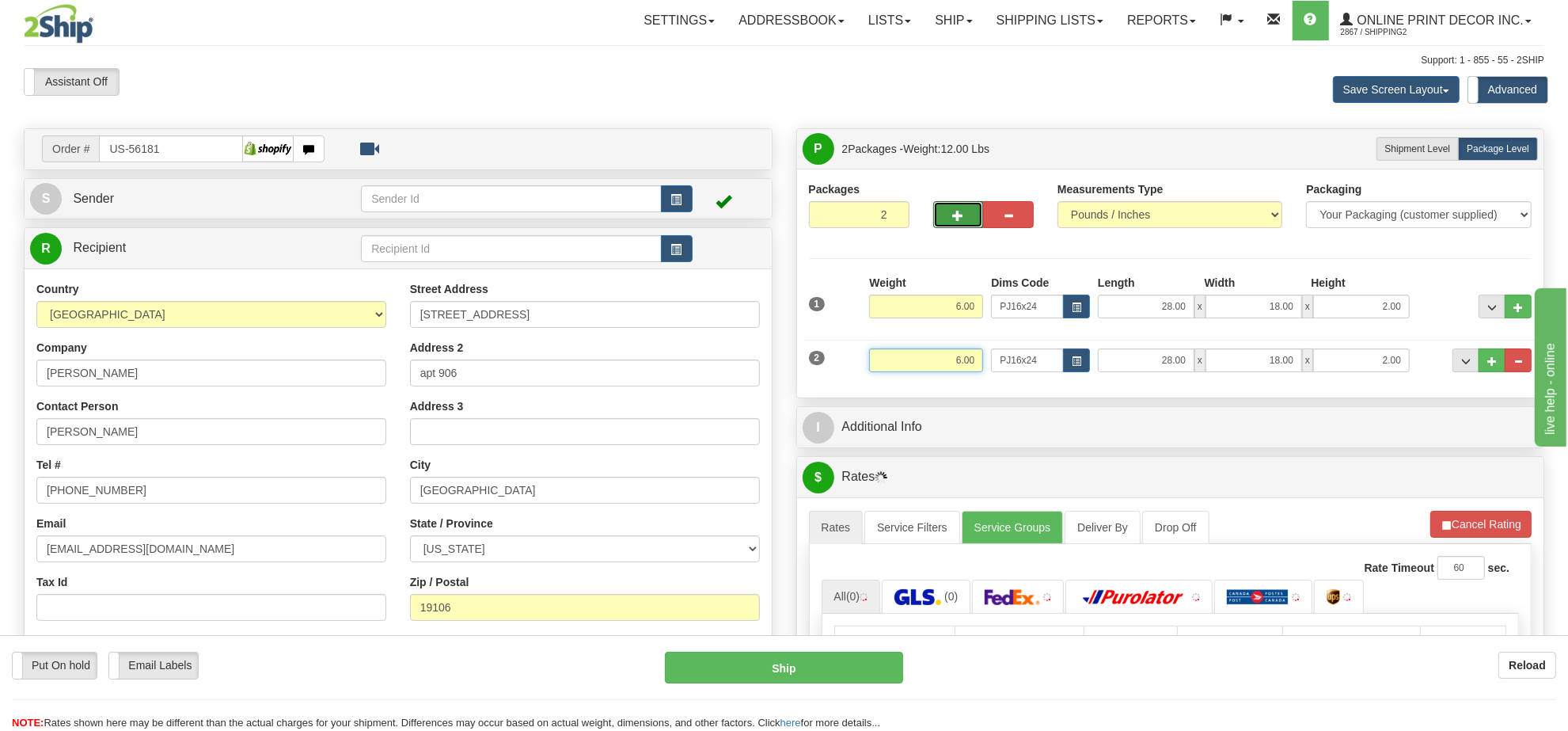
click at [959, 363] on input "6.00" at bounding box center [925, 360] width 114 height 24
click at [959, 365] on input "6.00" at bounding box center [925, 360] width 114 height 24
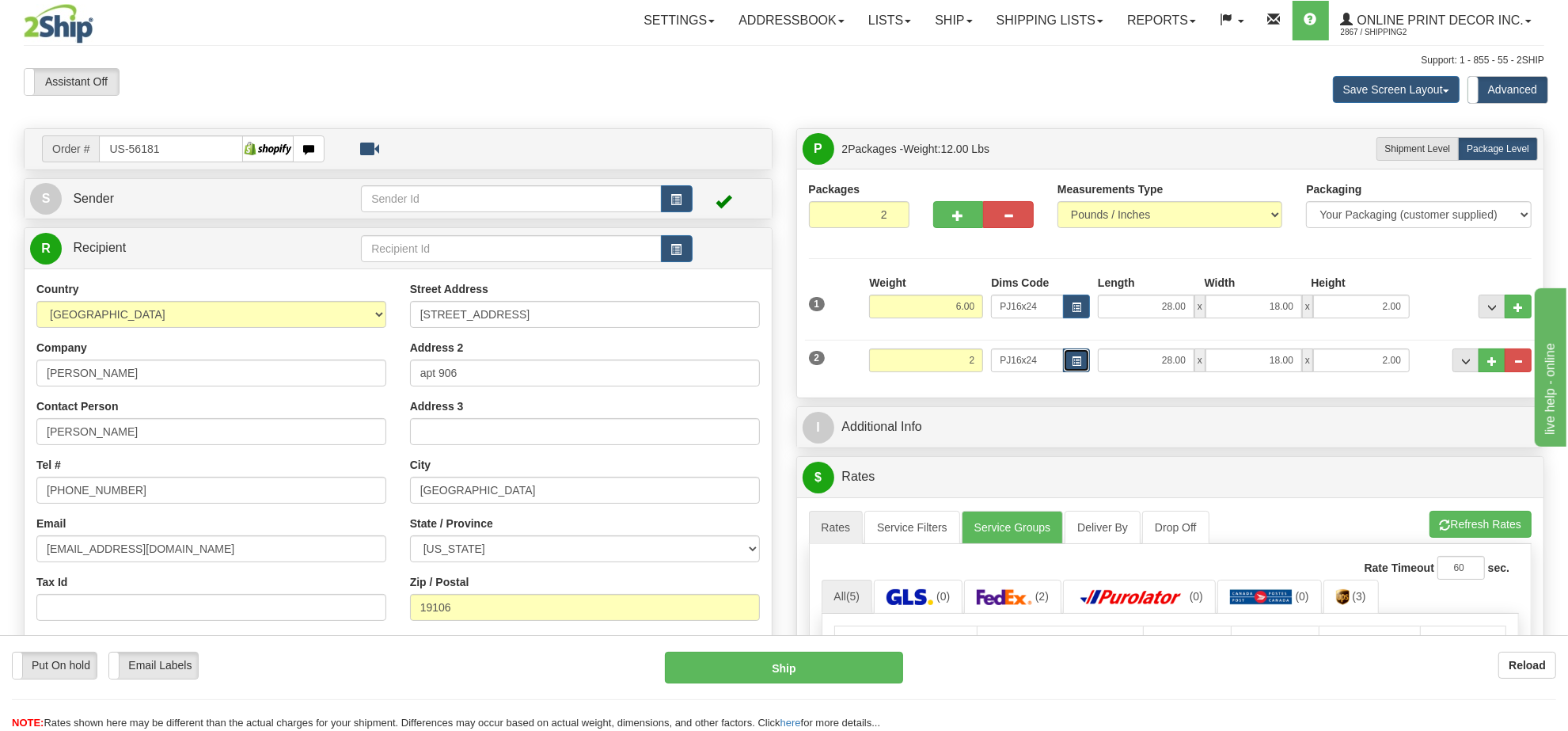
type input "2.00"
click at [1071, 355] on button "button" at bounding box center [1077, 360] width 27 height 24
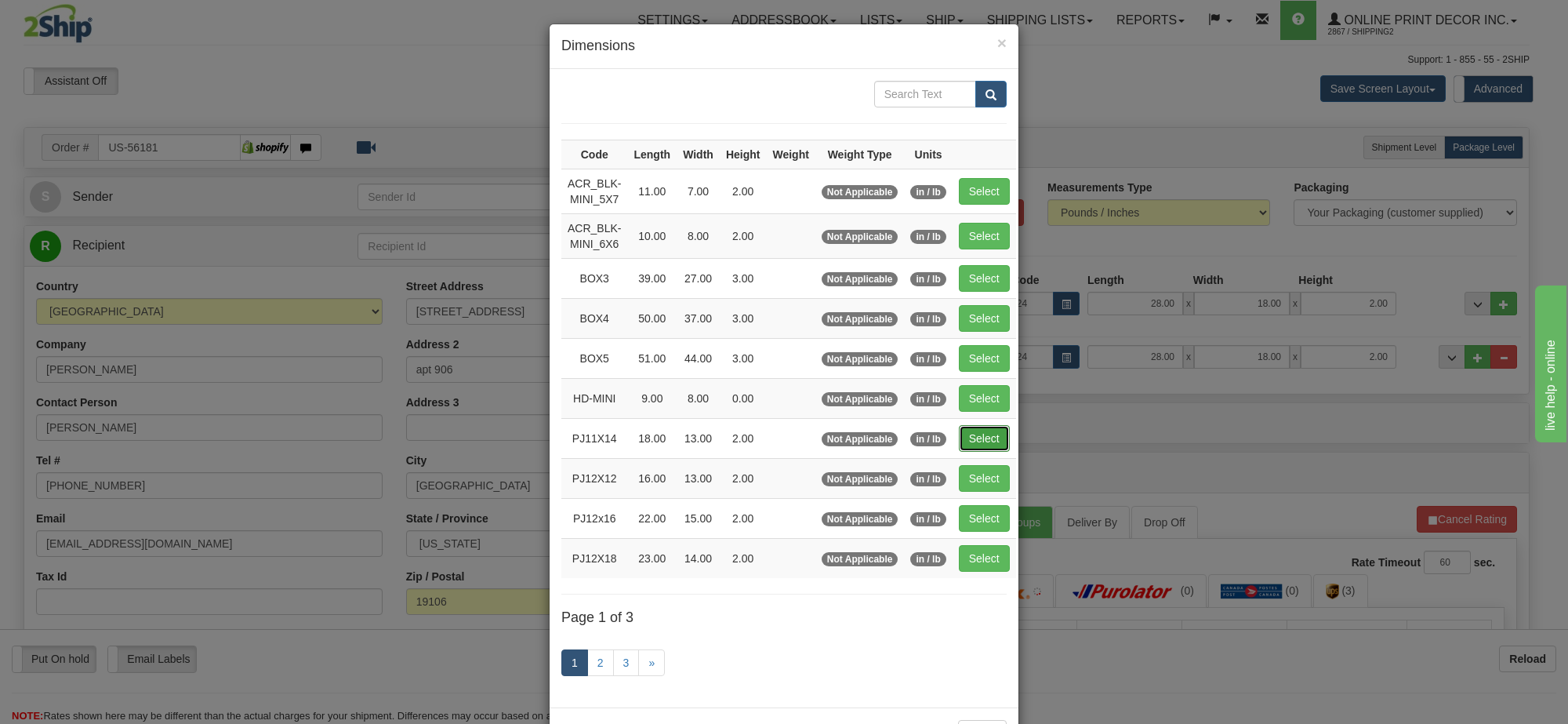
click at [993, 443] on button "Select" at bounding box center [985, 438] width 51 height 27
type input "PJ11X14"
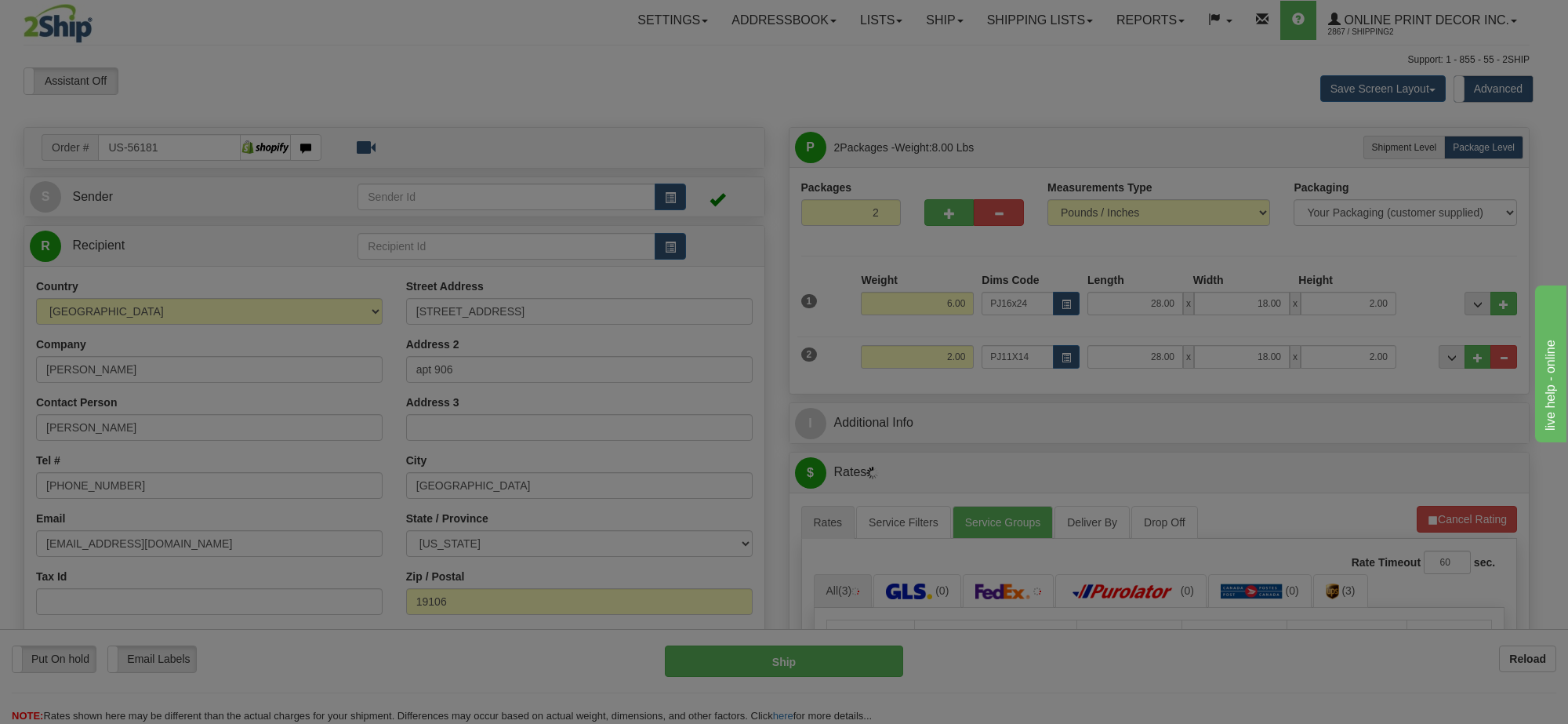
type input "18.00"
type input "13.00"
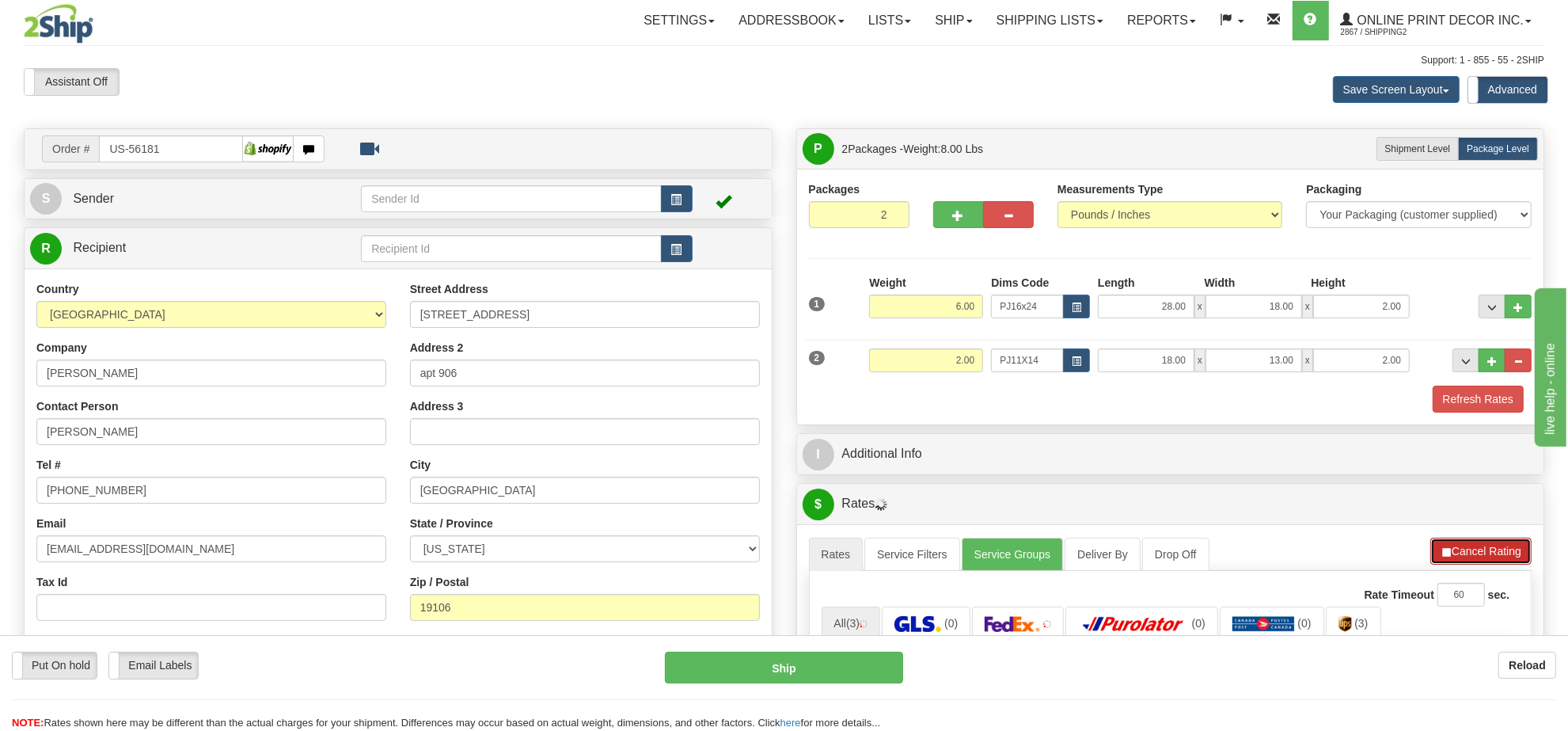
click at [1488, 556] on button "Cancel Rating" at bounding box center [1481, 551] width 101 height 27
click at [1488, 556] on button "Refresh Rates" at bounding box center [1481, 551] width 102 height 27
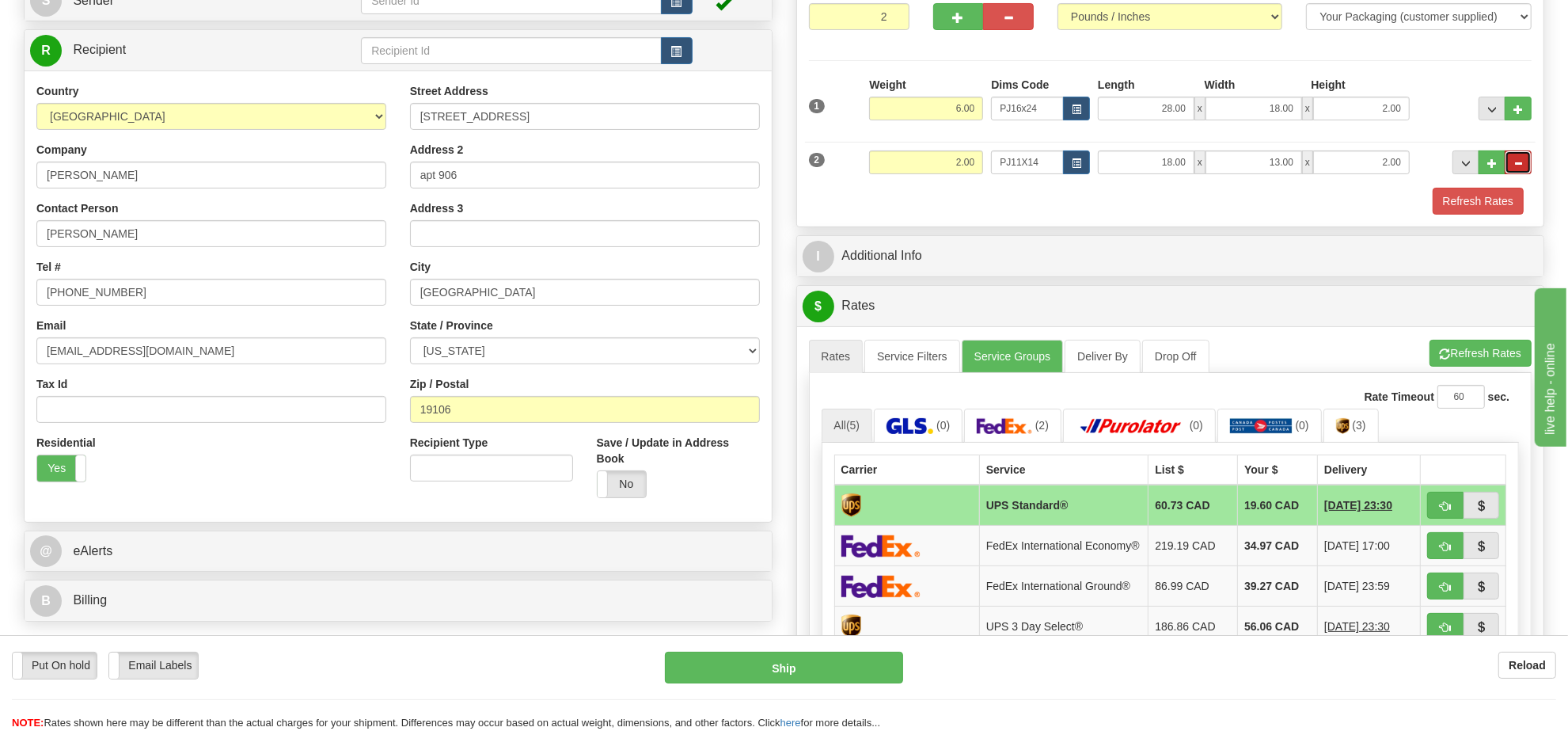
click at [1518, 163] on span "..." at bounding box center [1518, 164] width 10 height 9
type input "1"
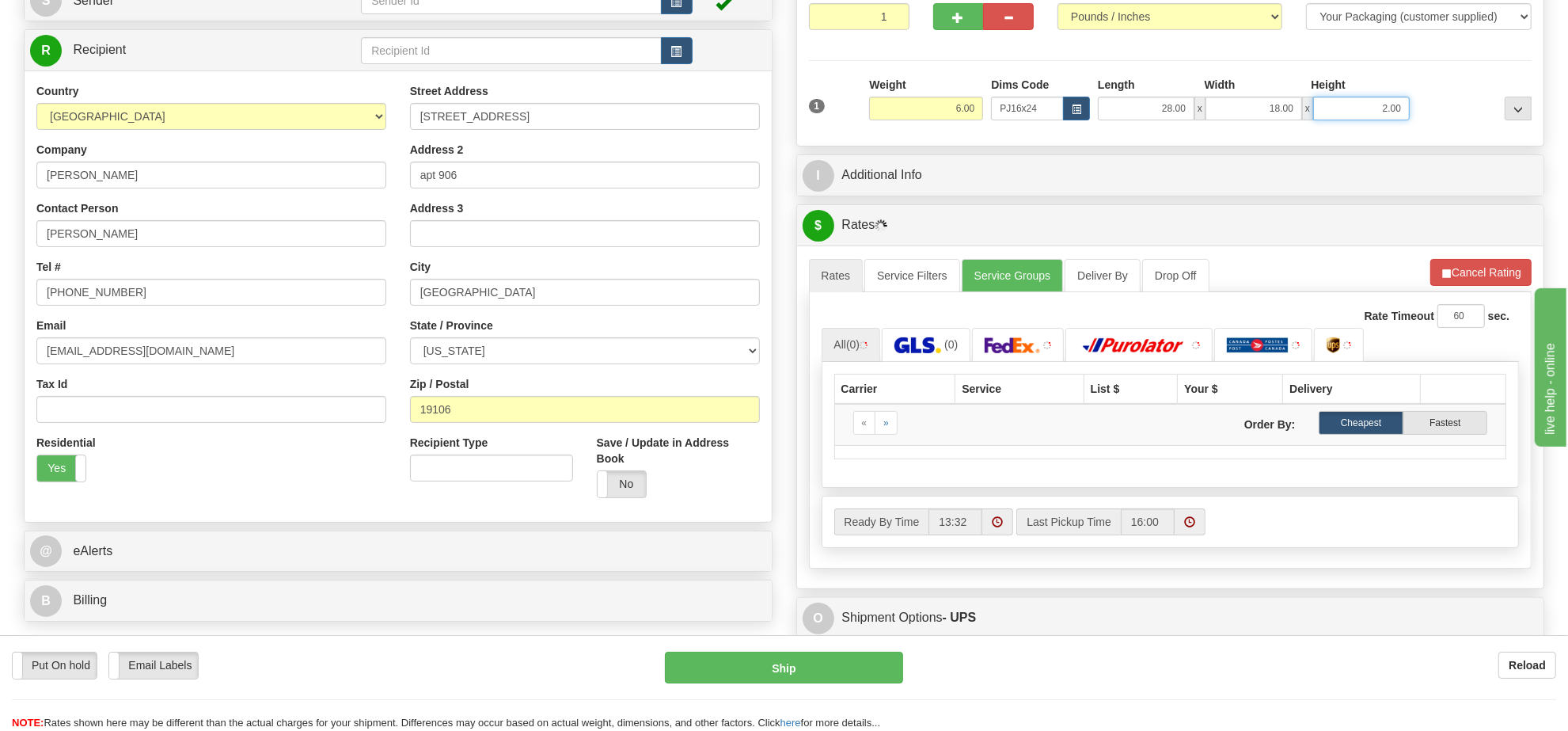
click at [1375, 114] on input "2.00" at bounding box center [1362, 108] width 97 height 24
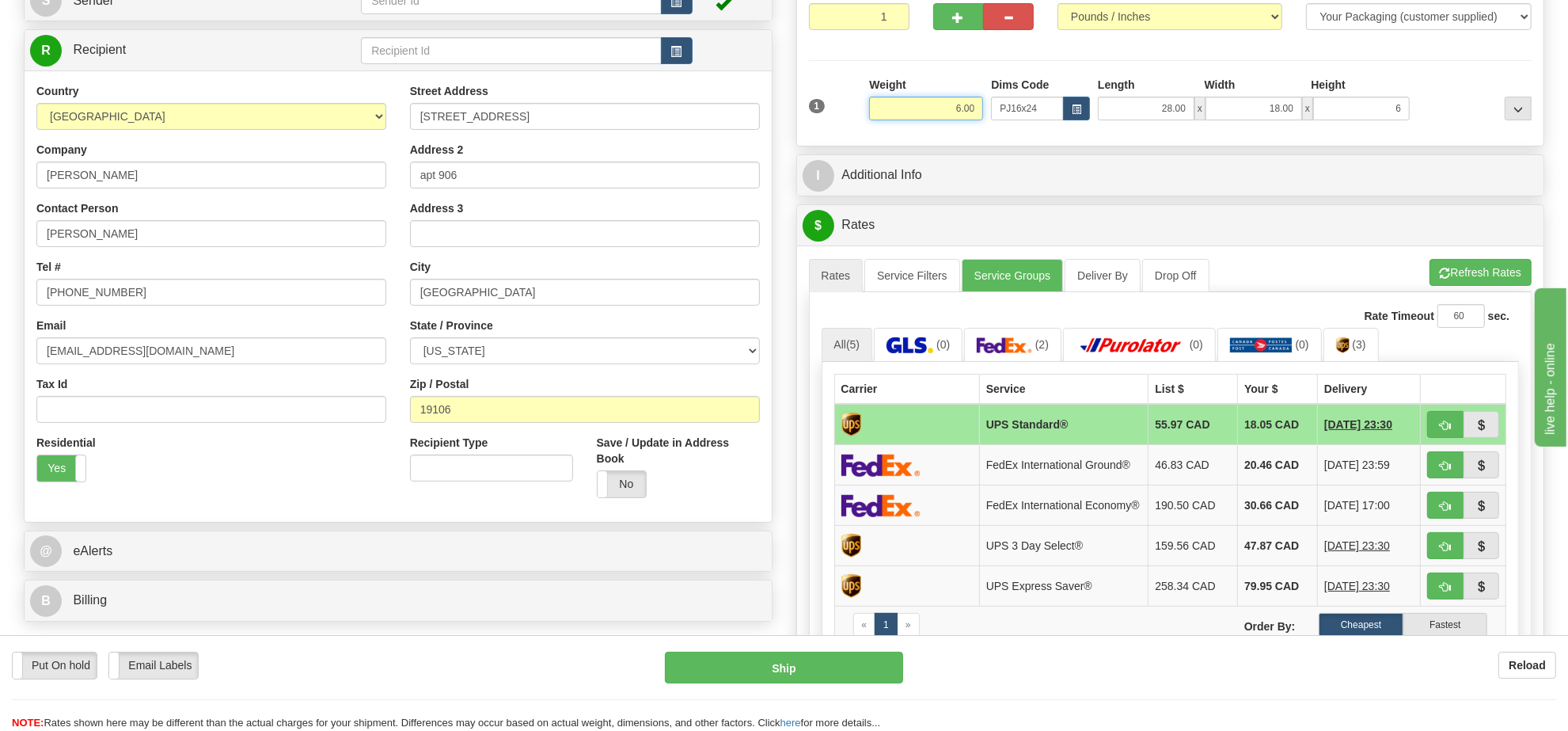
type input "6.00"
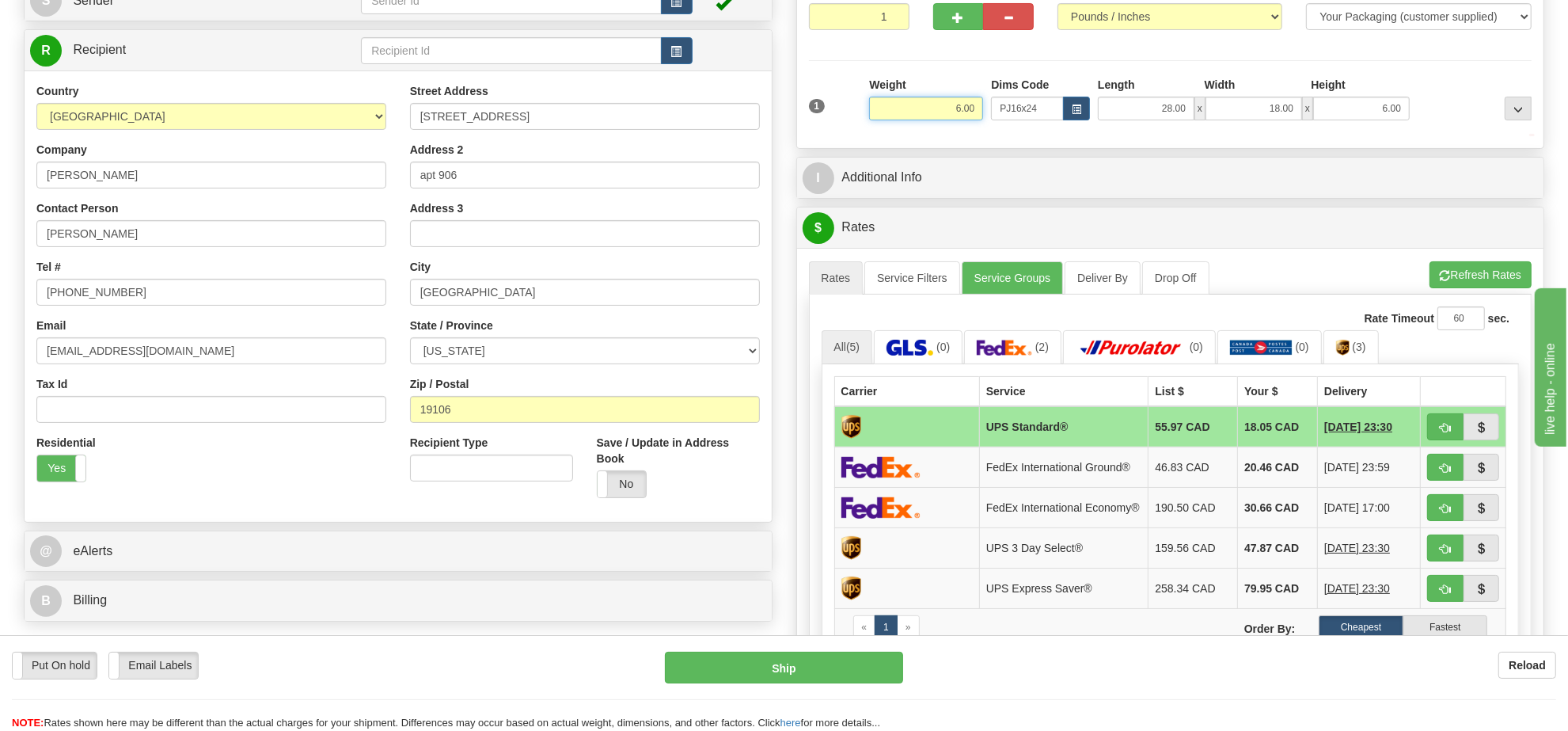
click at [924, 107] on input "6.00" at bounding box center [925, 108] width 114 height 24
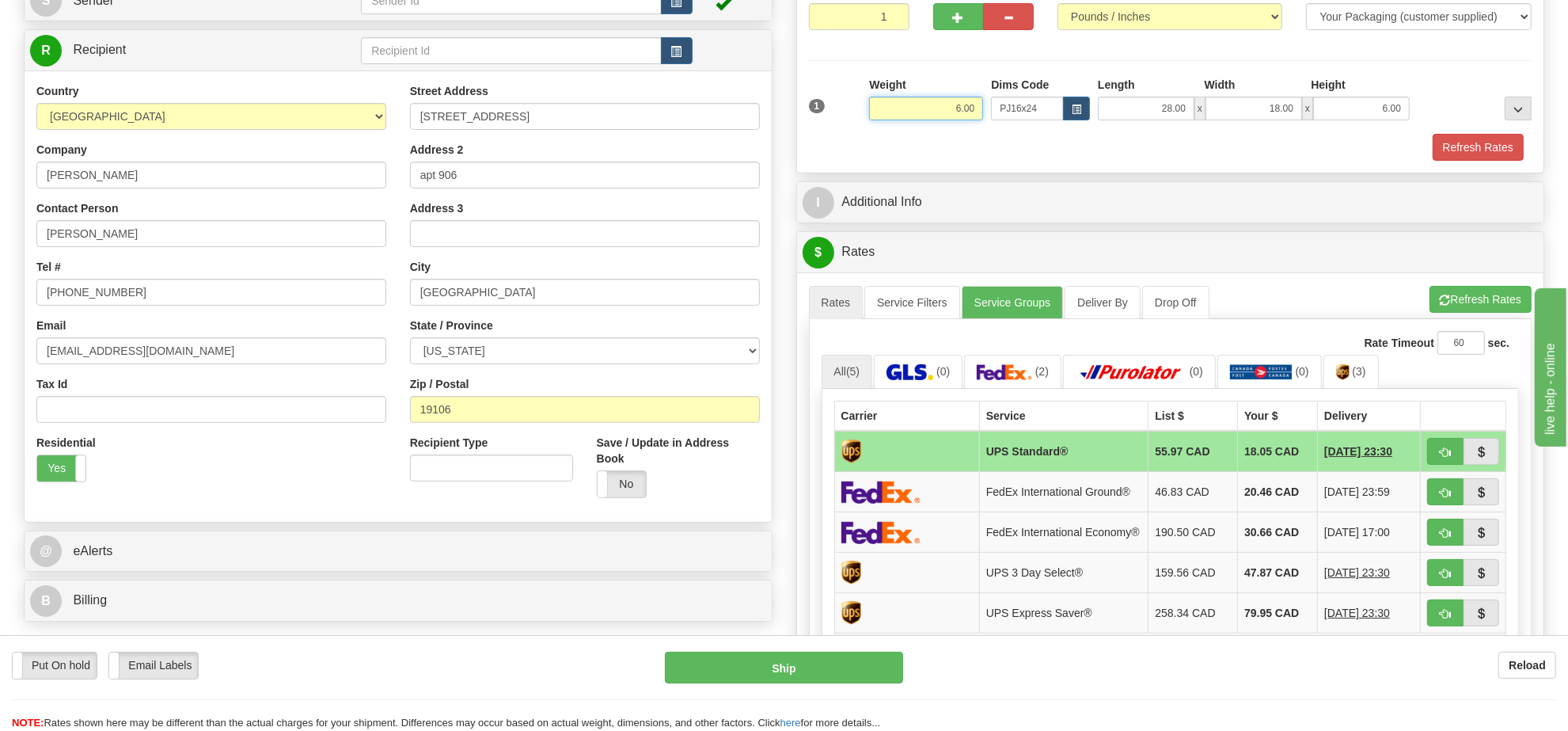
click at [924, 107] on input "6.00" at bounding box center [925, 108] width 114 height 24
type input "8.00"
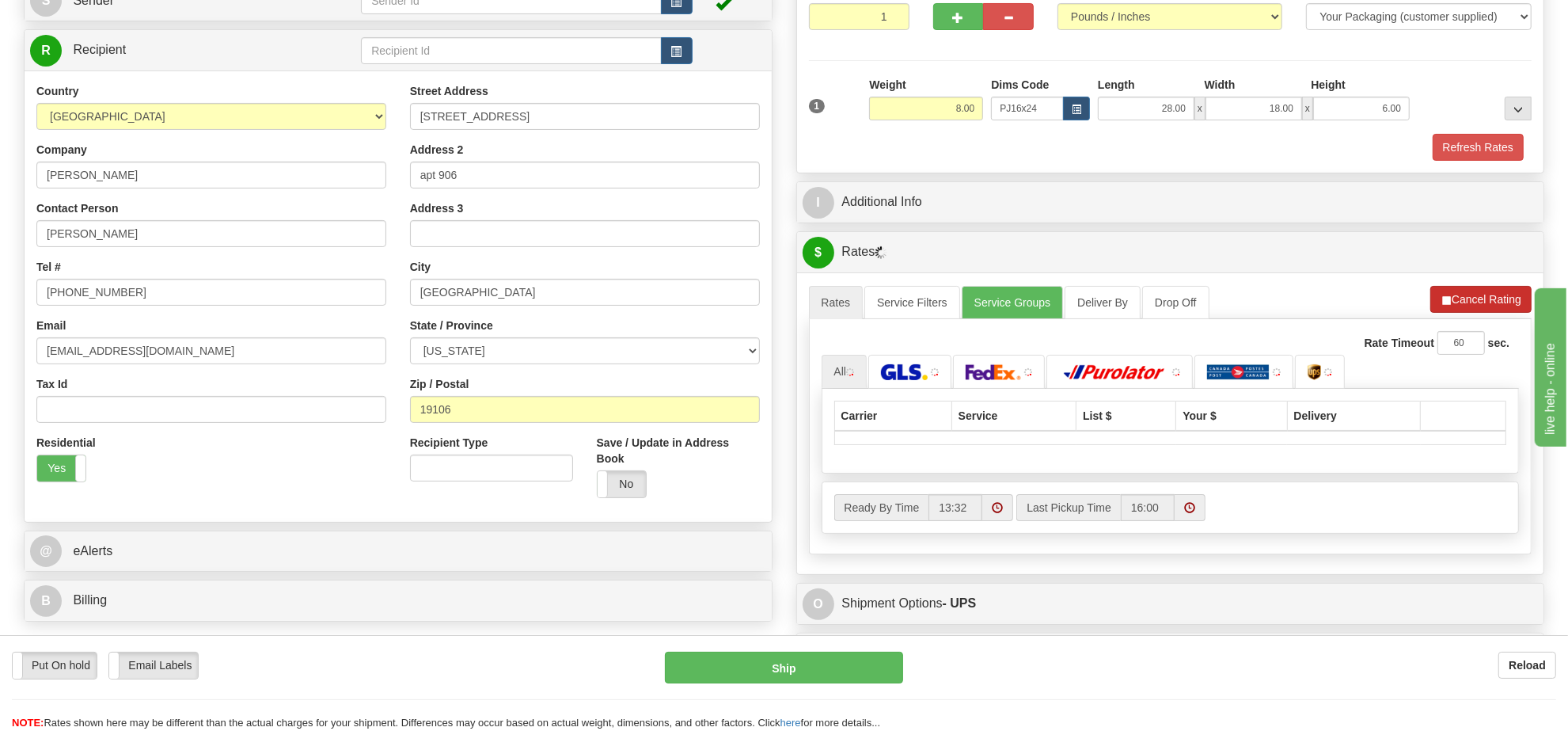
click at [1465, 311] on li "Refresh Rates Cancel Rating" at bounding box center [1481, 299] width 101 height 27
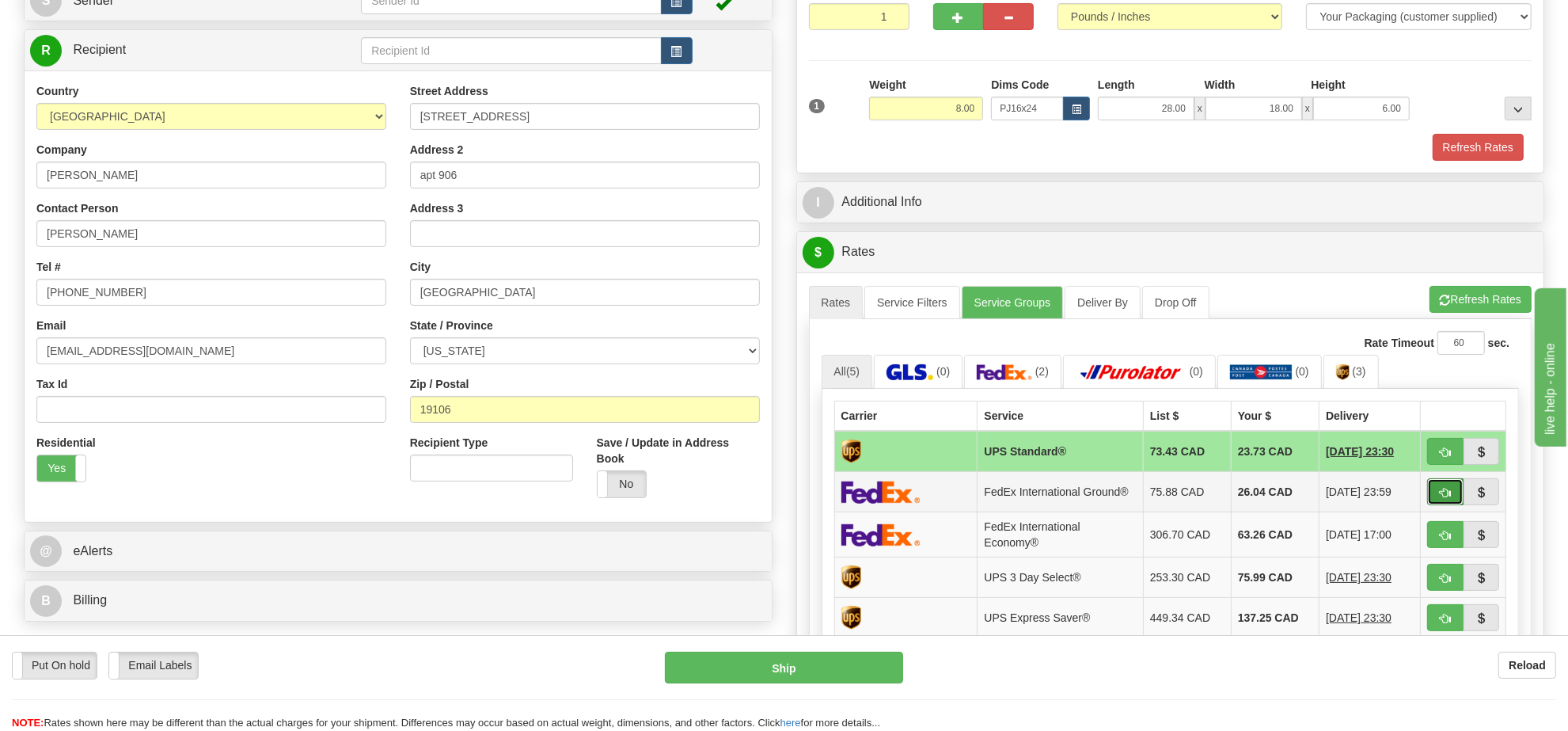
click at [1434, 504] on button "button" at bounding box center [1445, 491] width 36 height 27
type input "92"
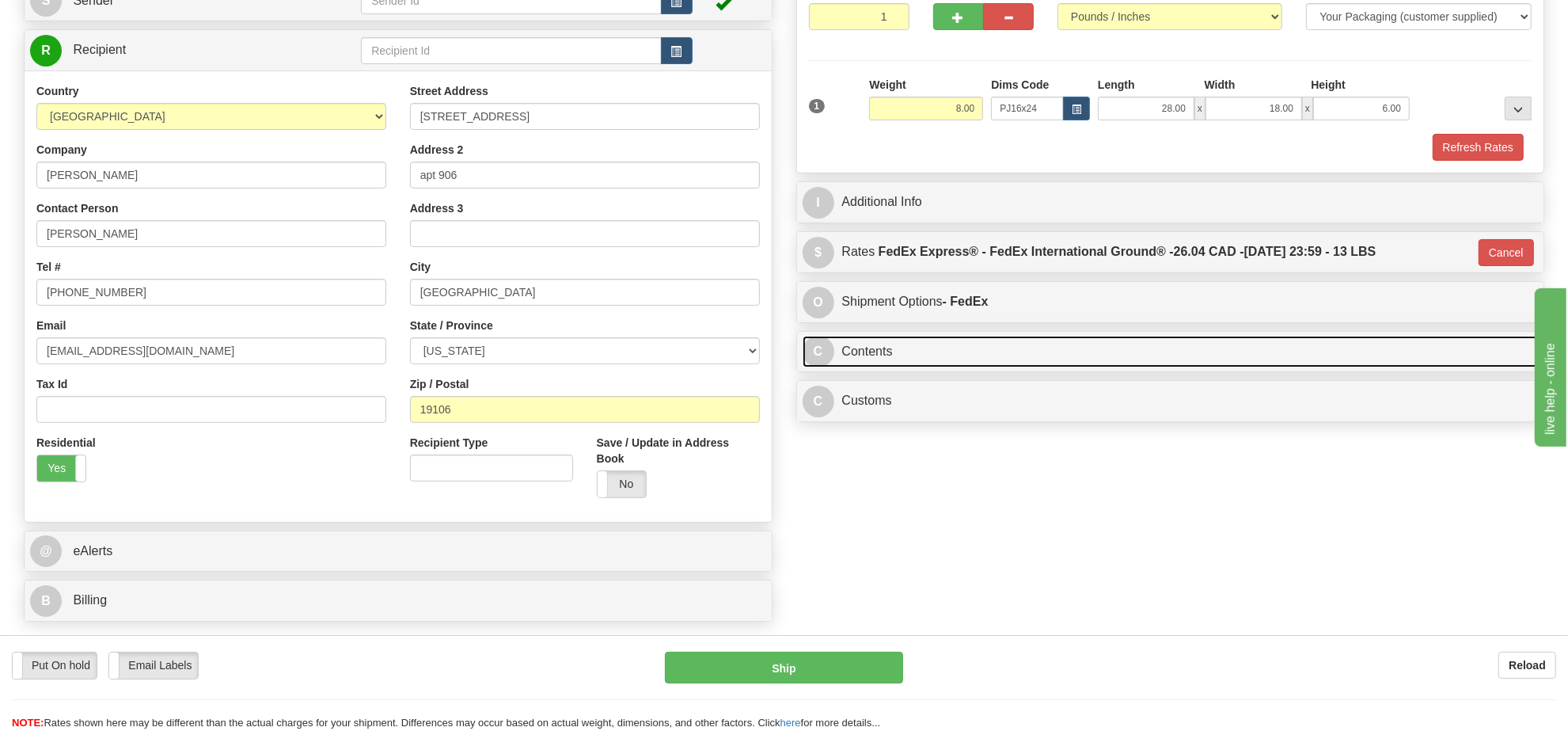
click at [919, 357] on link "C Contents" at bounding box center [1171, 351] width 736 height 33
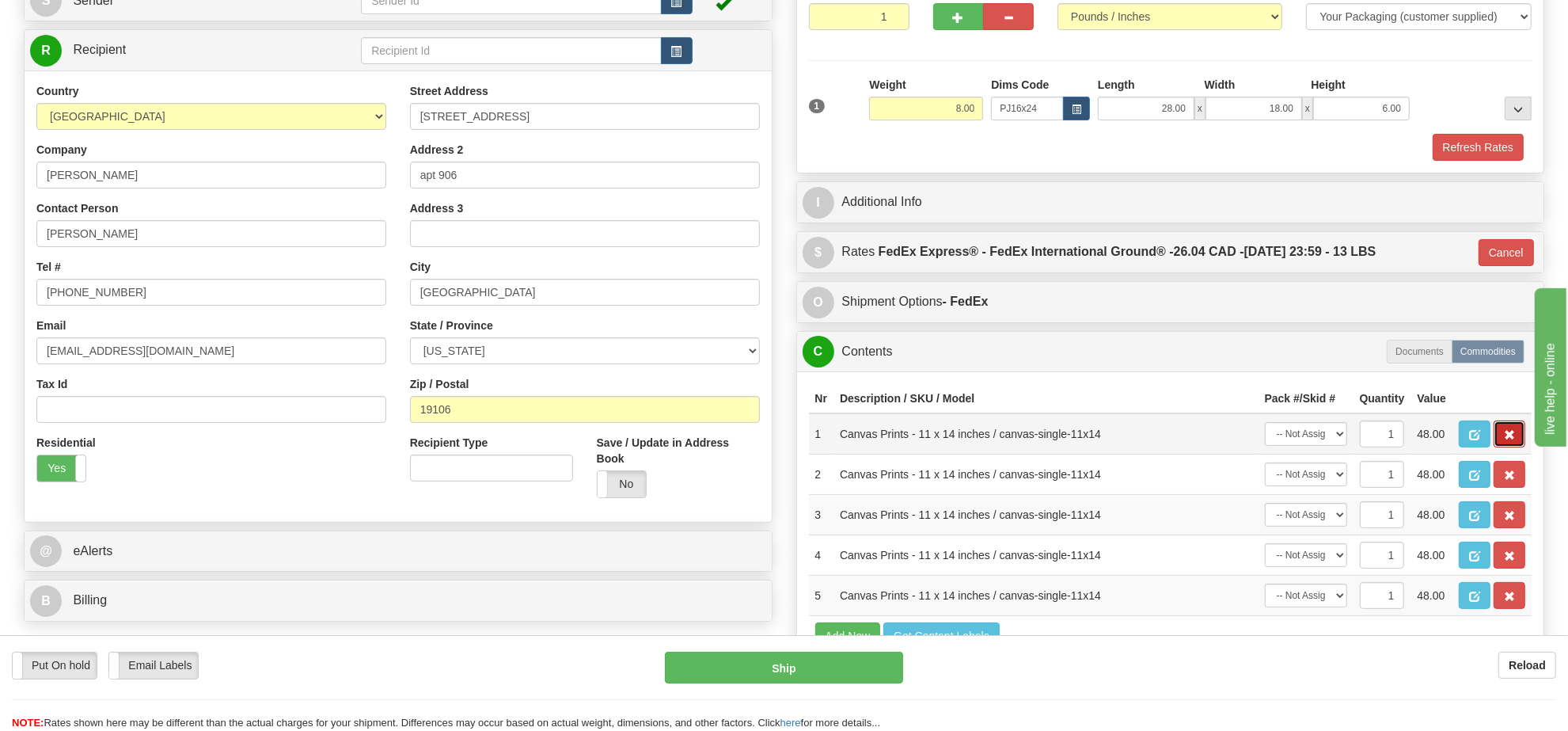
click at [1509, 440] on span "button" at bounding box center [1509, 435] width 11 height 11
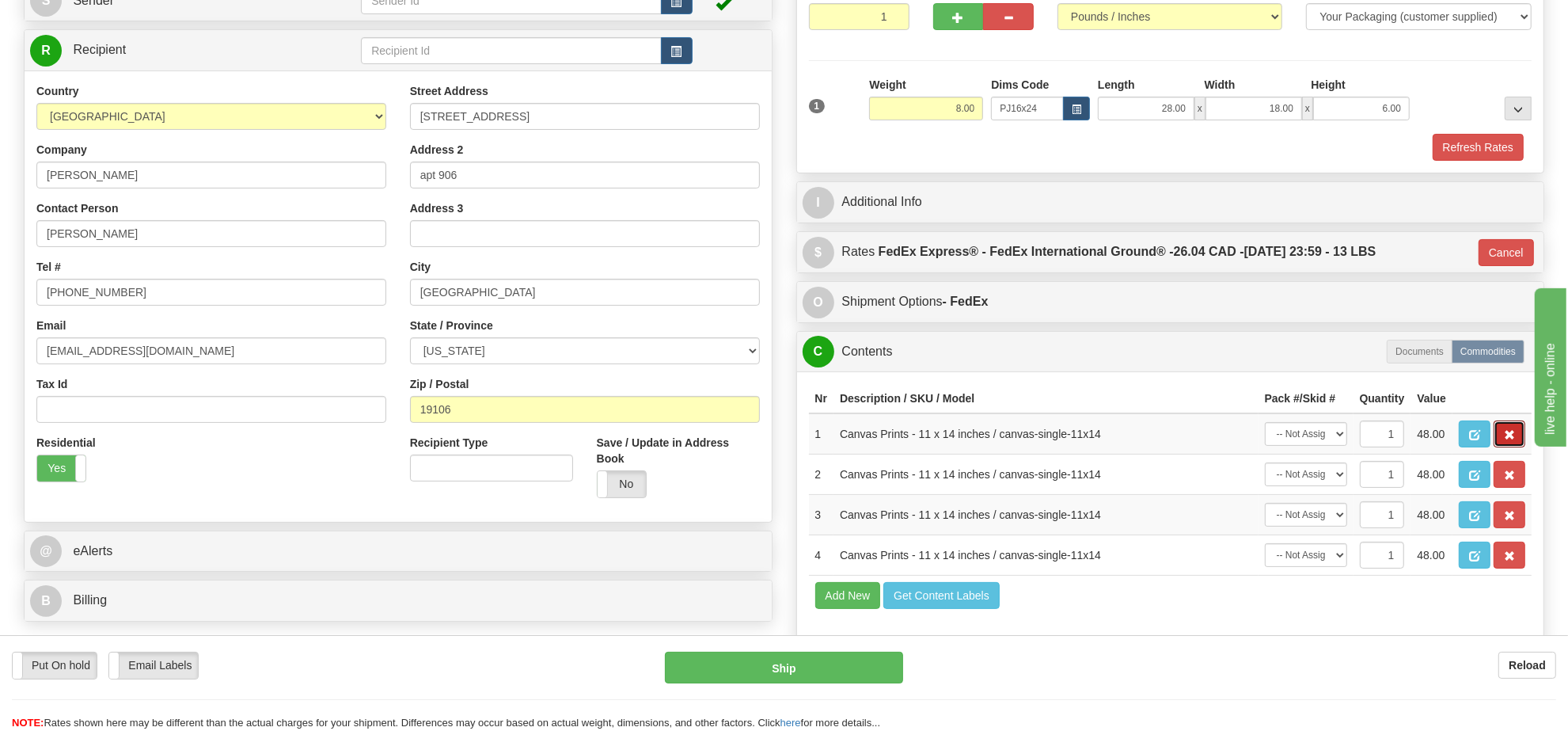
click at [1509, 440] on span "button" at bounding box center [1509, 435] width 11 height 11
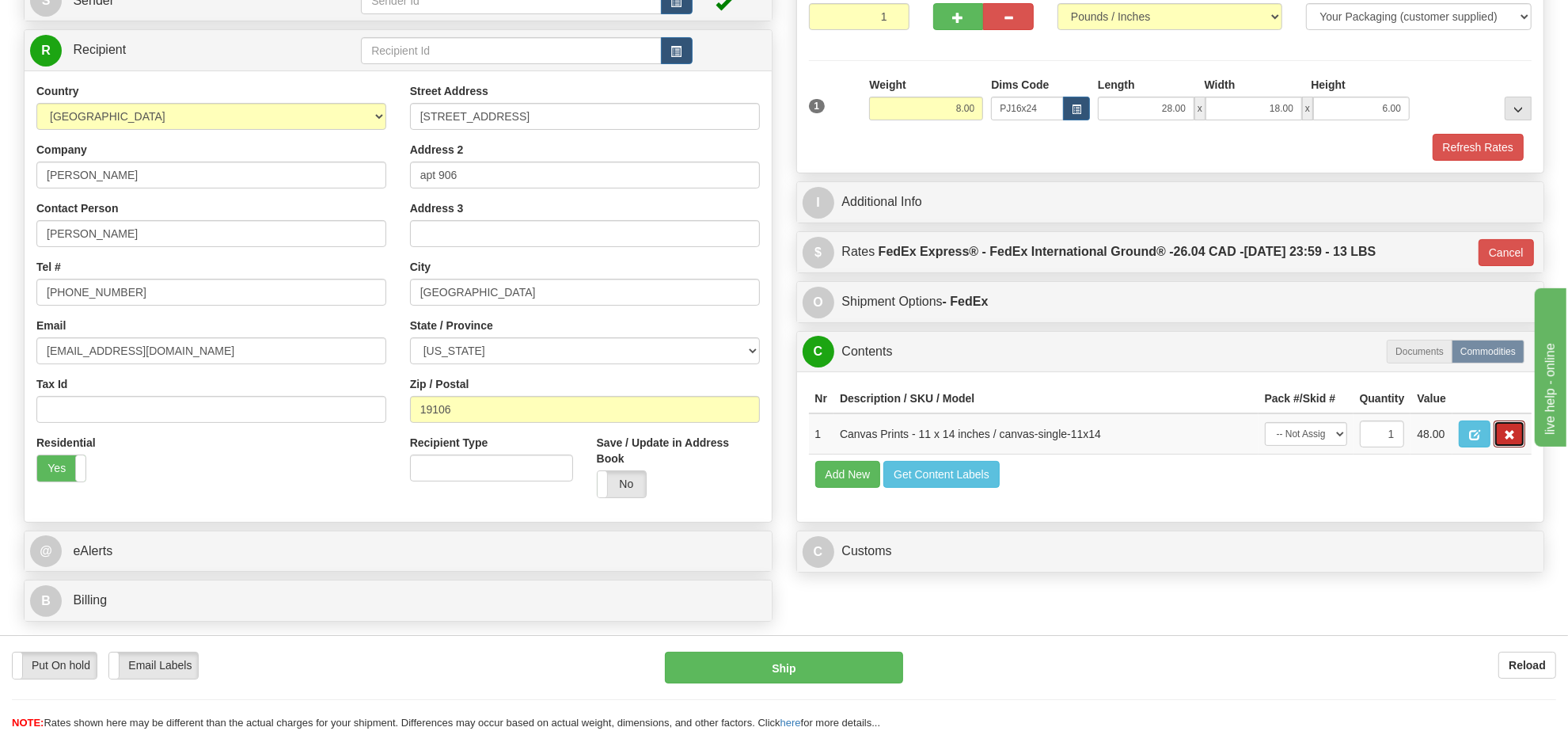
click at [1509, 440] on span "button" at bounding box center [1509, 435] width 11 height 11
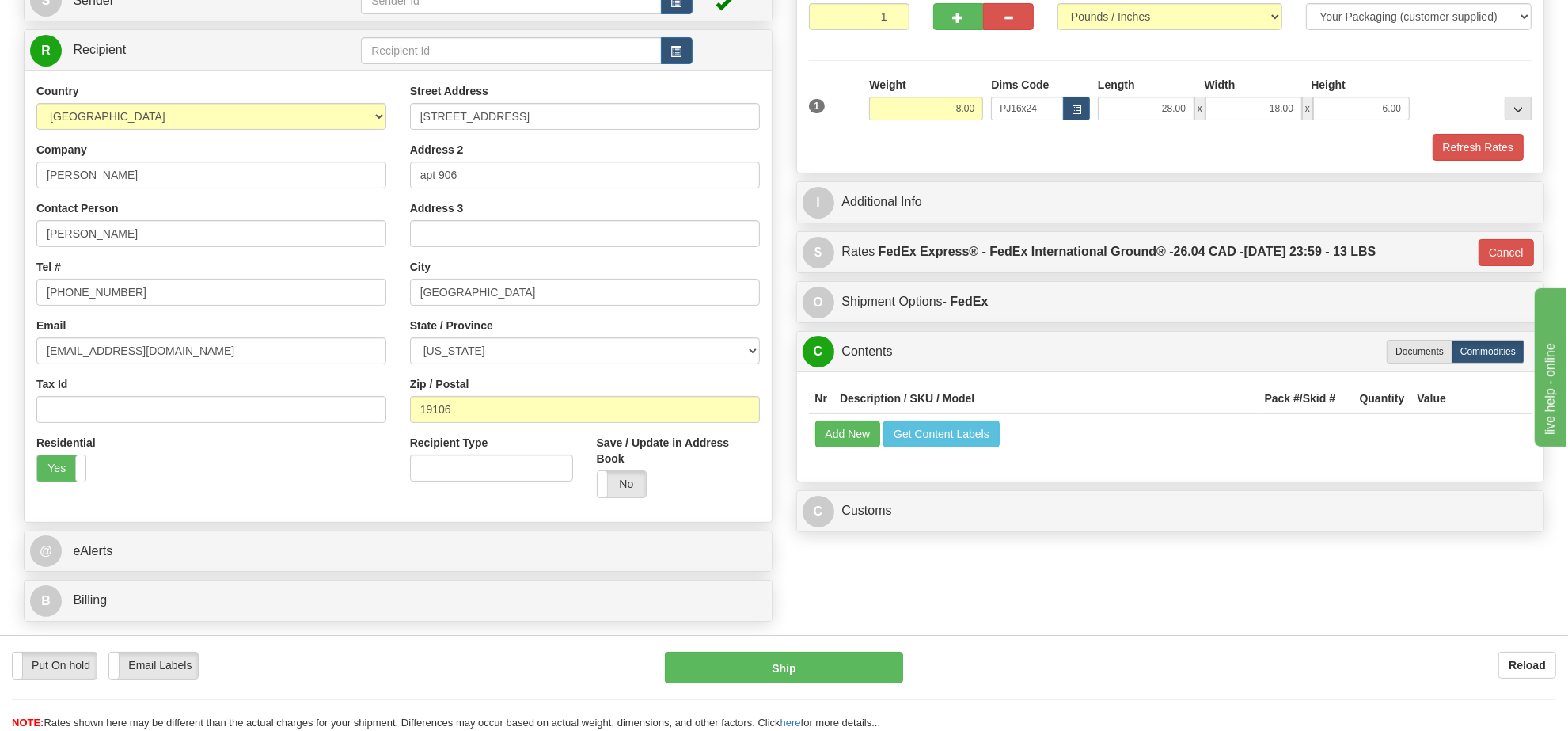
scroll to position [0, 0]
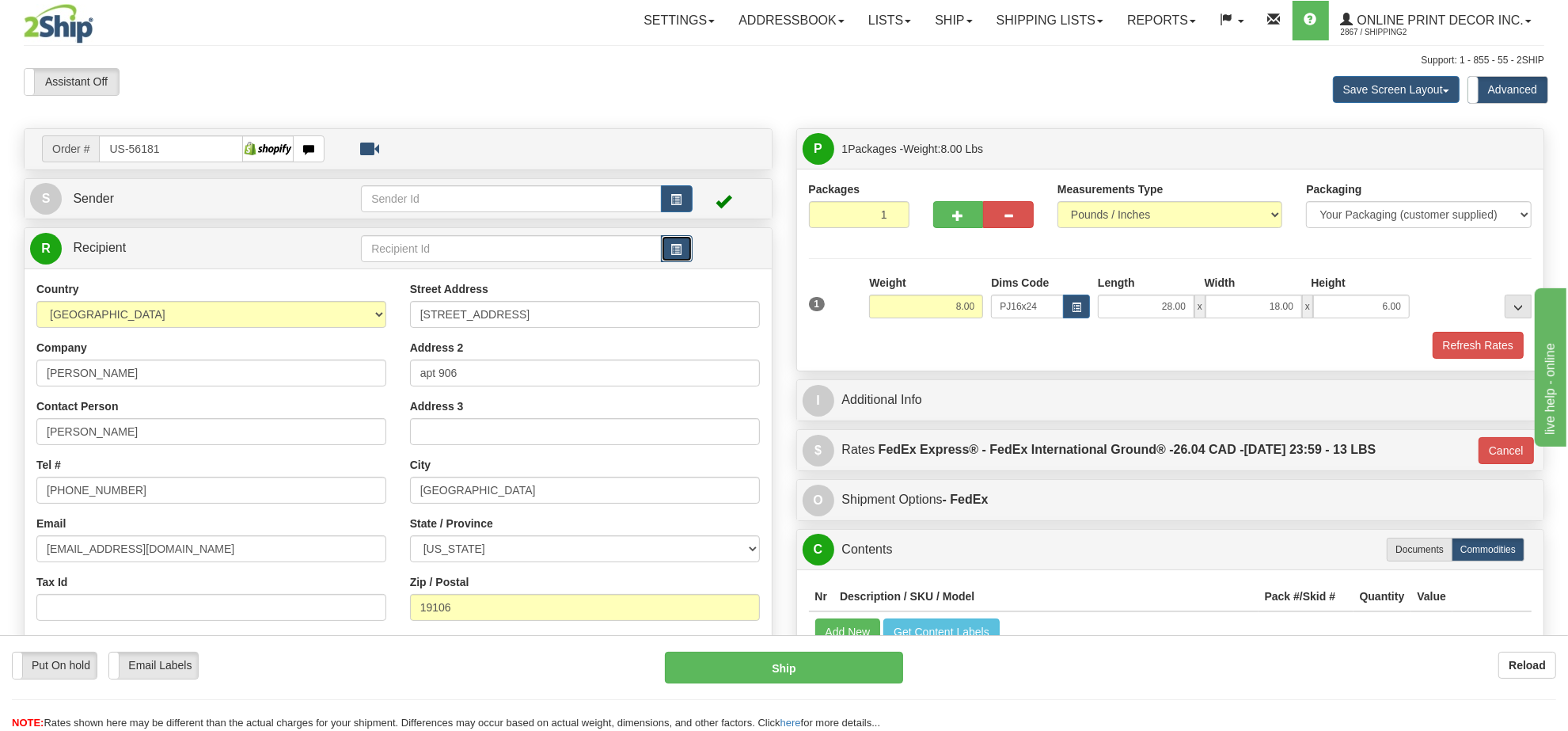
click at [673, 243] on button "button" at bounding box center [677, 248] width 32 height 27
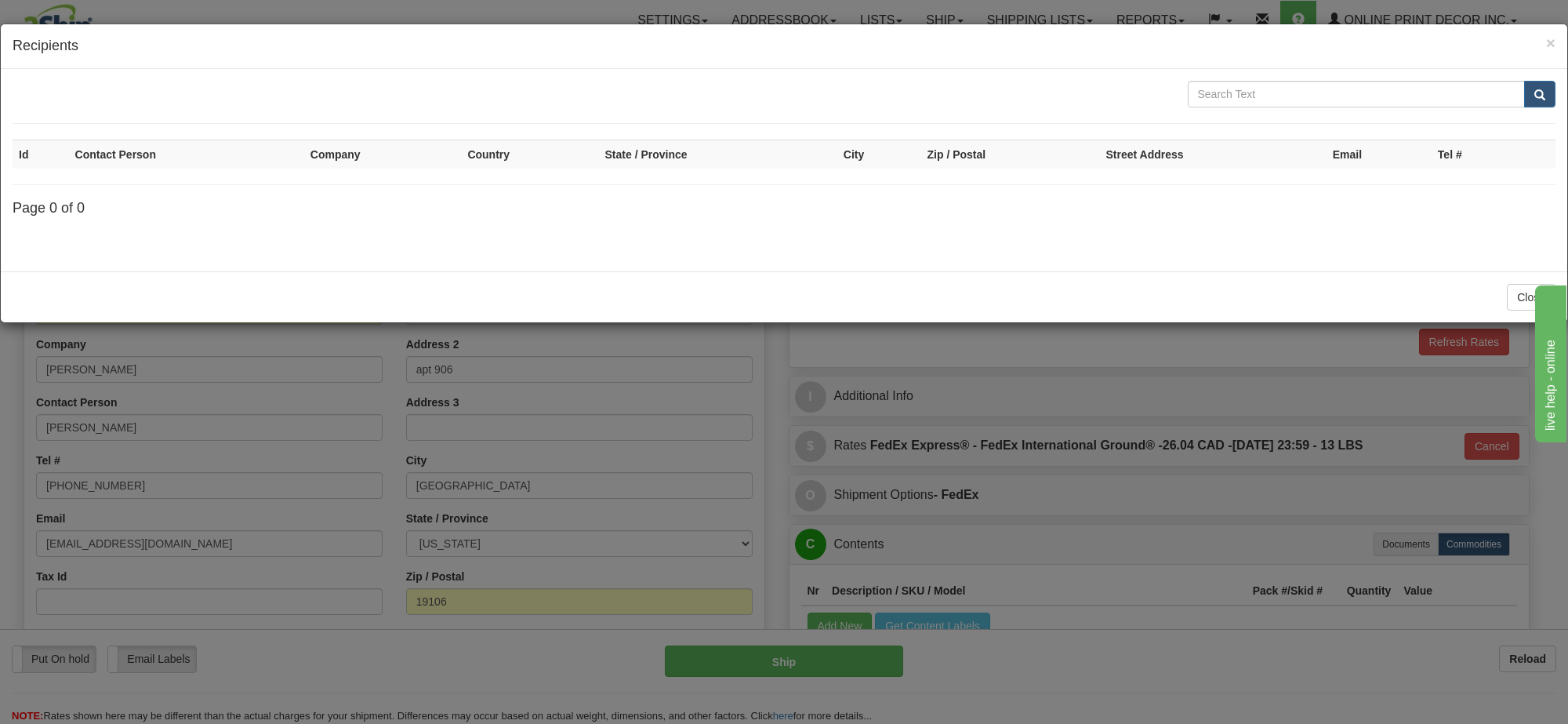
drag, startPoint x: 1138, startPoint y: 385, endPoint x: 626, endPoint y: 212, distance: 540.4
click at [1137, 385] on div "× Recipients Id Contact Person Company Country State / Province City Zip / Post…" at bounding box center [784, 362] width 1568 height 724
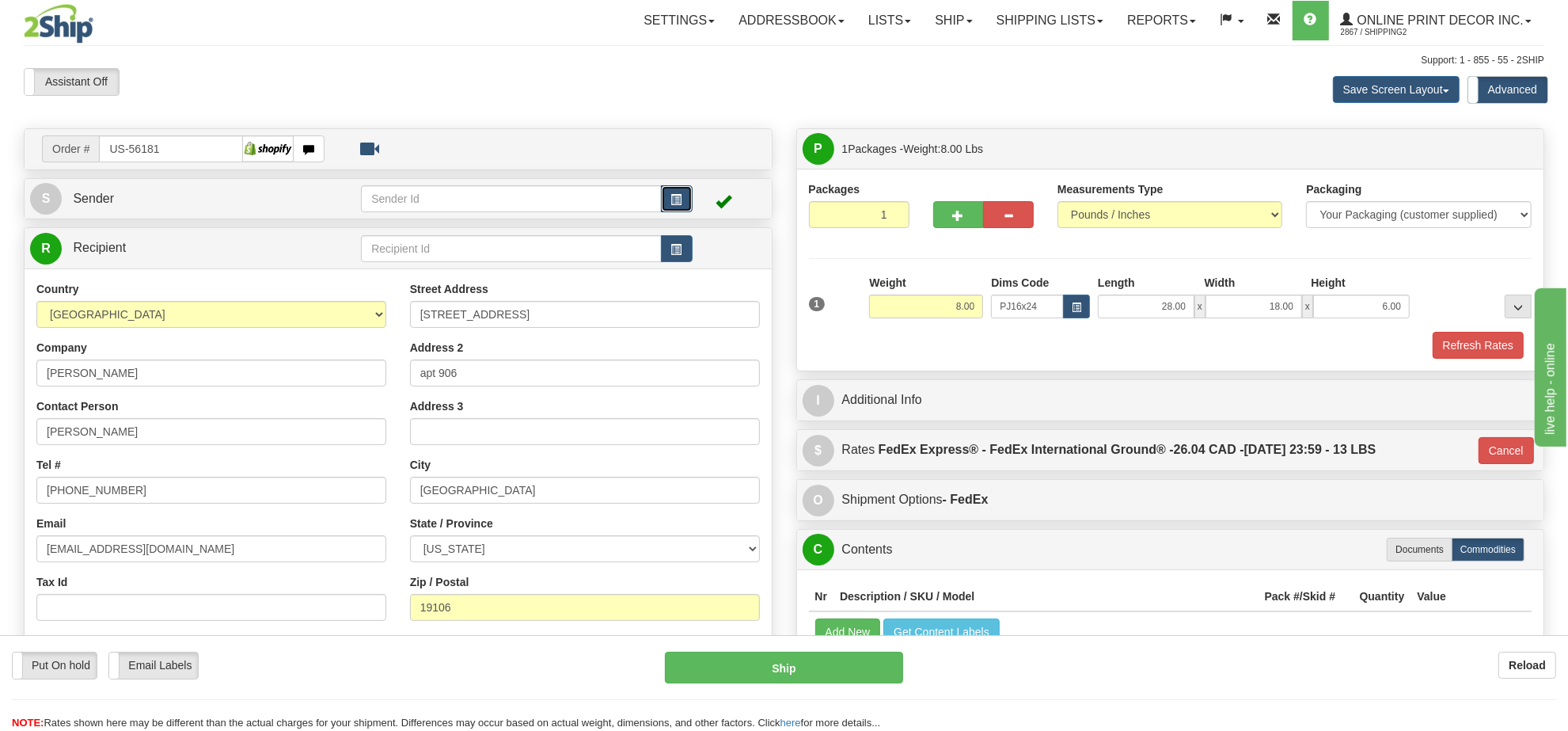
click at [674, 198] on span "button" at bounding box center [676, 200] width 11 height 11
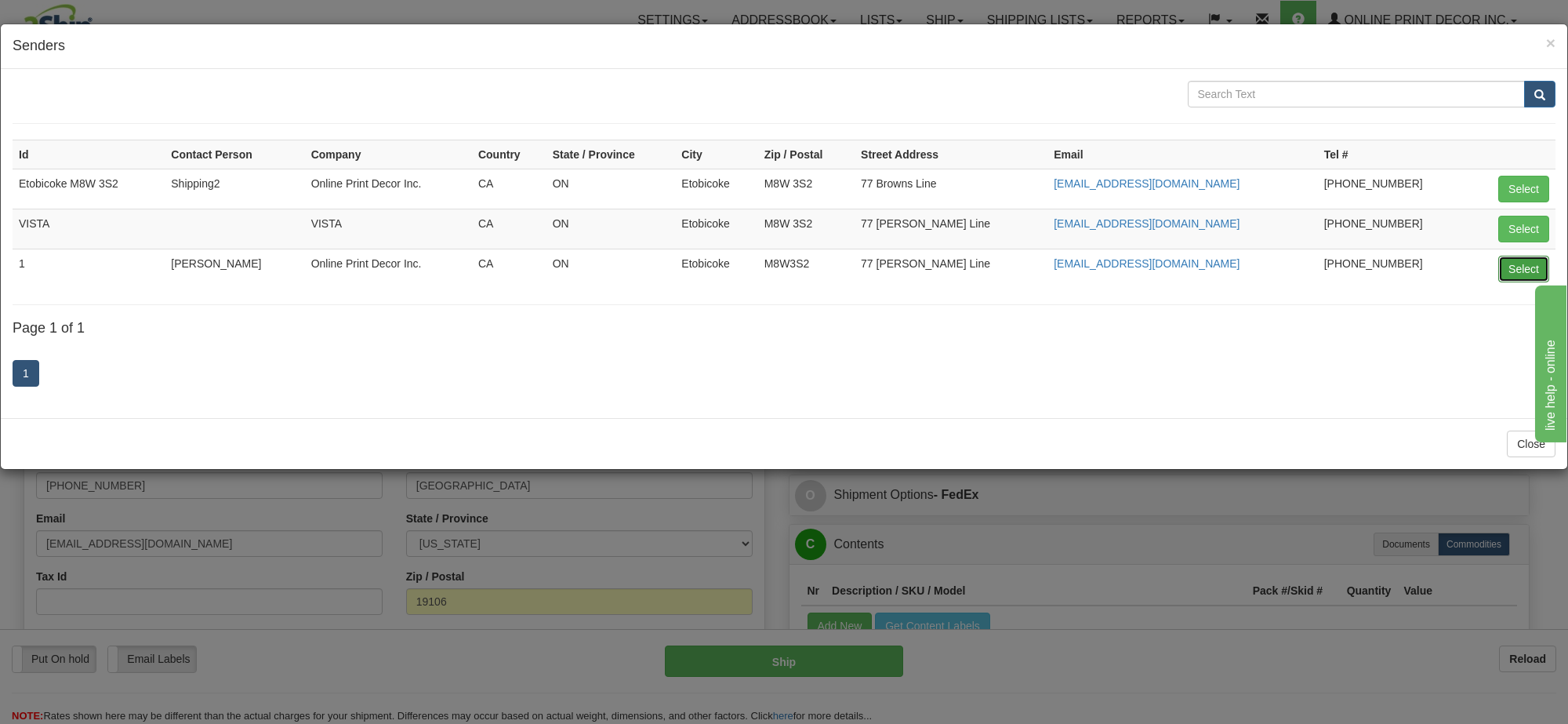
click at [1516, 265] on button "Select" at bounding box center [1524, 269] width 51 height 27
type input "1"
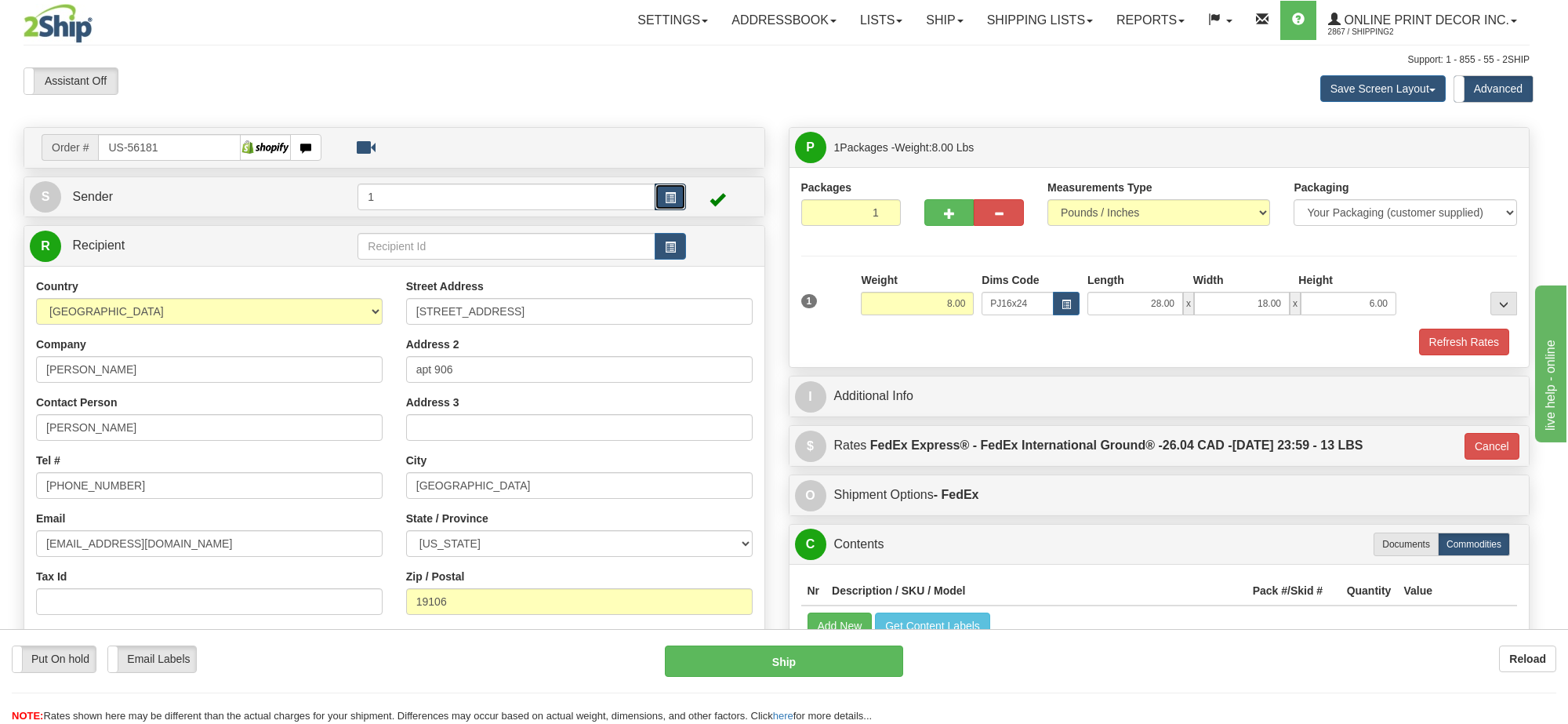
type input "92"
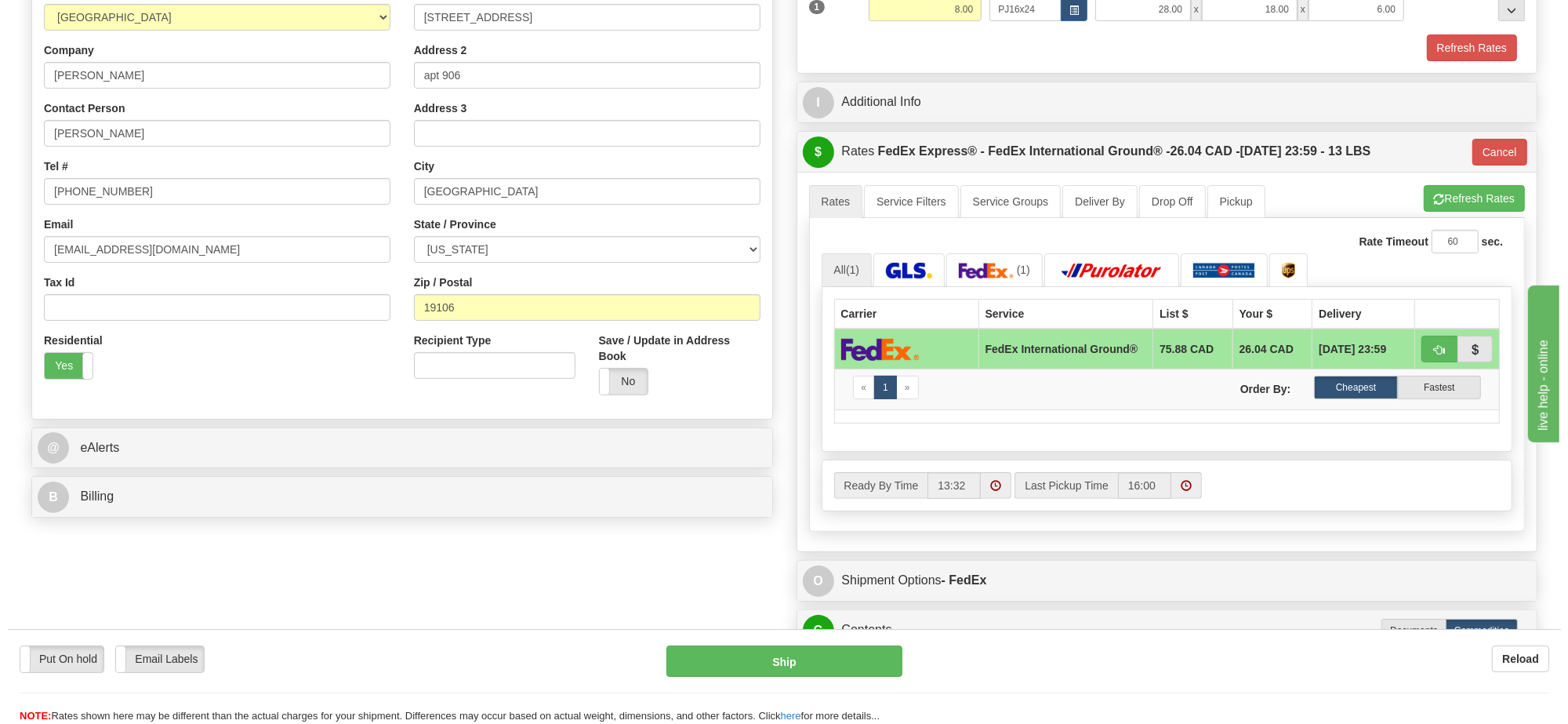
scroll to position [490, 0]
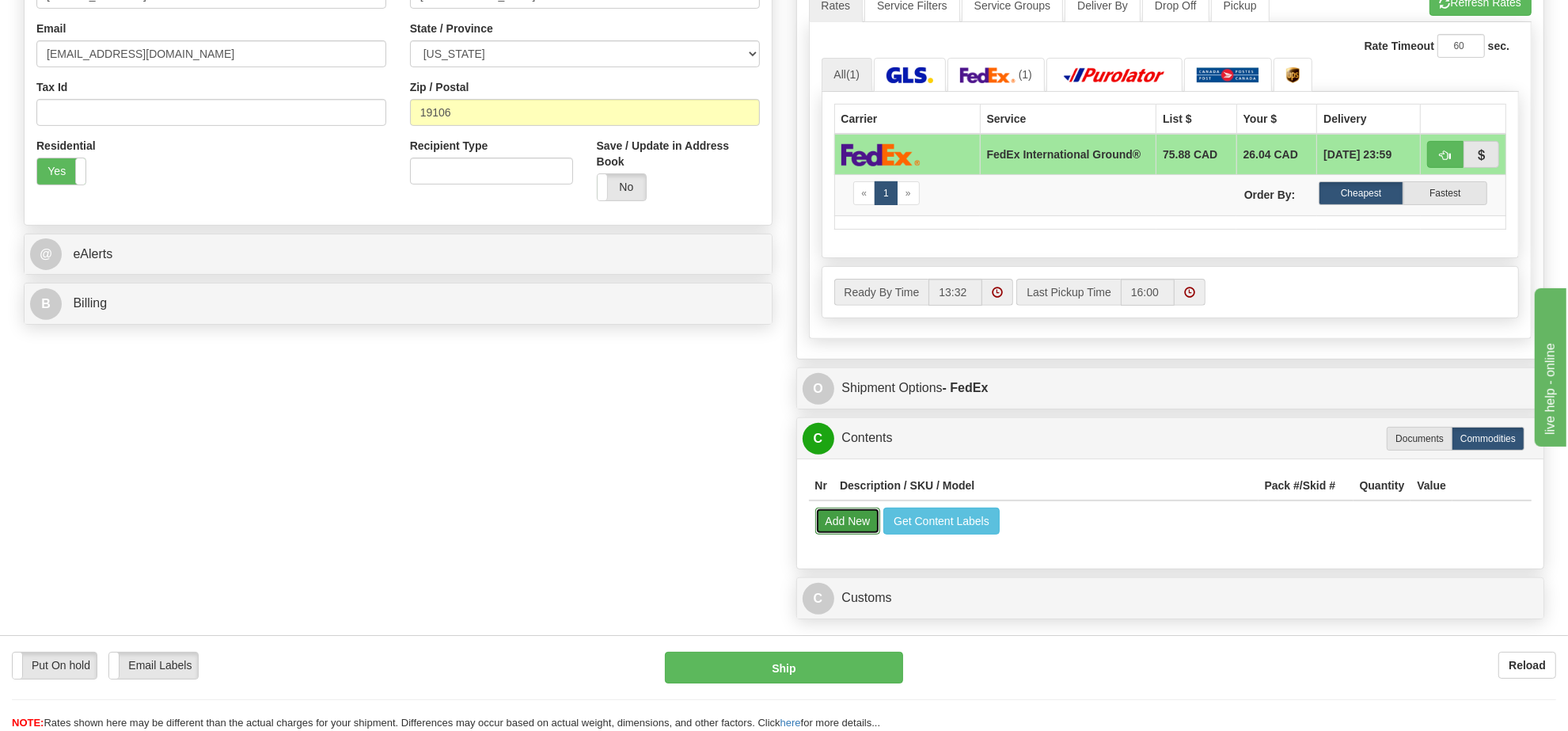
click at [851, 535] on button "Add New" at bounding box center [848, 521] width 66 height 27
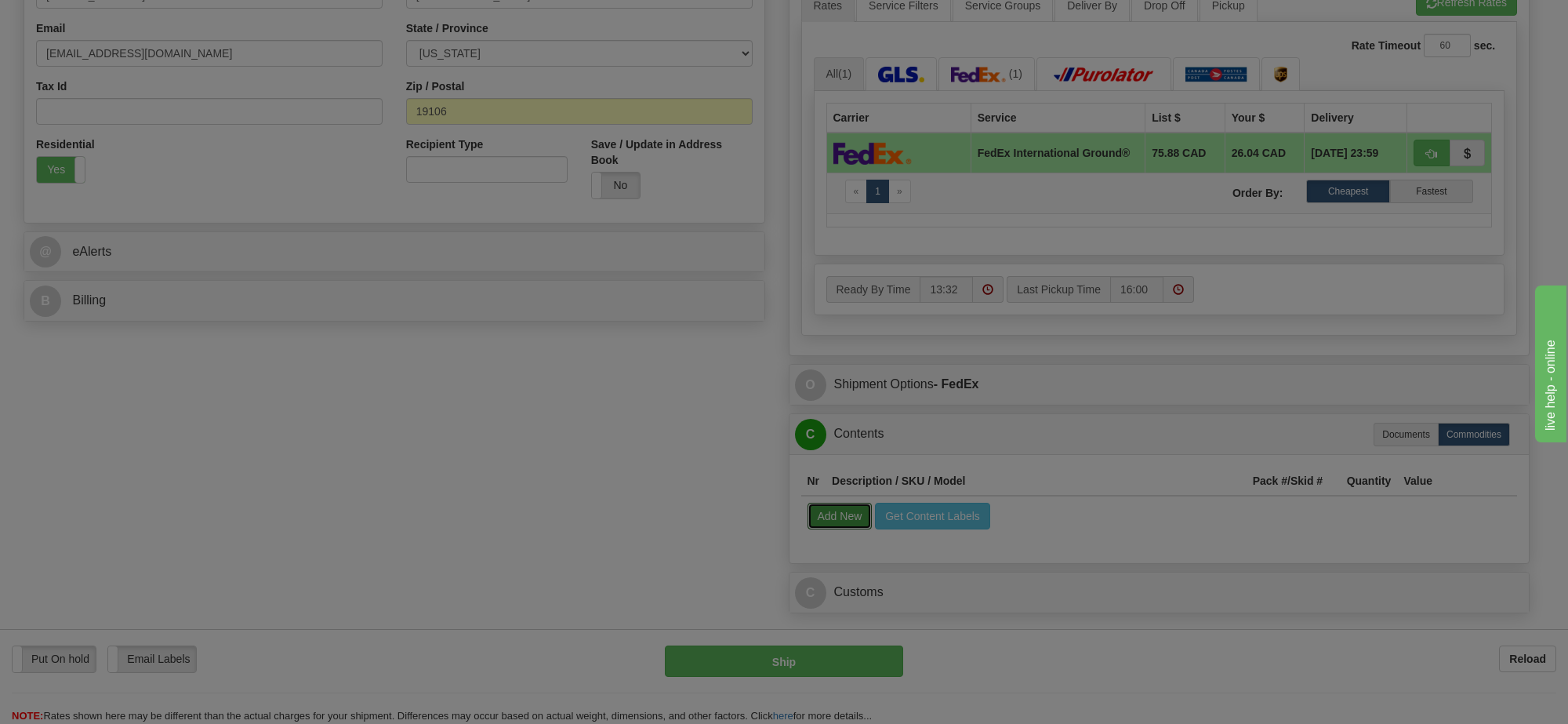
select select
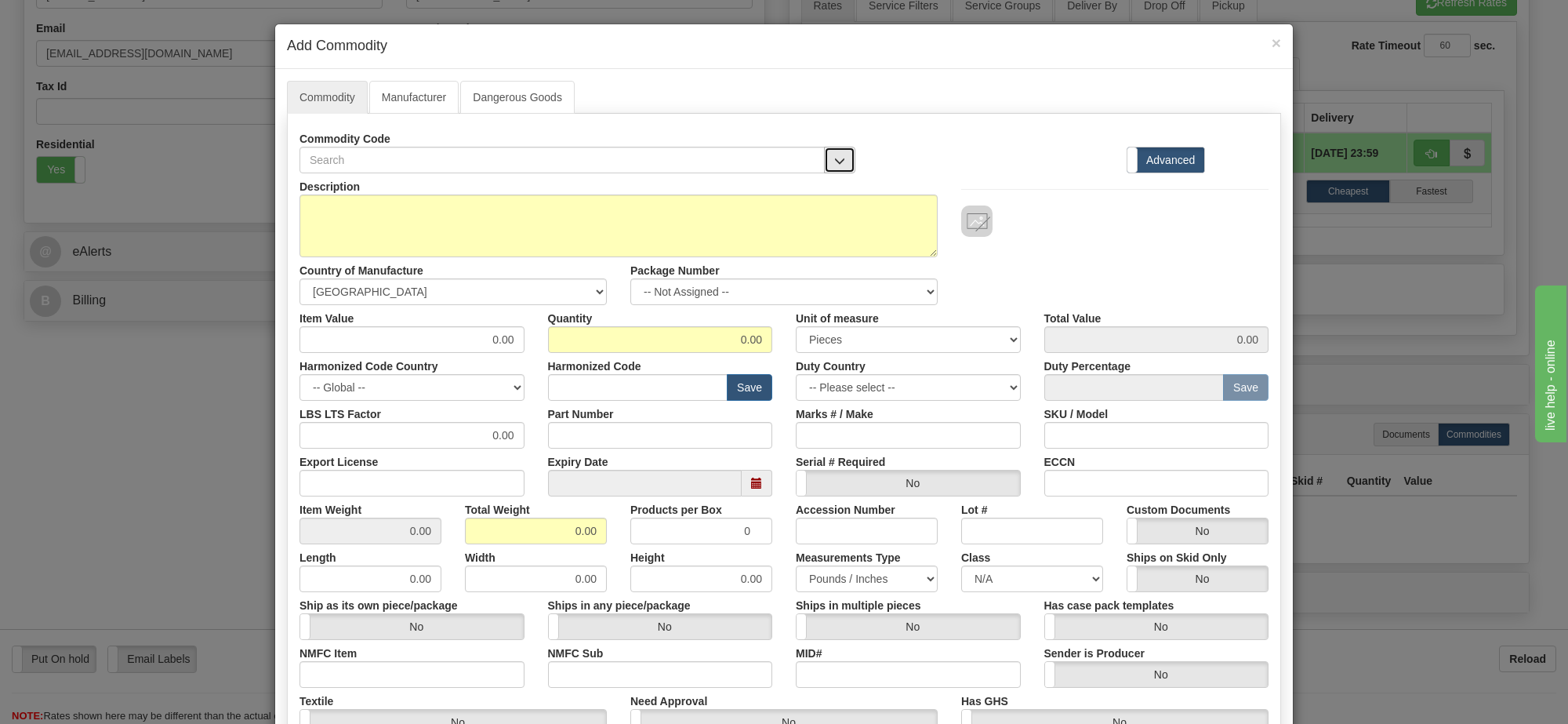
click at [837, 155] on button "button" at bounding box center [840, 160] width 31 height 27
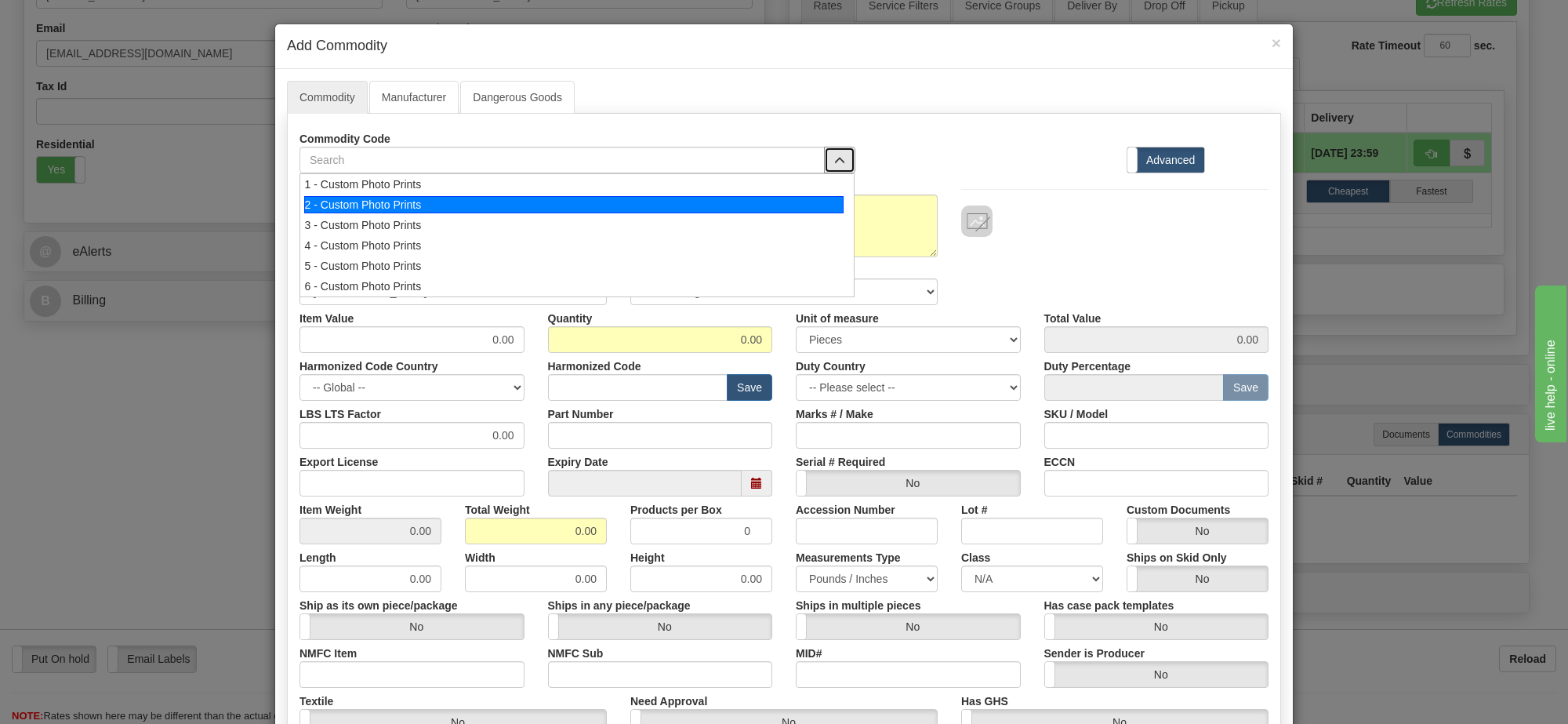
click at [788, 214] on div "2 - Custom Photo Prints" at bounding box center [575, 205] width 541 height 17
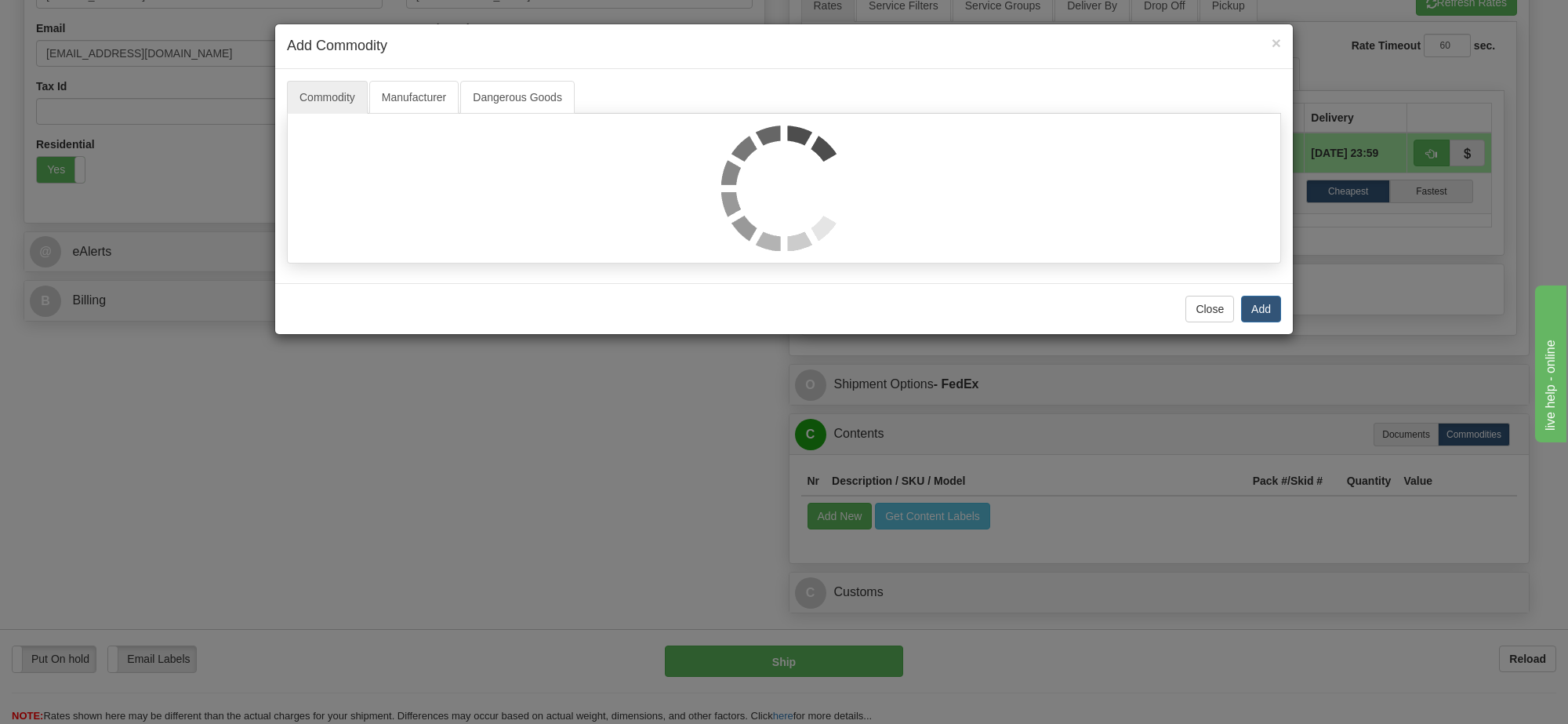
select select "1"
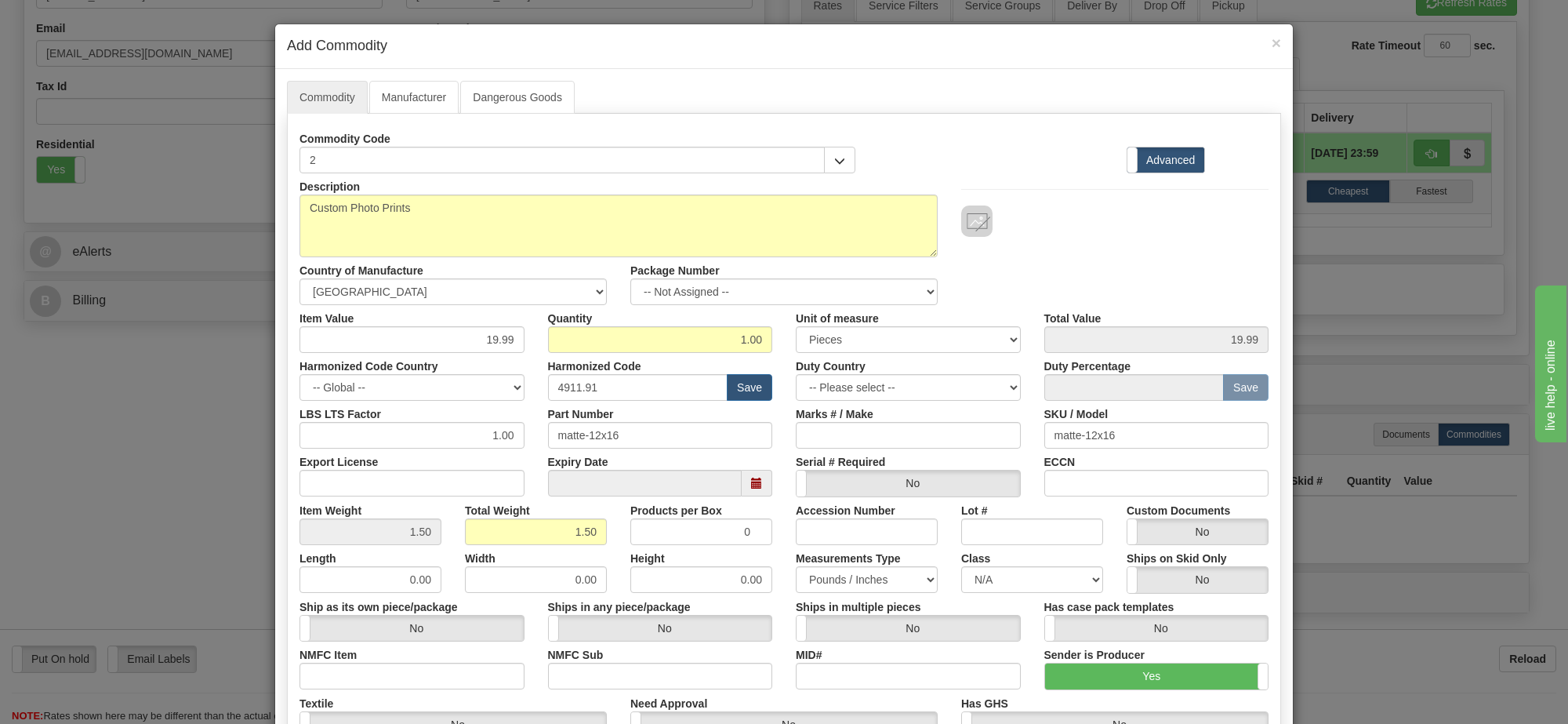
scroll to position [2, 0]
click at [735, 300] on select "-- Not Assigned -- Item 1" at bounding box center [784, 291] width 307 height 27
select select "0"
click at [631, 279] on select "-- Not Assigned -- Item 1" at bounding box center [784, 291] width 307 height 27
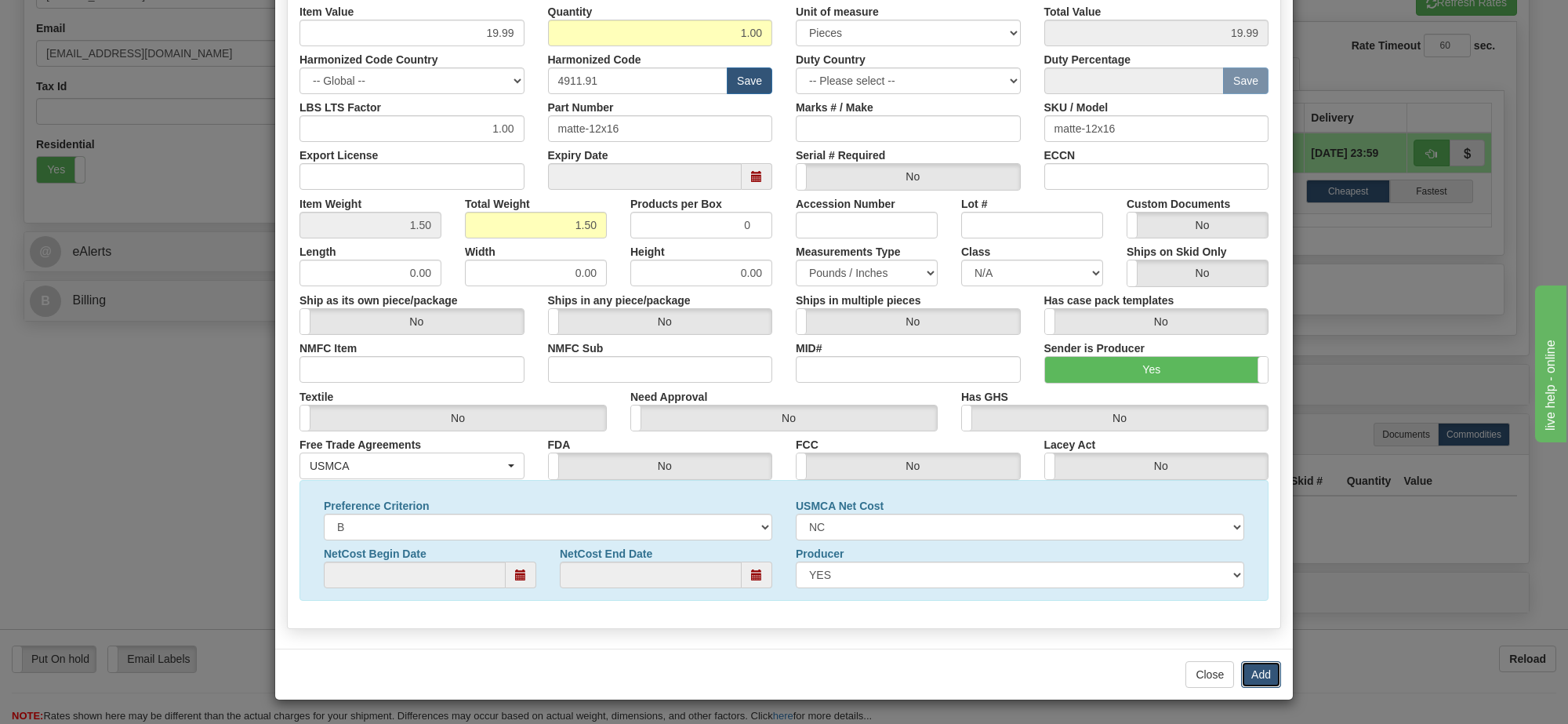
click at [1251, 661] on button "Add" at bounding box center [1261, 674] width 40 height 27
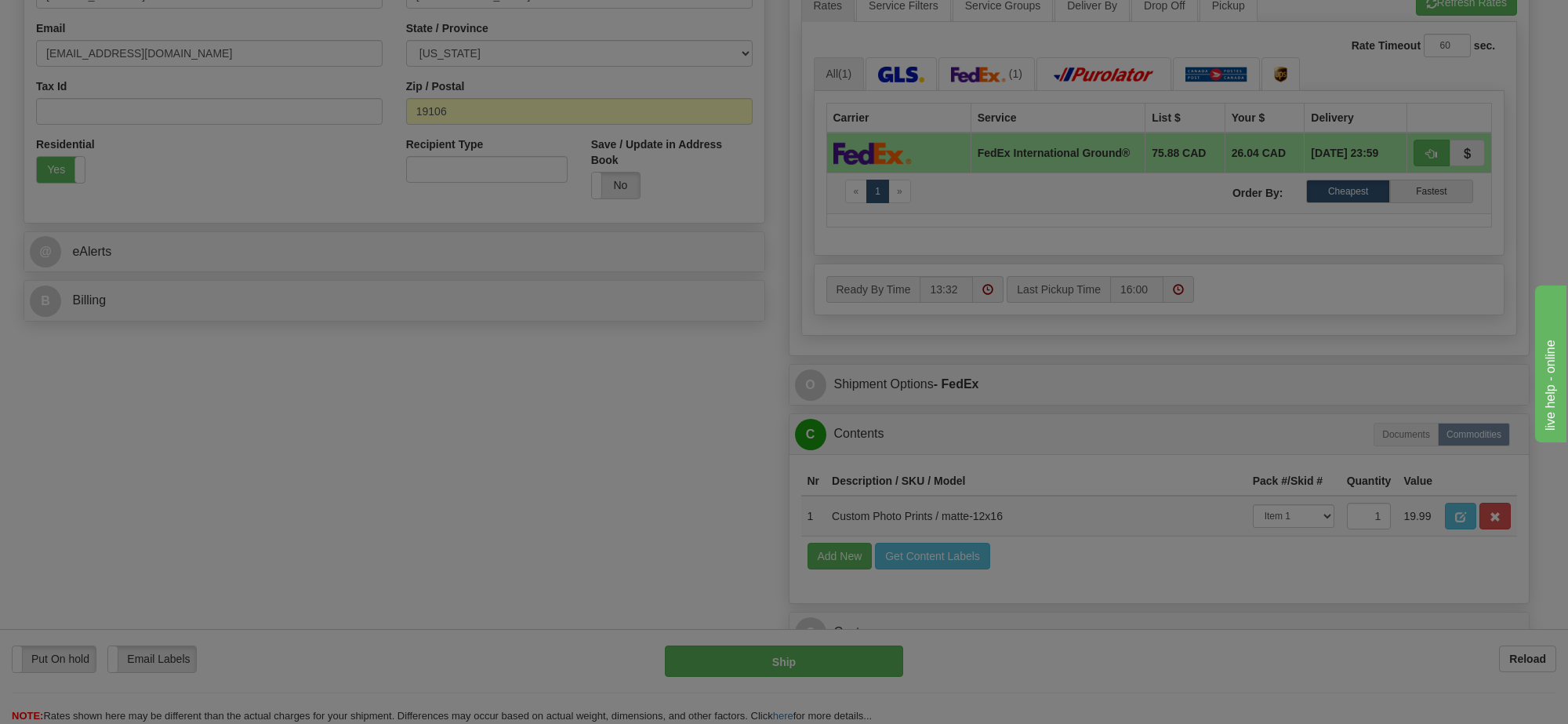
scroll to position [0, 0]
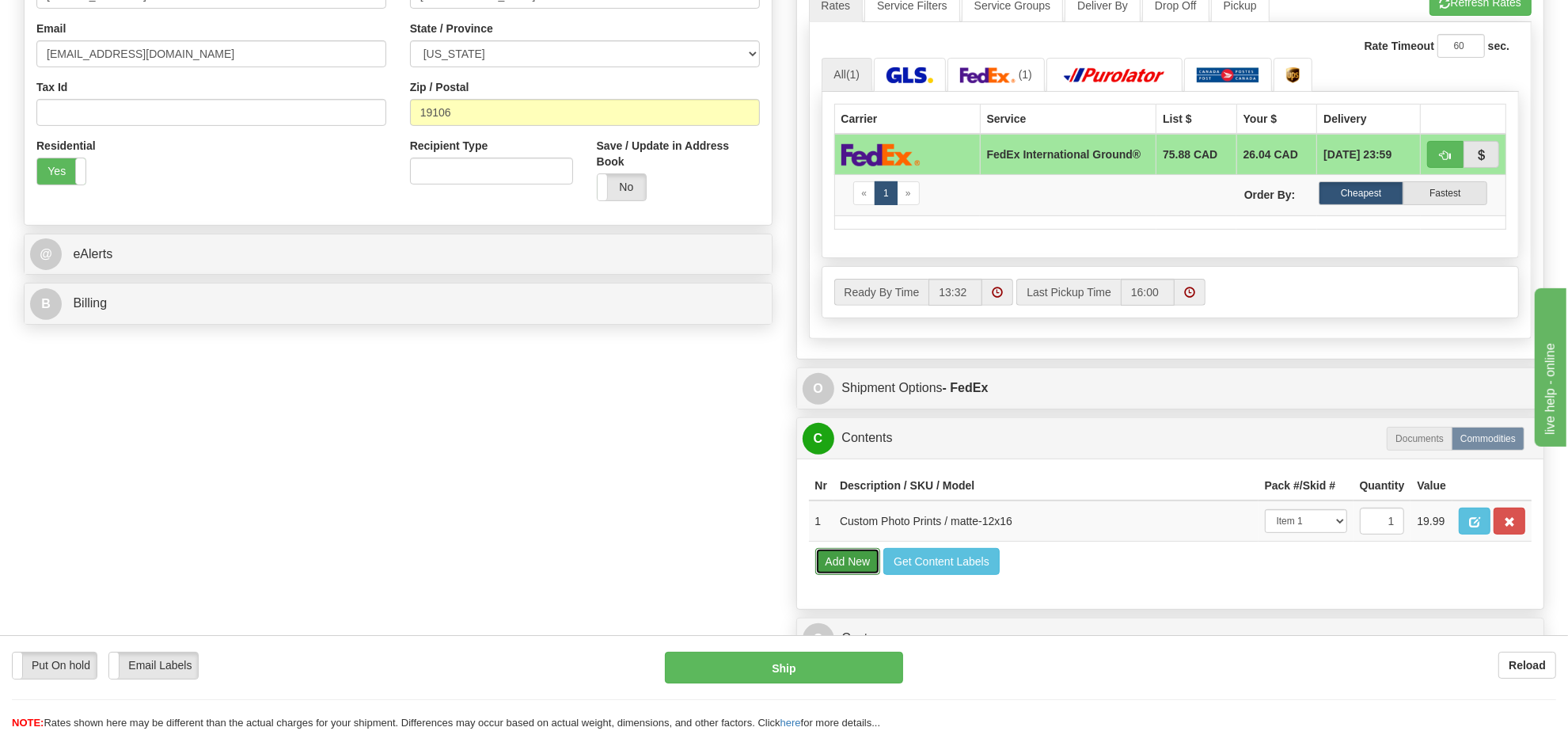
click at [855, 575] on button "Add New" at bounding box center [848, 561] width 66 height 27
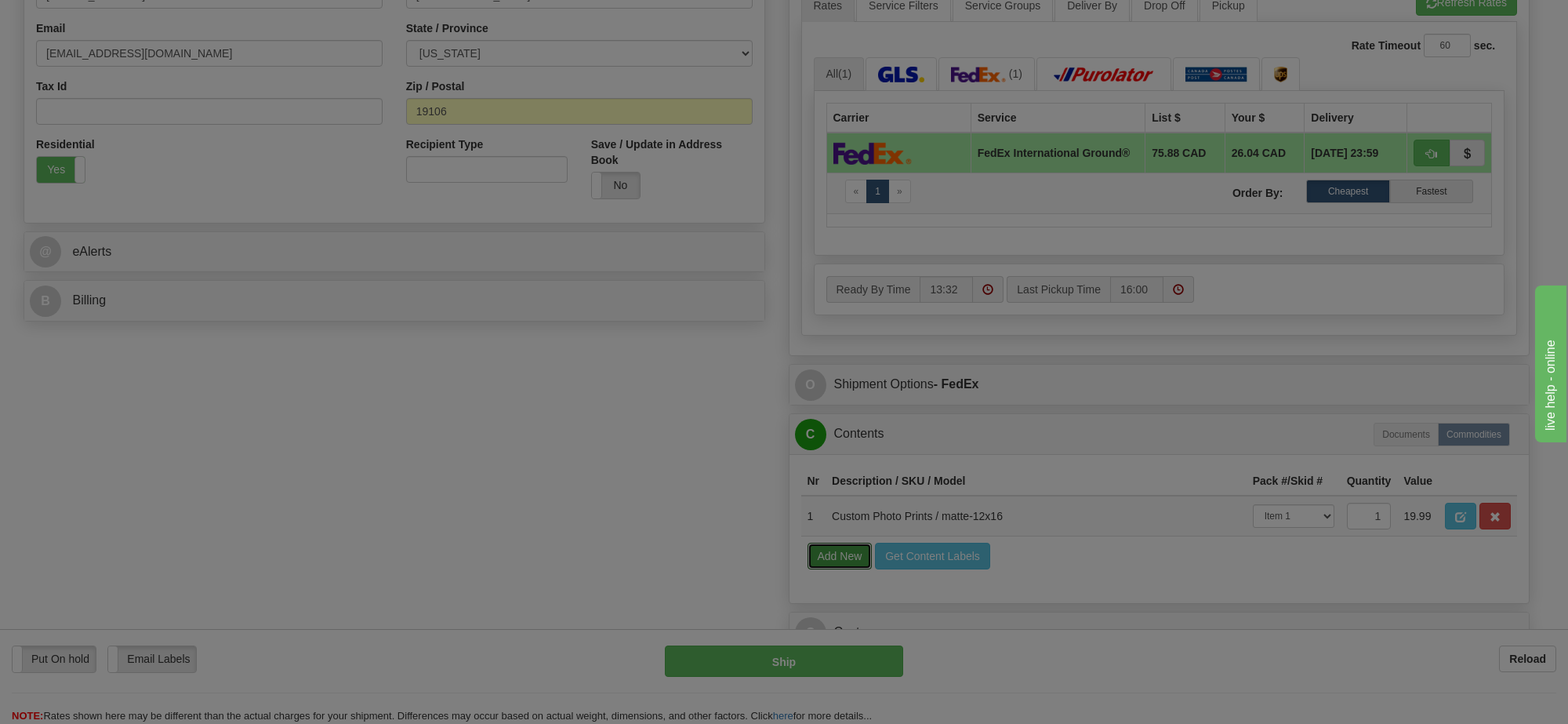
select select
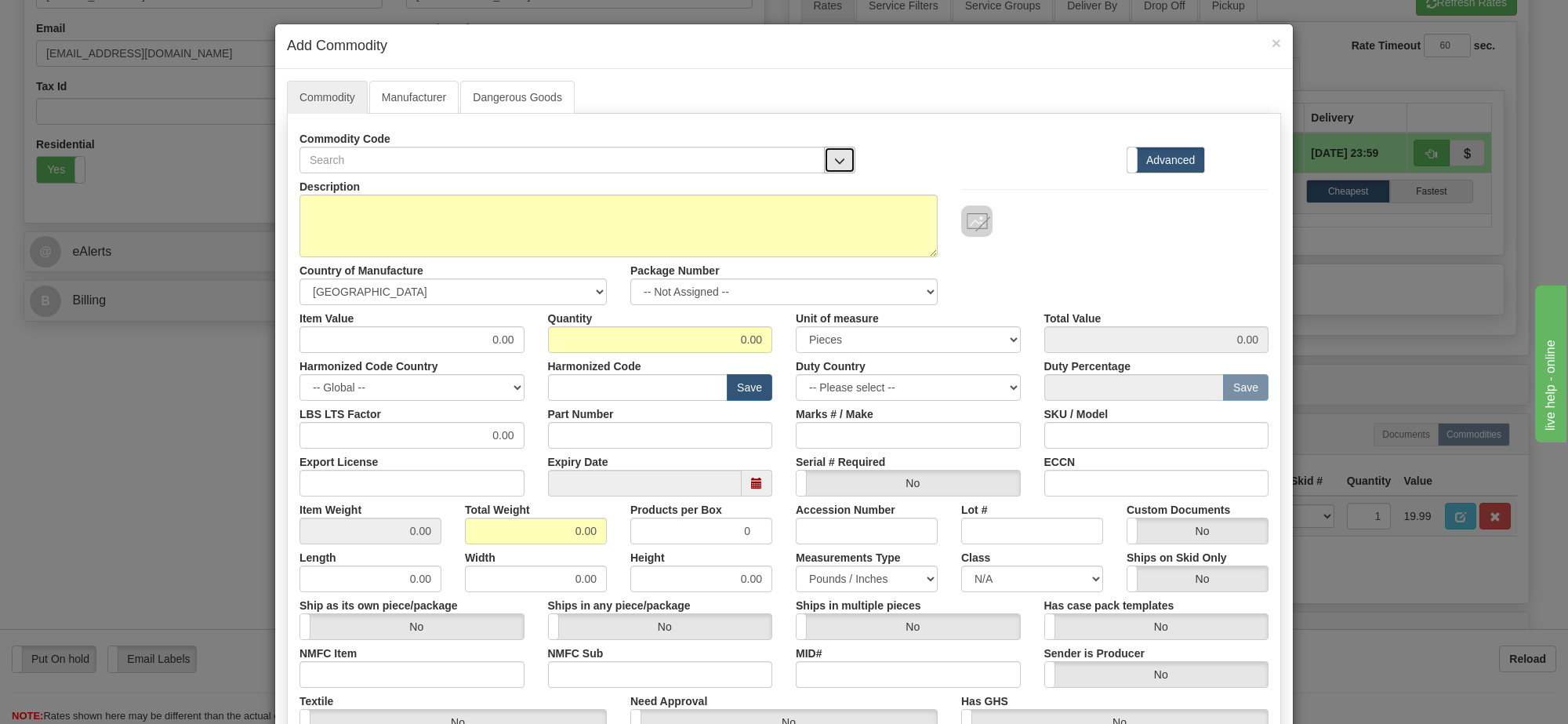
click at [840, 159] on button "button" at bounding box center [840, 160] width 31 height 27
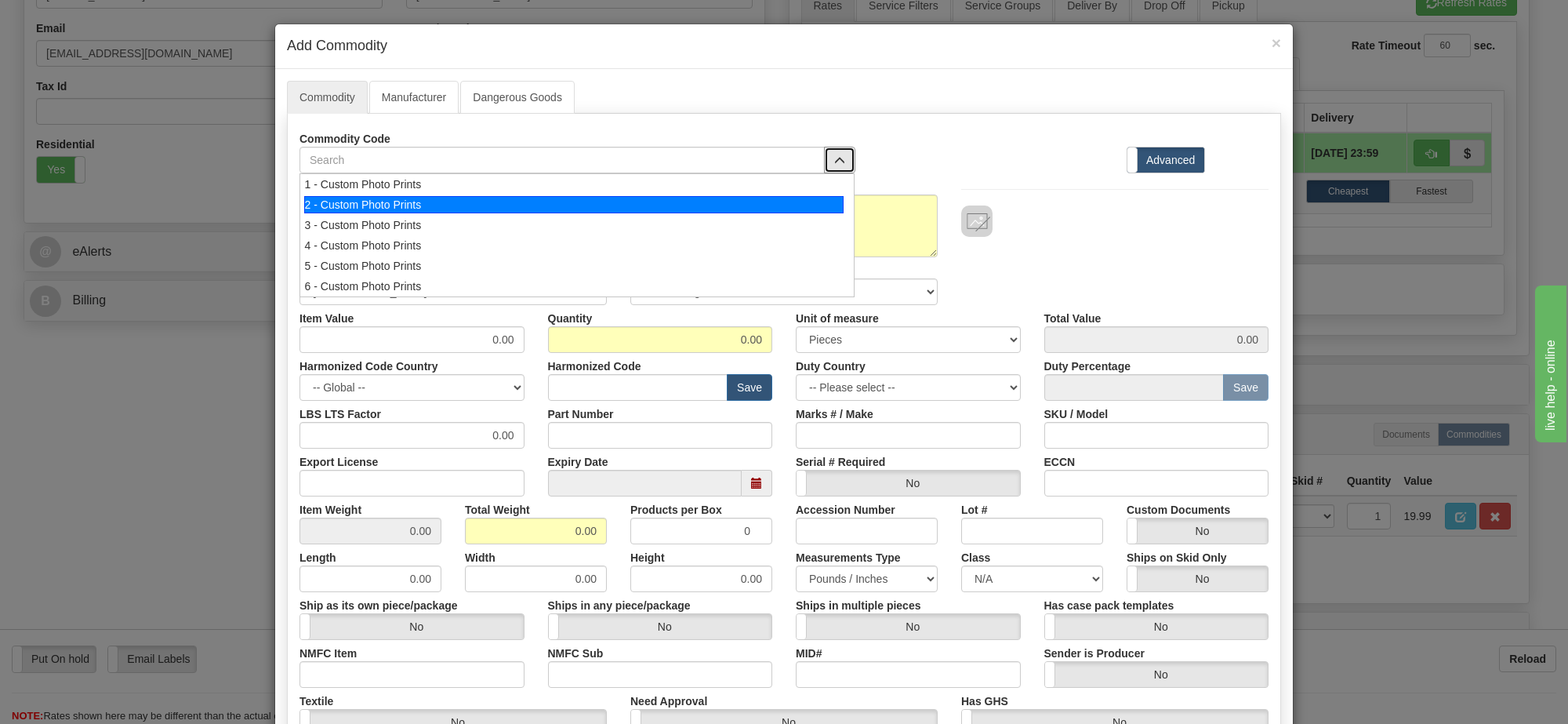
click at [824, 200] on div "2 - Custom Photo Prints" at bounding box center [575, 205] width 541 height 17
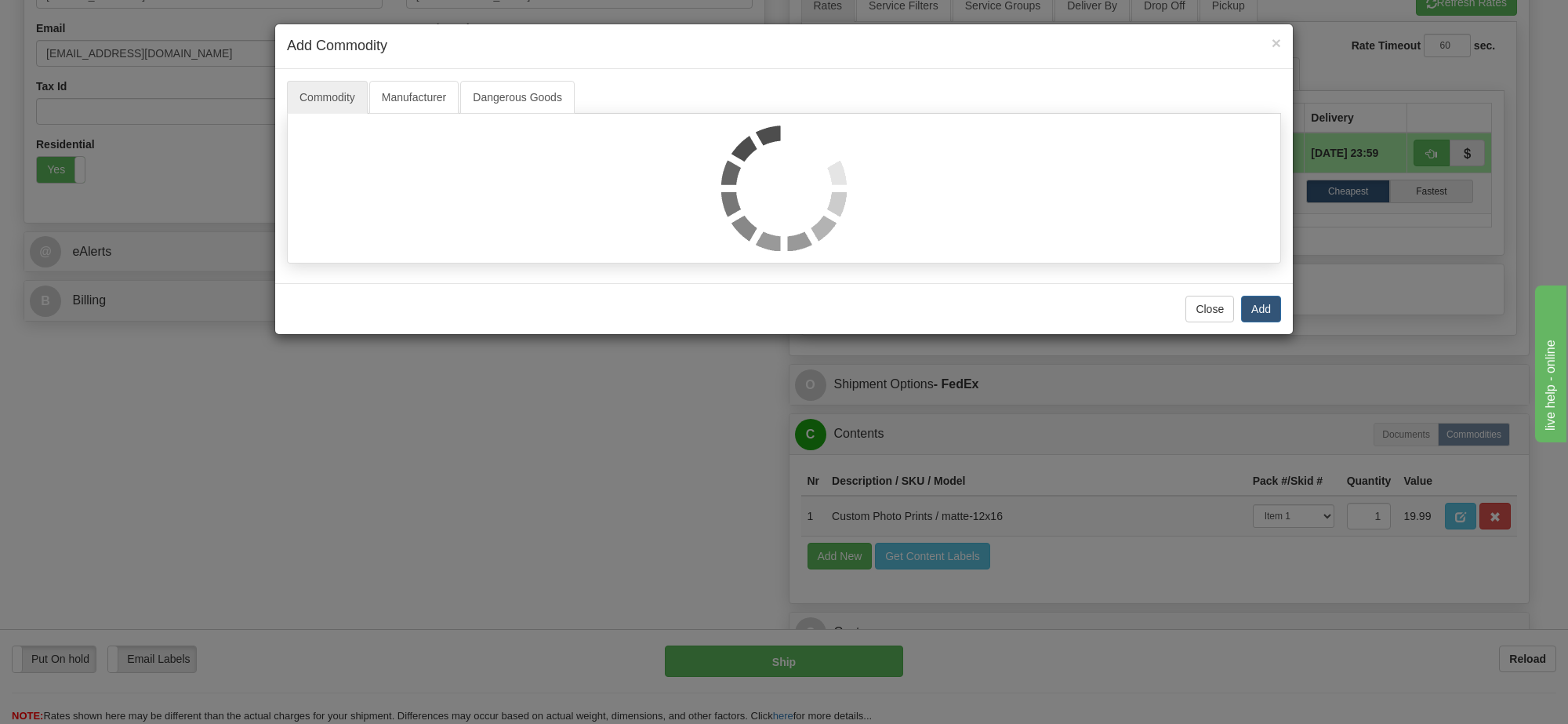
select select "1"
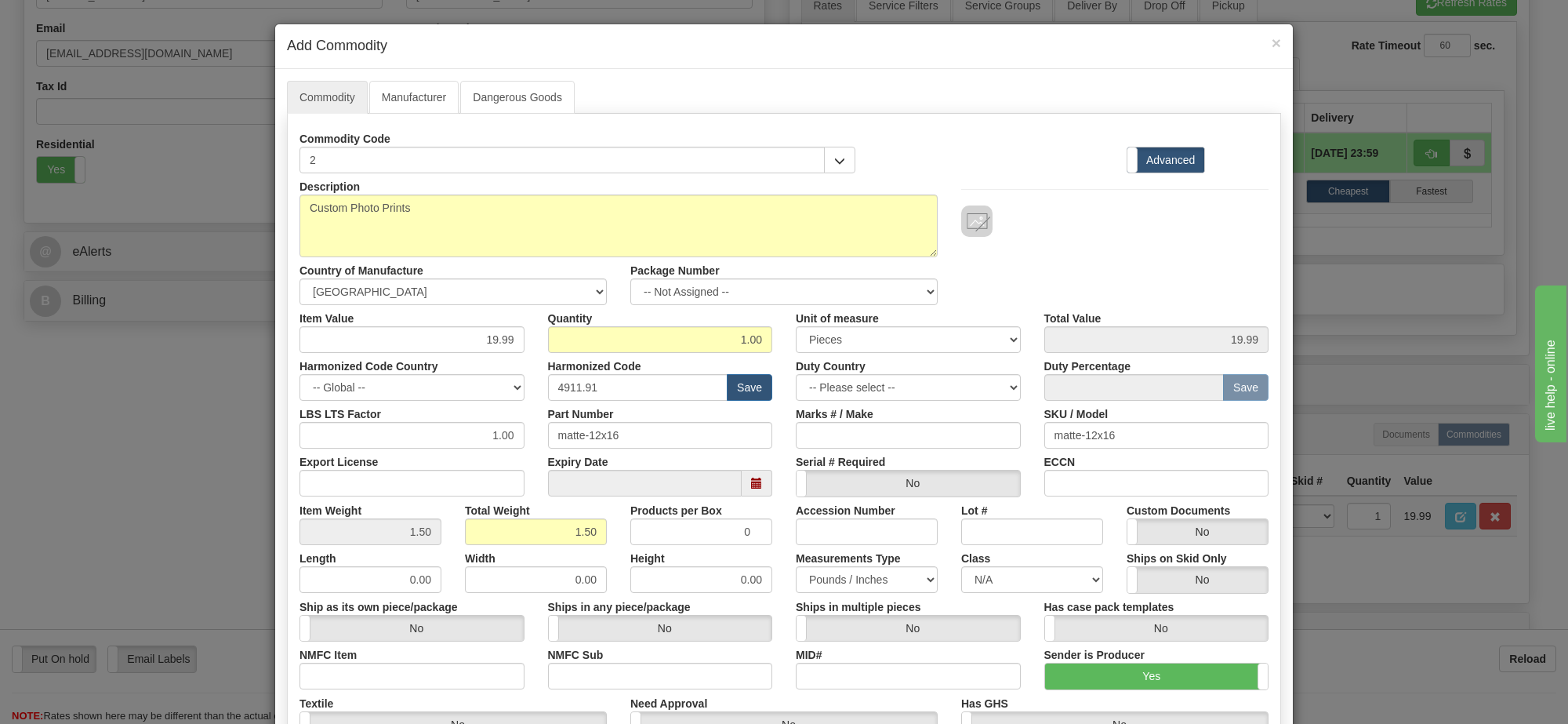
scroll to position [2, 0]
click at [865, 297] on select "-- Not Assigned -- Item 1" at bounding box center [784, 291] width 307 height 27
select select "0"
click at [631, 279] on select "-- Not Assigned -- Item 1" at bounding box center [784, 291] width 307 height 27
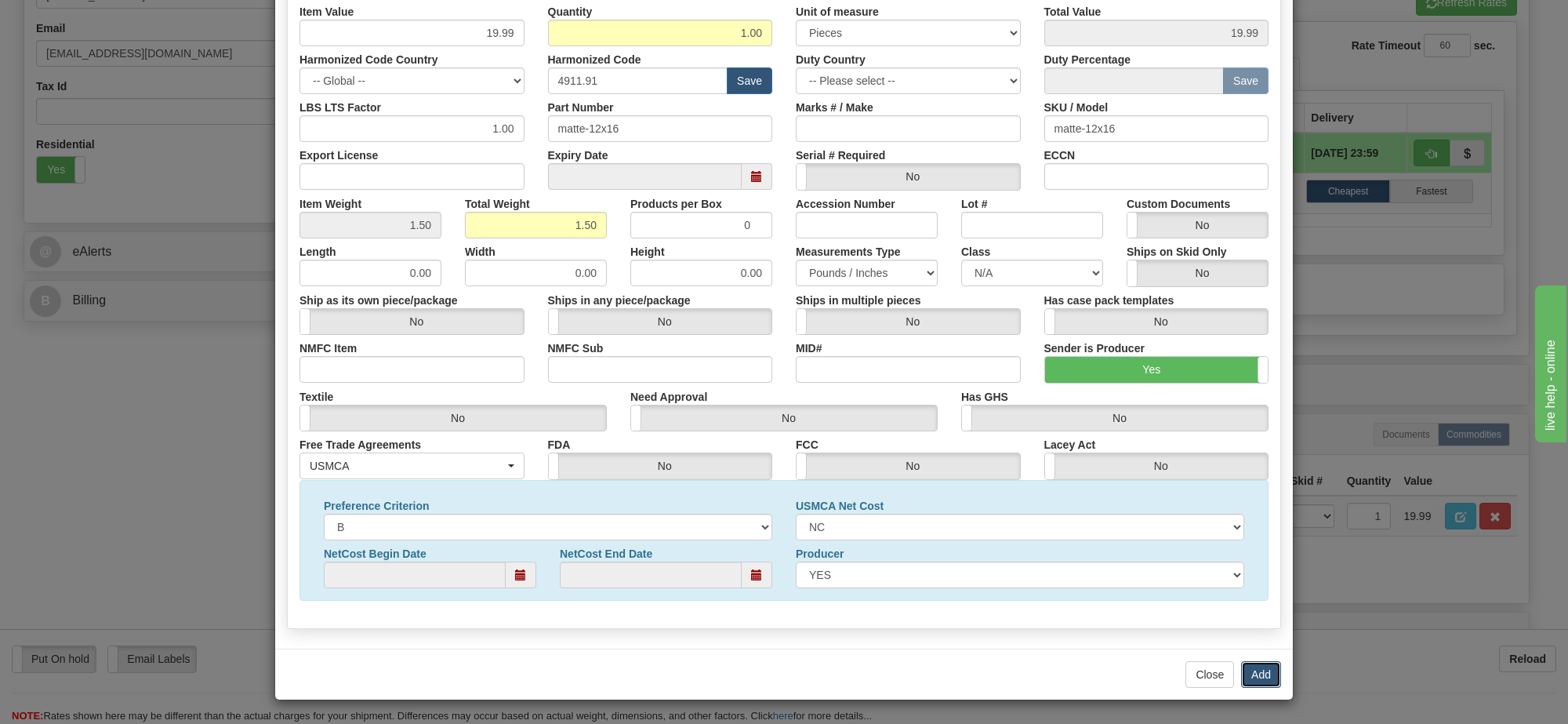
click at [1248, 674] on button "Add" at bounding box center [1261, 674] width 40 height 27
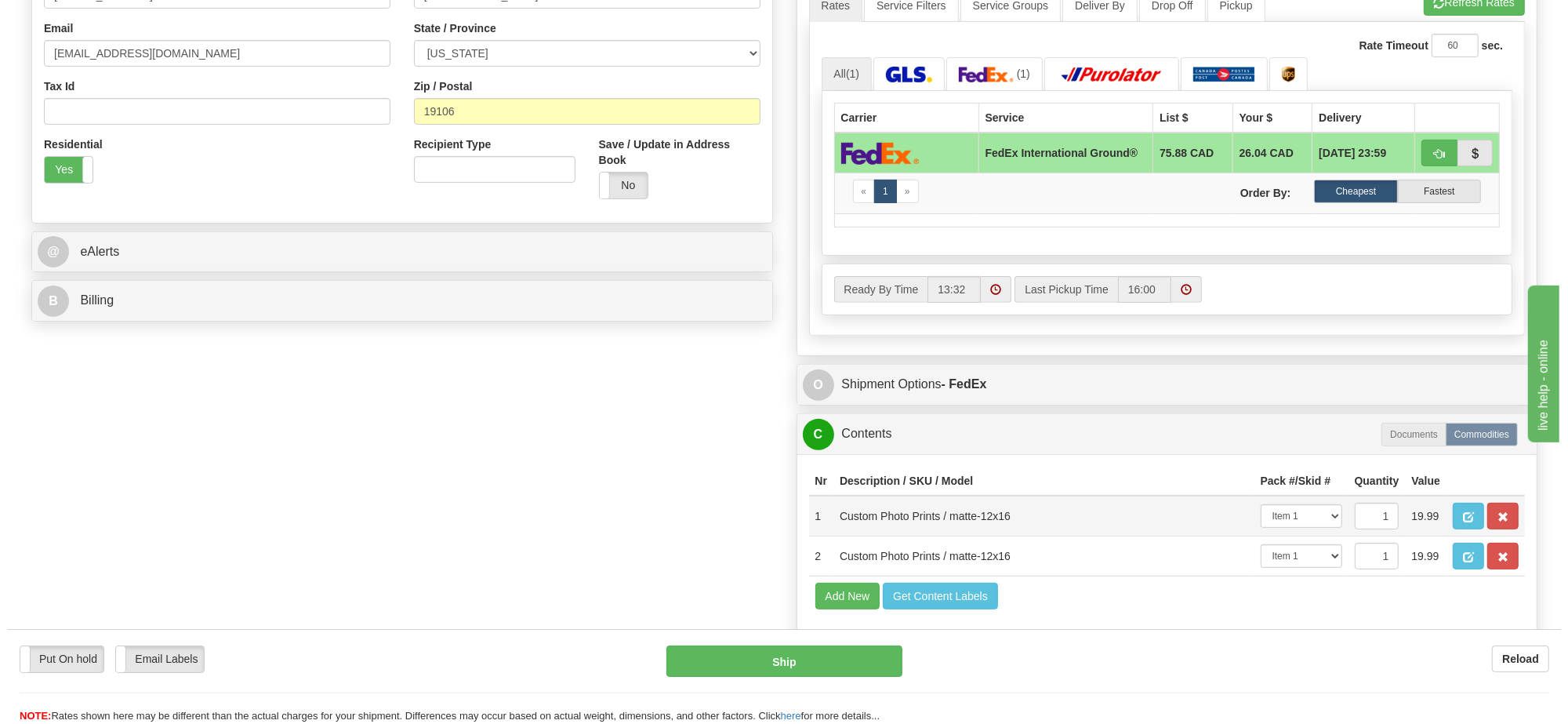
scroll to position [588, 0]
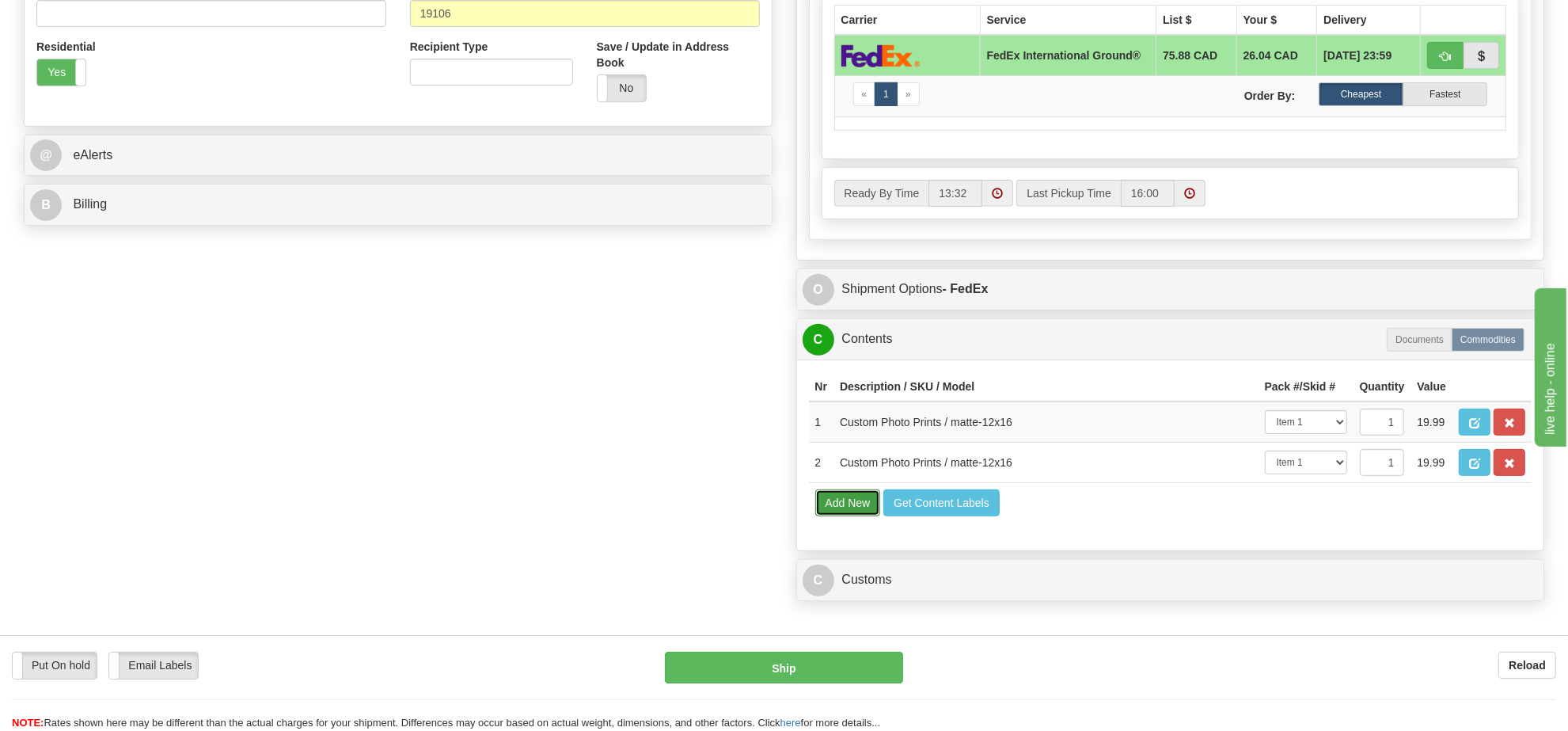
click at [859, 516] on button "Add New" at bounding box center [848, 503] width 66 height 27
select select
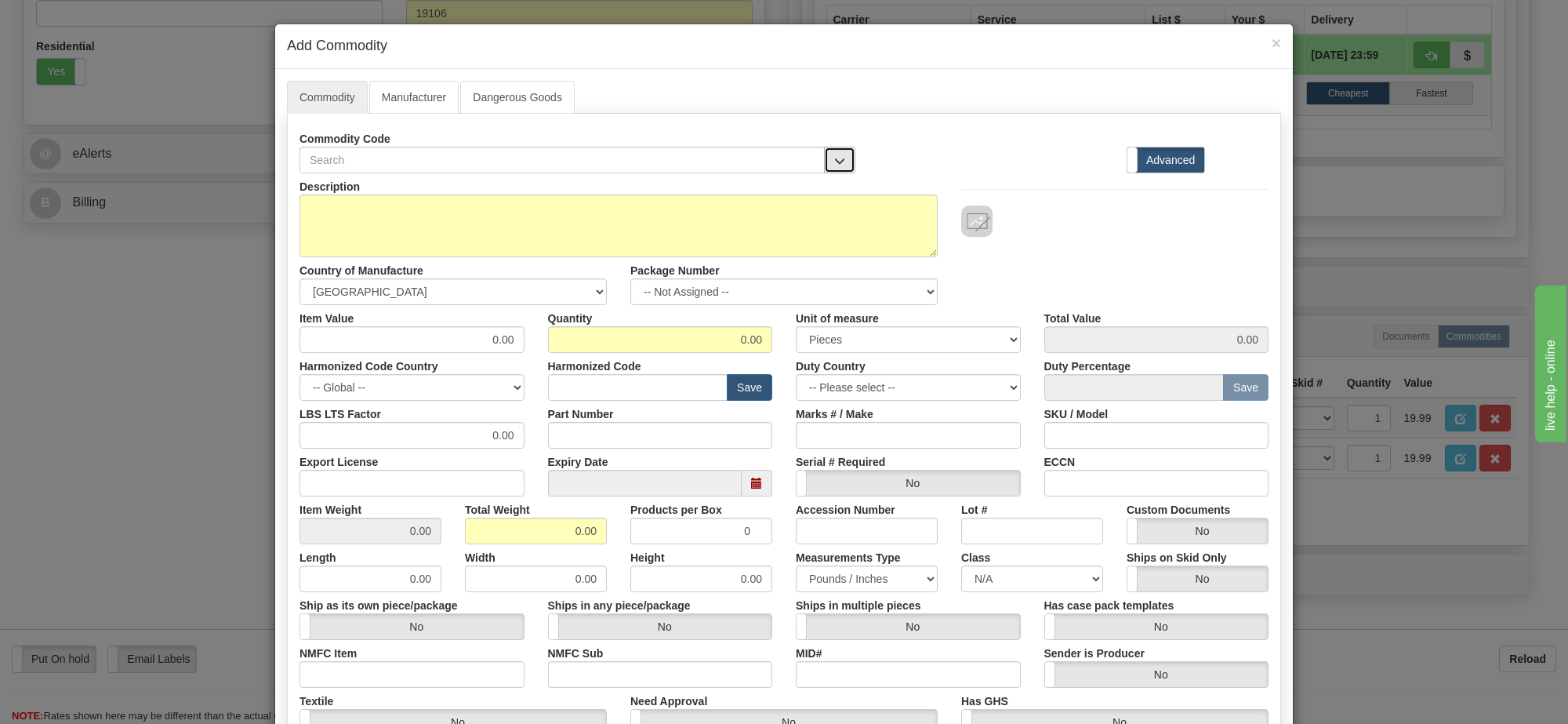
click at [835, 162] on span "button" at bounding box center [840, 161] width 11 height 10
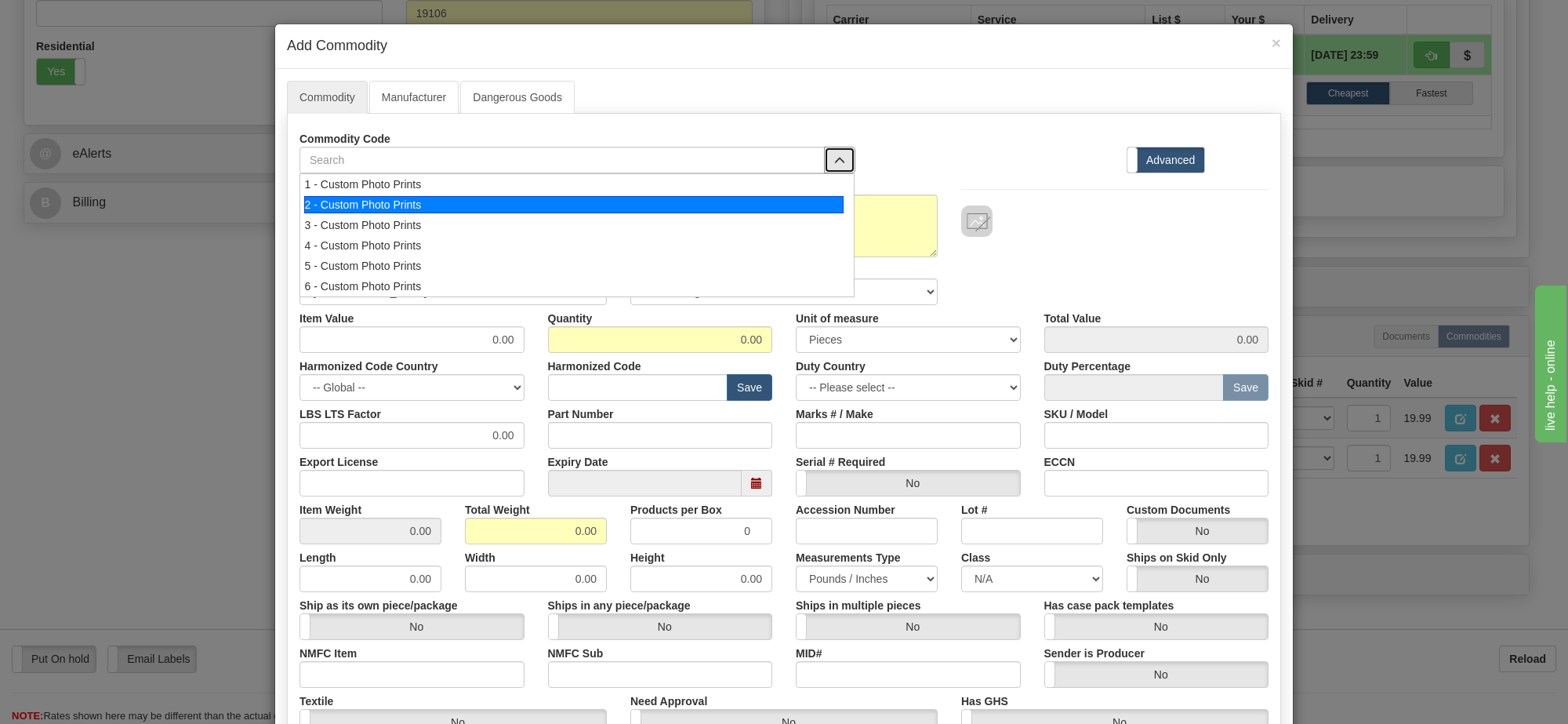
click at [820, 208] on div "2 - Custom Photo Prints" at bounding box center [575, 205] width 541 height 17
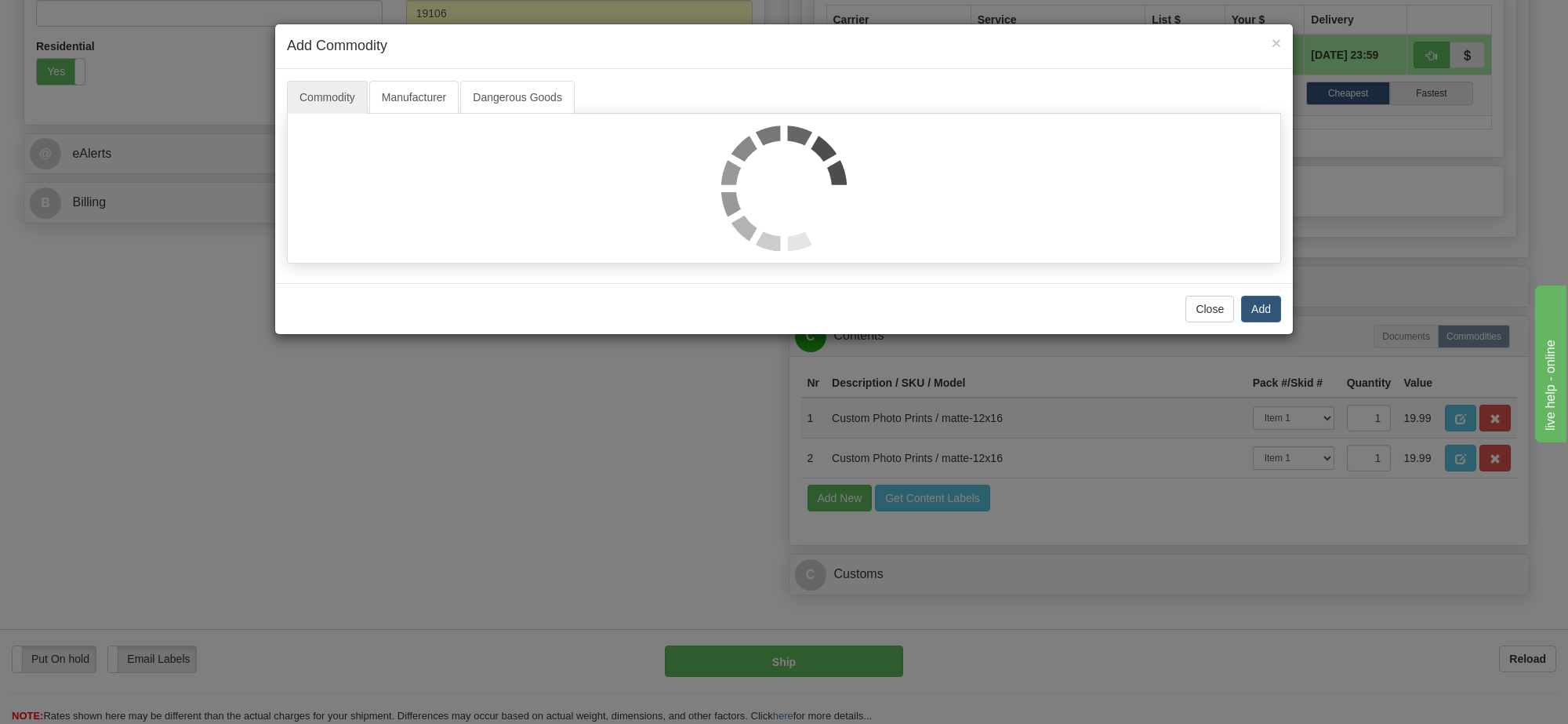
select select "1"
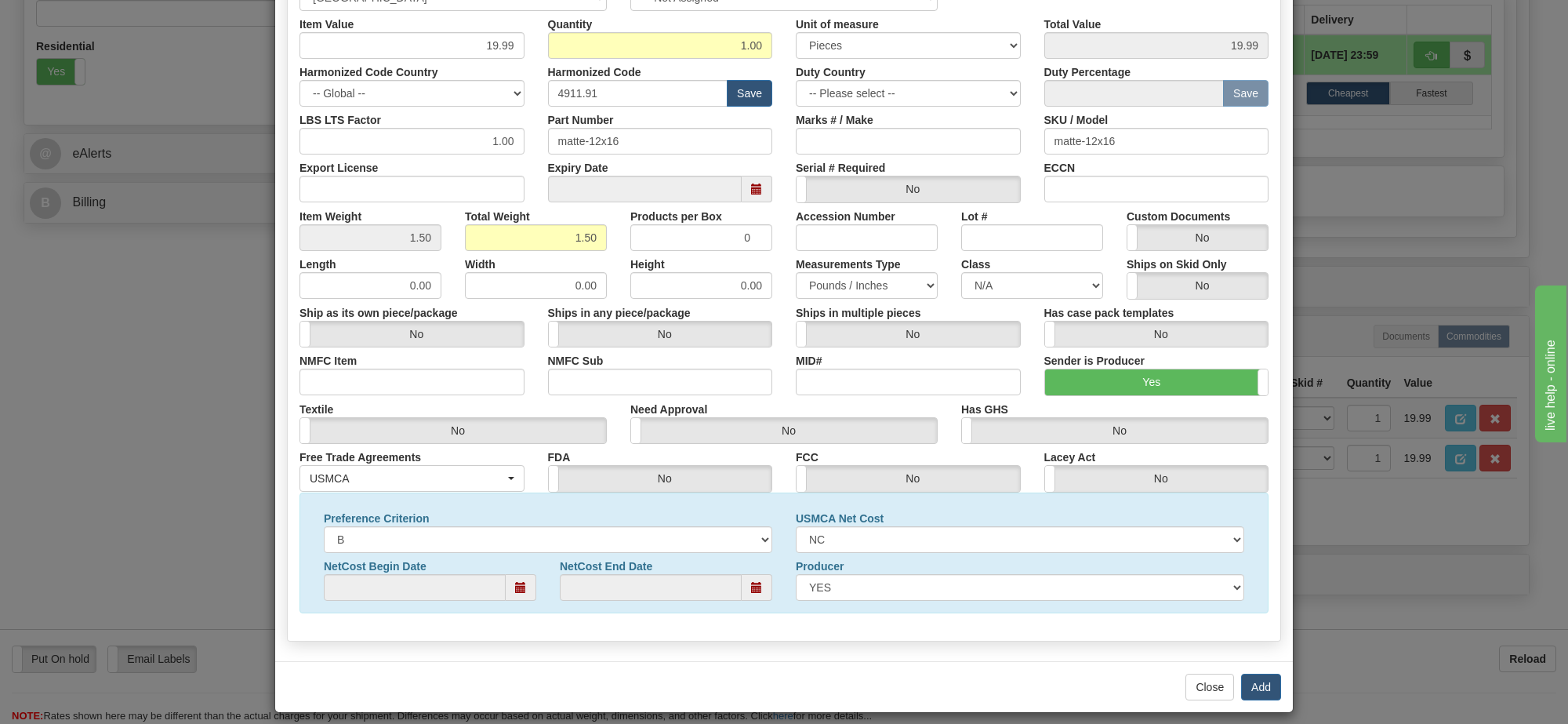
scroll to position [0, 0]
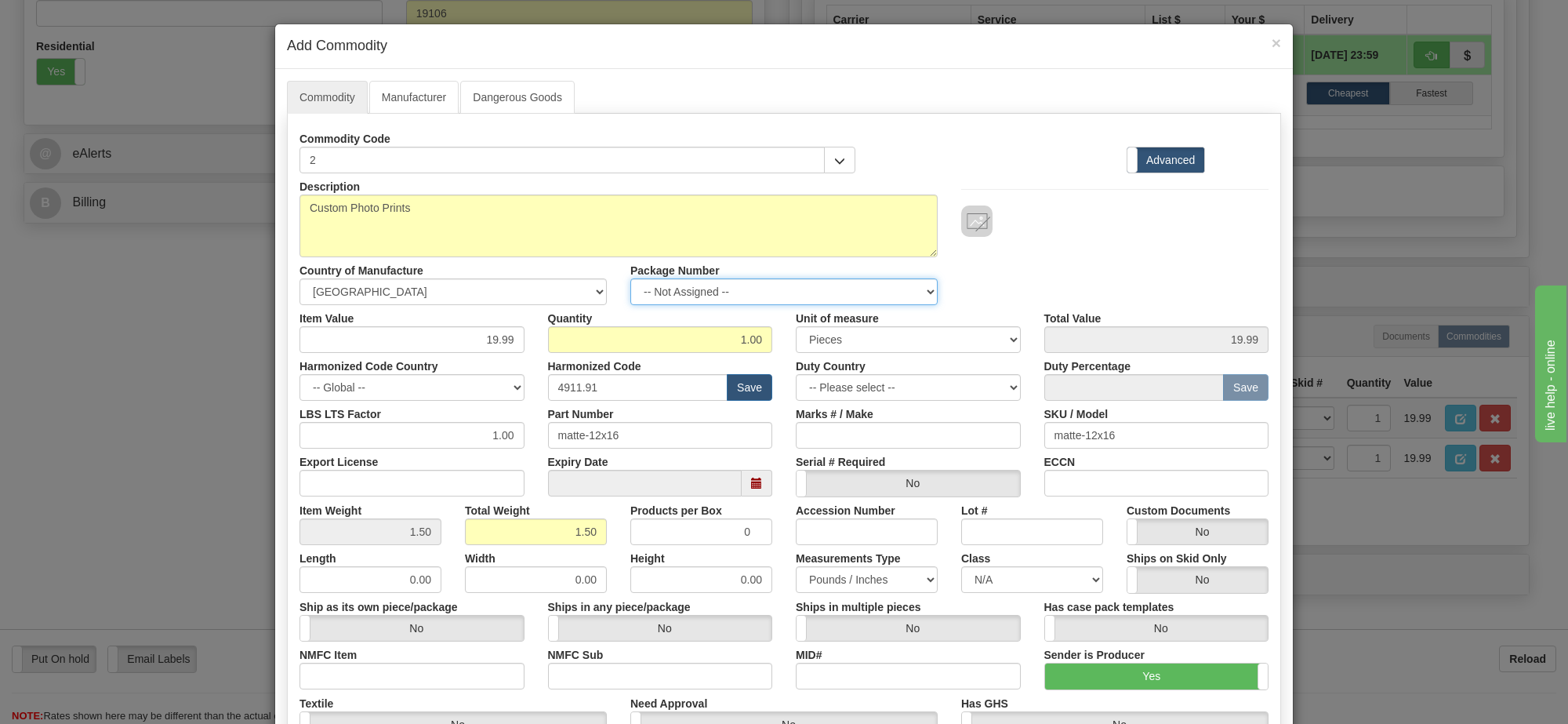
drag, startPoint x: 894, startPoint y: 288, endPoint x: 896, endPoint y: 304, distance: 16.1
click at [894, 288] on select "-- Not Assigned -- Item 1" at bounding box center [784, 291] width 307 height 27
select select "0"
click at [631, 279] on select "-- Not Assigned -- Item 1" at bounding box center [784, 291] width 307 height 27
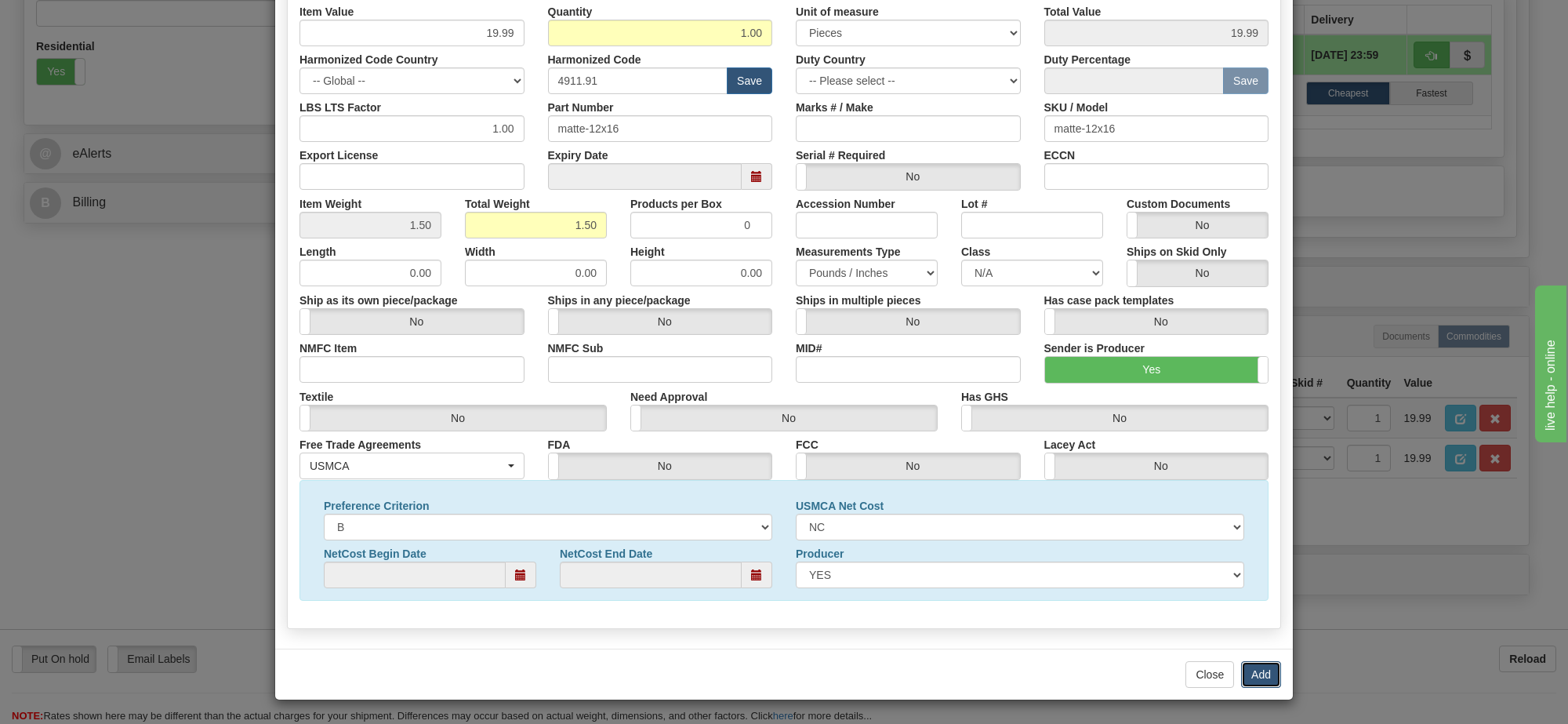
click at [1261, 669] on button "Add" at bounding box center [1261, 674] width 40 height 27
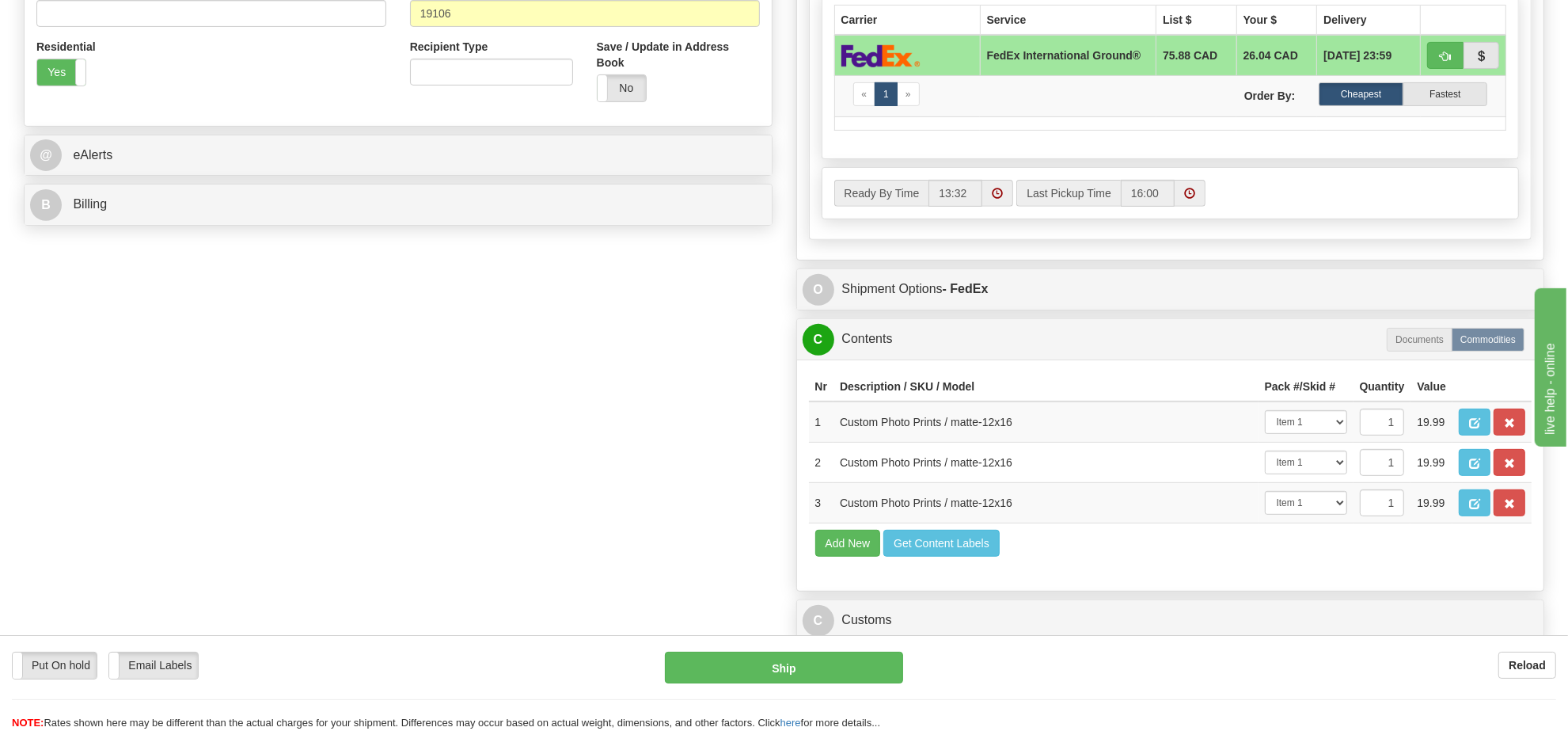
scroll to position [891, 0]
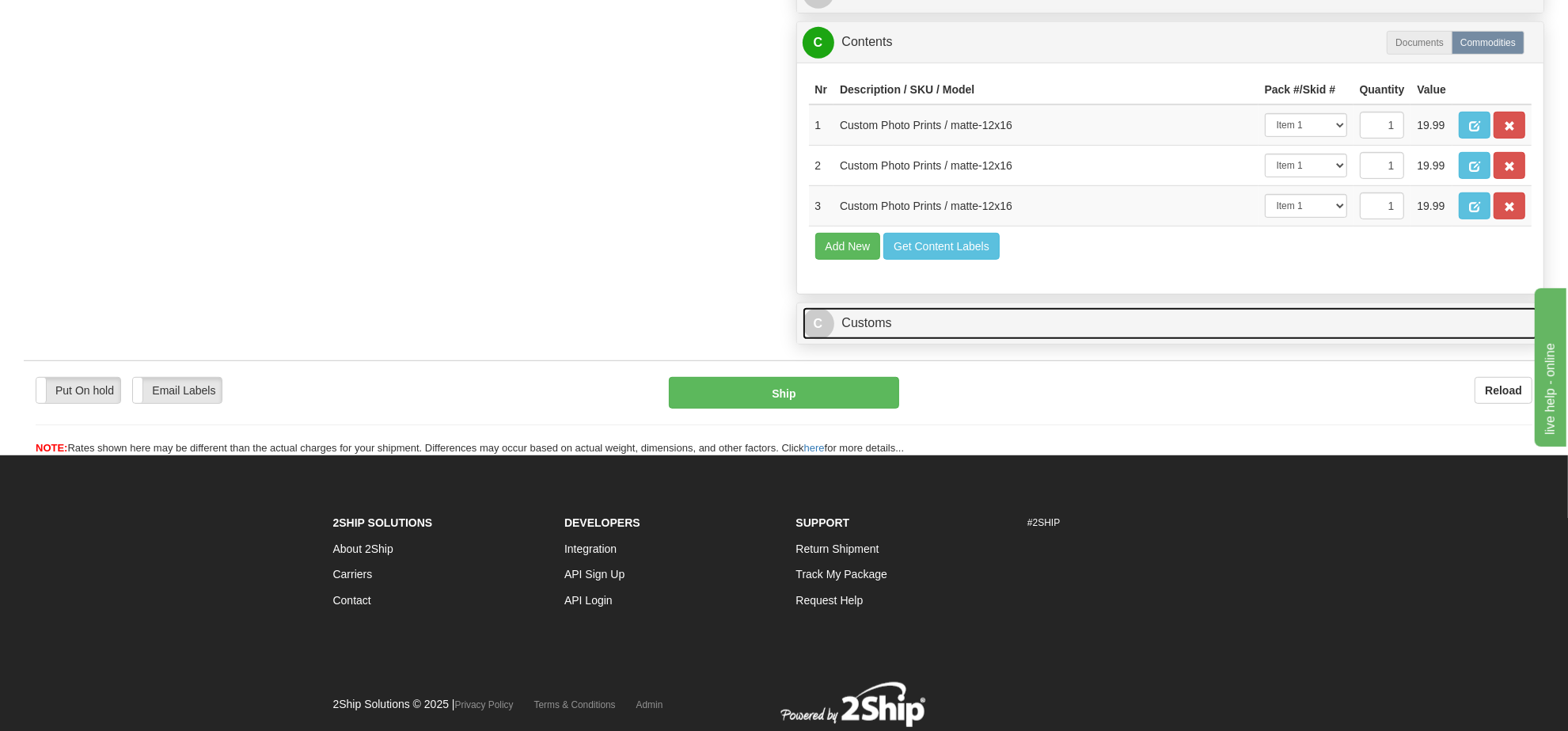
click at [940, 340] on link "C Customs" at bounding box center [1171, 323] width 736 height 33
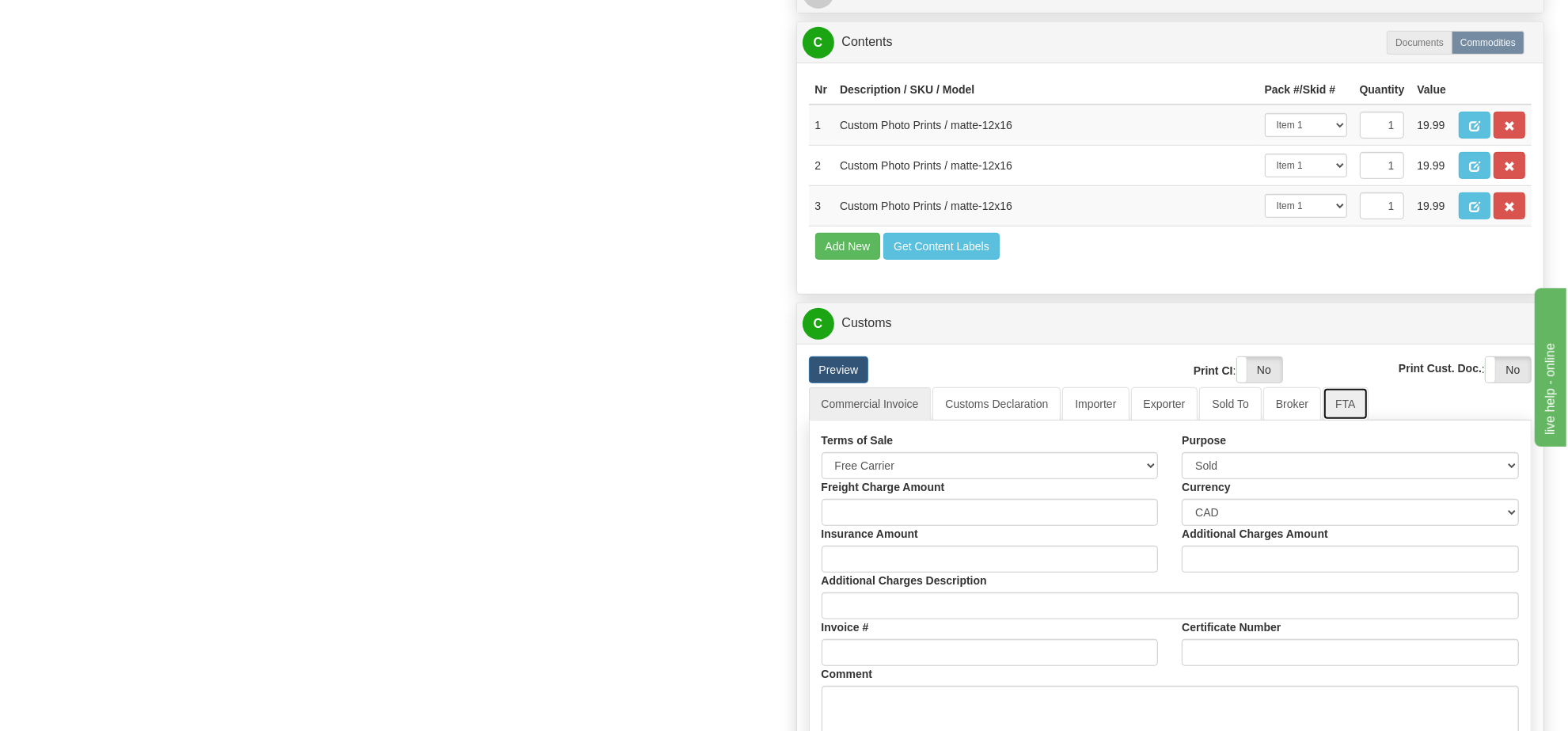
click at [1335, 420] on link "FTA" at bounding box center [1344, 404] width 45 height 33
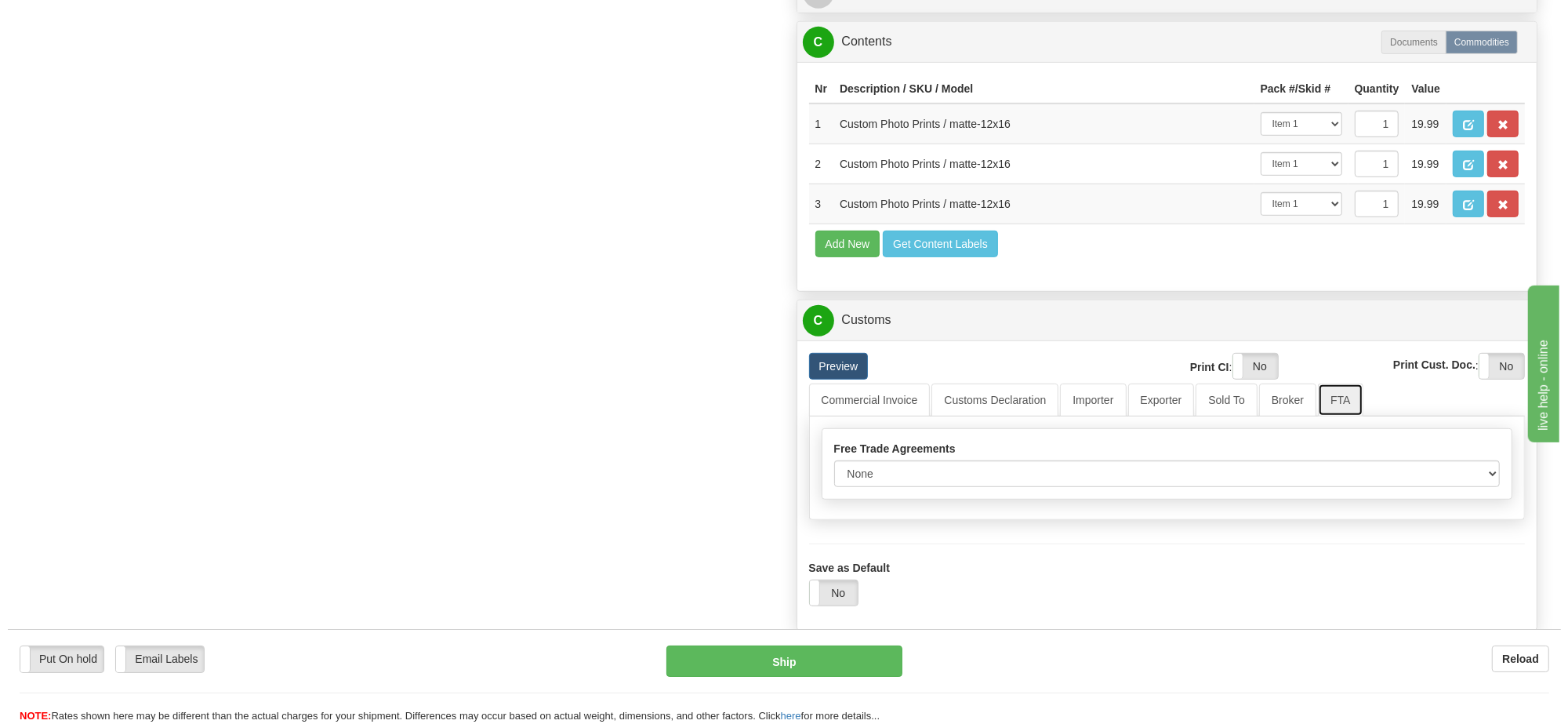
scroll to position [1177, 0]
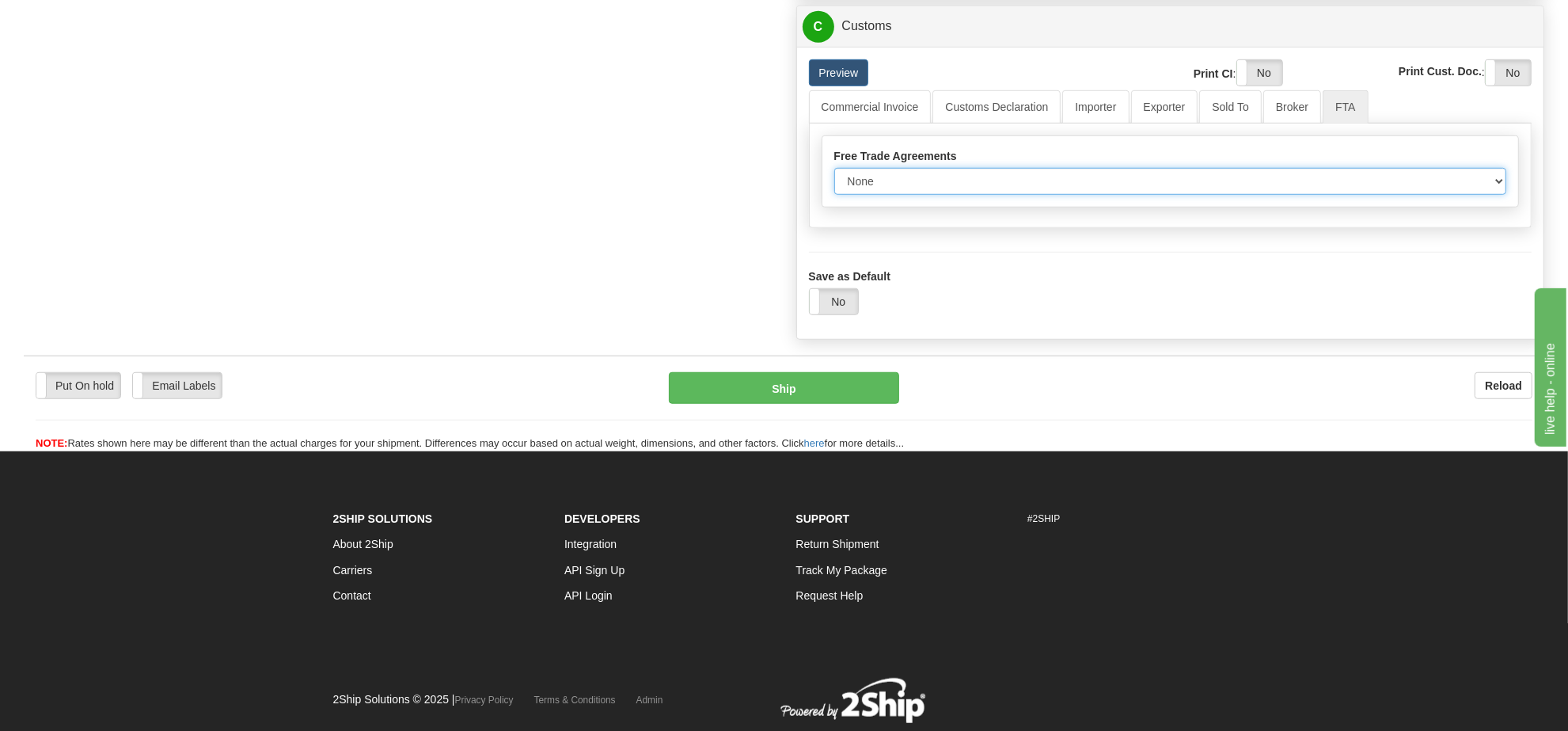
drag, startPoint x: 1014, startPoint y: 278, endPoint x: 1013, endPoint y: 287, distance: 9.1
click at [1014, 195] on select "None Other USMCA CETA CUKTCA" at bounding box center [1171, 181] width 673 height 27
select select "1"
click at [835, 195] on select "None Other USMCA CETA CUKTCA" at bounding box center [1171, 181] width 673 height 27
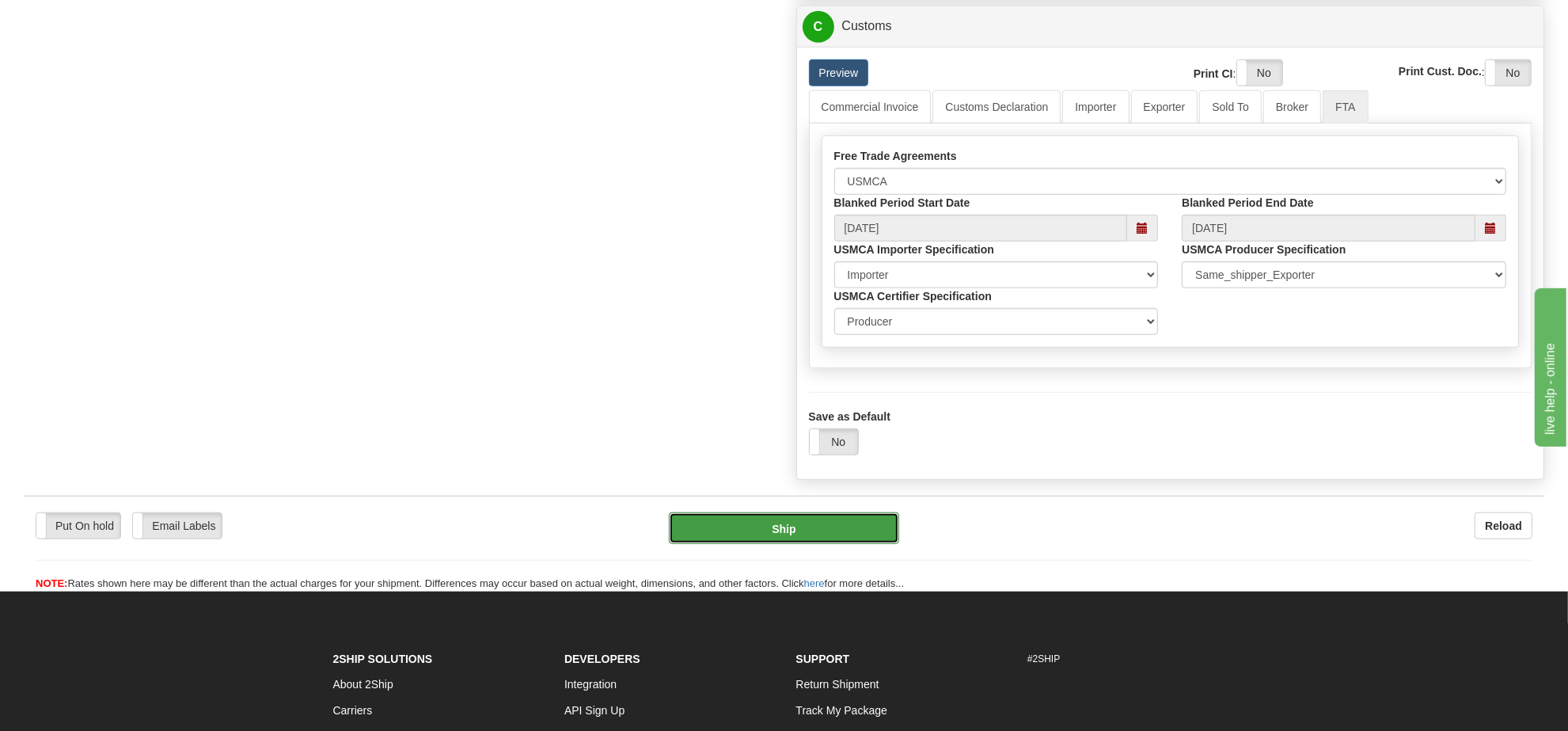
click at [855, 544] on button "Ship" at bounding box center [784, 528] width 230 height 32
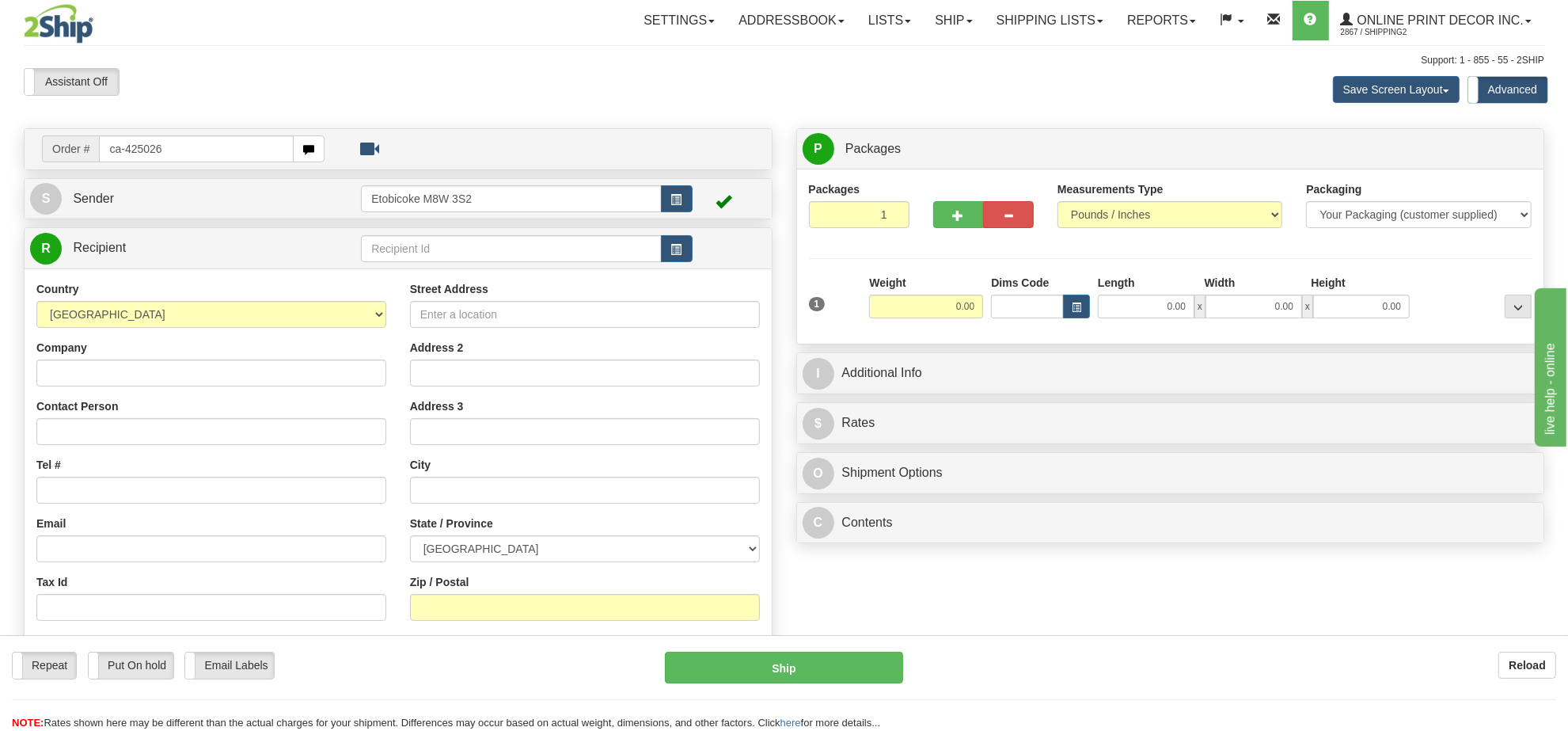
type input "ca-425026"
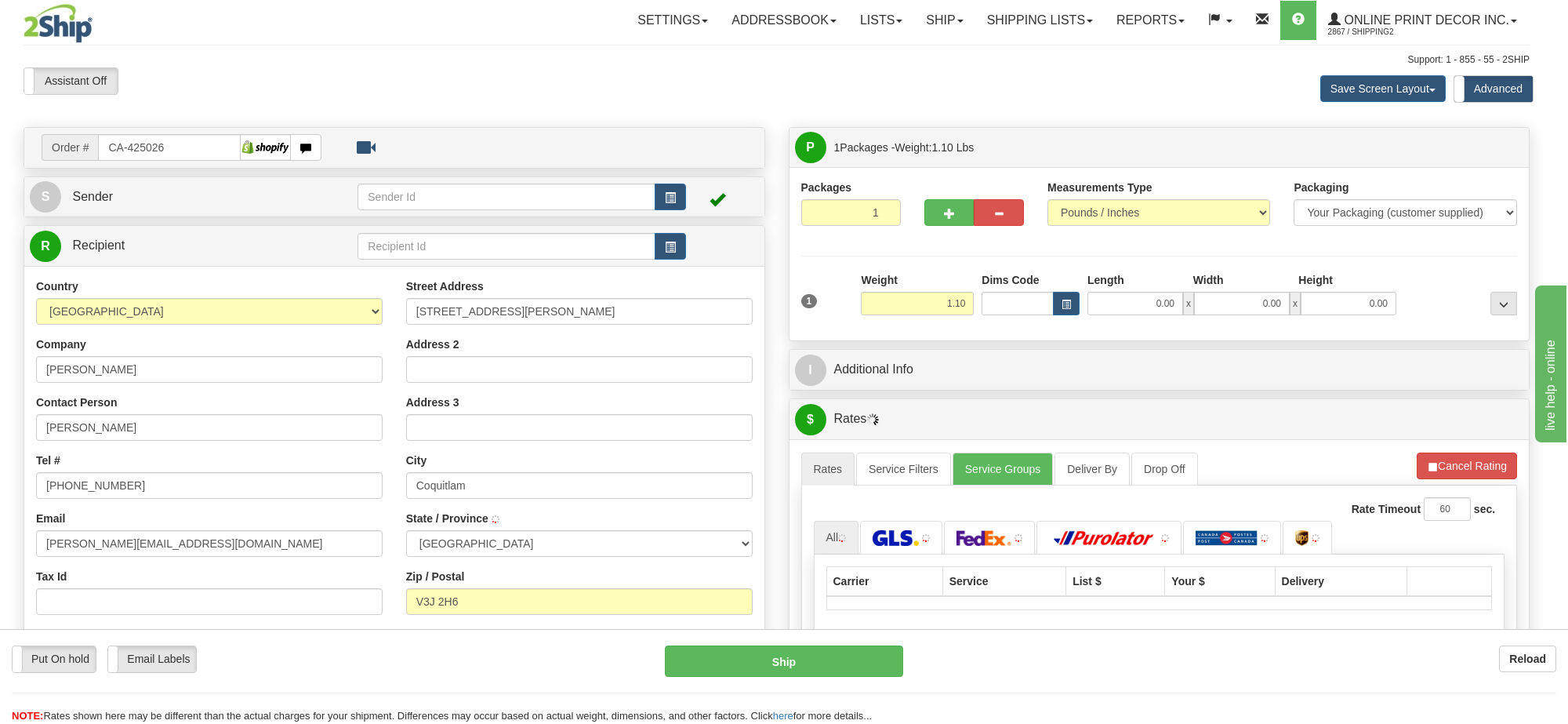
type input "COQUITLAM"
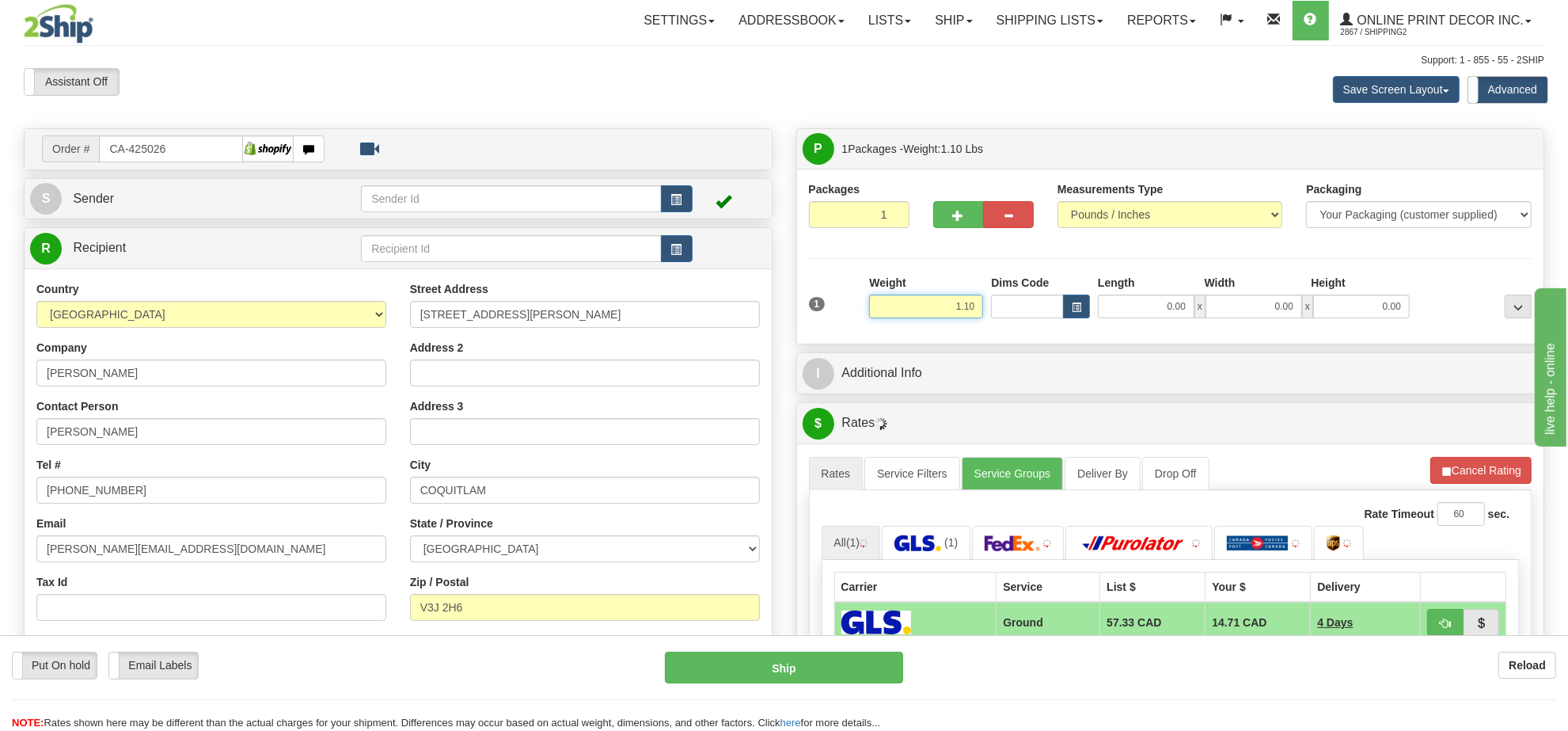
click at [912, 318] on input "1.10" at bounding box center [925, 306] width 114 height 24
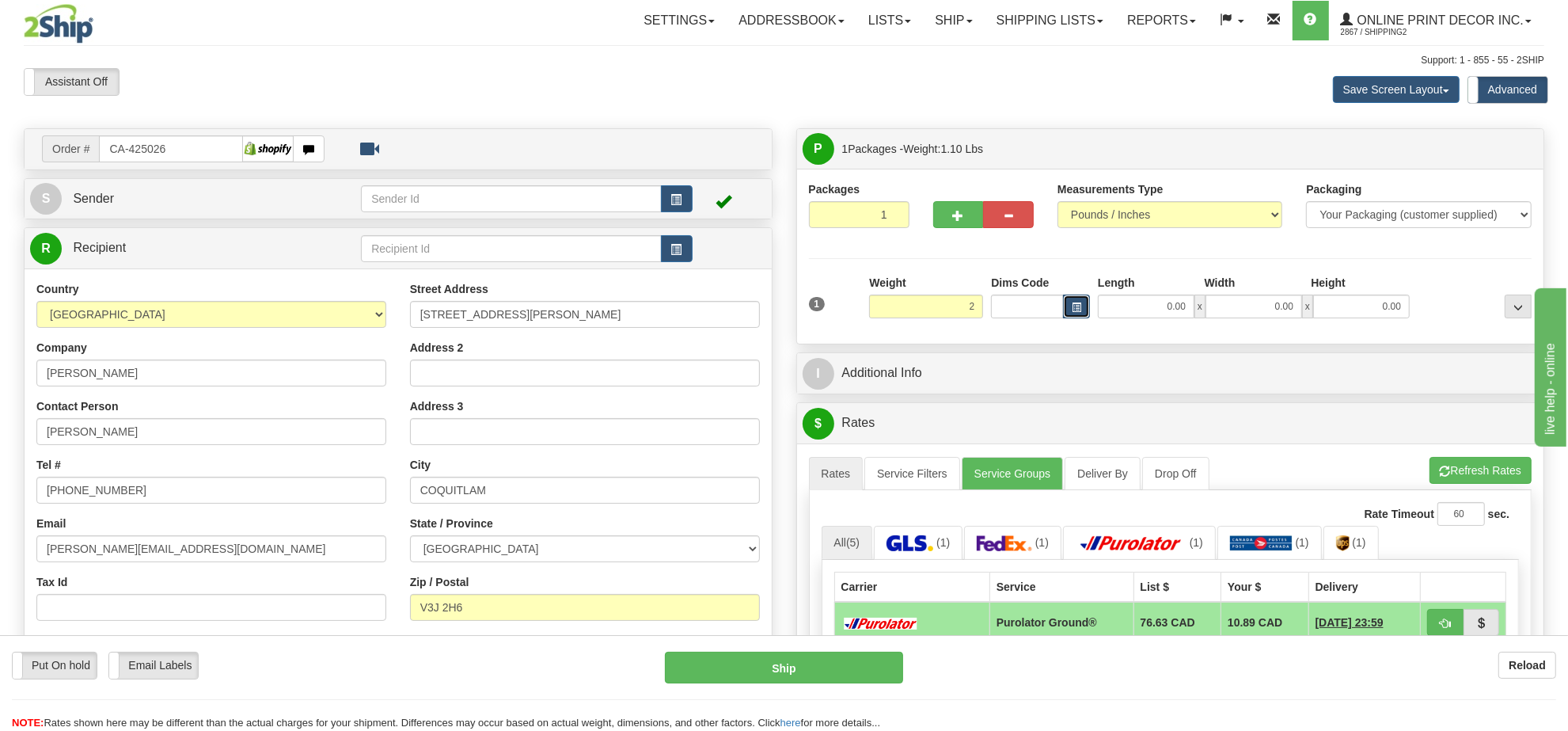
type input "2.00"
click at [1077, 307] on span "button" at bounding box center [1076, 307] width 10 height 9
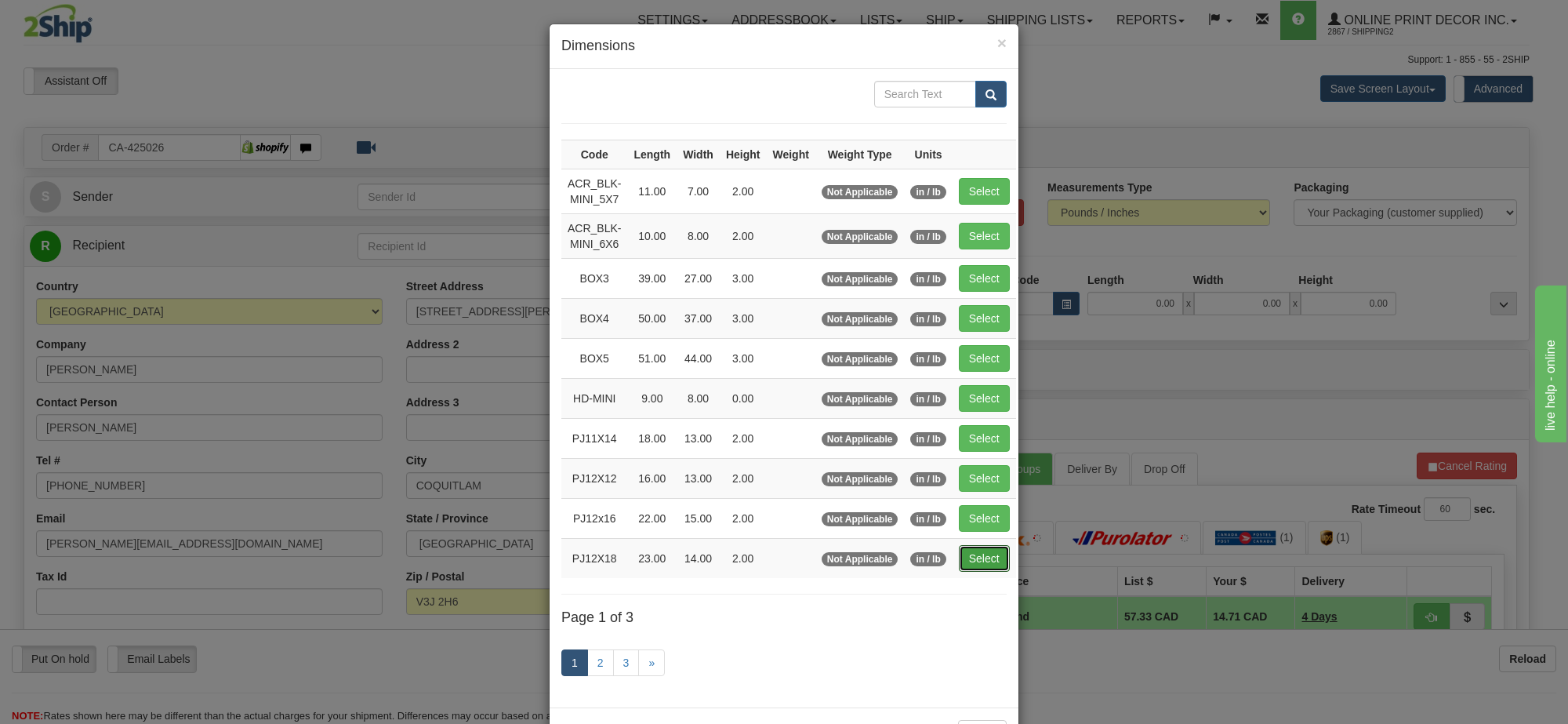
drag, startPoint x: 992, startPoint y: 570, endPoint x: 1341, endPoint y: 558, distance: 349.2
click at [992, 570] on button "Select" at bounding box center [985, 558] width 51 height 27
type input "PJ12X18"
type input "23.00"
type input "14.00"
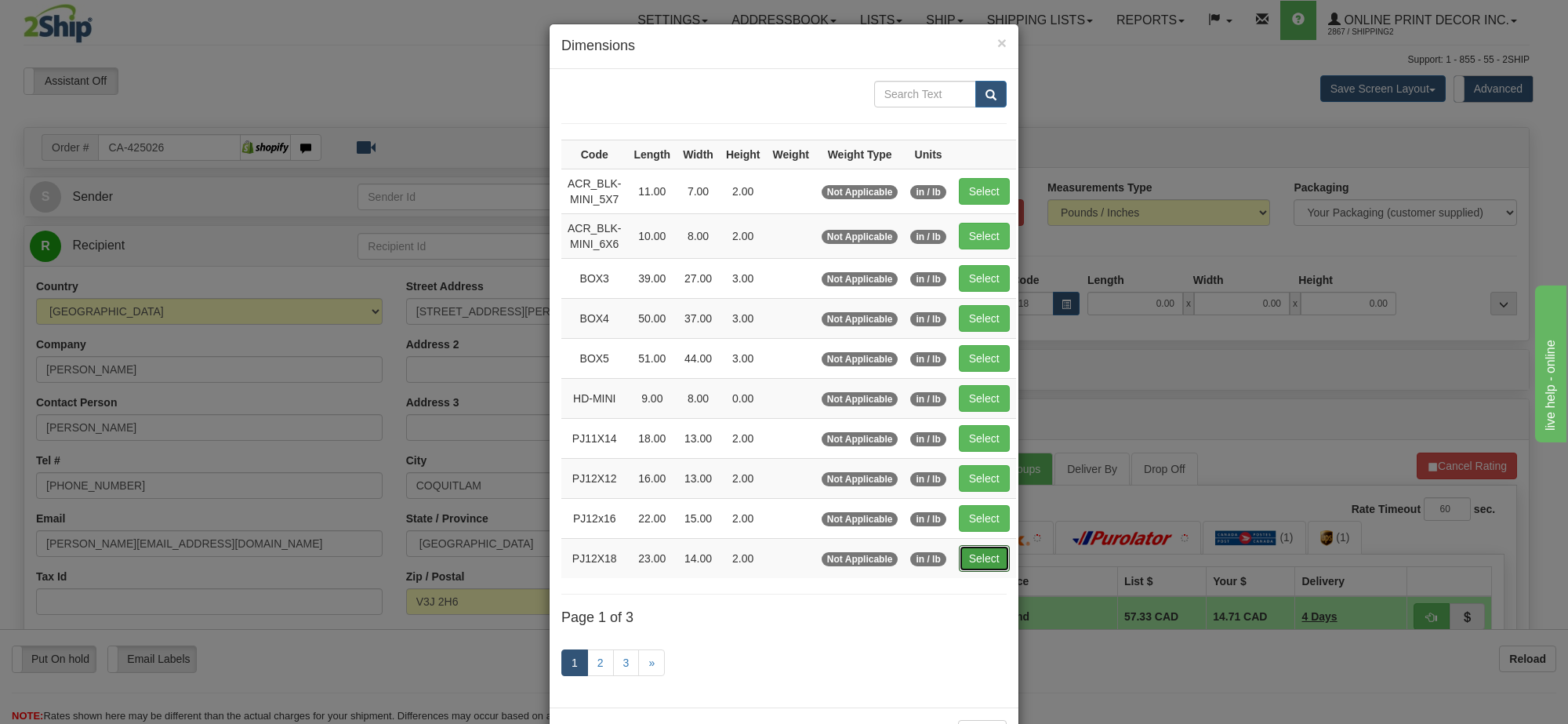
type input "2.00"
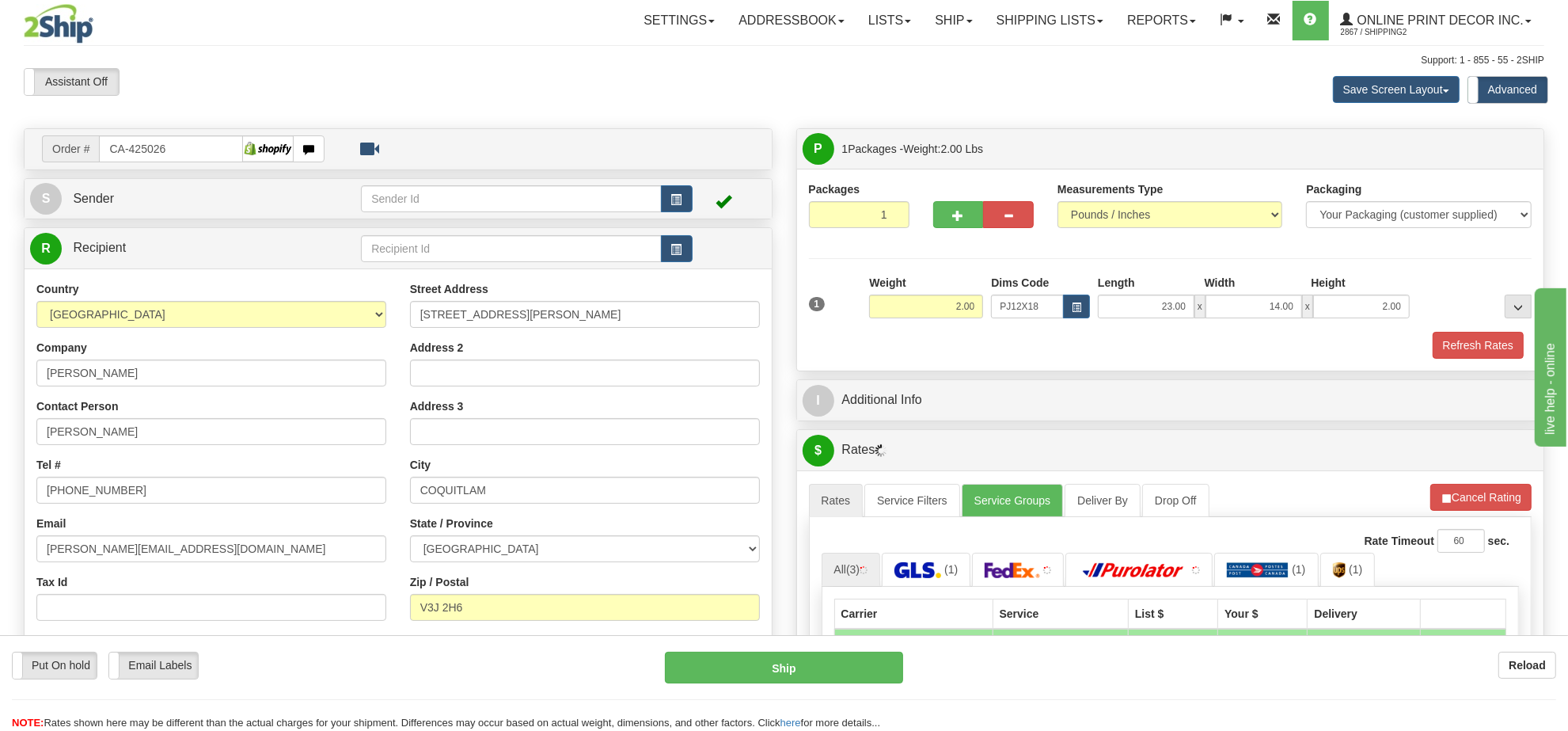
click at [0, 0] on button "Refresh Rates" at bounding box center [0, 0] width 0 height 0
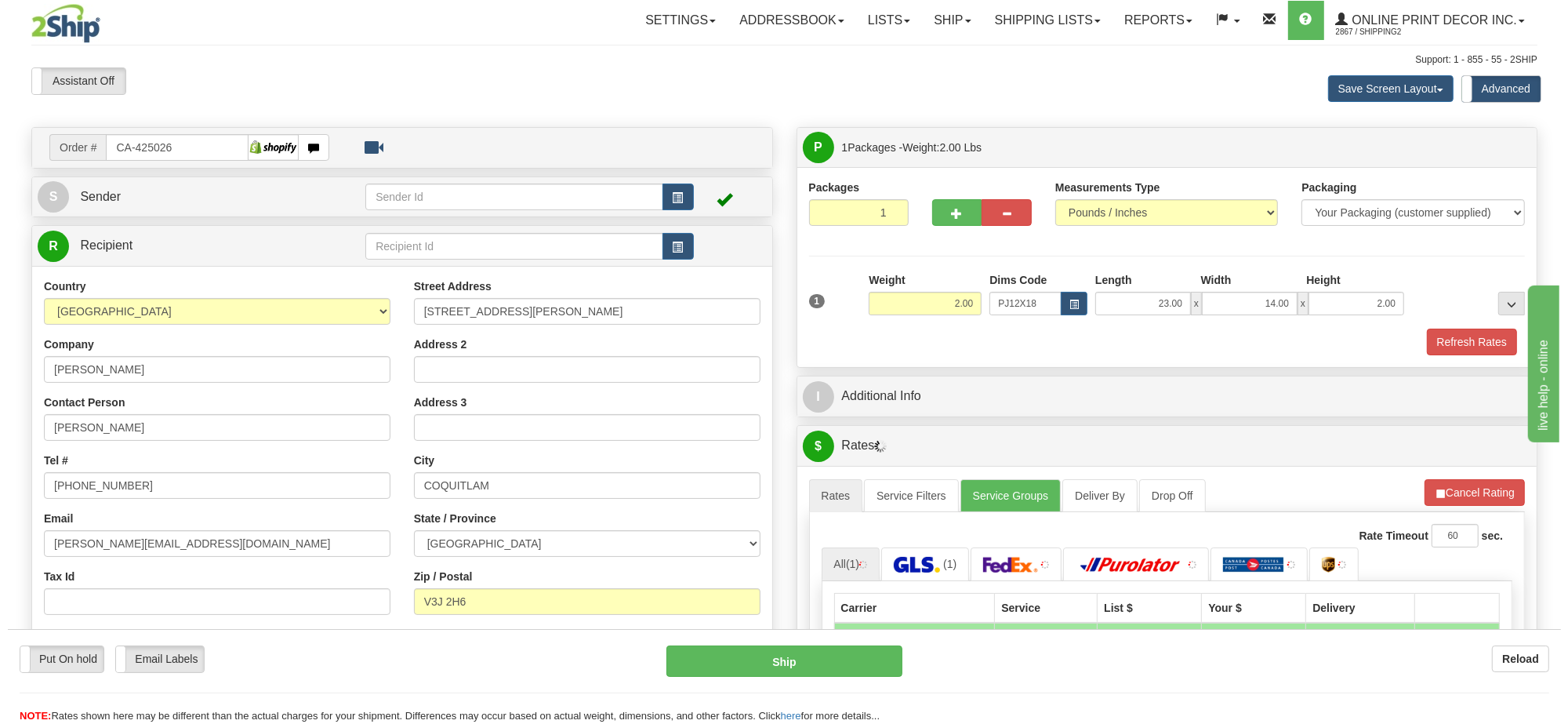
scroll to position [196, 0]
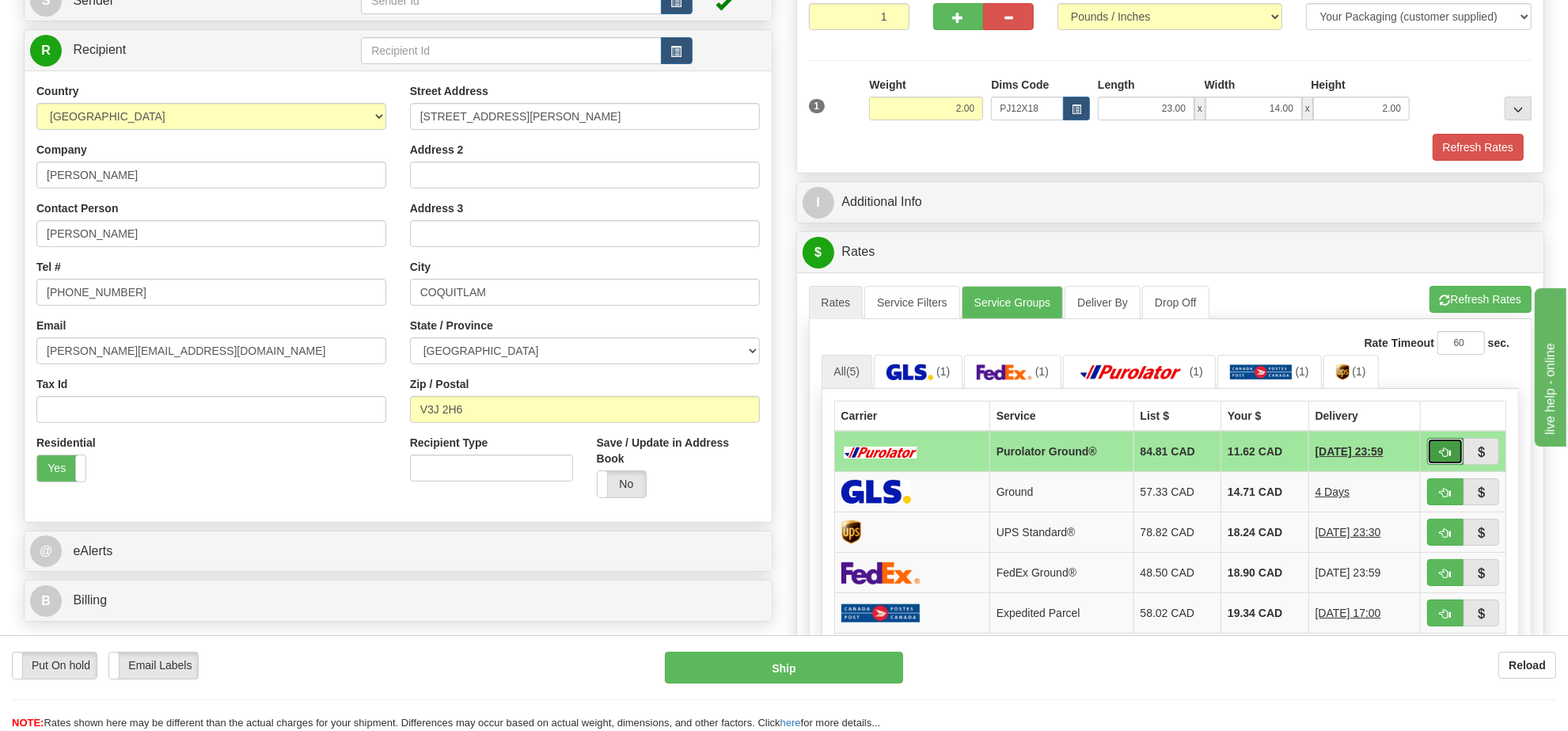
click at [1446, 456] on span "button" at bounding box center [1446, 453] width 11 height 11
type input "260"
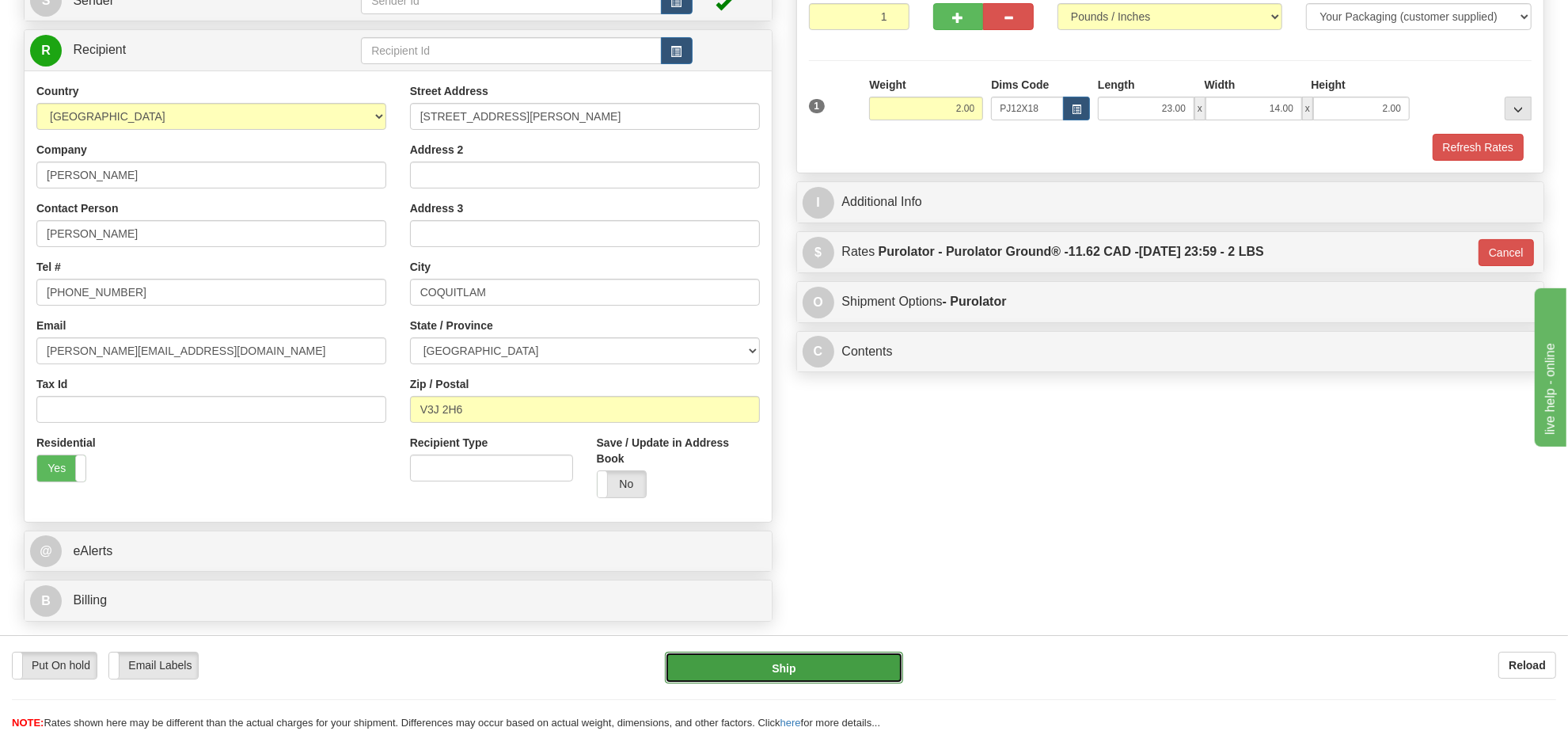
click at [828, 679] on button "Ship" at bounding box center [784, 668] width 238 height 32
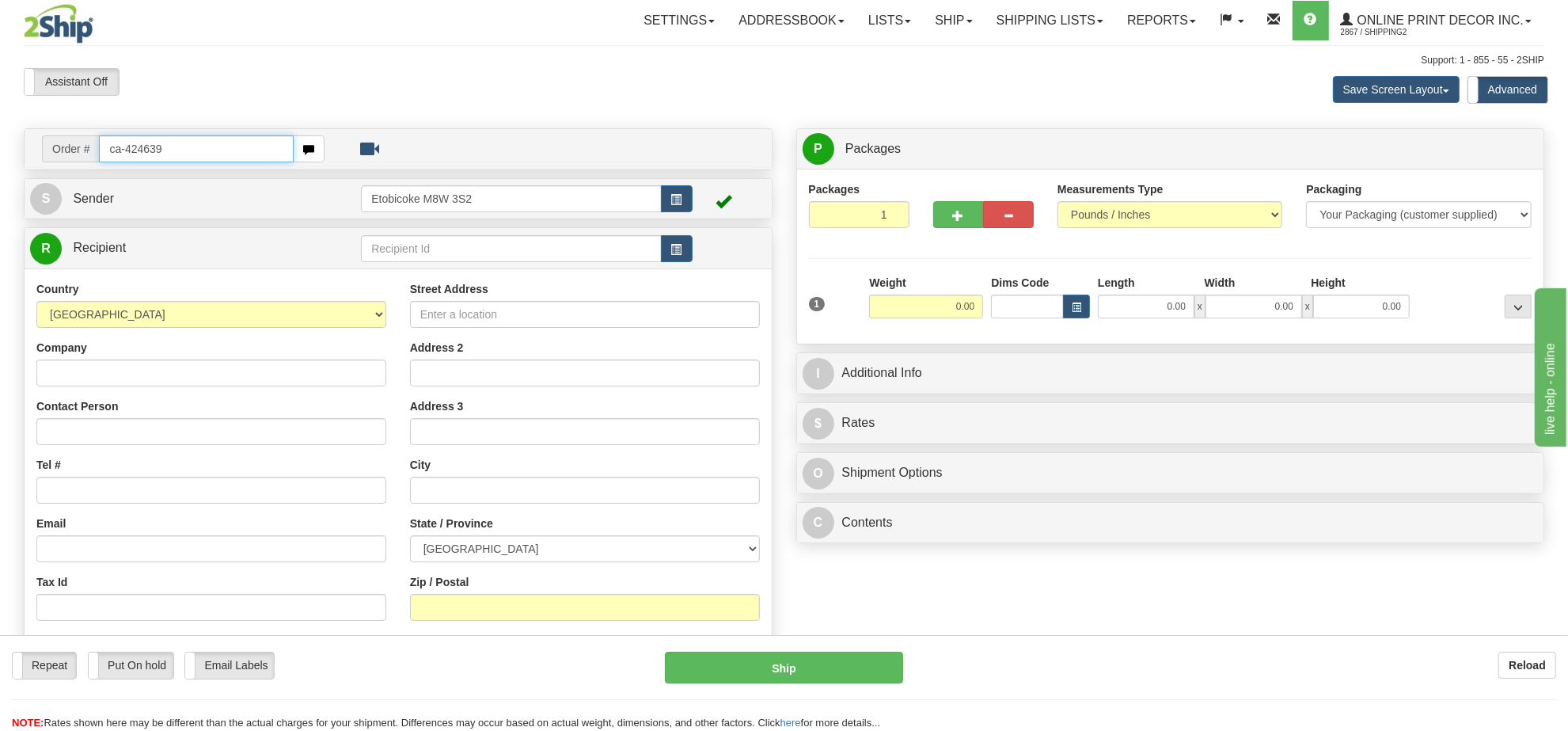
type input "ca-424639"
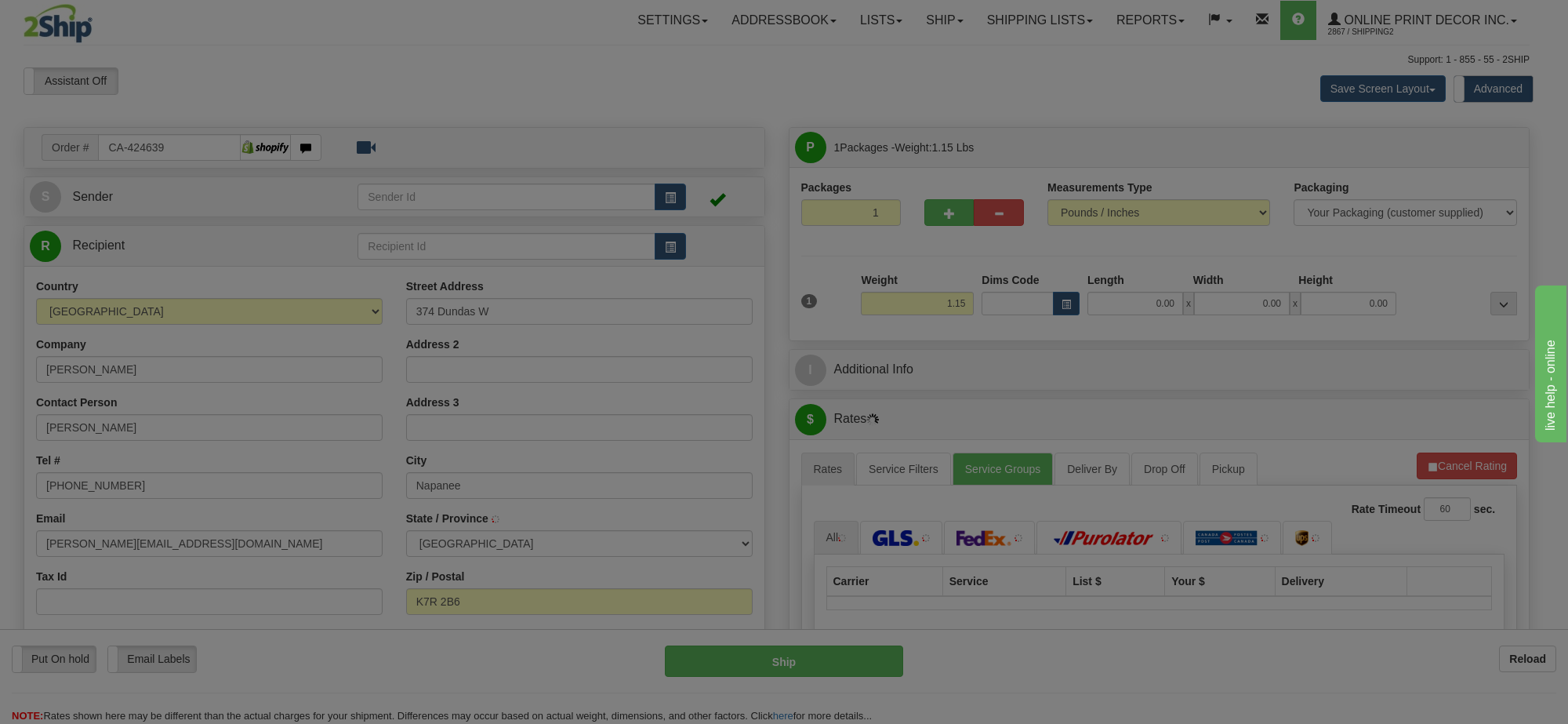
type input "NAPANEE"
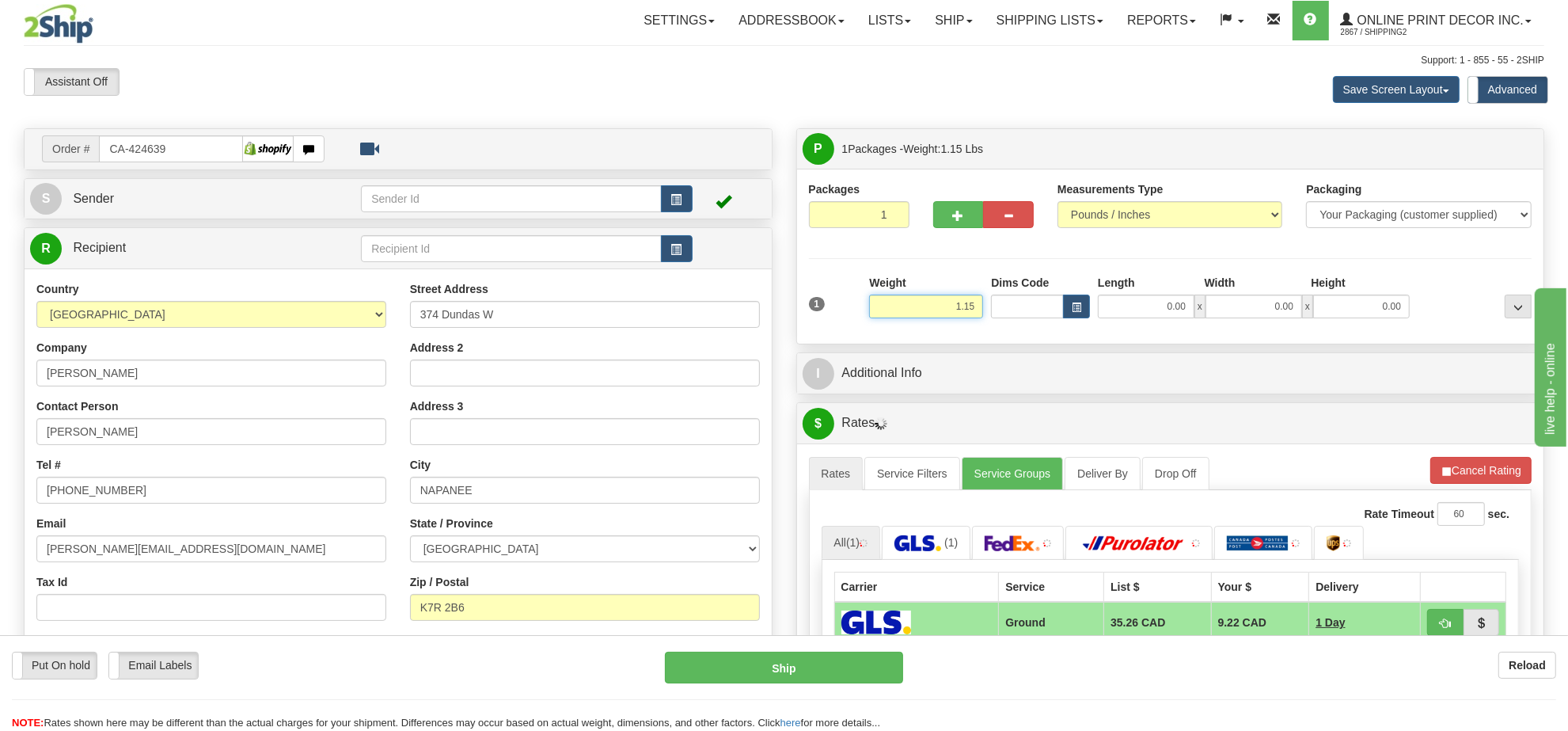
click at [948, 309] on input "1.15" at bounding box center [925, 306] width 114 height 24
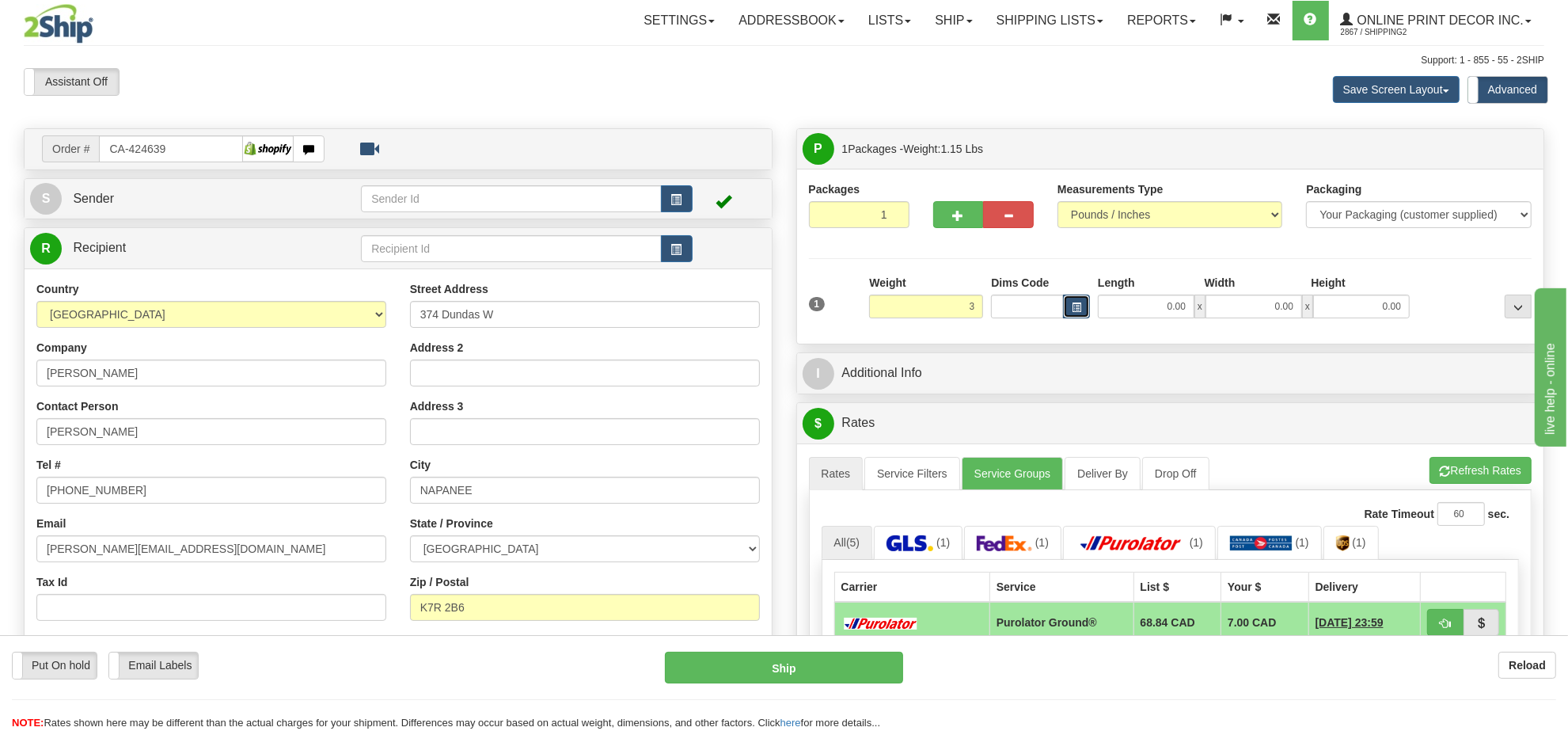
type input "3.00"
click at [1073, 301] on button "button" at bounding box center [1077, 306] width 27 height 24
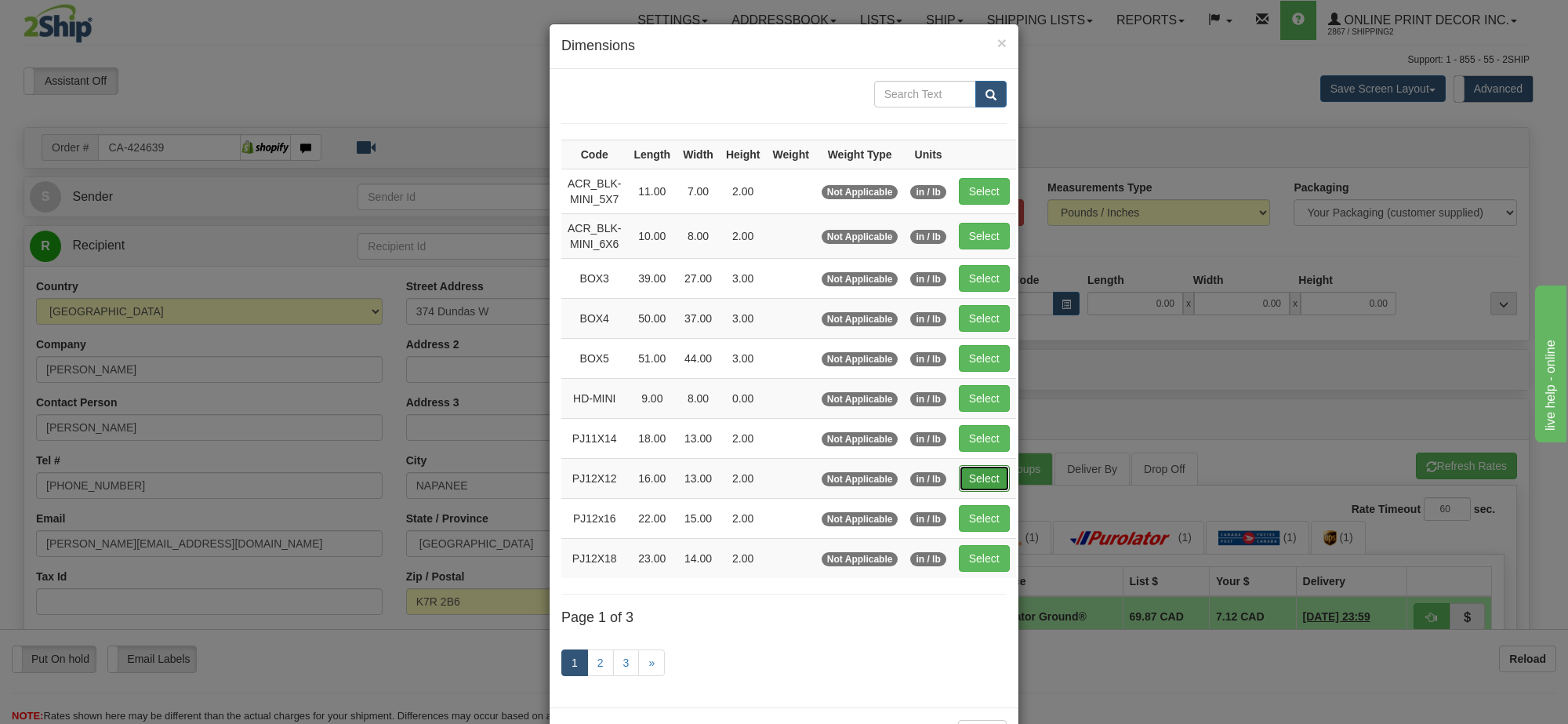
click at [968, 490] on button "Select" at bounding box center [985, 478] width 51 height 27
type input "PJ12X12"
type input "16.00"
type input "13.00"
type input "2.00"
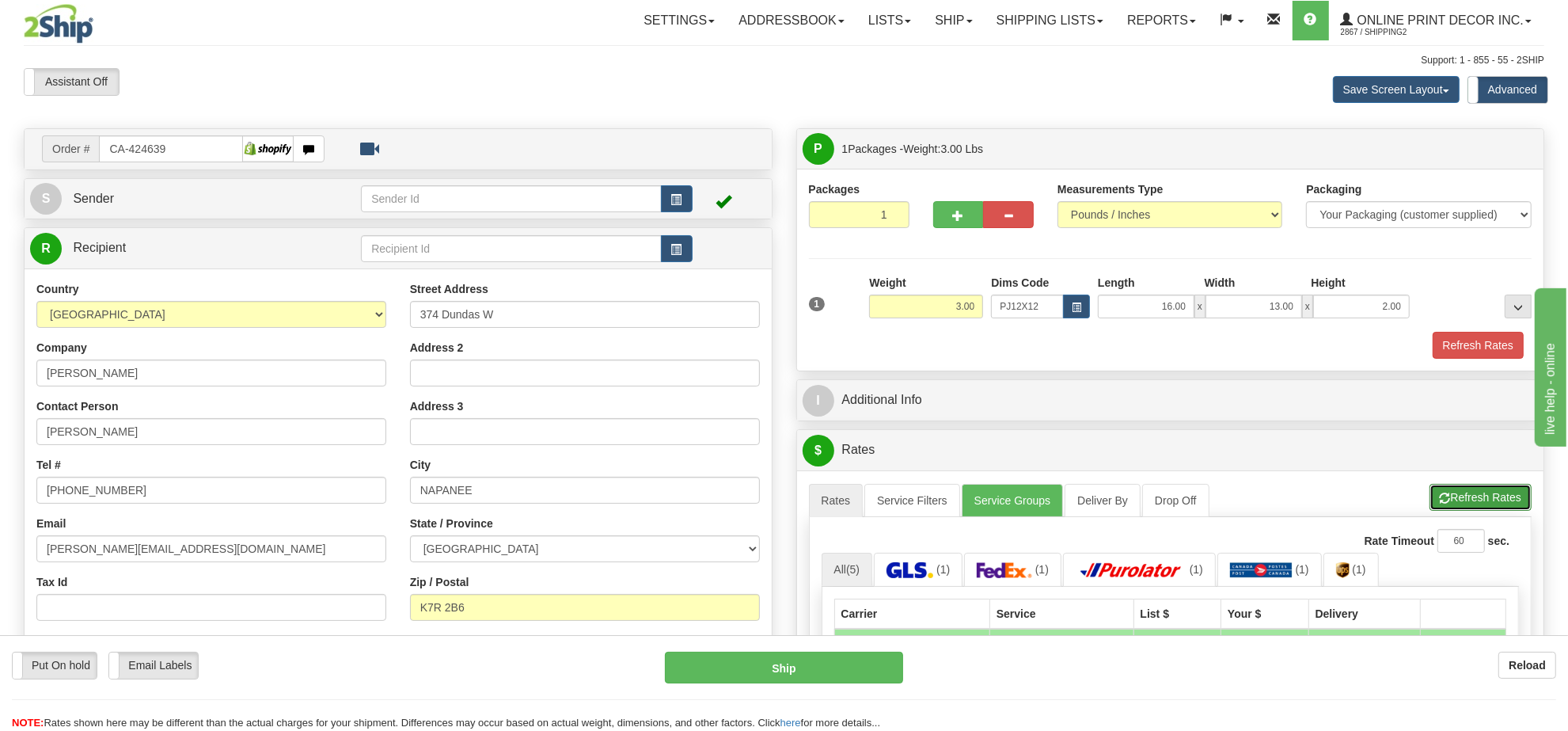
click at [1472, 499] on button "Refresh Rates" at bounding box center [1481, 497] width 102 height 27
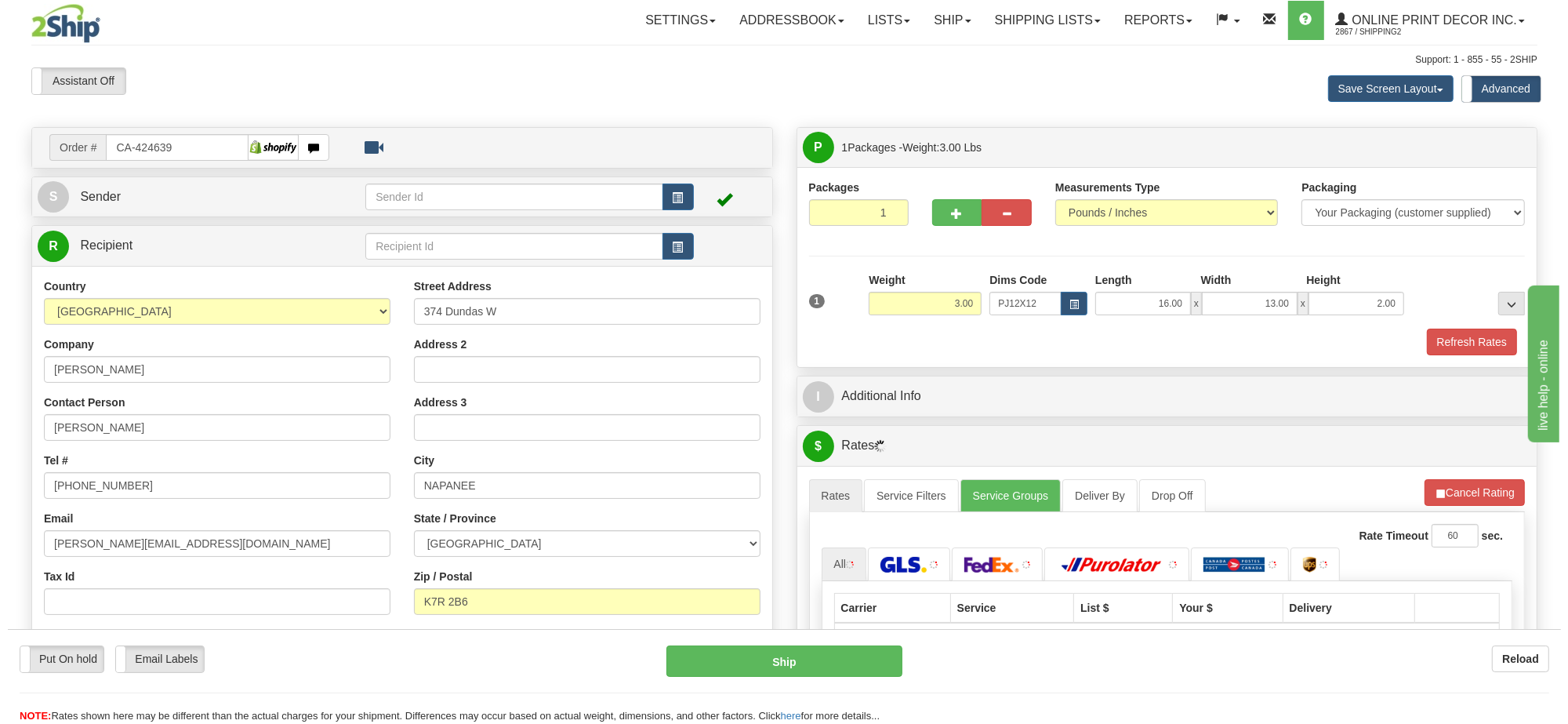
scroll to position [196, 0]
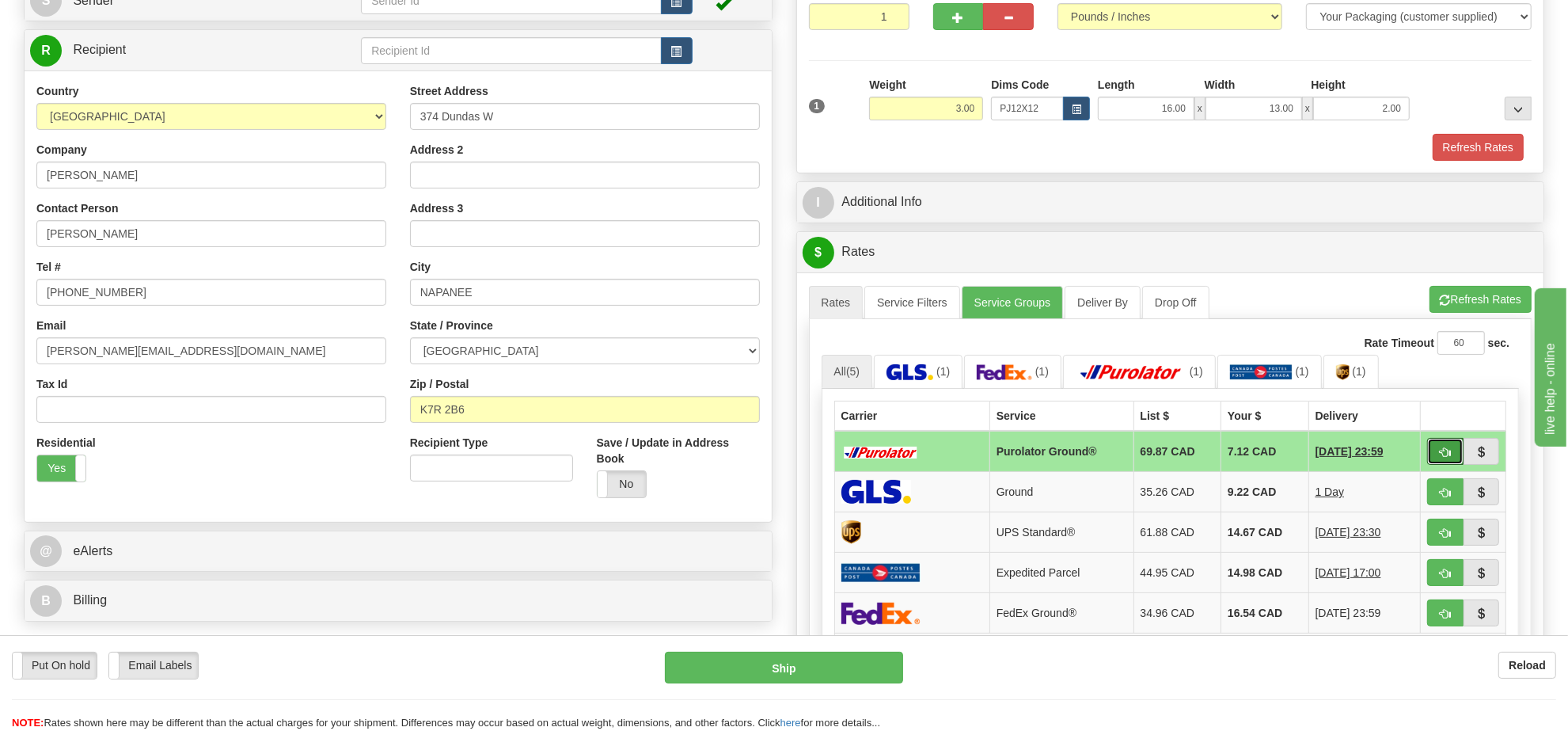
click at [1440, 458] on span "button" at bounding box center [1446, 453] width 11 height 11
type input "260"
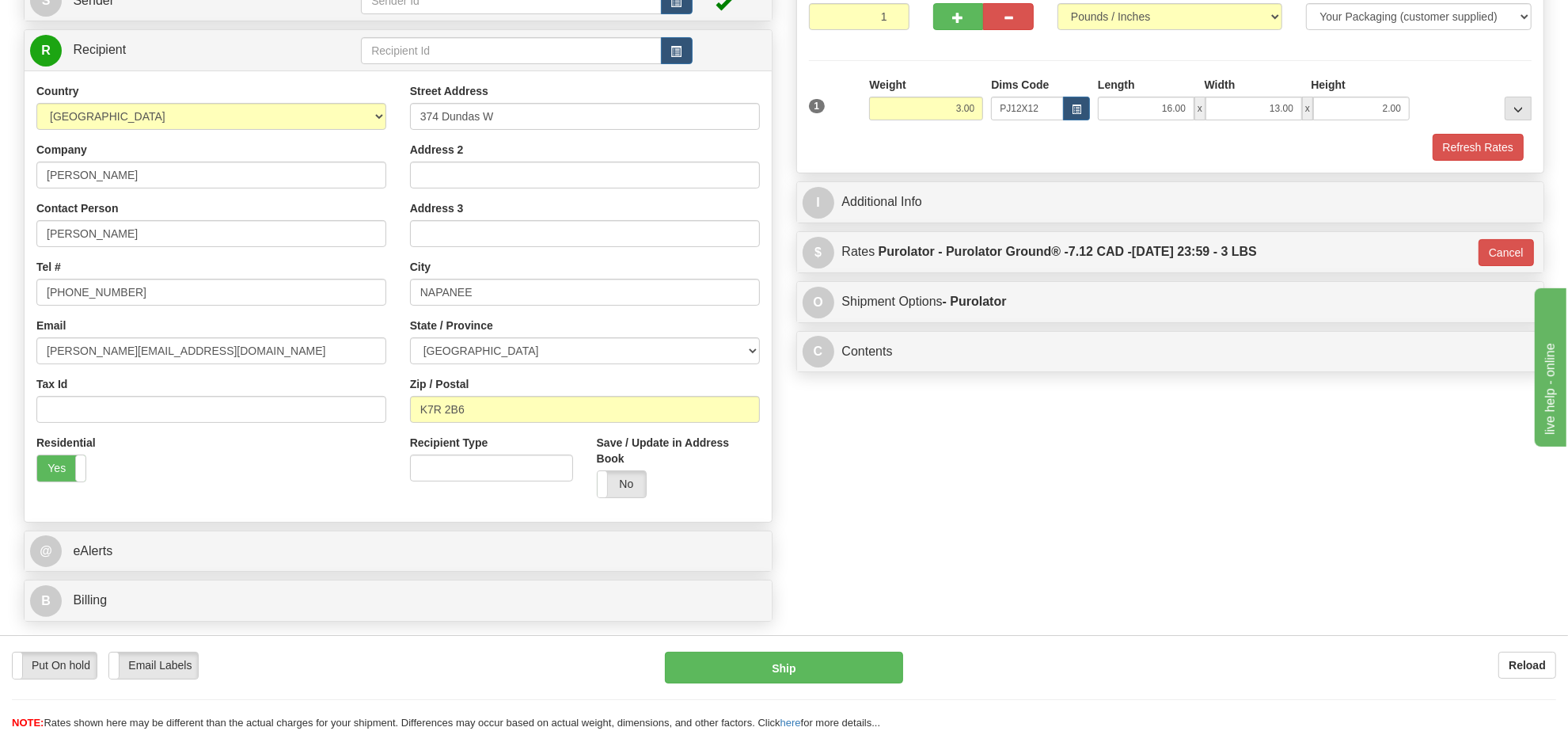
click at [780, 693] on div "Put On hold Put On hold Email Labels Email Labels Edit Reload Ship" at bounding box center [784, 691] width 1568 height 79
click at [797, 671] on button "Ship" at bounding box center [784, 668] width 238 height 32
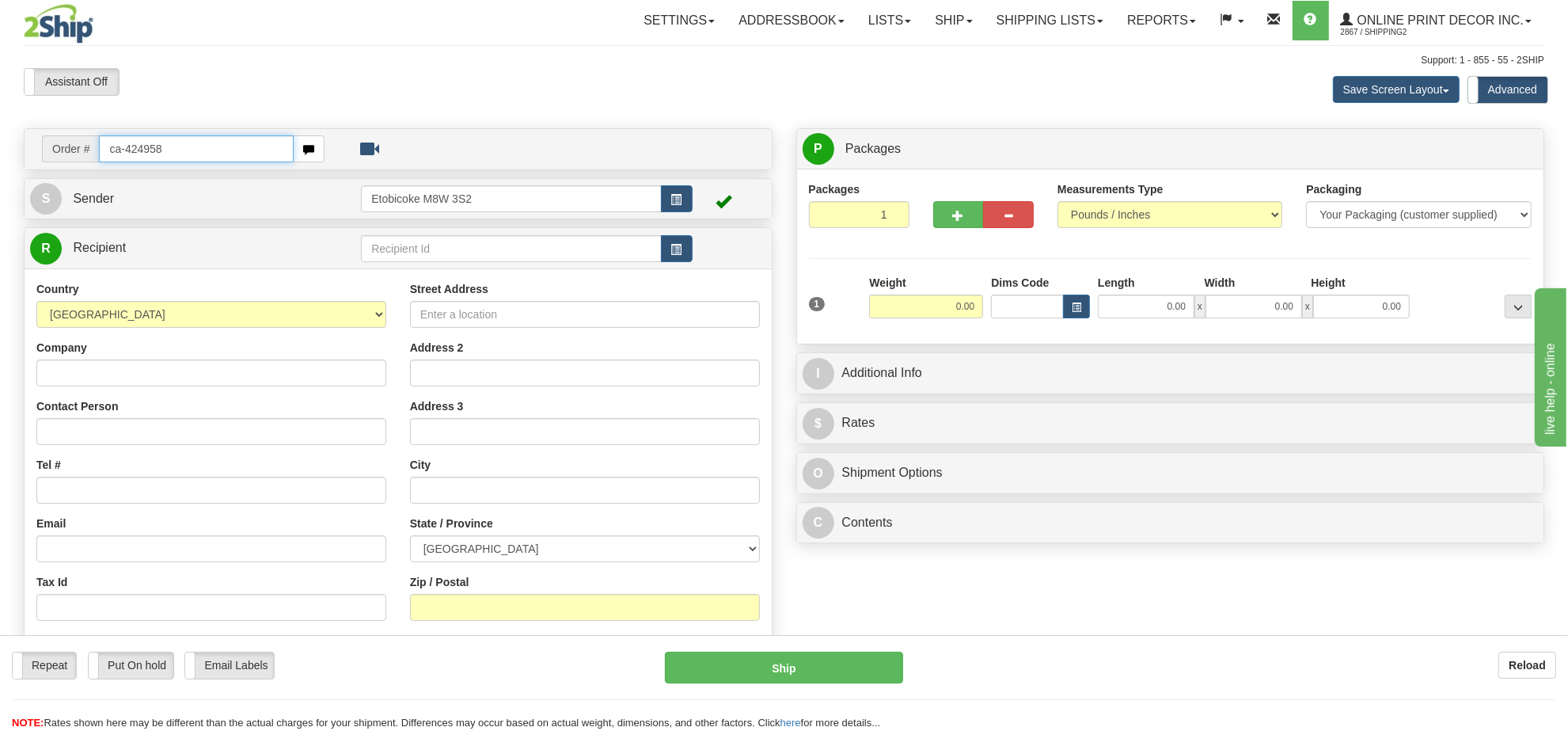
type input "ca-424958"
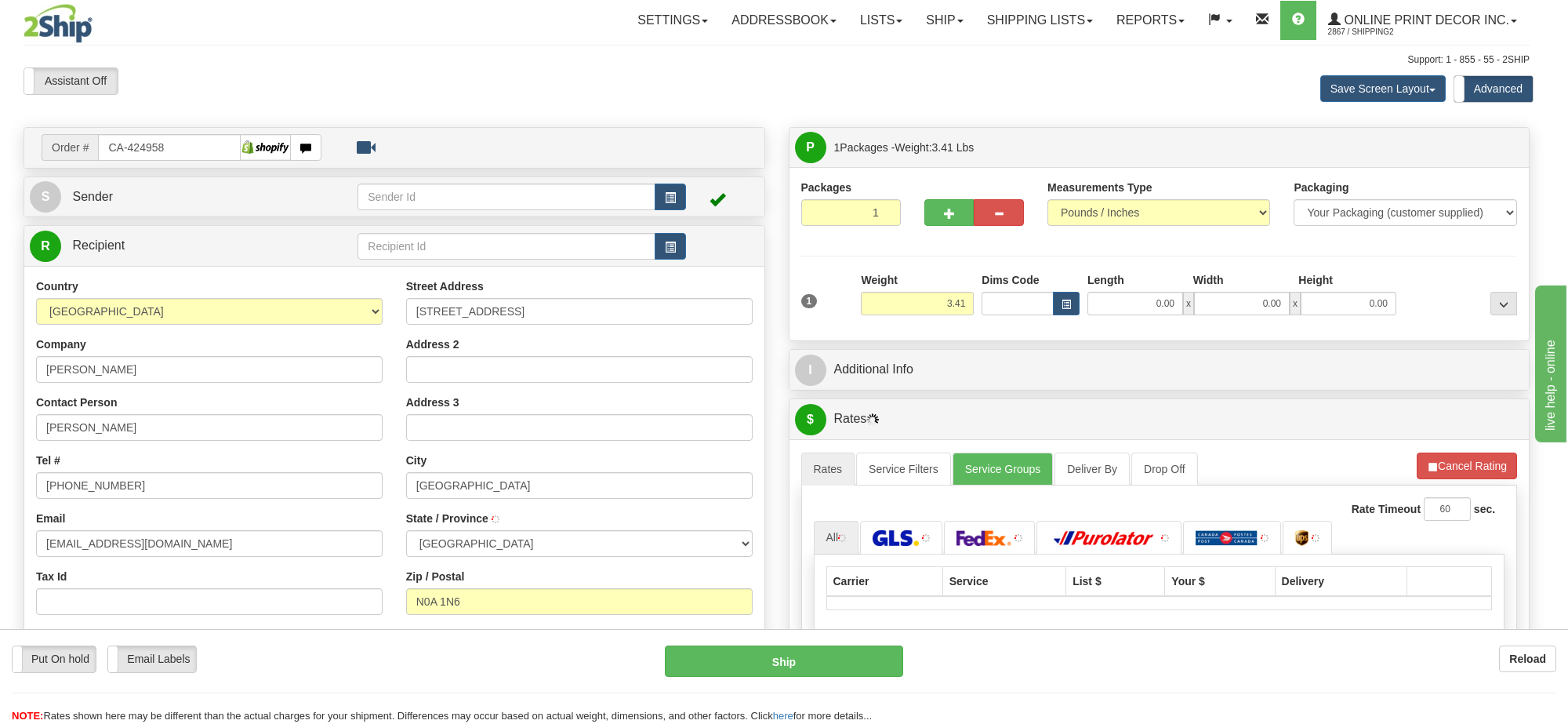
type input "[GEOGRAPHIC_DATA]"
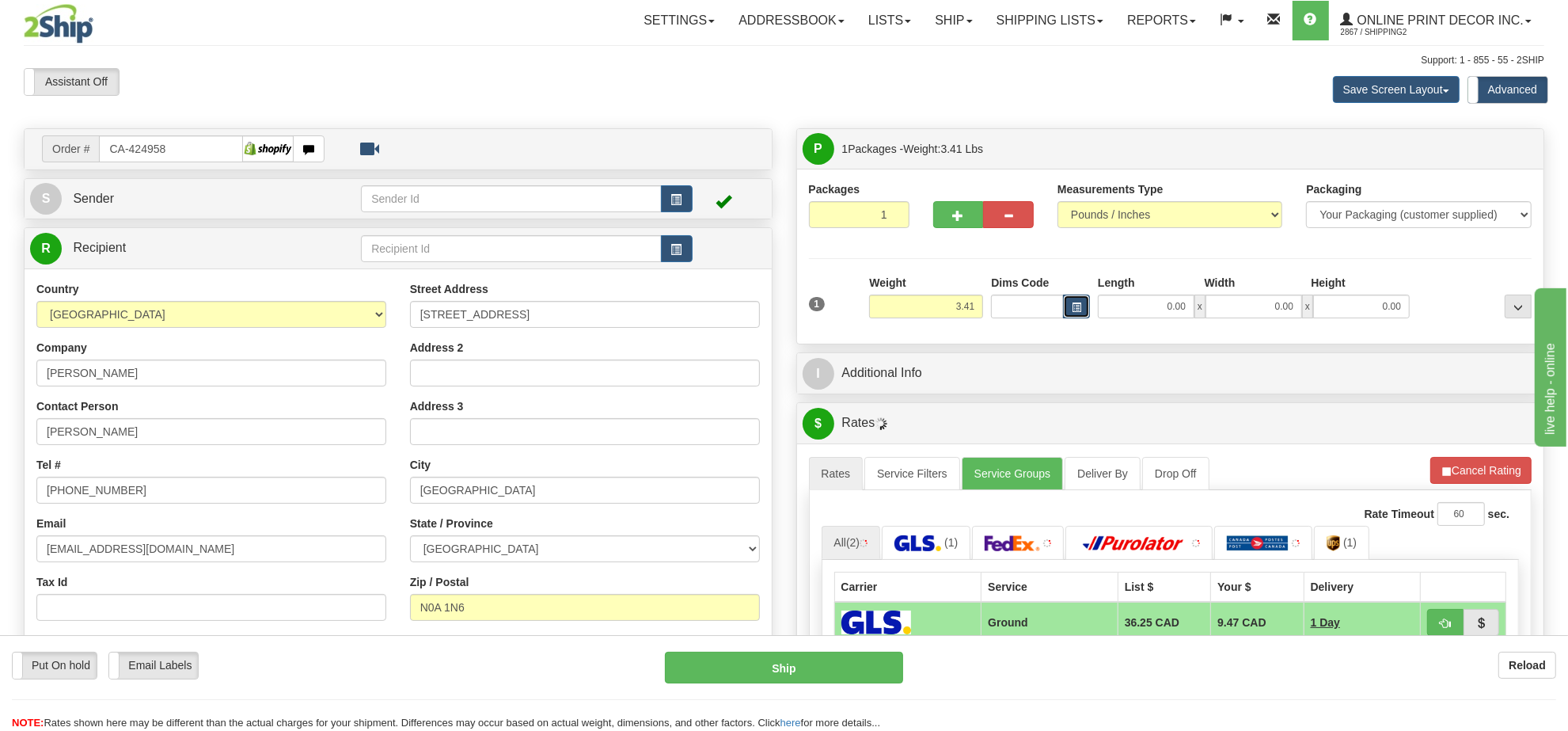
click at [1071, 310] on span "button" at bounding box center [1076, 307] width 10 height 9
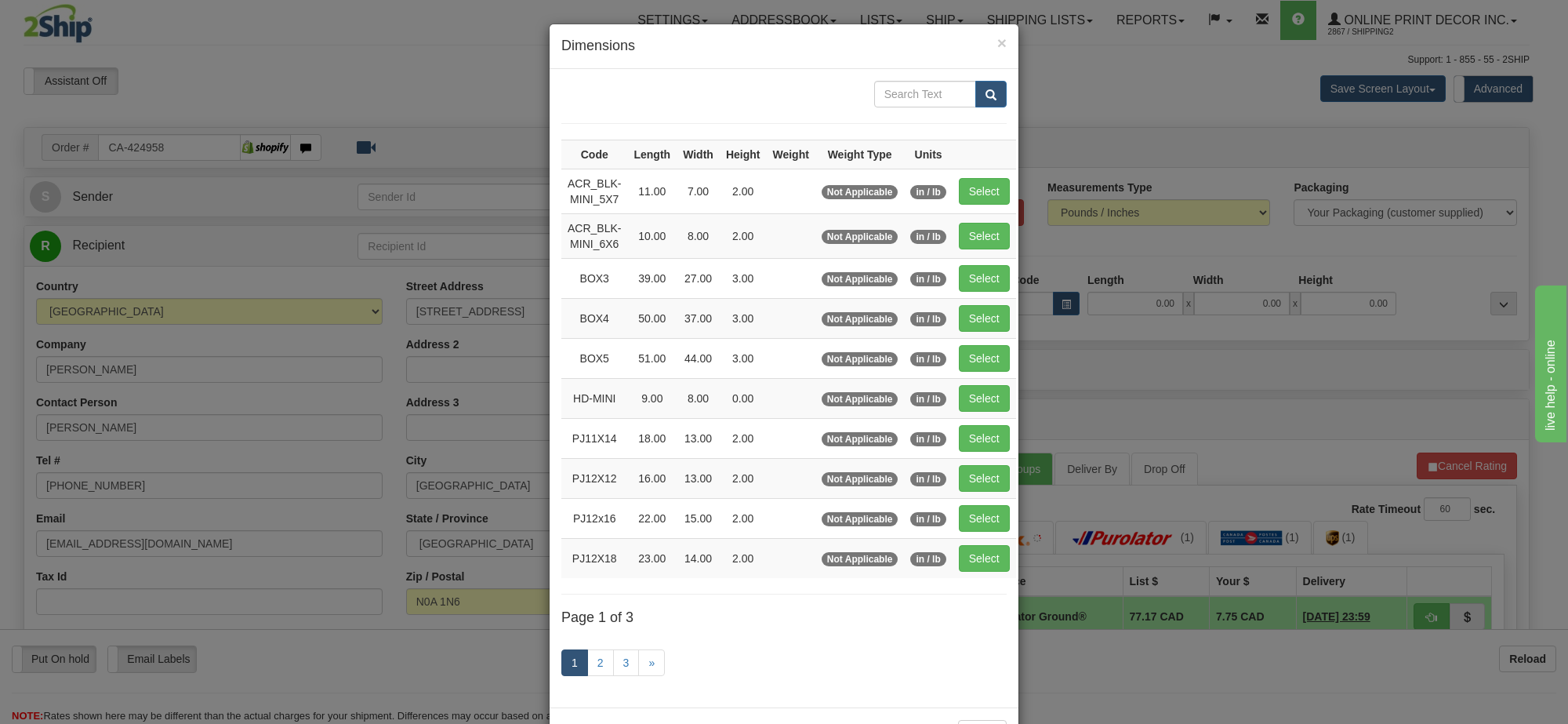
scroll to position [65, 0]
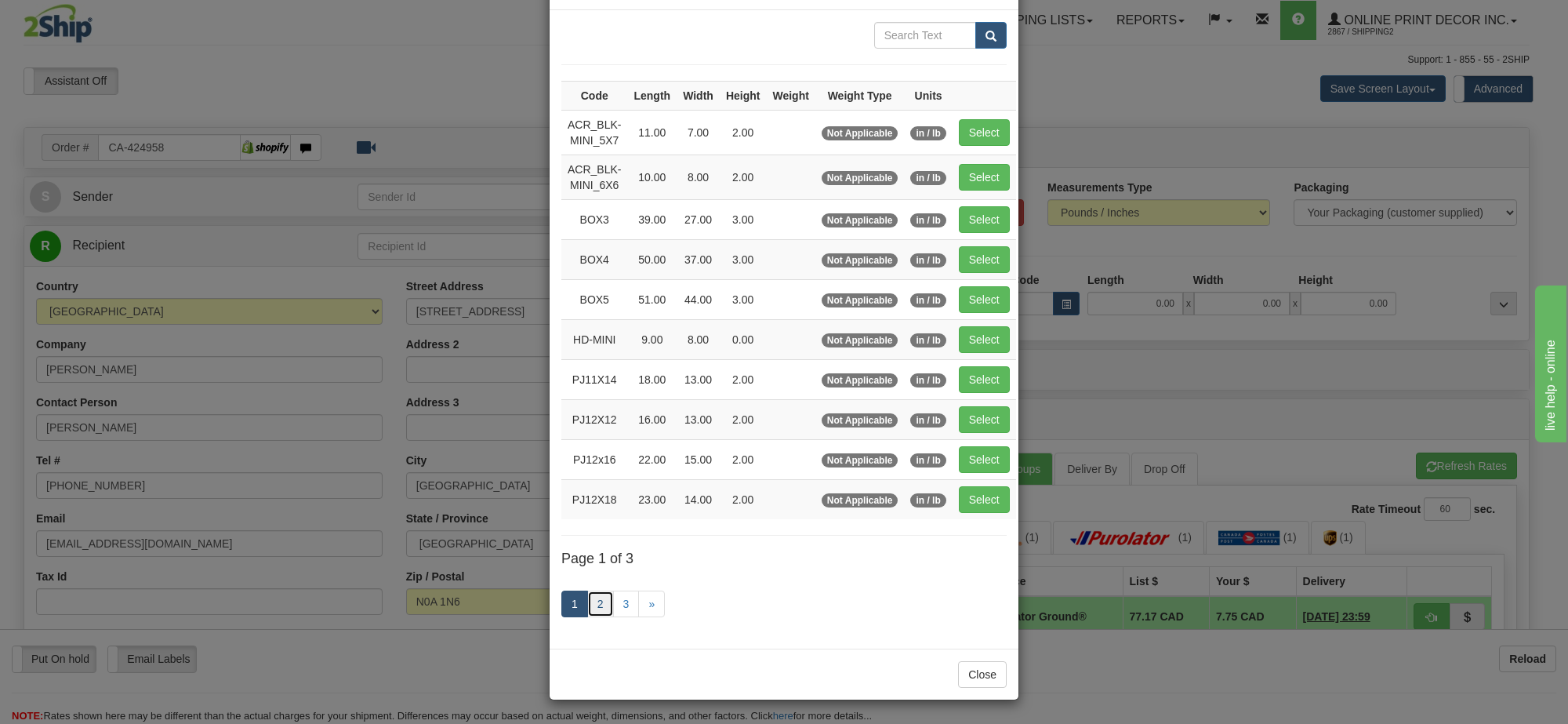
click at [597, 601] on link "2" at bounding box center [600, 604] width 27 height 27
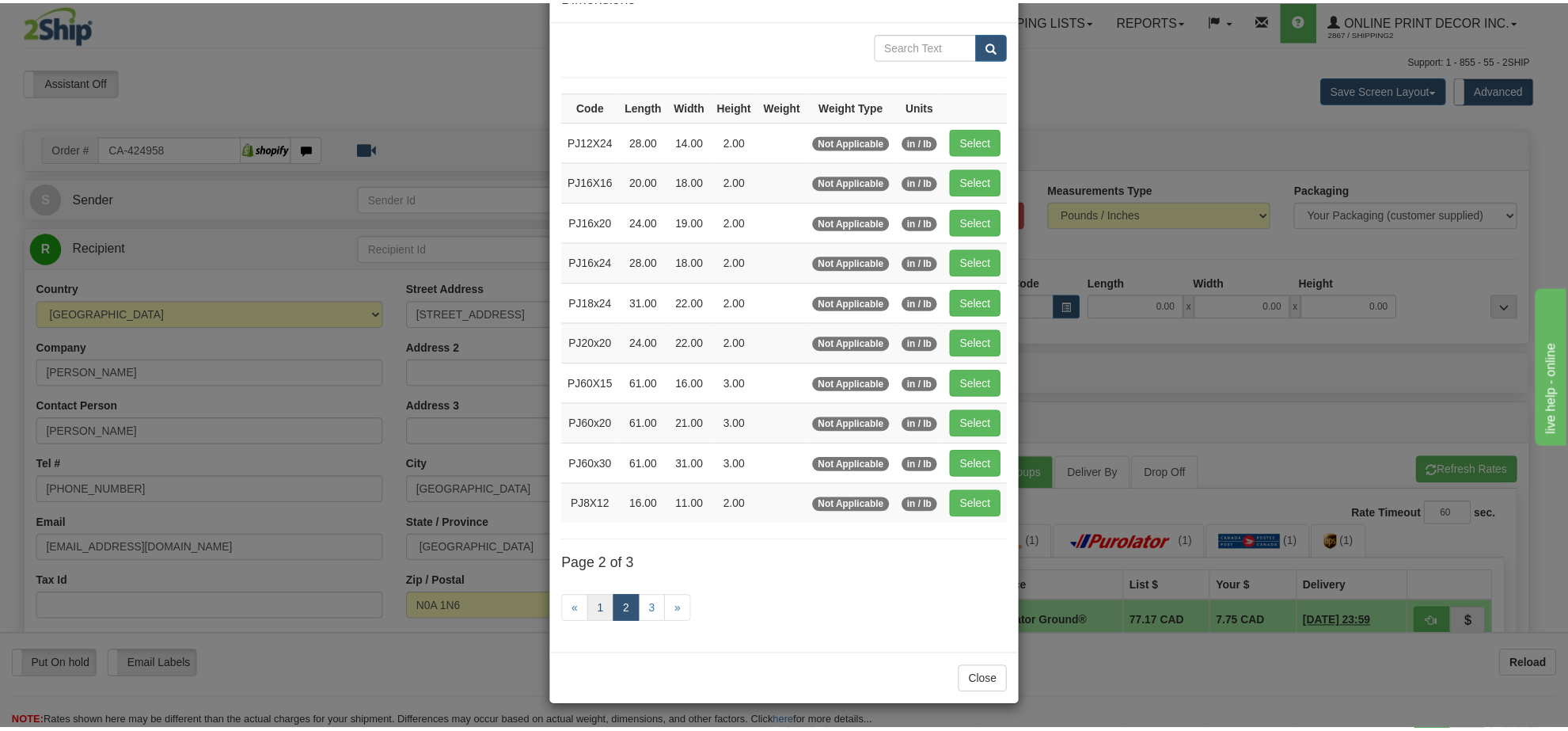
scroll to position [57, 0]
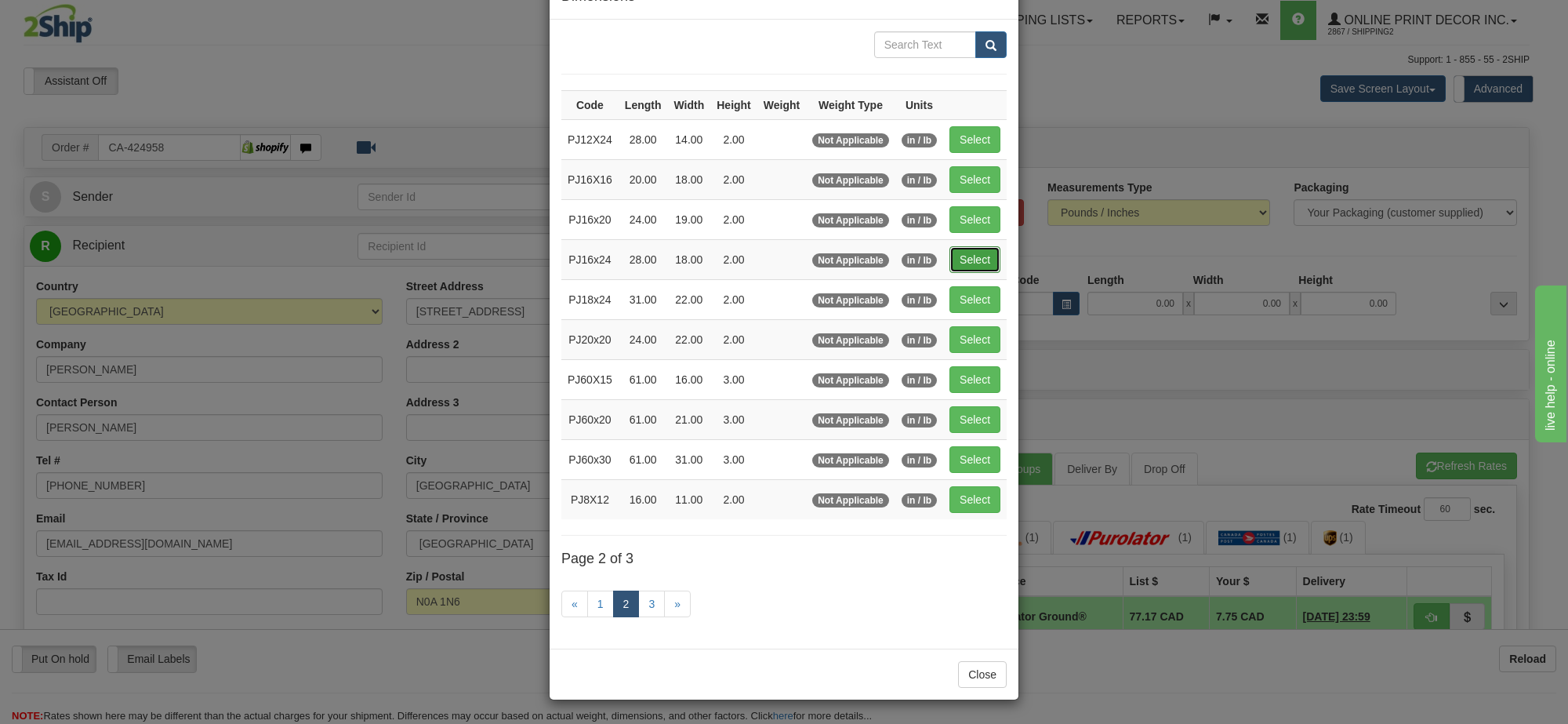
click at [974, 256] on button "Select" at bounding box center [975, 259] width 51 height 27
type input "PJ16x24"
type input "28.00"
type input "18.00"
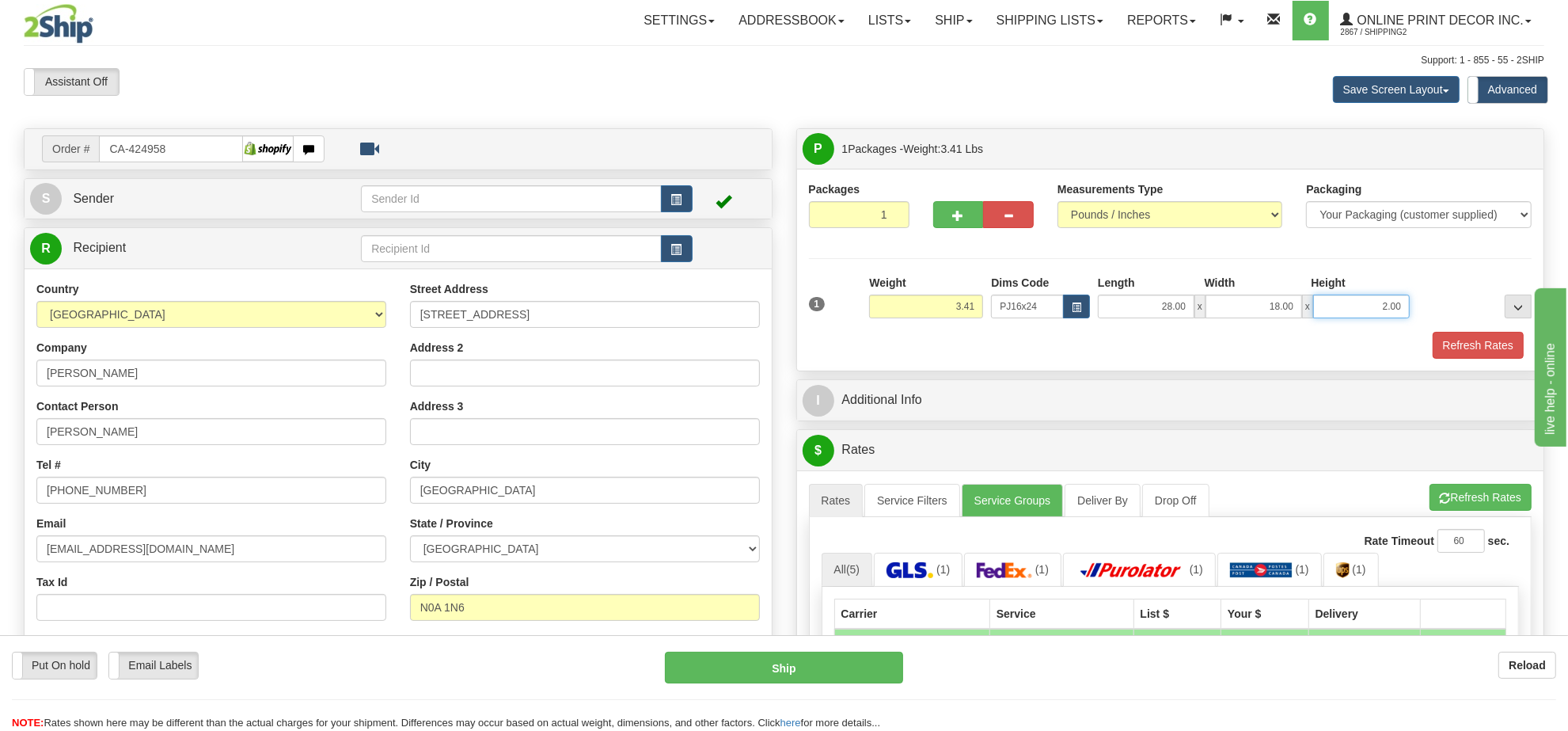
drag, startPoint x: 1402, startPoint y: 301, endPoint x: 1303, endPoint y: 299, distance: 99.0
click at [1303, 299] on div "28.00 x 18.00 x 2.00" at bounding box center [1254, 306] width 312 height 24
click button "Delete" at bounding box center [0, 0] width 0 height 0
type input "4.00"
click at [1478, 347] on button "Refresh Rates" at bounding box center [1477, 345] width 91 height 27
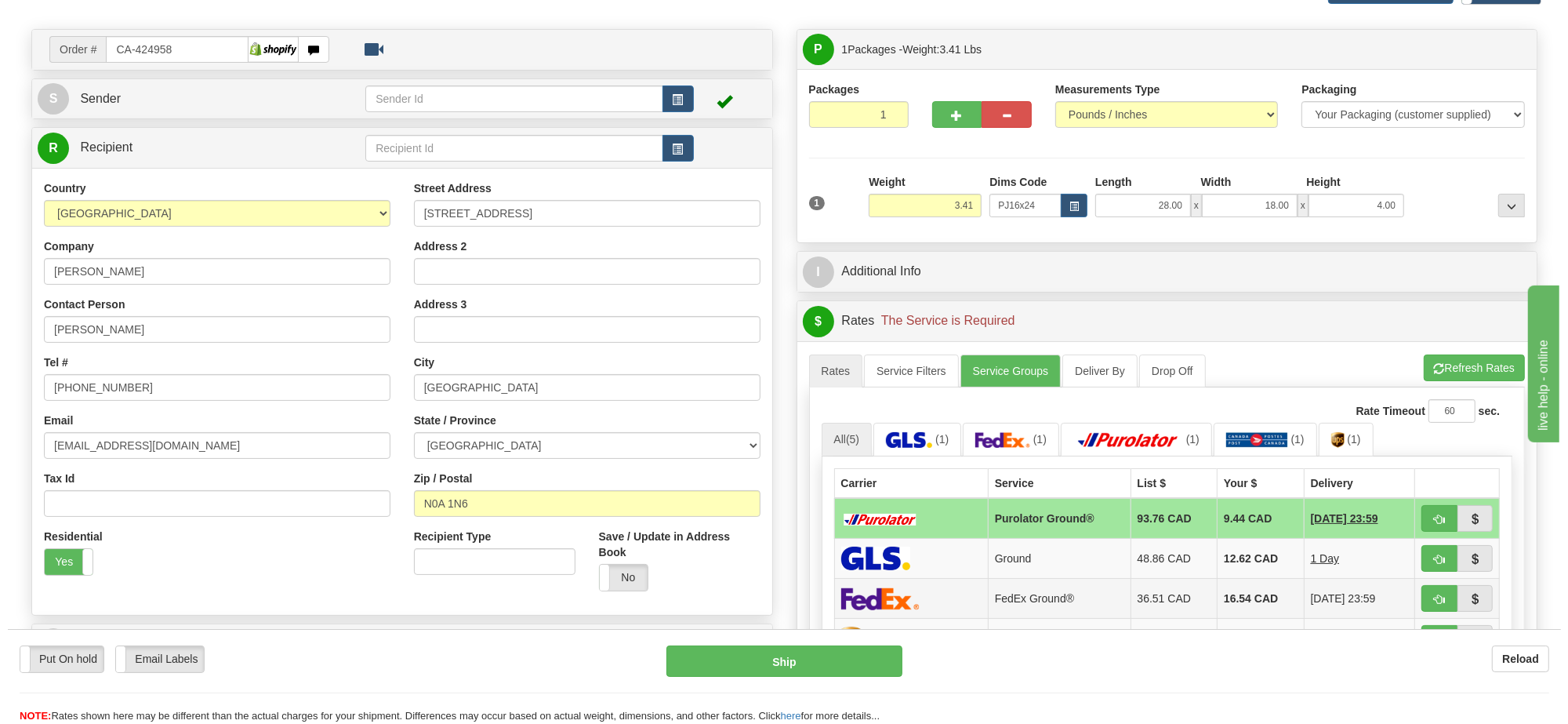
scroll to position [196, 0]
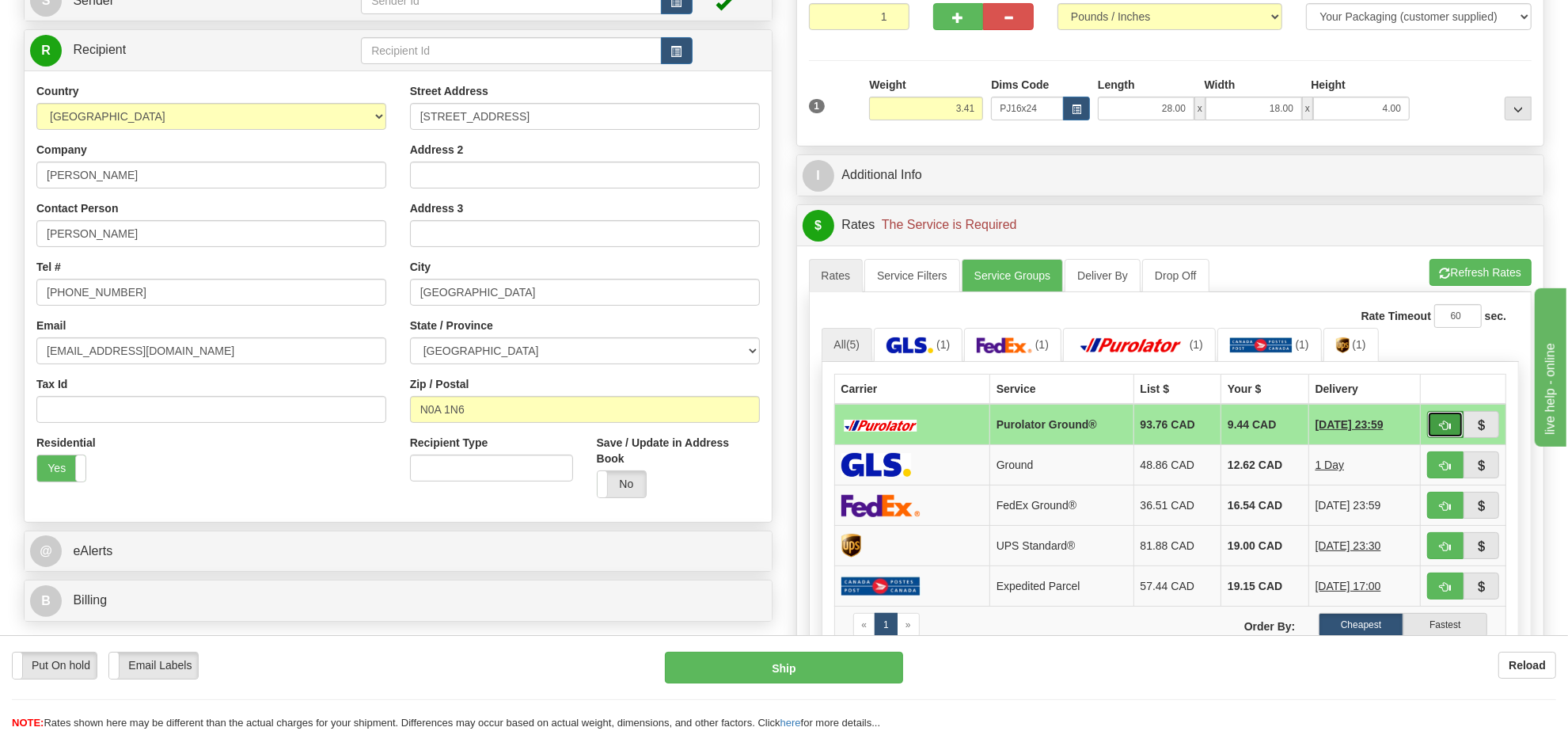
click at [1440, 425] on span "button" at bounding box center [1446, 425] width 11 height 11
type input "260"
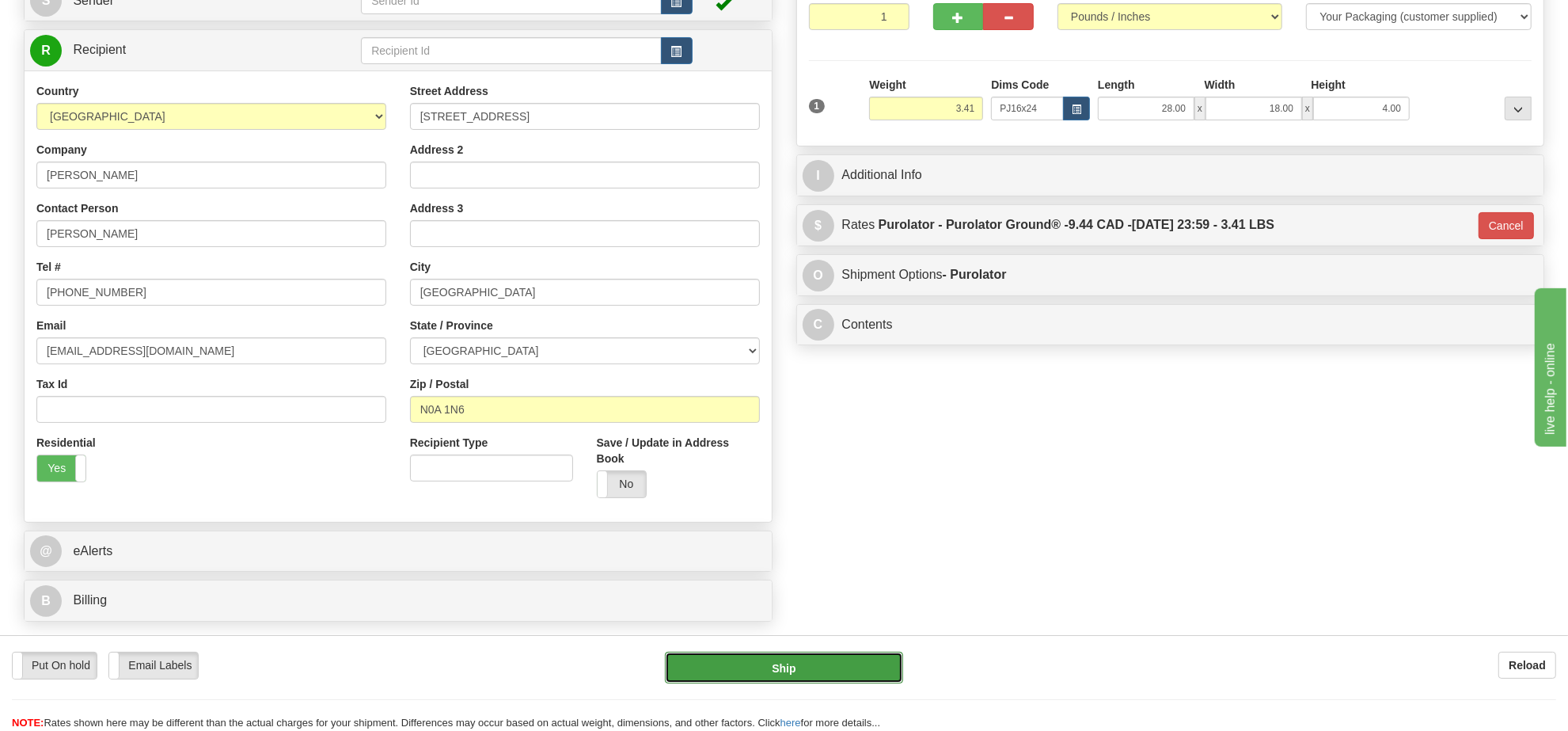
click at [786, 666] on button "Ship" at bounding box center [784, 668] width 238 height 32
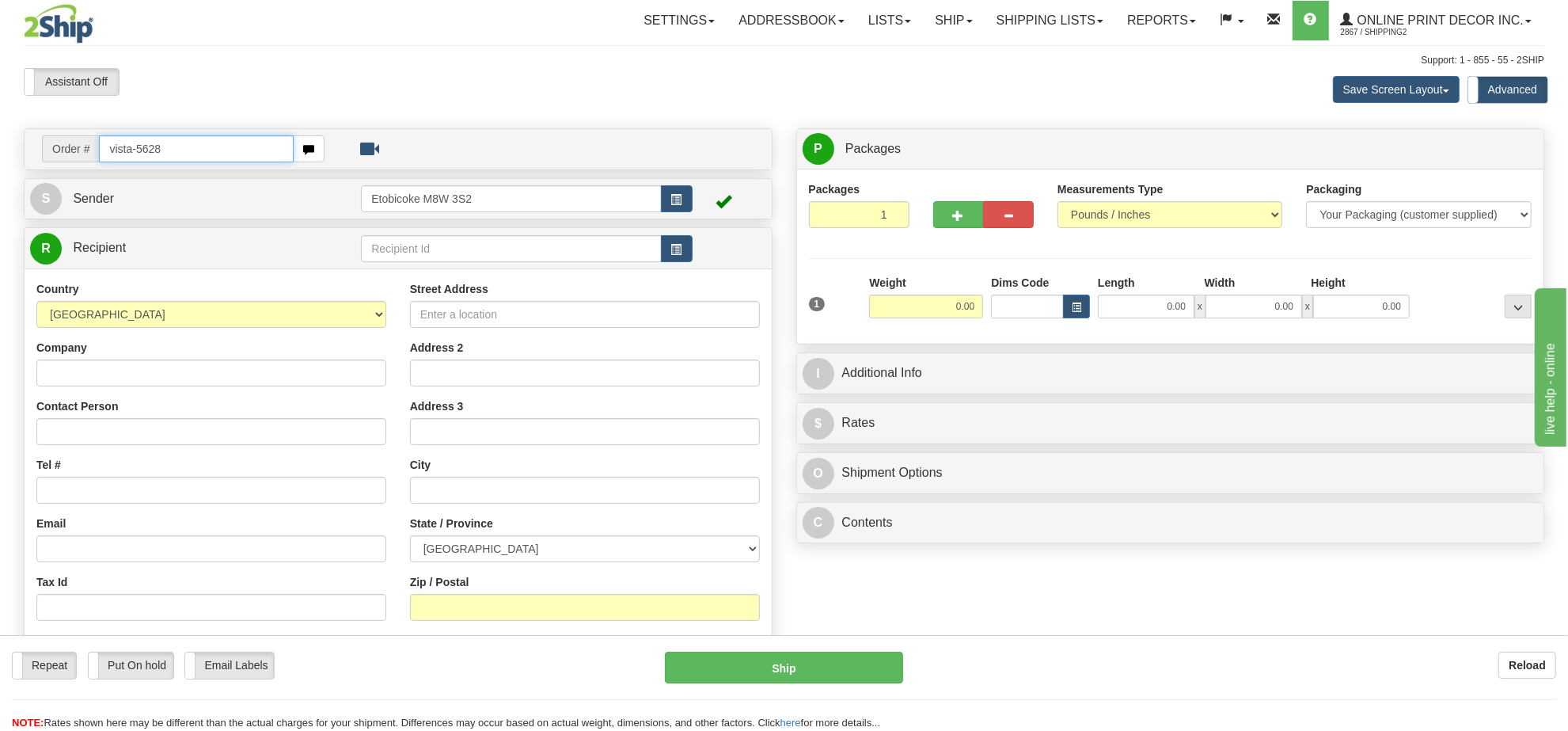
type input "vista-5628"
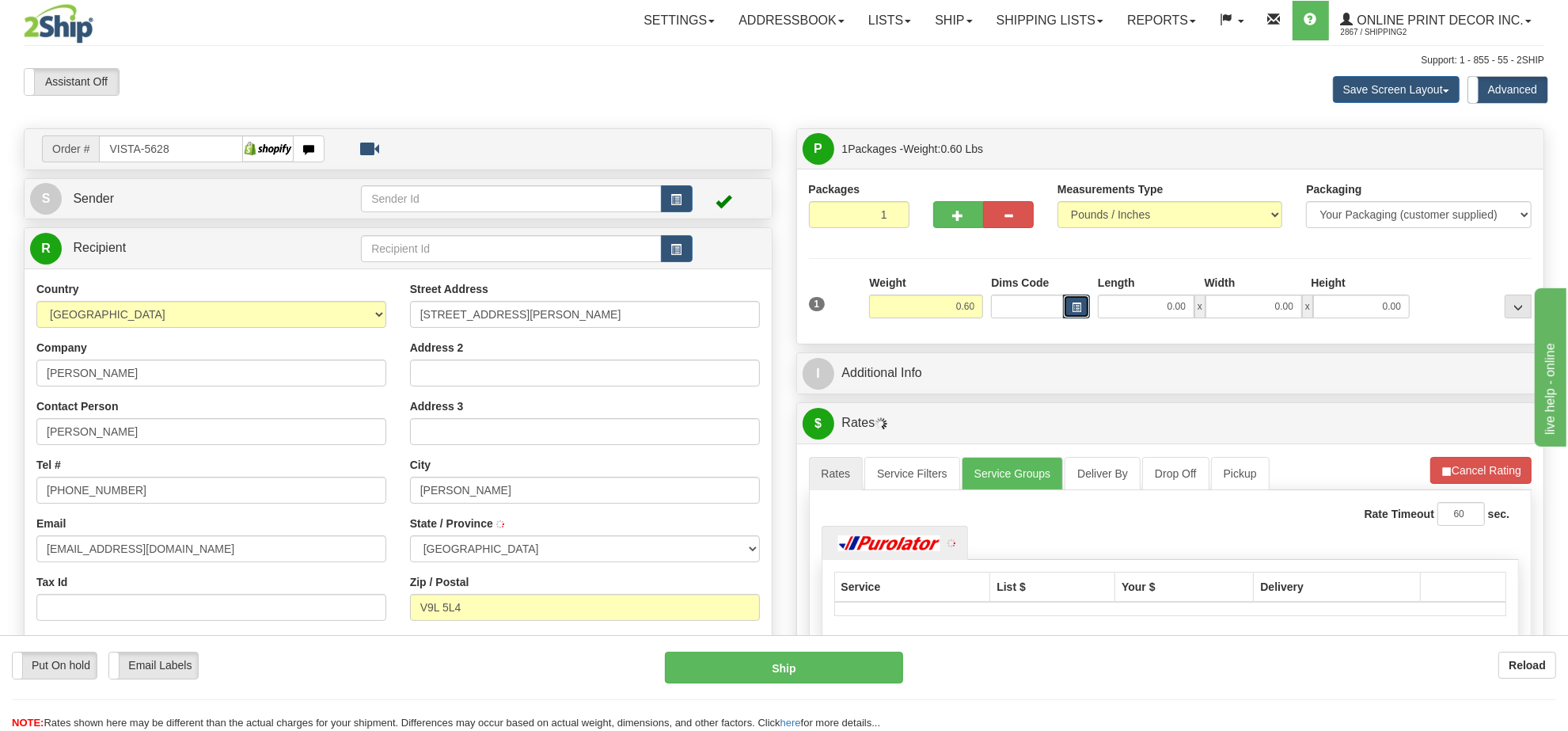
type input "[PERSON_NAME]"
click at [1078, 309] on span "button" at bounding box center [1076, 307] width 10 height 9
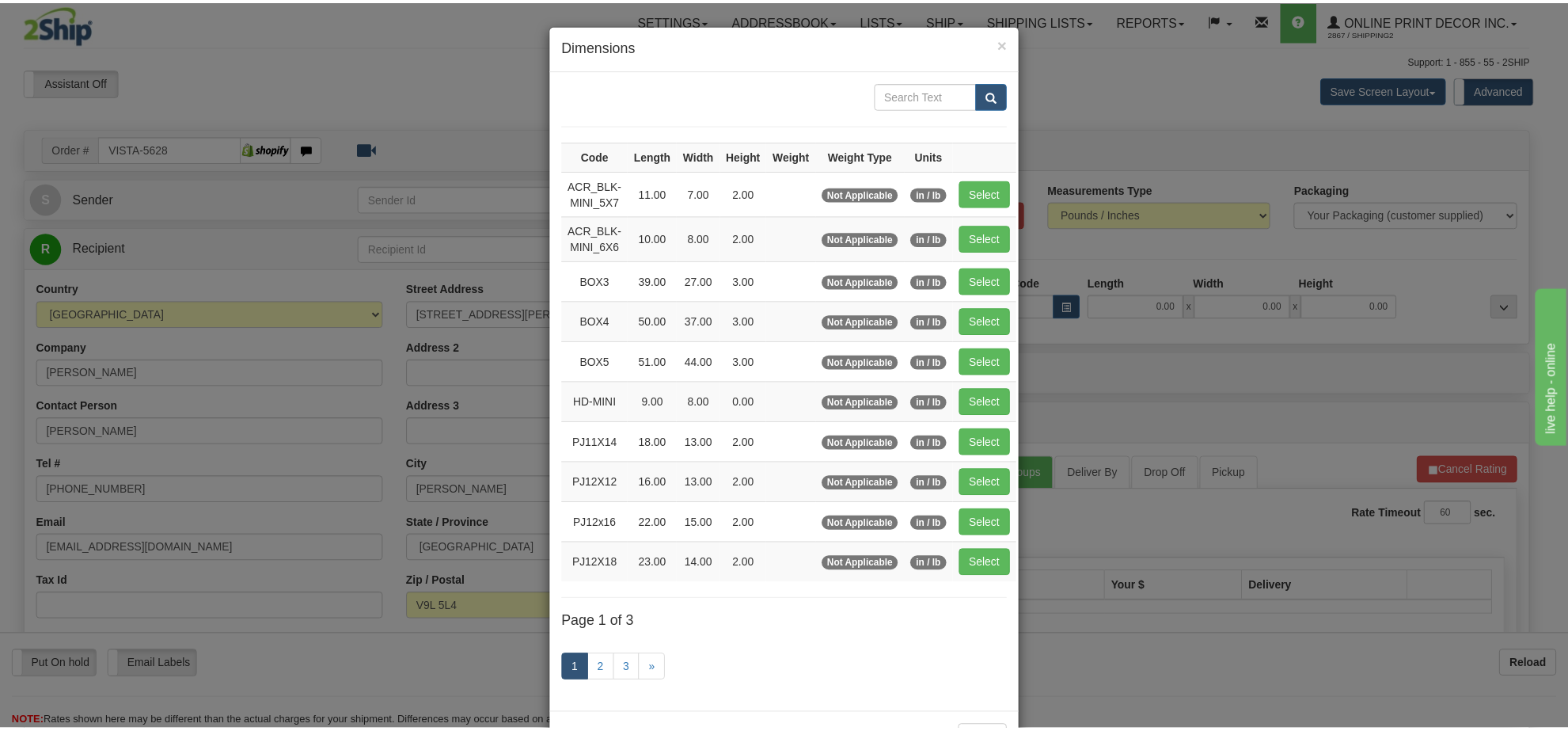
scroll to position [66, 0]
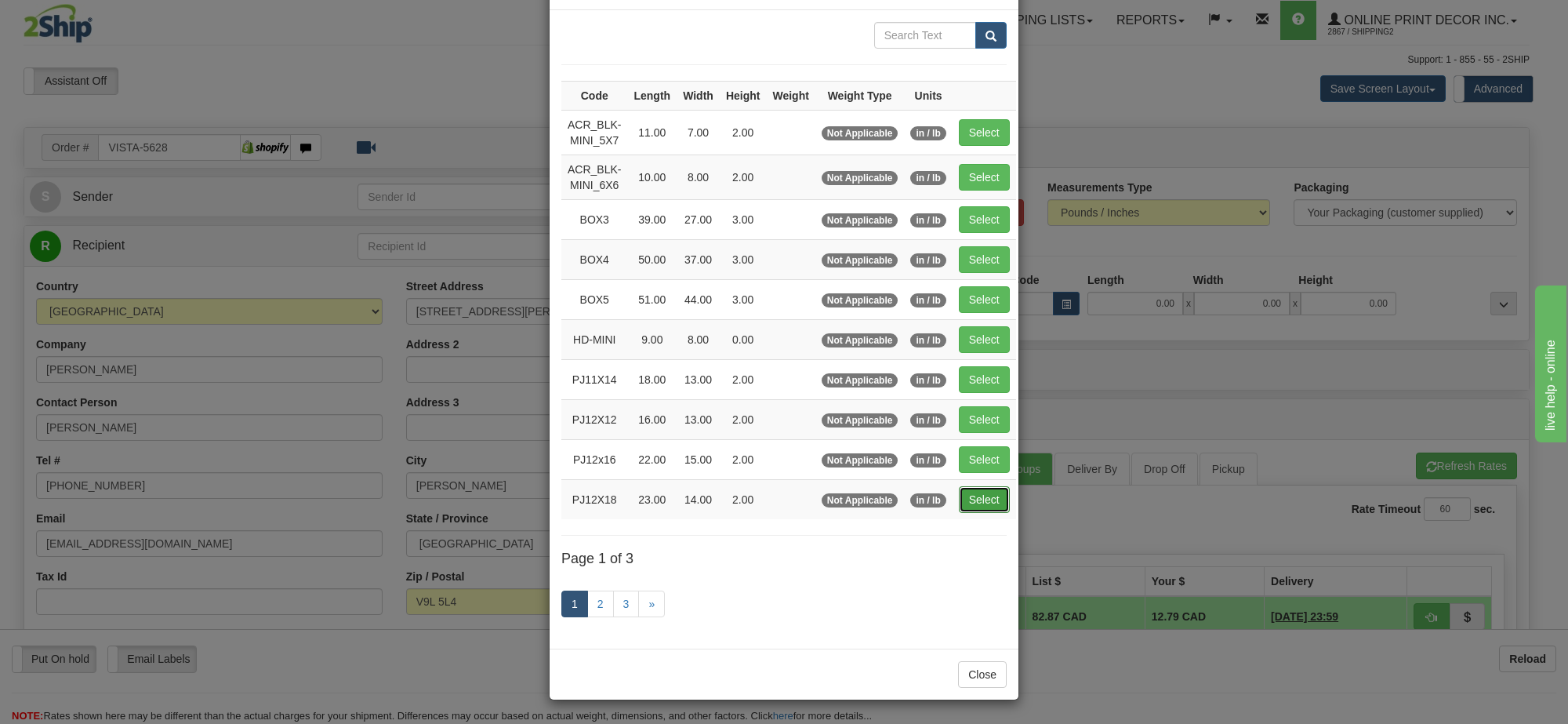
click at [985, 500] on button "Select" at bounding box center [985, 499] width 51 height 27
type input "PJ12X18"
type input "23.00"
type input "14.00"
type input "2.00"
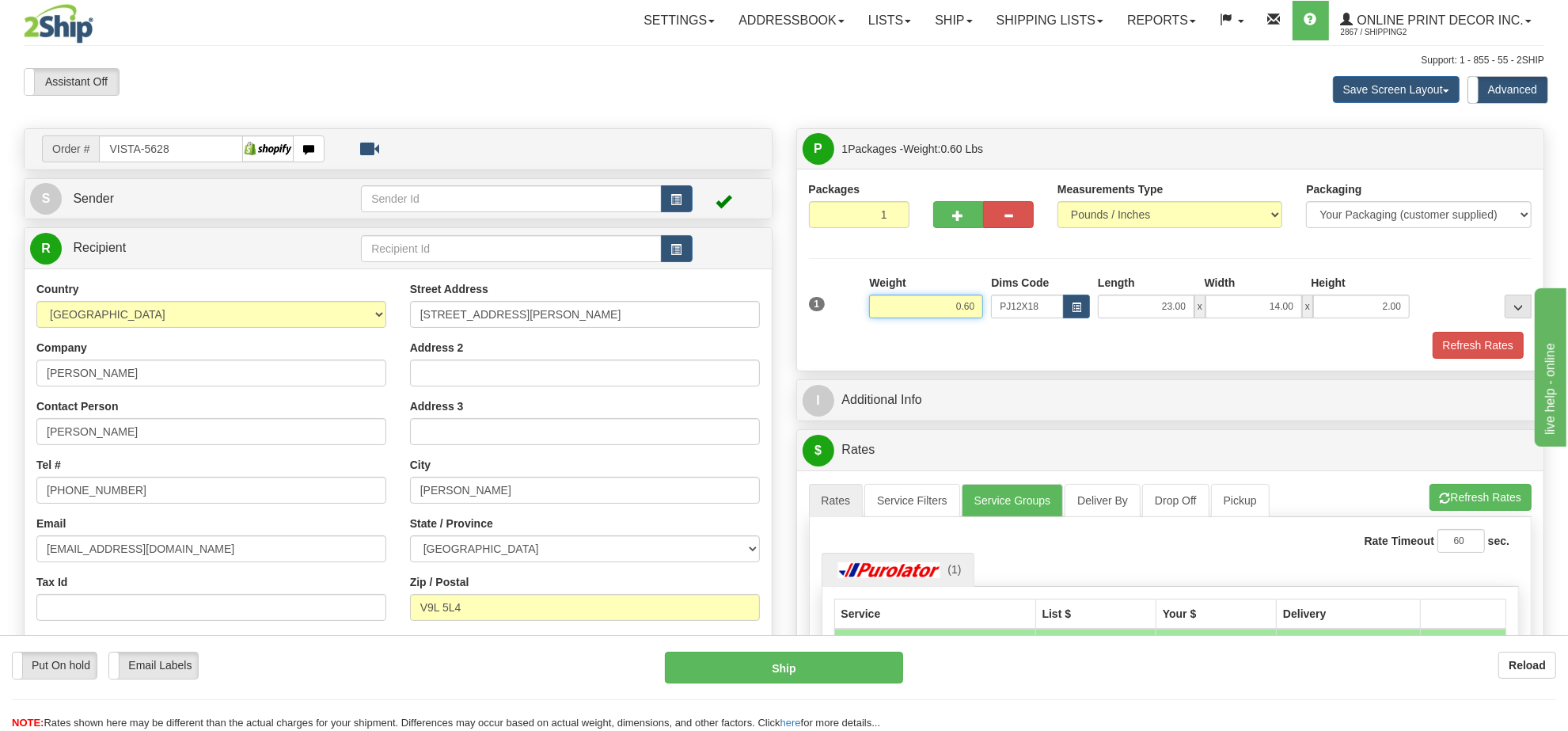
drag, startPoint x: 975, startPoint y: 303, endPoint x: 868, endPoint y: 291, distance: 107.7
click at [868, 291] on div "Weight 0.60" at bounding box center [926, 302] width 121 height 55
type input "1.10"
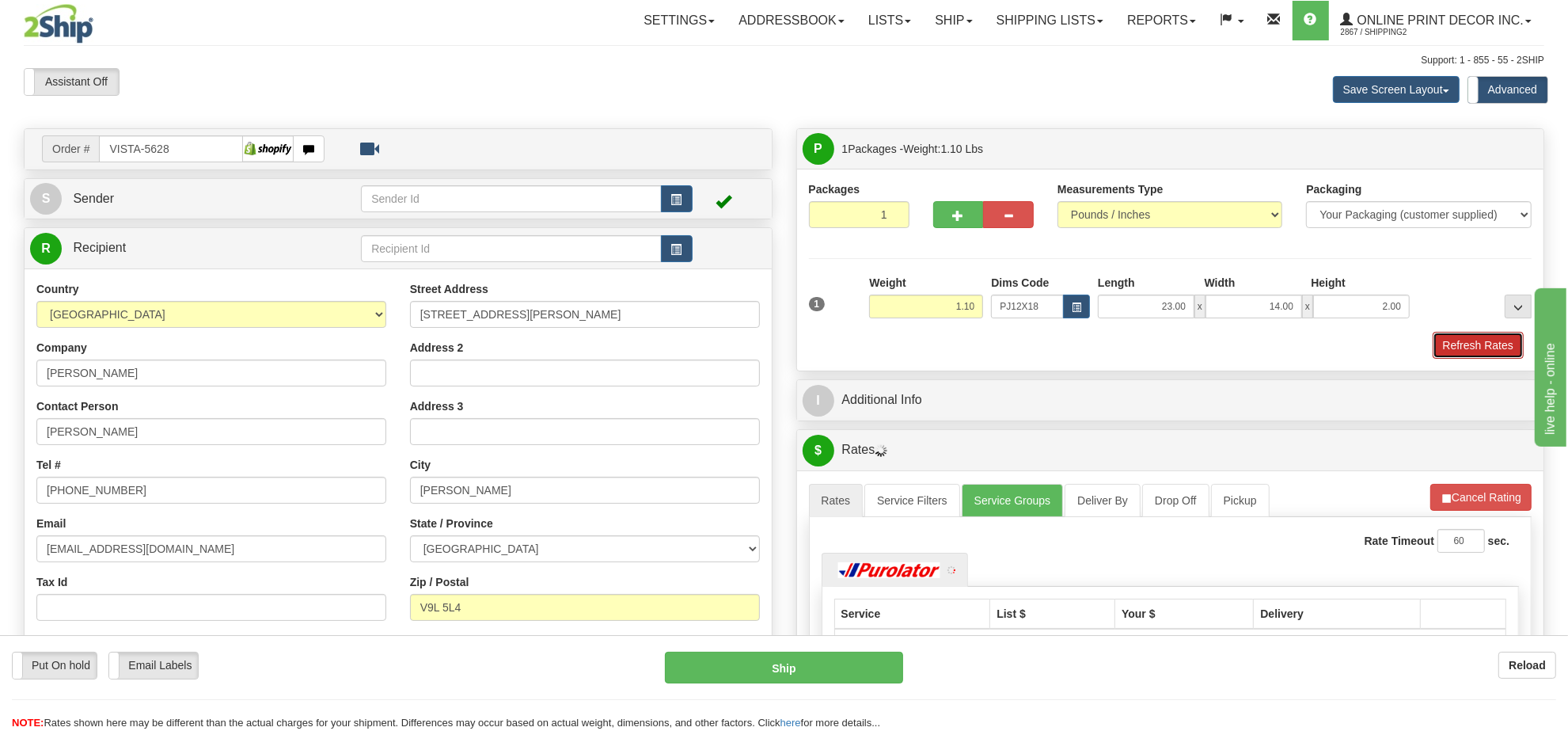
click at [1466, 351] on button "Refresh Rates" at bounding box center [1477, 345] width 91 height 27
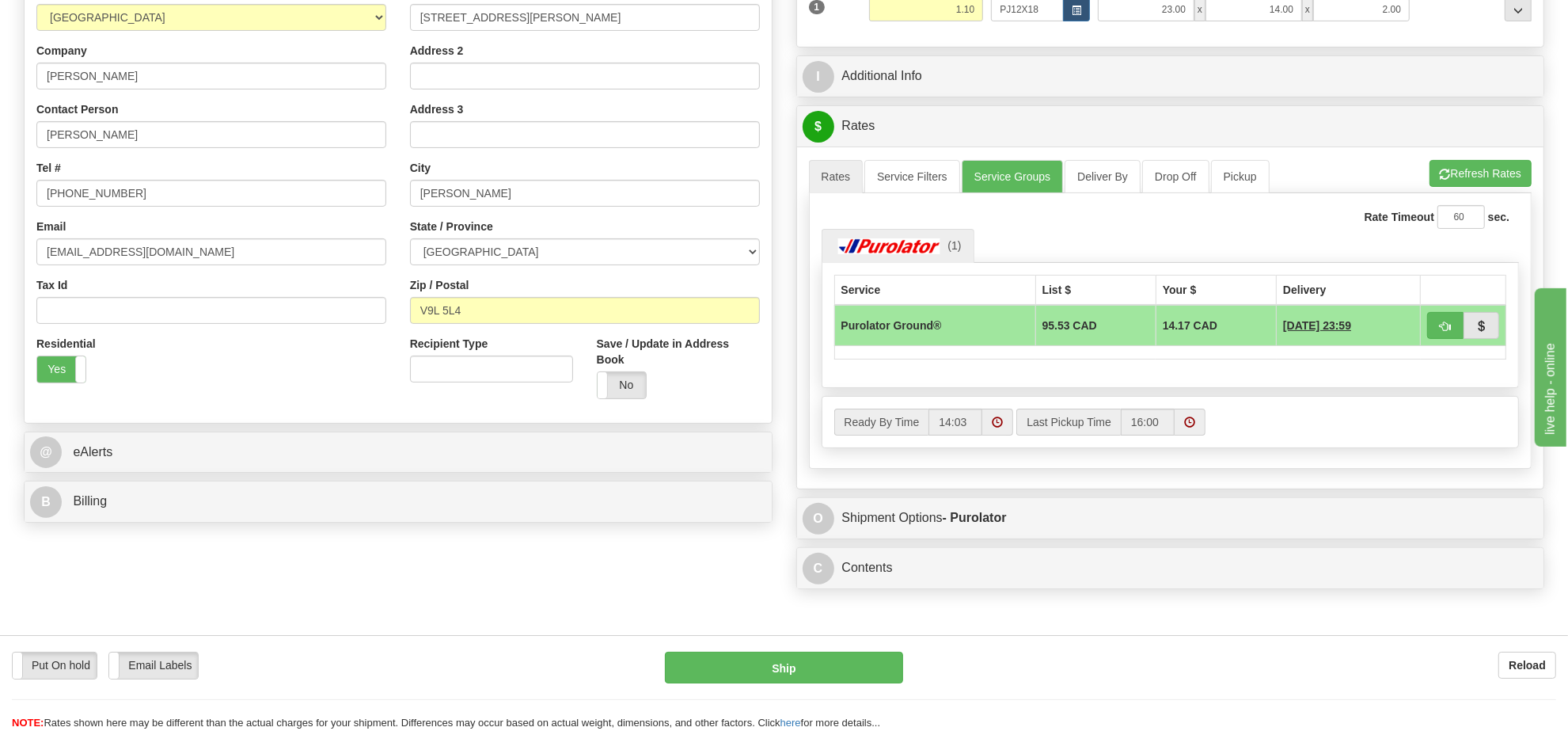
scroll to position [0, 0]
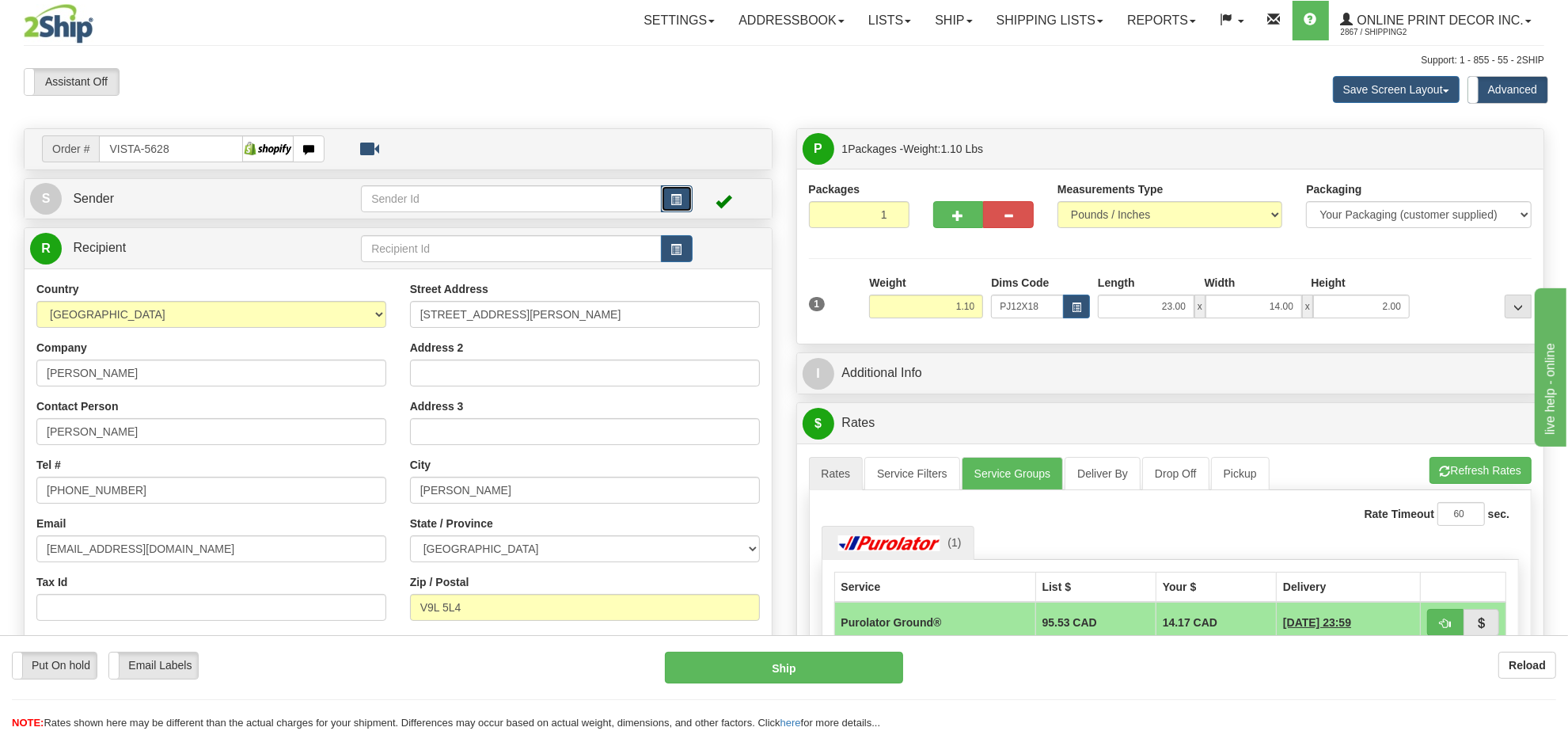
click at [669, 200] on button "button" at bounding box center [677, 198] width 32 height 27
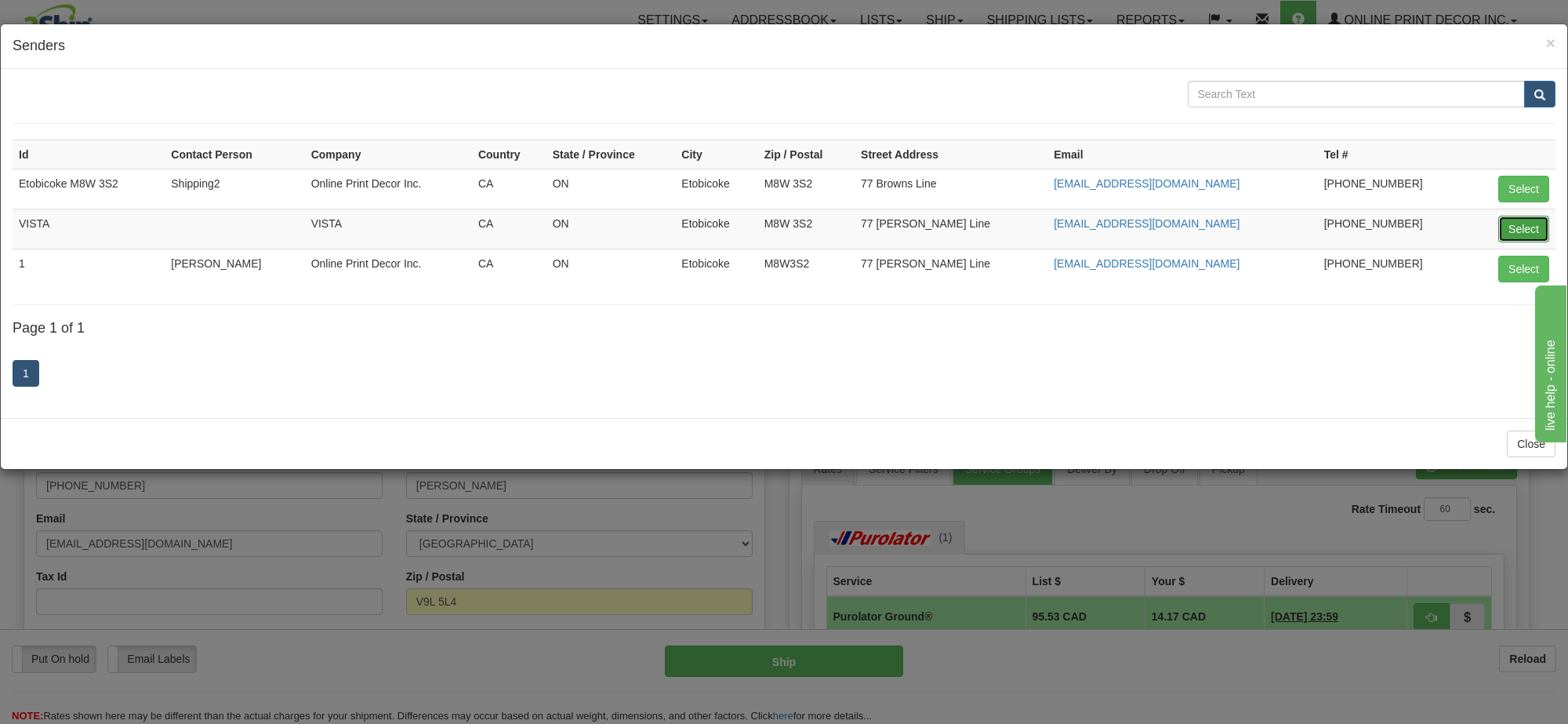
click at [1513, 234] on button "Select" at bounding box center [1524, 229] width 51 height 27
type input "VISTA"
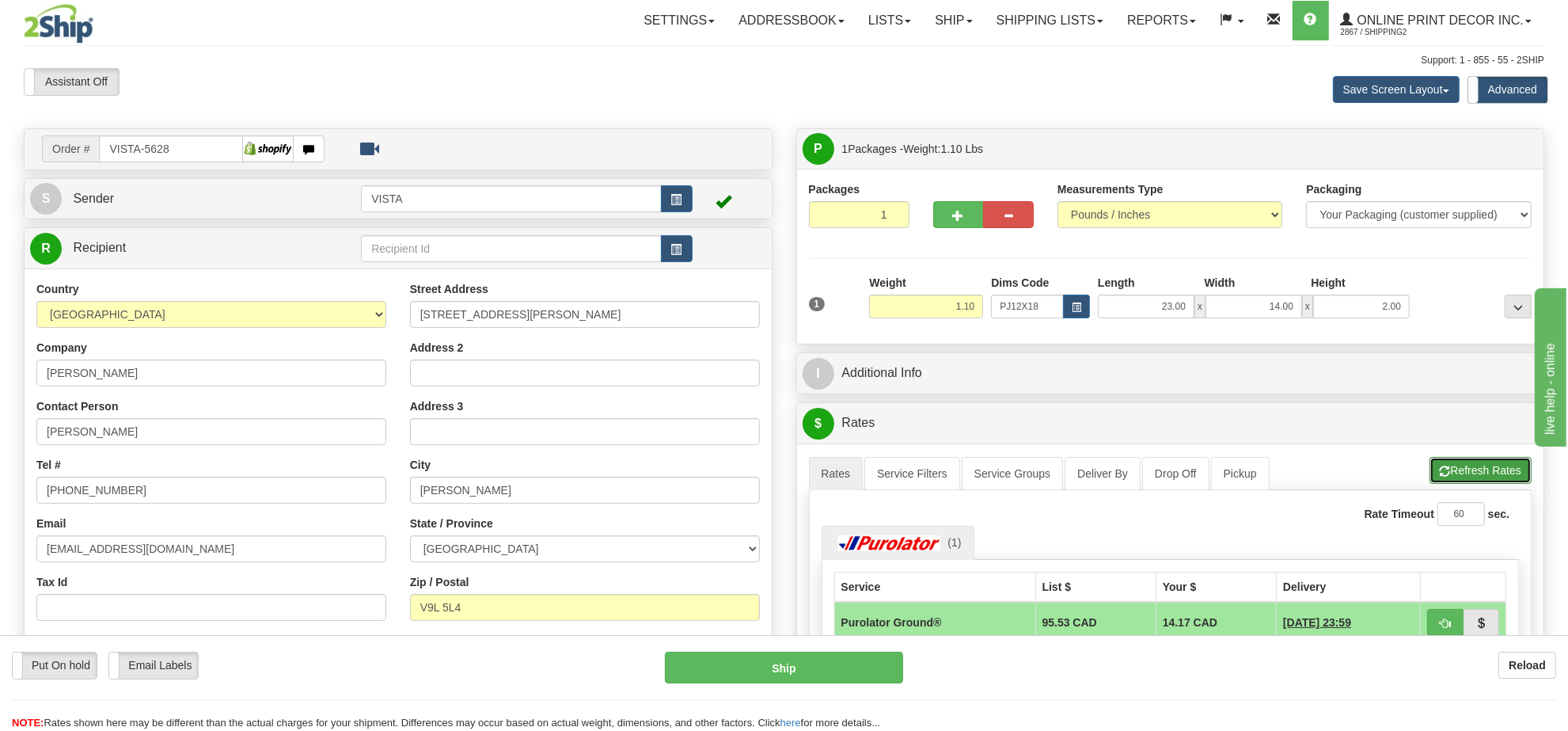
click at [1450, 469] on button "Refresh Rates" at bounding box center [1481, 470] width 102 height 27
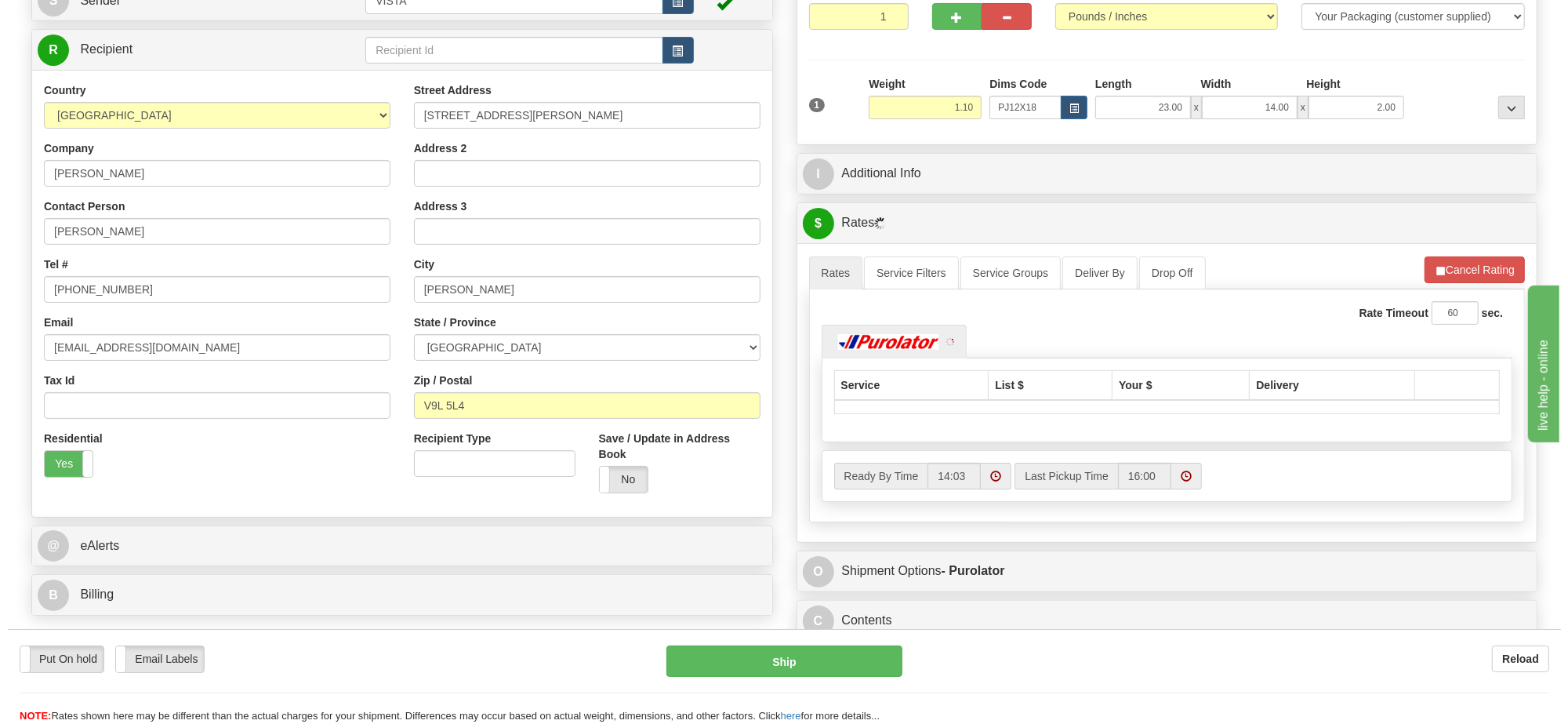
scroll to position [294, 0]
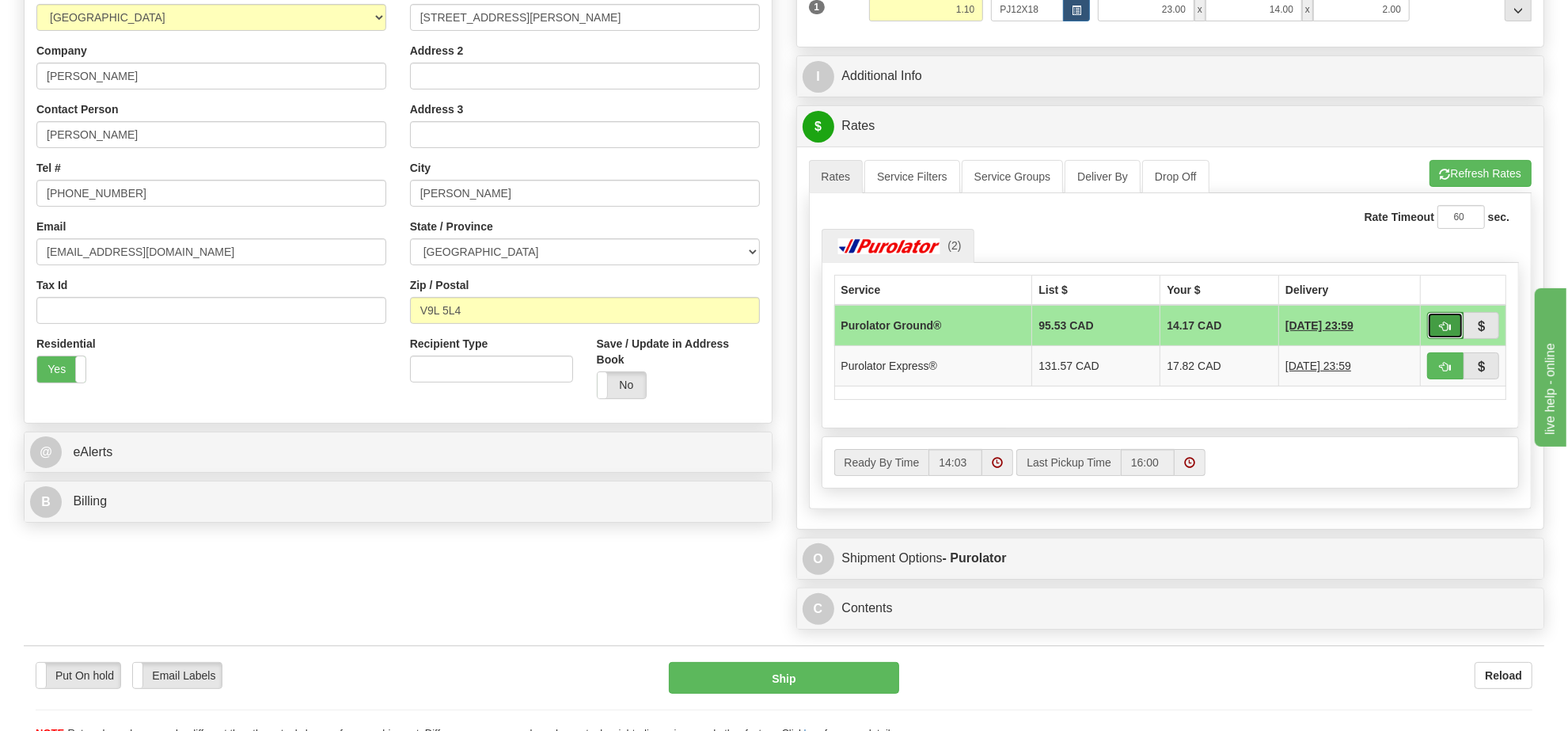
click at [1447, 326] on span "button" at bounding box center [1446, 327] width 11 height 11
type input "260"
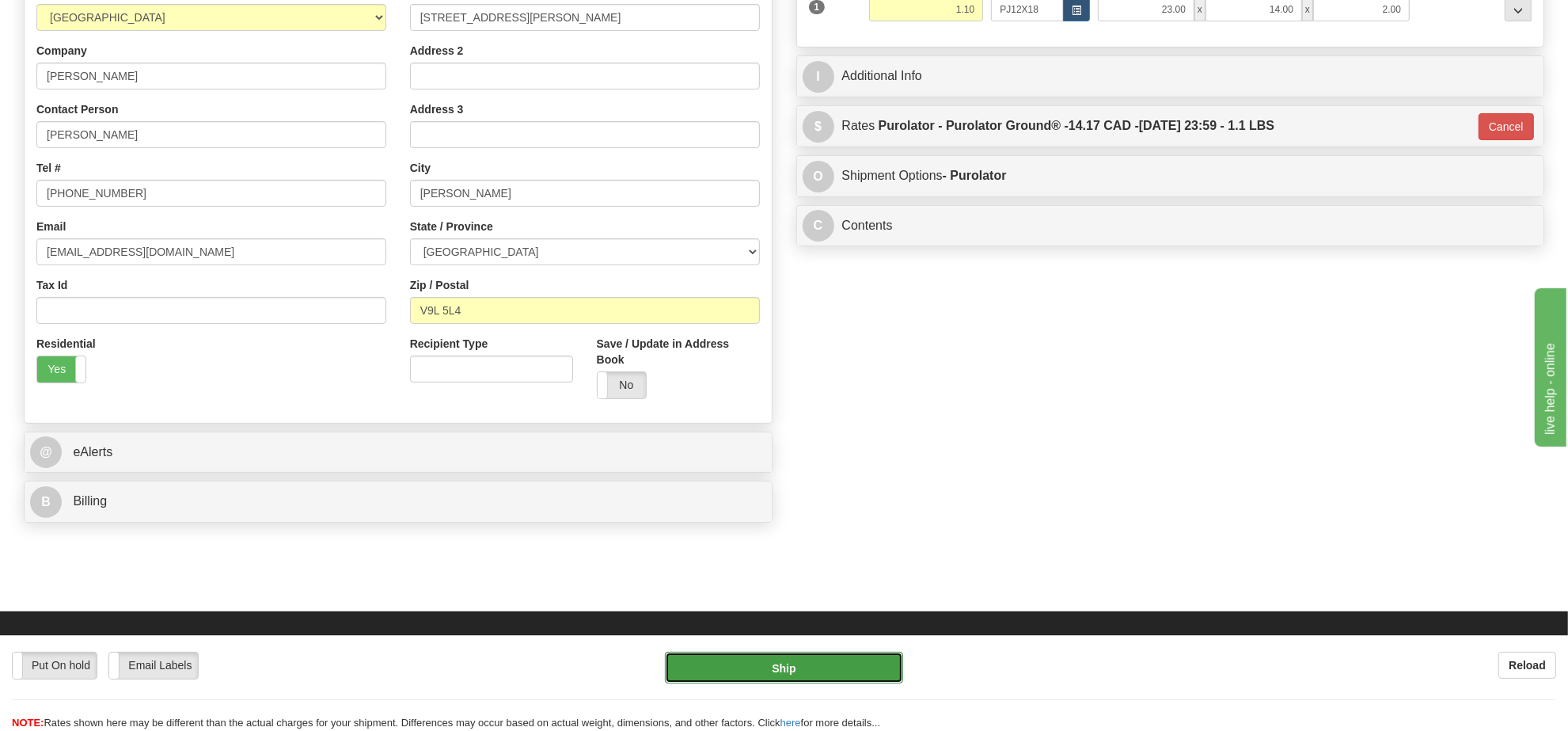
click at [840, 660] on button "Ship" at bounding box center [784, 668] width 238 height 32
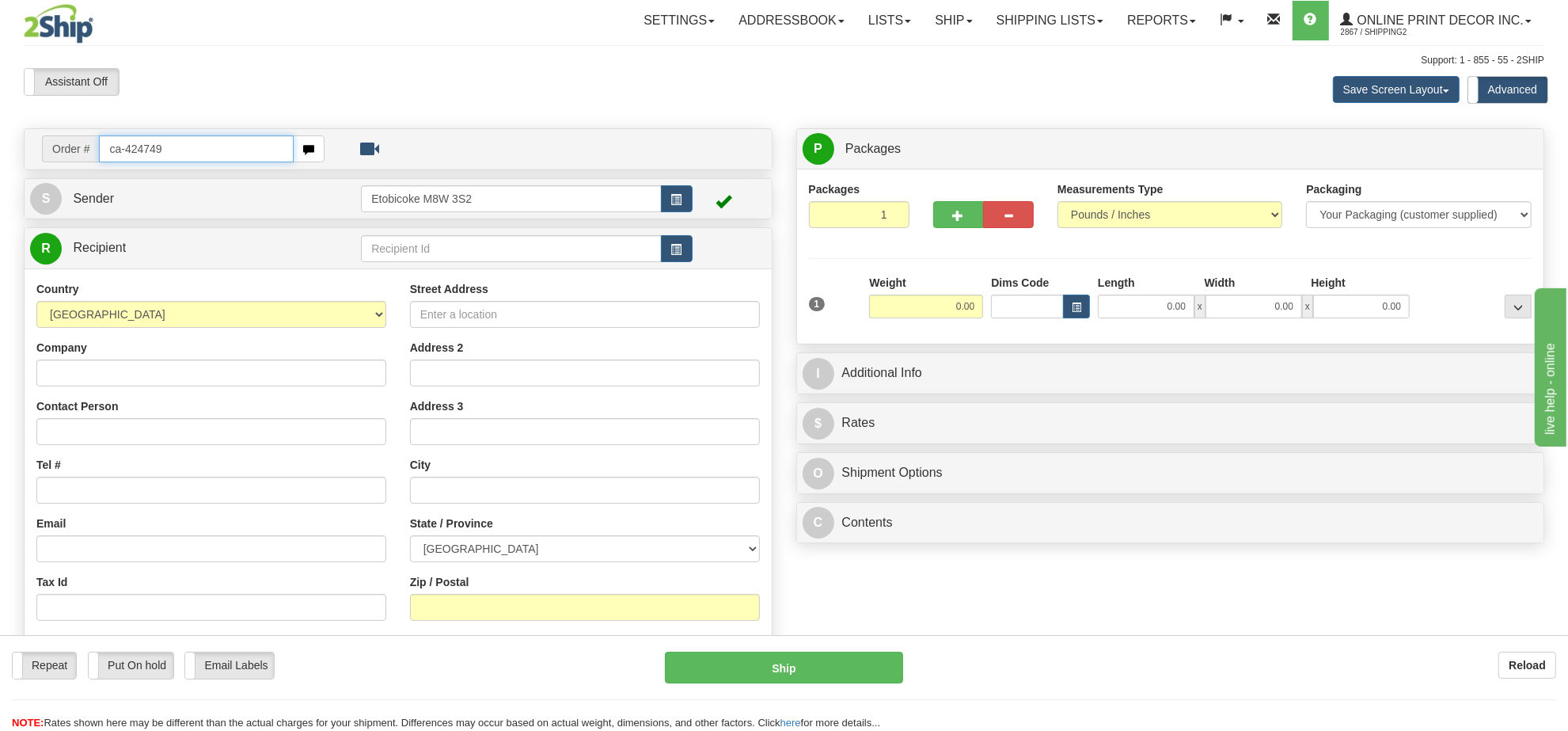
type input "ca-424749"
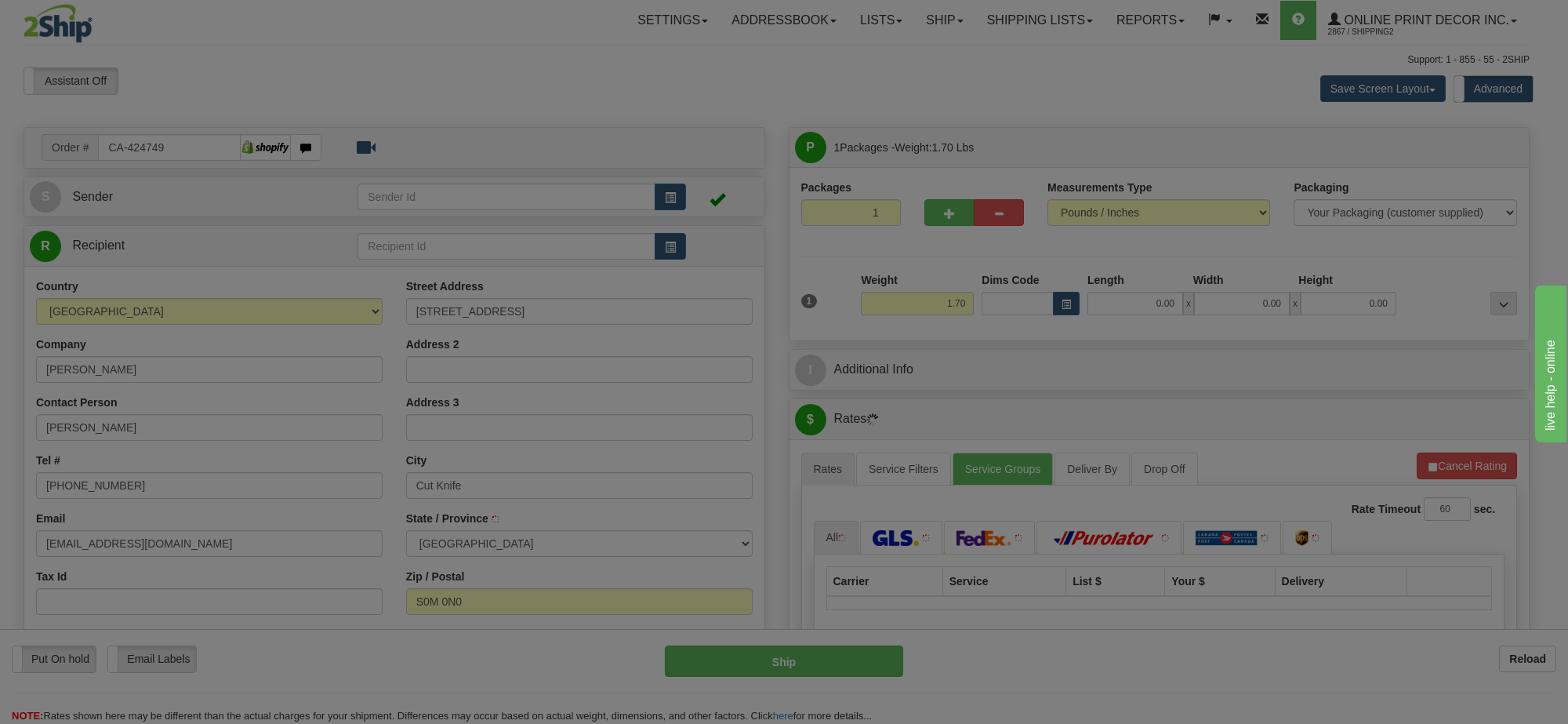
type input "CUT KNIFE"
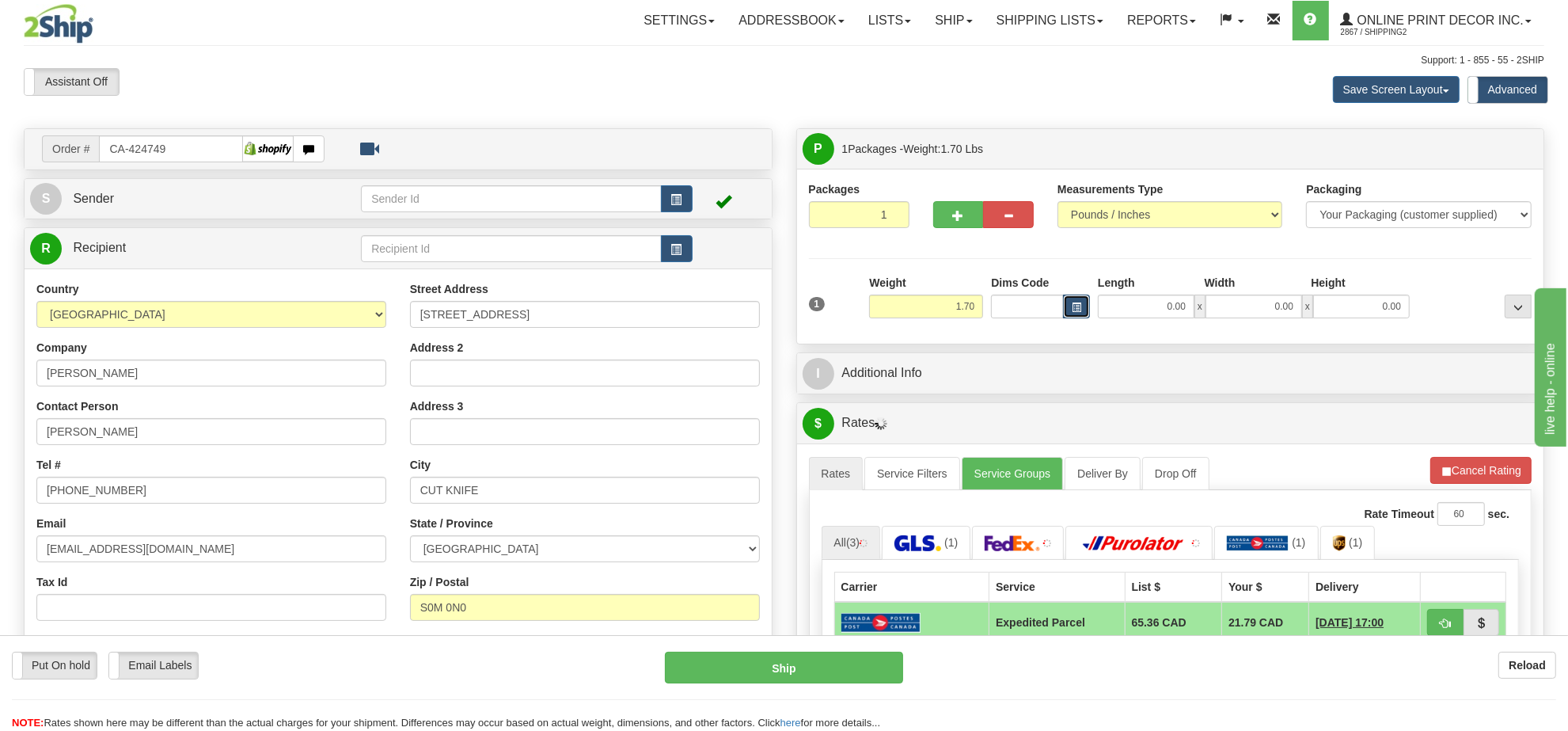
click at [1075, 302] on button "button" at bounding box center [1077, 306] width 27 height 24
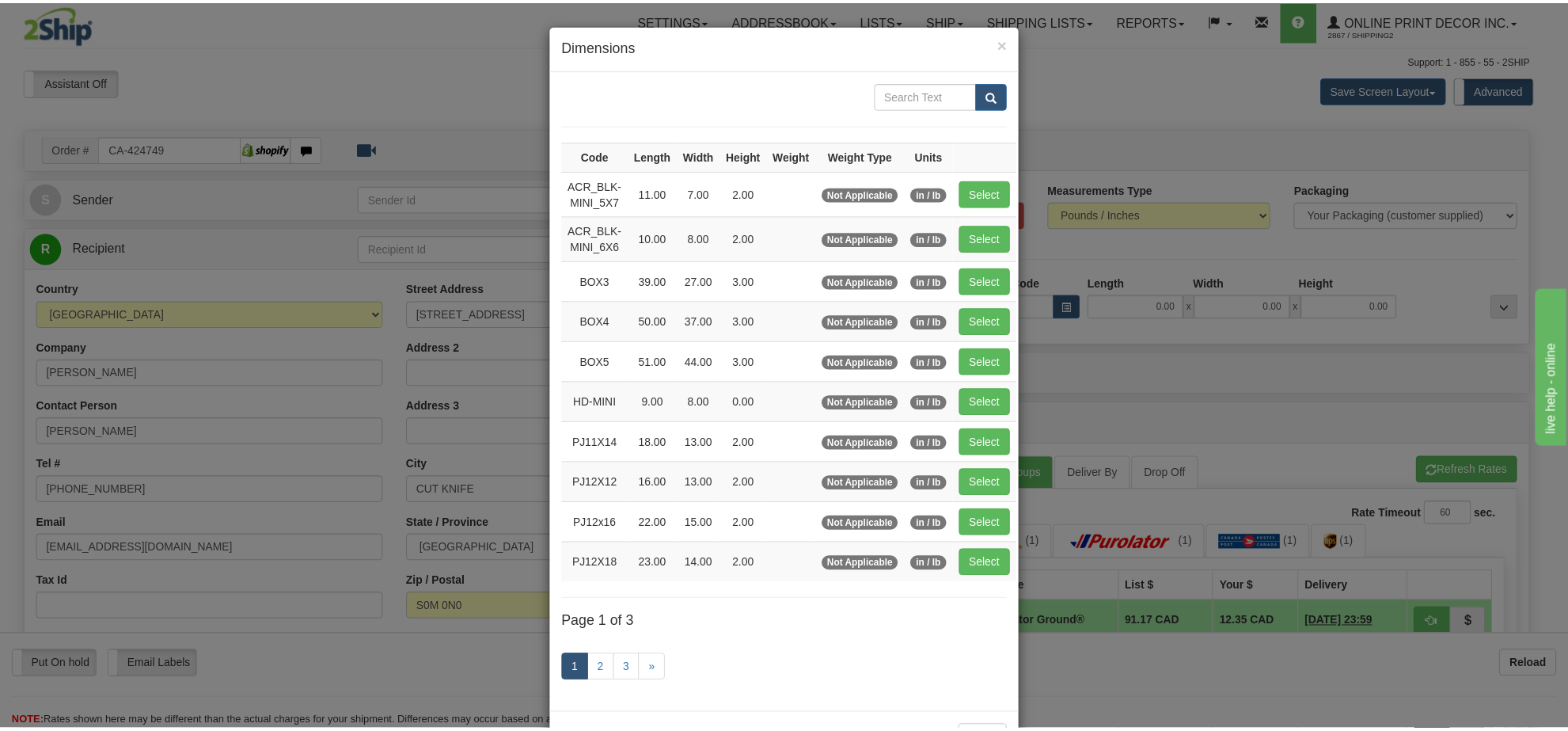
scroll to position [66, 0]
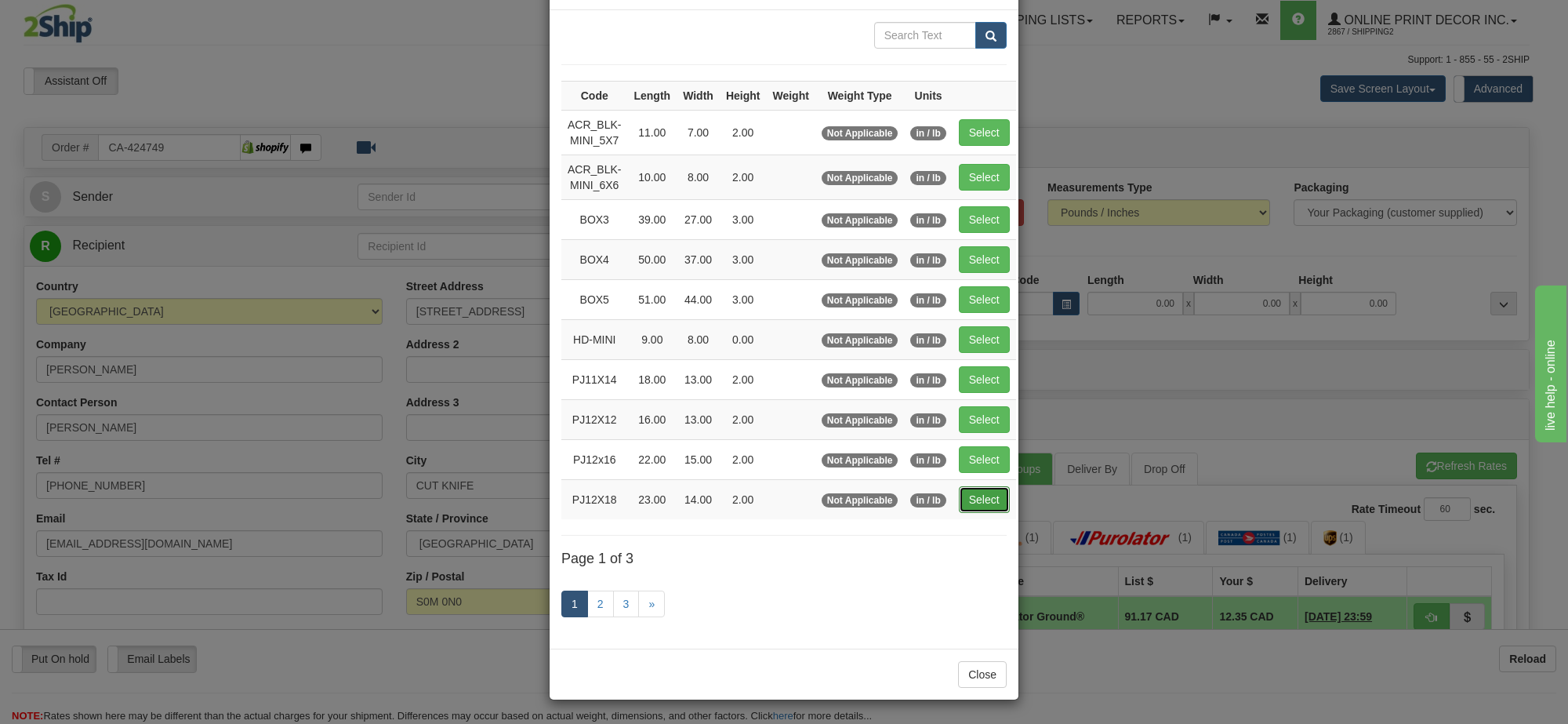
click at [978, 492] on button "Select" at bounding box center [985, 499] width 51 height 27
type input "PJ12X18"
type input "23.00"
type input "14.00"
type input "2.00"
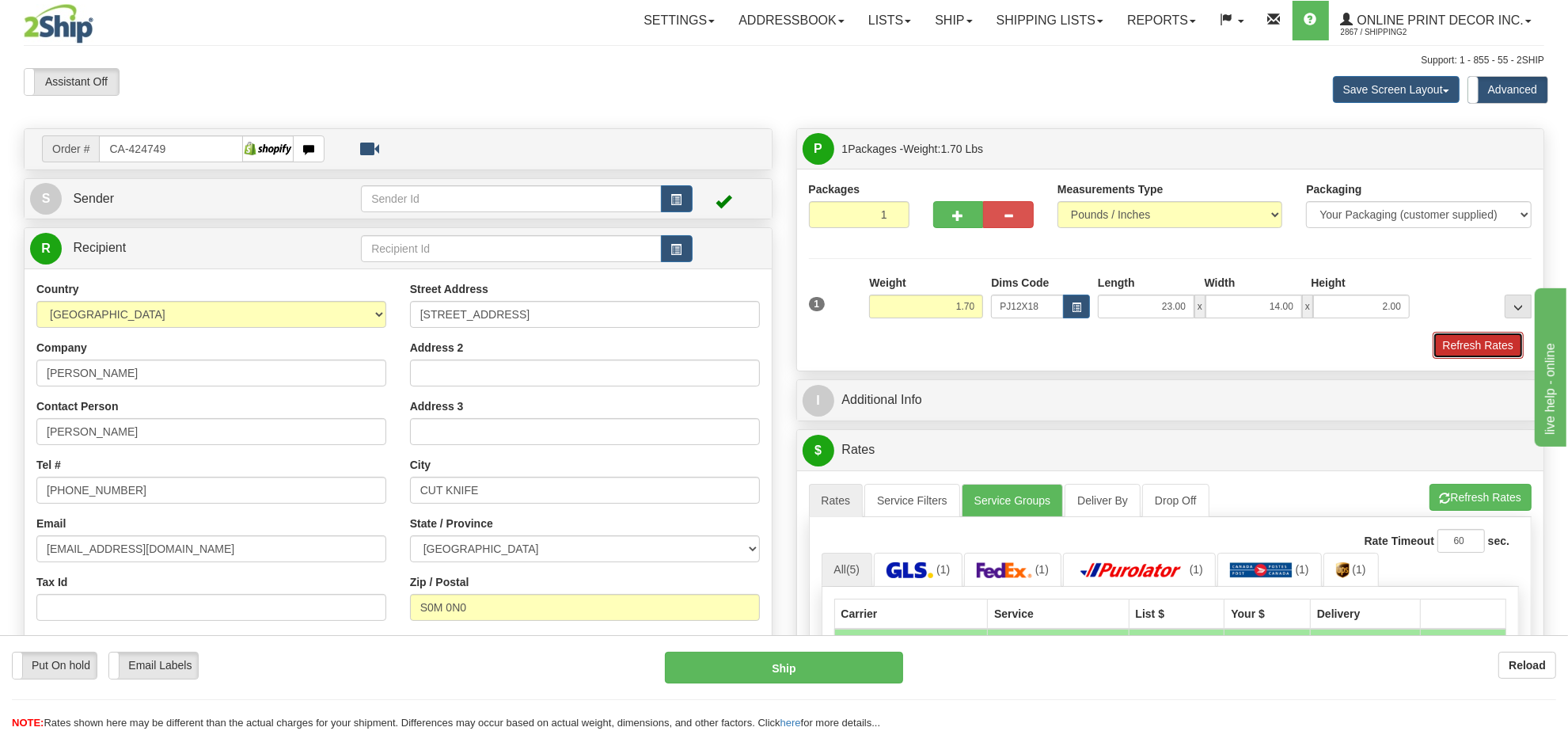
click at [1476, 358] on button "Refresh Rates" at bounding box center [1477, 345] width 91 height 27
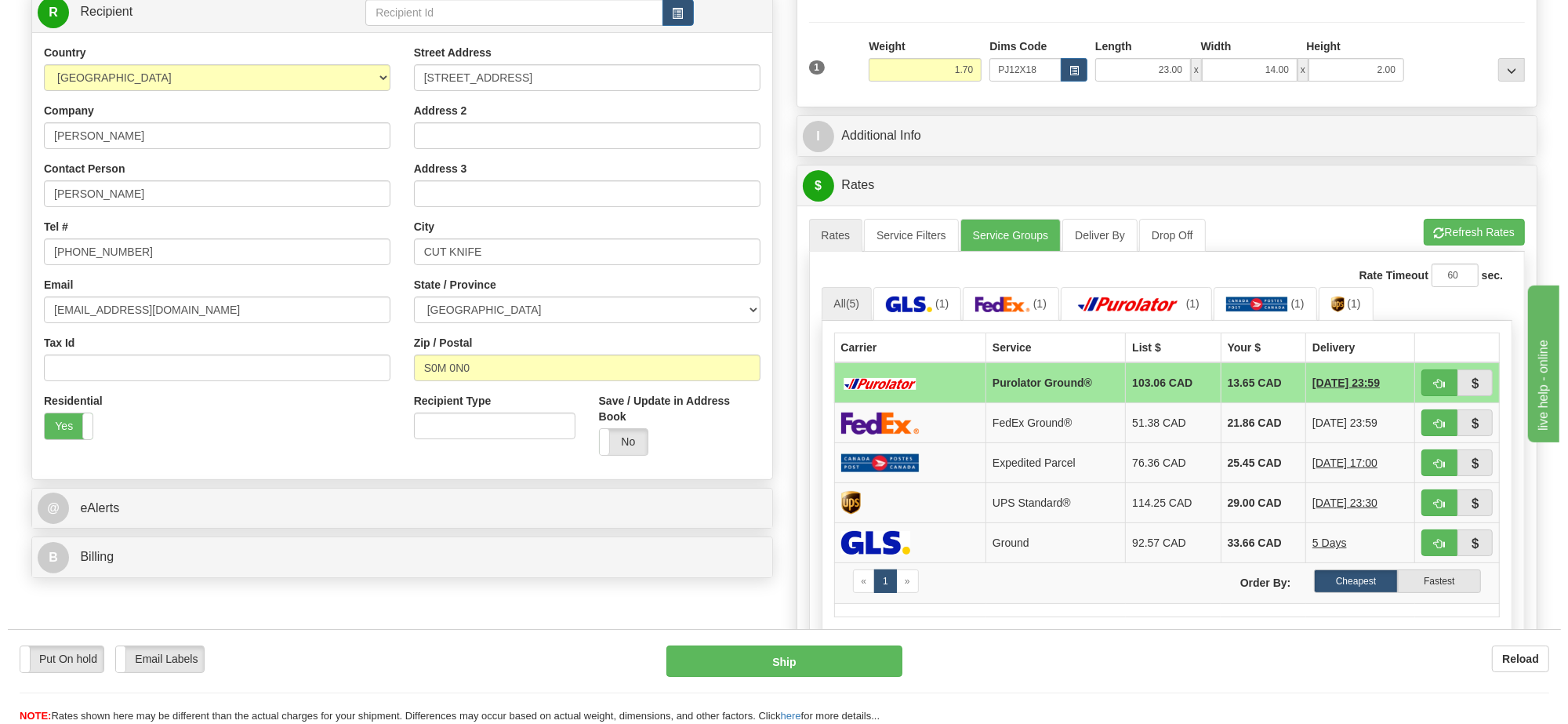
scroll to position [331, 0]
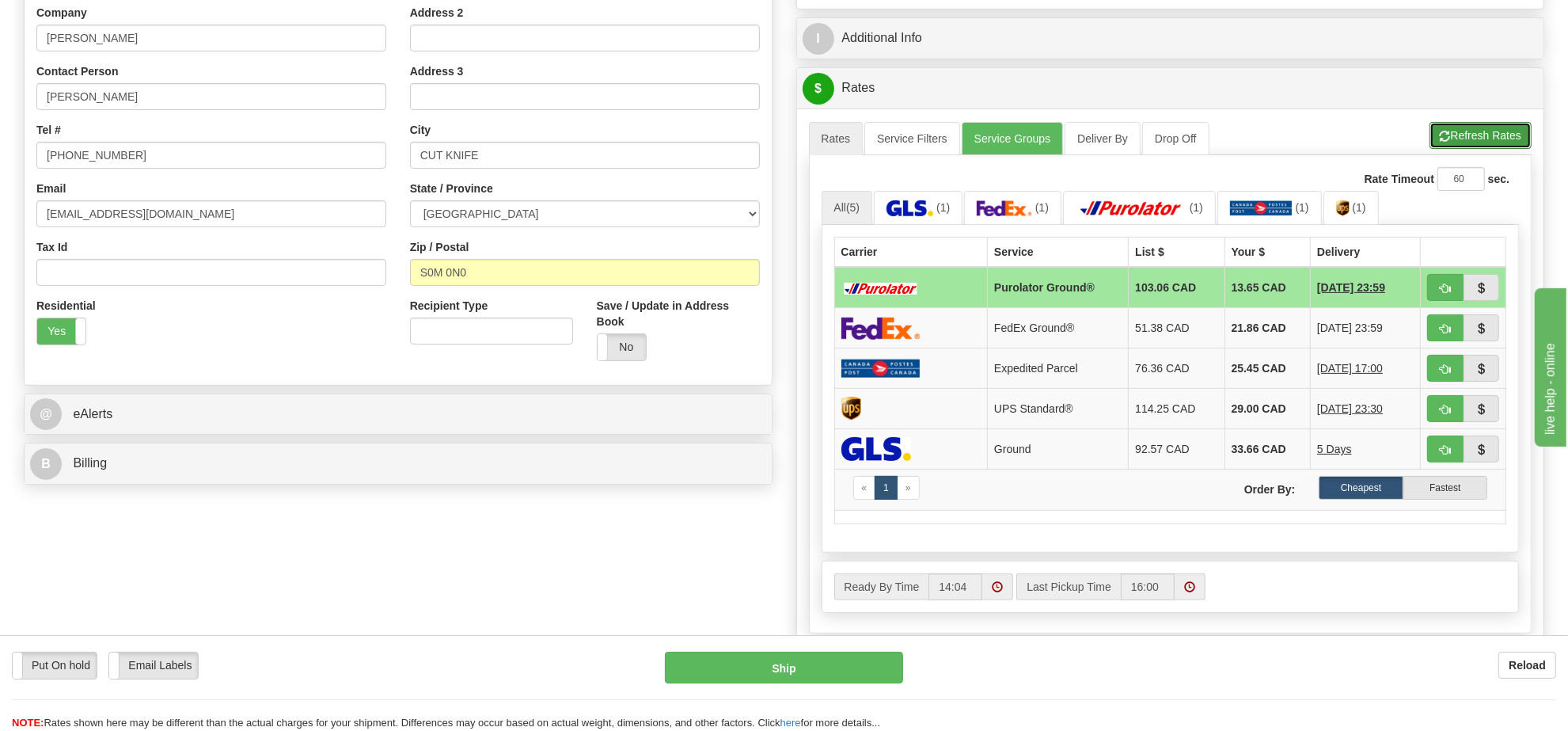
click at [1483, 140] on button "Refresh Rates" at bounding box center [1481, 135] width 102 height 27
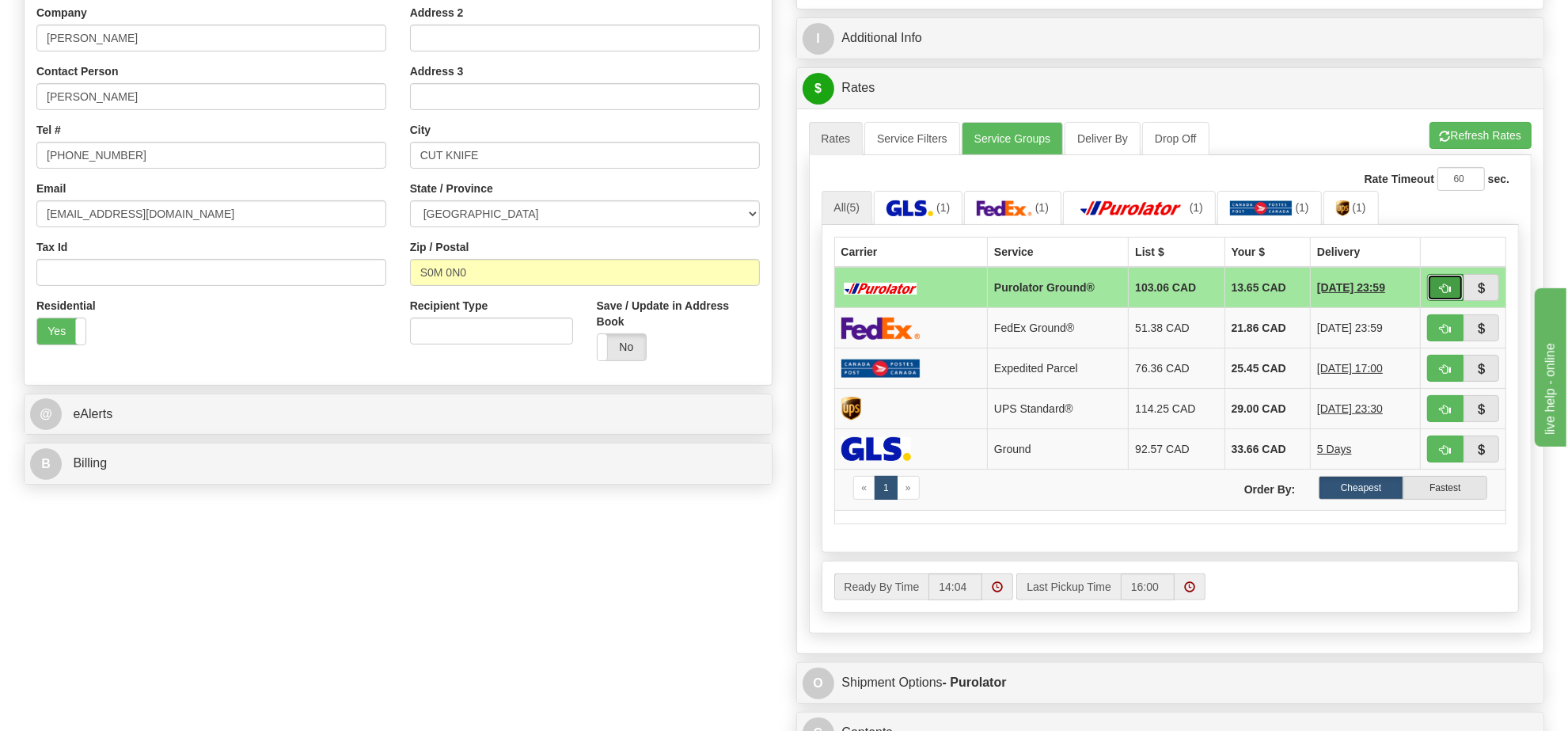
click at [1437, 293] on button "button" at bounding box center [1445, 287] width 36 height 27
type input "260"
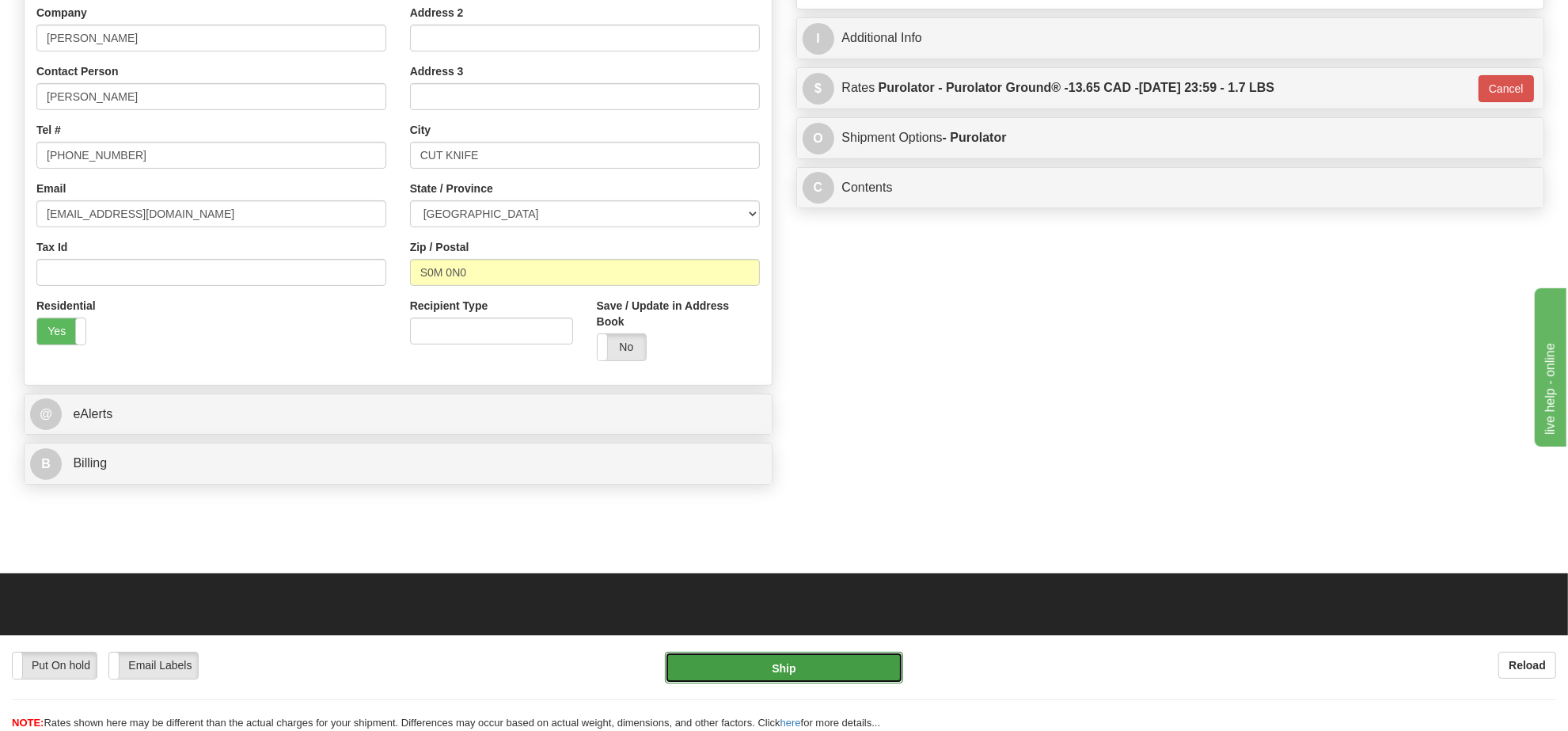
click at [859, 670] on button "Ship" at bounding box center [784, 668] width 238 height 32
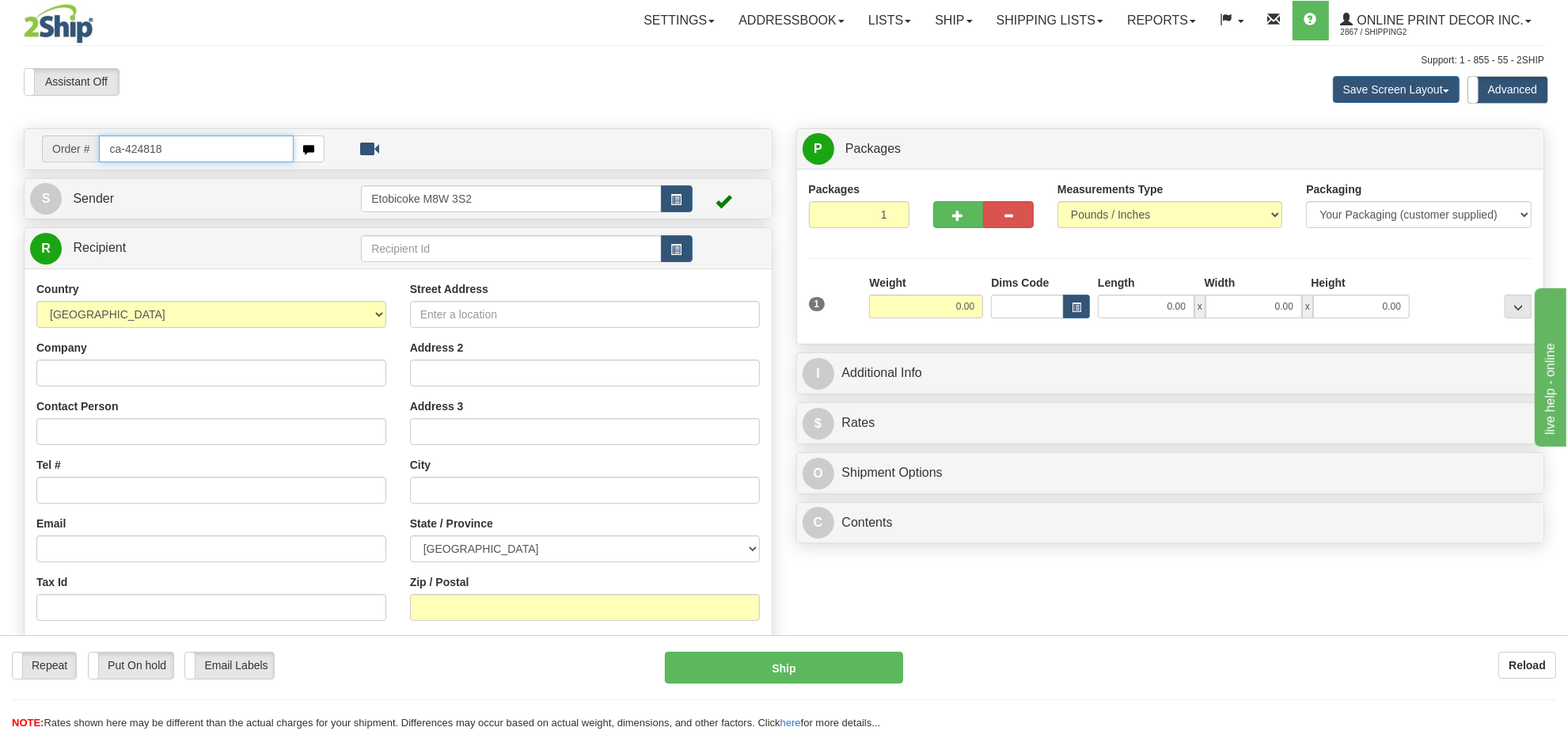
type input "ca-424818"
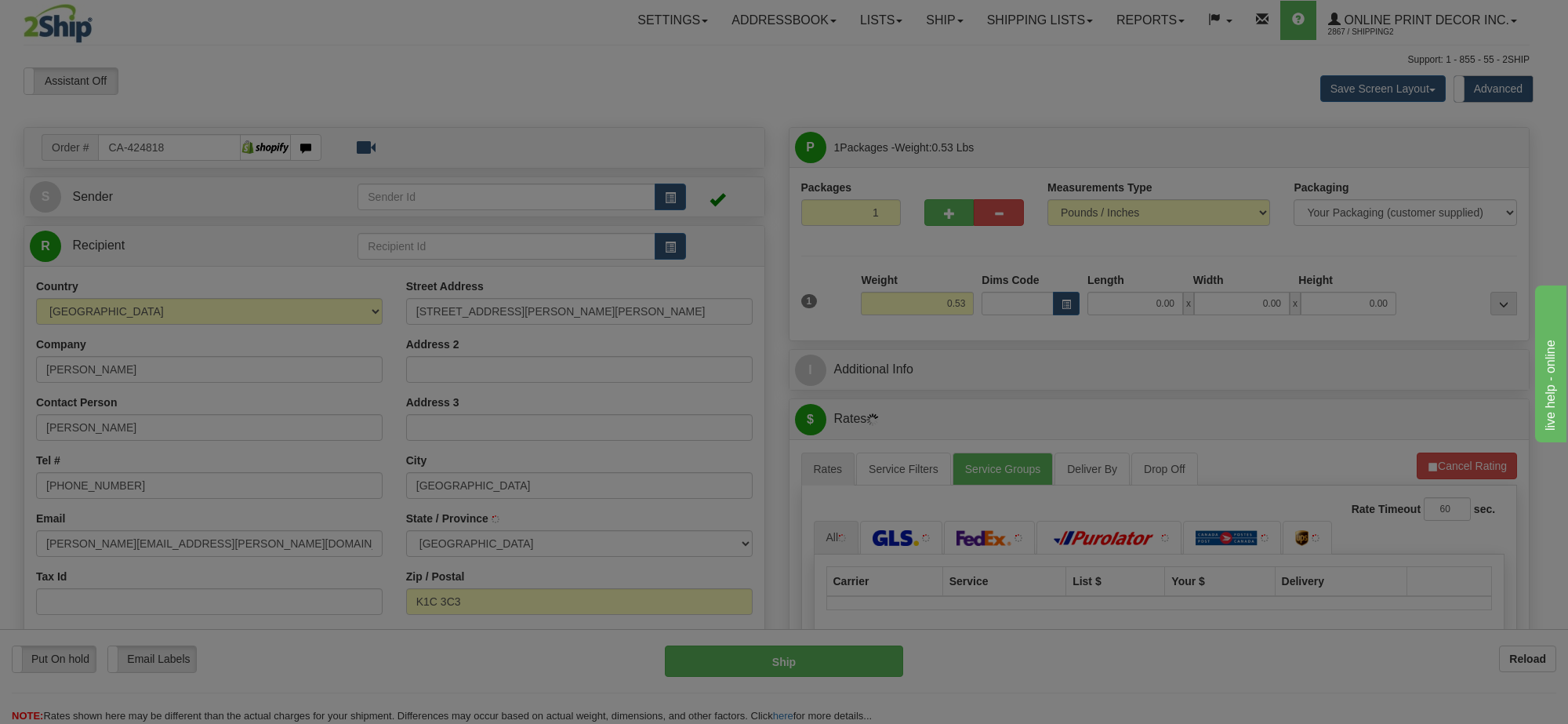
type input "ORLEANS"
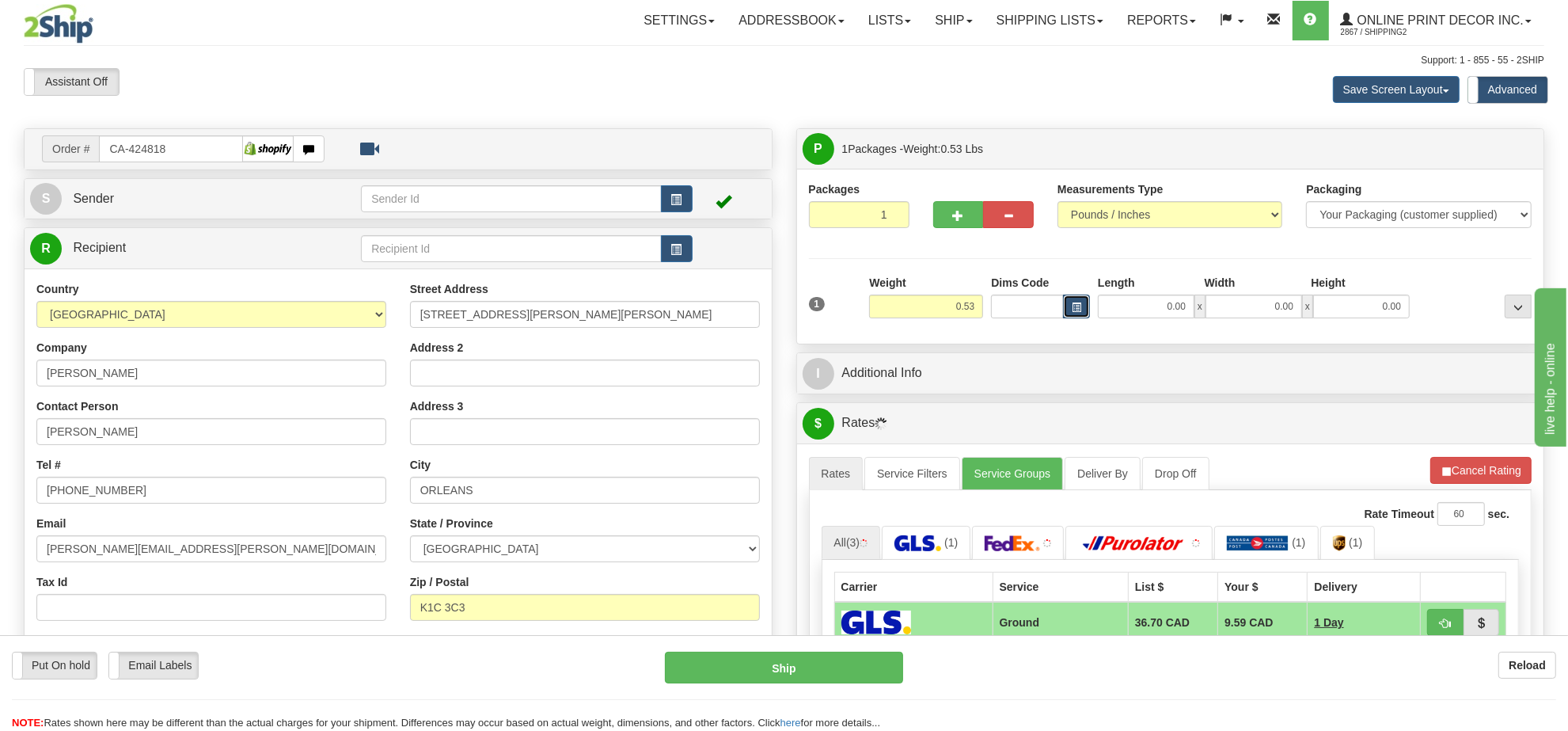
click at [1071, 309] on span "button" at bounding box center [1076, 307] width 10 height 9
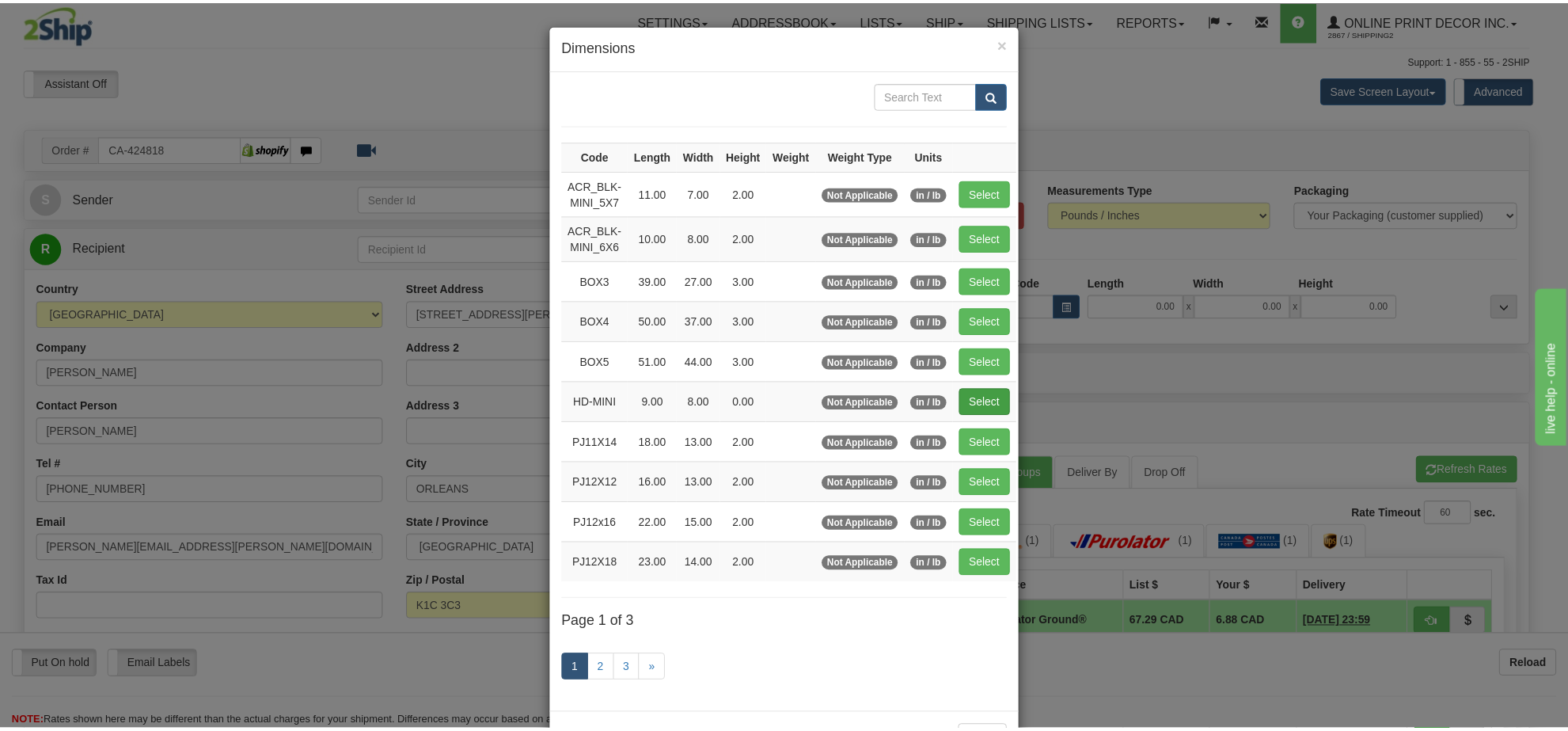
scroll to position [66, 0]
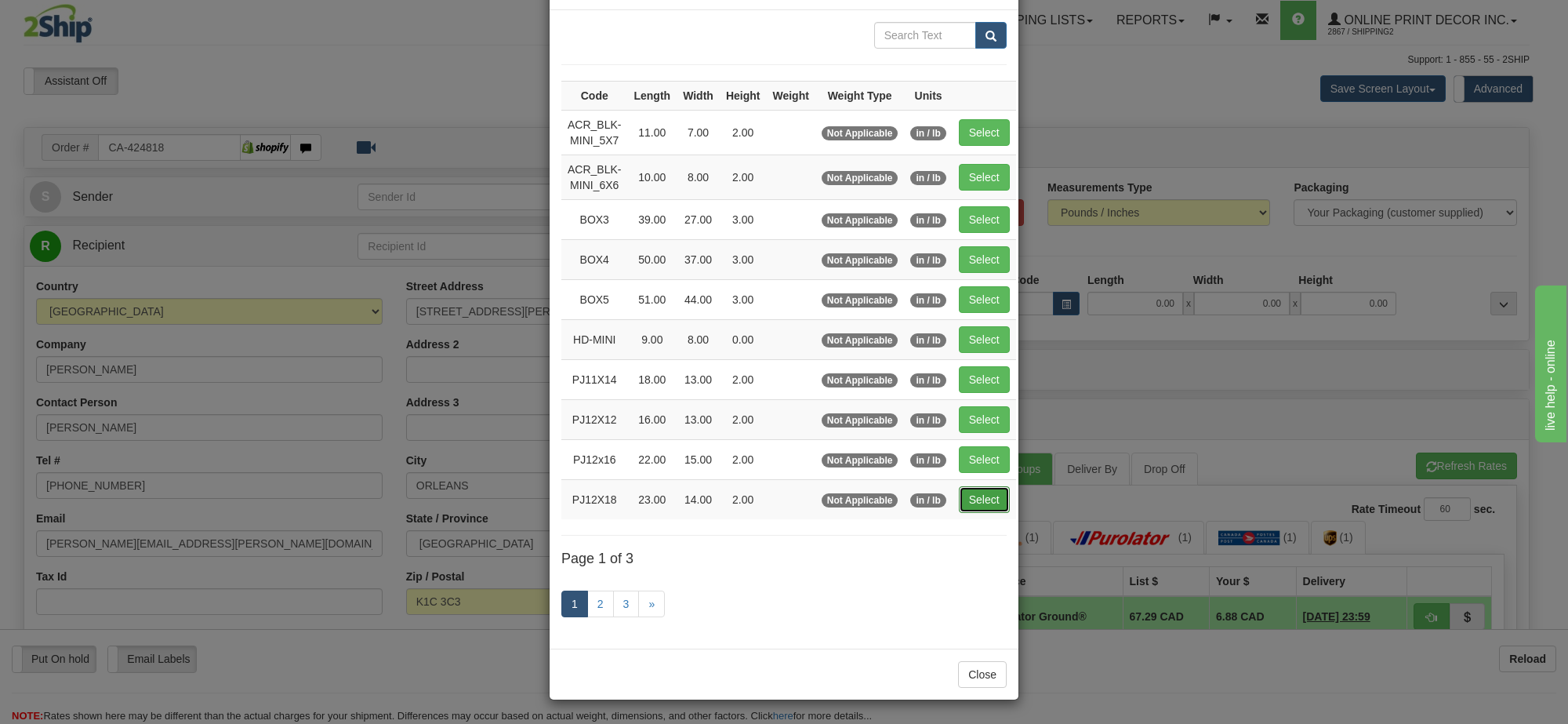
click at [981, 501] on button "Select" at bounding box center [985, 499] width 51 height 27
type input "PJ12X18"
type input "23.00"
type input "14.00"
type input "2.00"
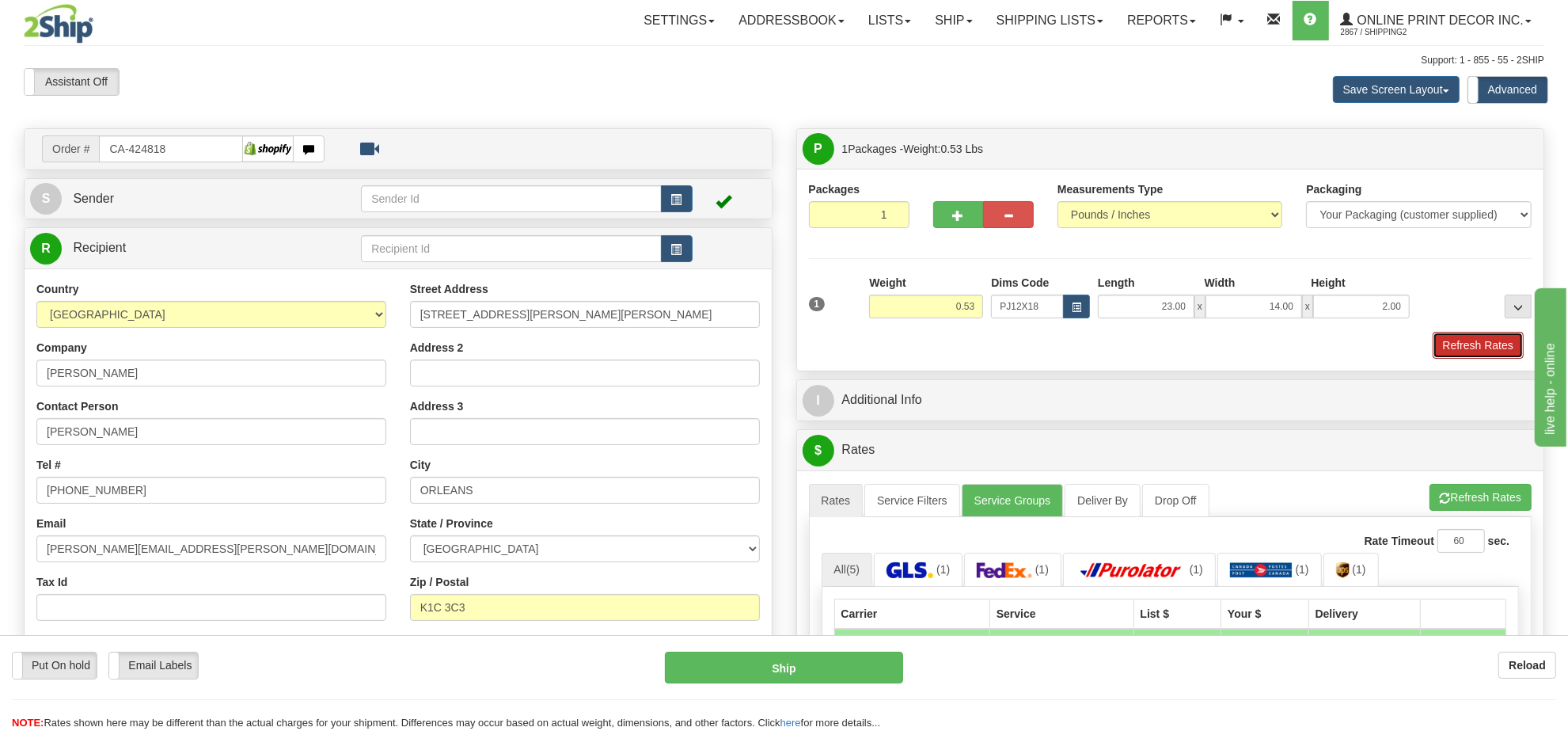
drag, startPoint x: 1464, startPoint y: 345, endPoint x: 1474, endPoint y: 345, distance: 10.0
click at [1465, 345] on button "Refresh Rates" at bounding box center [1477, 345] width 91 height 27
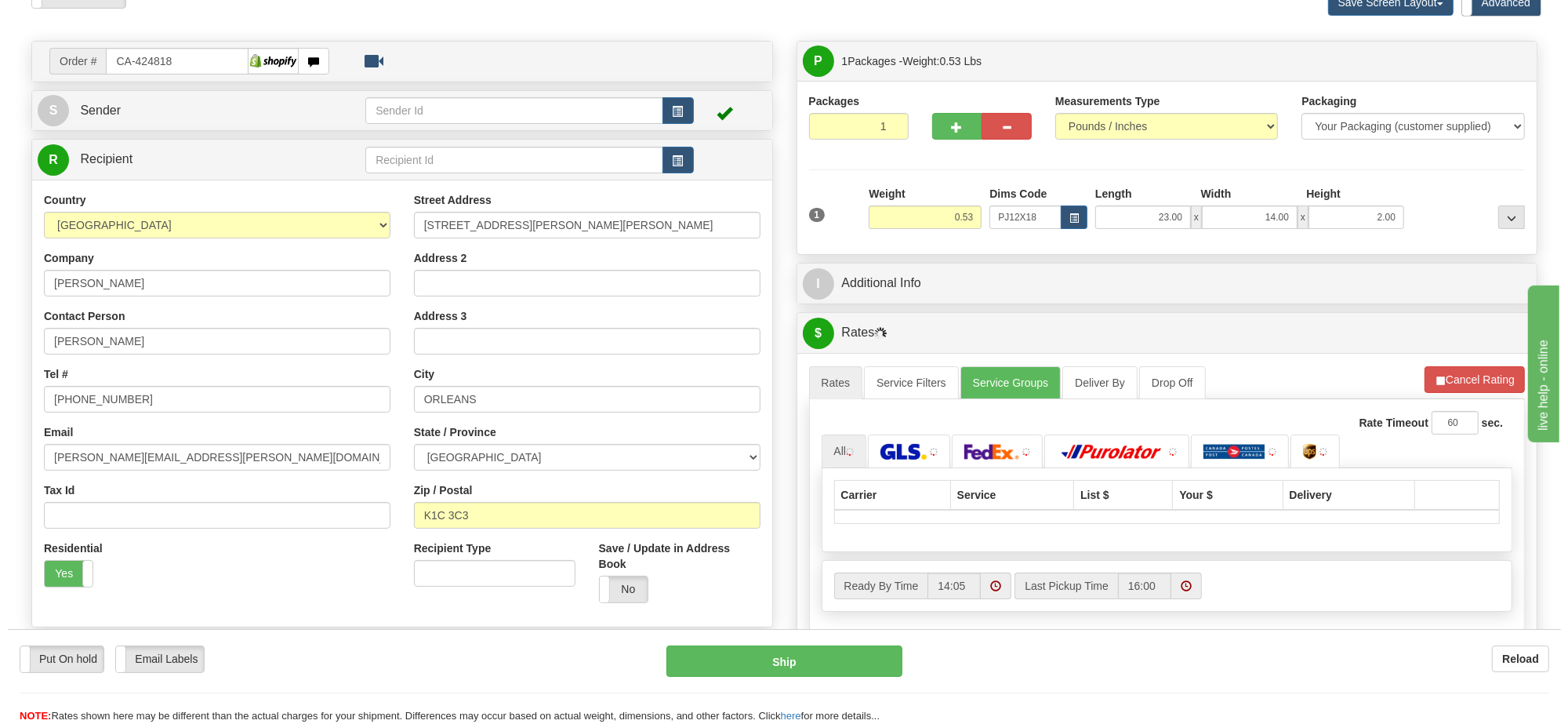
scroll to position [214, 0]
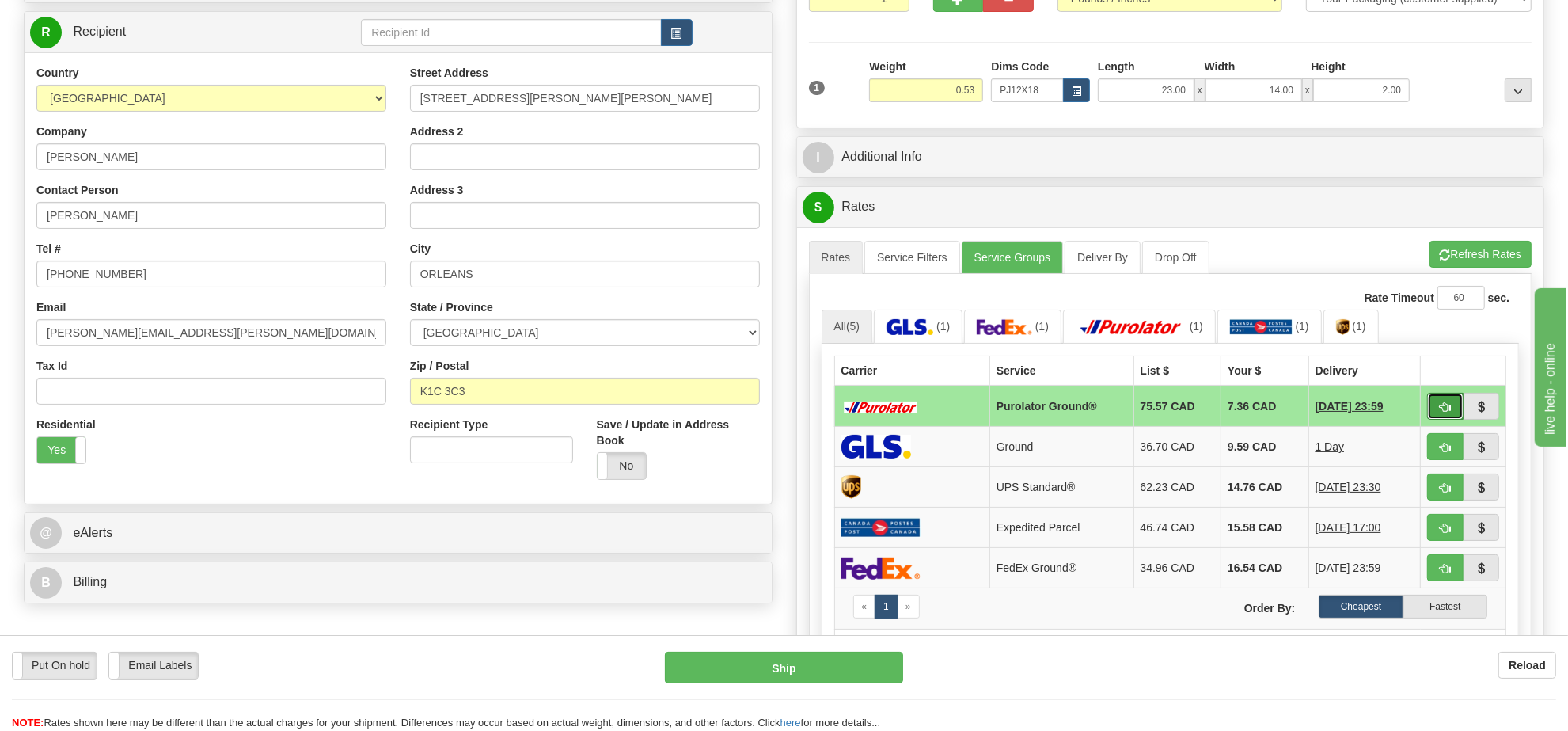
click at [1440, 408] on span "button" at bounding box center [1446, 408] width 11 height 11
type input "260"
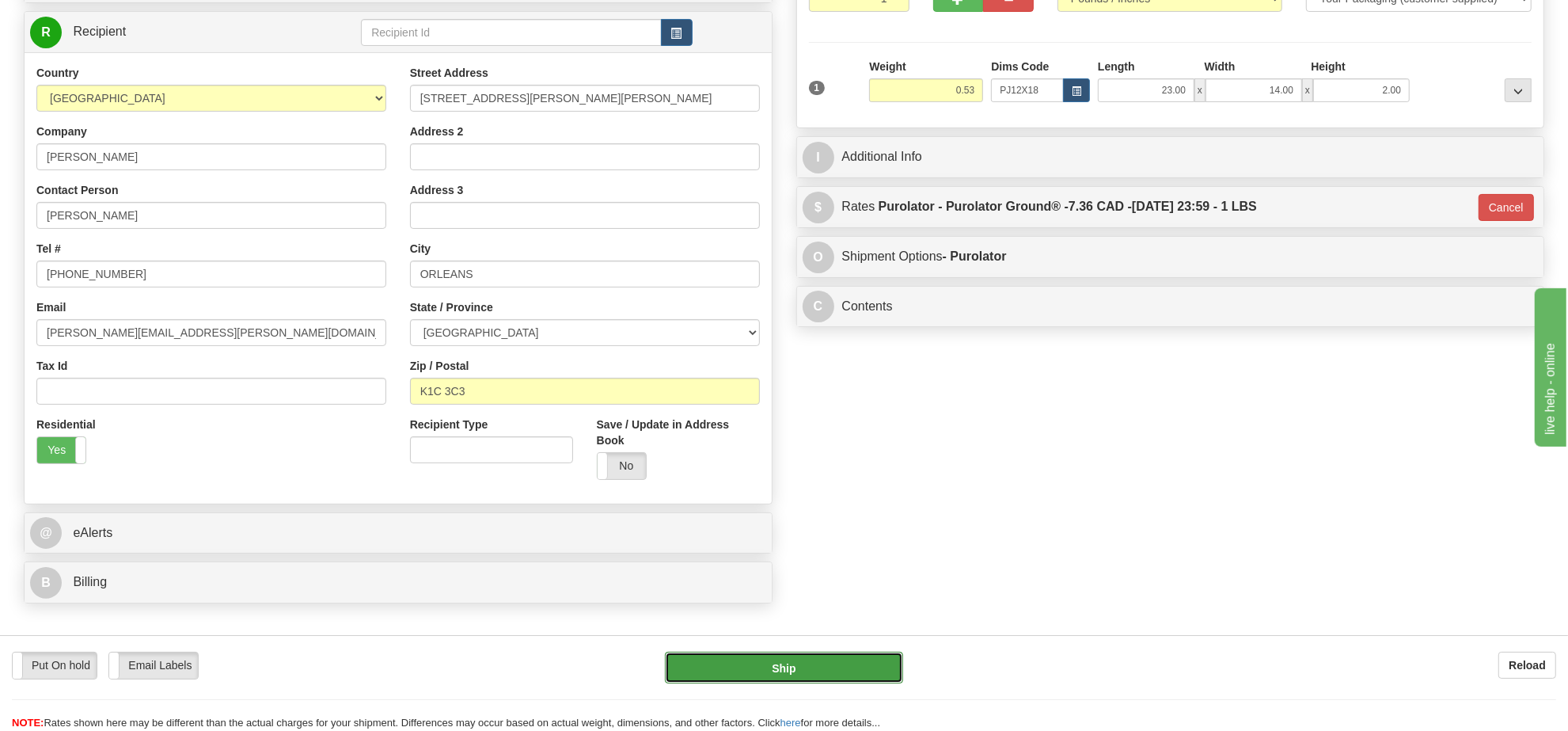
click at [742, 657] on button "Ship" at bounding box center [784, 668] width 238 height 32
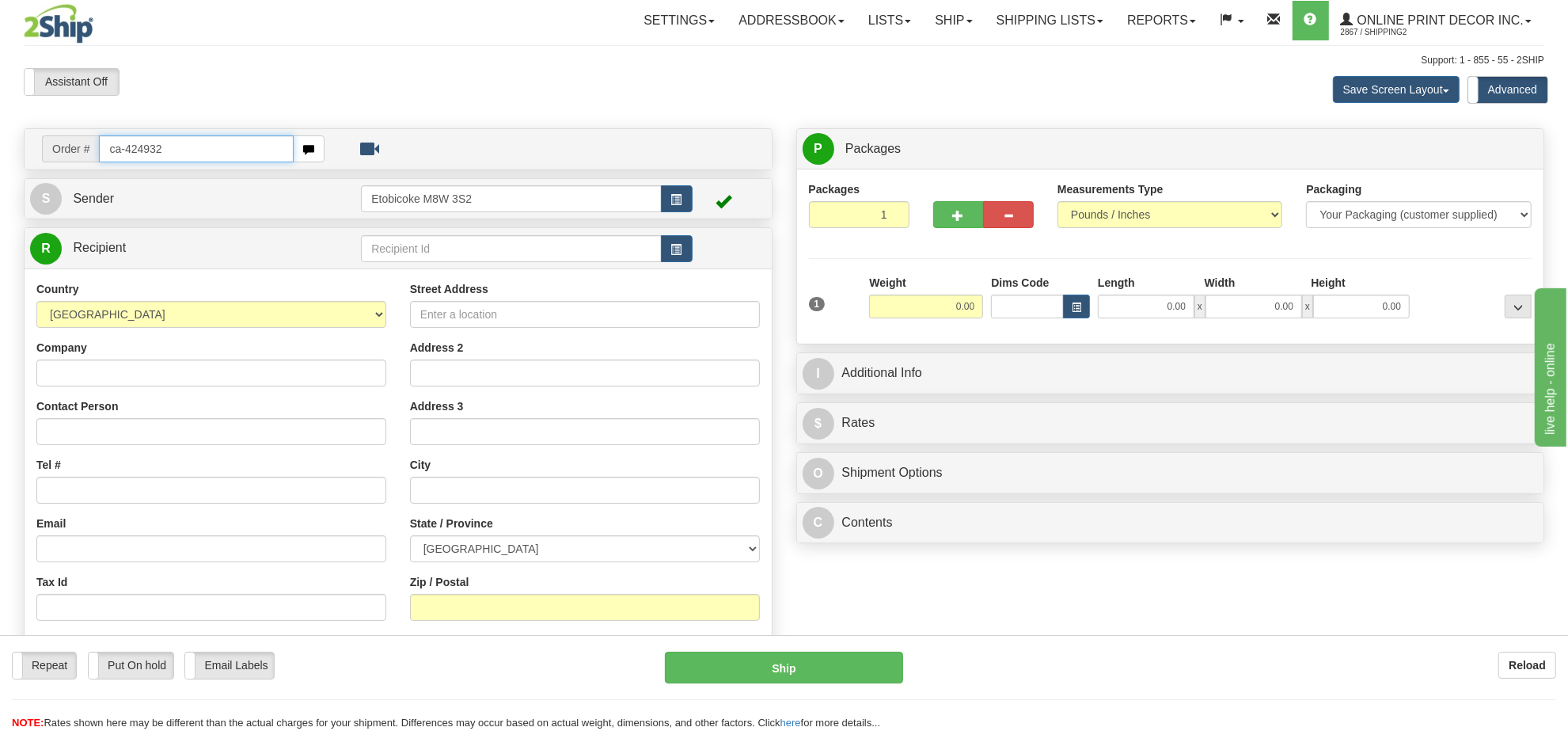
type input "ca-424932"
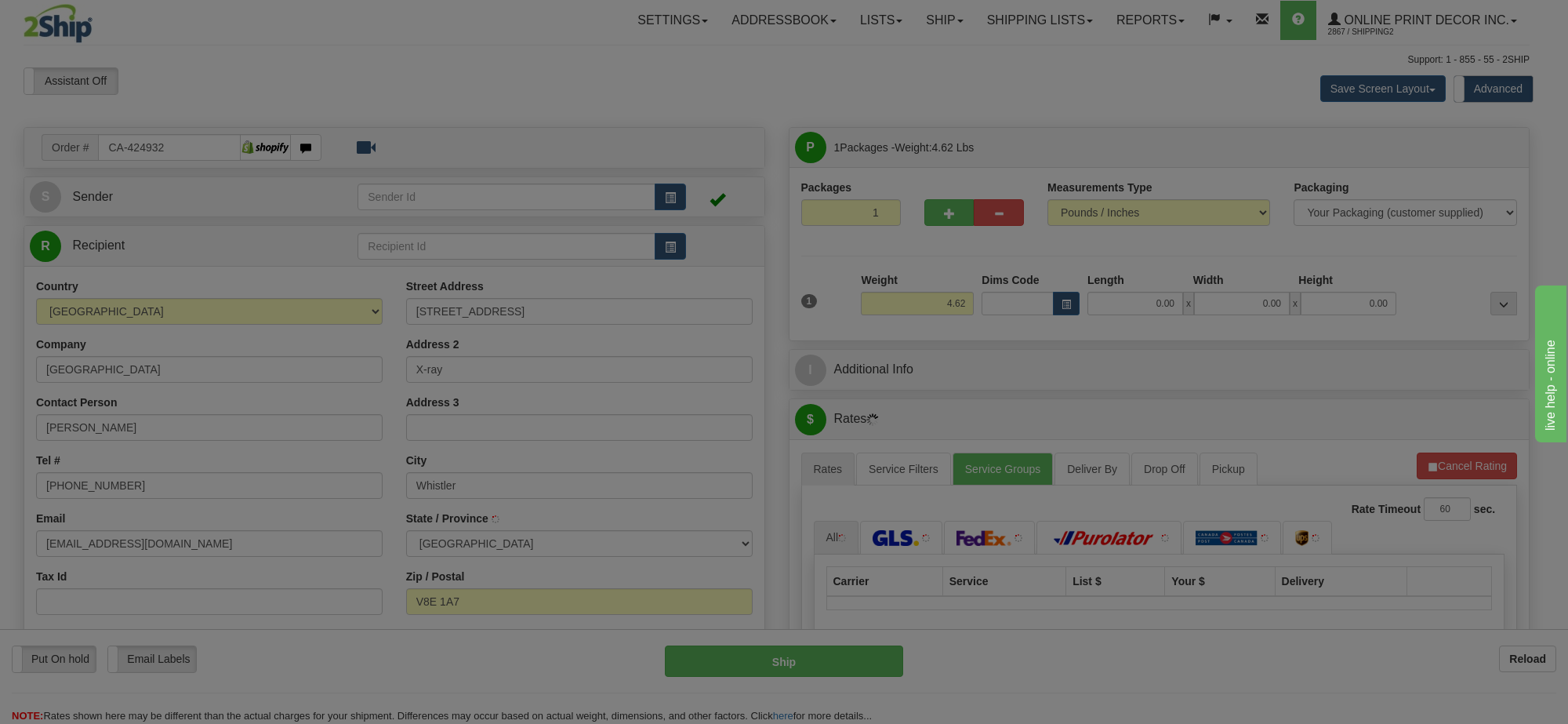
type input "WHISTLER"
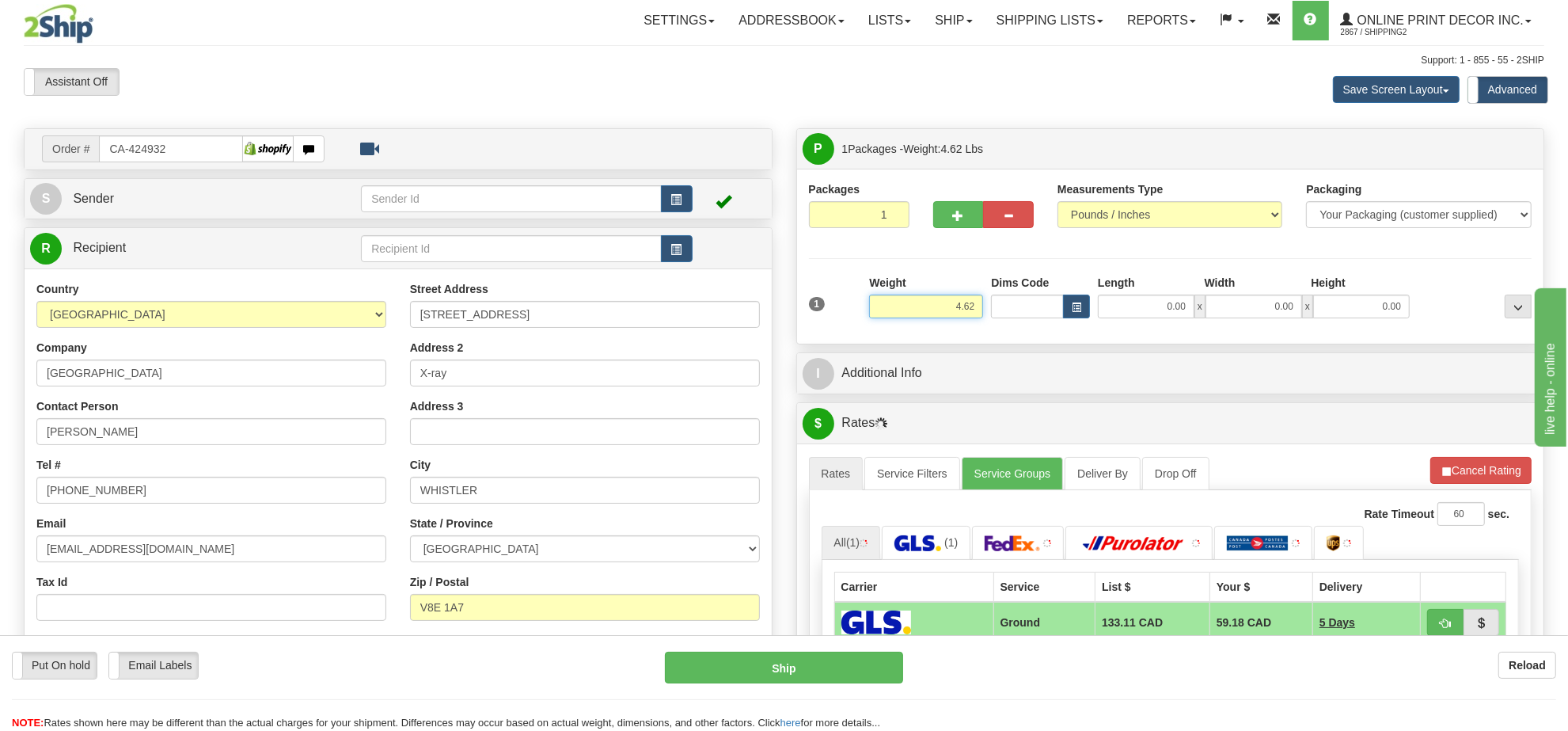
click at [947, 318] on input "4.62" at bounding box center [925, 306] width 114 height 24
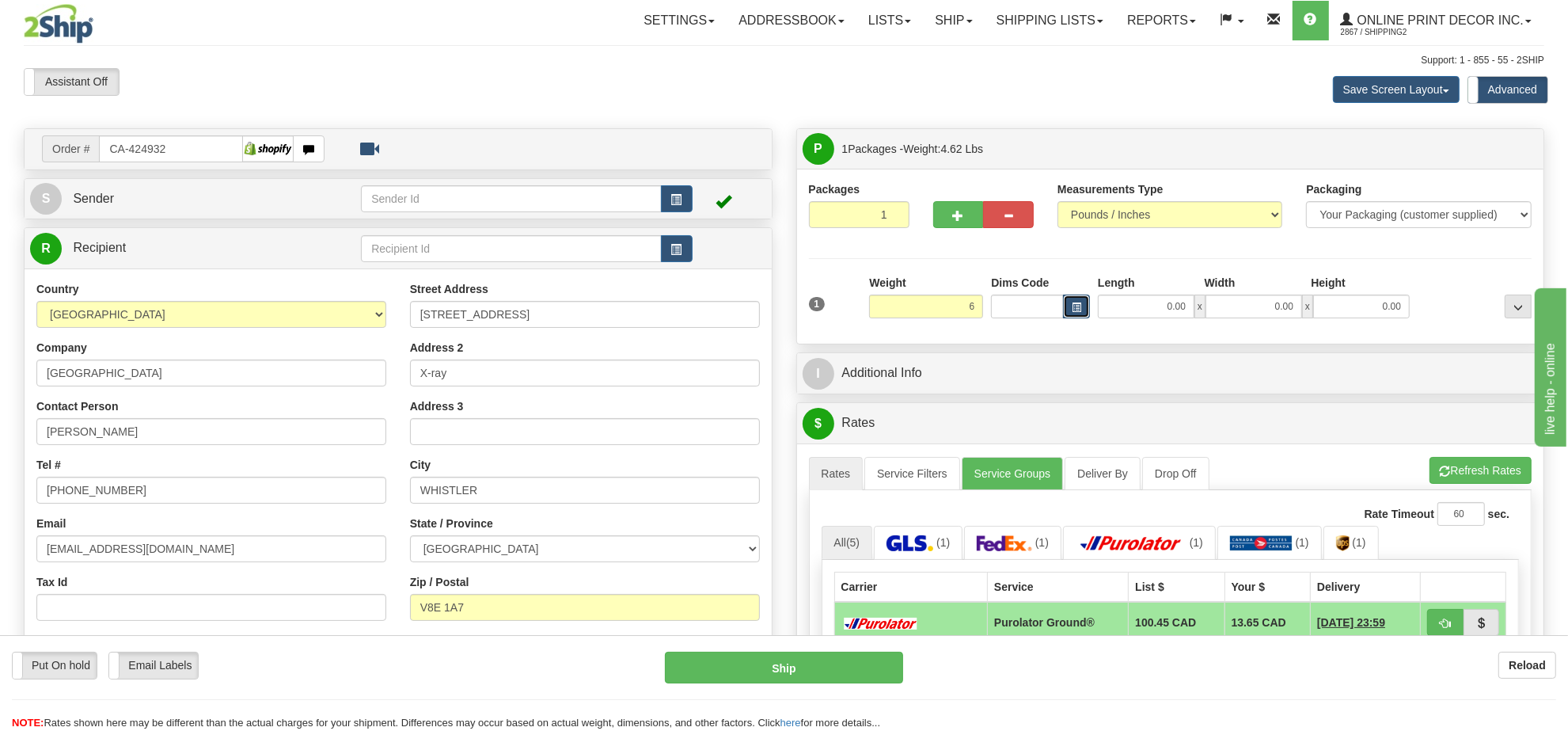
type input "6.00"
click at [1070, 311] on button "button" at bounding box center [1077, 306] width 27 height 24
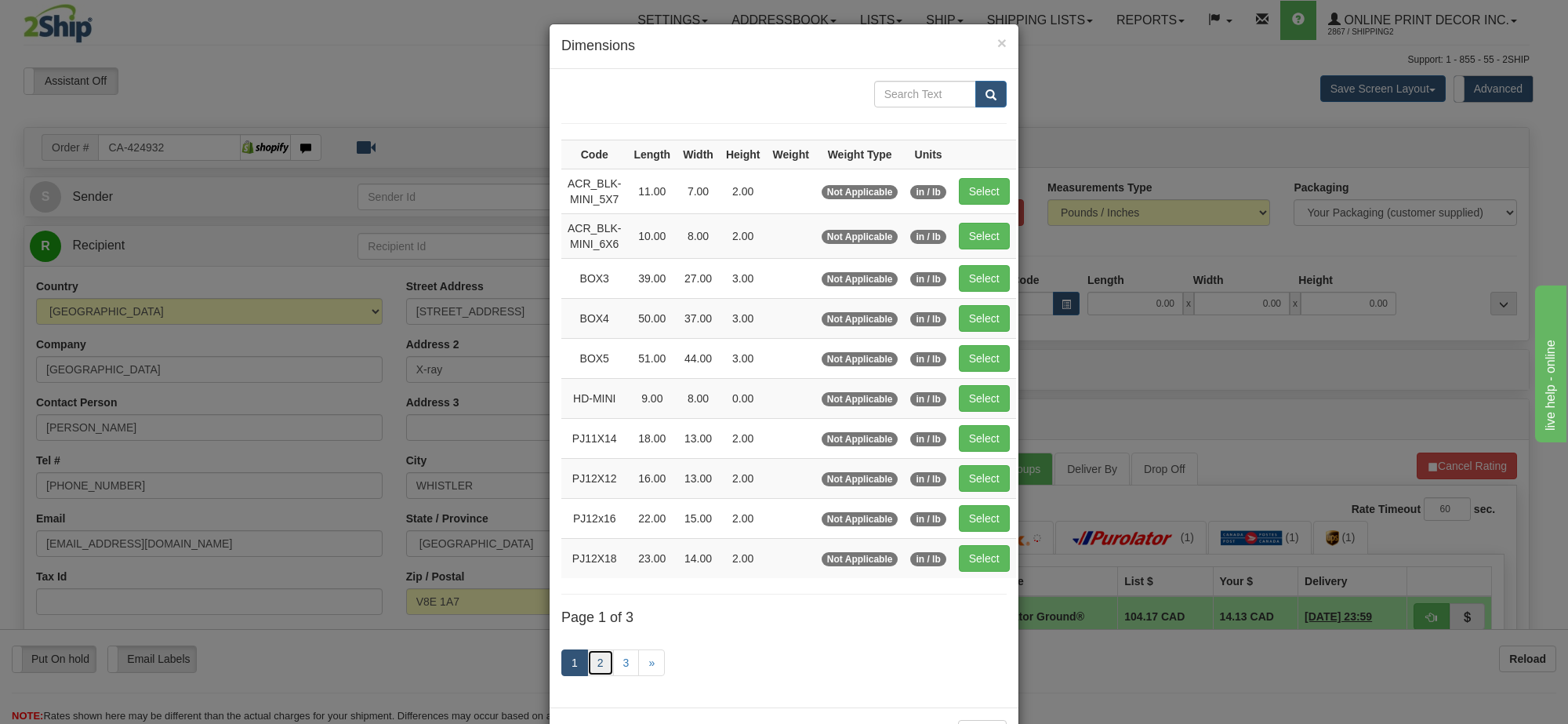
click at [590, 668] on link "2" at bounding box center [600, 662] width 27 height 27
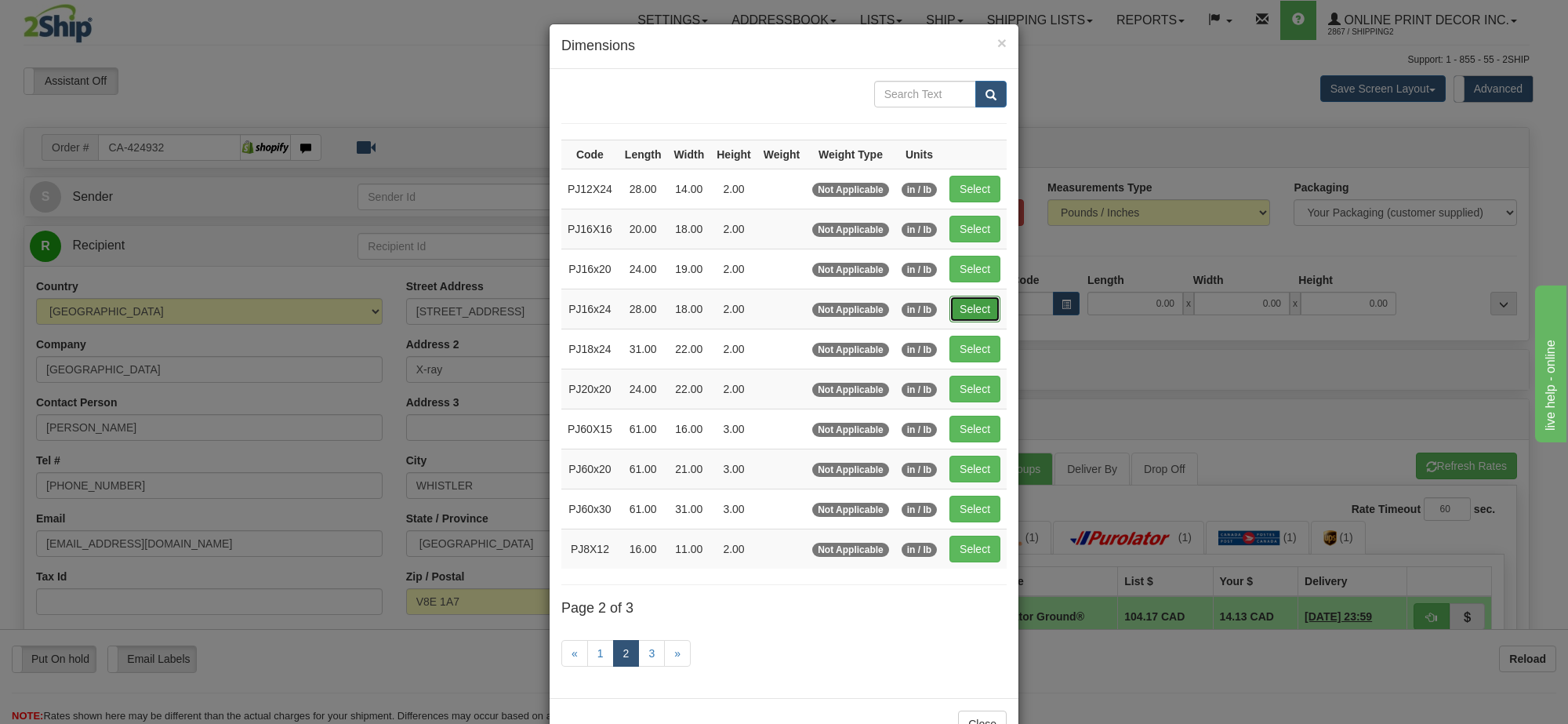
drag, startPoint x: 970, startPoint y: 315, endPoint x: 1261, endPoint y: 290, distance: 292.1
click at [971, 315] on button "Select" at bounding box center [975, 309] width 51 height 27
type input "PJ16x24"
type input "28.00"
type input "18.00"
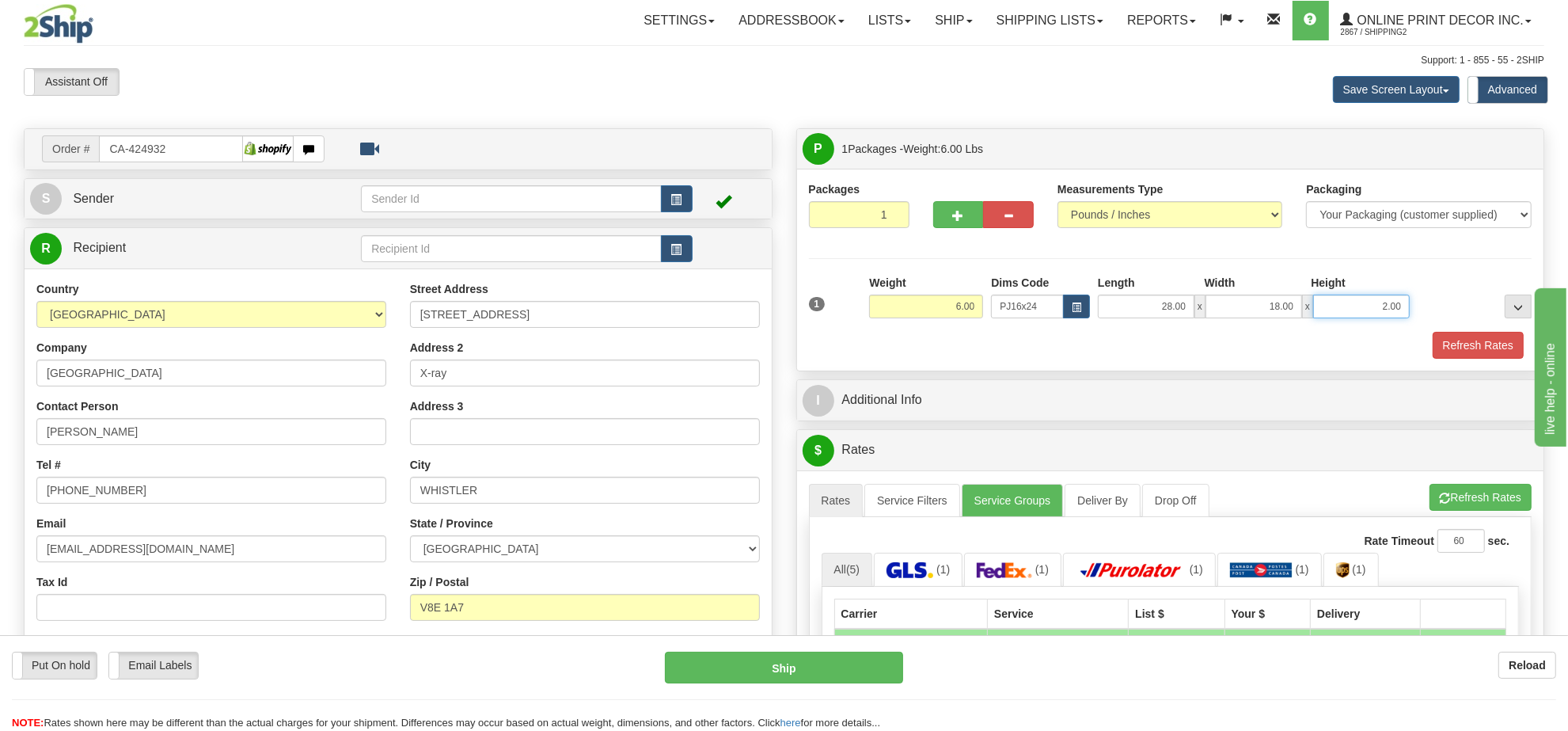
click at [1380, 306] on input "2.00" at bounding box center [1362, 306] width 97 height 24
type input "4.00"
drag, startPoint x: 1500, startPoint y: 511, endPoint x: 1491, endPoint y: 503, distance: 12.0
click at [1498, 511] on button "Refresh Rates" at bounding box center [1481, 497] width 102 height 27
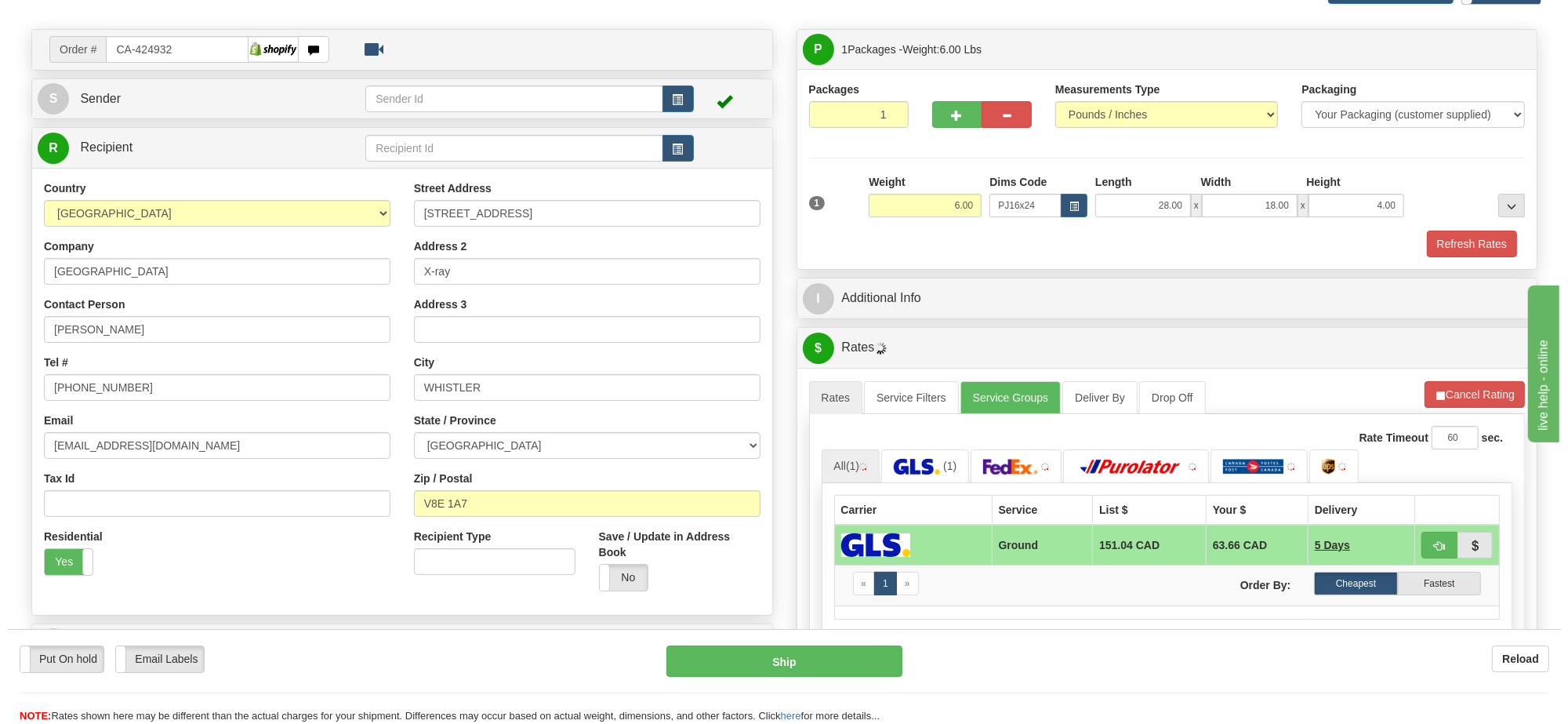
scroll to position [196, 0]
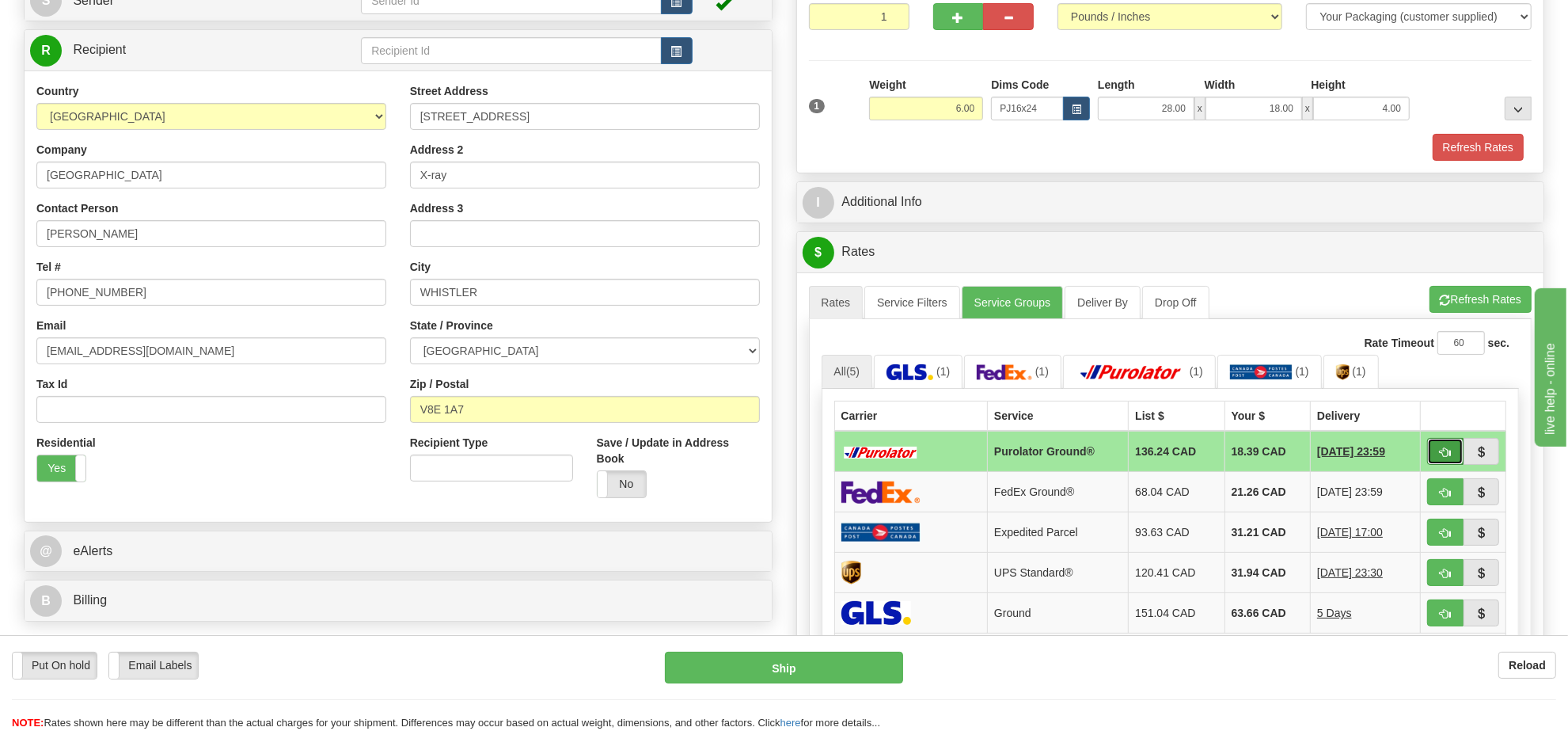
click at [1432, 456] on button "button" at bounding box center [1445, 451] width 36 height 27
type input "260"
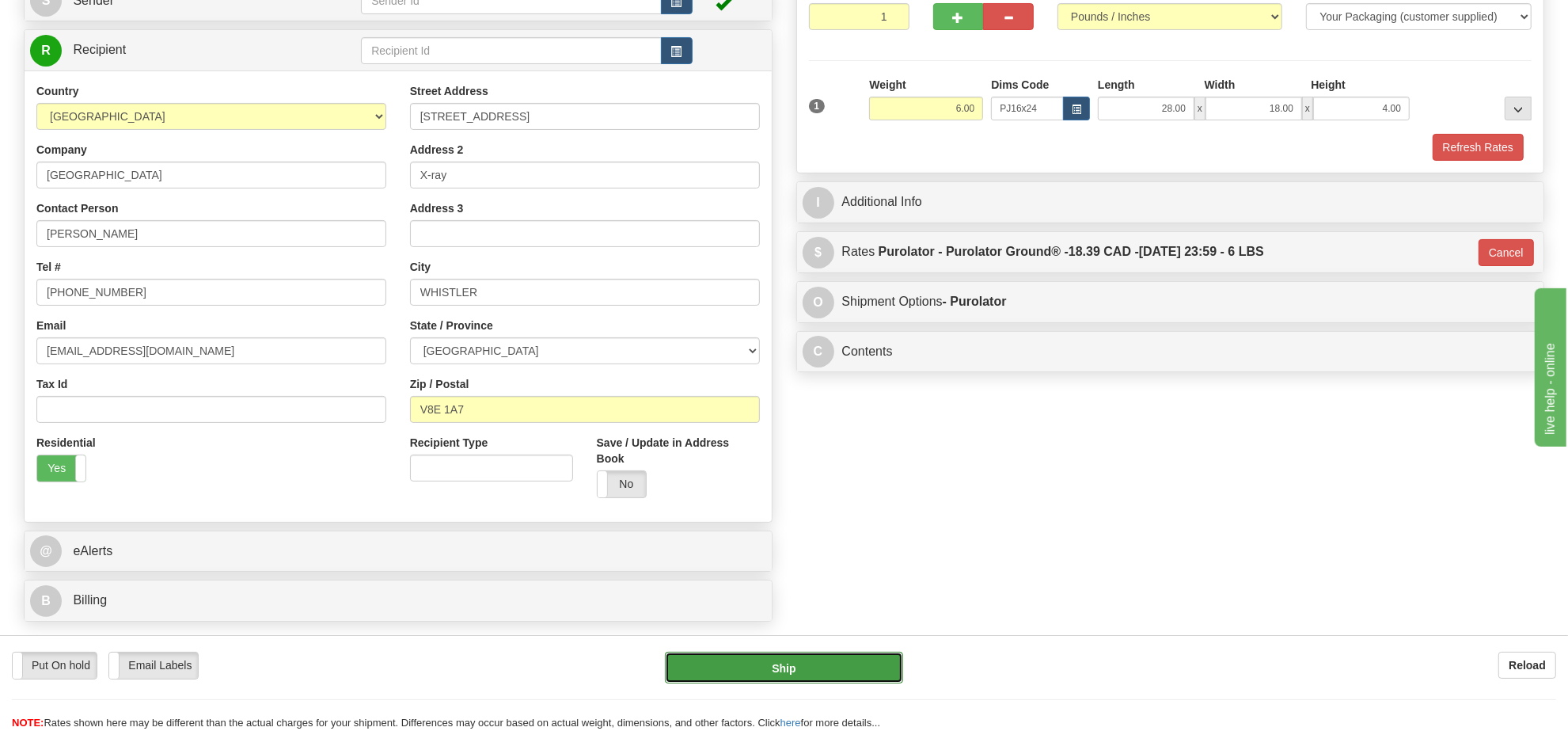
click at [820, 673] on button "Ship" at bounding box center [784, 668] width 238 height 32
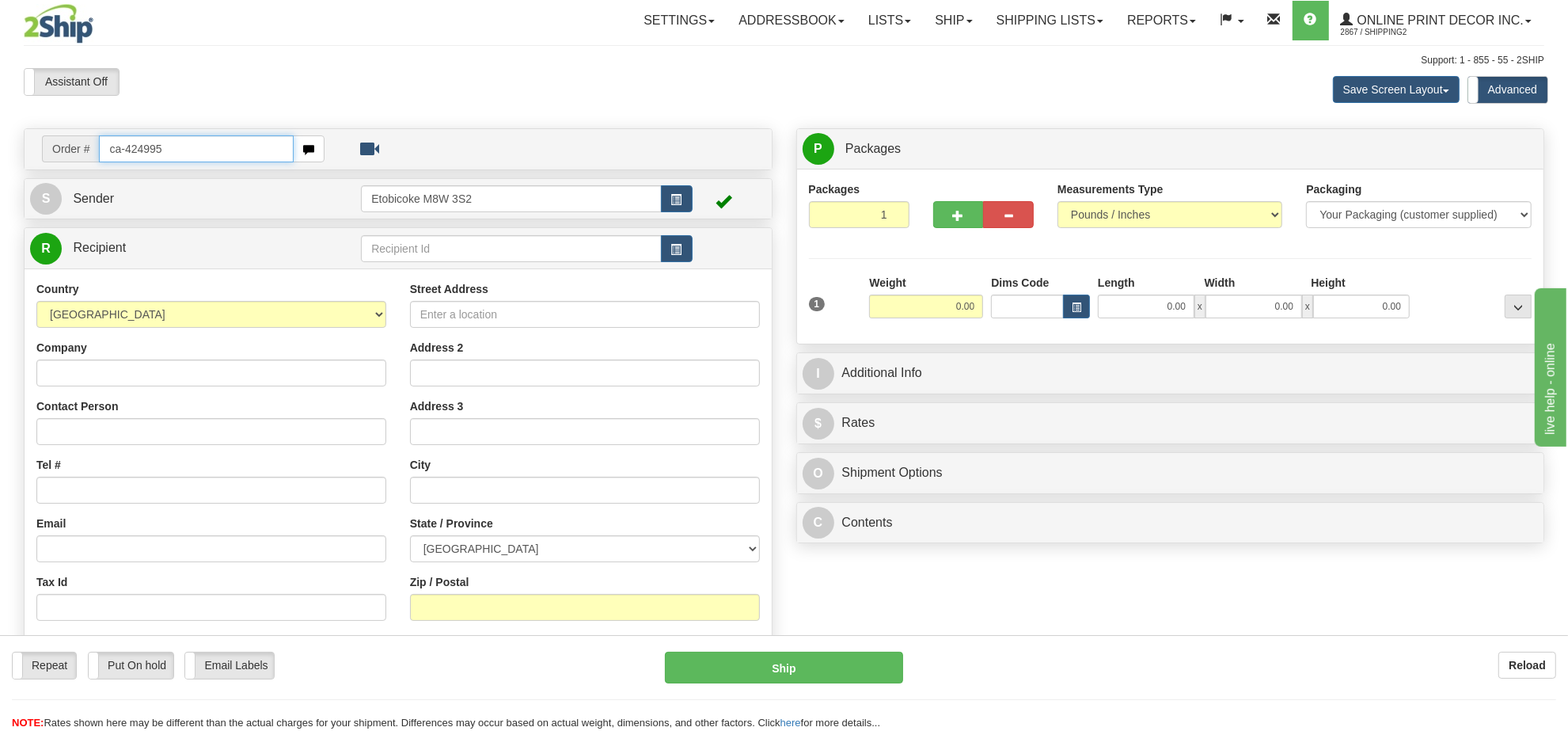
type input "ca-424995"
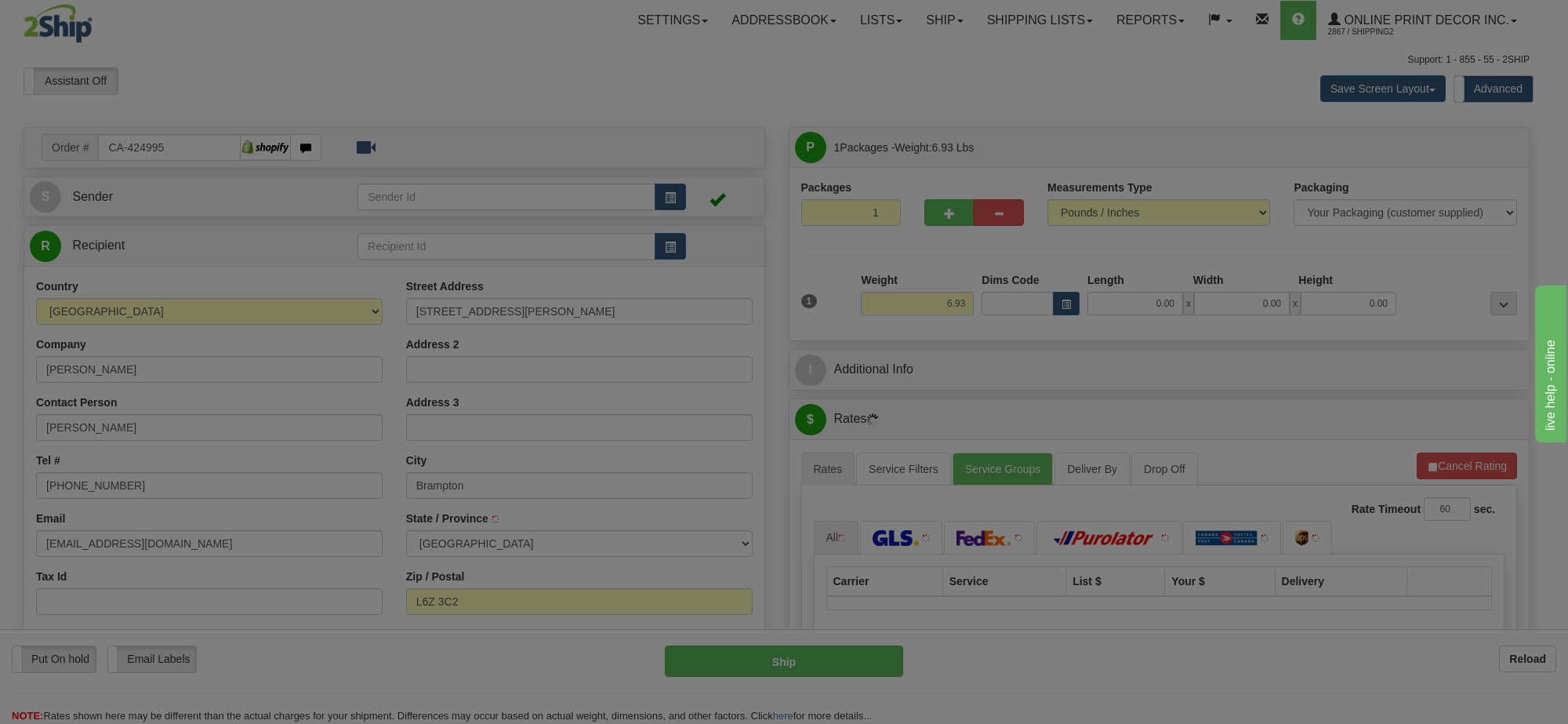
type input "BRAMPTON"
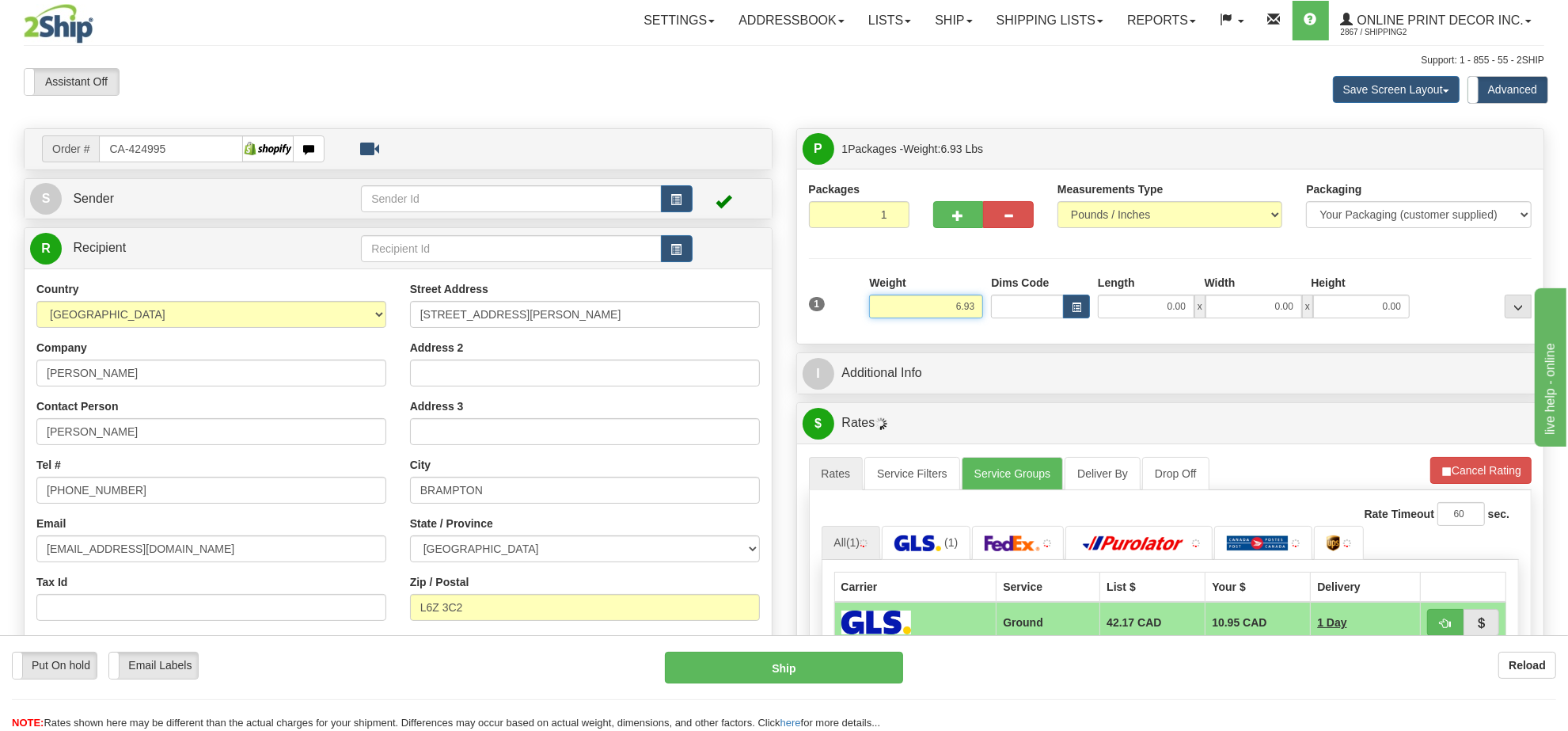
click at [947, 303] on input "6.93" at bounding box center [925, 306] width 114 height 24
type input "9.00"
click at [1074, 301] on button "button" at bounding box center [1077, 306] width 27 height 24
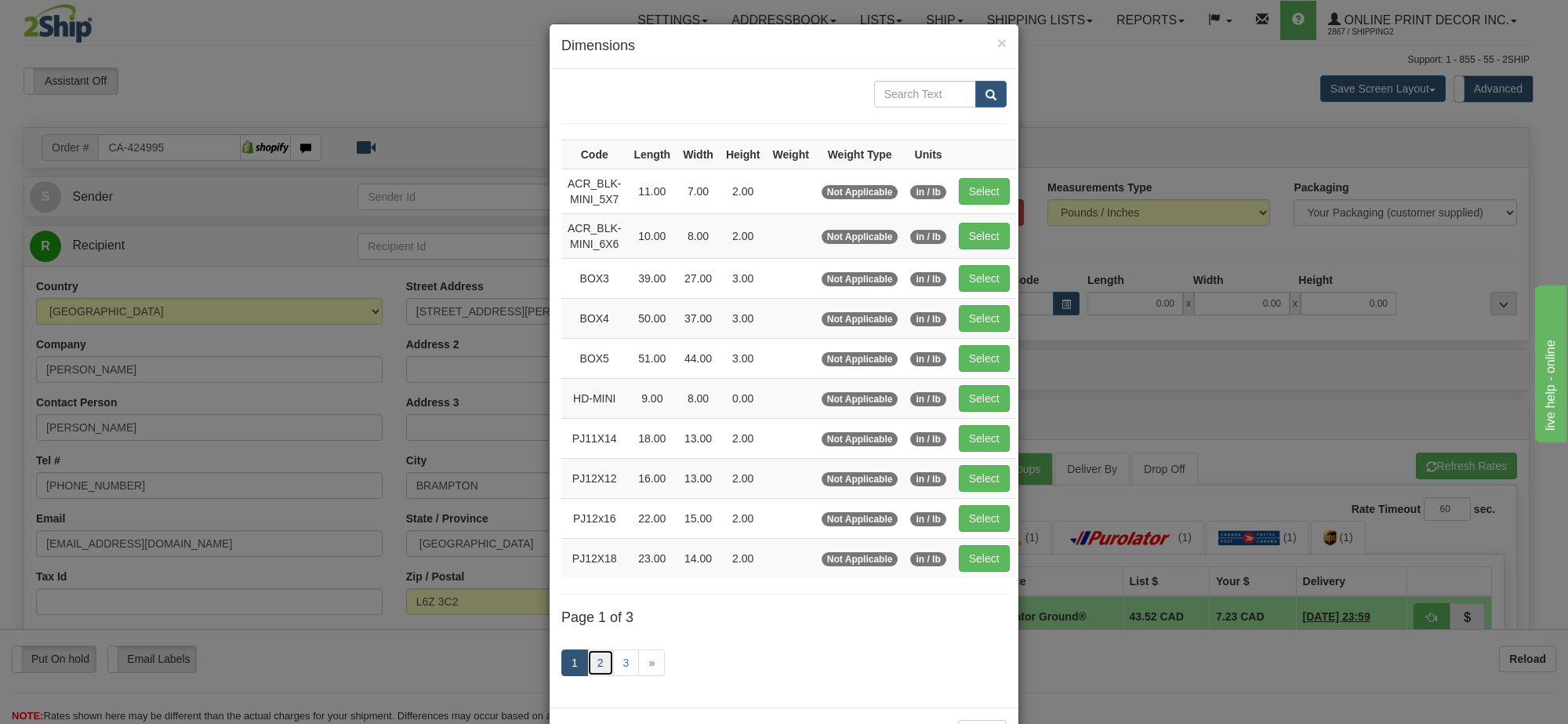
click at [593, 667] on link "2" at bounding box center [600, 662] width 27 height 27
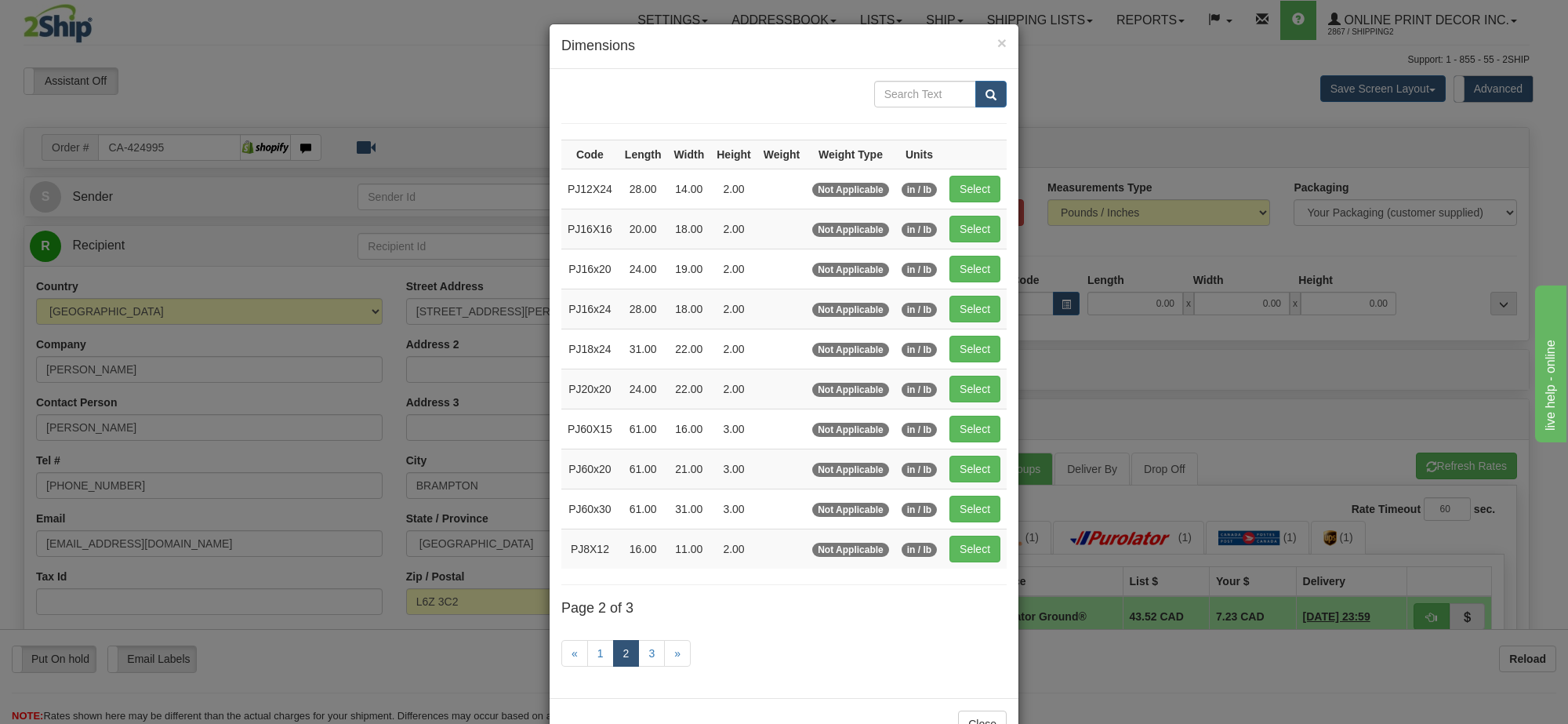
click at [966, 289] on td "Select" at bounding box center [975, 269] width 64 height 40
click at [967, 306] on button "Select" at bounding box center [975, 309] width 51 height 27
type input "PJ16x24"
type input "28.00"
type input "18.00"
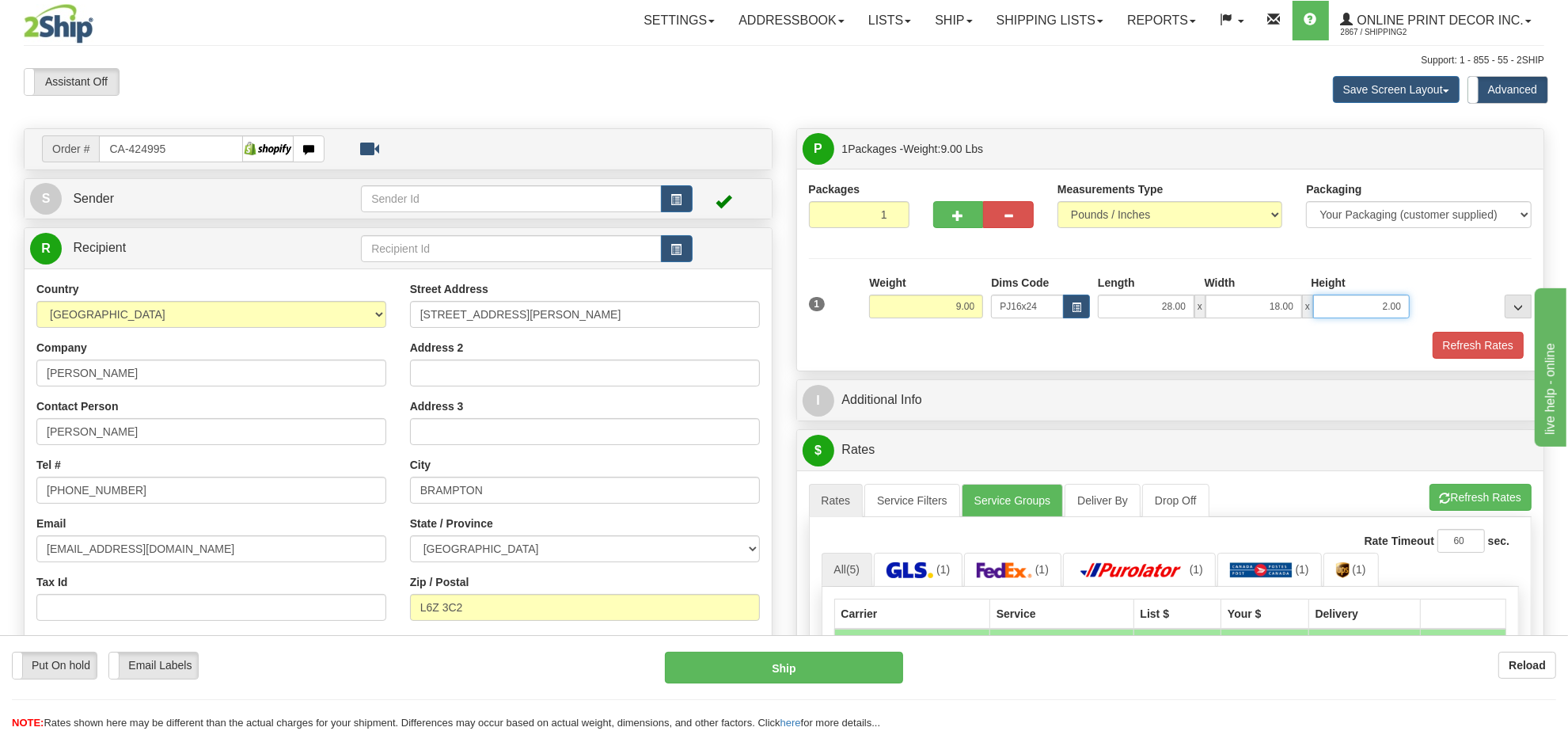
click at [1374, 302] on input "2.00" at bounding box center [1362, 306] width 97 height 24
type input "6.00"
click at [1477, 511] on button "Refresh Rates" at bounding box center [1481, 497] width 102 height 27
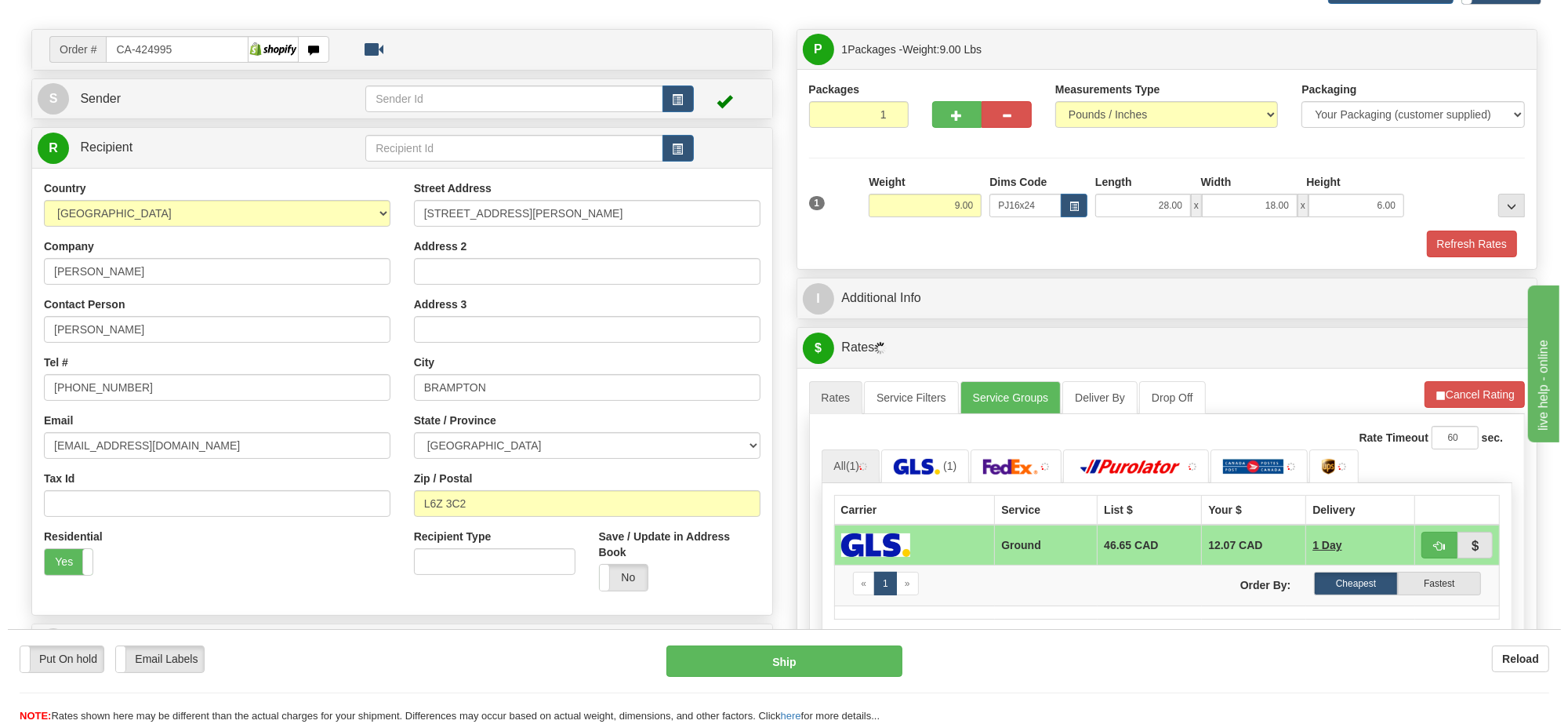
scroll to position [196, 0]
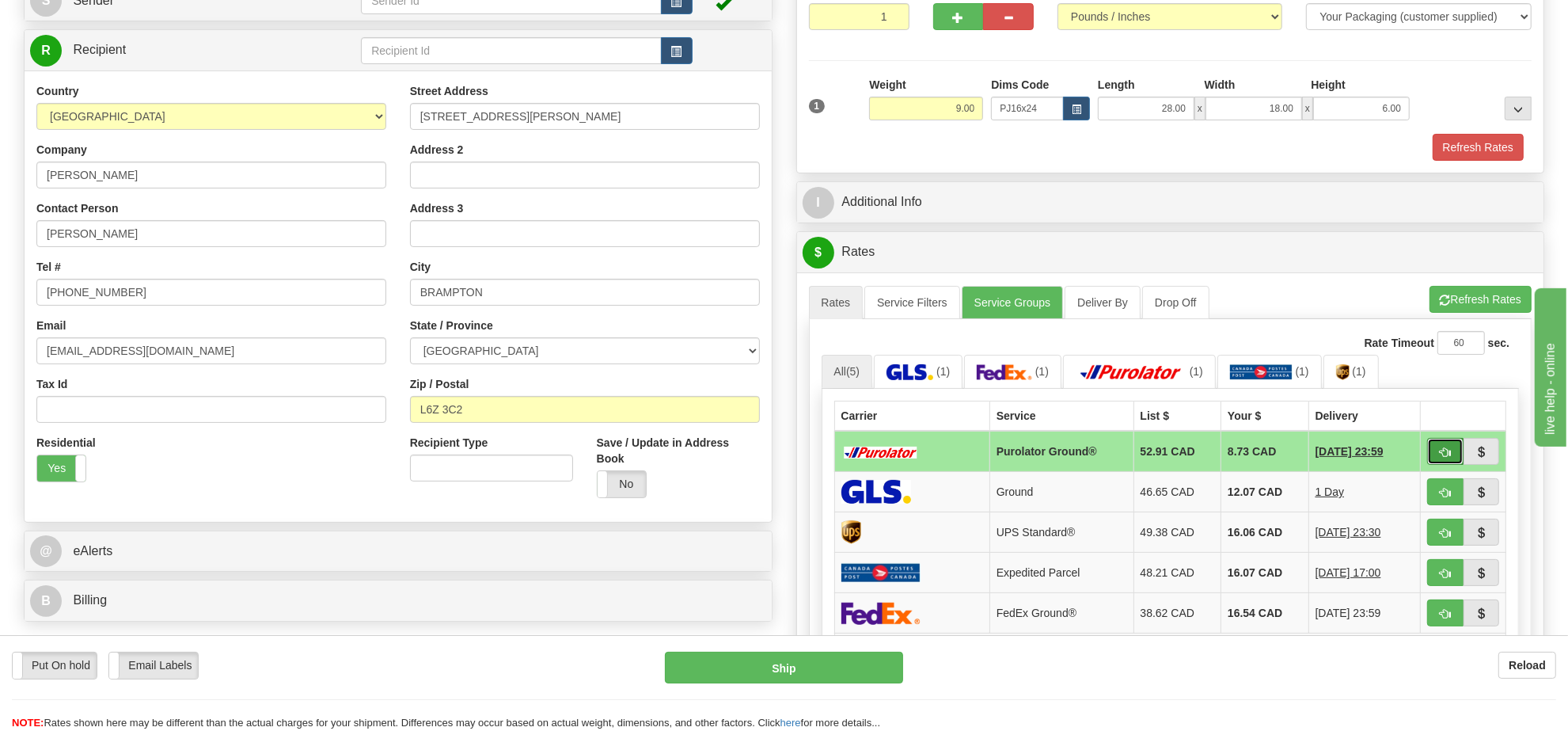
click at [1440, 465] on button "button" at bounding box center [1445, 451] width 36 height 27
type input "260"
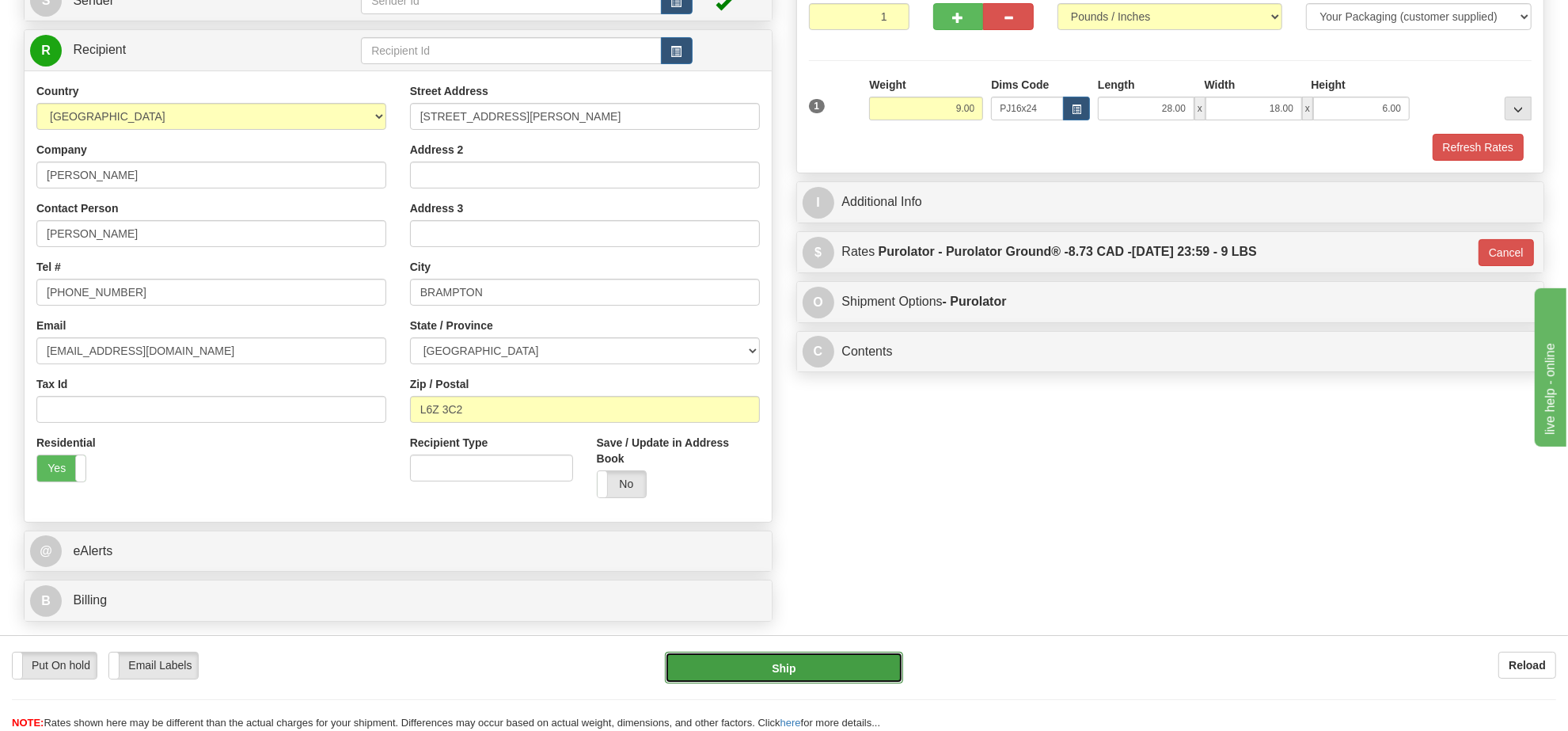
click at [851, 665] on button "Ship" at bounding box center [784, 668] width 238 height 32
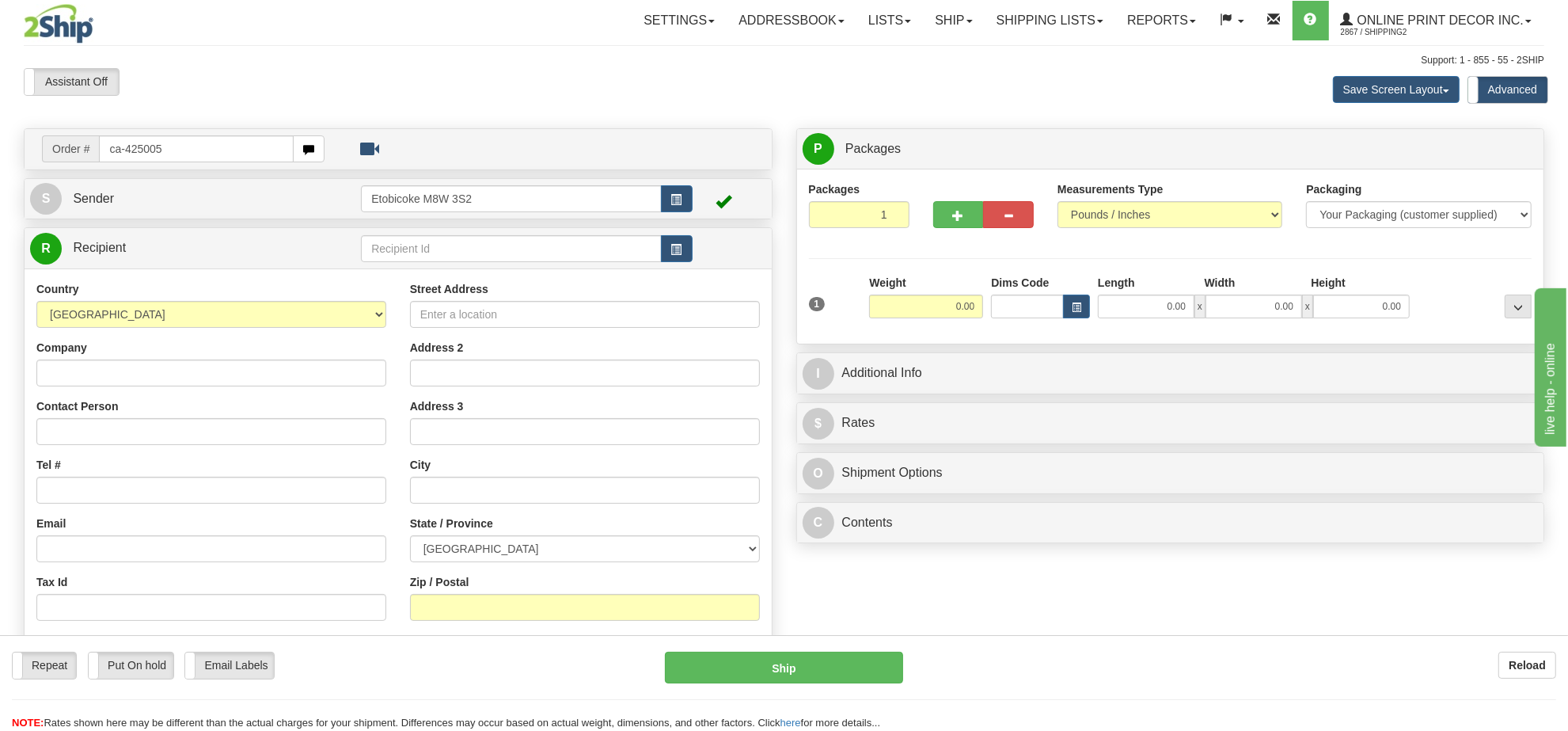
type input "ca-425005"
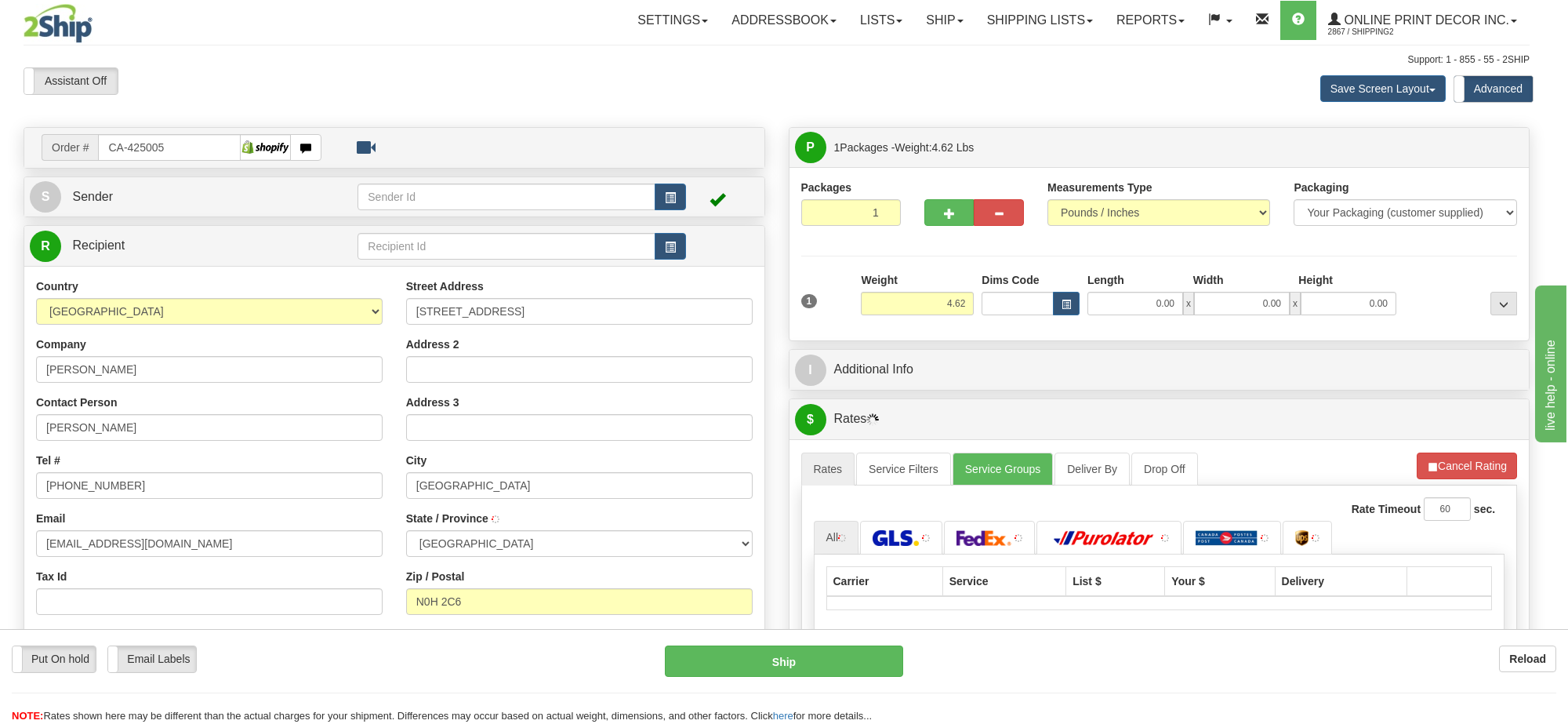
type input "PORT ELGIN"
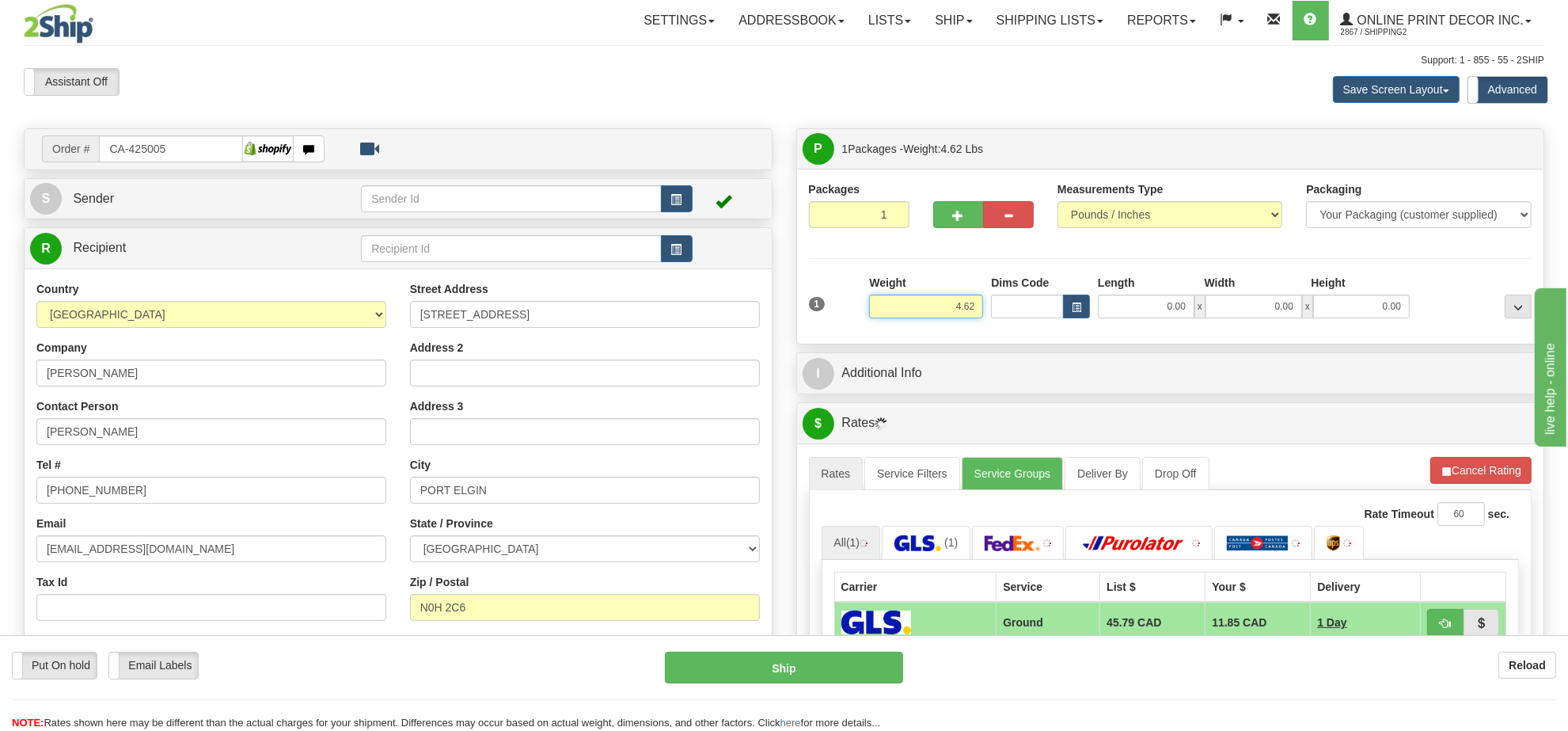
click at [956, 306] on input "4.62" at bounding box center [925, 306] width 114 height 24
click at [956, 306] on input "4.62" at bounding box center [925, 306] width 114 height 24
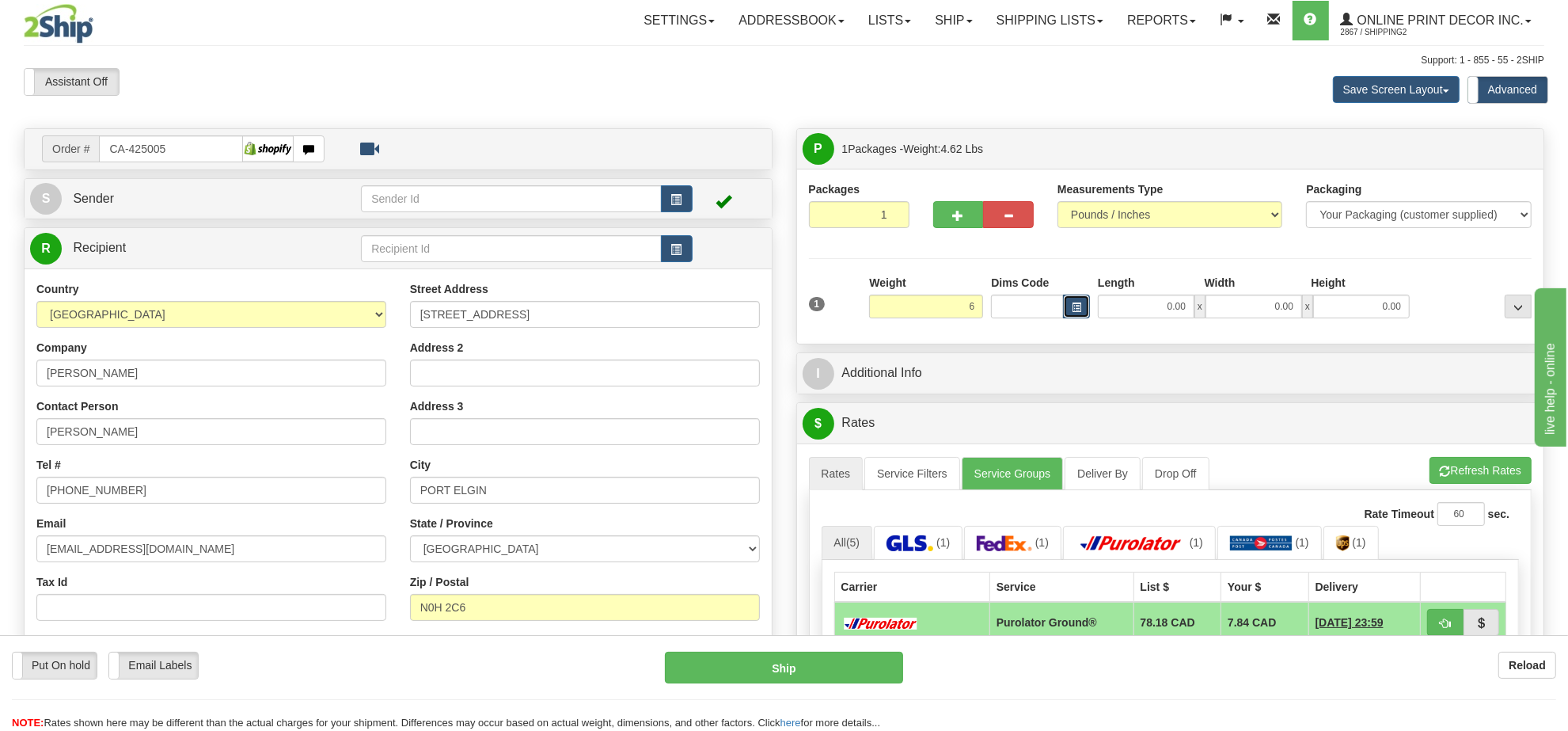
type input "6.00"
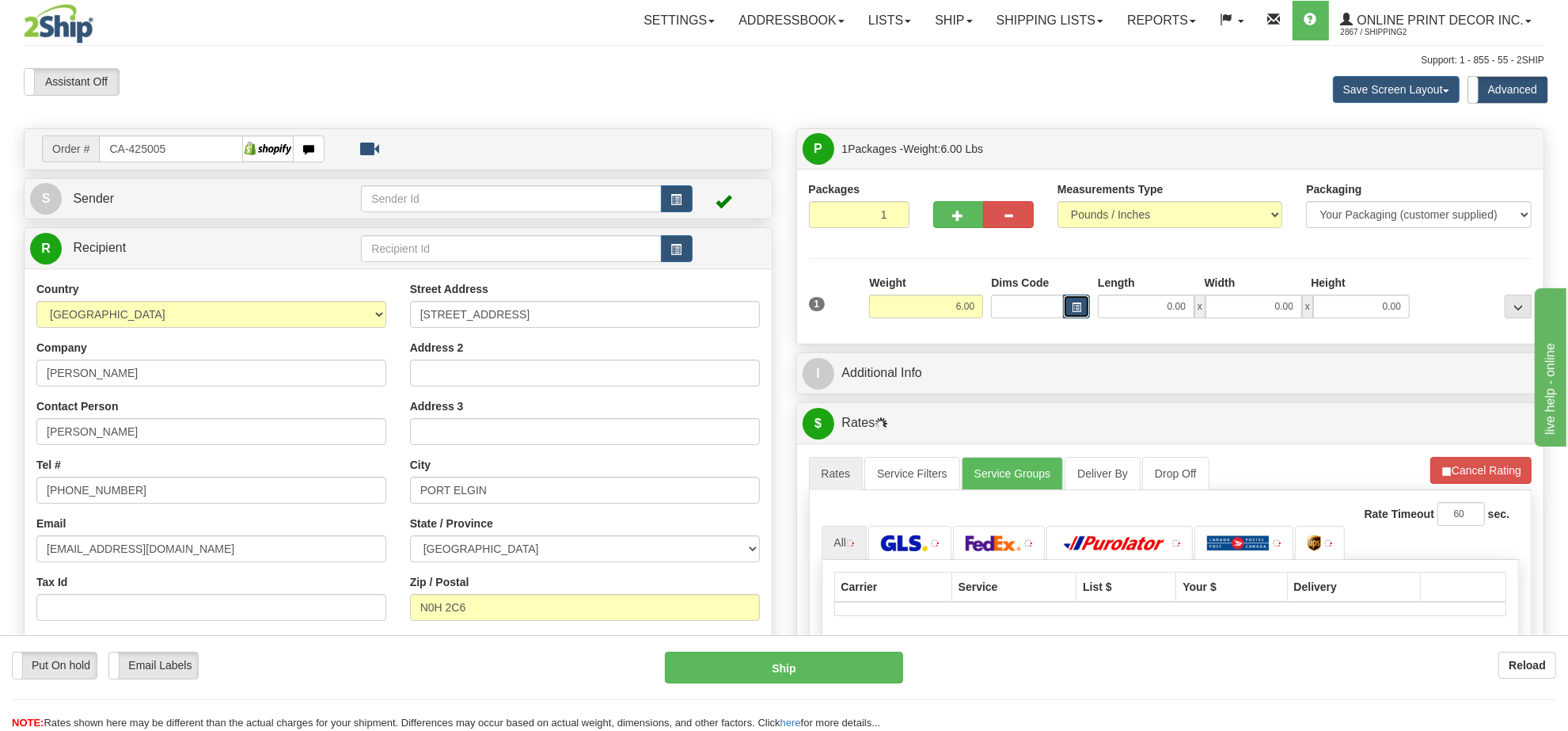
click at [1081, 309] on button "button" at bounding box center [1077, 306] width 27 height 24
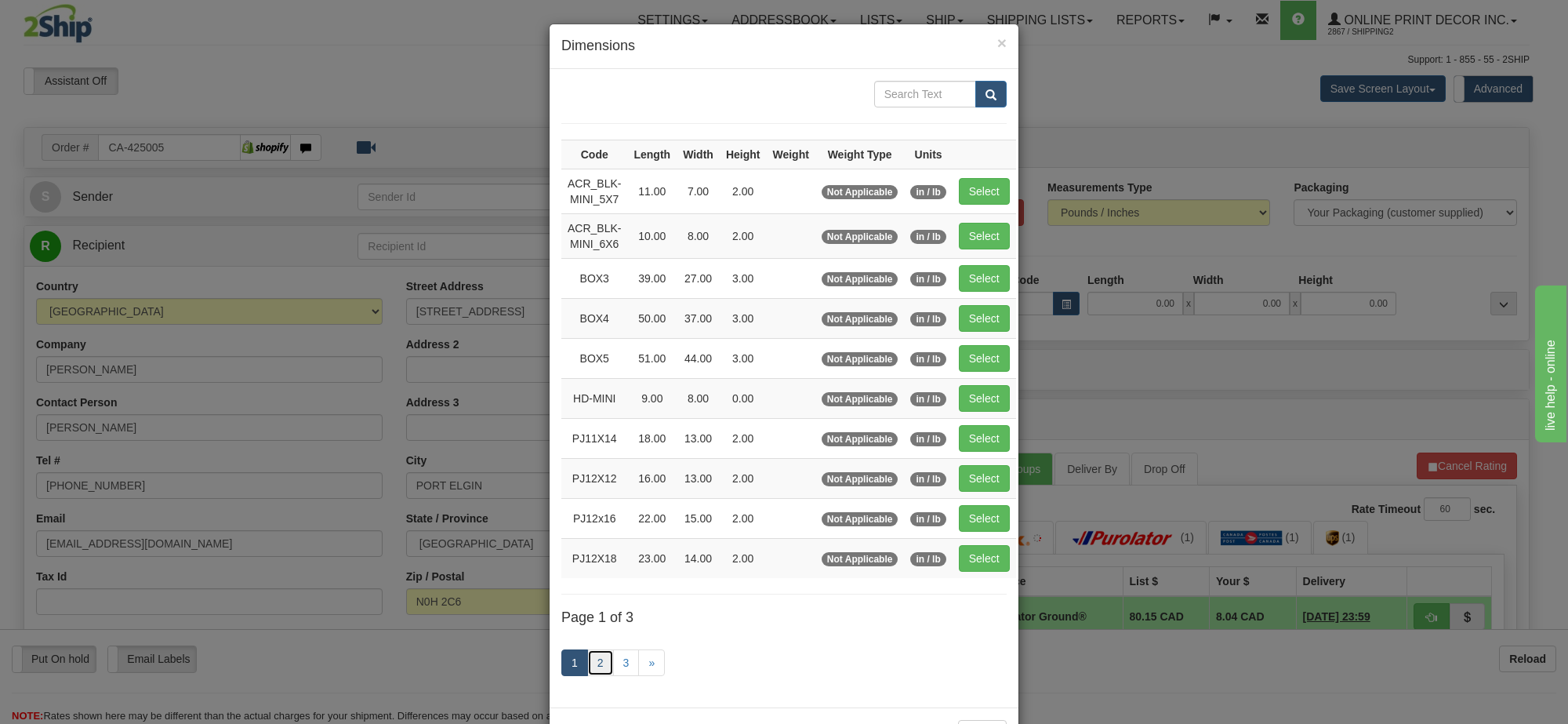
click at [589, 674] on link "2" at bounding box center [600, 662] width 27 height 27
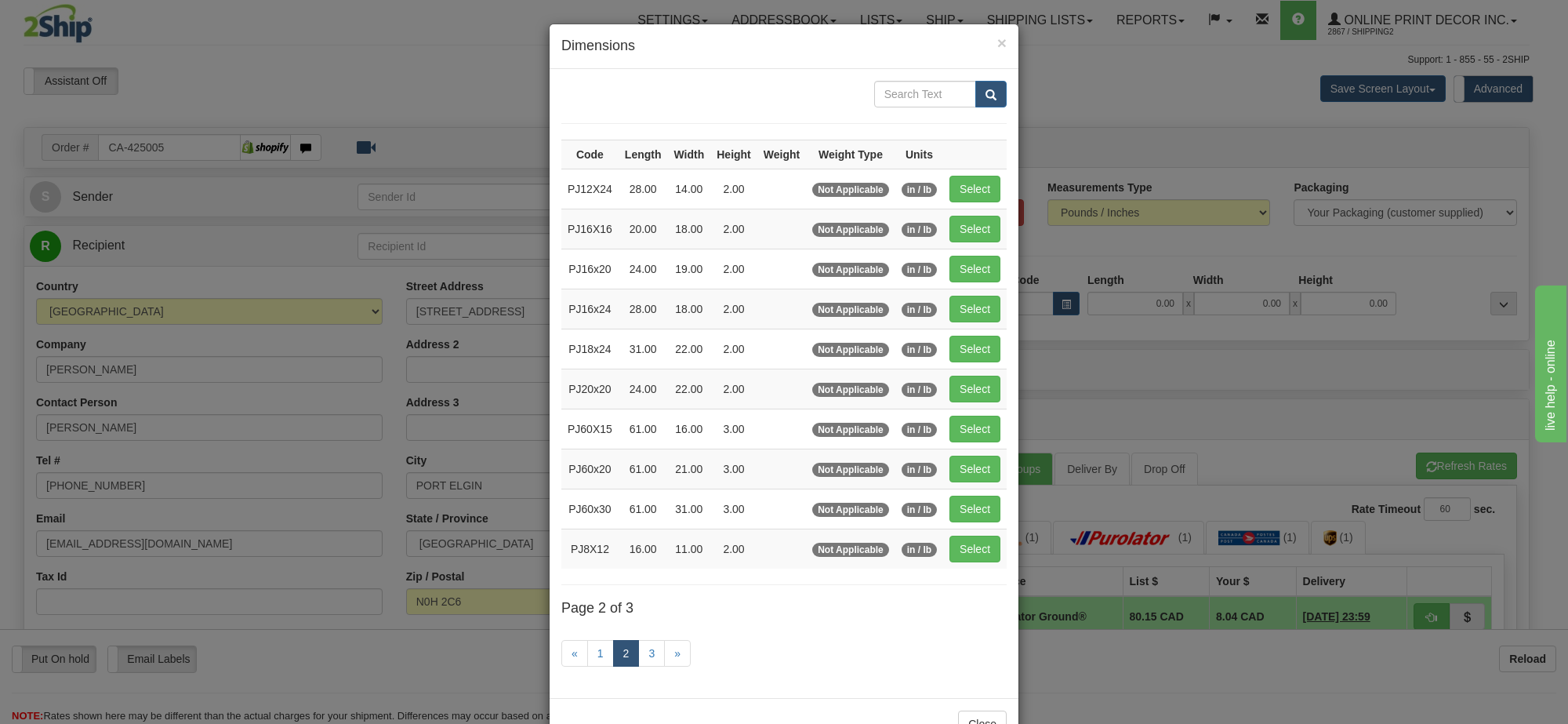
click at [944, 322] on td "Select" at bounding box center [975, 309] width 64 height 40
click at [965, 314] on button "Select" at bounding box center [975, 309] width 51 height 27
type input "PJ16x24"
type input "28.00"
type input "18.00"
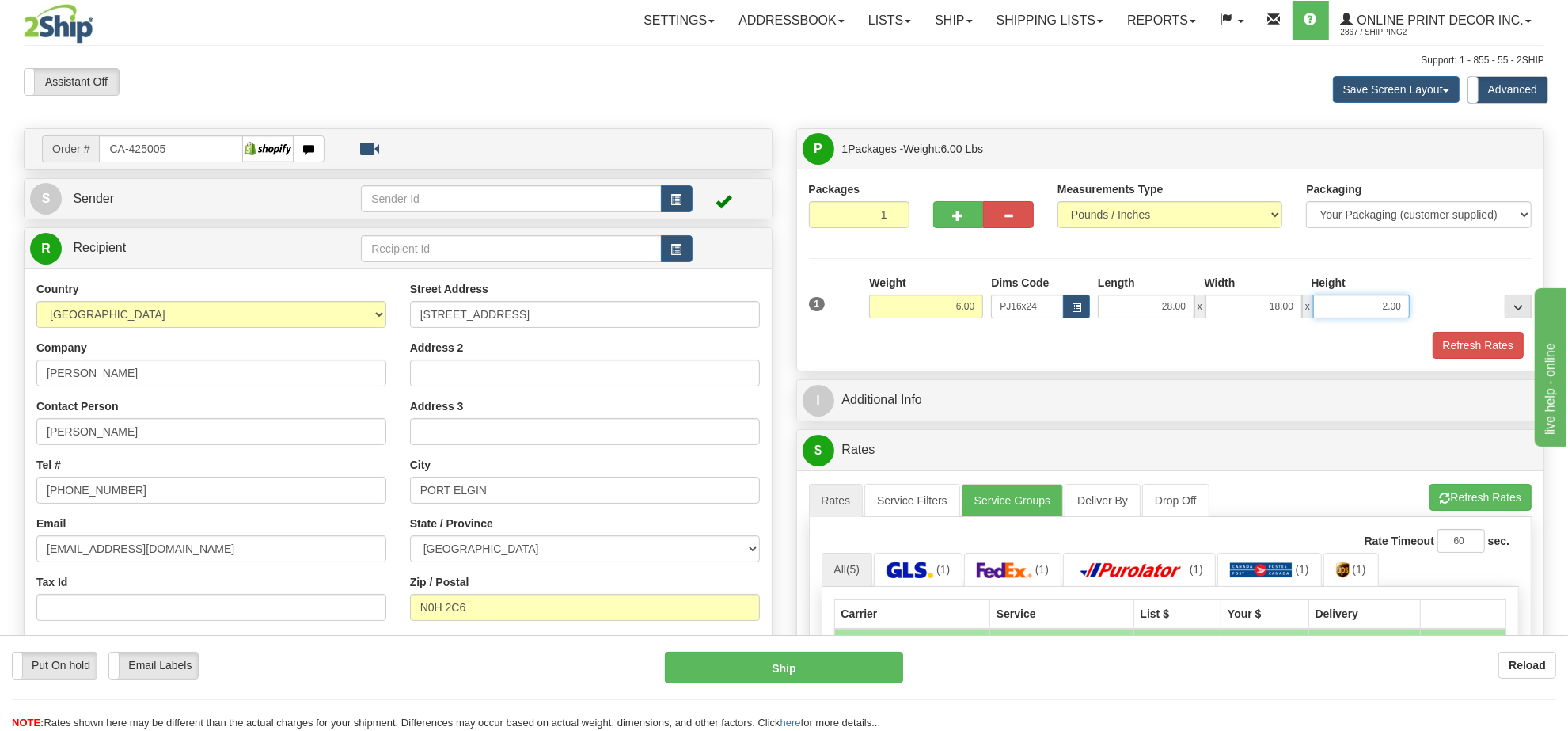
click at [1397, 302] on input "2.00" at bounding box center [1362, 306] width 97 height 24
type input "4.00"
click at [1450, 508] on button "Refresh Rates" at bounding box center [1481, 497] width 102 height 27
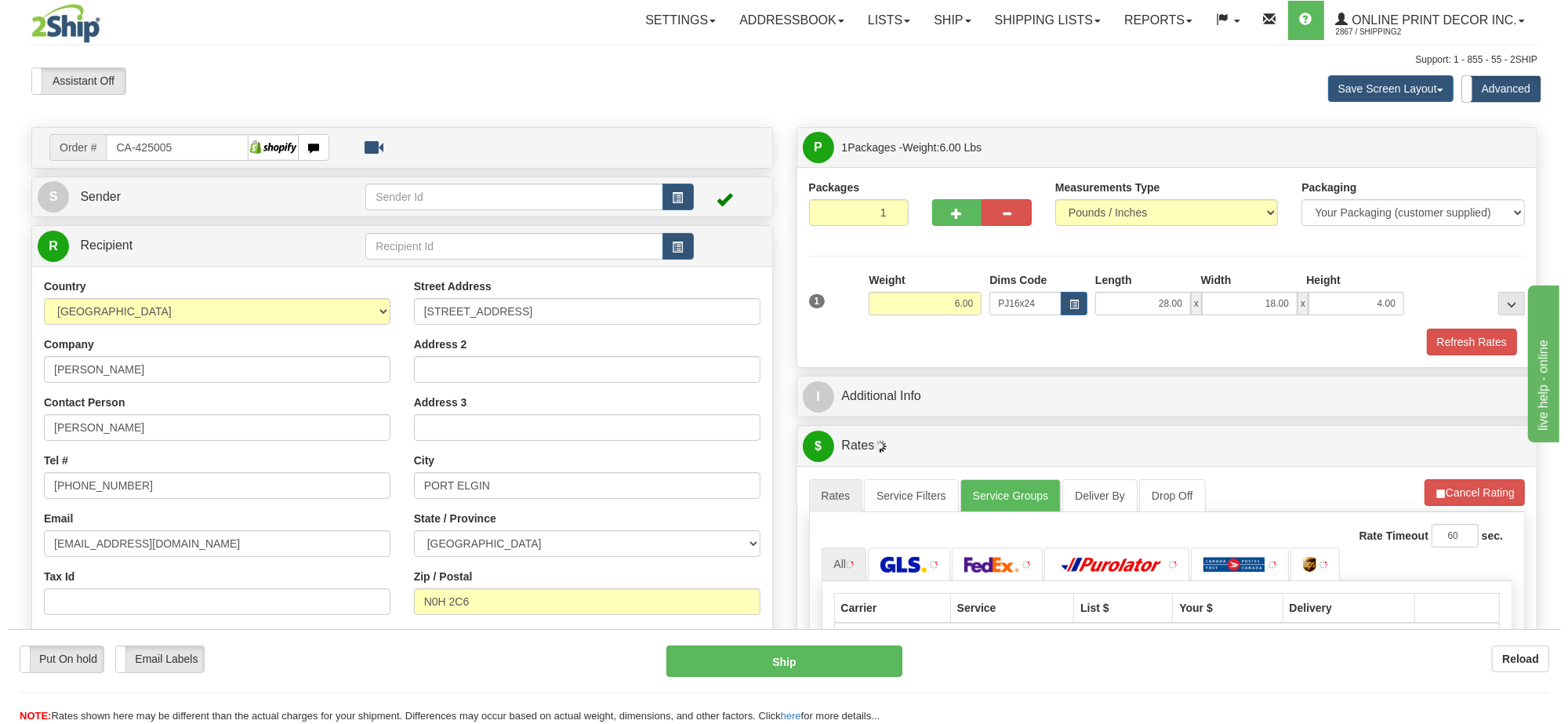
scroll to position [98, 0]
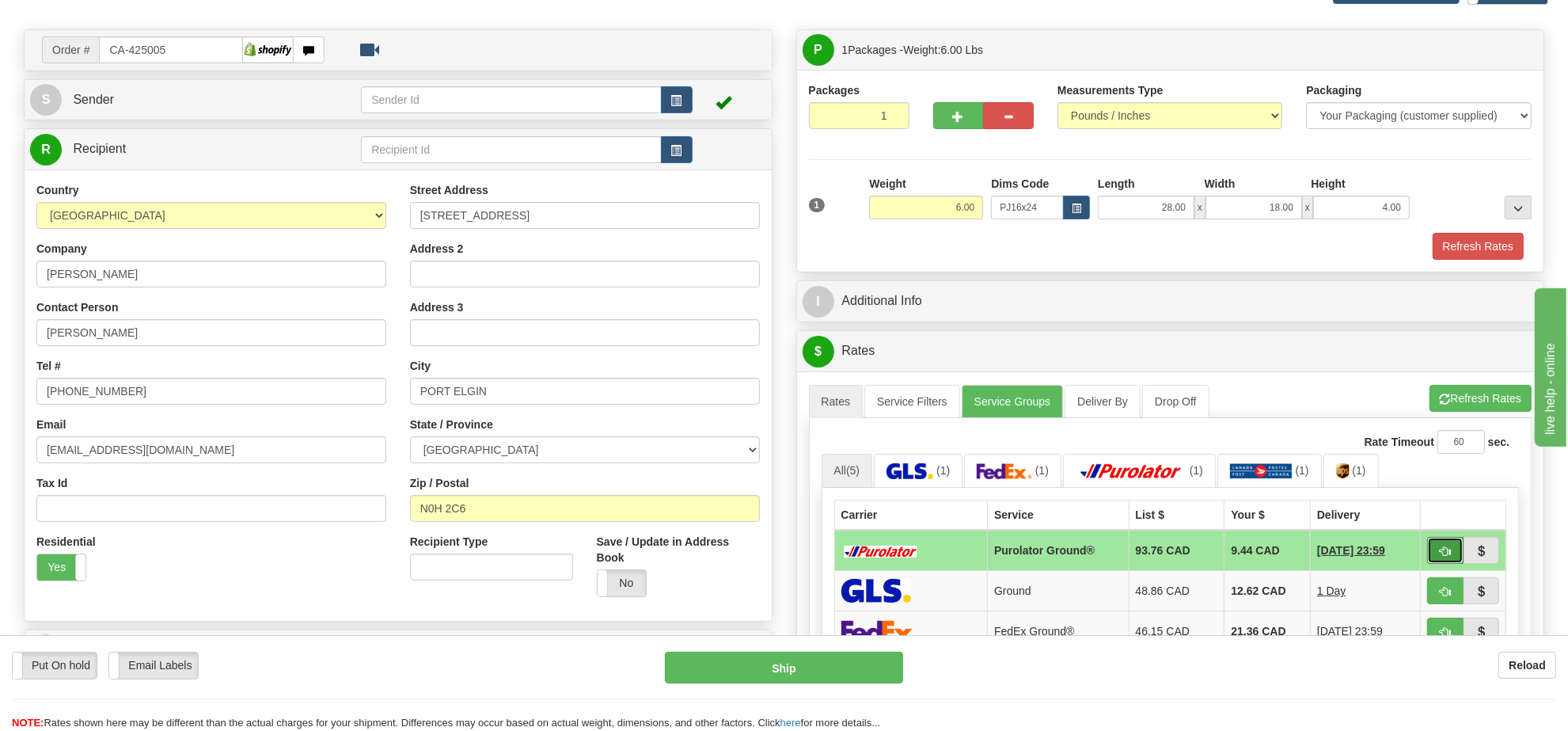
click at [1440, 555] on span "button" at bounding box center [1446, 551] width 11 height 11
type input "260"
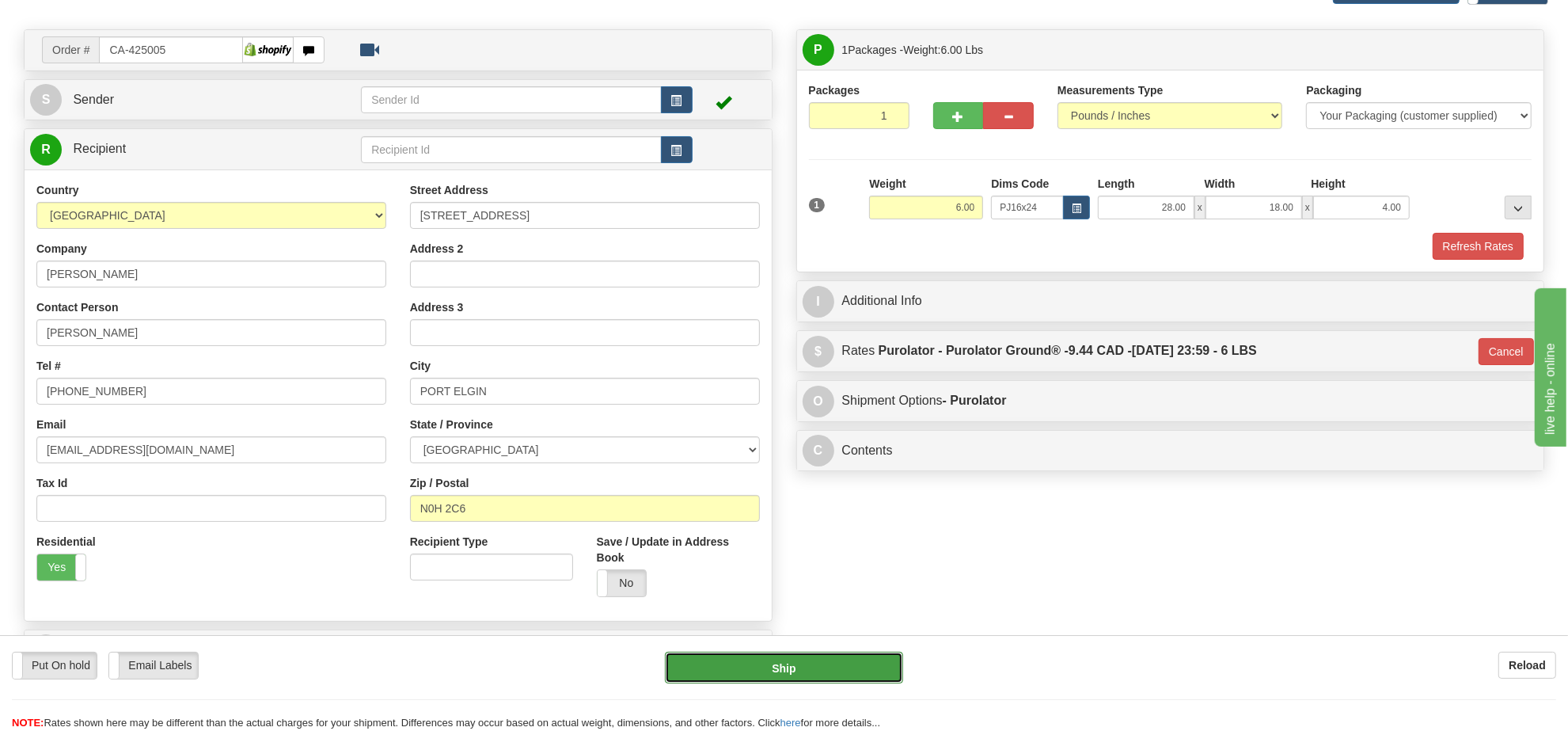
click at [797, 665] on button "Ship" at bounding box center [784, 668] width 238 height 32
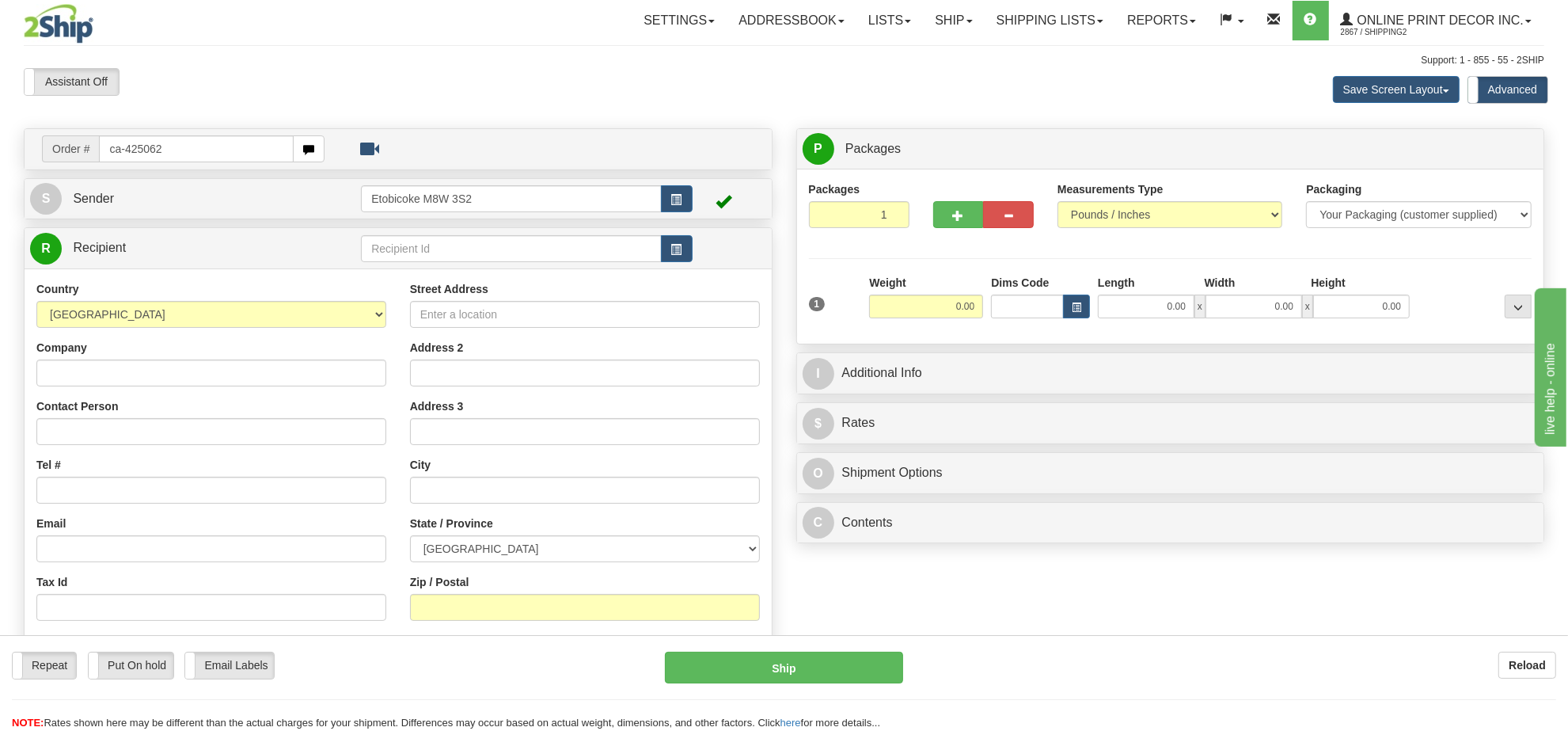
type input "ca-425062"
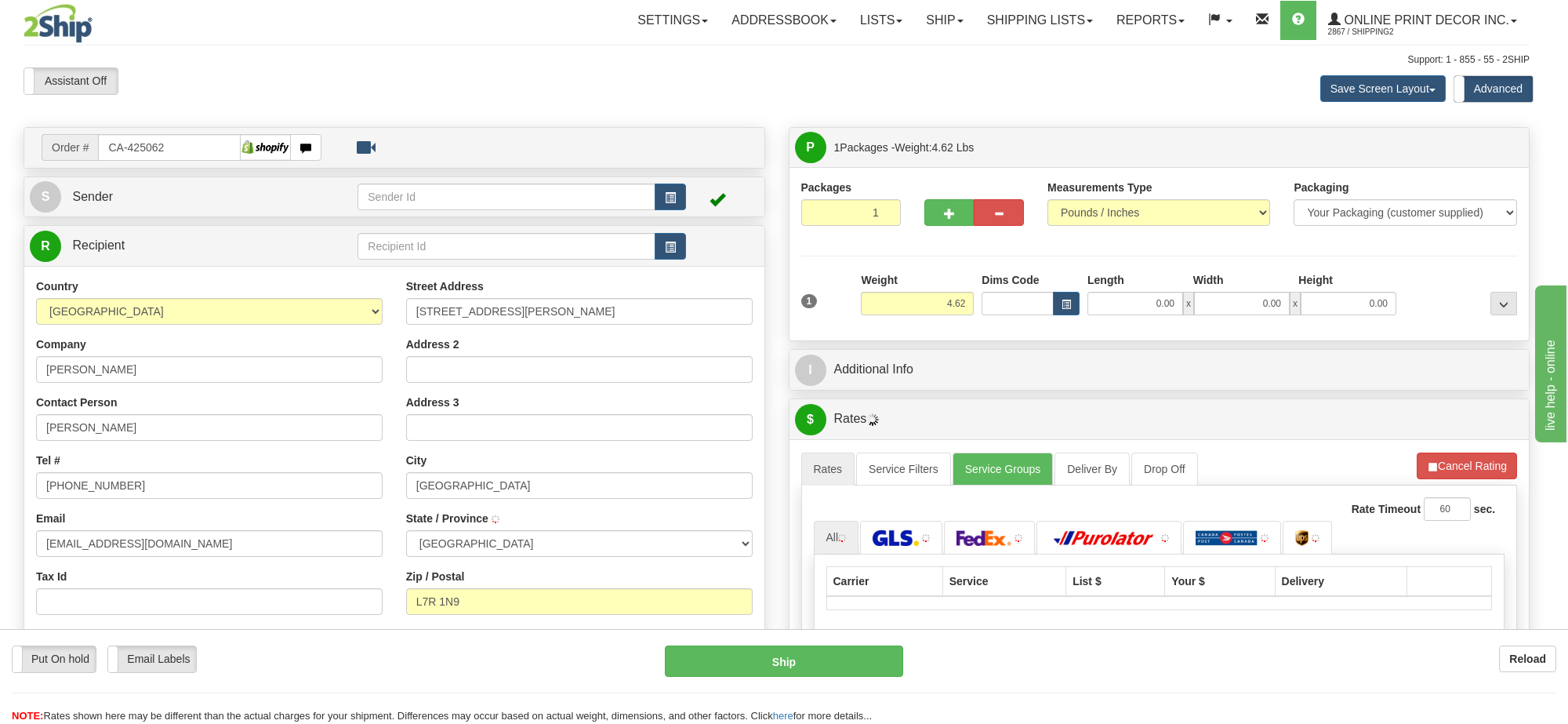
type input "[GEOGRAPHIC_DATA]"
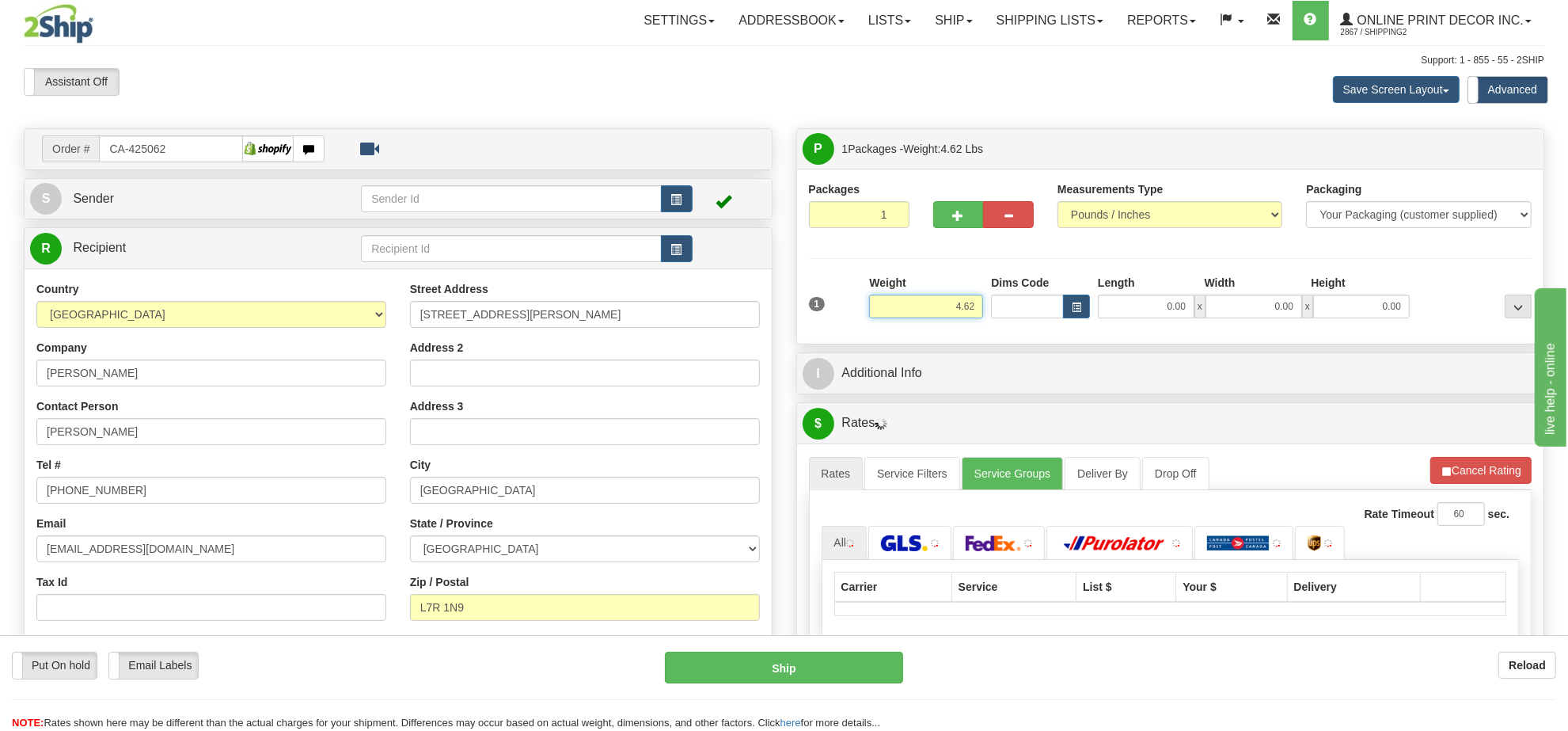
click at [962, 310] on input "4.62" at bounding box center [925, 306] width 114 height 24
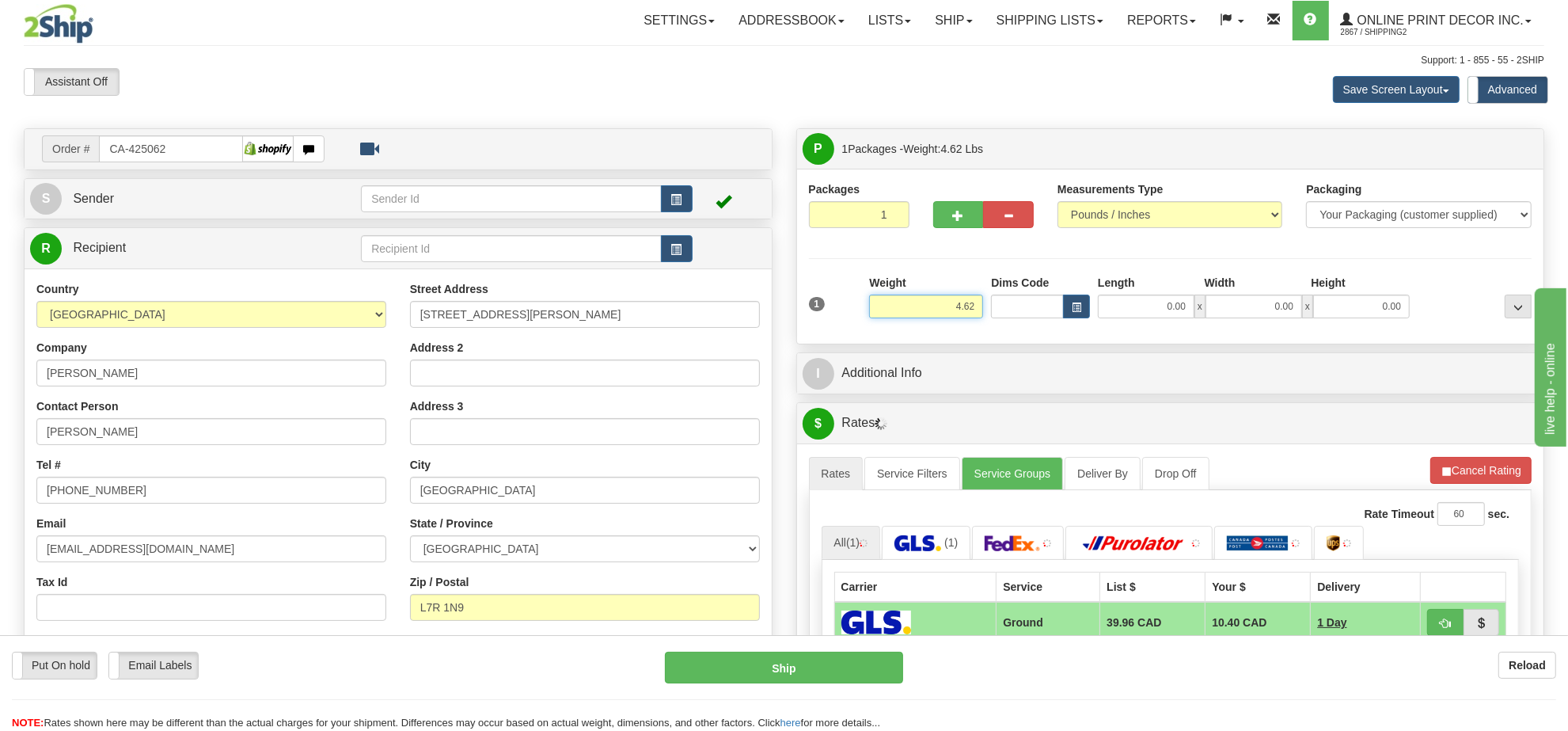
click at [962, 310] on input "4.62" at bounding box center [925, 306] width 114 height 24
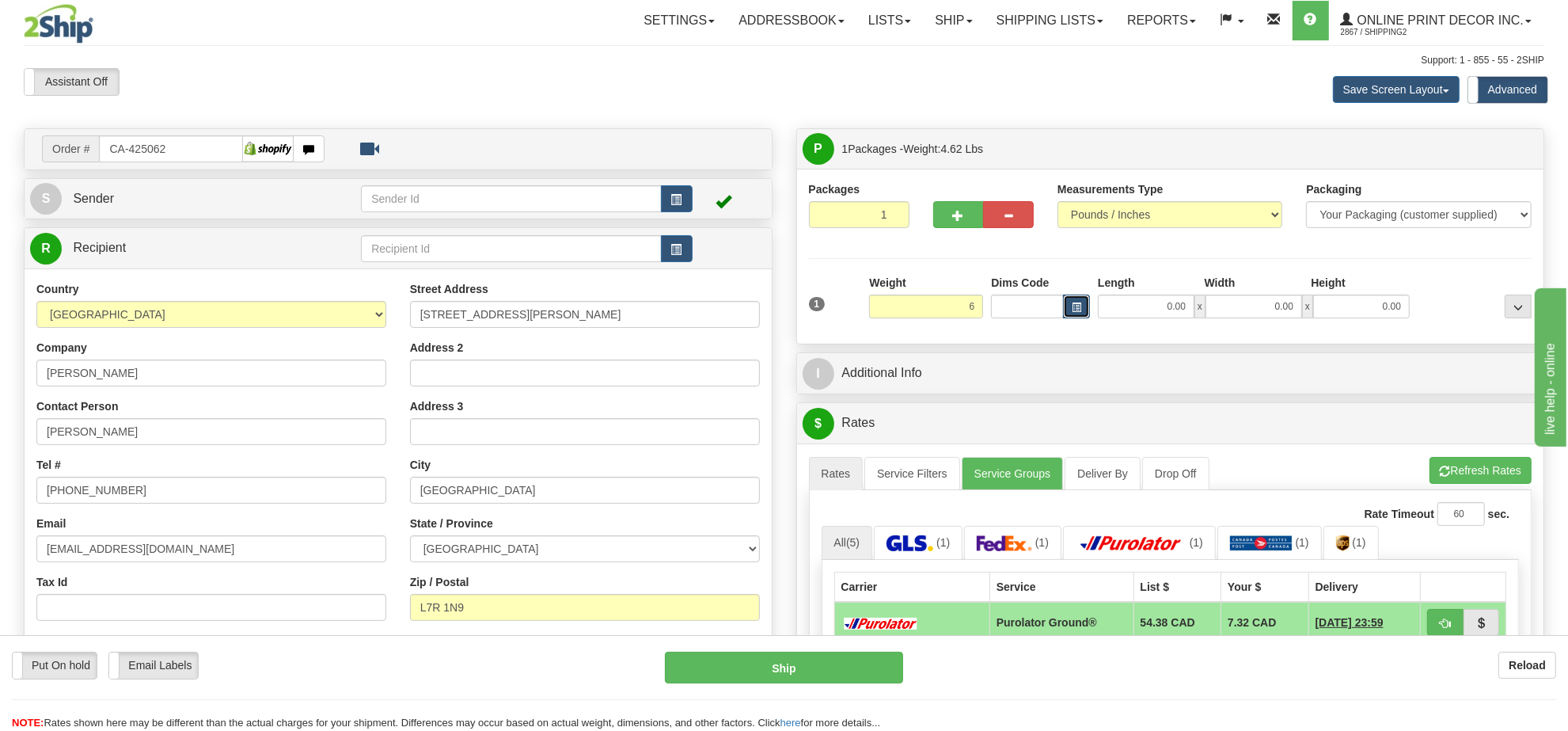
type input "6.00"
click at [1080, 307] on span "button" at bounding box center [1076, 307] width 10 height 9
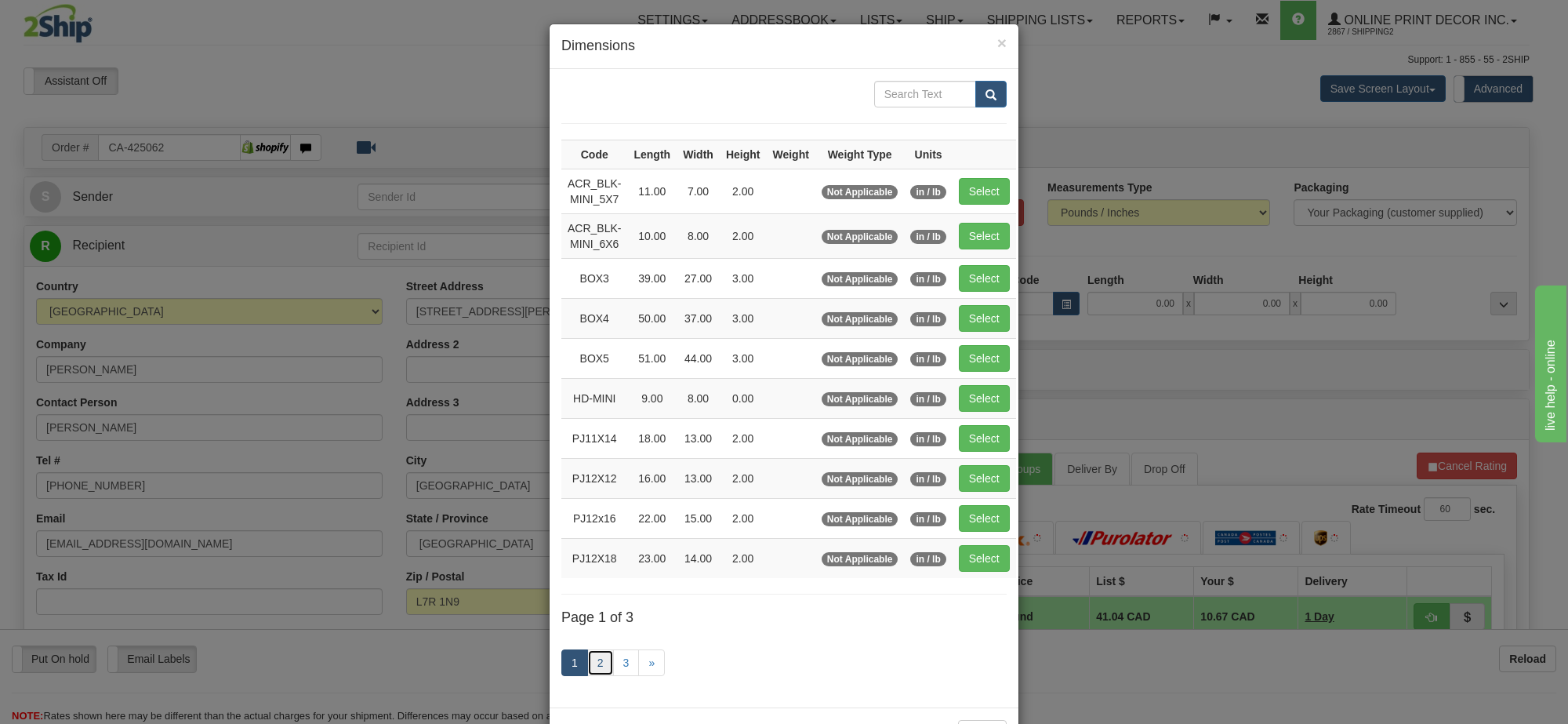
click at [590, 666] on link "2" at bounding box center [600, 662] width 27 height 27
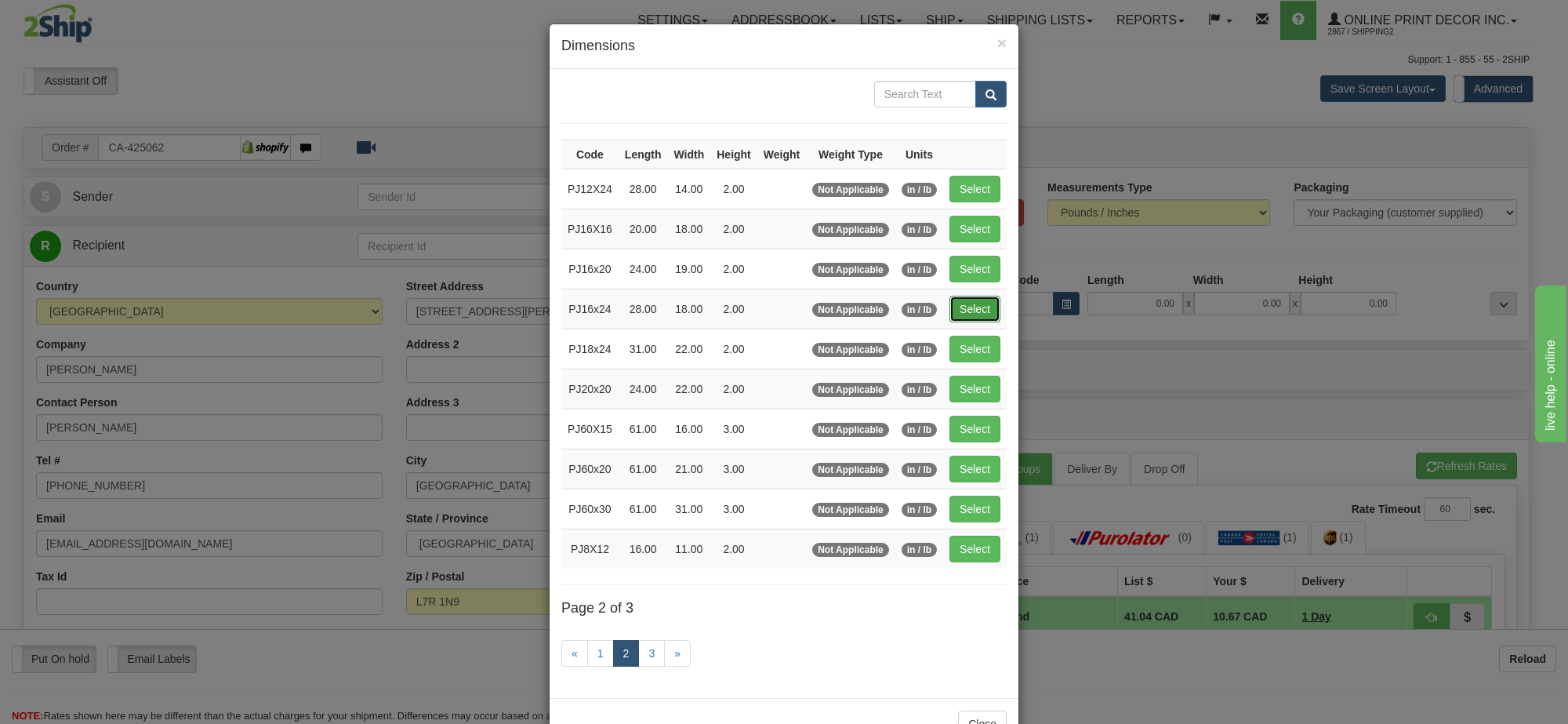
click at [965, 315] on button "Select" at bounding box center [975, 309] width 51 height 27
type input "PJ16x24"
type input "28.00"
type input "18.00"
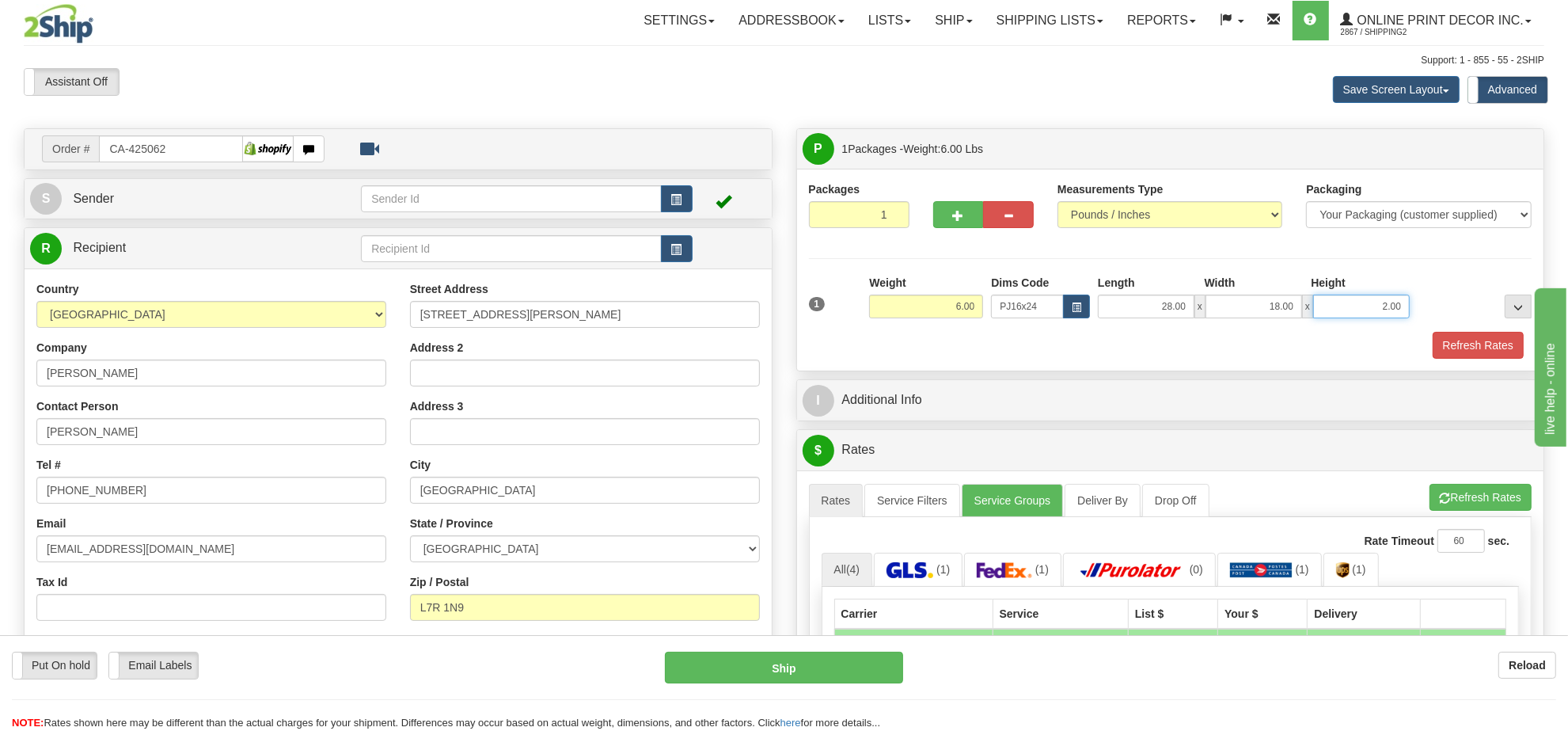
click at [1389, 310] on input "2.00" at bounding box center [1362, 306] width 97 height 24
type input "4.00"
click at [1454, 511] on button "Refresh Rates" at bounding box center [1481, 497] width 102 height 27
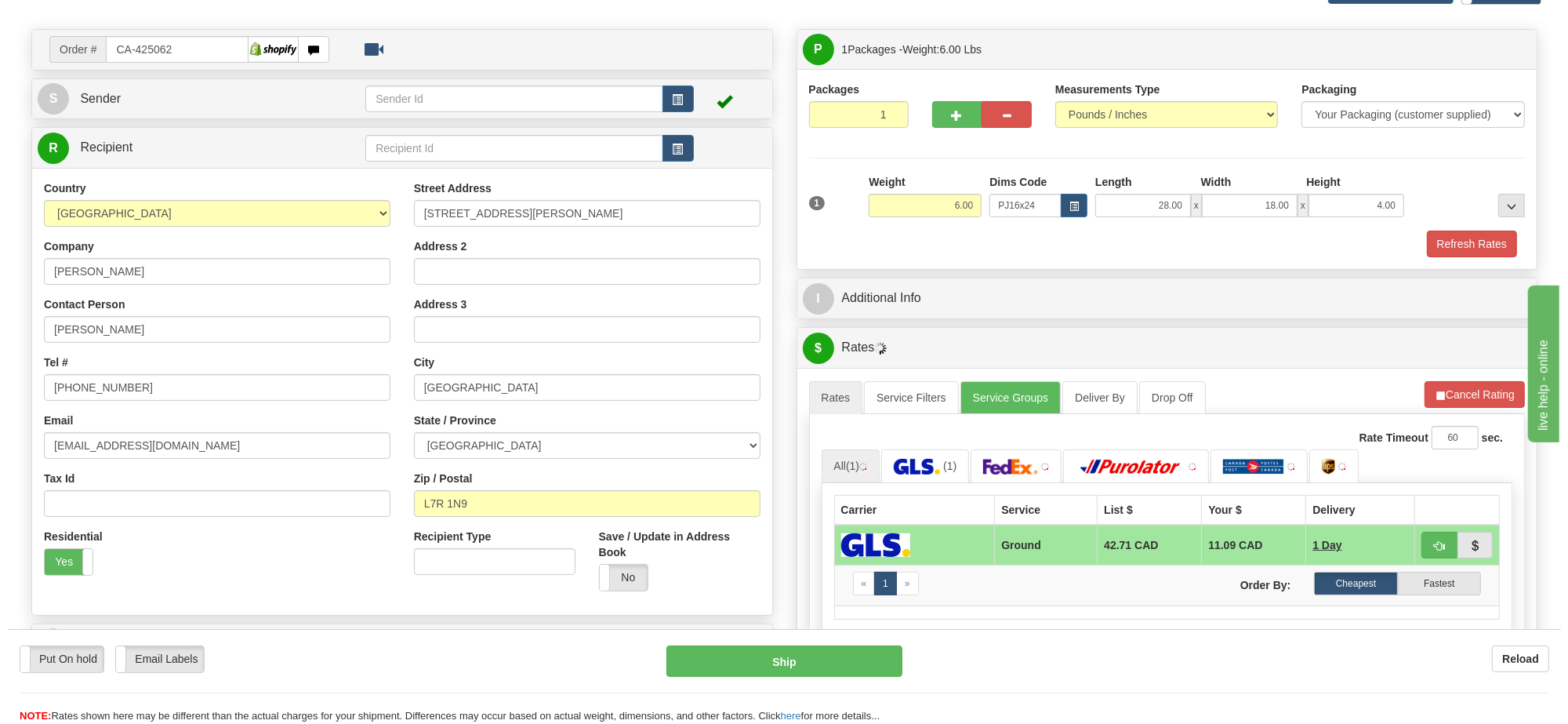
scroll to position [196, 0]
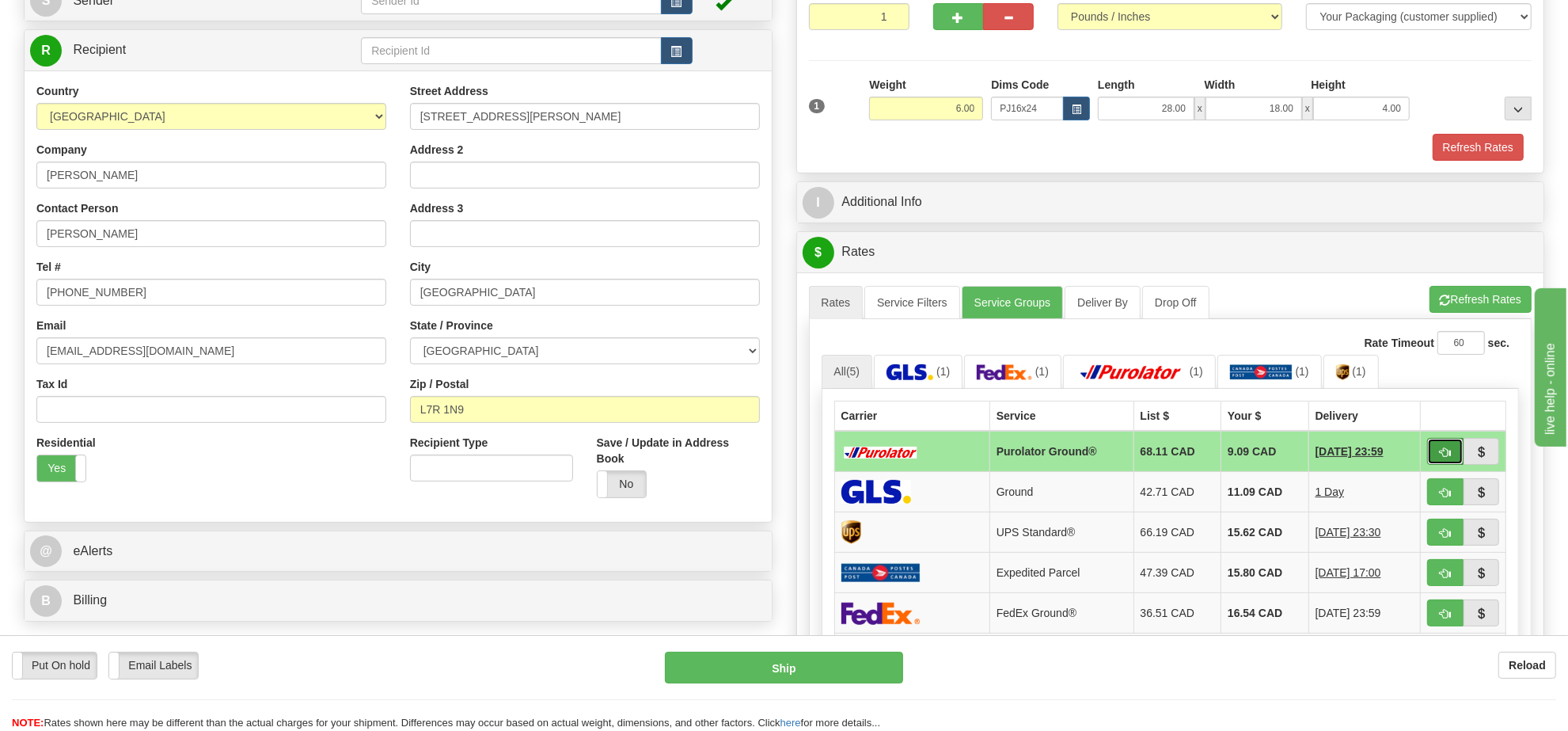
click at [1441, 458] on span "button" at bounding box center [1446, 453] width 11 height 11
type input "260"
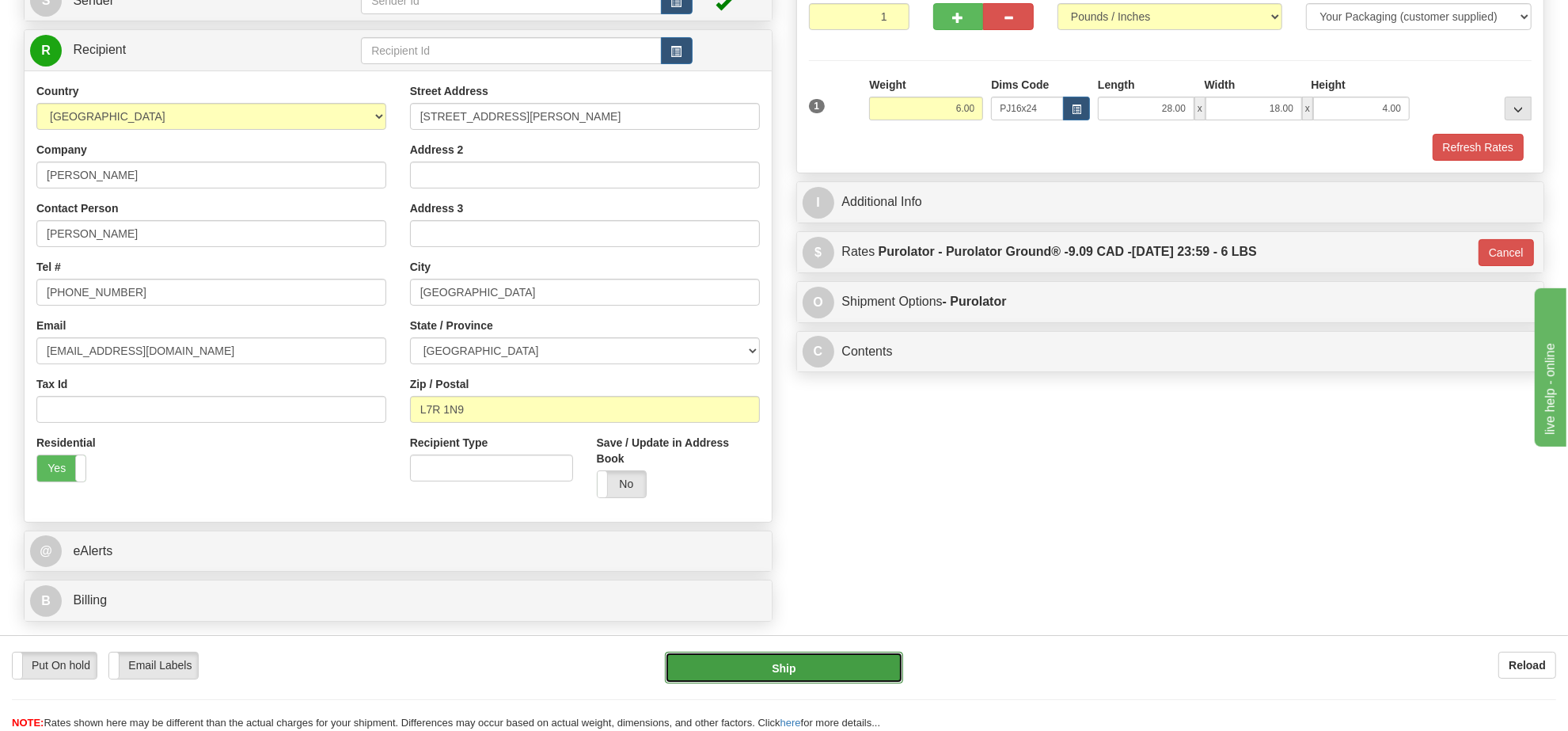
click at [813, 668] on button "Ship" at bounding box center [784, 668] width 238 height 32
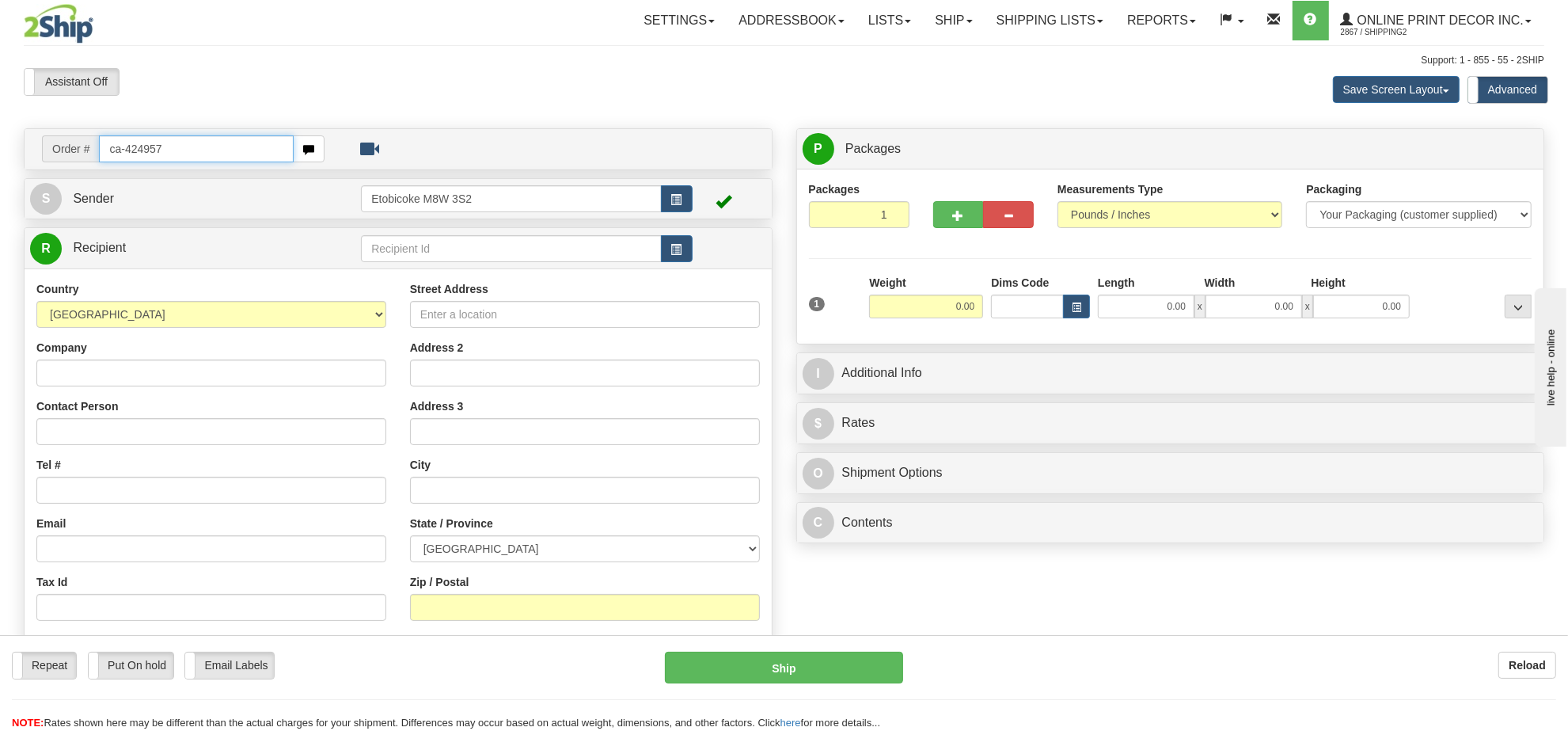
type input "ca-424957"
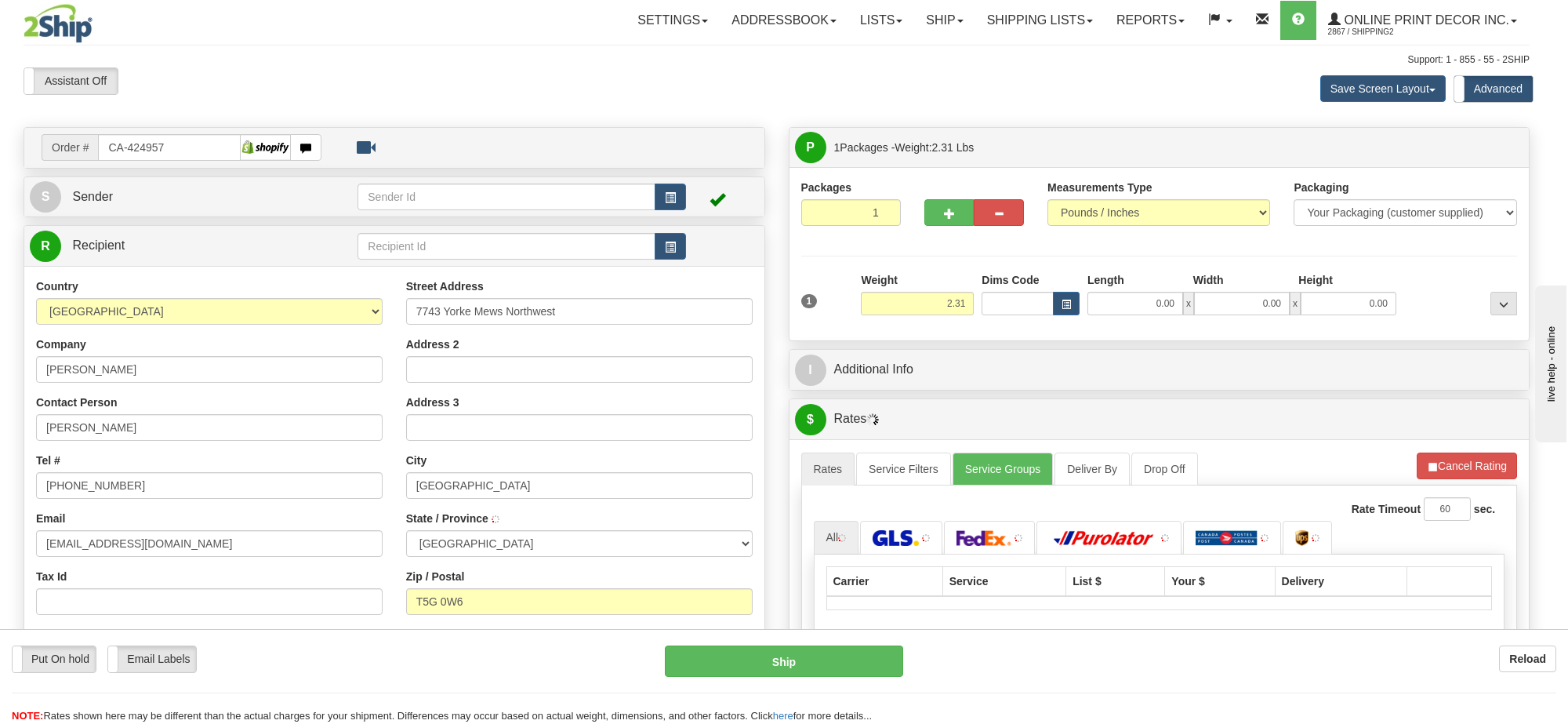
type input "[GEOGRAPHIC_DATA]"
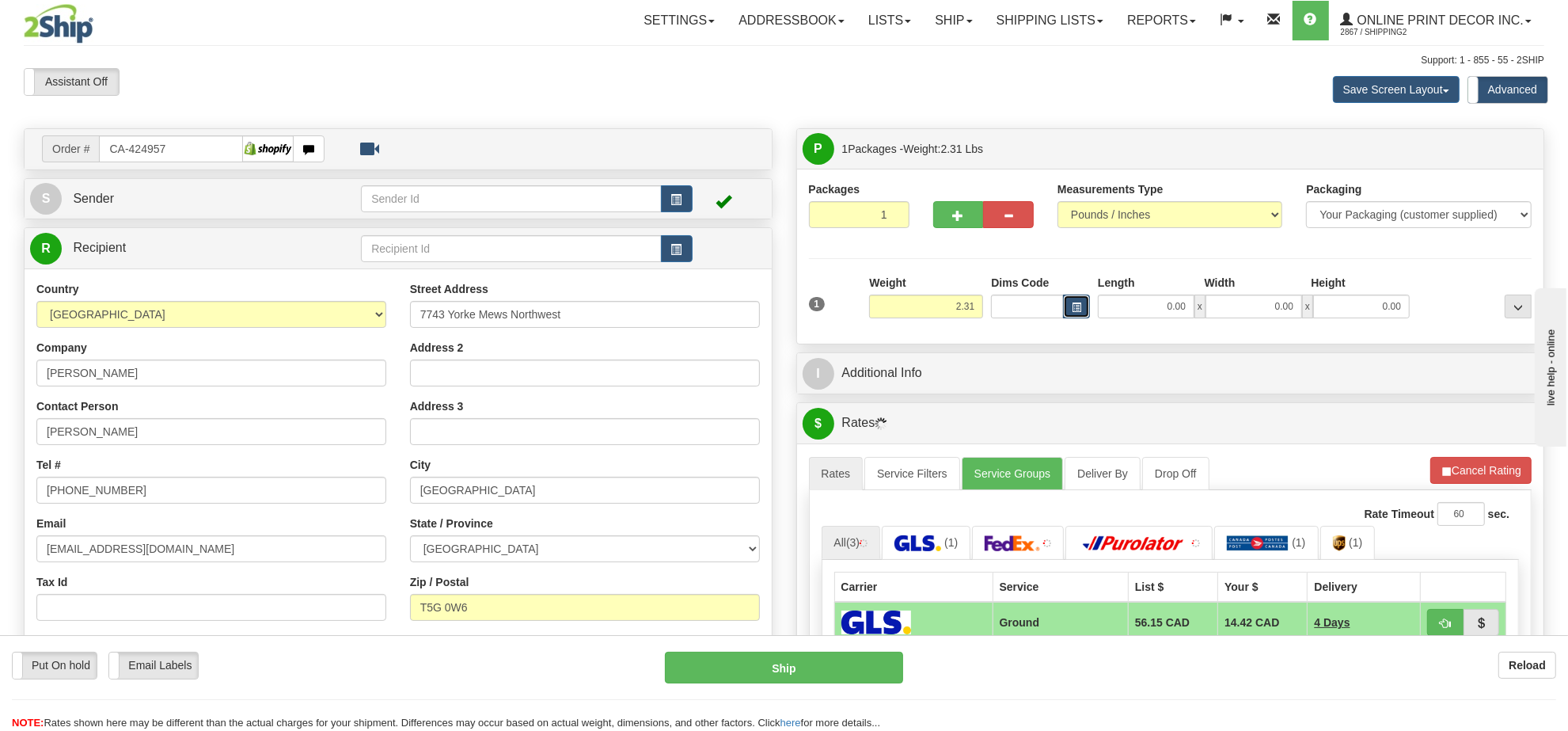
click at [1074, 302] on button "button" at bounding box center [1077, 306] width 27 height 24
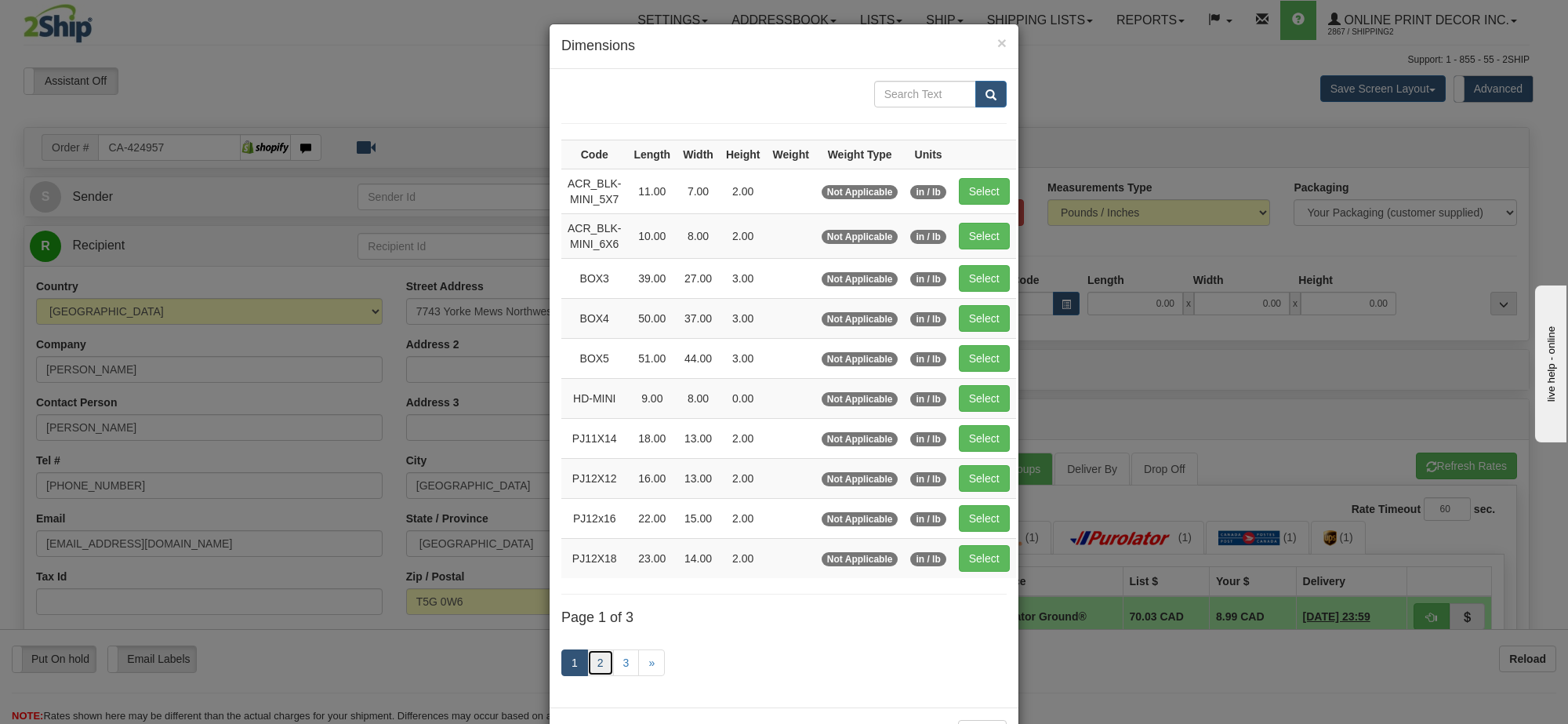
click at [594, 671] on link "2" at bounding box center [600, 662] width 27 height 27
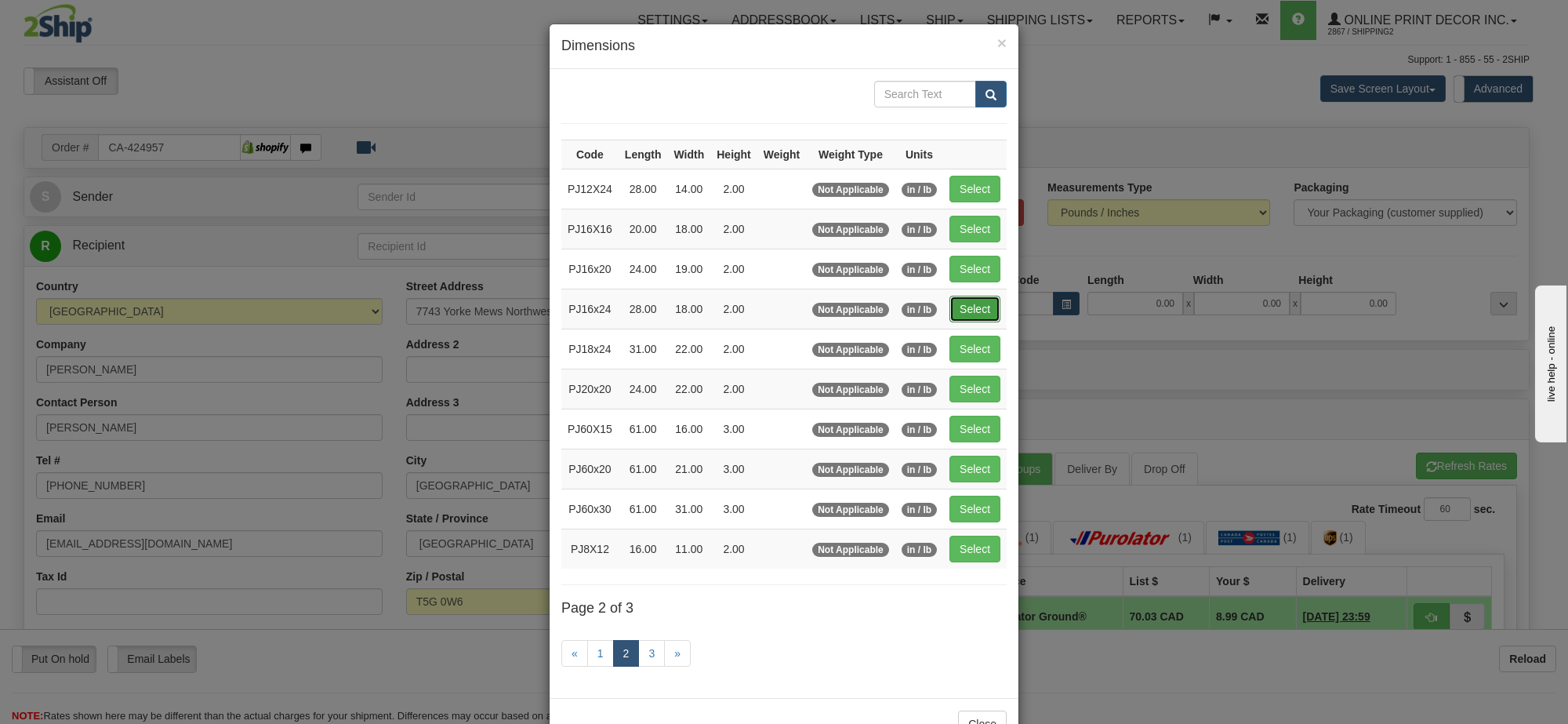
click at [978, 311] on button "Select" at bounding box center [975, 309] width 51 height 27
type input "PJ16x24"
type input "28.00"
type input "18.00"
type input "2.00"
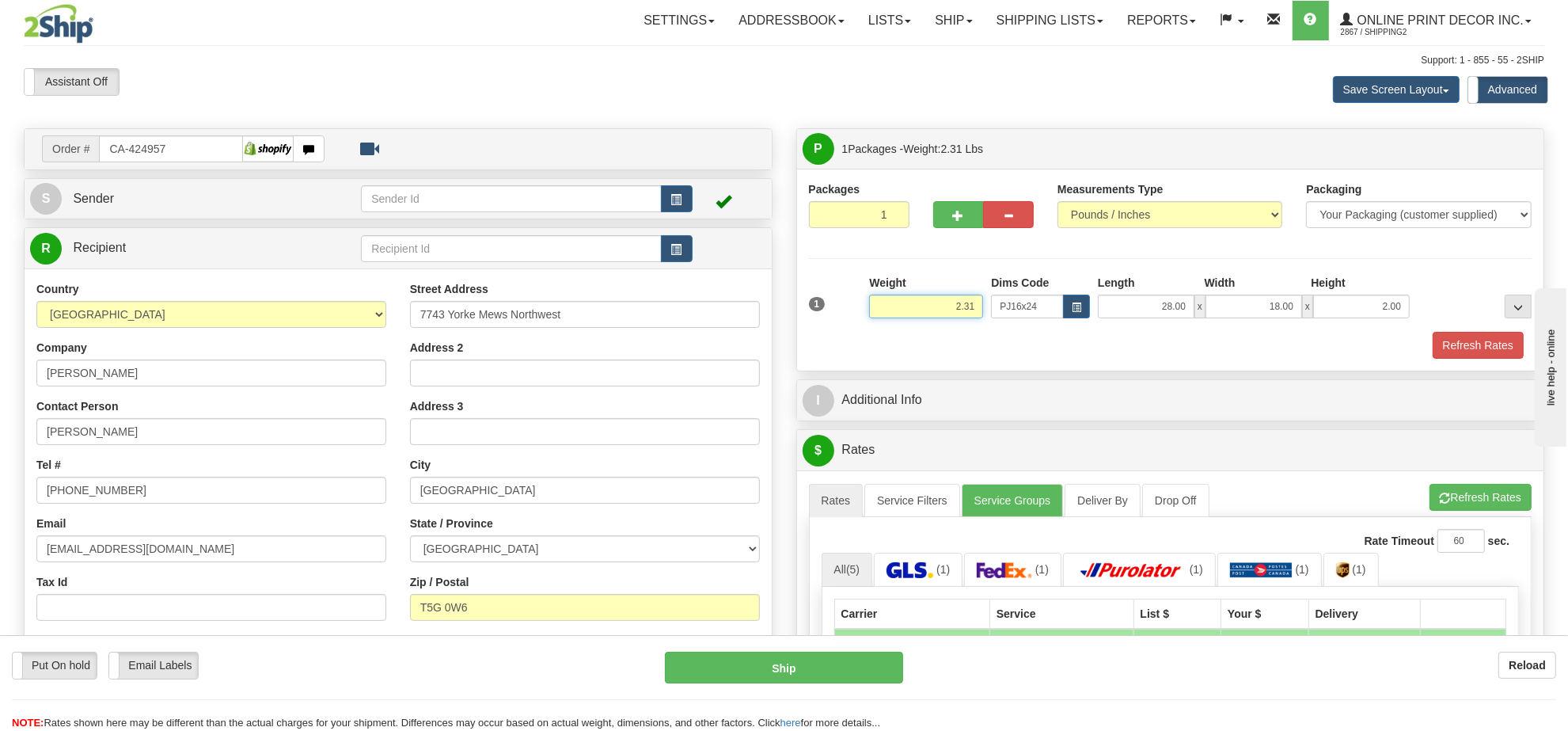
click at [955, 311] on input "2.31" at bounding box center [925, 306] width 114 height 24
type input "3.00"
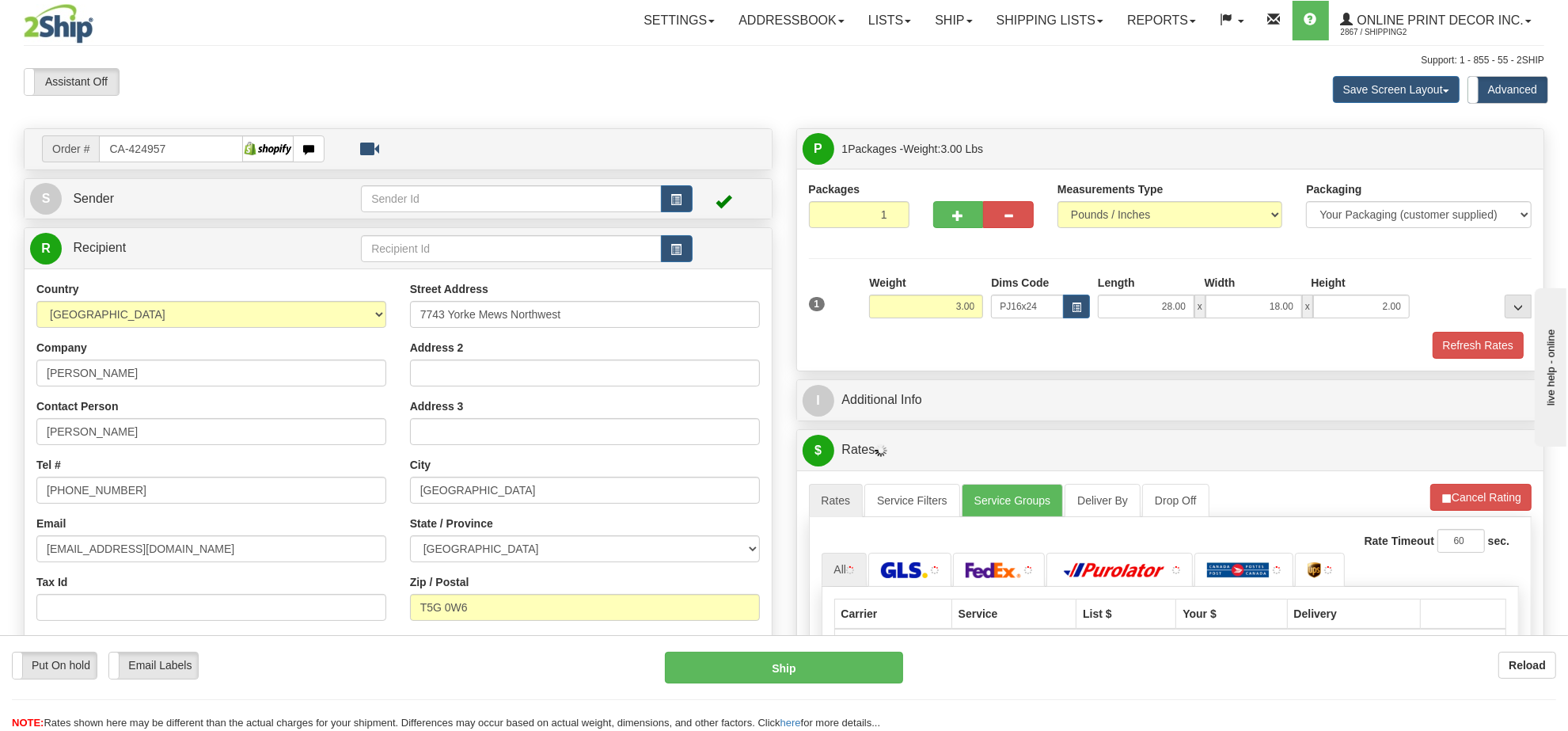
click at [1495, 487] on div "A change has been made which could impact your rate estimate. To ensure the est…" at bounding box center [1170, 621] width 747 height 302
click at [1483, 503] on button "Cancel Rating" at bounding box center [1481, 497] width 101 height 27
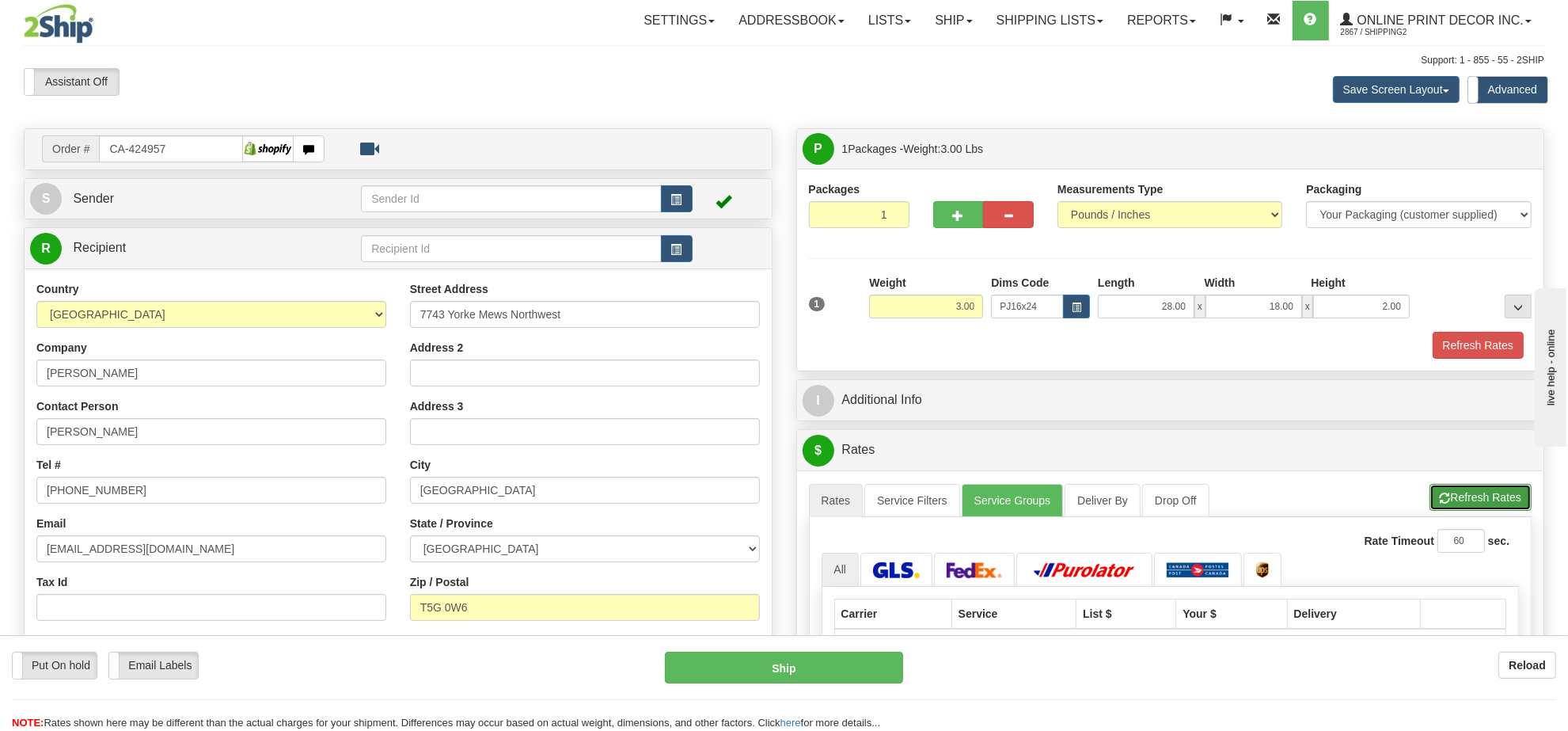
click at [1483, 499] on button "Refresh Rates" at bounding box center [1481, 497] width 102 height 27
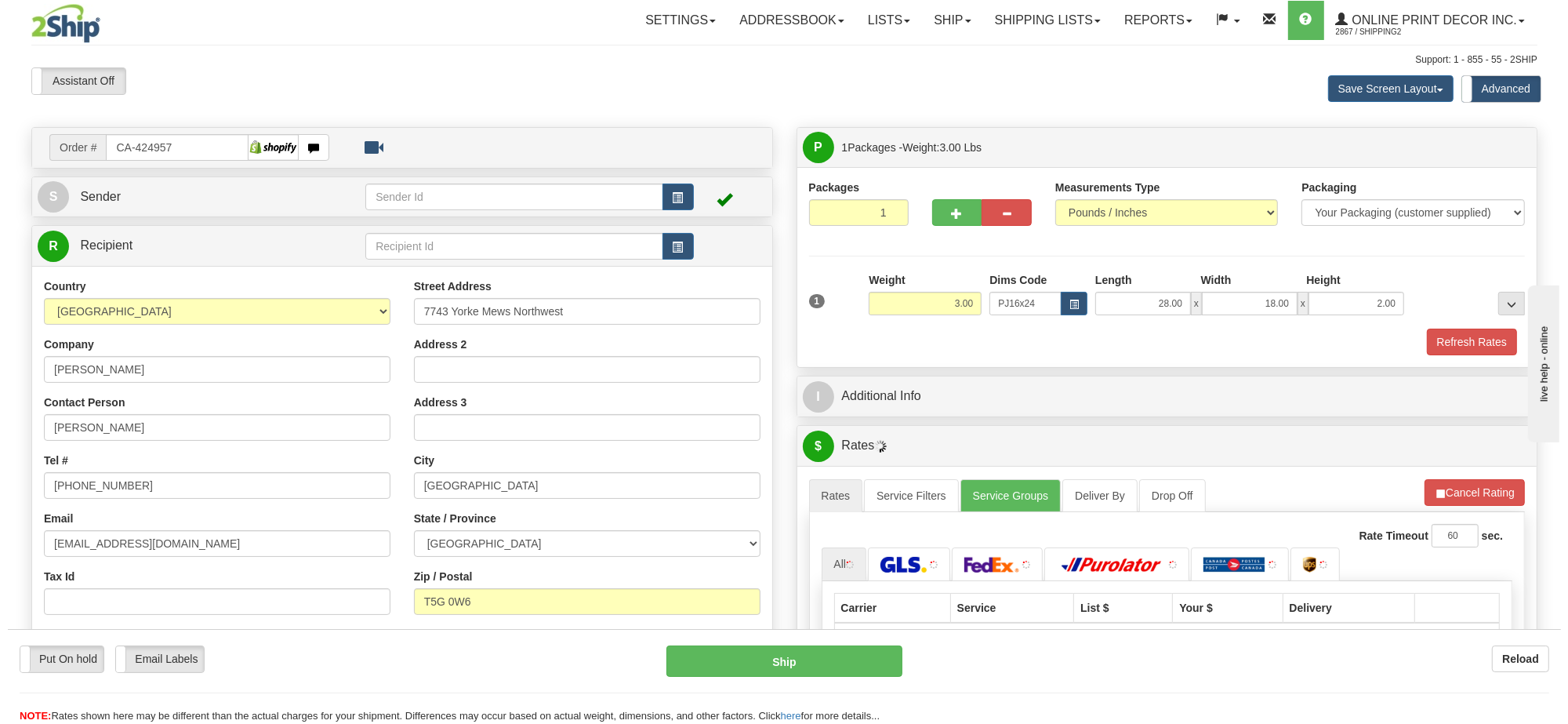
scroll to position [98, 0]
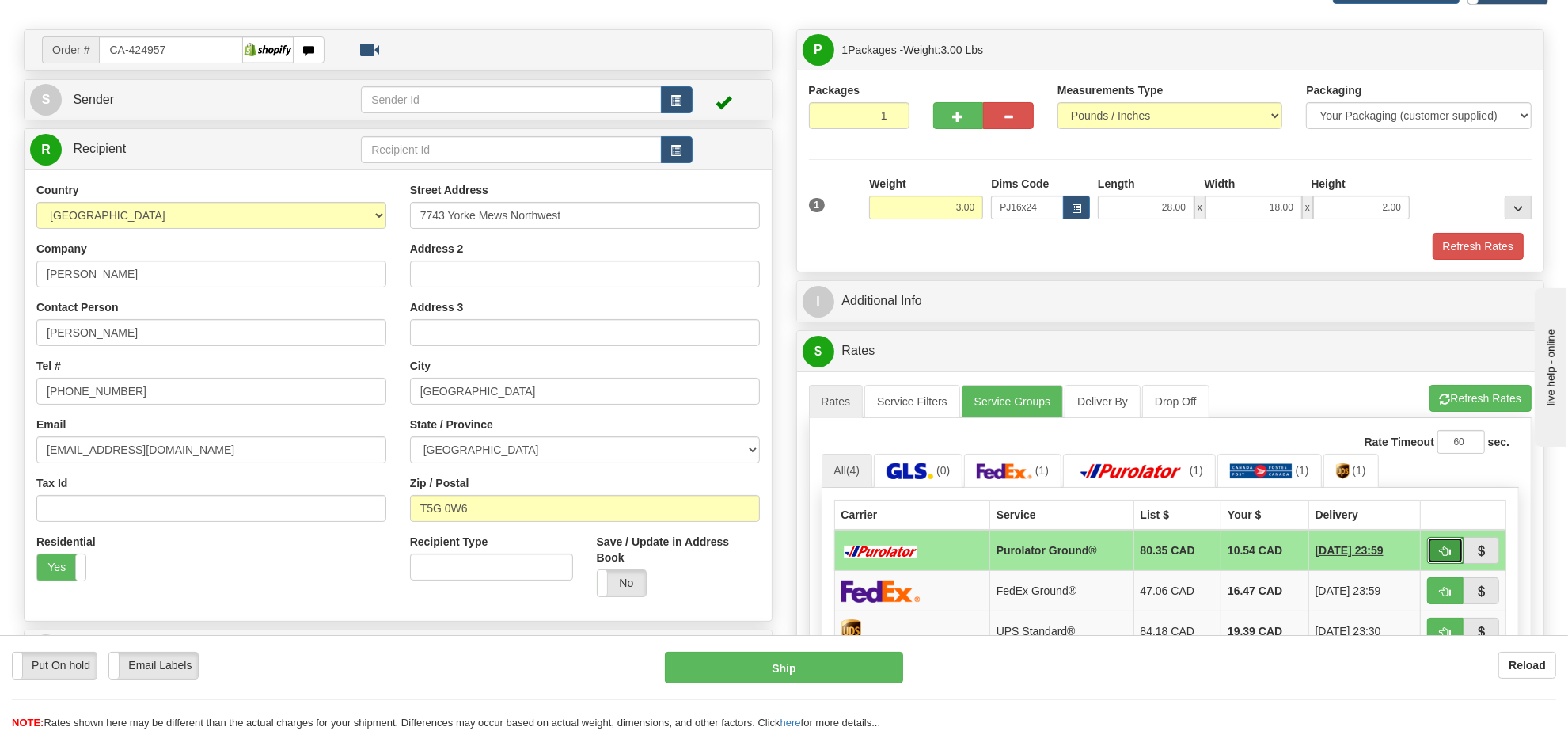
click at [1440, 556] on span "button" at bounding box center [1446, 551] width 11 height 11
type input "260"
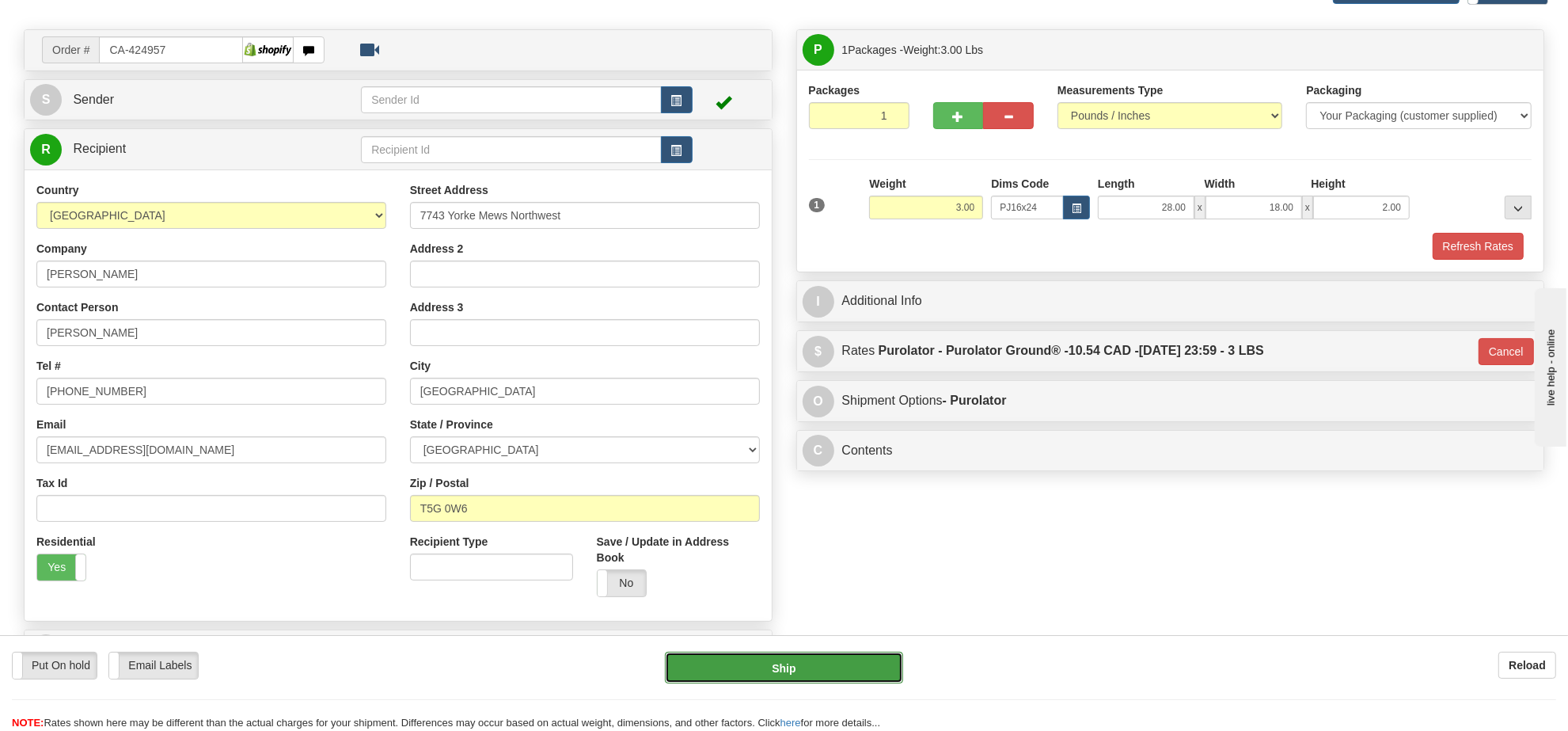
click at [850, 655] on button "Ship" at bounding box center [784, 668] width 238 height 32
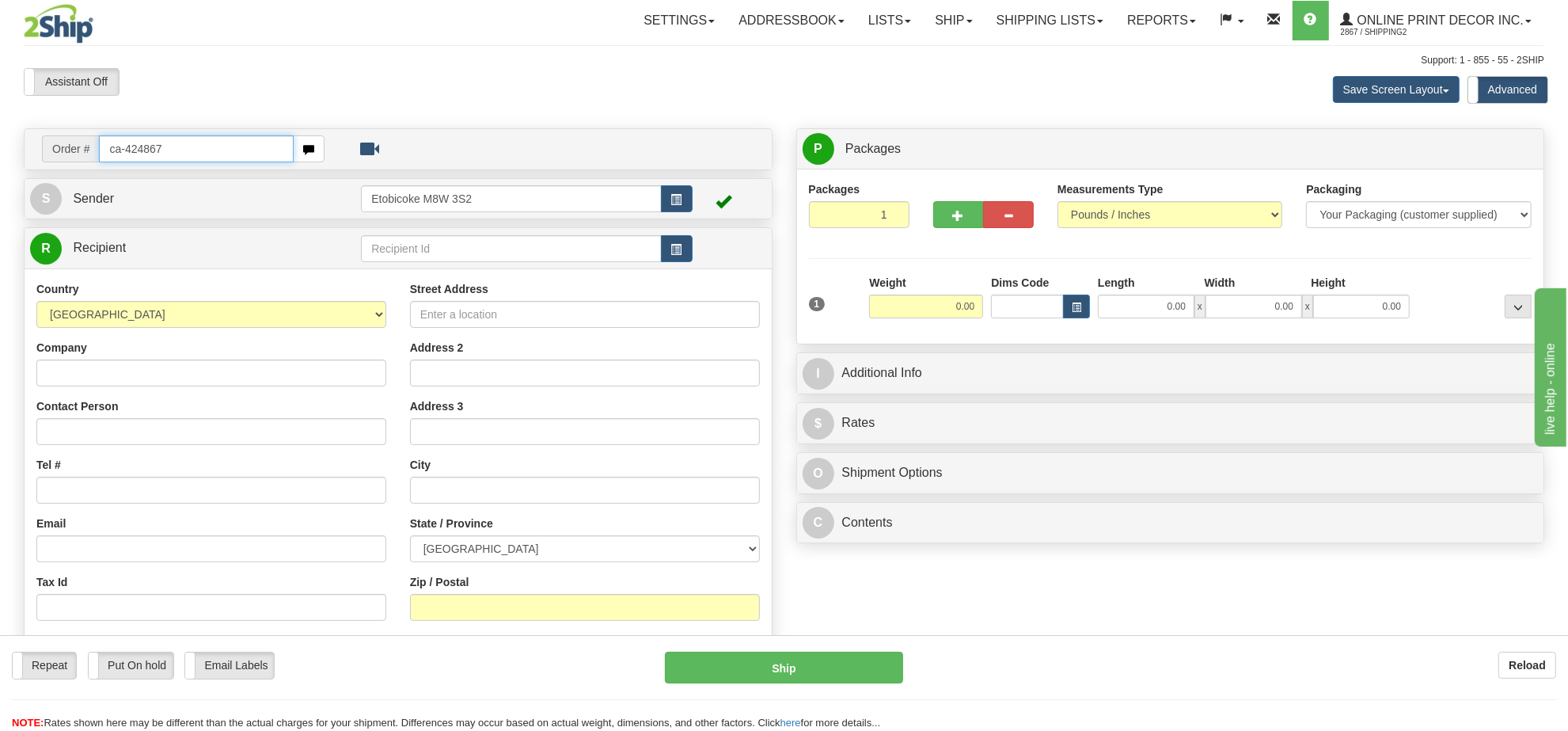
type input "ca-424867"
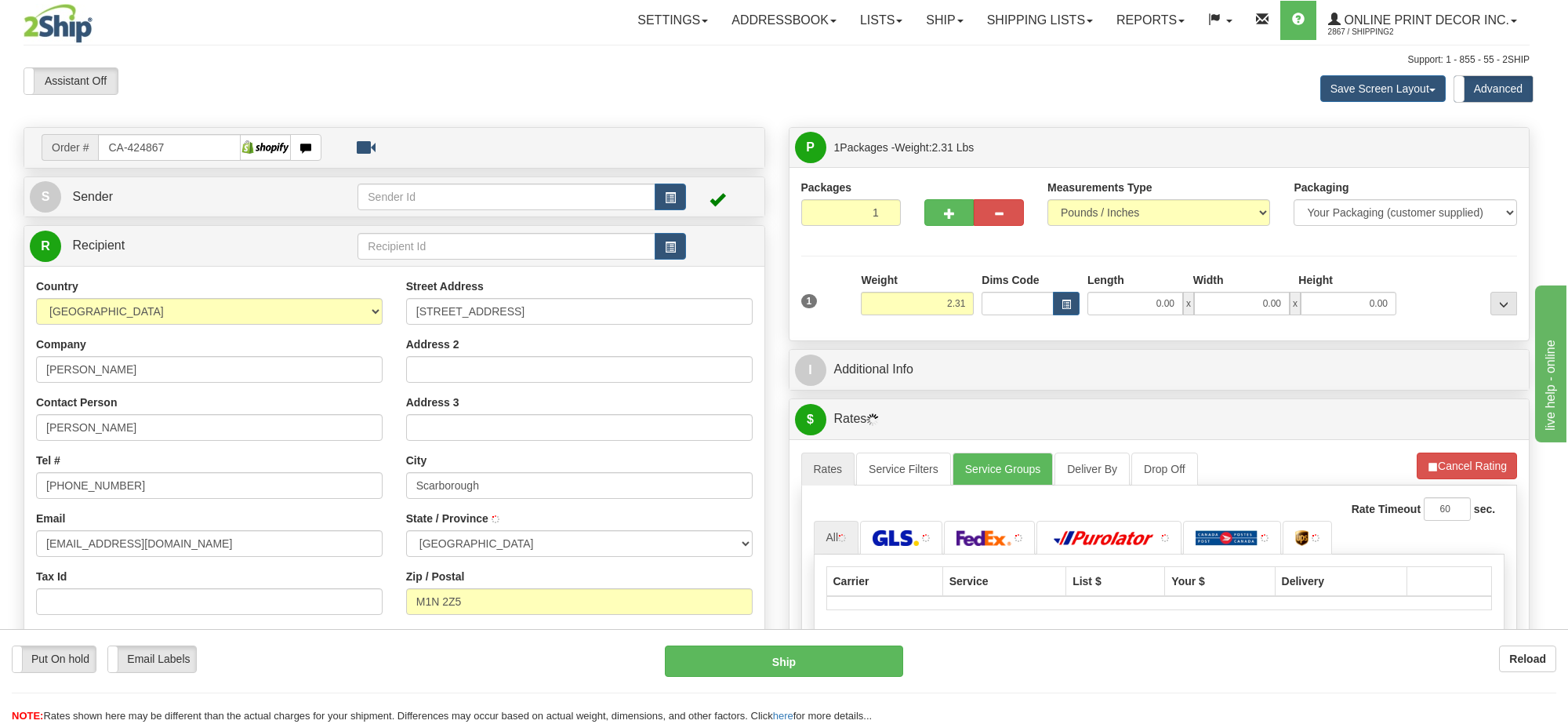
type input "[GEOGRAPHIC_DATA]"
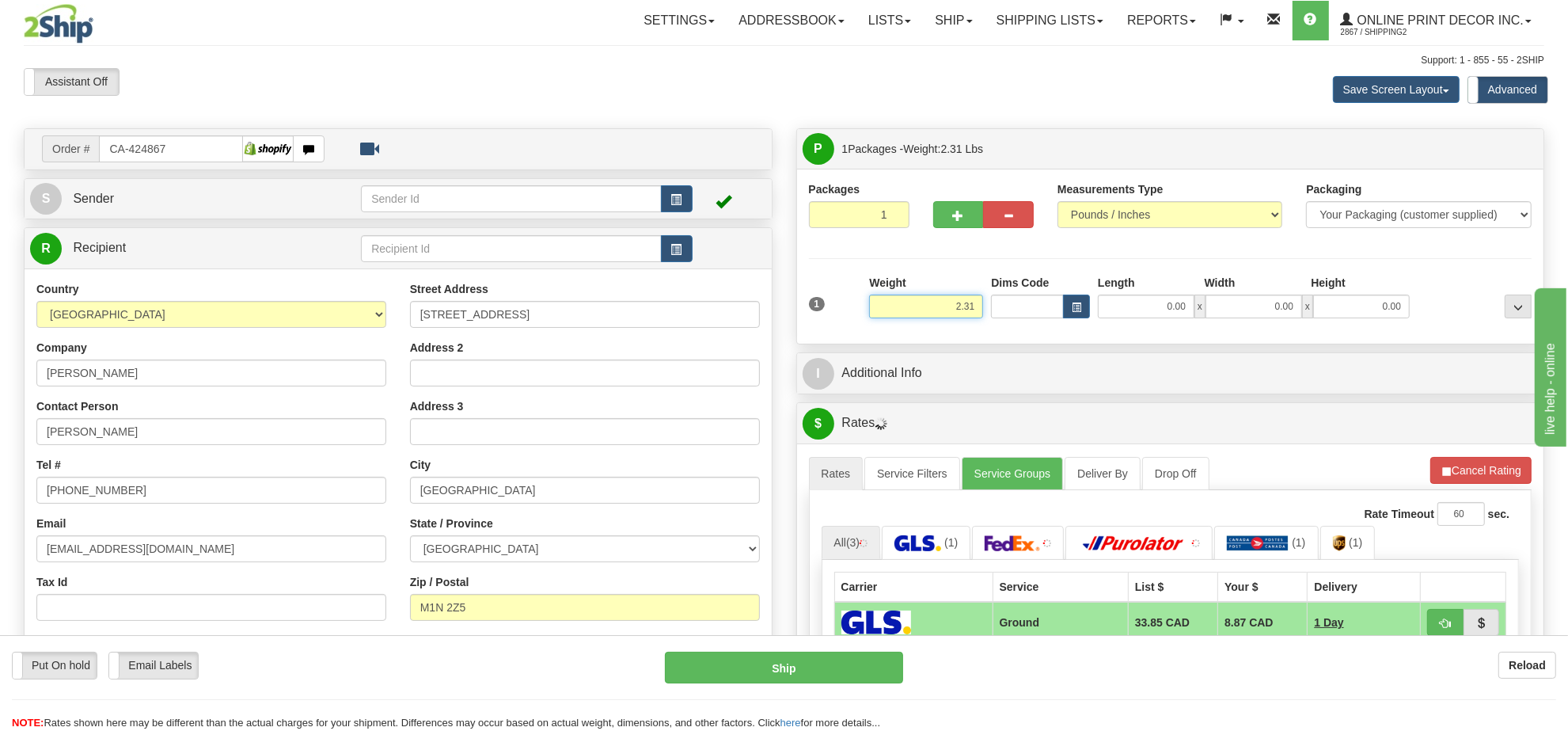
click at [952, 318] on input "2.31" at bounding box center [925, 306] width 114 height 24
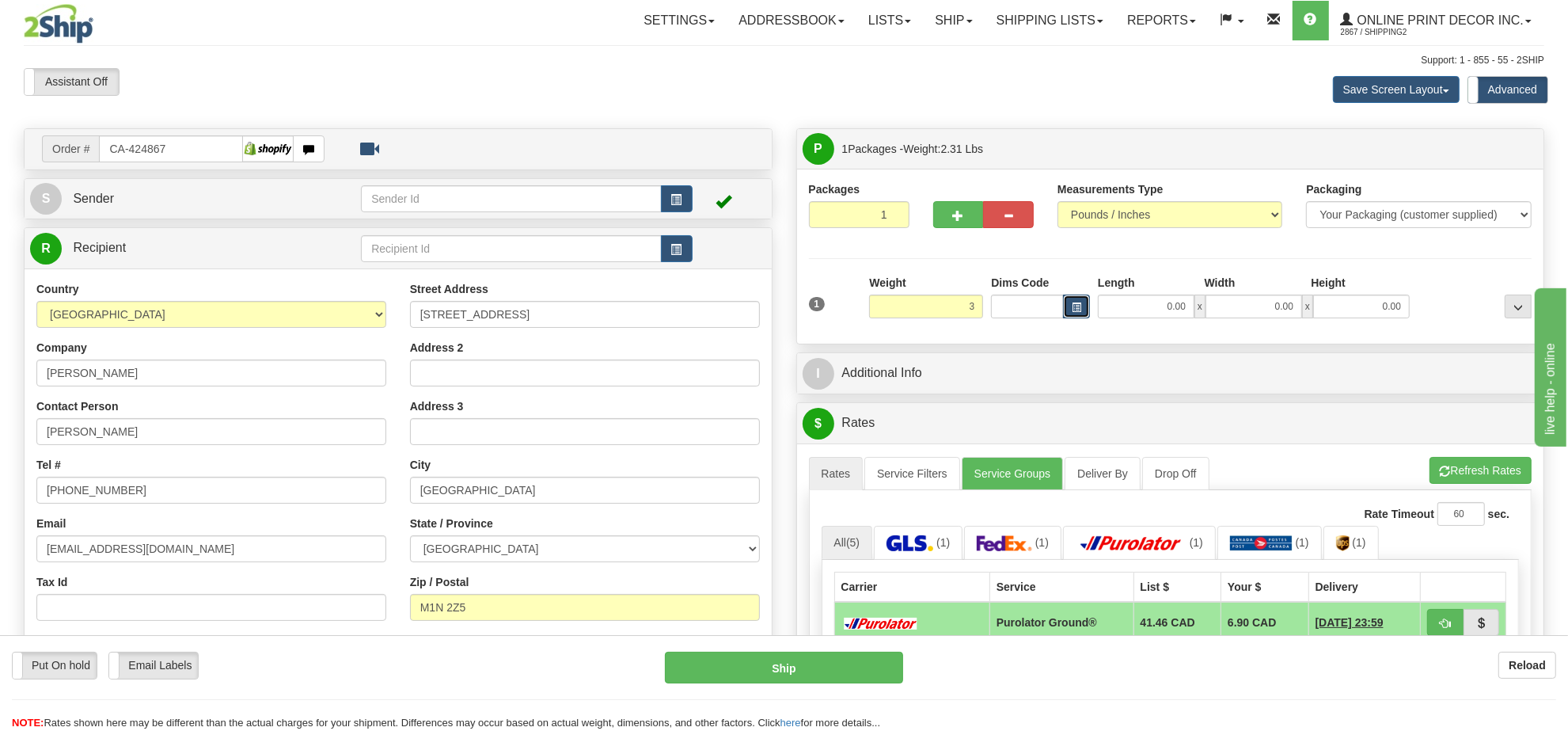
type input "3.00"
click at [1083, 310] on button "button" at bounding box center [1077, 306] width 27 height 24
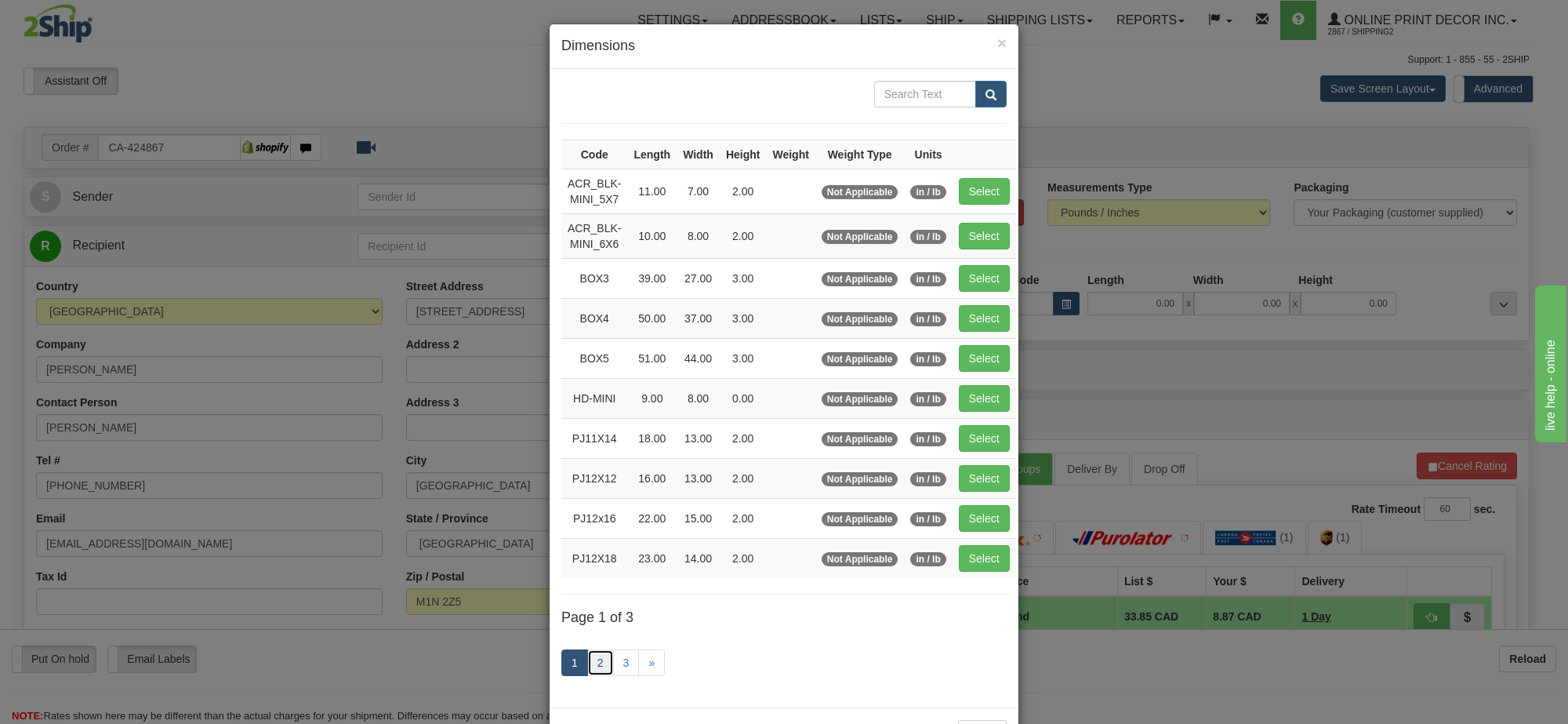
click at [592, 673] on link "2" at bounding box center [600, 662] width 27 height 27
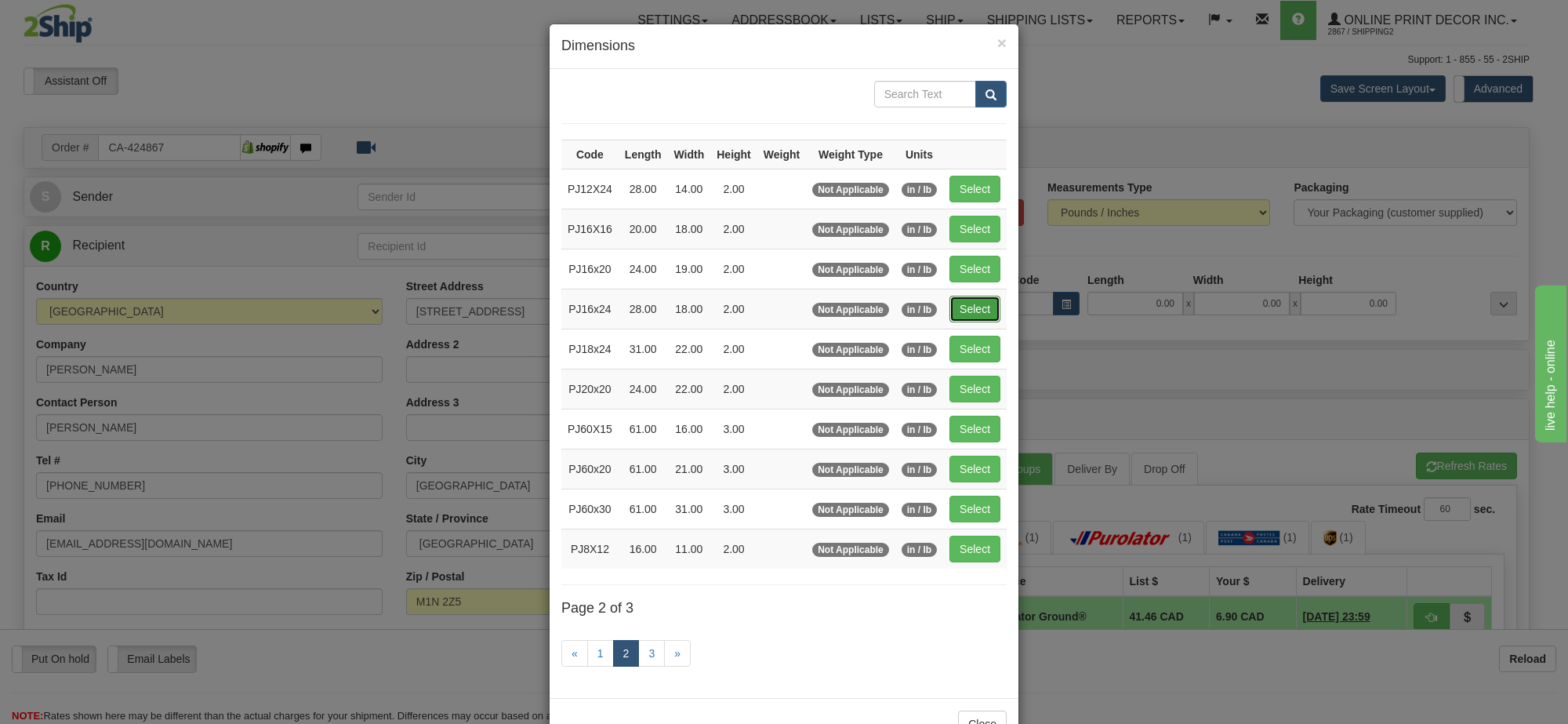
click at [974, 307] on button "Select" at bounding box center [975, 309] width 51 height 27
type input "PJ16x24"
type input "28.00"
type input "18.00"
type input "2.00"
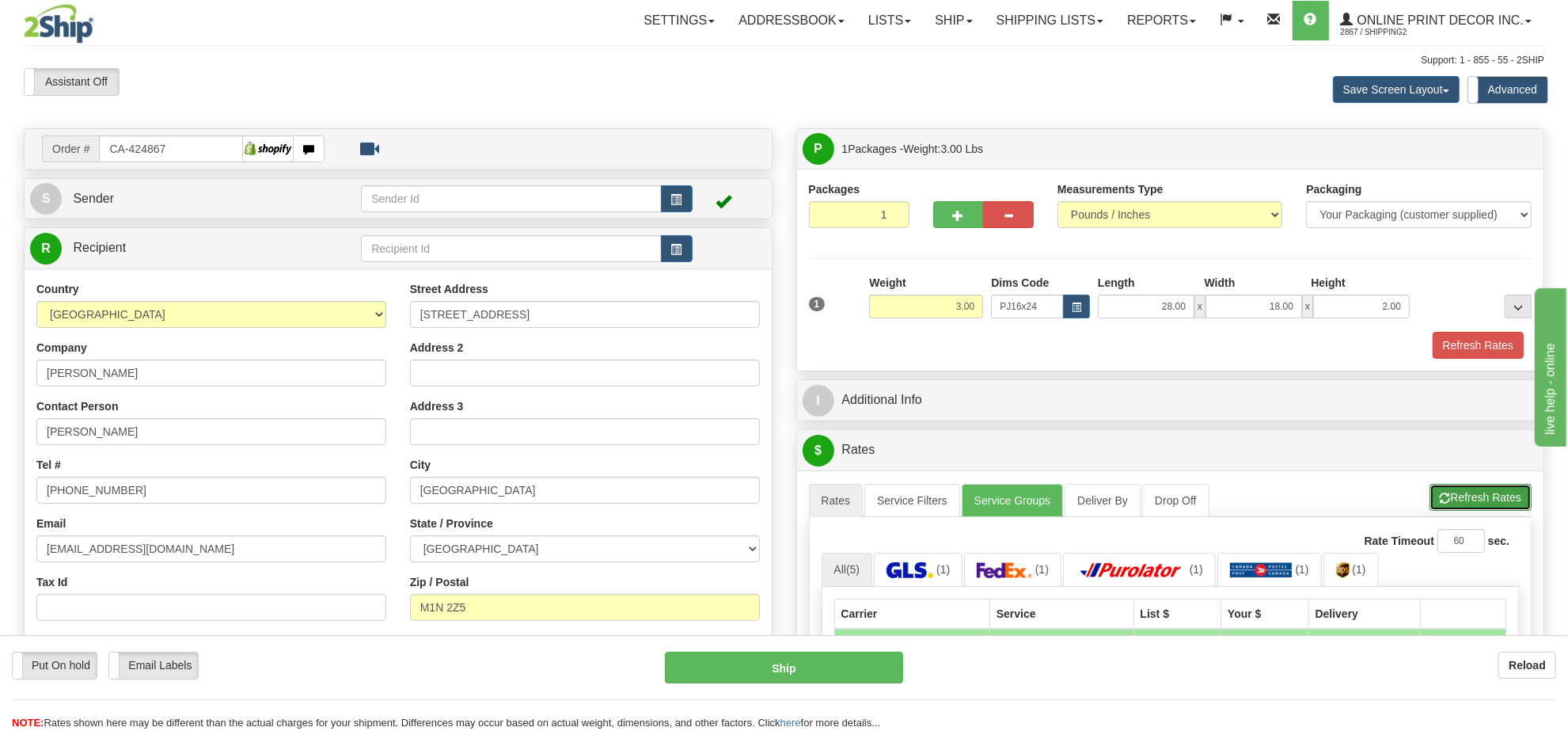
click at [1449, 496] on button "Refresh Rates" at bounding box center [1481, 497] width 102 height 27
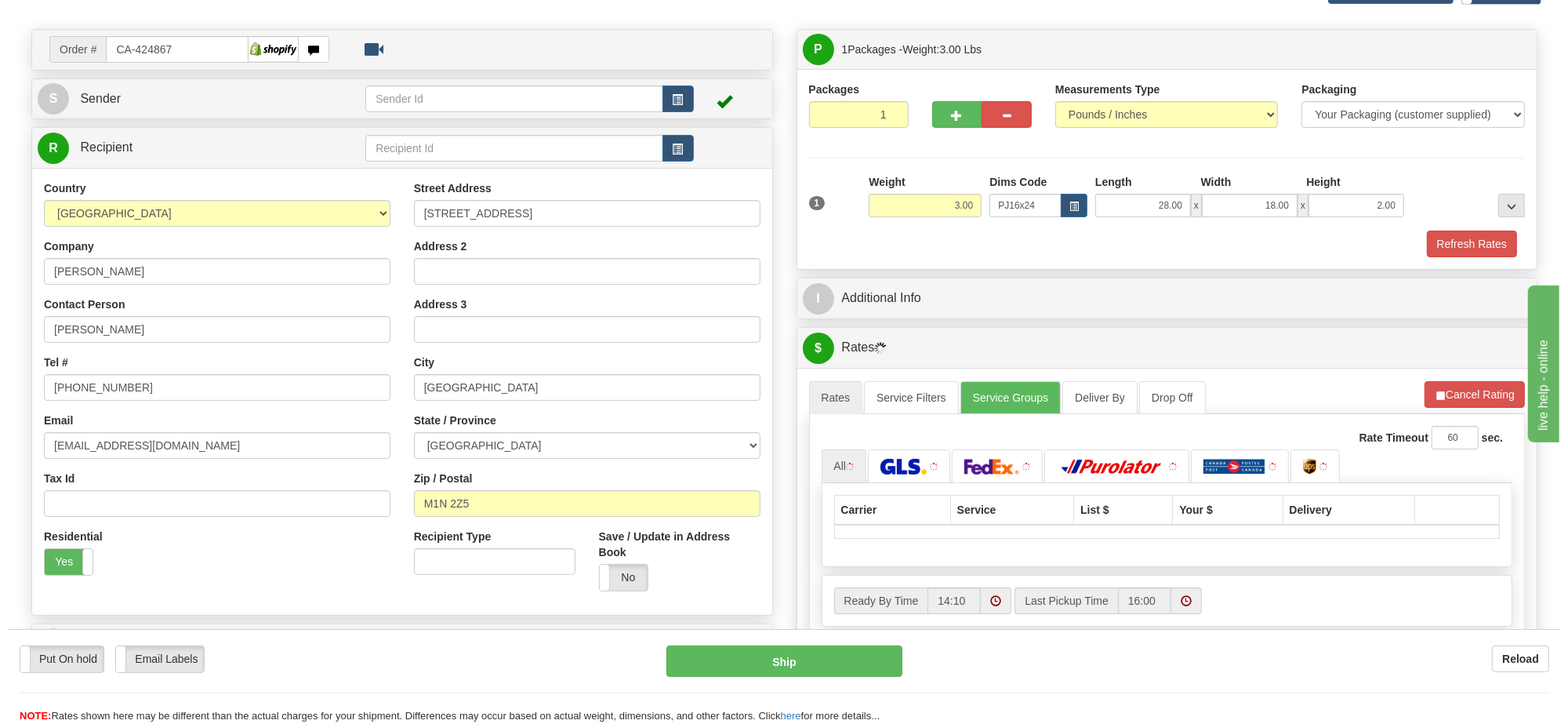
scroll to position [196, 0]
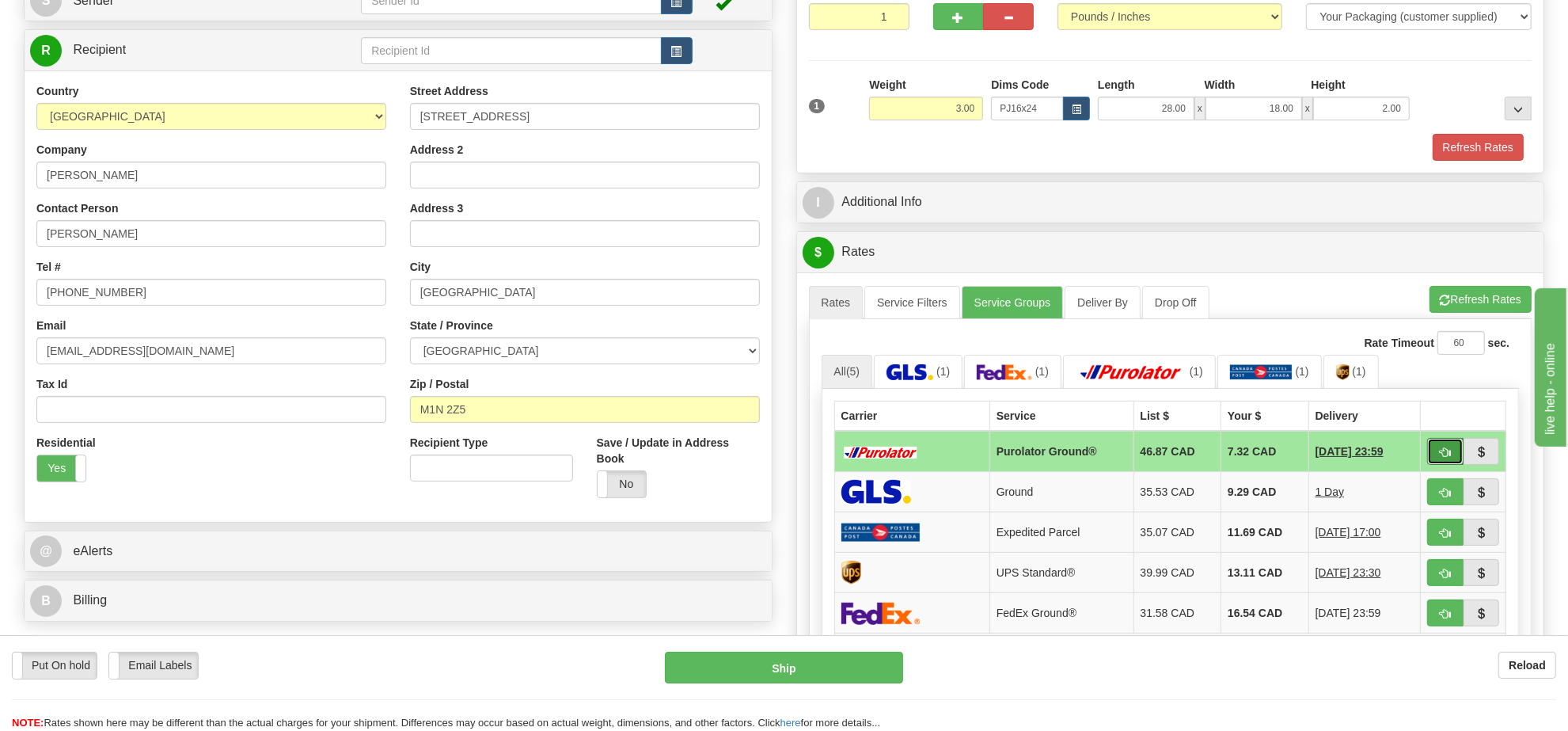
click at [1441, 456] on span "button" at bounding box center [1446, 453] width 11 height 11
type input "260"
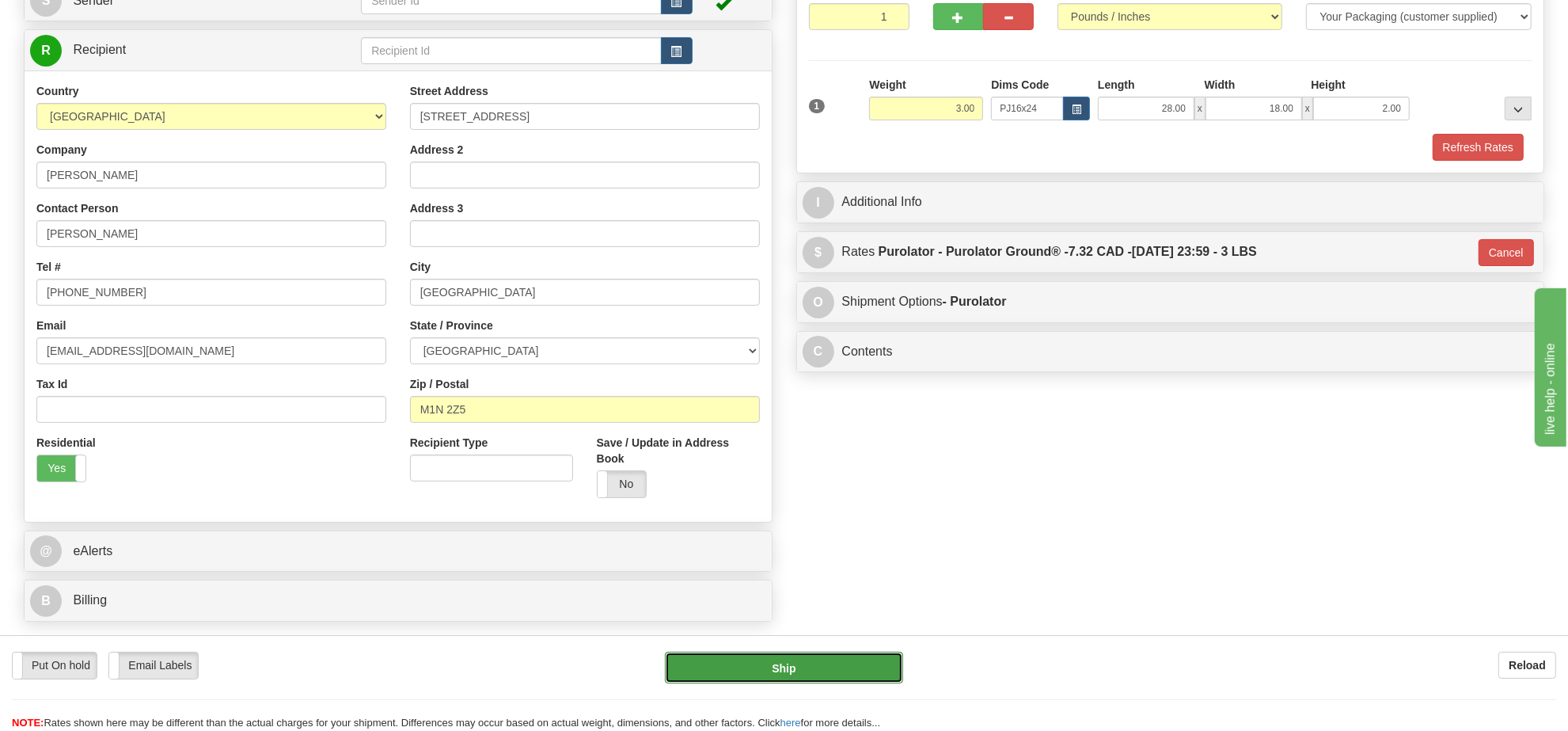
click at [789, 665] on button "Ship" at bounding box center [784, 668] width 238 height 32
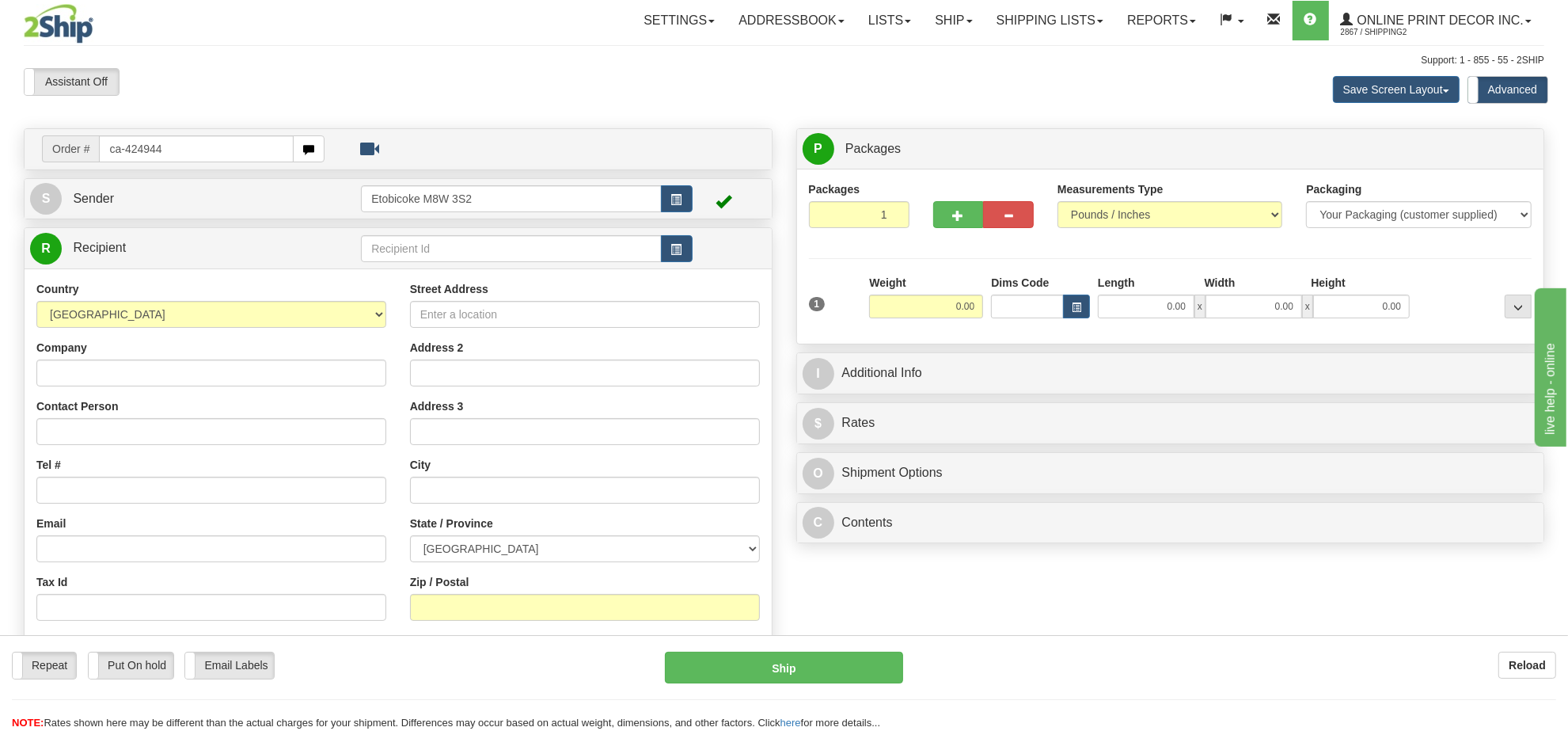
type input "ca-424944"
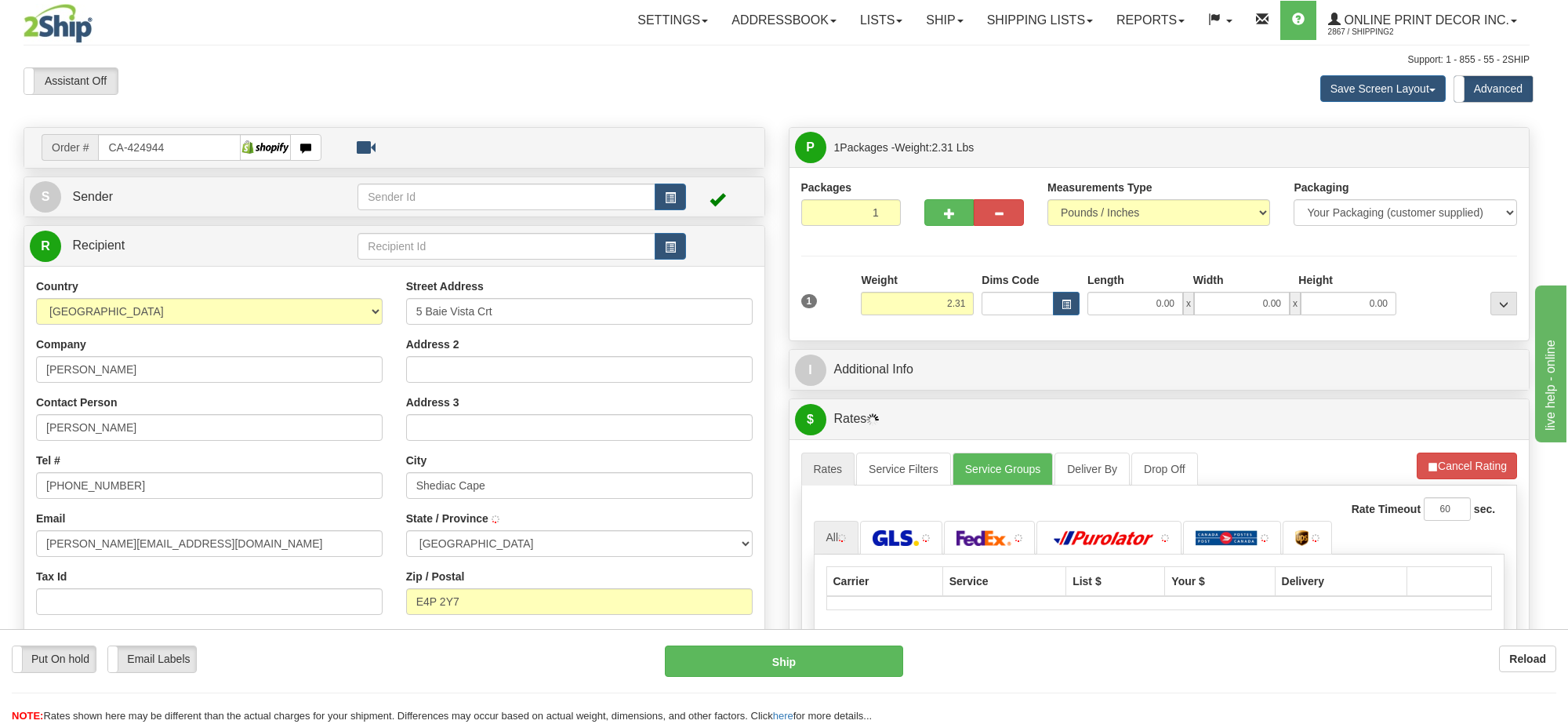
type input "SHEDIAC CAPE"
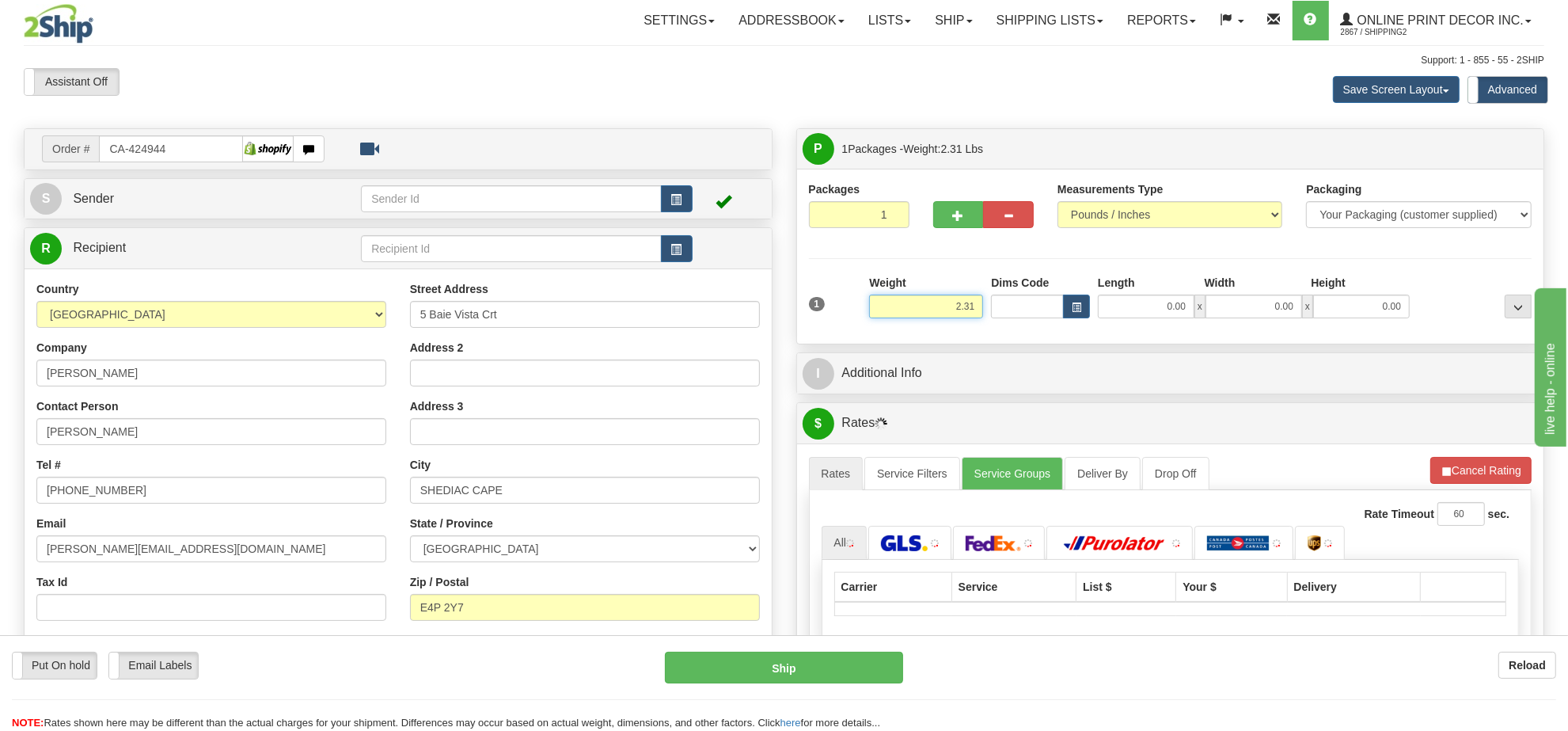
click at [961, 310] on input "2.31" at bounding box center [925, 306] width 114 height 24
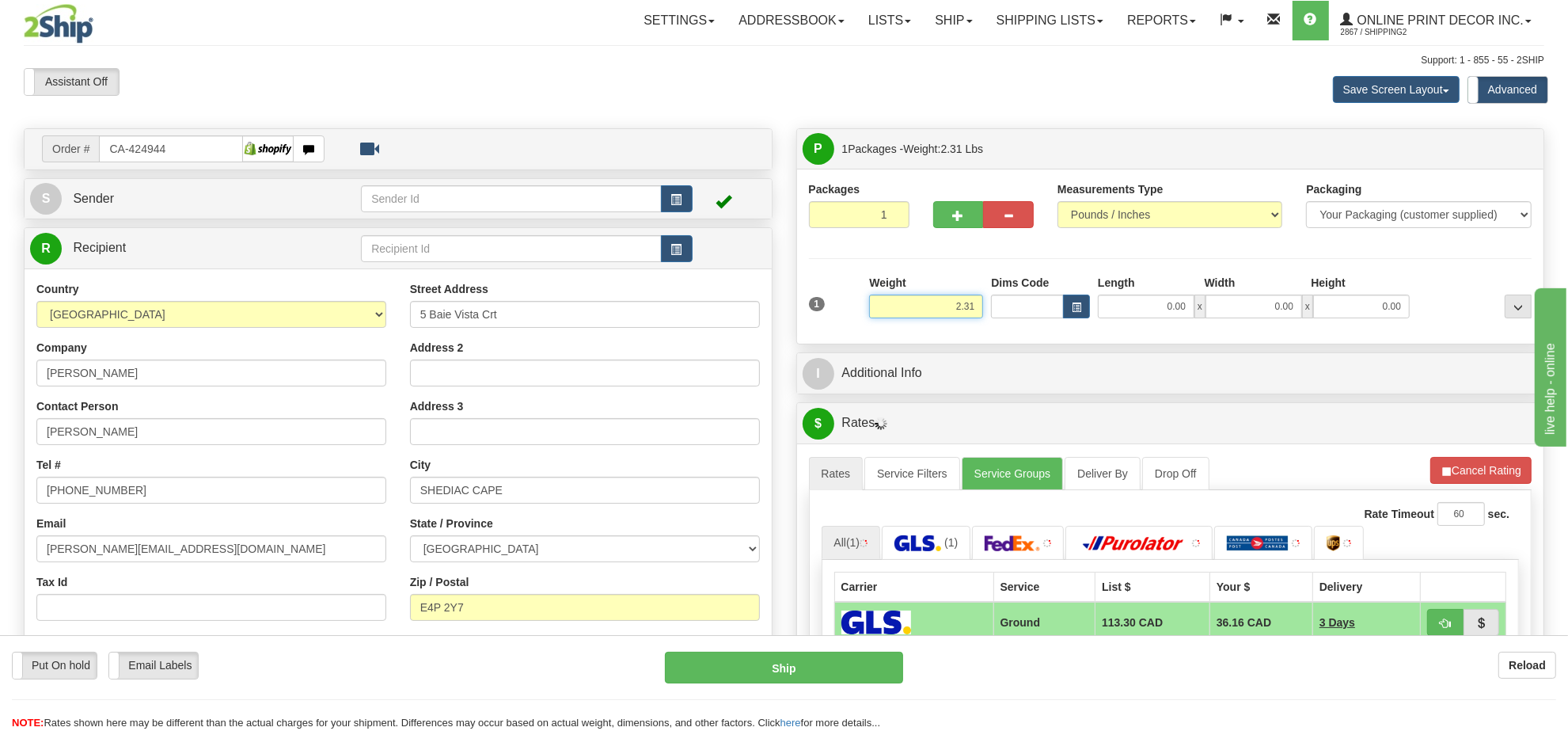
click at [961, 310] on input "2.31" at bounding box center [925, 306] width 114 height 24
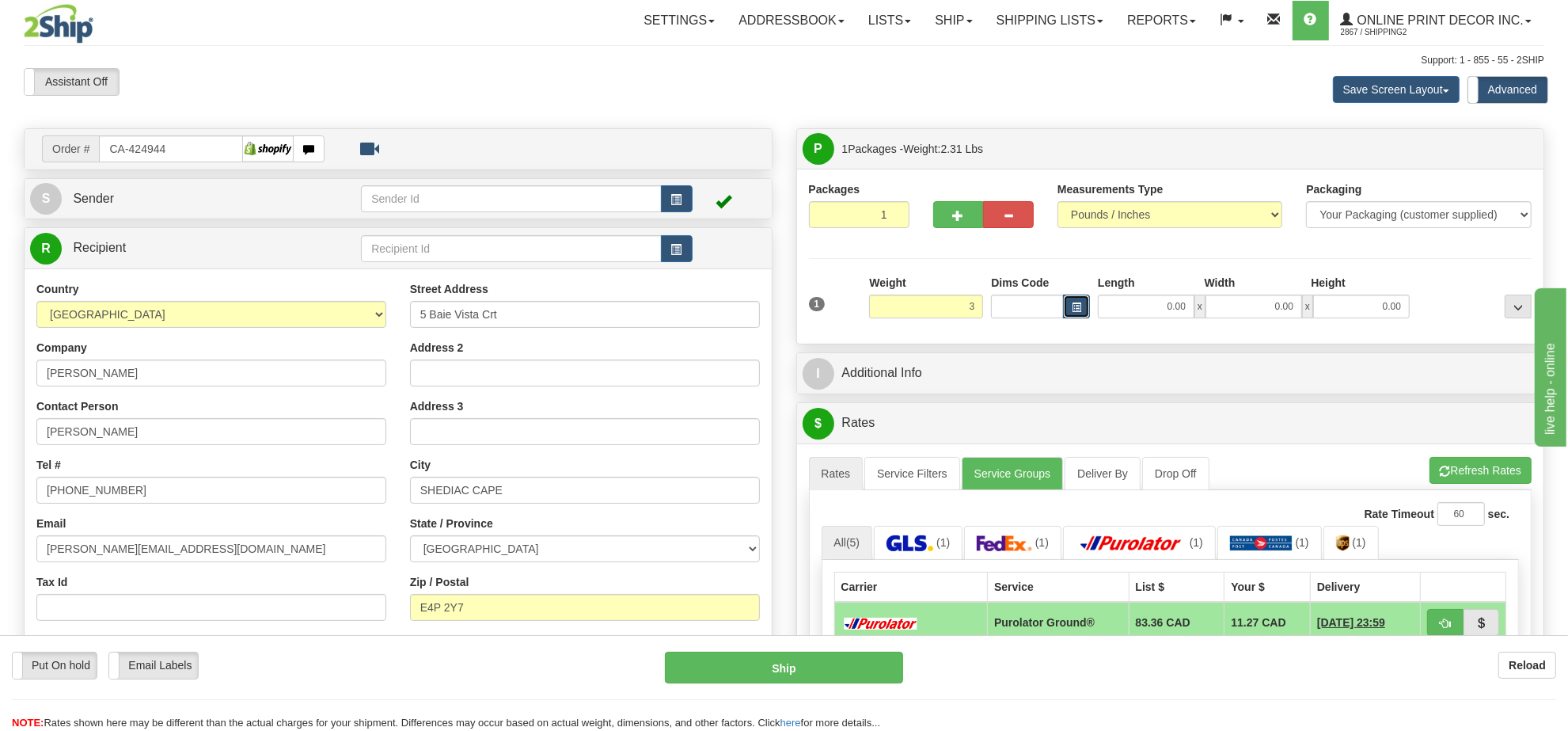
type input "3.00"
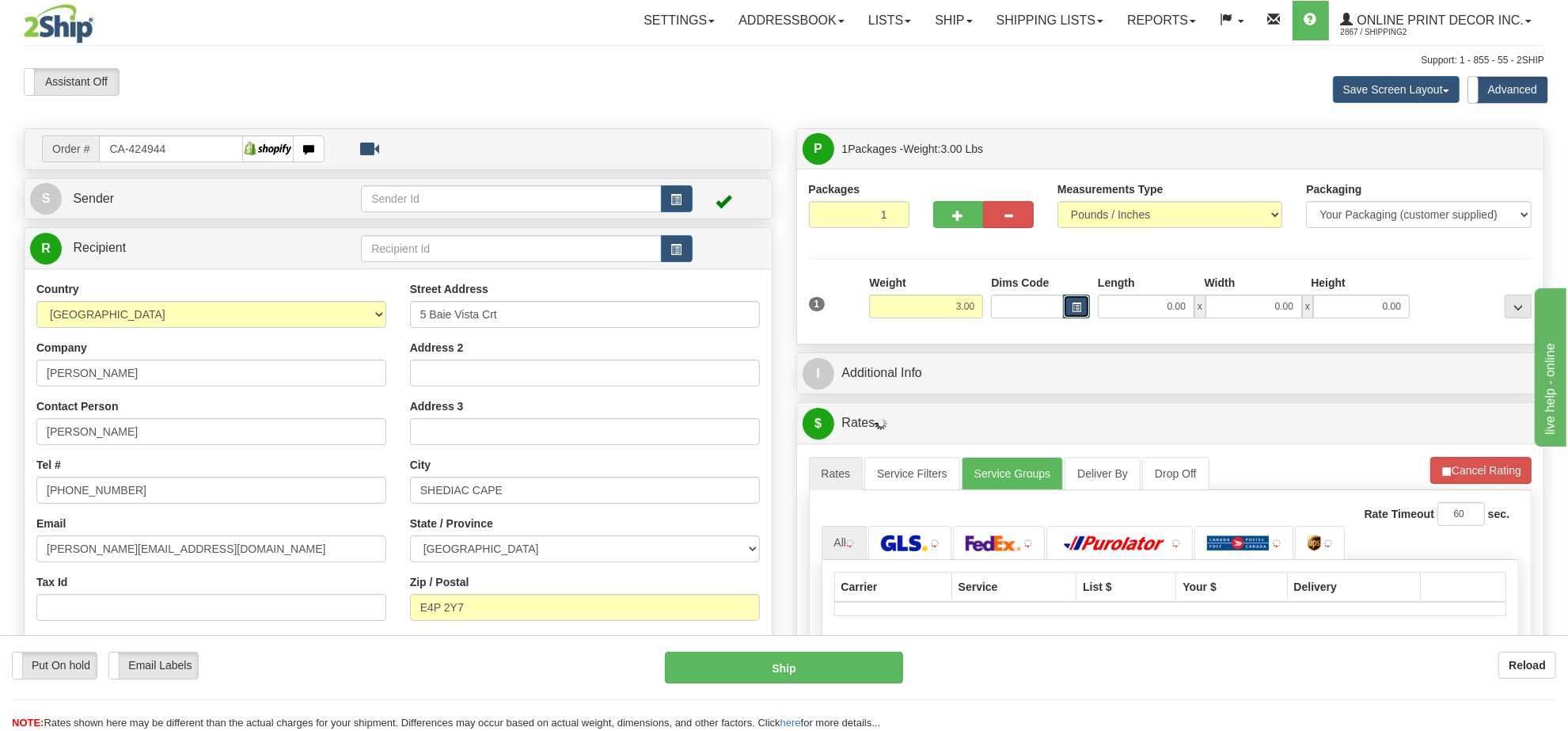
click at [1081, 317] on button "button" at bounding box center [1077, 306] width 27 height 24
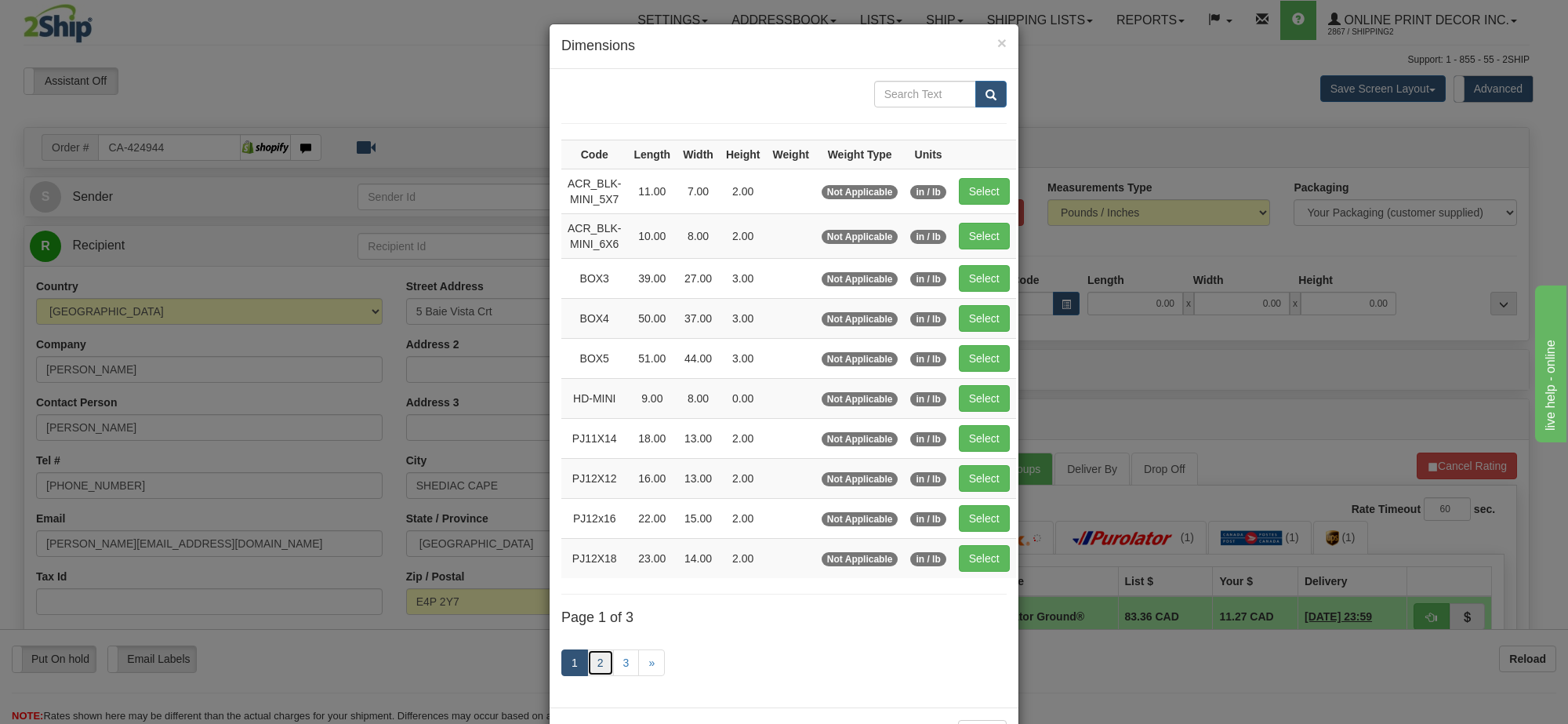
click at [594, 676] on link "2" at bounding box center [600, 662] width 27 height 27
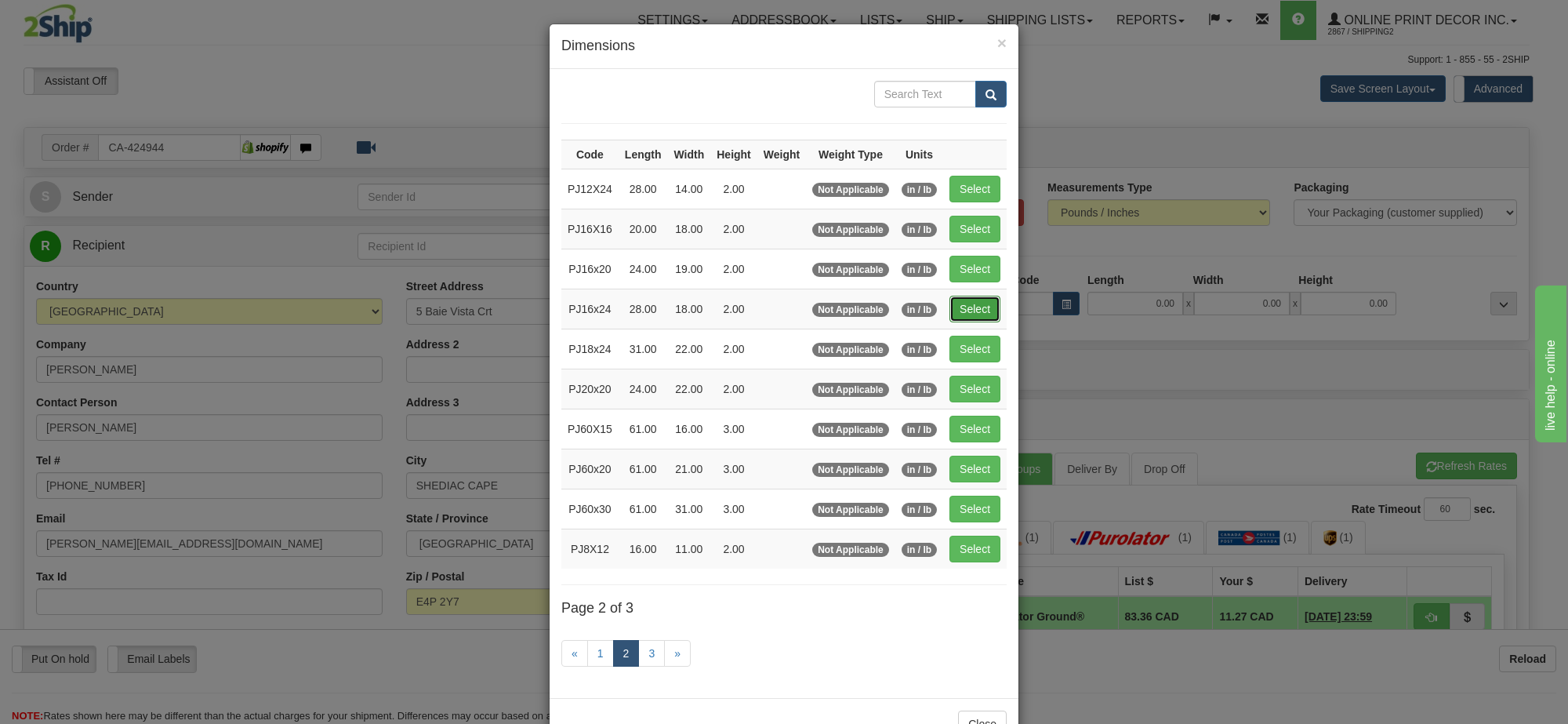
click at [959, 307] on button "Select" at bounding box center [975, 309] width 51 height 27
type input "PJ16x24"
type input "28.00"
type input "18.00"
type input "2.00"
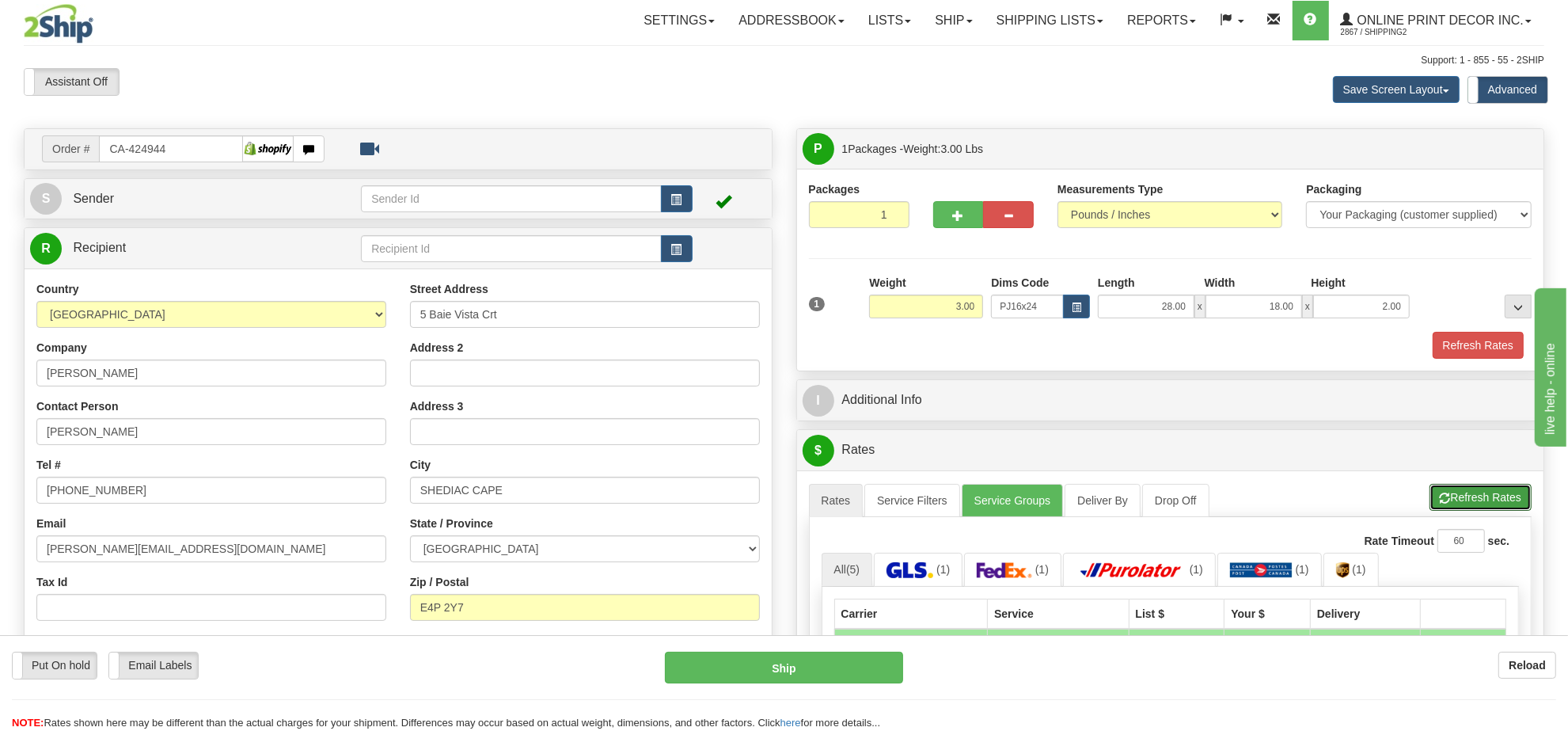
click at [1487, 501] on button "Refresh Rates" at bounding box center [1481, 497] width 102 height 27
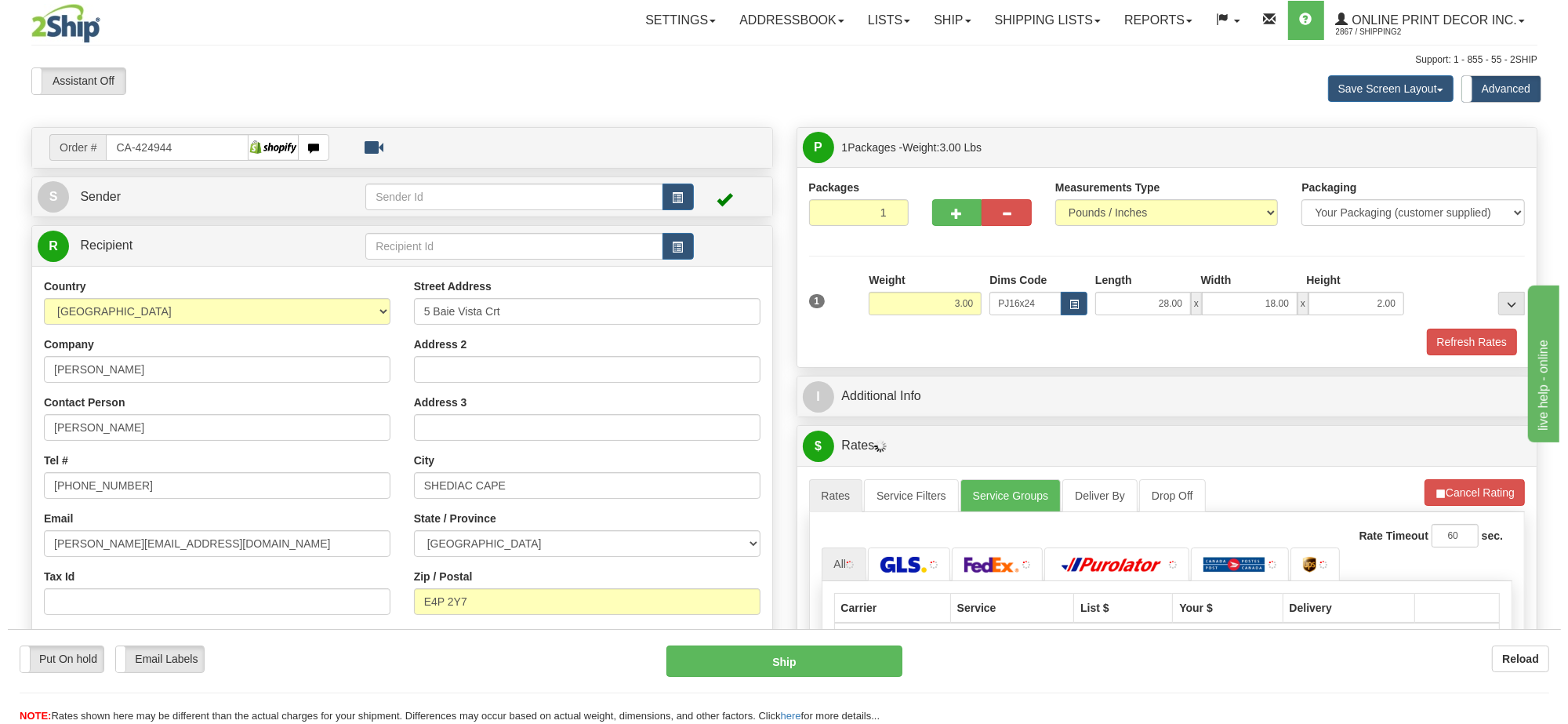
scroll to position [196, 0]
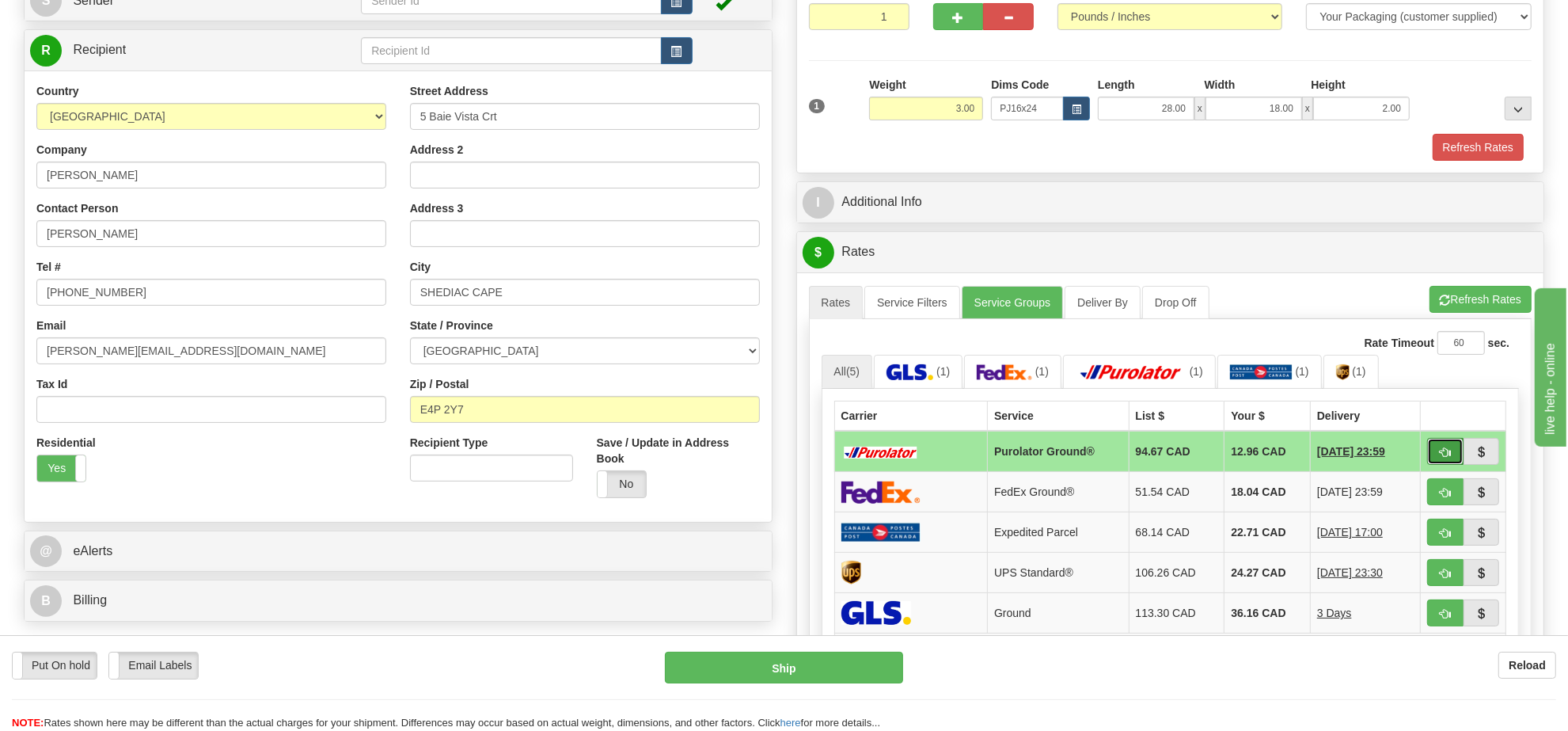
click at [1443, 452] on button "button" at bounding box center [1445, 451] width 36 height 27
type input "260"
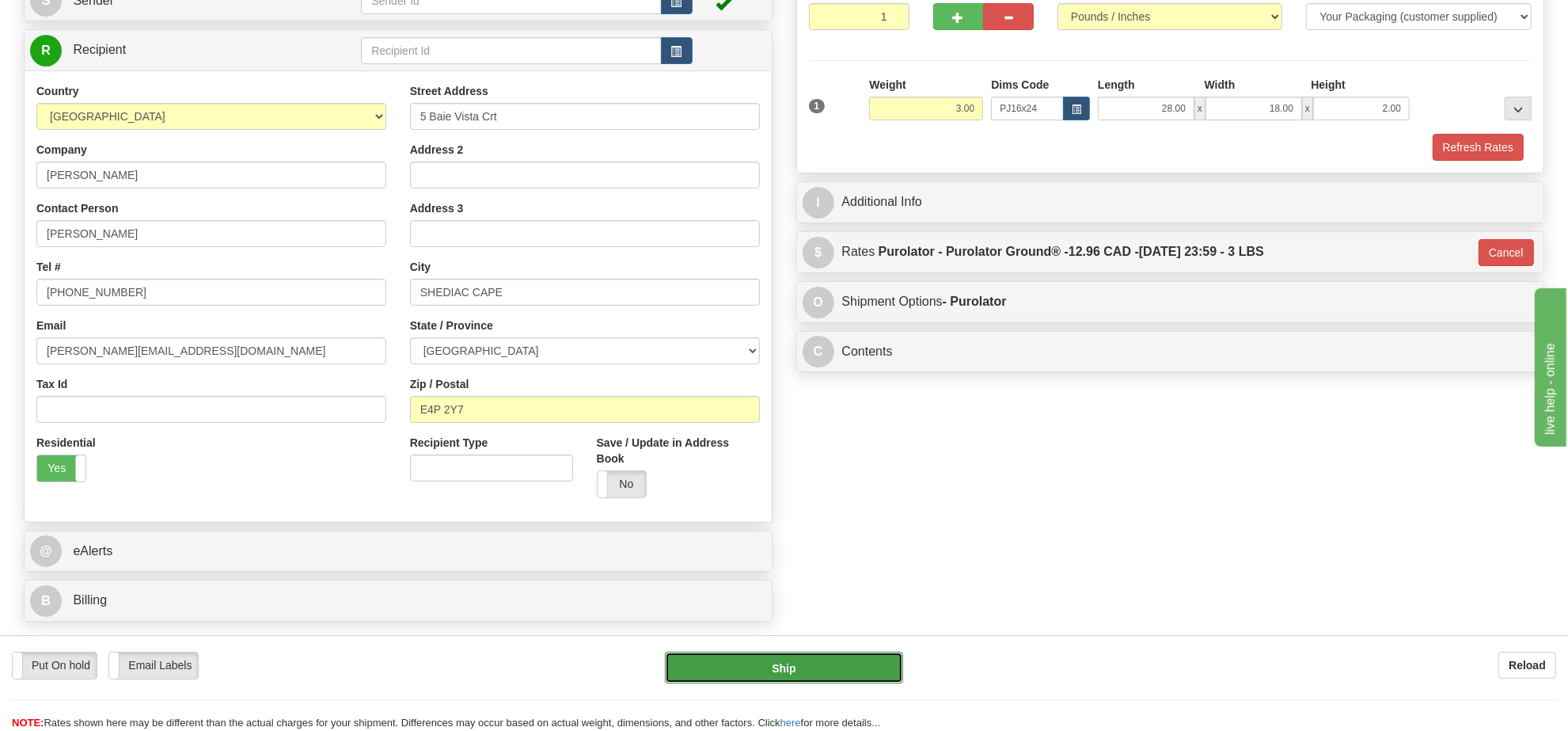
click at [864, 669] on button "Ship" at bounding box center [784, 668] width 238 height 32
